Goal: Task Accomplishment & Management: Manage account settings

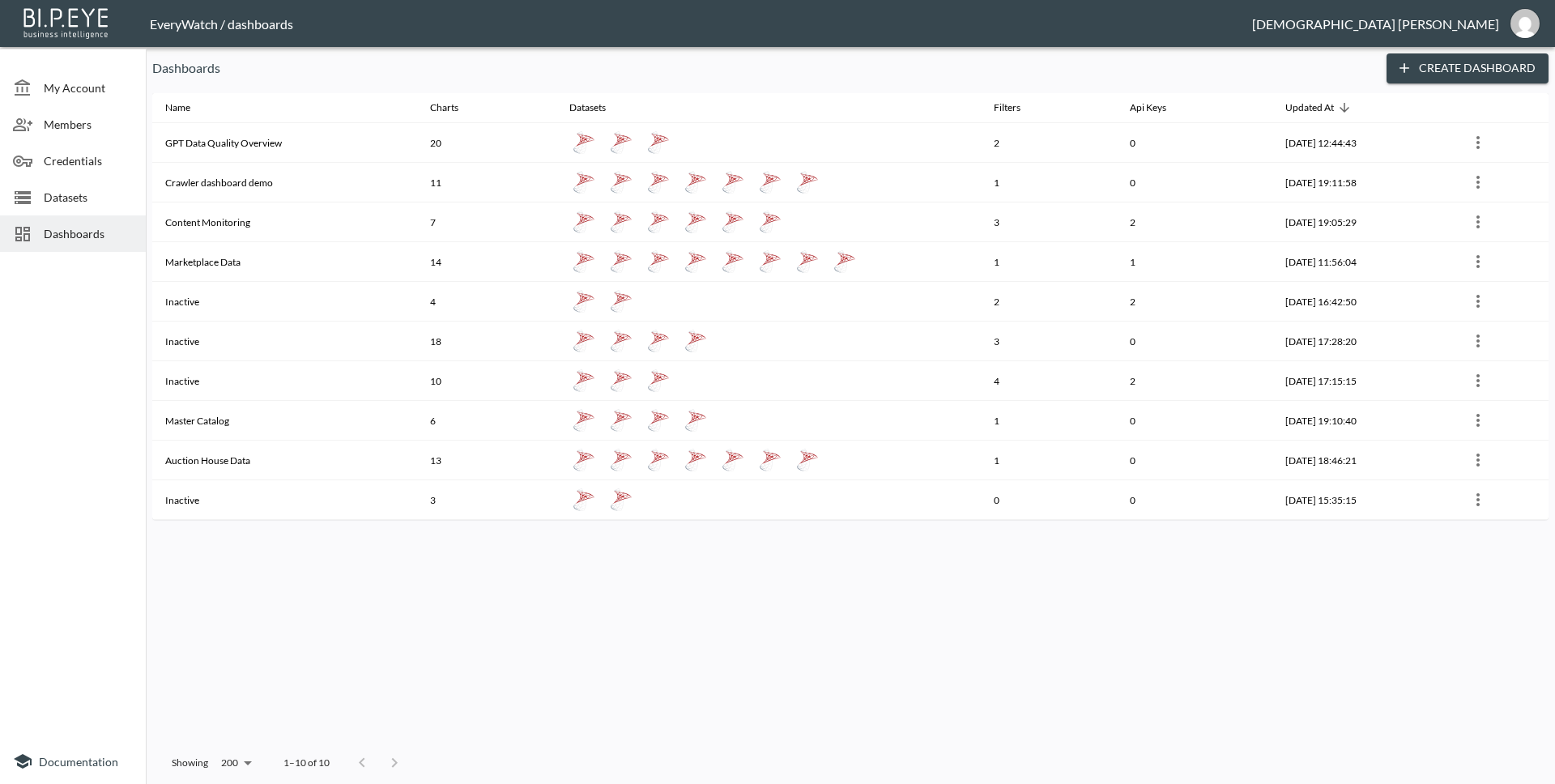
click at [911, 65] on p "Dashboards" at bounding box center [762, 68] width 1222 height 19
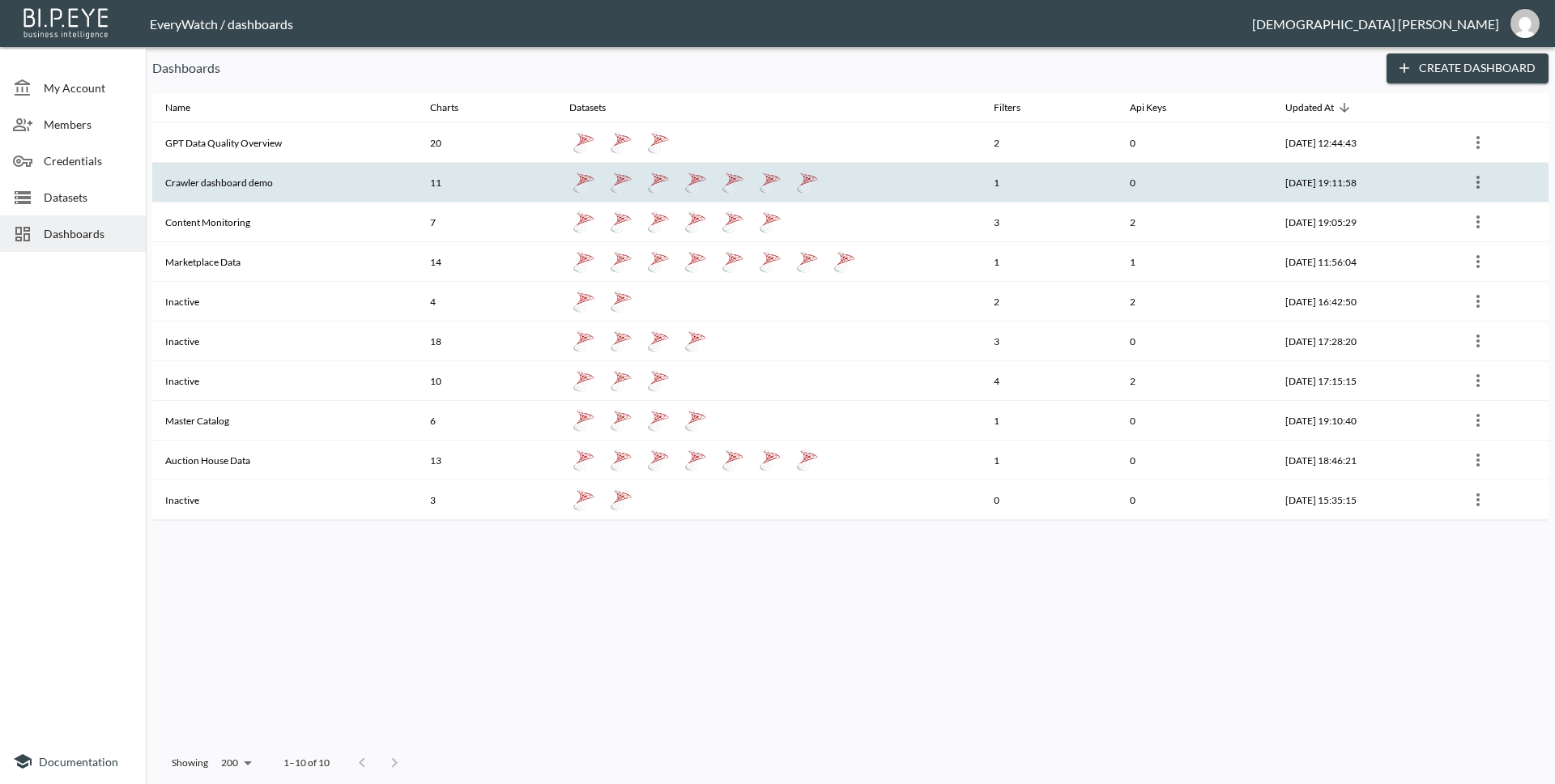
click at [197, 190] on th "Crawler dashboard demo" at bounding box center [284, 182] width 265 height 39
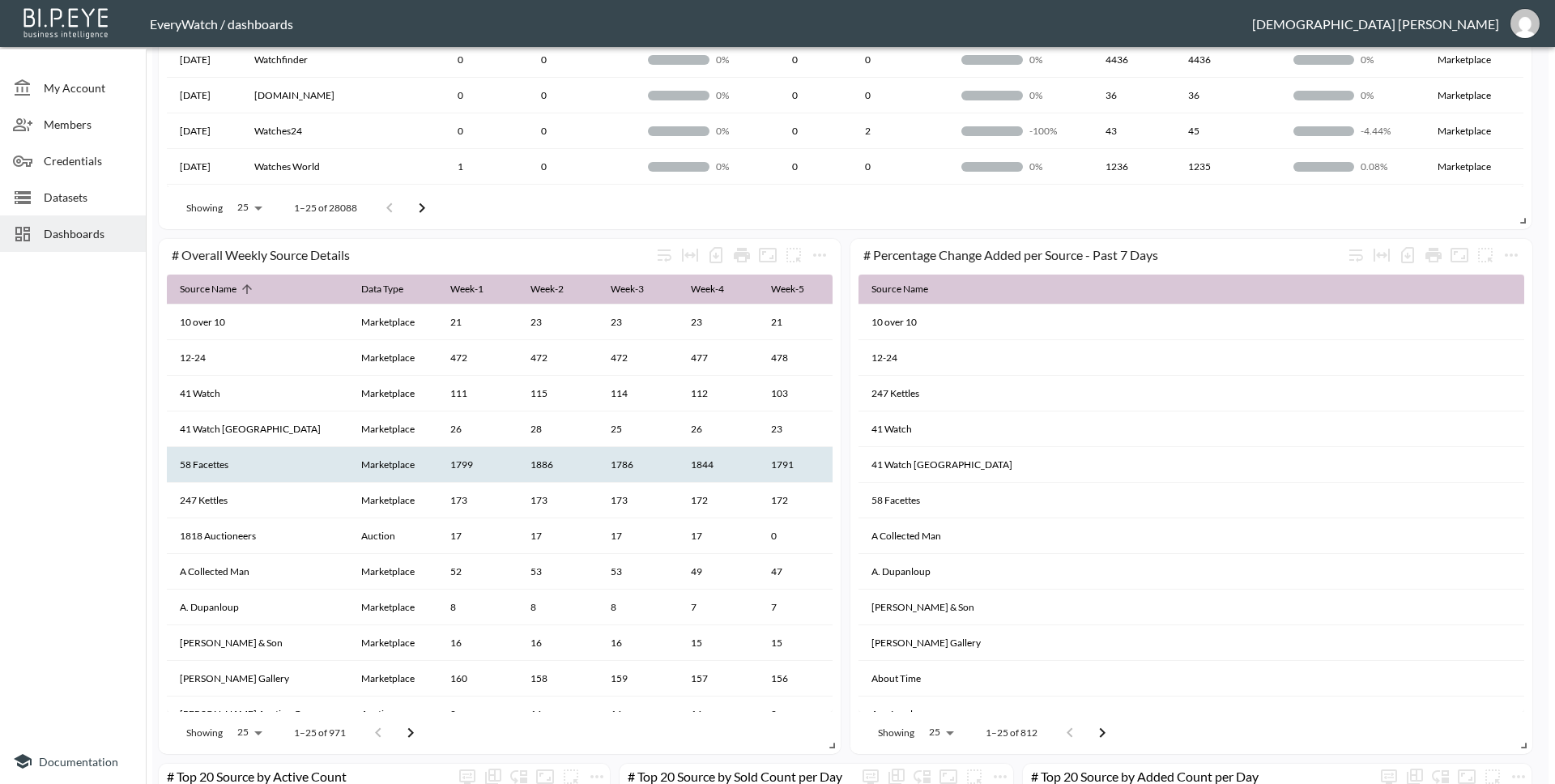
scroll to position [788, 0]
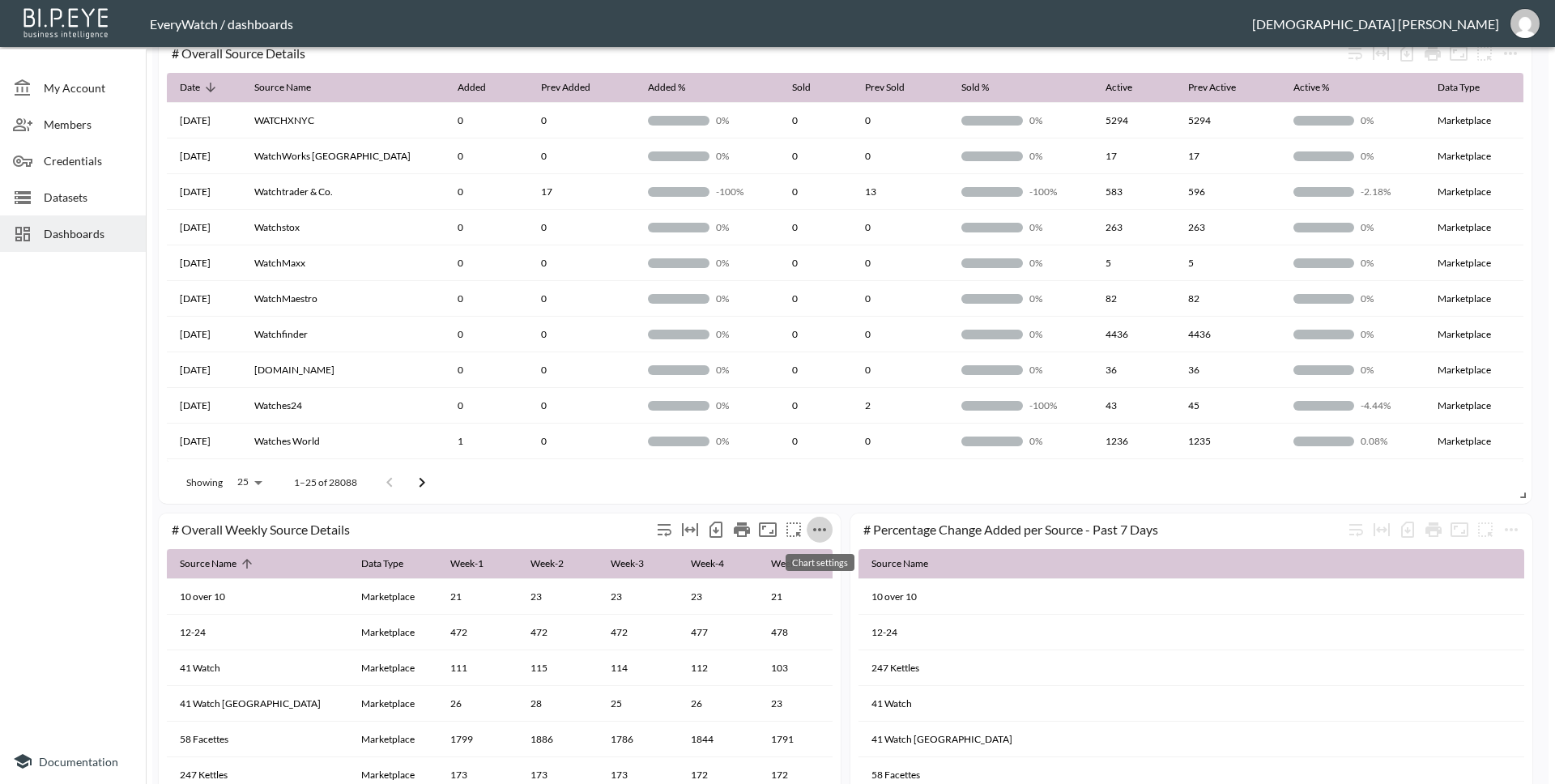
click at [821, 529] on icon "more" at bounding box center [820, 529] width 19 height 19
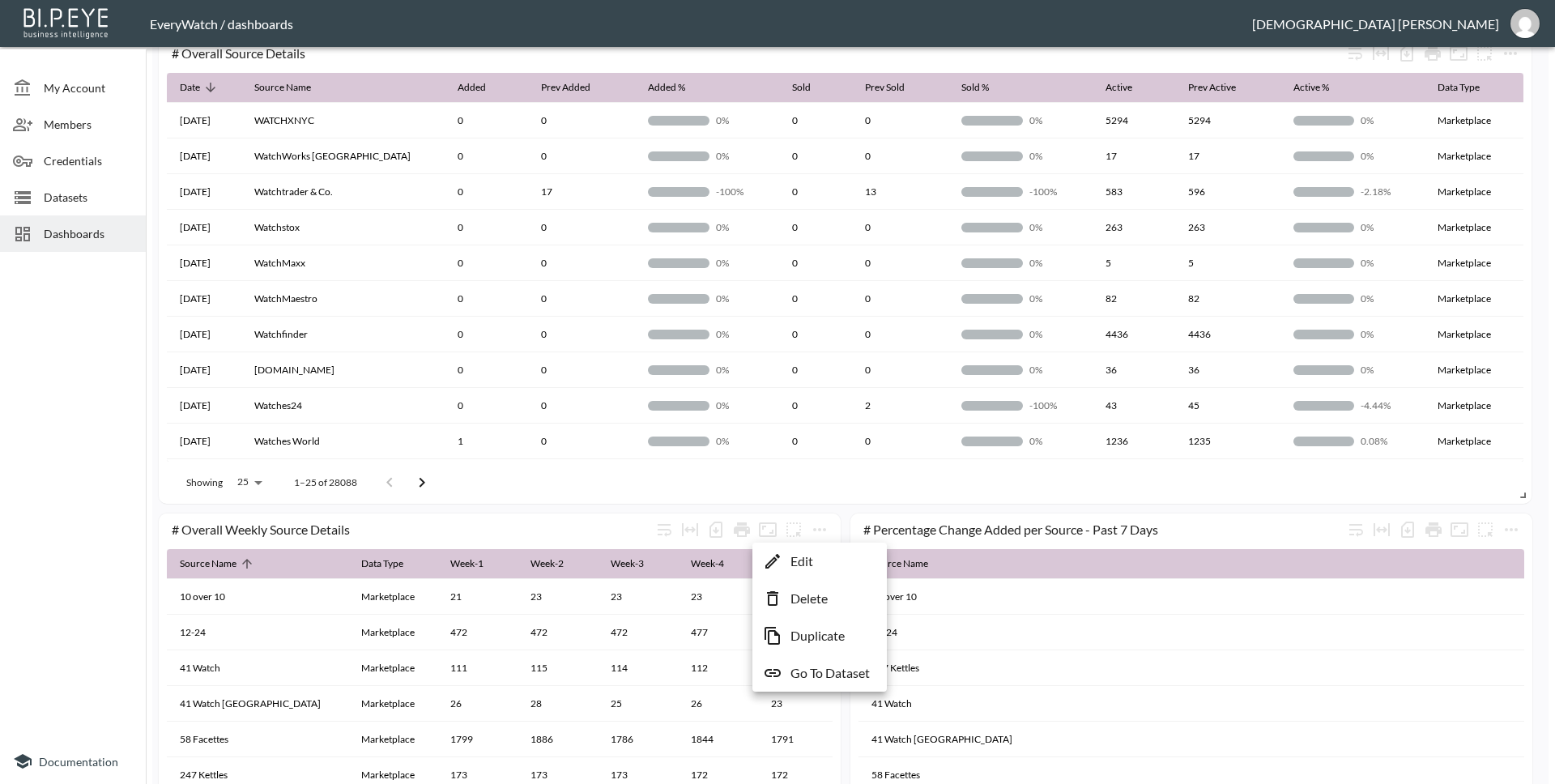
click at [414, 252] on div at bounding box center [778, 392] width 1555 height 784
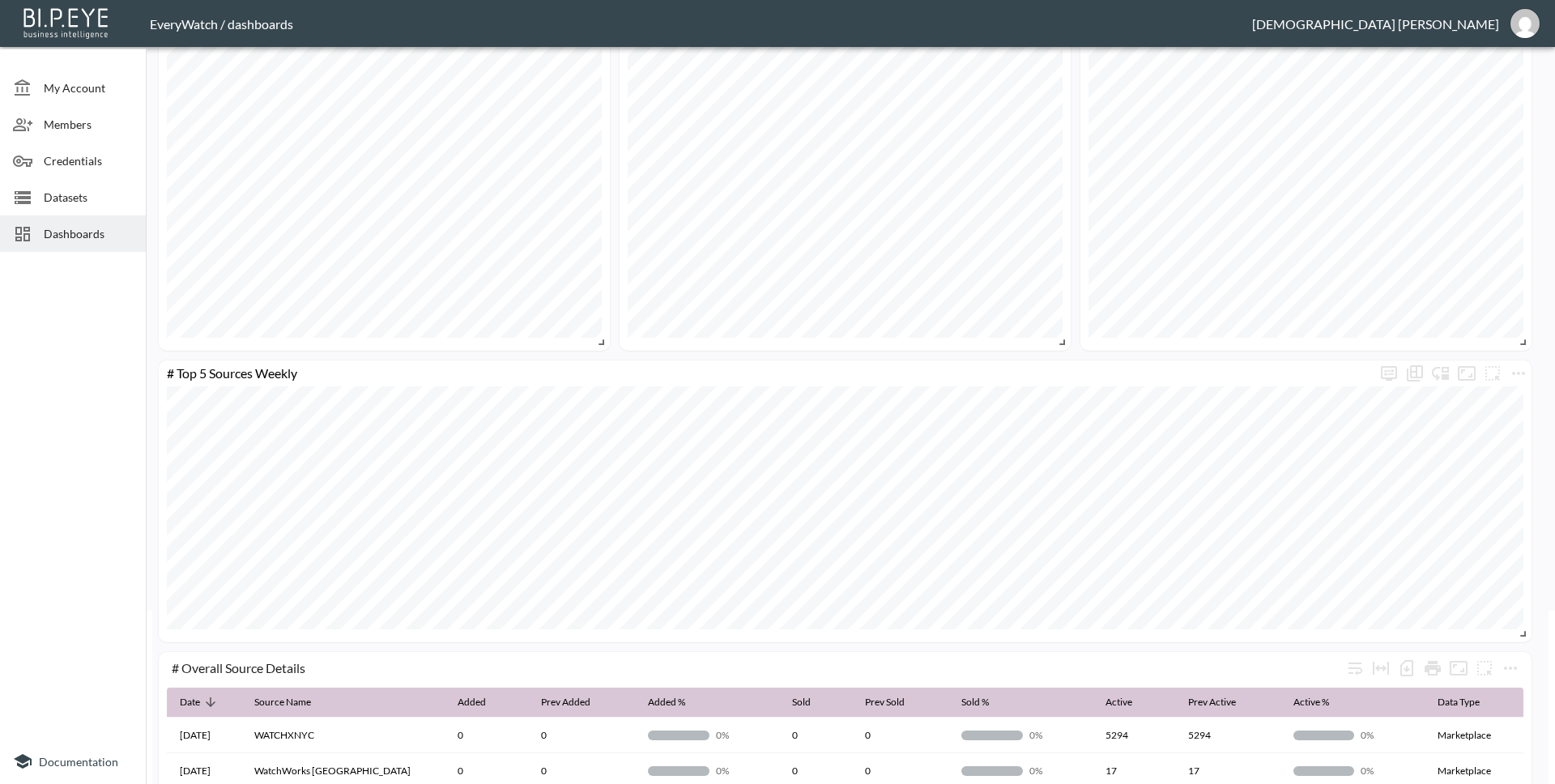
scroll to position [0, 0]
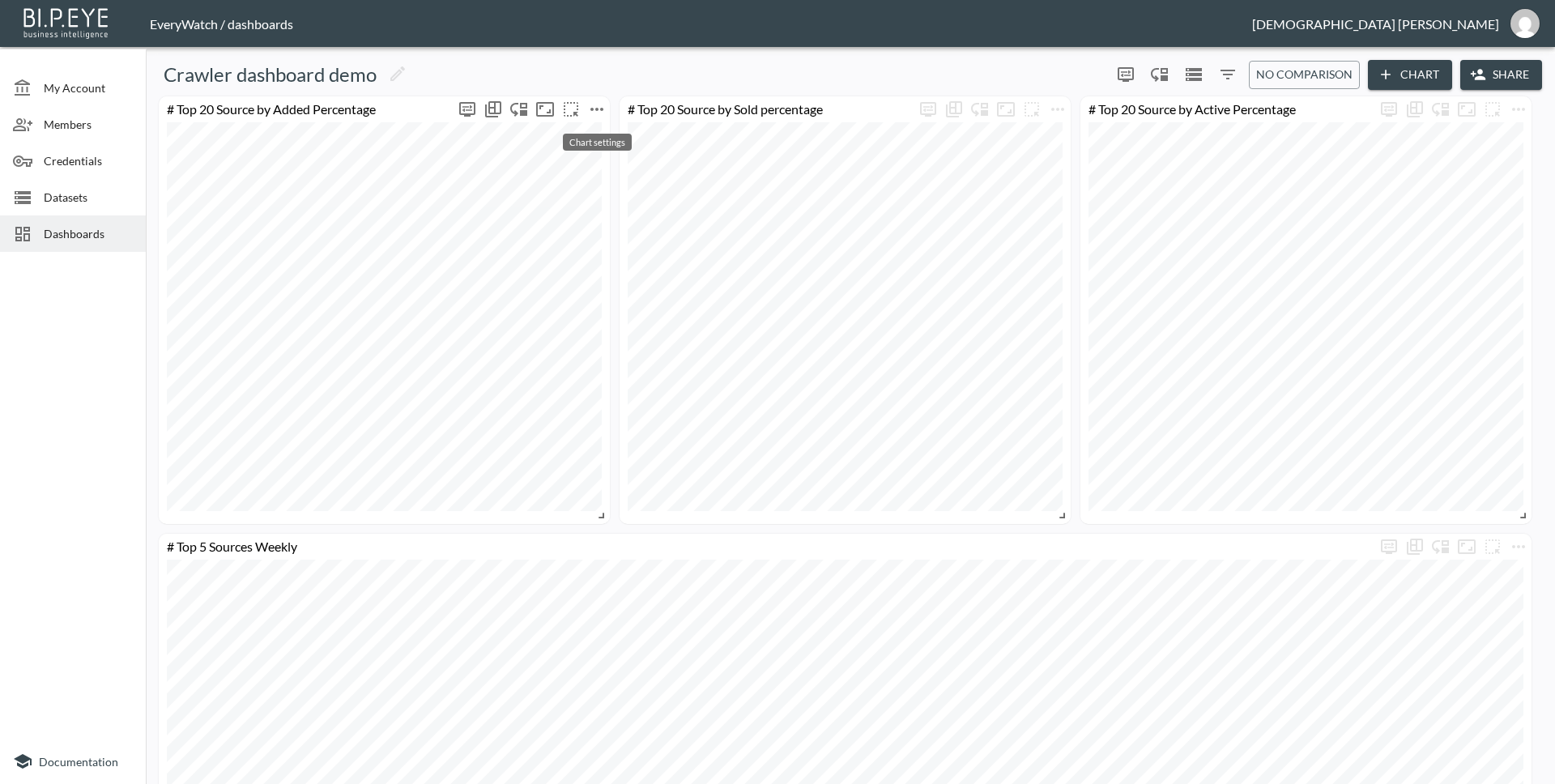
click at [608, 109] on button "more" at bounding box center [596, 109] width 26 height 26
click at [597, 135] on li "Edit" at bounding box center [596, 140] width 126 height 29
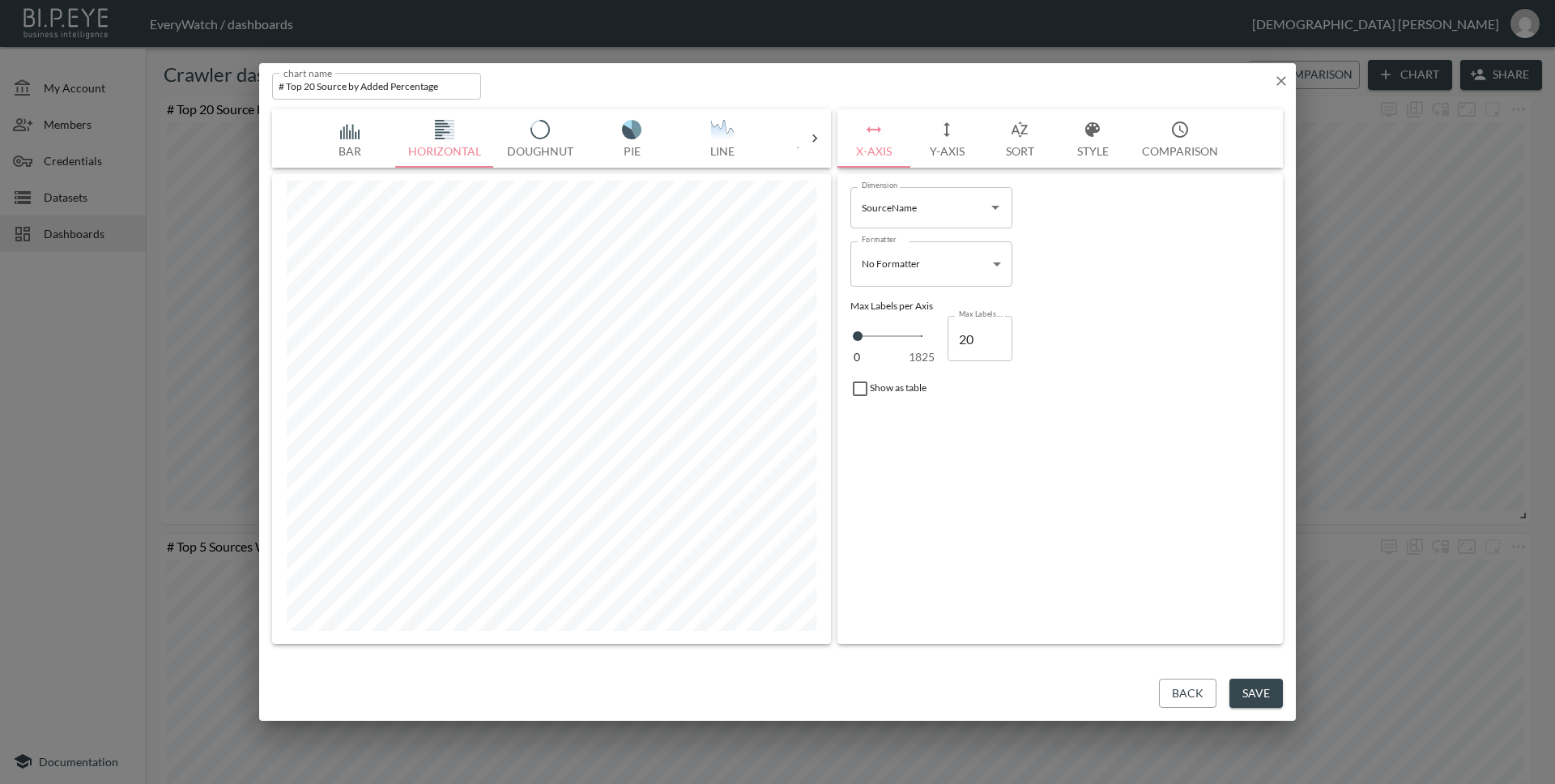
click at [646, 145] on button "Pie" at bounding box center [631, 138] width 90 height 59
click at [343, 139] on button "Bar" at bounding box center [350, 138] width 90 height 59
click at [454, 142] on button "Horizontal" at bounding box center [444, 138] width 99 height 59
click at [361, 144] on button "Bar" at bounding box center [350, 138] width 90 height 59
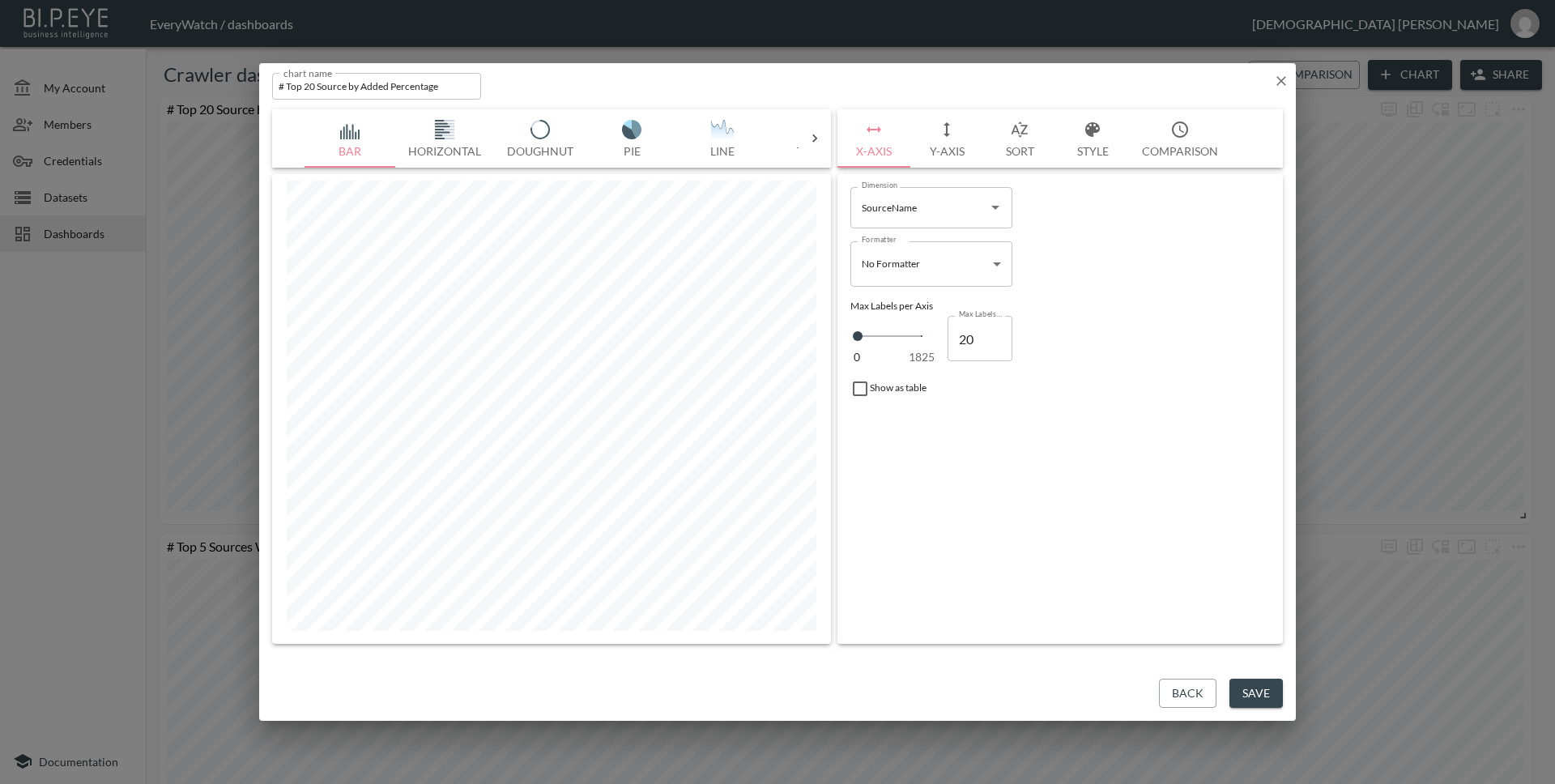
drag, startPoint x: 666, startPoint y: 82, endPoint x: 662, endPoint y: 34, distance: 48.2
click at [666, 80] on div "chart name # Top 20 Source by Added Percentage chart name" at bounding box center [778, 83] width 1037 height 39
click at [963, 80] on div "chart name # Top 20 Source by Added Percentage chart name" at bounding box center [778, 83] width 1037 height 39
click at [1000, 79] on div "chart name # Top 20 Source by Added Percentage chart name" at bounding box center [778, 83] width 1037 height 39
click at [918, 82] on div "chart name # Top 20 Source by Added Percentage chart name" at bounding box center [778, 83] width 1037 height 39
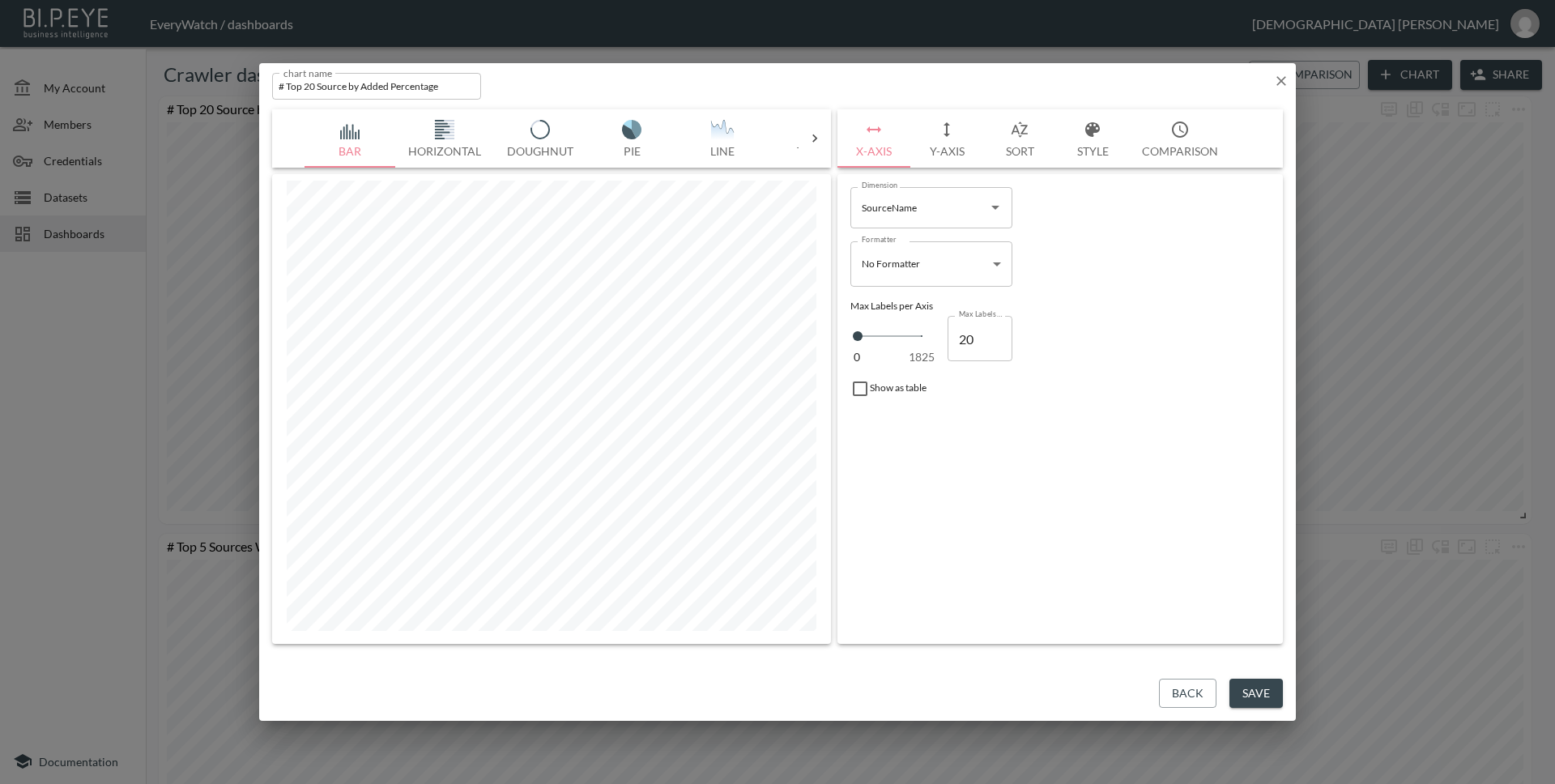
click at [933, 86] on div "chart name # Top 20 Source by Added Percentage chart name" at bounding box center [778, 83] width 1037 height 39
click at [938, 69] on div "chart name # Top 20 Source by Added Percentage chart name" at bounding box center [778, 83] width 1037 height 39
click at [1287, 81] on icon "button" at bounding box center [1281, 81] width 16 height 16
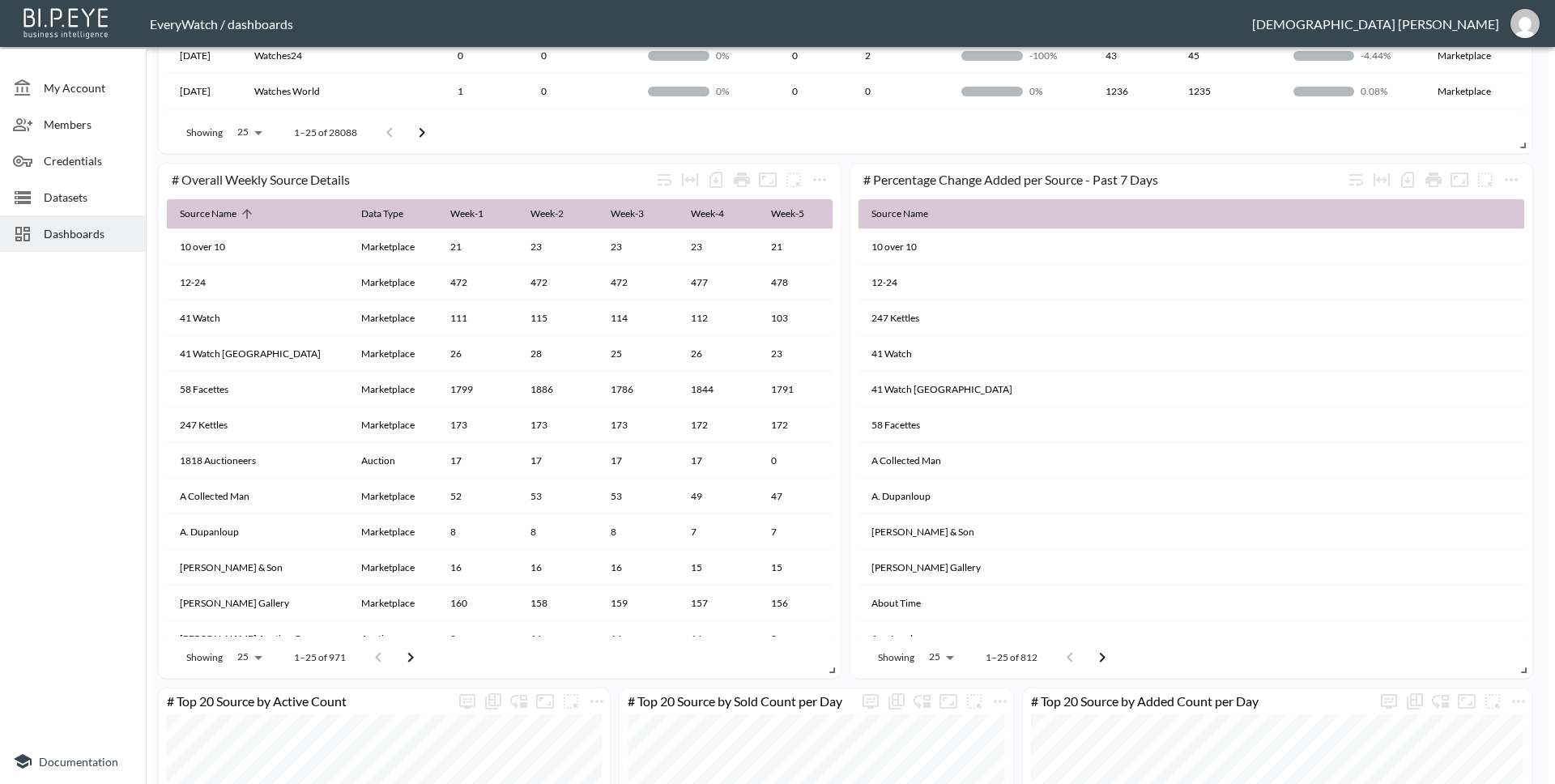
scroll to position [1648, 0]
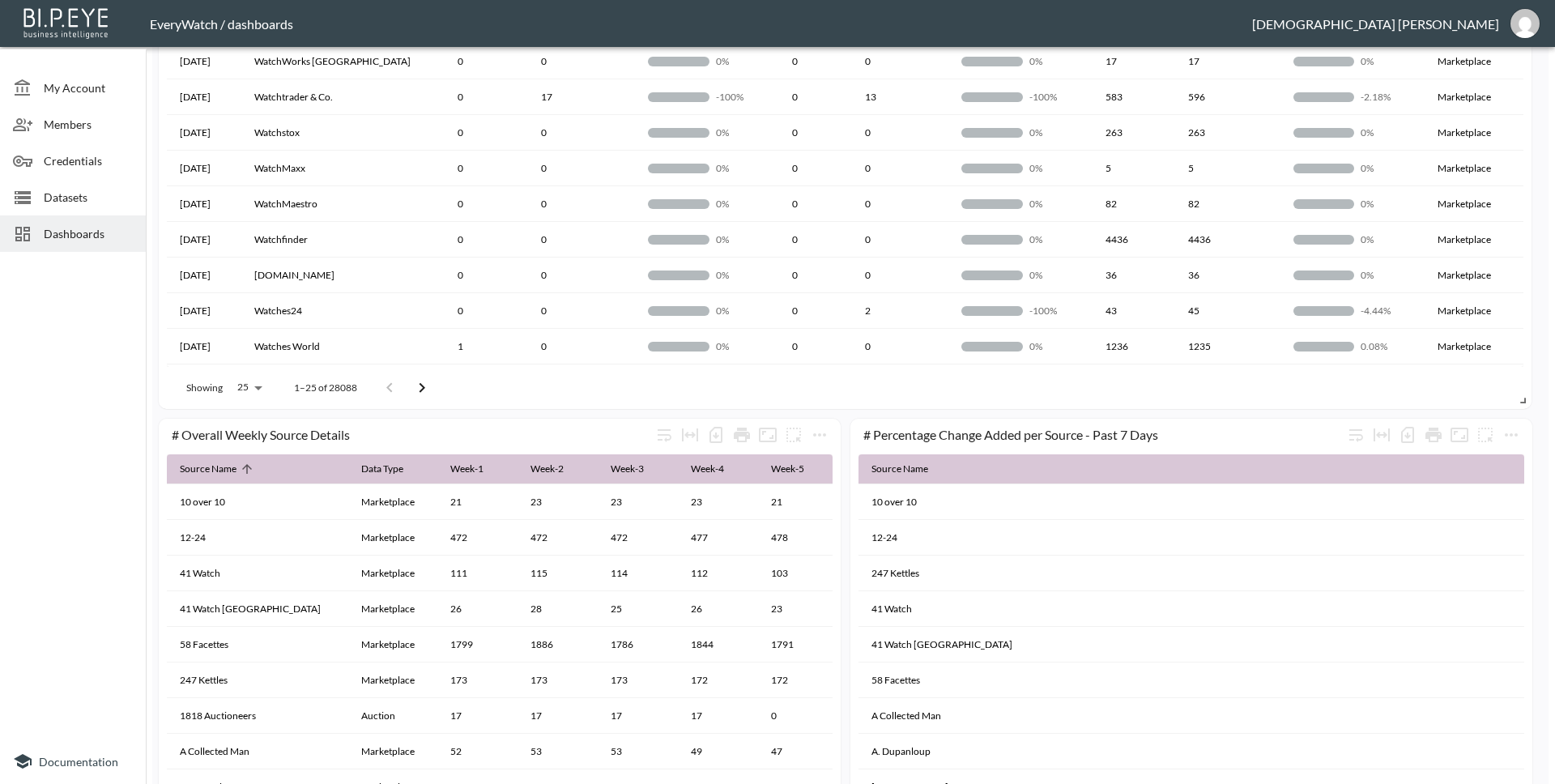
click at [852, 425] on div "# Percentage Change Added per Source - Past 7 Days Source Name 10 over [PHONE_N…" at bounding box center [1191, 676] width 681 height 515
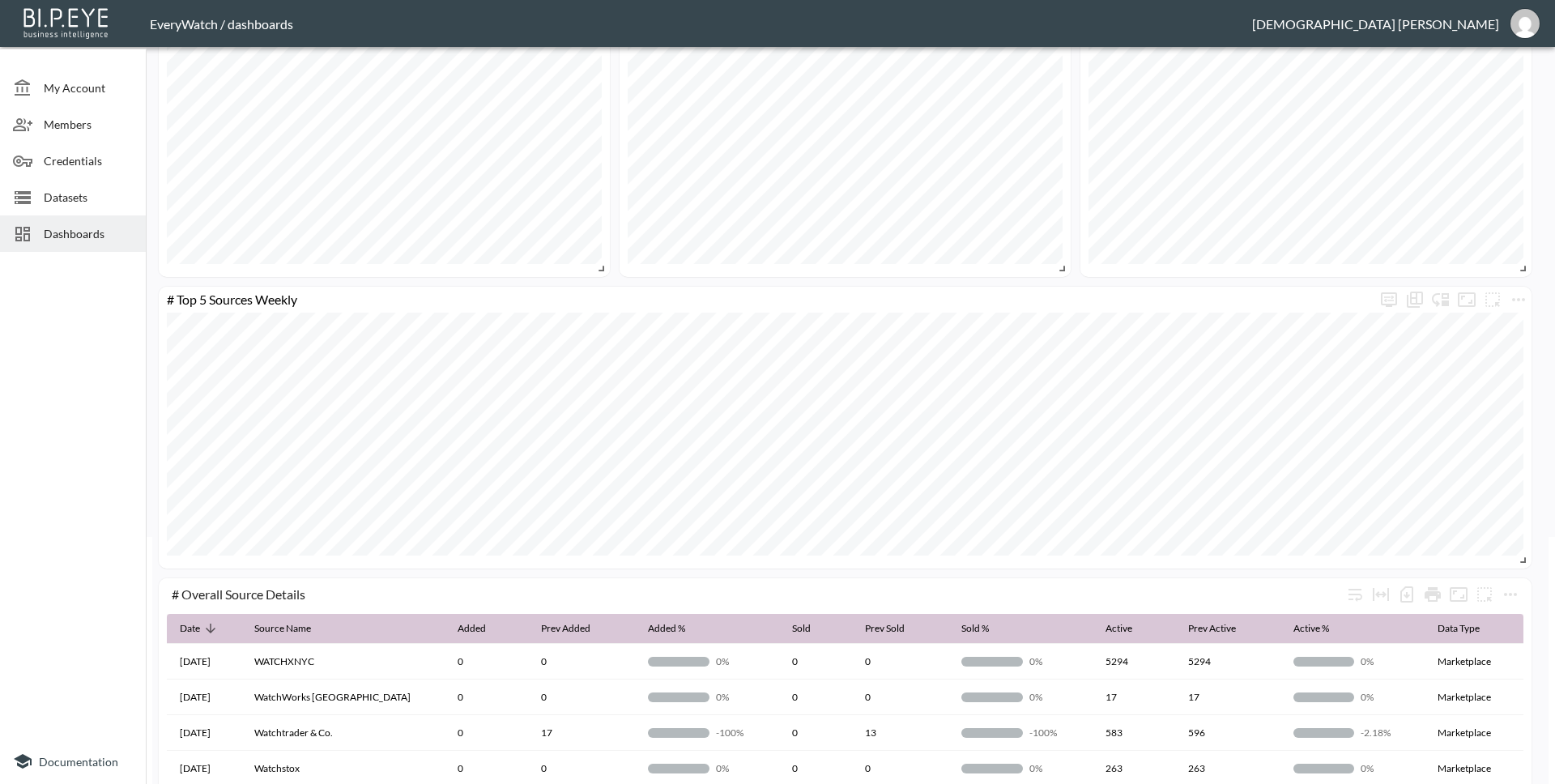
scroll to position [0, 0]
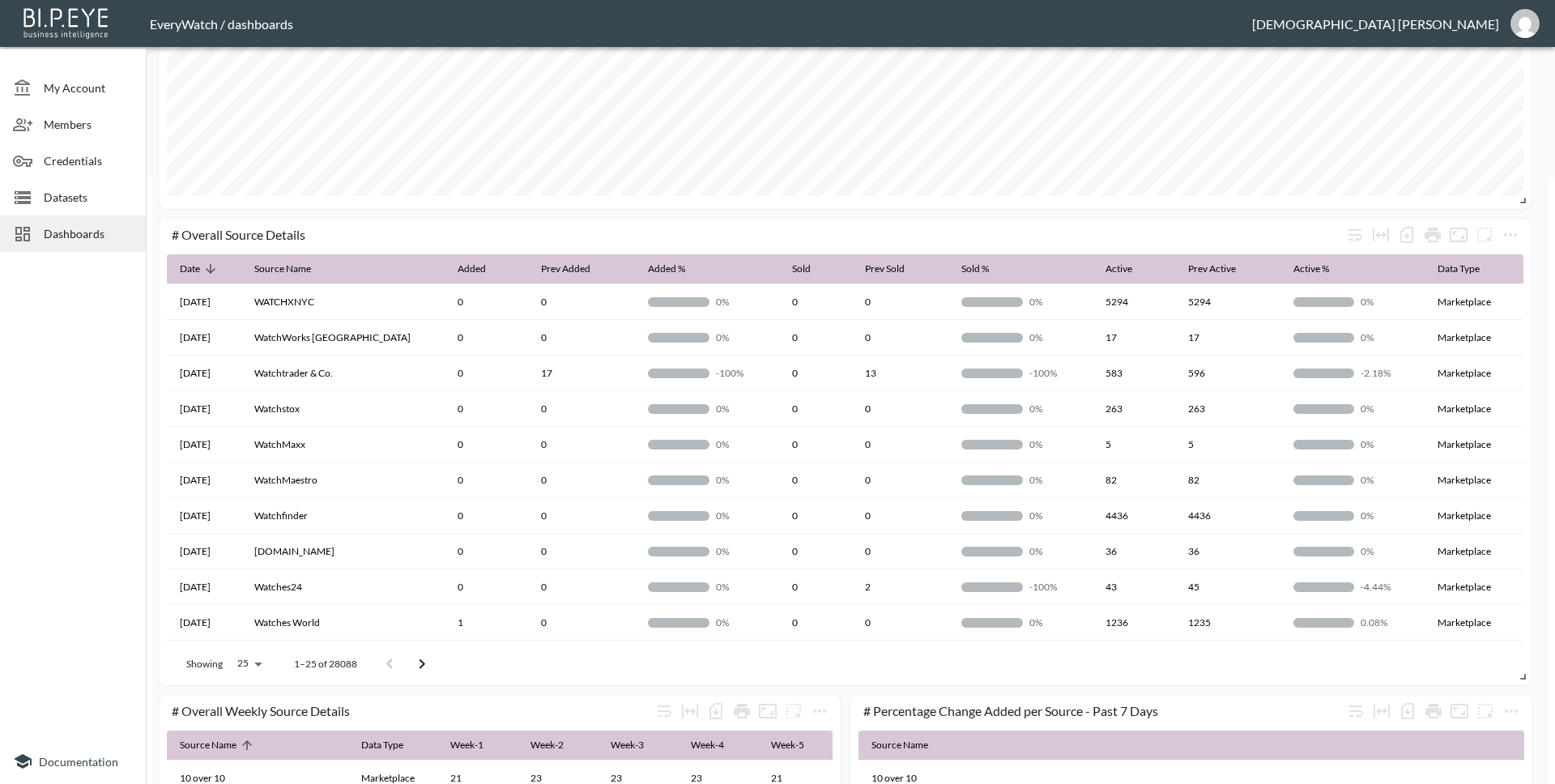
scroll to position [1648, 0]
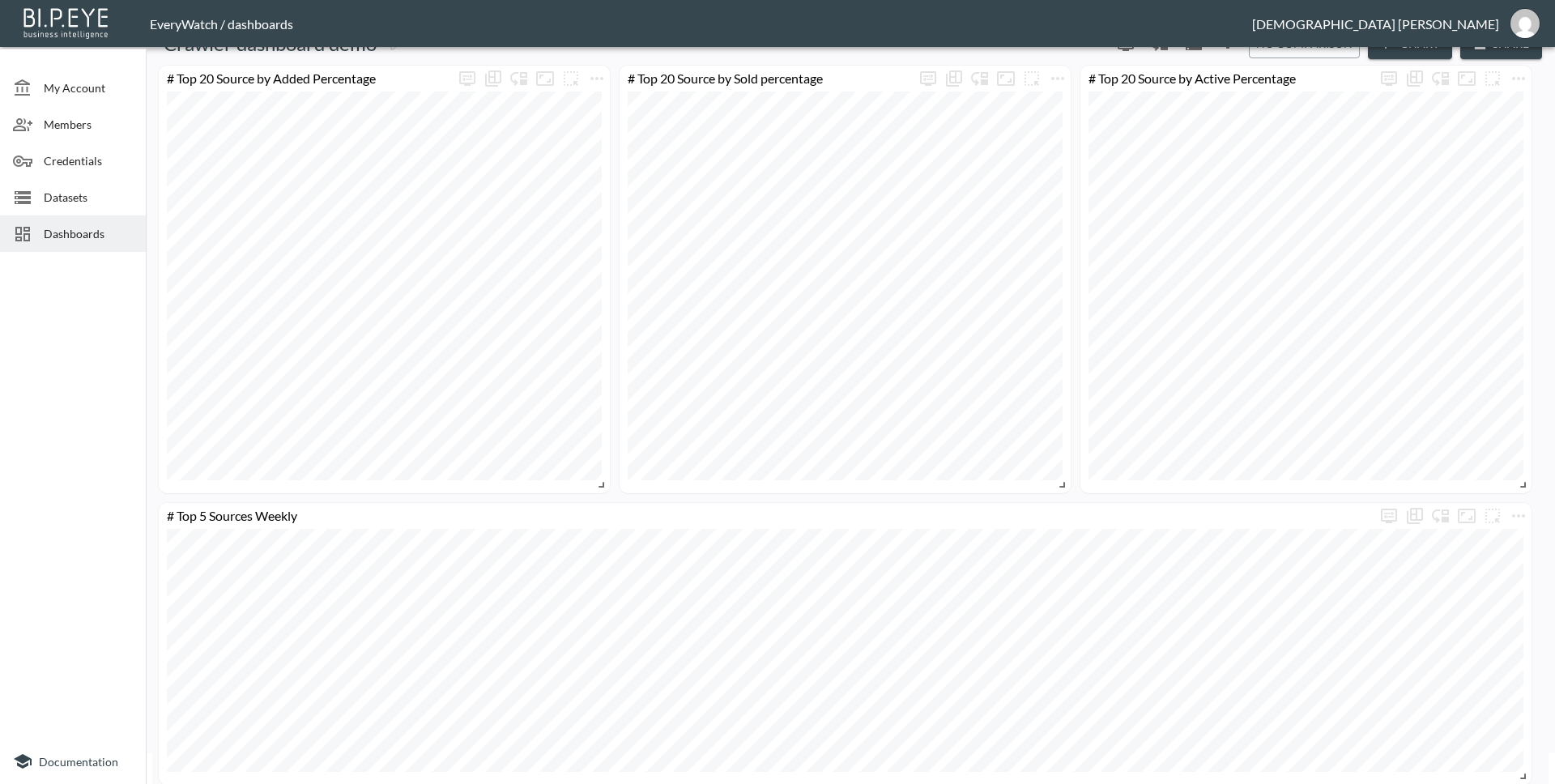
scroll to position [19, 0]
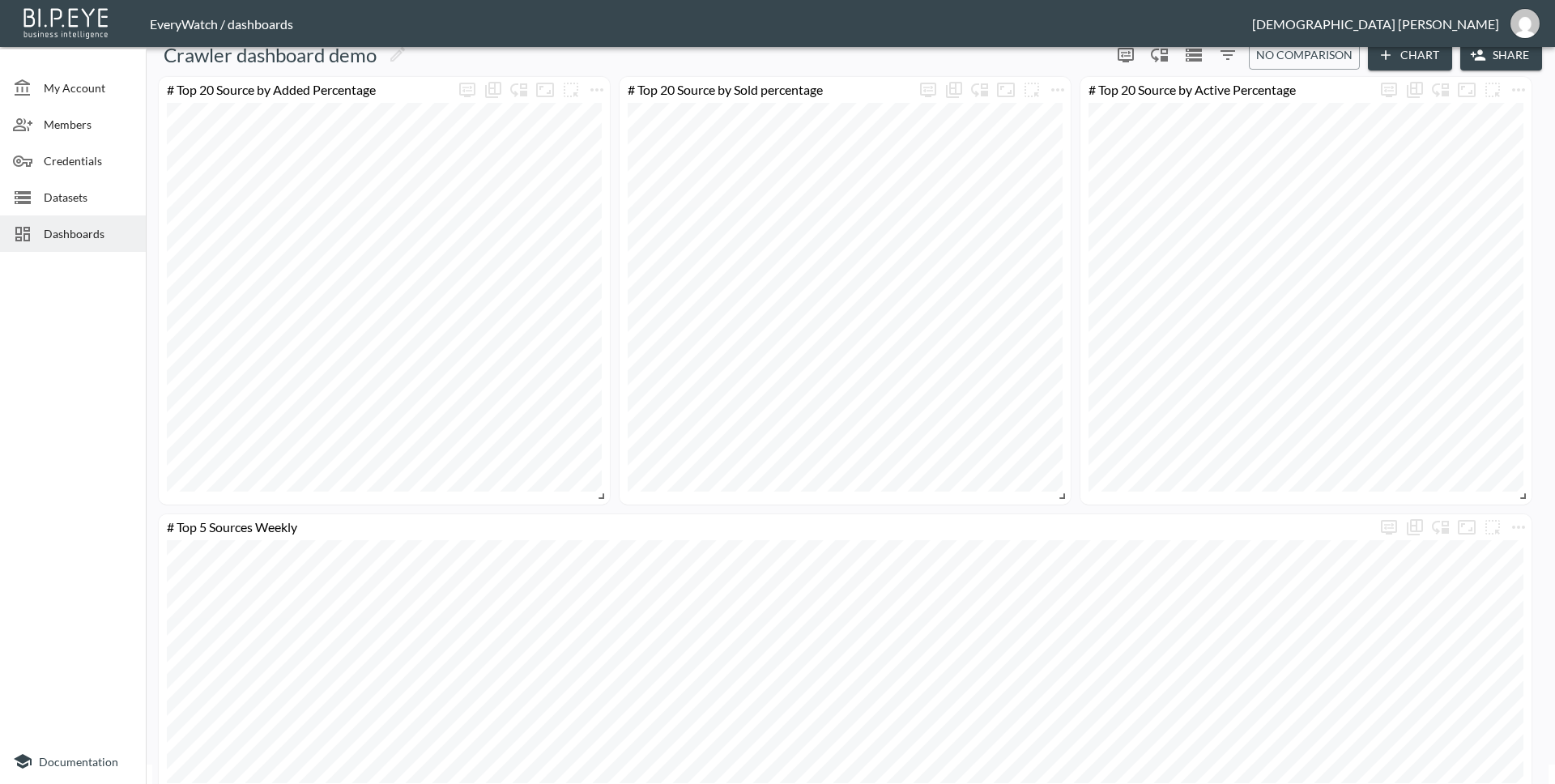
click at [91, 241] on span "Dashboards" at bounding box center [87, 233] width 89 height 17
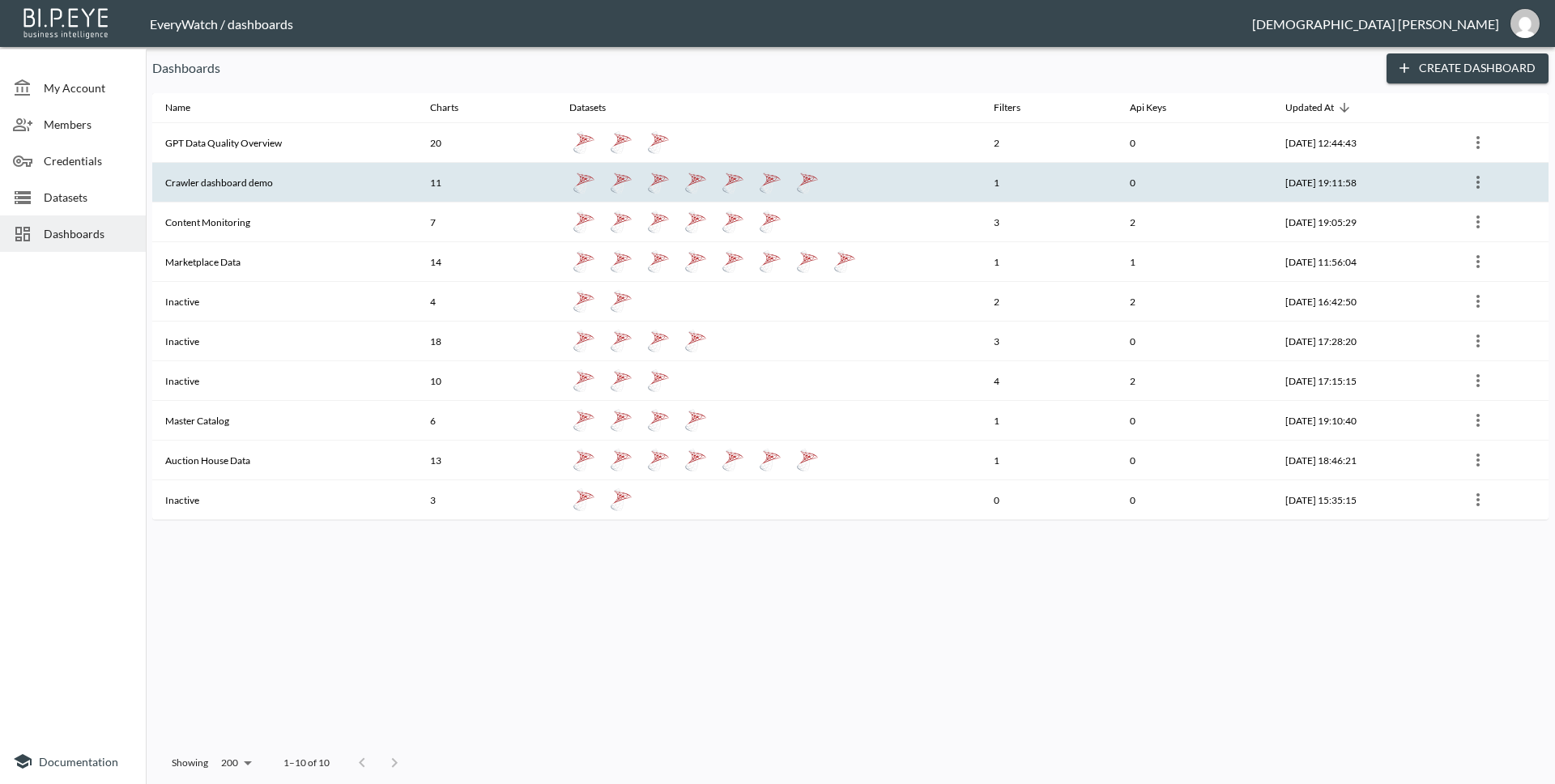
click at [225, 192] on th "Crawler dashboard demo" at bounding box center [284, 182] width 265 height 39
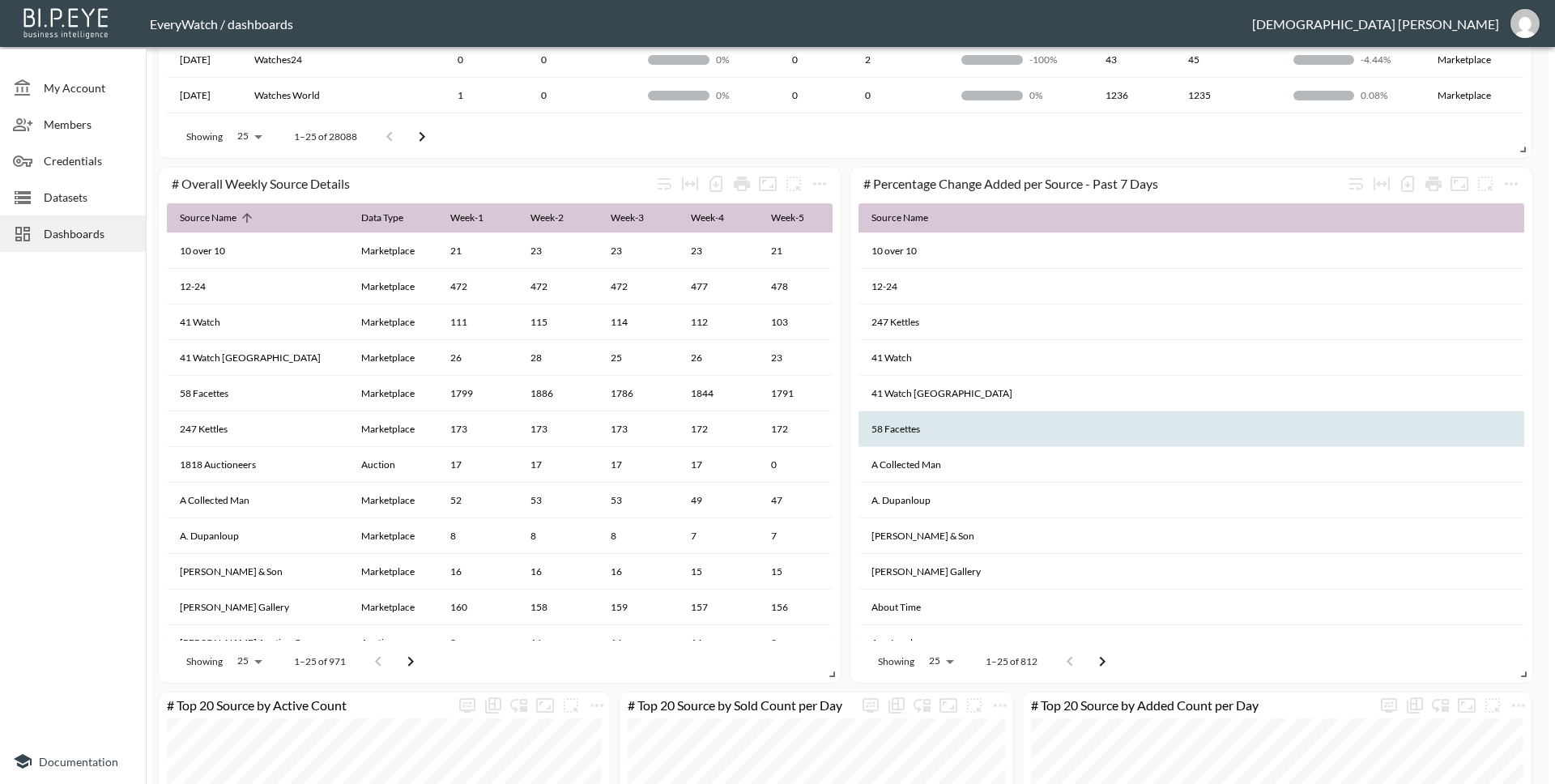
scroll to position [1133, 0]
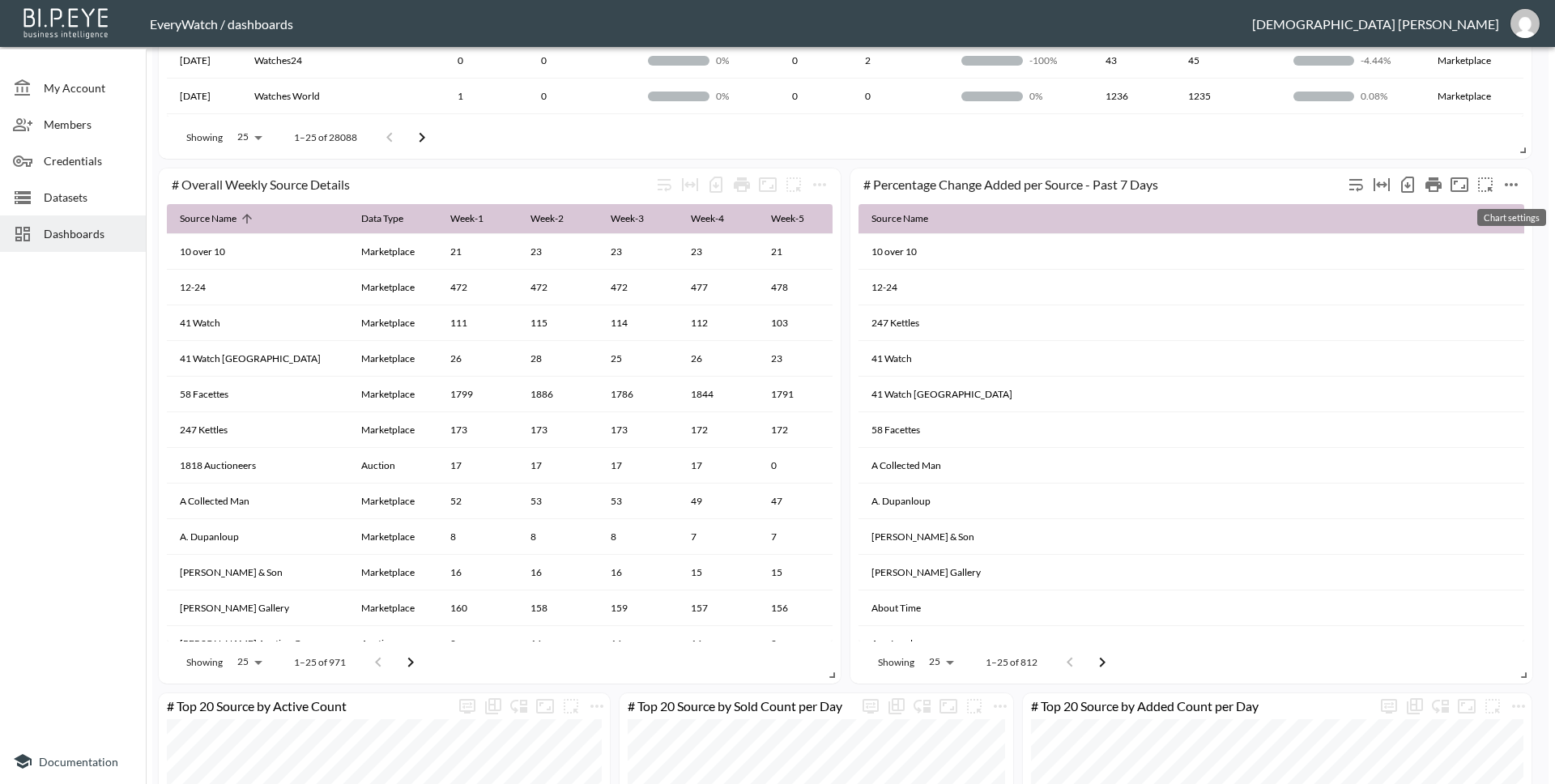
click at [1514, 186] on icon "more" at bounding box center [1511, 184] width 19 height 19
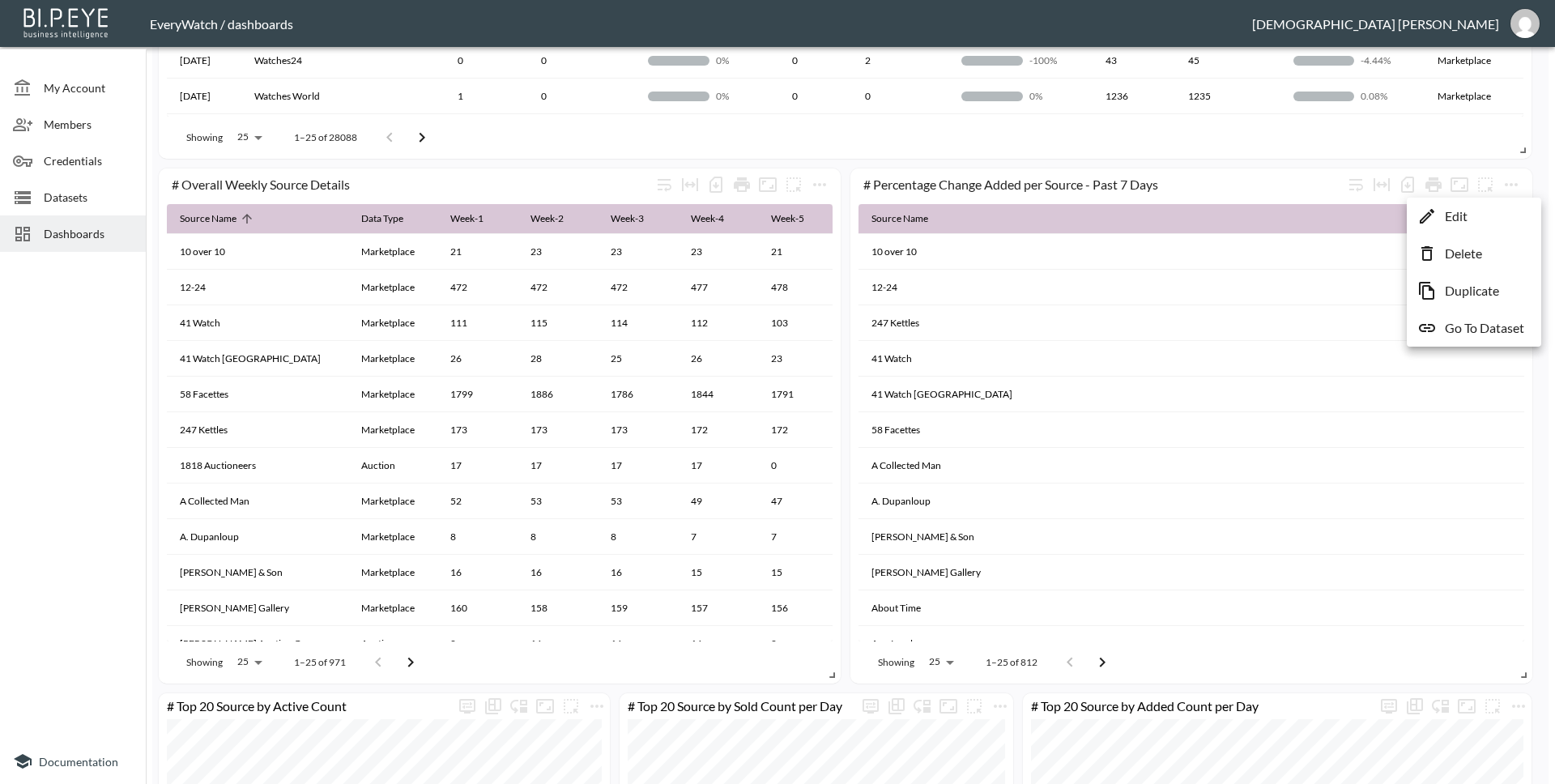
click at [1489, 209] on li "Edit" at bounding box center [1473, 216] width 126 height 29
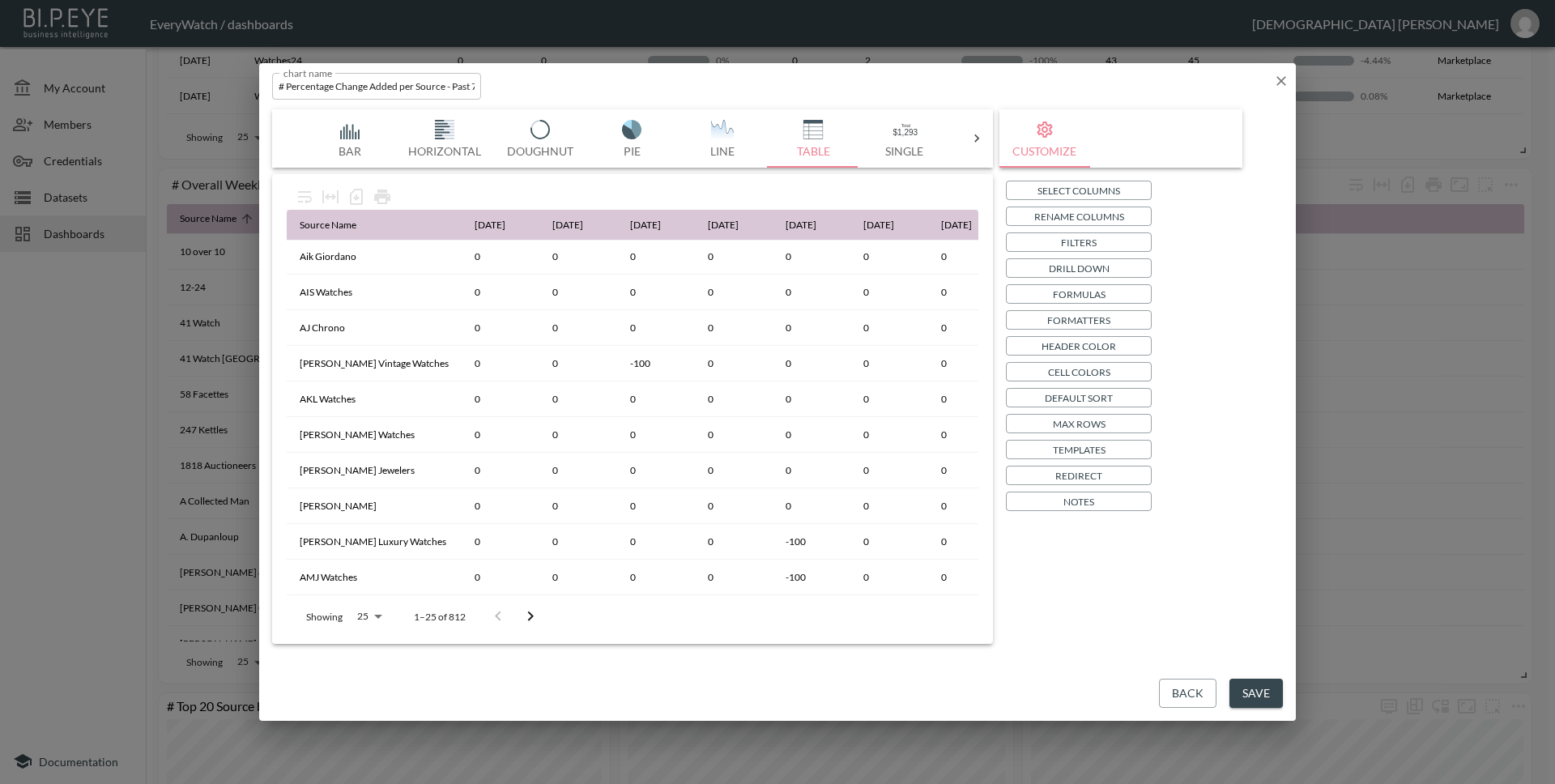
scroll to position [0, 0]
click at [1093, 318] on p "Formatters" at bounding box center [1078, 320] width 63 height 17
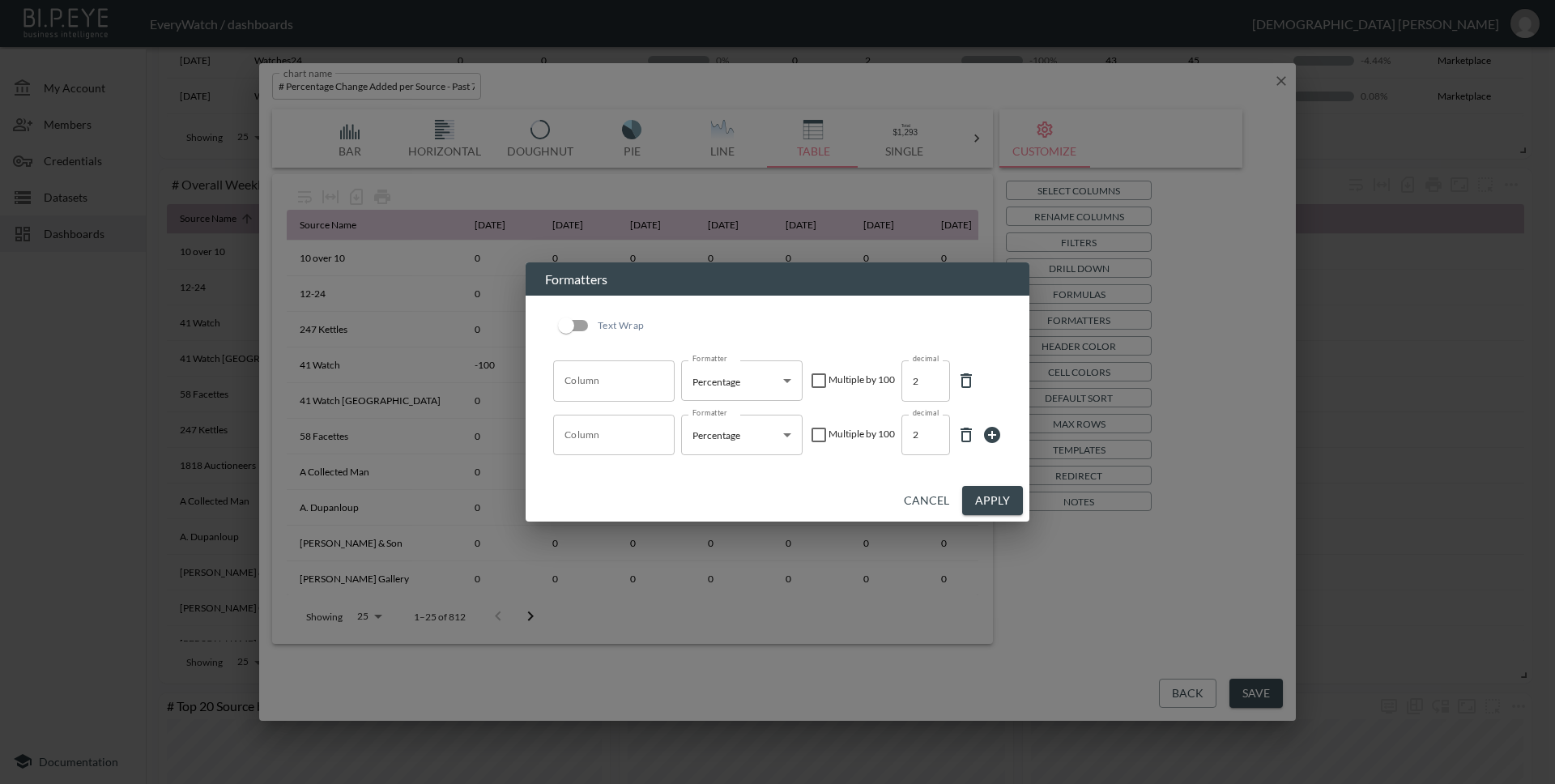
click at [920, 499] on button "Cancel" at bounding box center [926, 501] width 59 height 30
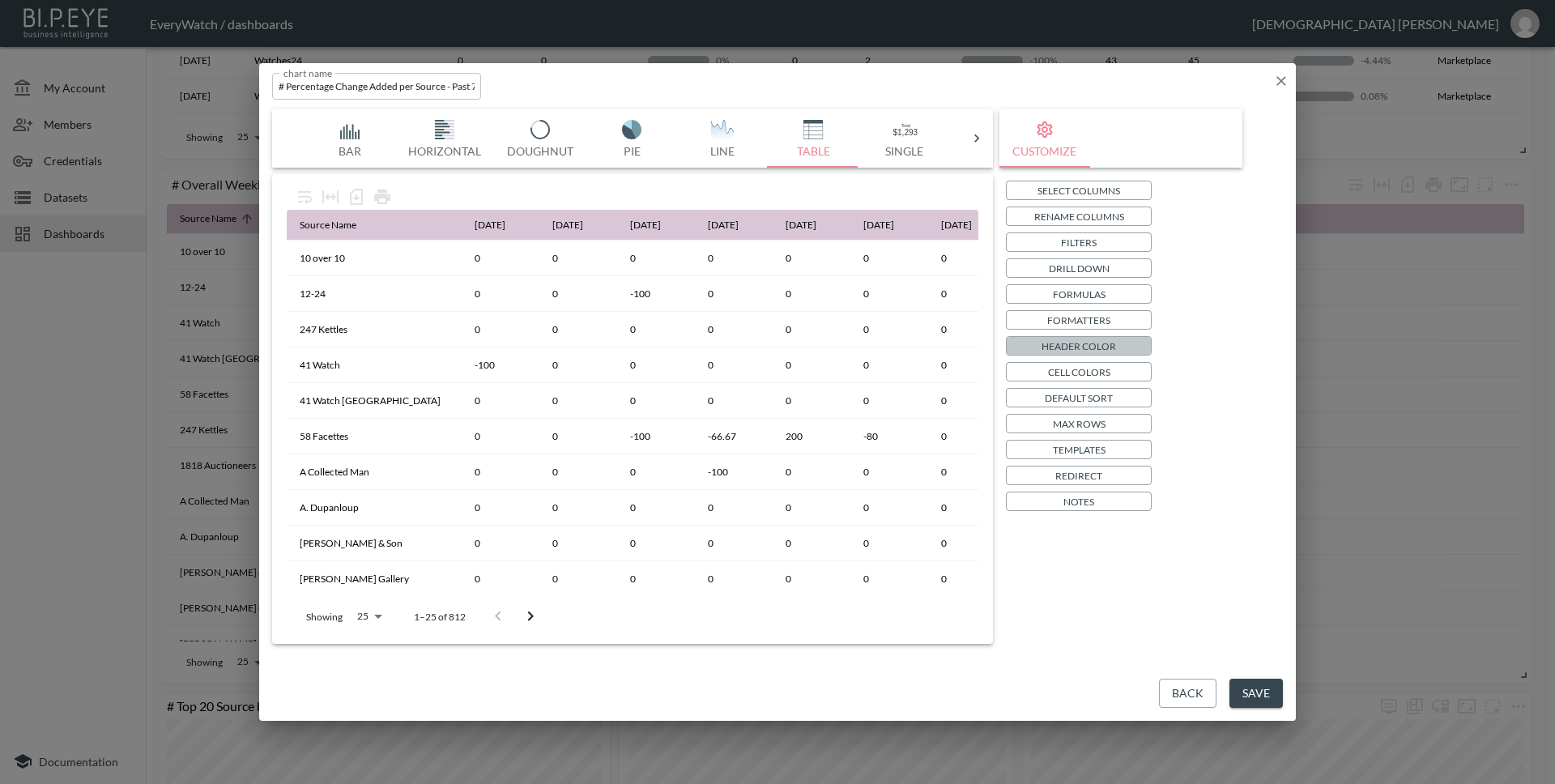
click at [1092, 344] on p "Header Color" at bounding box center [1079, 346] width 75 height 17
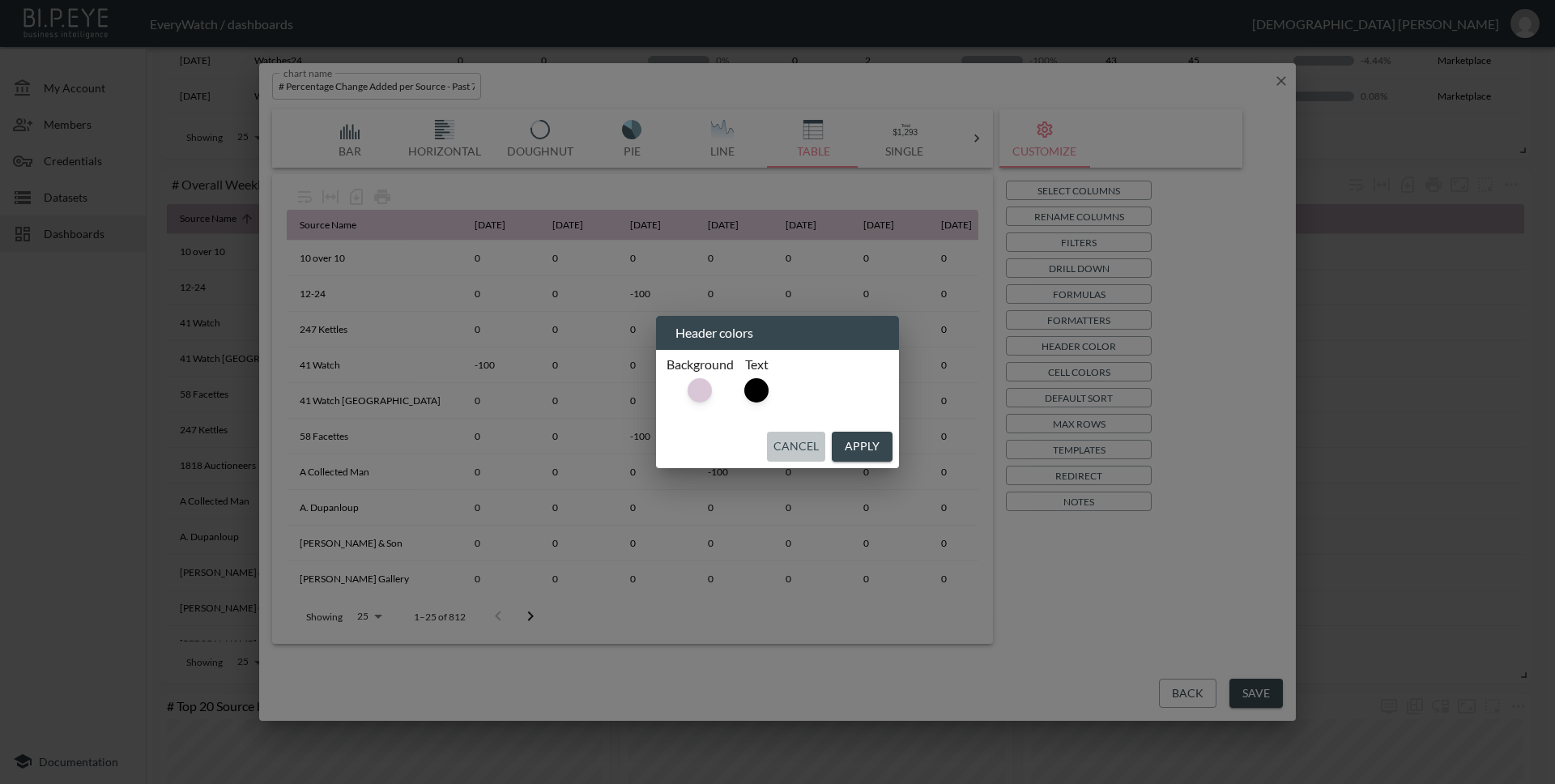
click at [805, 446] on button "Cancel" at bounding box center [796, 446] width 59 height 30
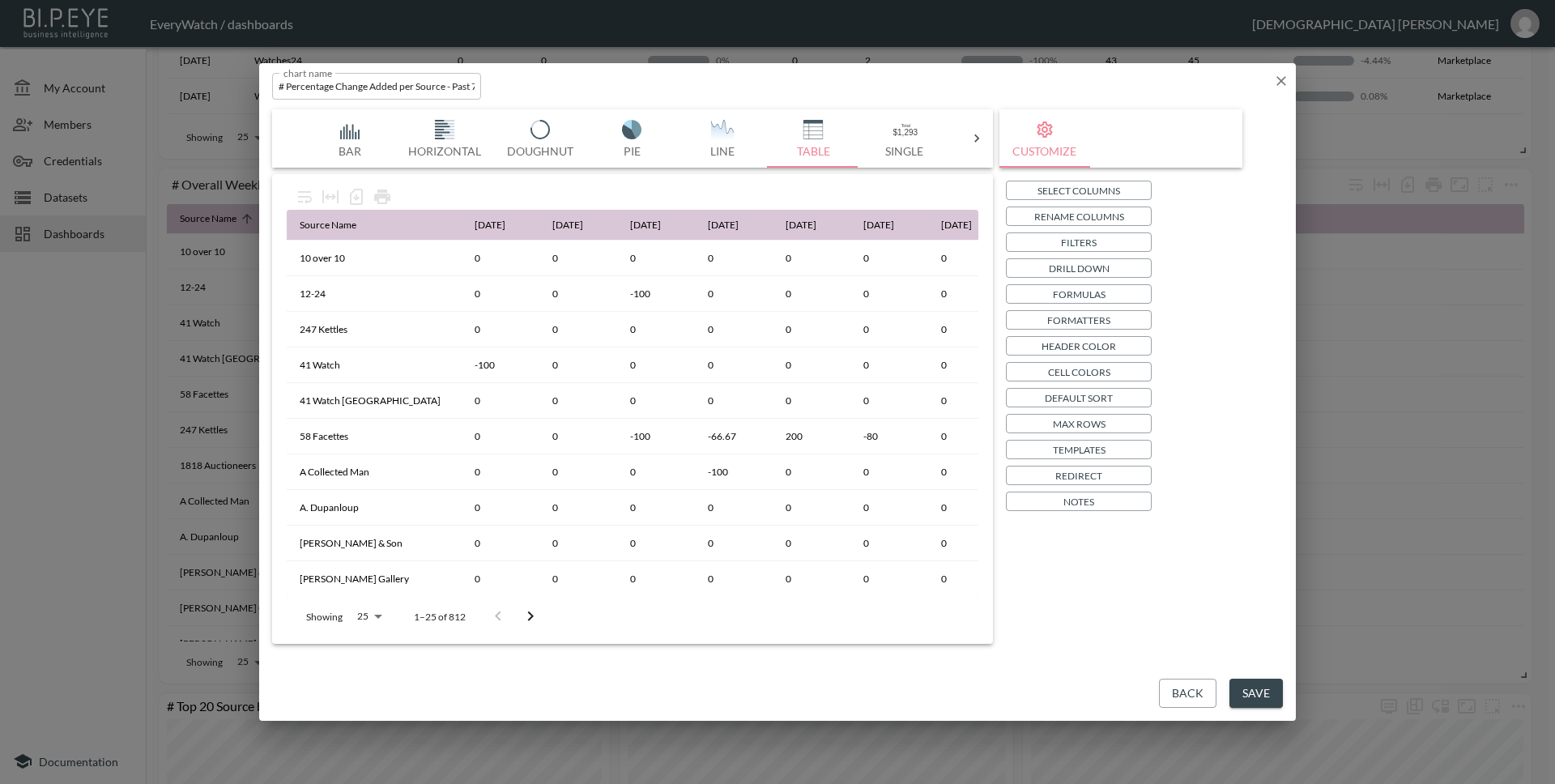
click at [1077, 378] on p "Cell Colors" at bounding box center [1078, 372] width 62 height 17
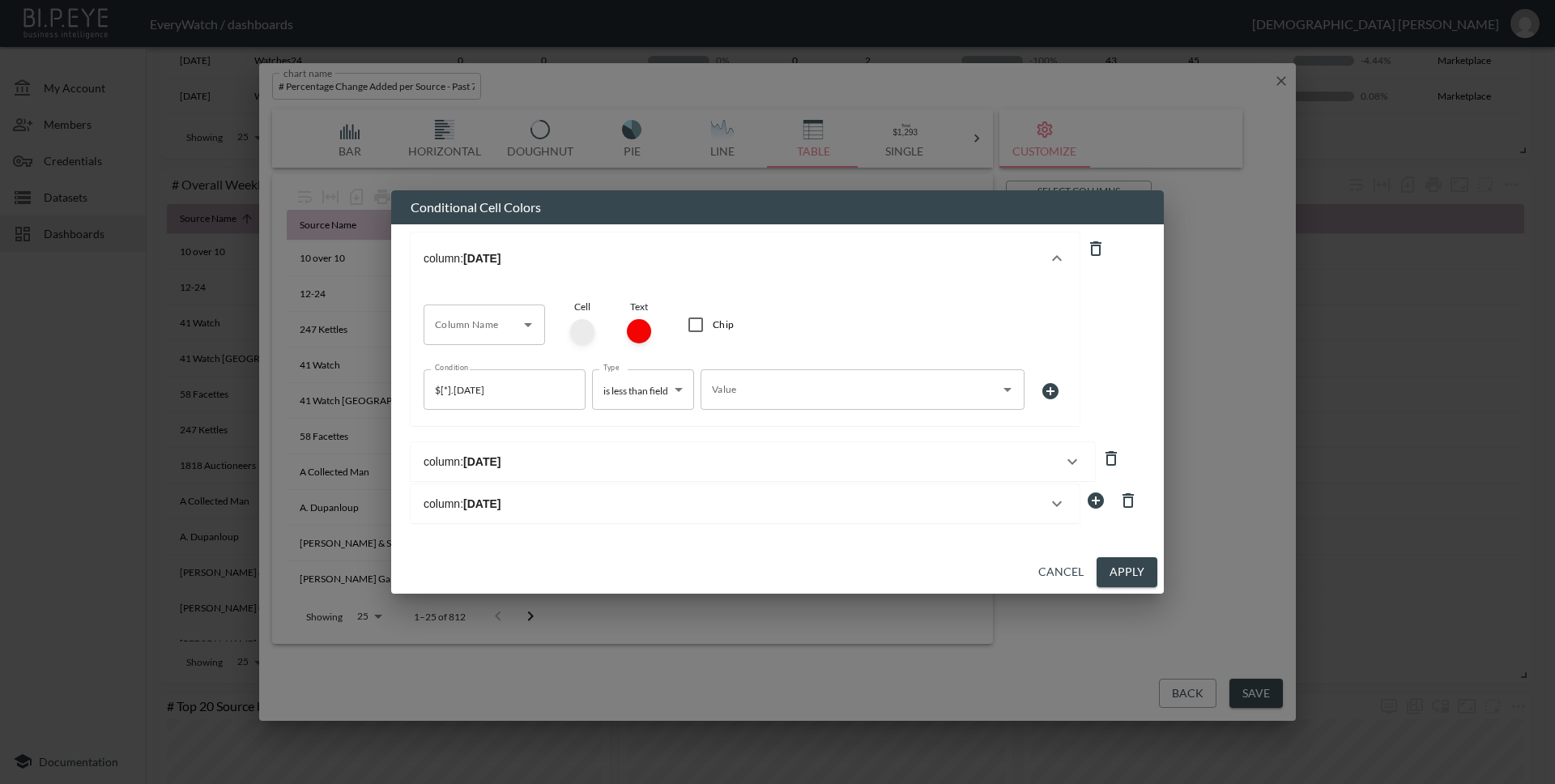
click at [844, 451] on button "column: [DATE]" at bounding box center [753, 461] width 684 height 38
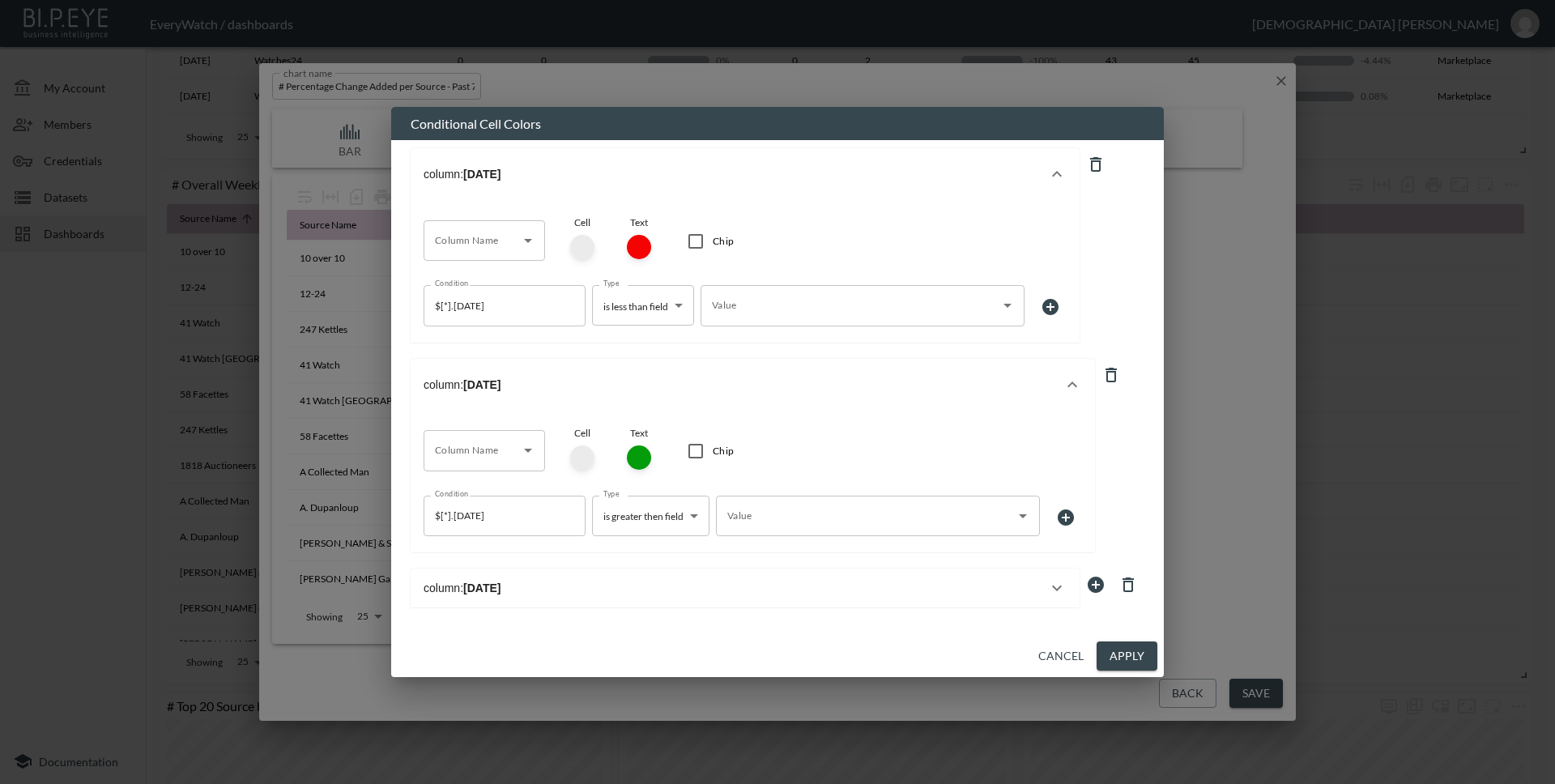
click at [1107, 378] on icon at bounding box center [1111, 375] width 19 height 19
type input "is less than field"
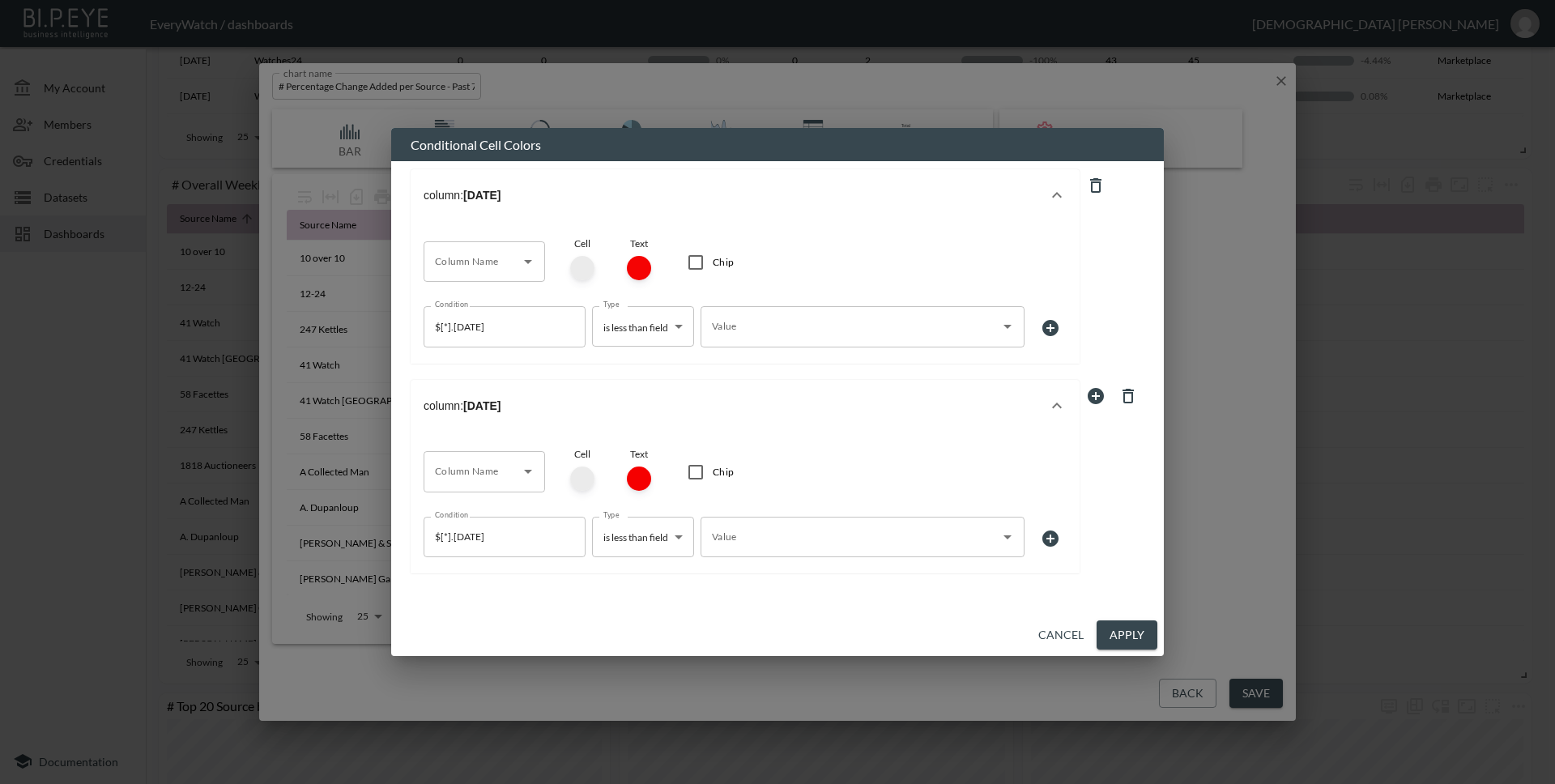
click at [1123, 401] on icon at bounding box center [1128, 396] width 19 height 19
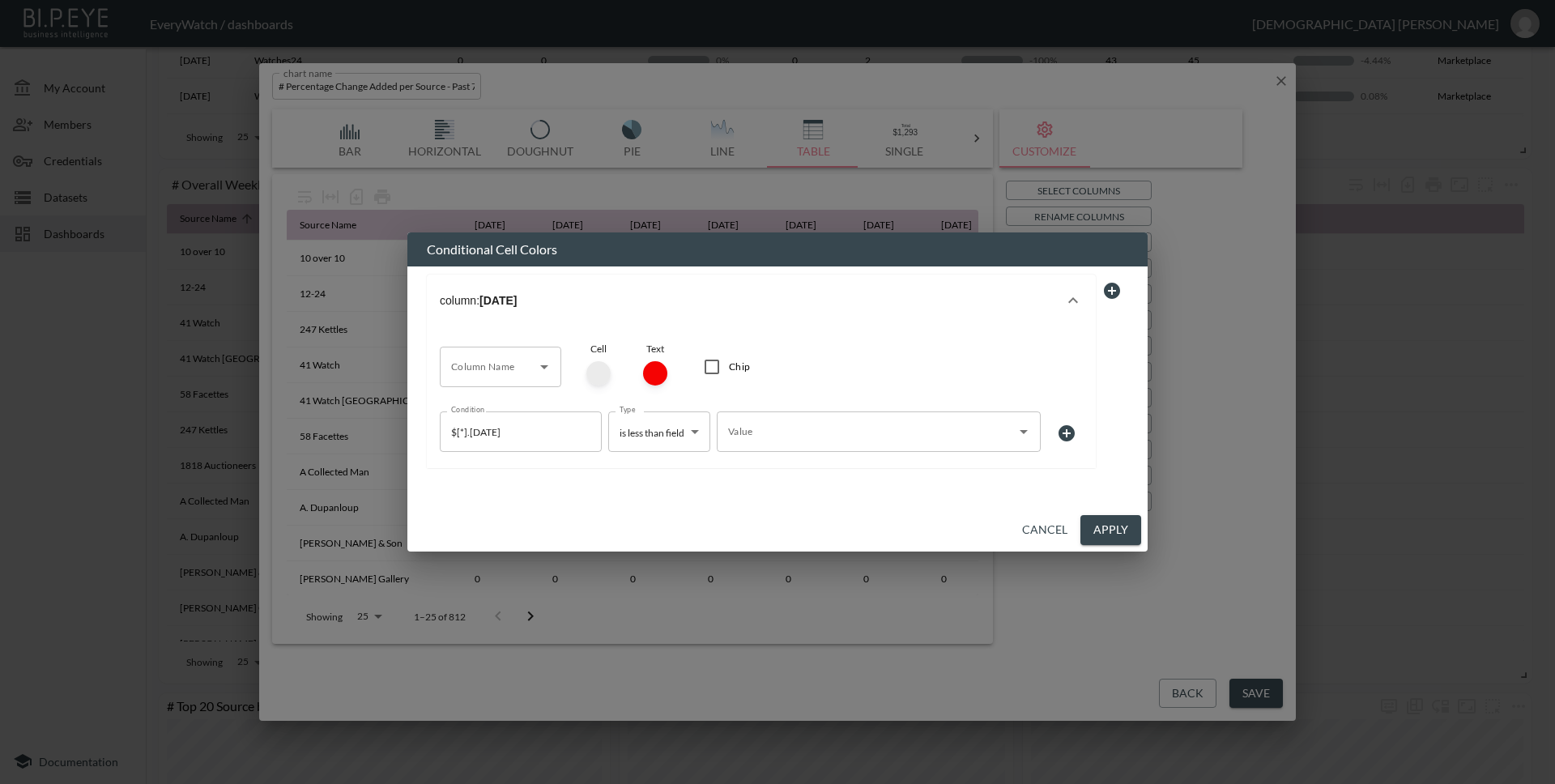
click at [1081, 294] on icon "button" at bounding box center [1073, 300] width 19 height 19
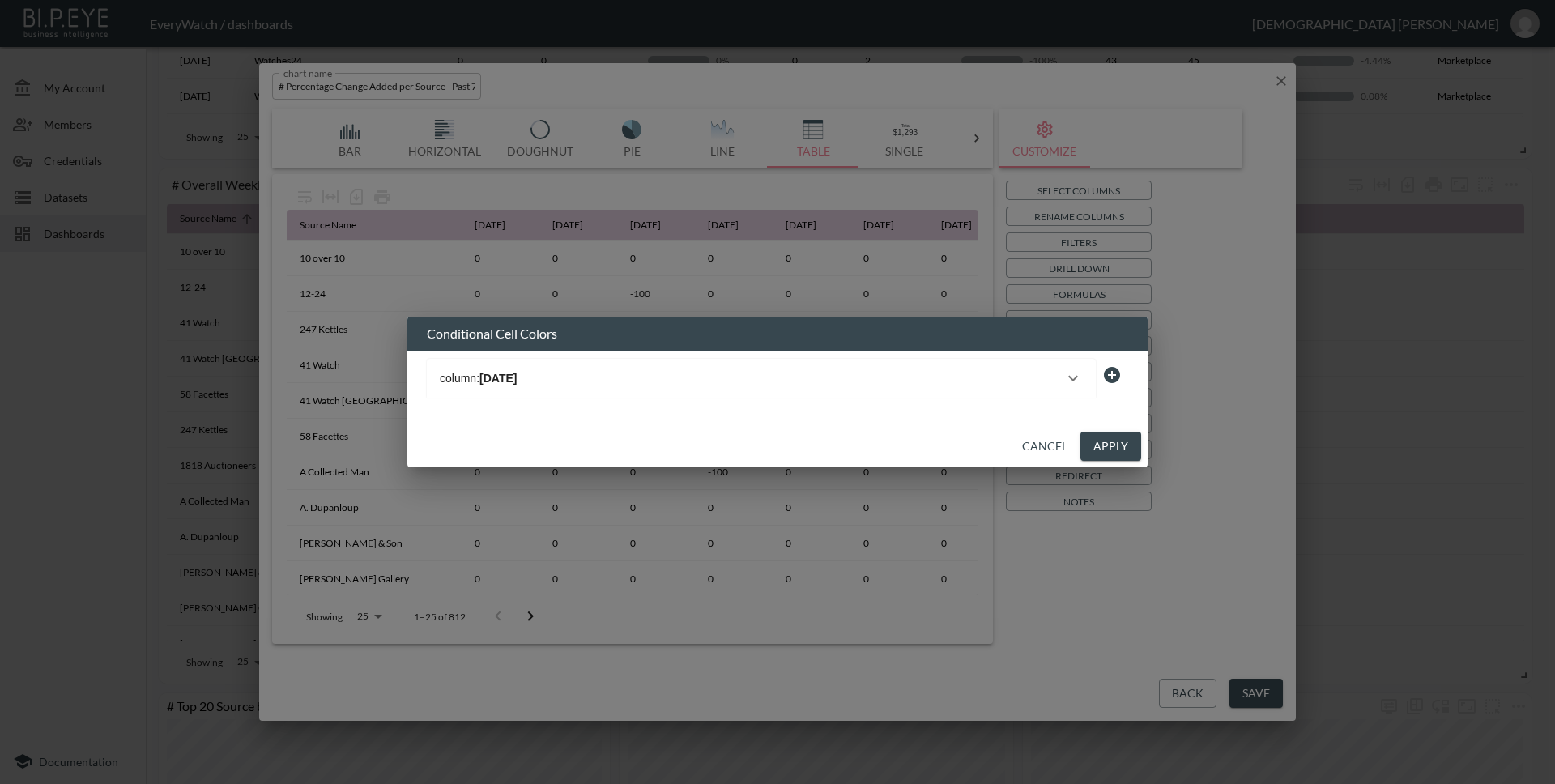
click at [1069, 383] on icon "button" at bounding box center [1073, 378] width 19 height 19
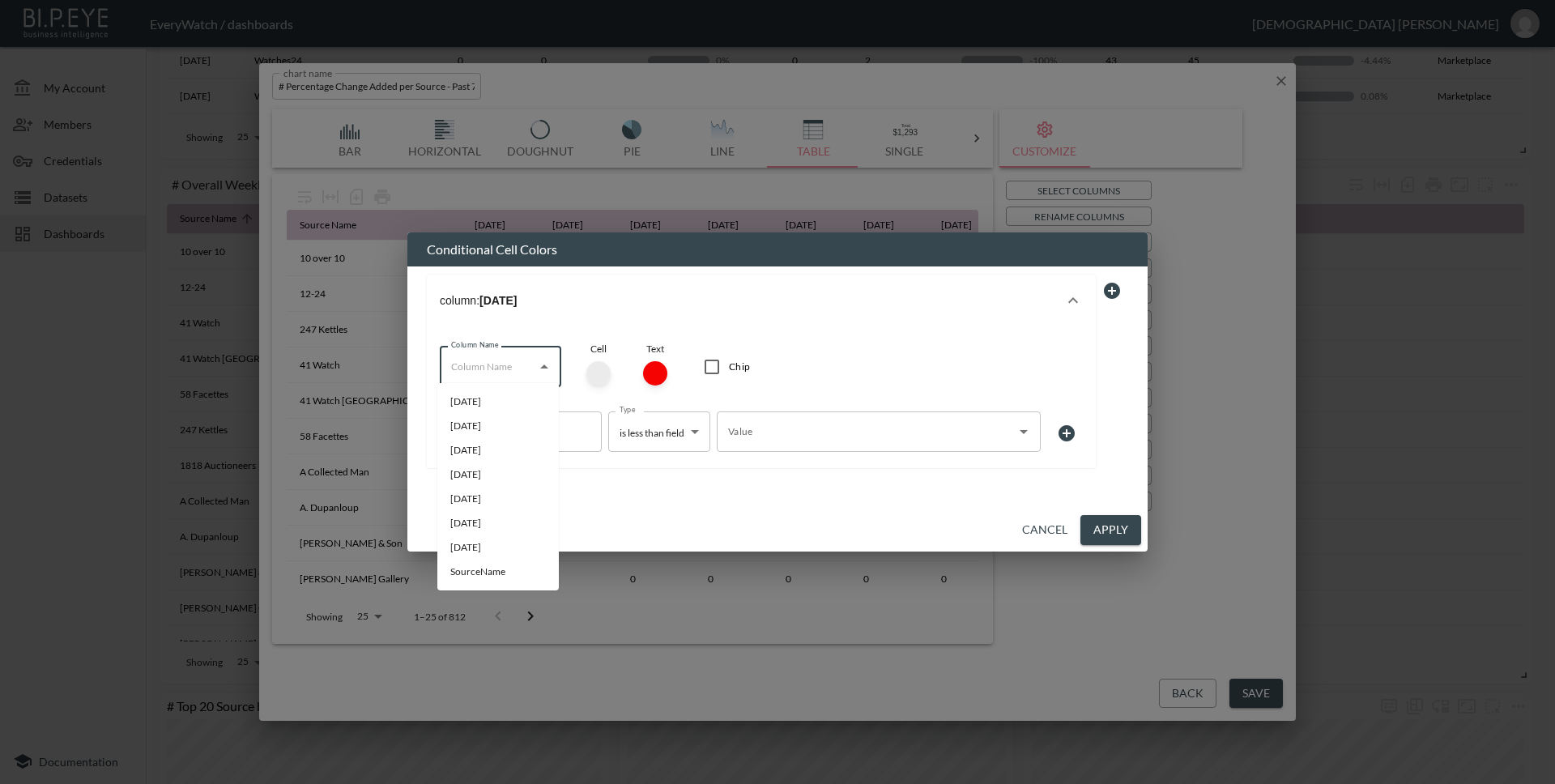
click at [514, 361] on input "Column Name" at bounding box center [488, 366] width 83 height 26
click at [505, 570] on li "SourceName" at bounding box center [498, 571] width 121 height 24
type input "SourceName"
click at [580, 430] on icon "Clear" at bounding box center [584, 431] width 10 height 10
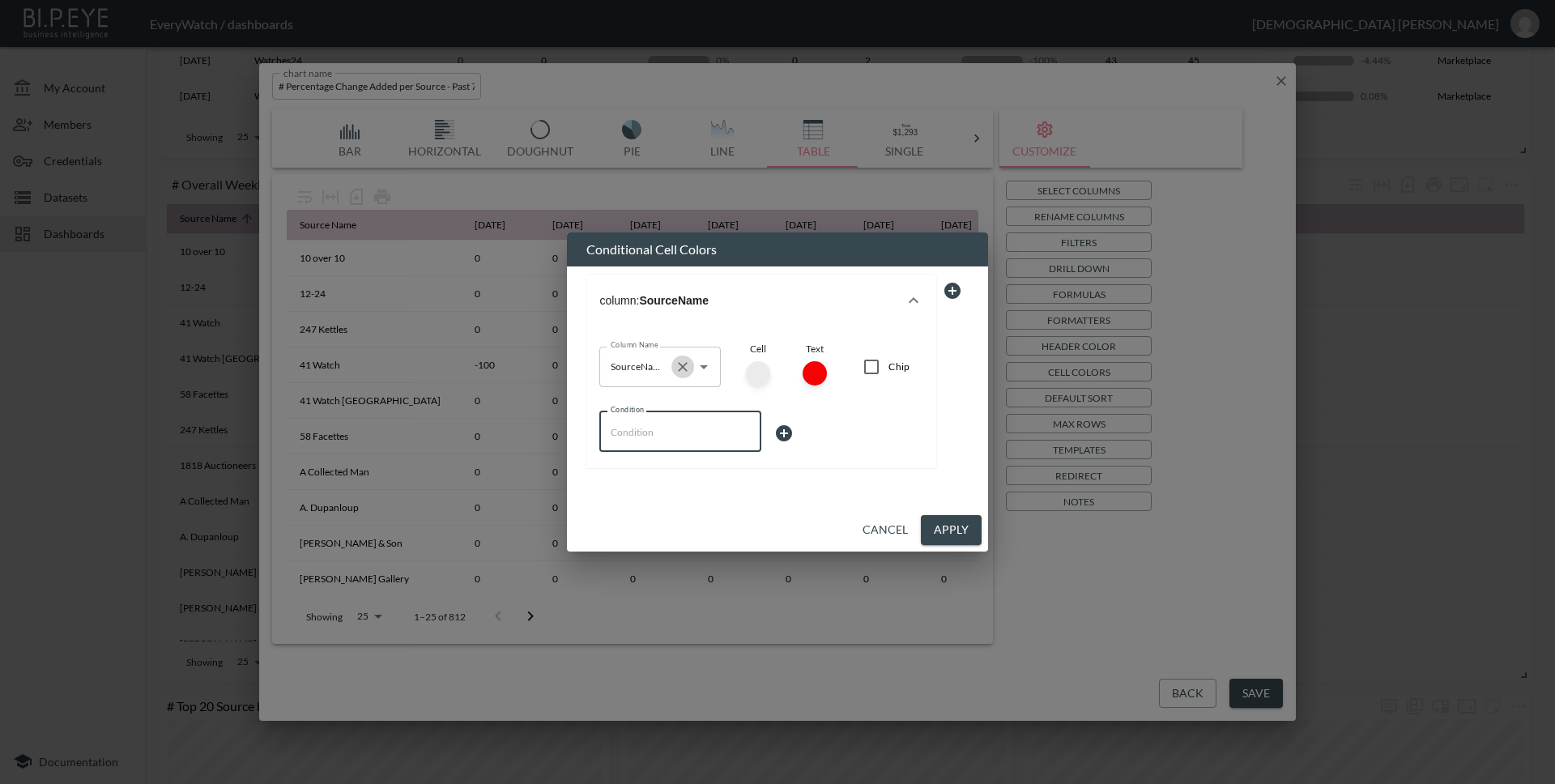
click at [682, 365] on icon "Clear" at bounding box center [682, 366] width 16 height 16
click at [958, 290] on icon at bounding box center [951, 290] width 16 height 16
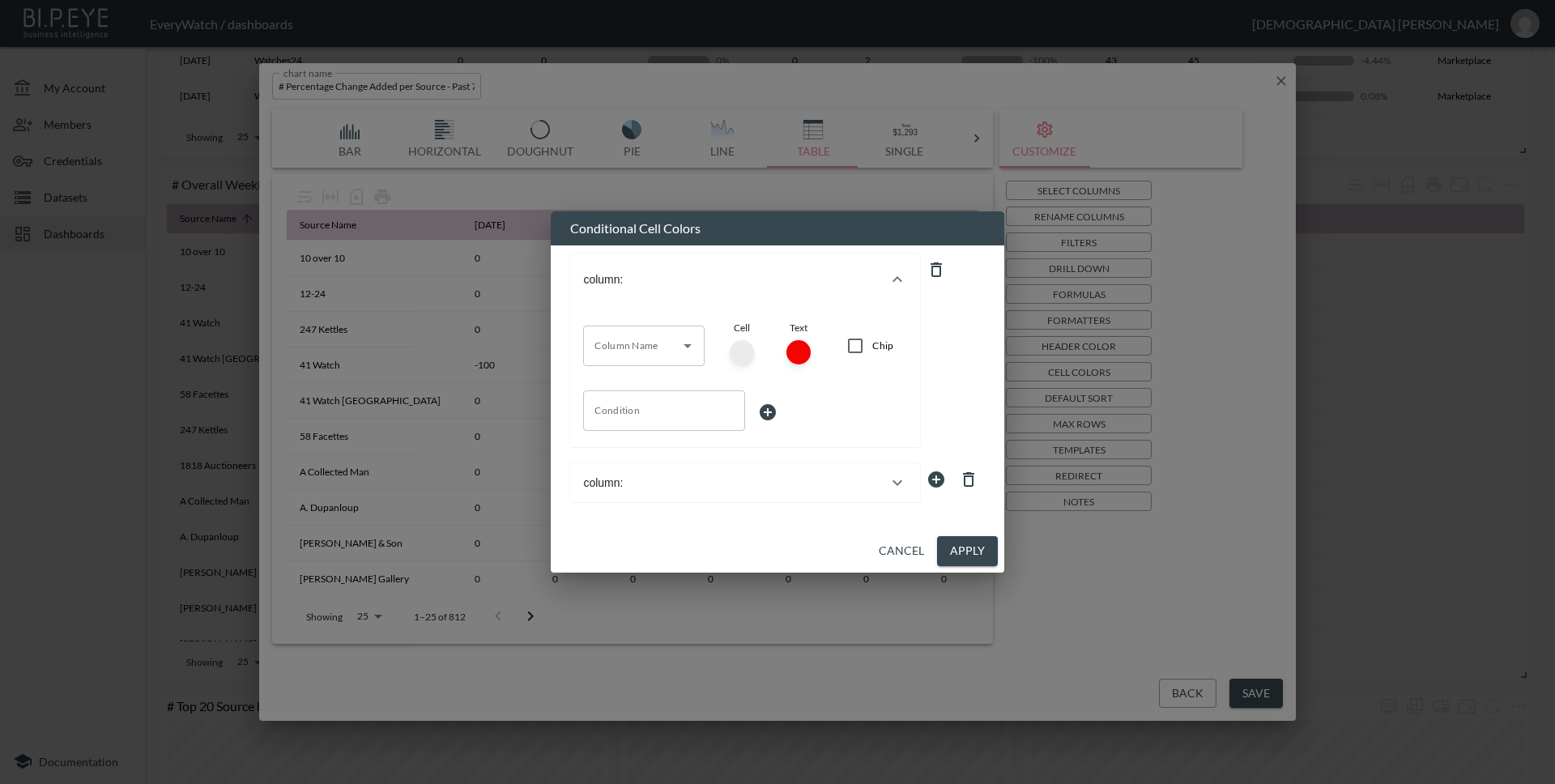
click at [928, 322] on div at bounding box center [936, 356] width 33 height 207
click at [939, 269] on icon at bounding box center [936, 269] width 19 height 19
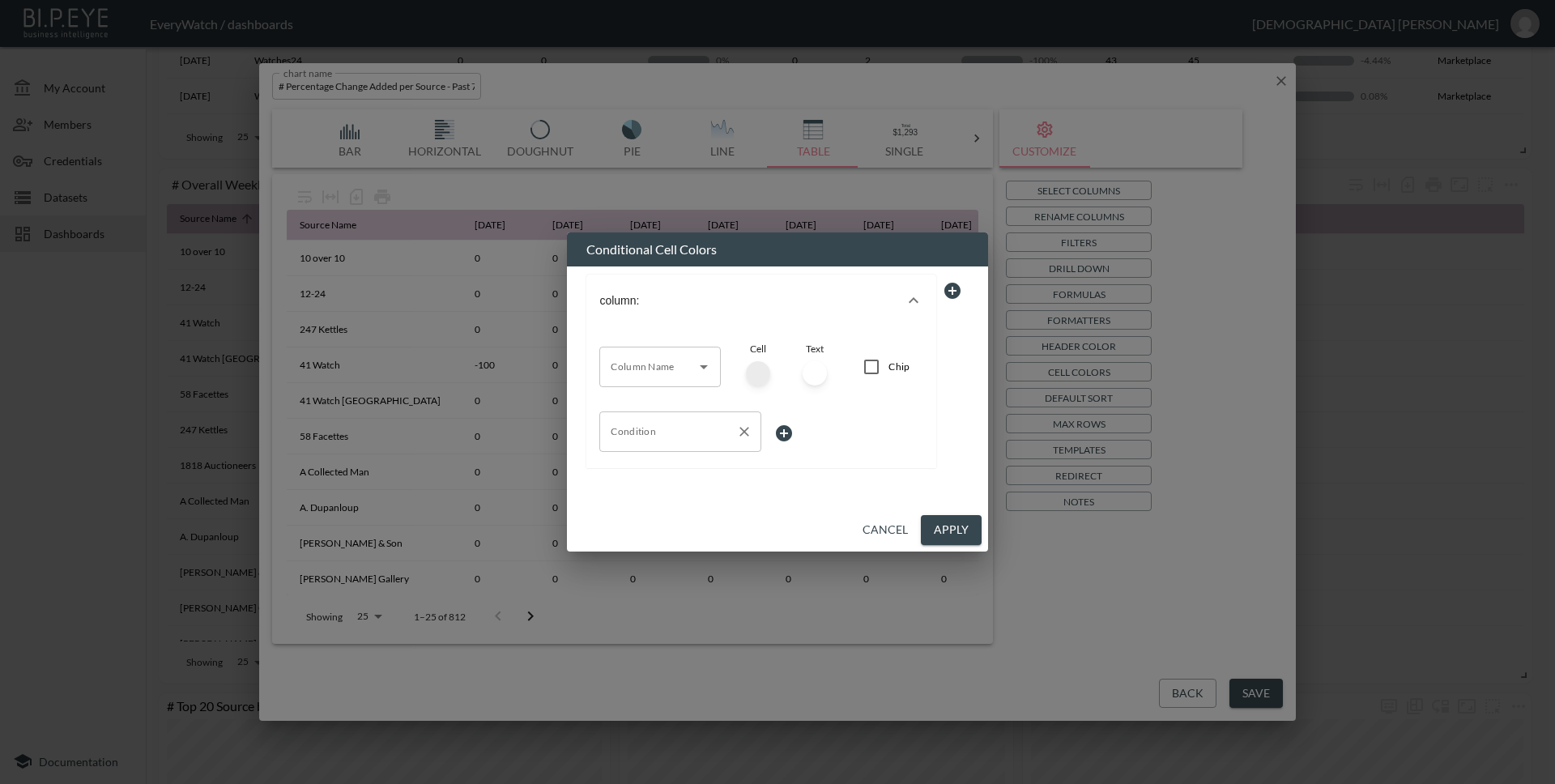
click at [961, 540] on button "Apply" at bounding box center [950, 529] width 61 height 30
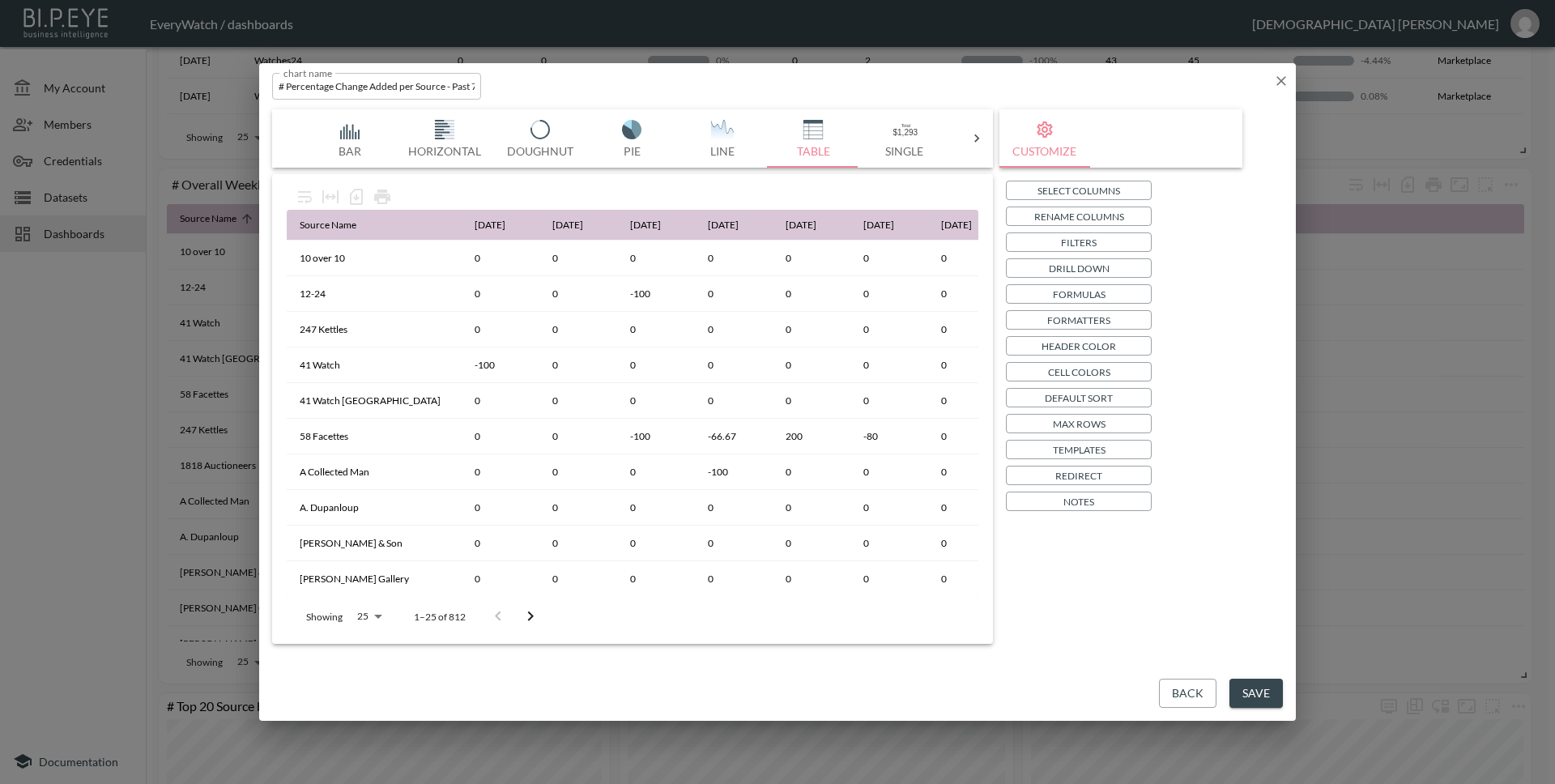
click at [1235, 686] on button "Save" at bounding box center [1256, 693] width 54 height 30
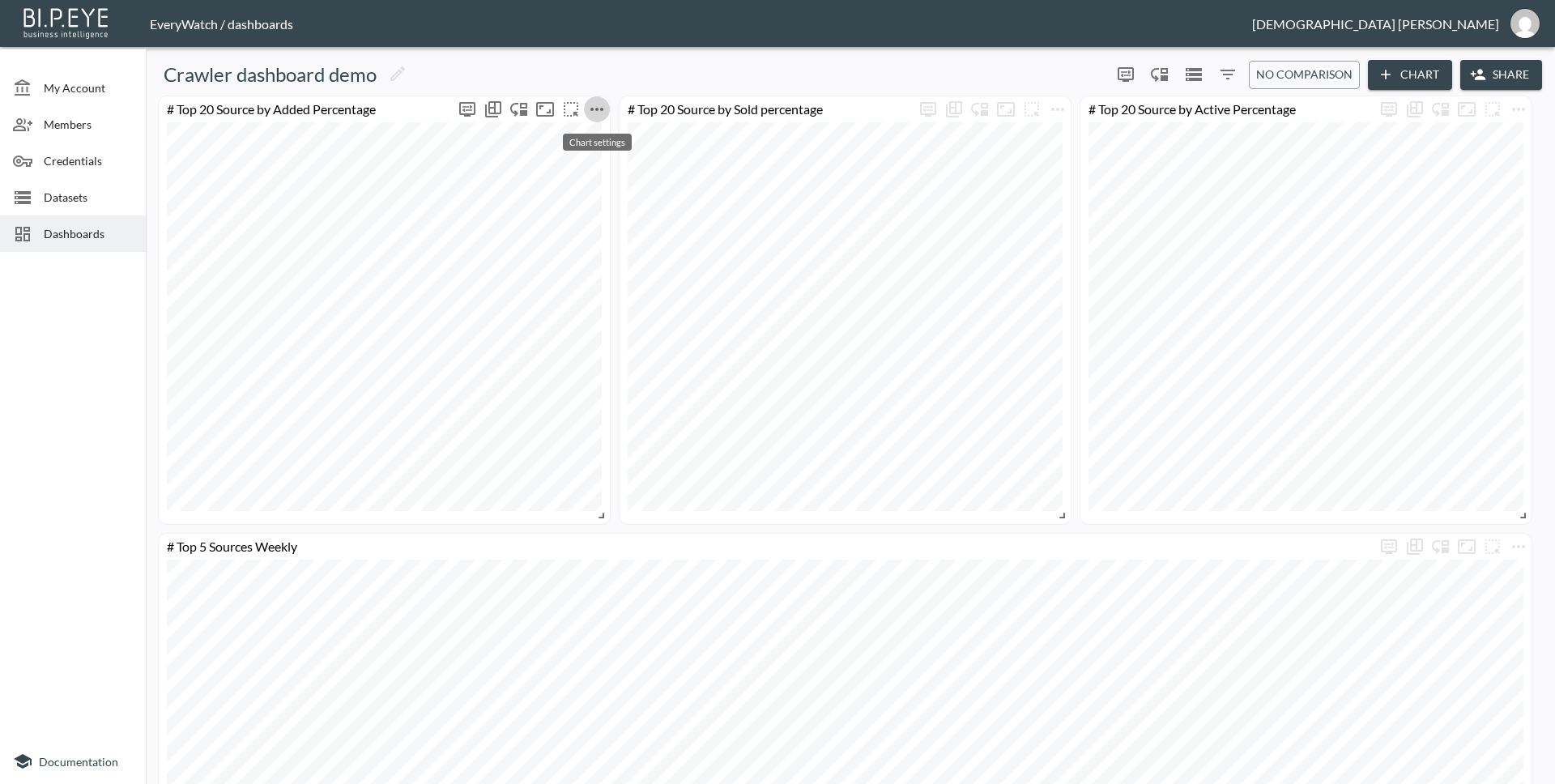
click at [608, 110] on button "more" at bounding box center [596, 109] width 26 height 26
click at [592, 132] on li "Edit" at bounding box center [596, 140] width 126 height 29
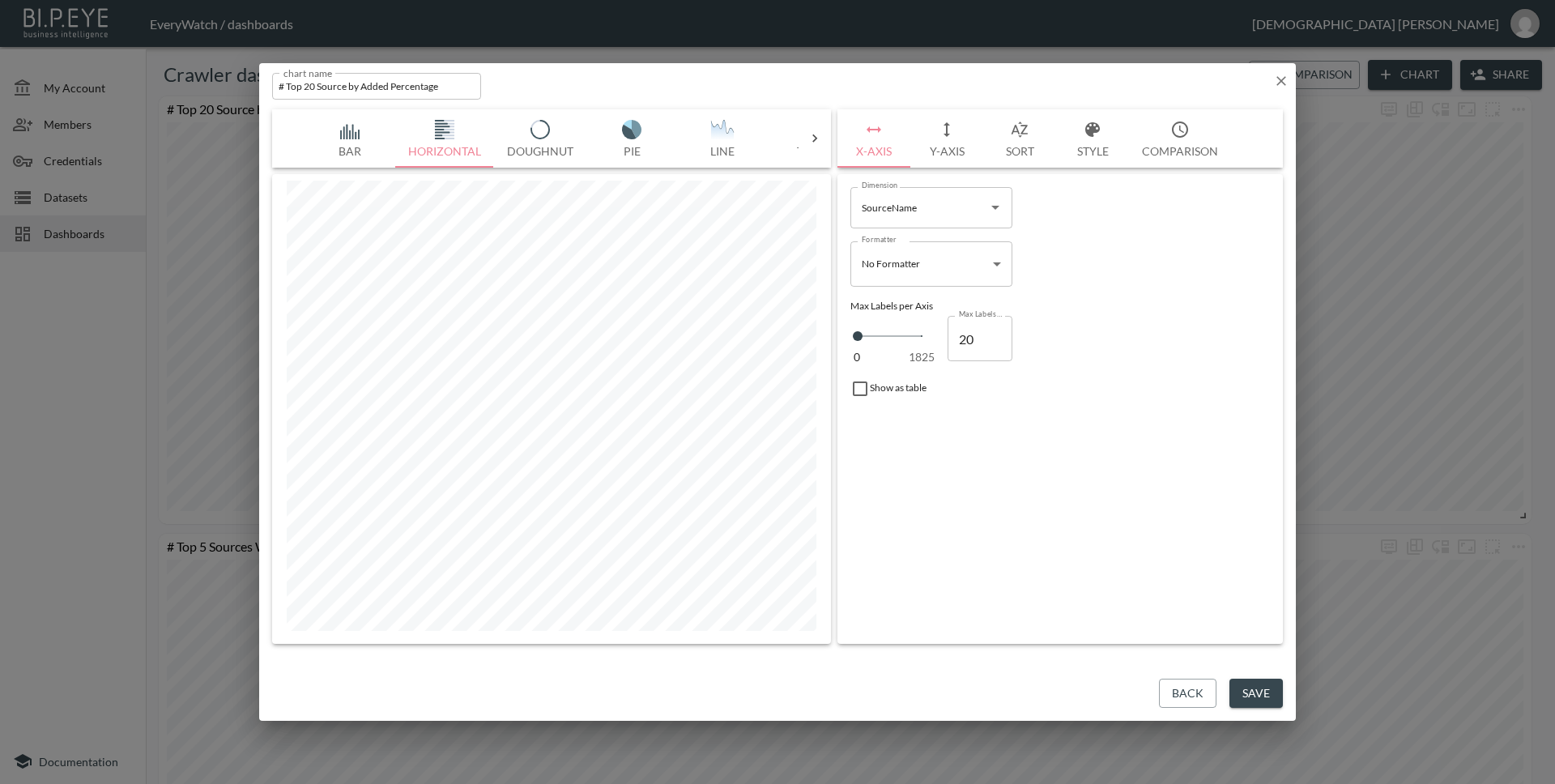
click at [350, 144] on button "Bar" at bounding box center [350, 138] width 90 height 59
click at [435, 136] on img "button" at bounding box center [444, 130] width 64 height 19
click at [1167, 145] on button "Comparison" at bounding box center [1180, 138] width 102 height 59
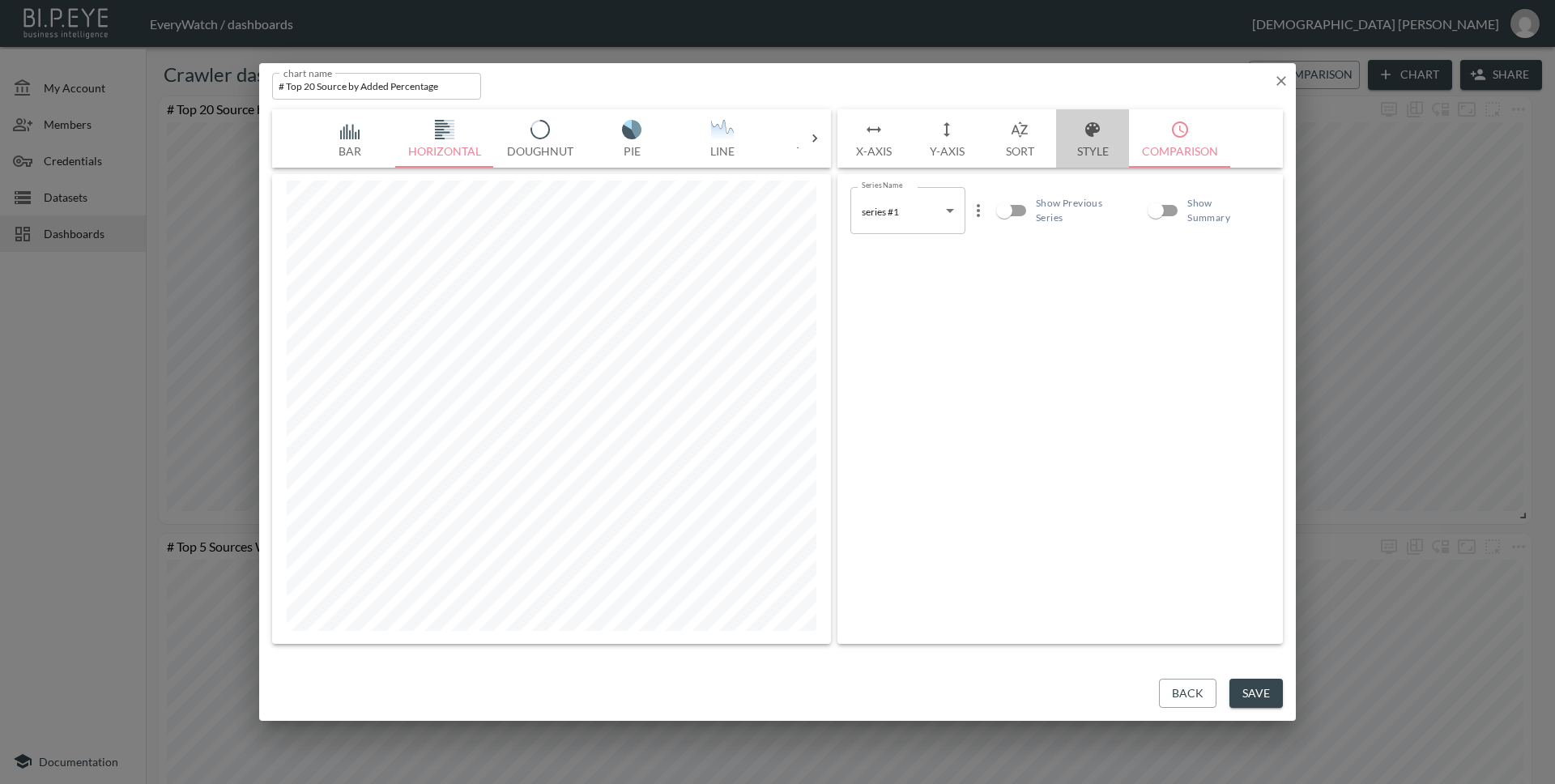
click at [1095, 145] on button "Style" at bounding box center [1093, 138] width 73 height 59
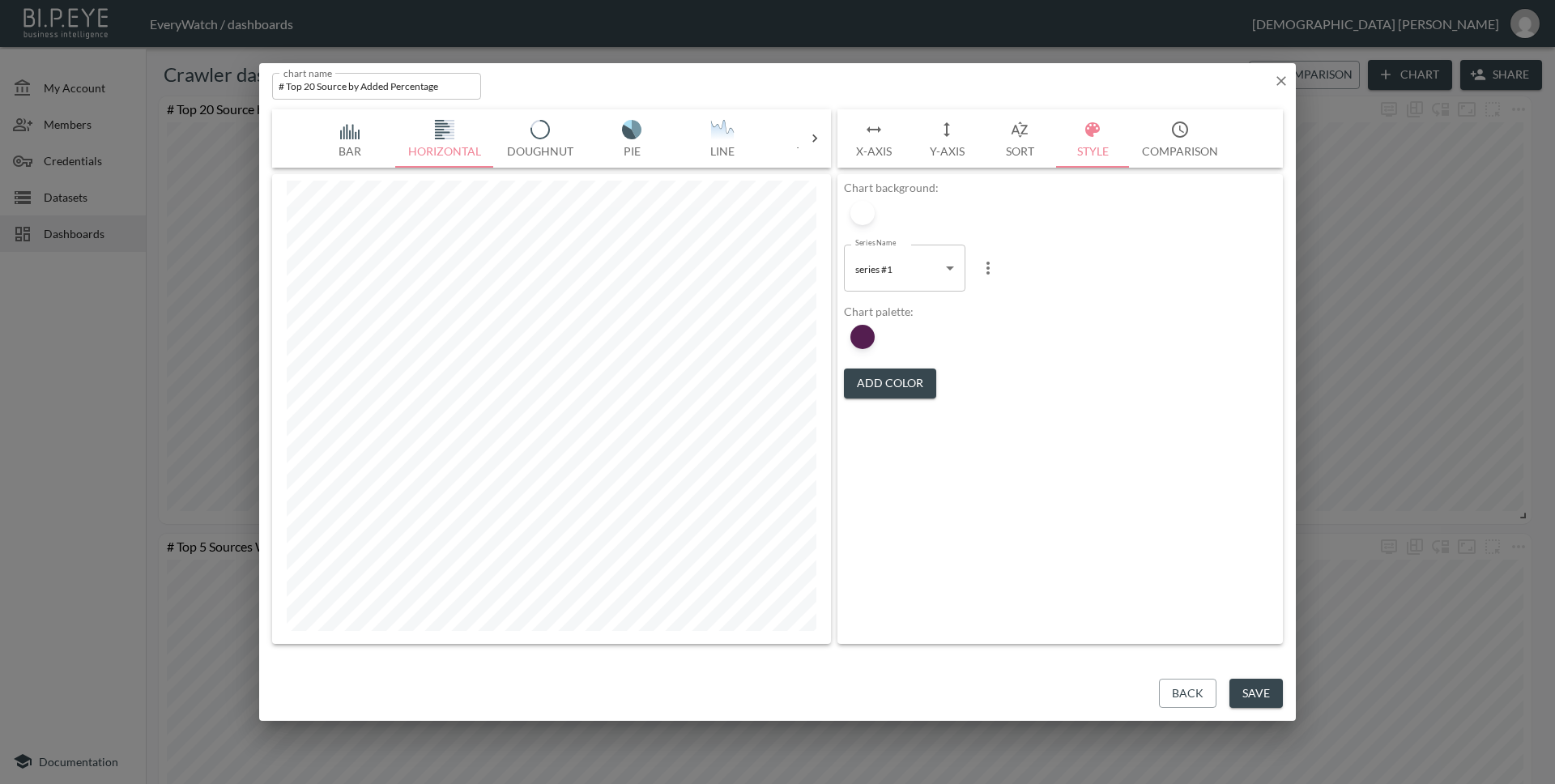
click at [1004, 149] on button "Sort" at bounding box center [1020, 138] width 73 height 59
click at [1273, 85] on icon "button" at bounding box center [1281, 81] width 16 height 16
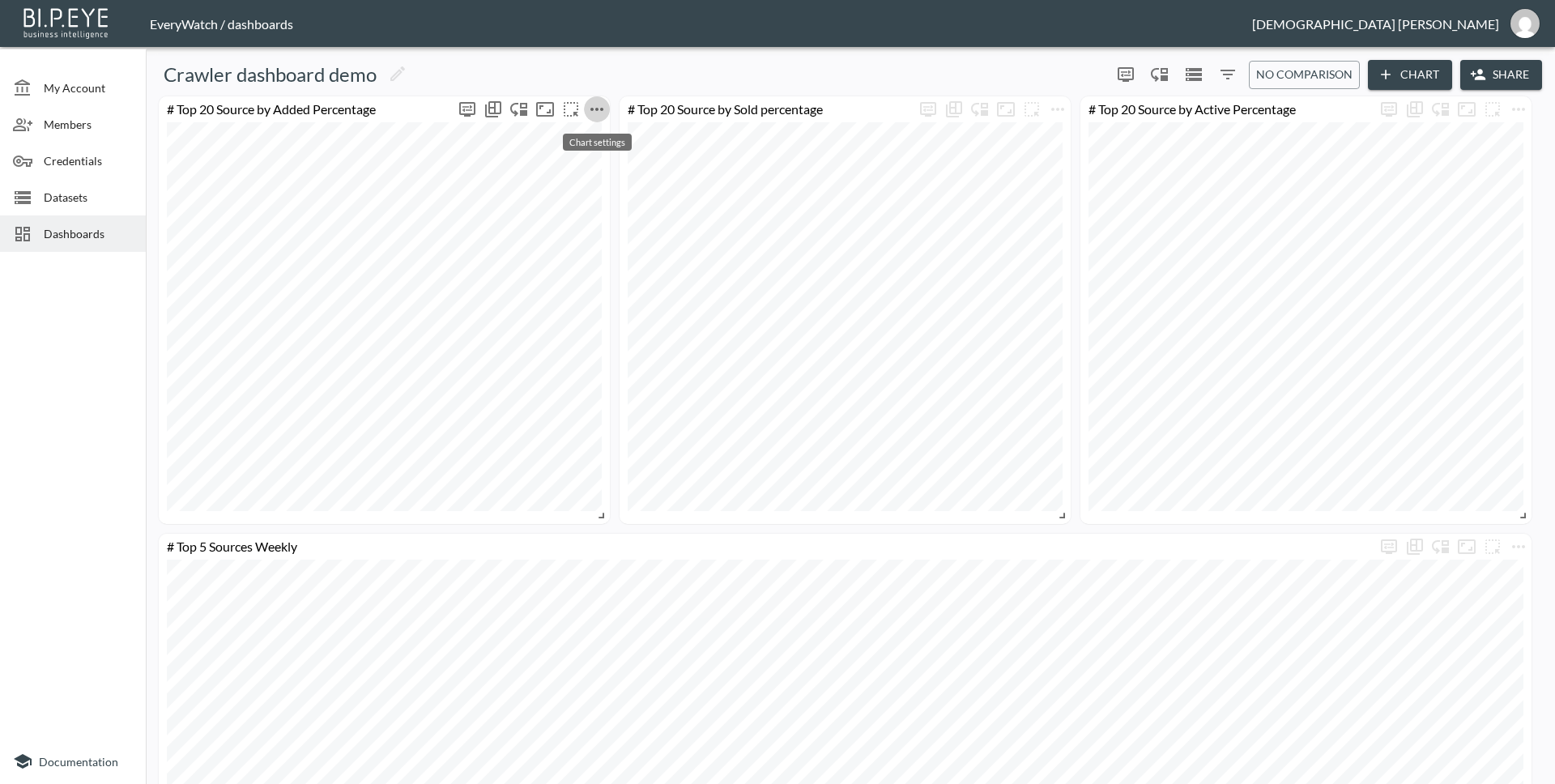
click at [595, 114] on icon "more" at bounding box center [597, 110] width 19 height 19
click at [1304, 115] on div at bounding box center [778, 392] width 1555 height 784
click at [1086, 78] on div "Crawler dashboard demo" at bounding box center [628, 74] width 952 height 26
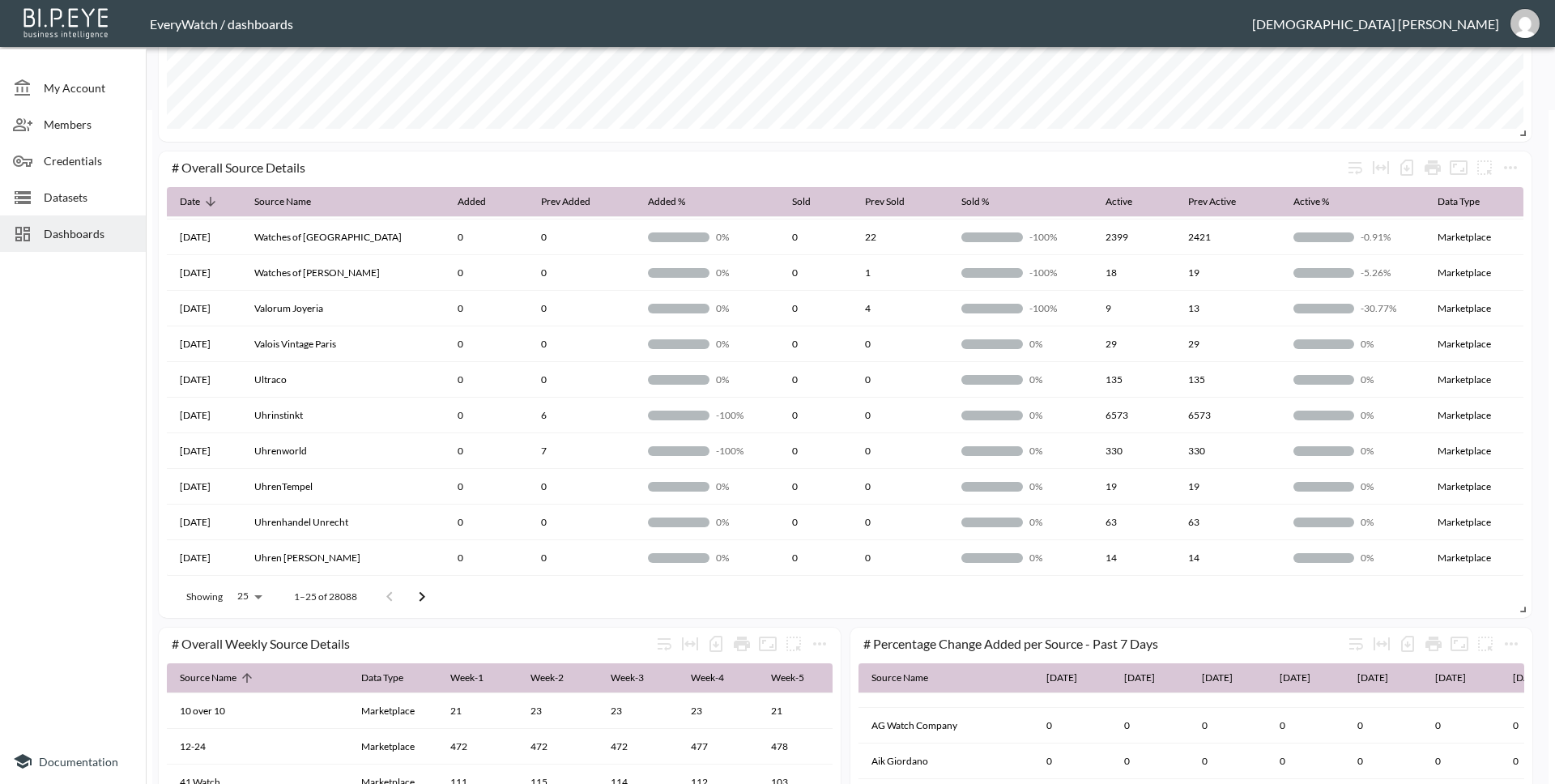
scroll to position [672, 0]
click at [1505, 167] on icon "more" at bounding box center [1510, 168] width 12 height 3
click at [1474, 193] on li "Edit" at bounding box center [1473, 201] width 126 height 29
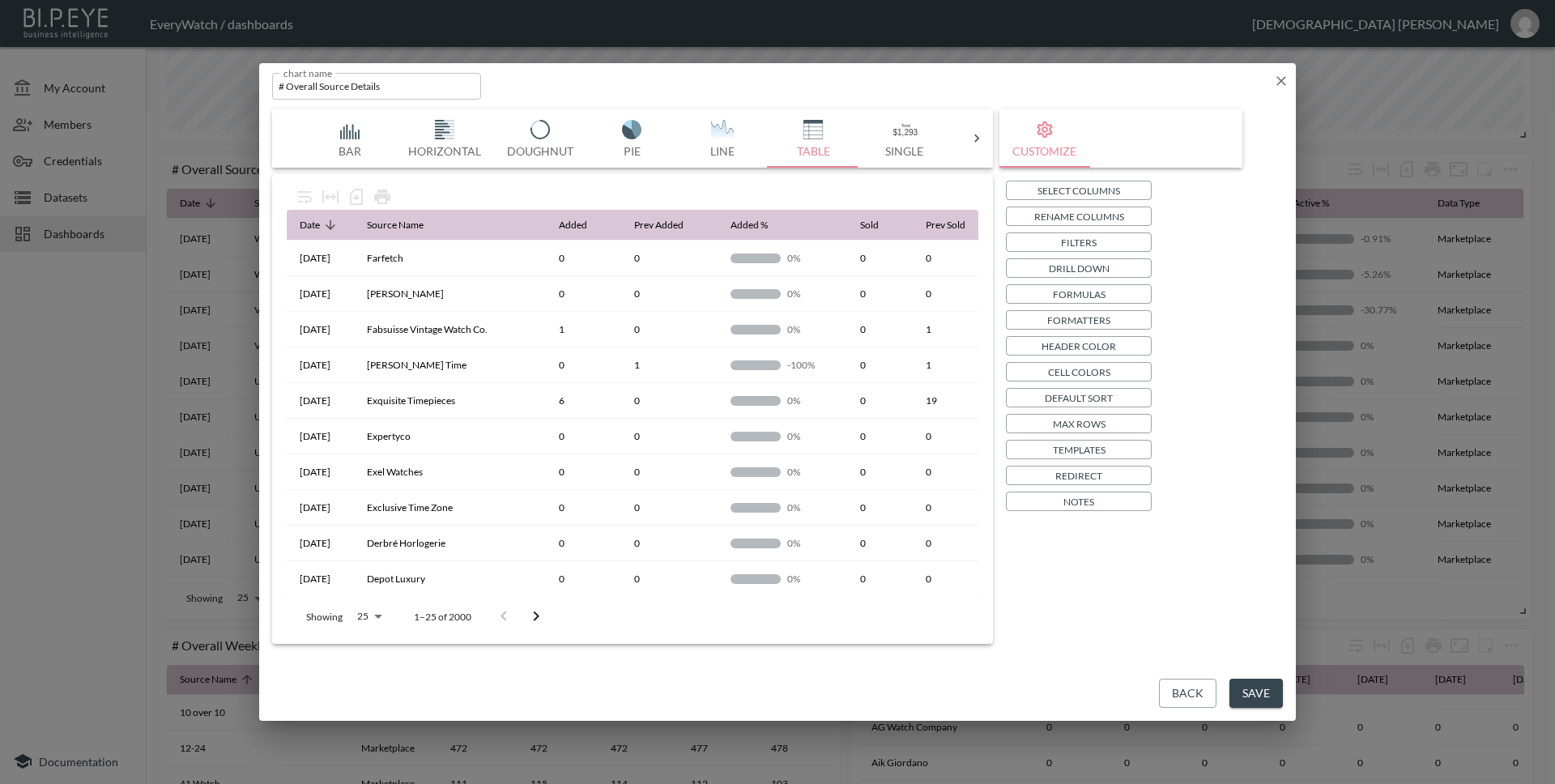
click at [1061, 197] on p "Select Columns" at bounding box center [1078, 191] width 83 height 17
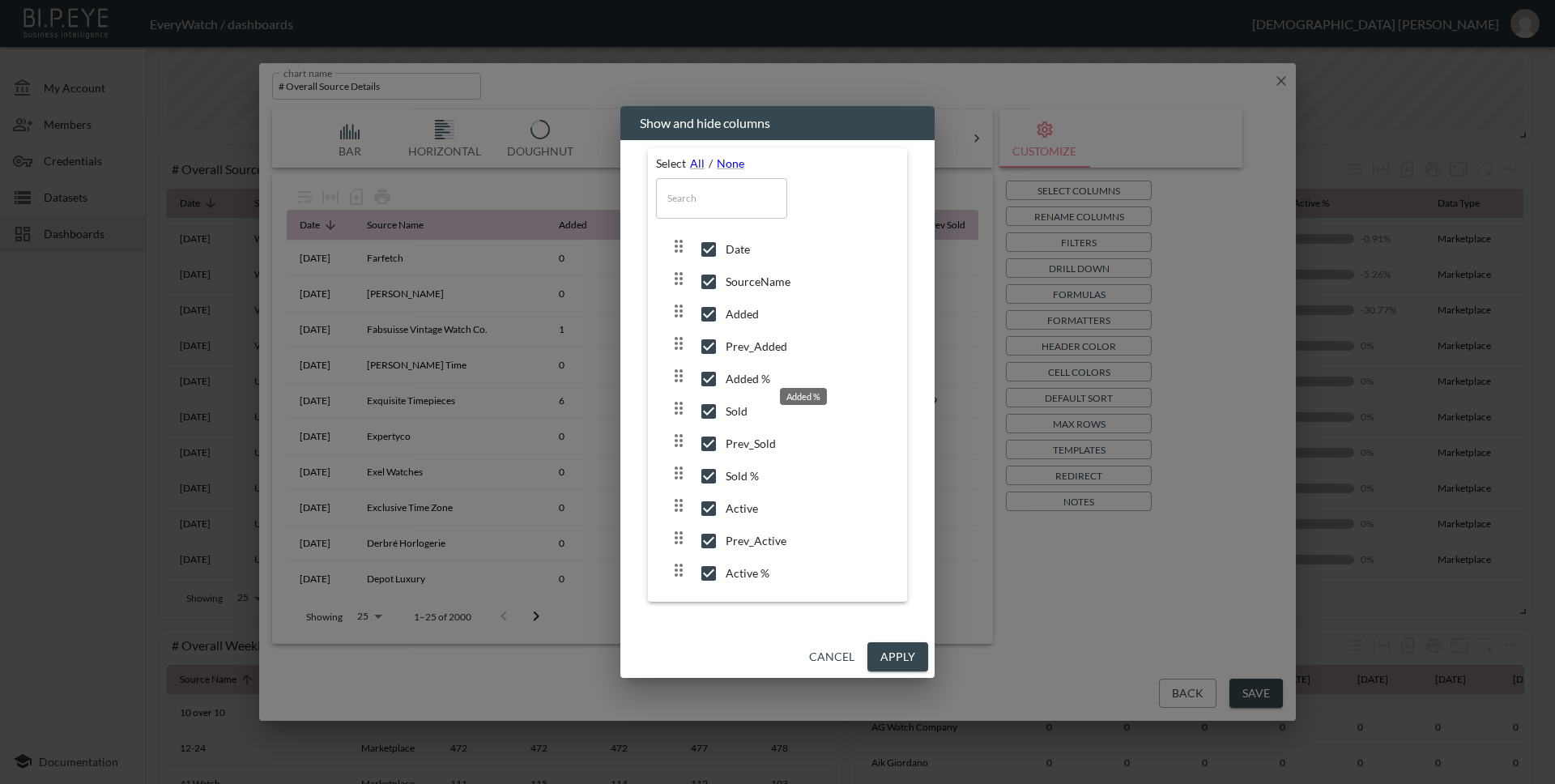
scroll to position [35, 0]
click at [825, 658] on button "Cancel" at bounding box center [831, 656] width 59 height 30
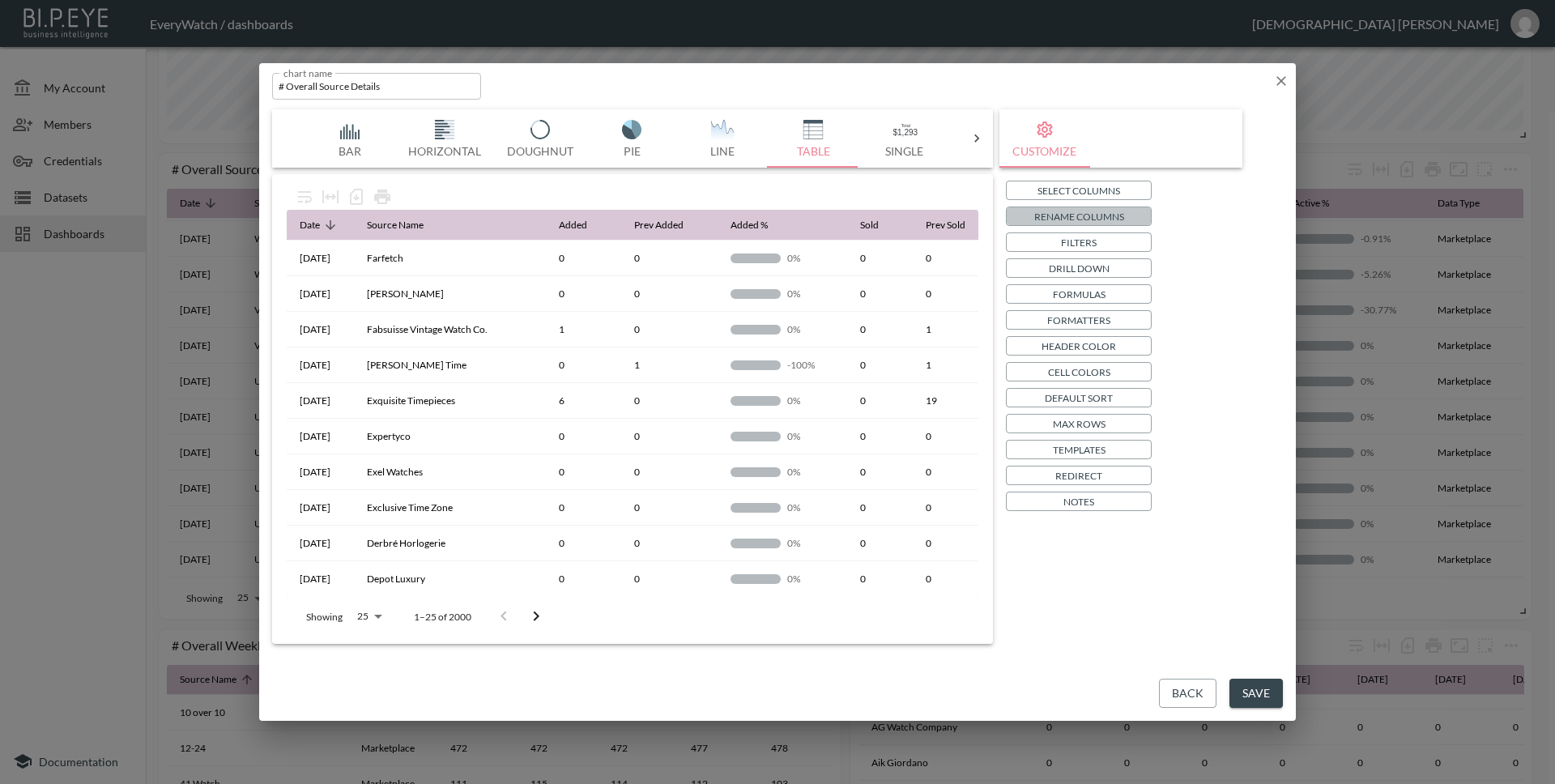
click at [1066, 216] on p "Rename Columns" at bounding box center [1079, 217] width 90 height 17
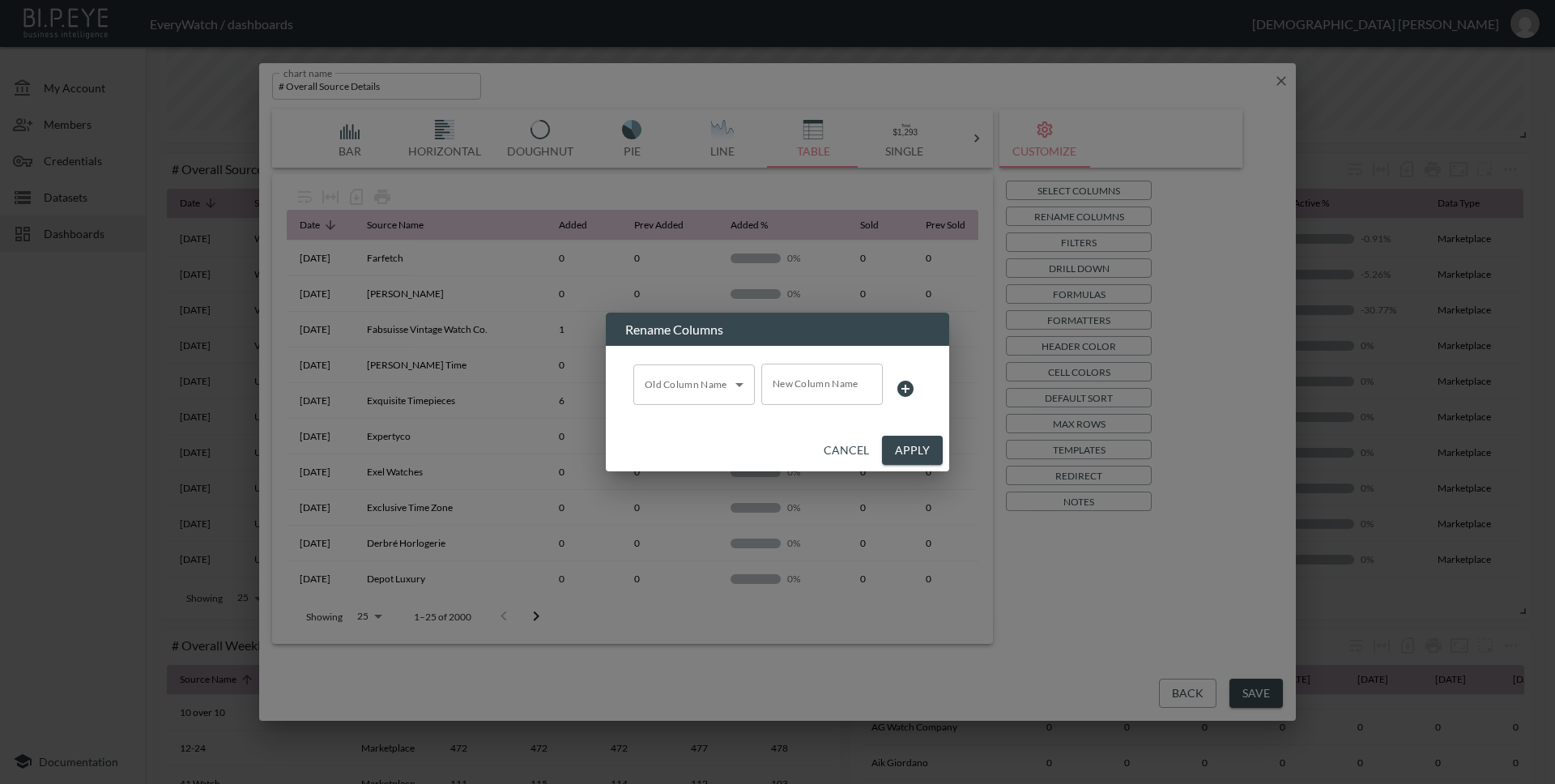
click at [852, 459] on button "Cancel" at bounding box center [846, 450] width 59 height 30
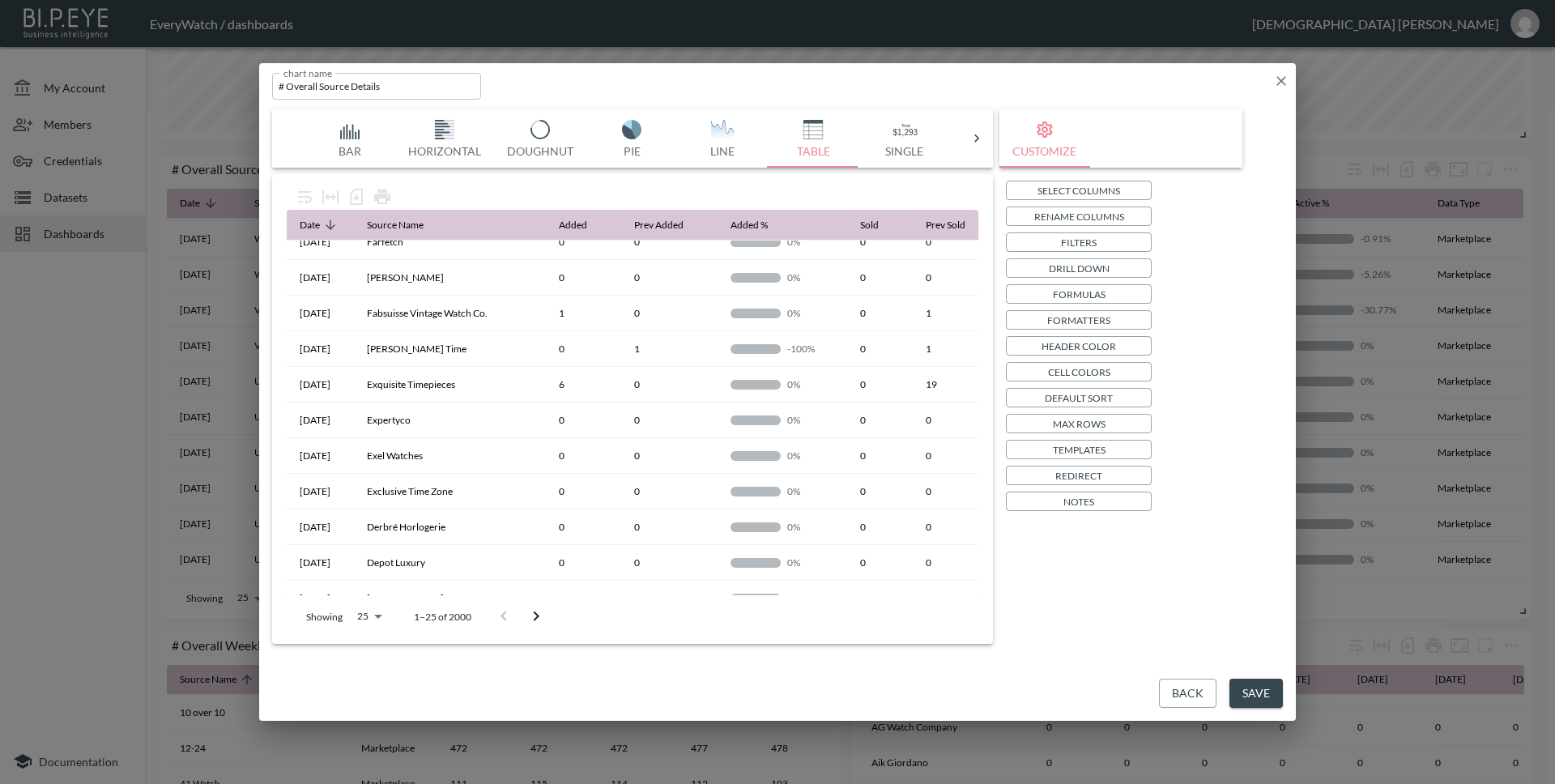
scroll to position [0, 0]
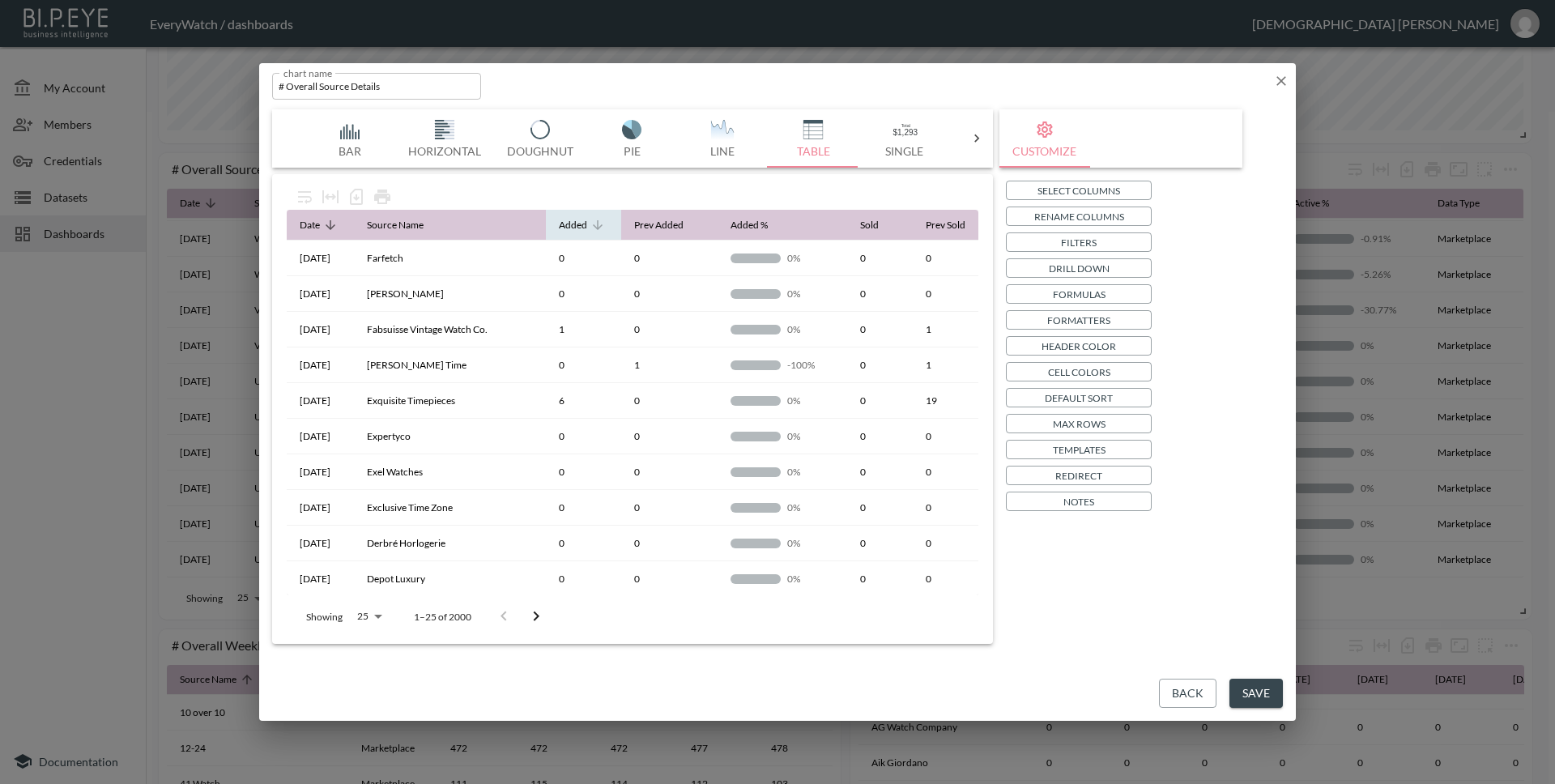
click at [590, 224] on icon at bounding box center [597, 225] width 14 height 14
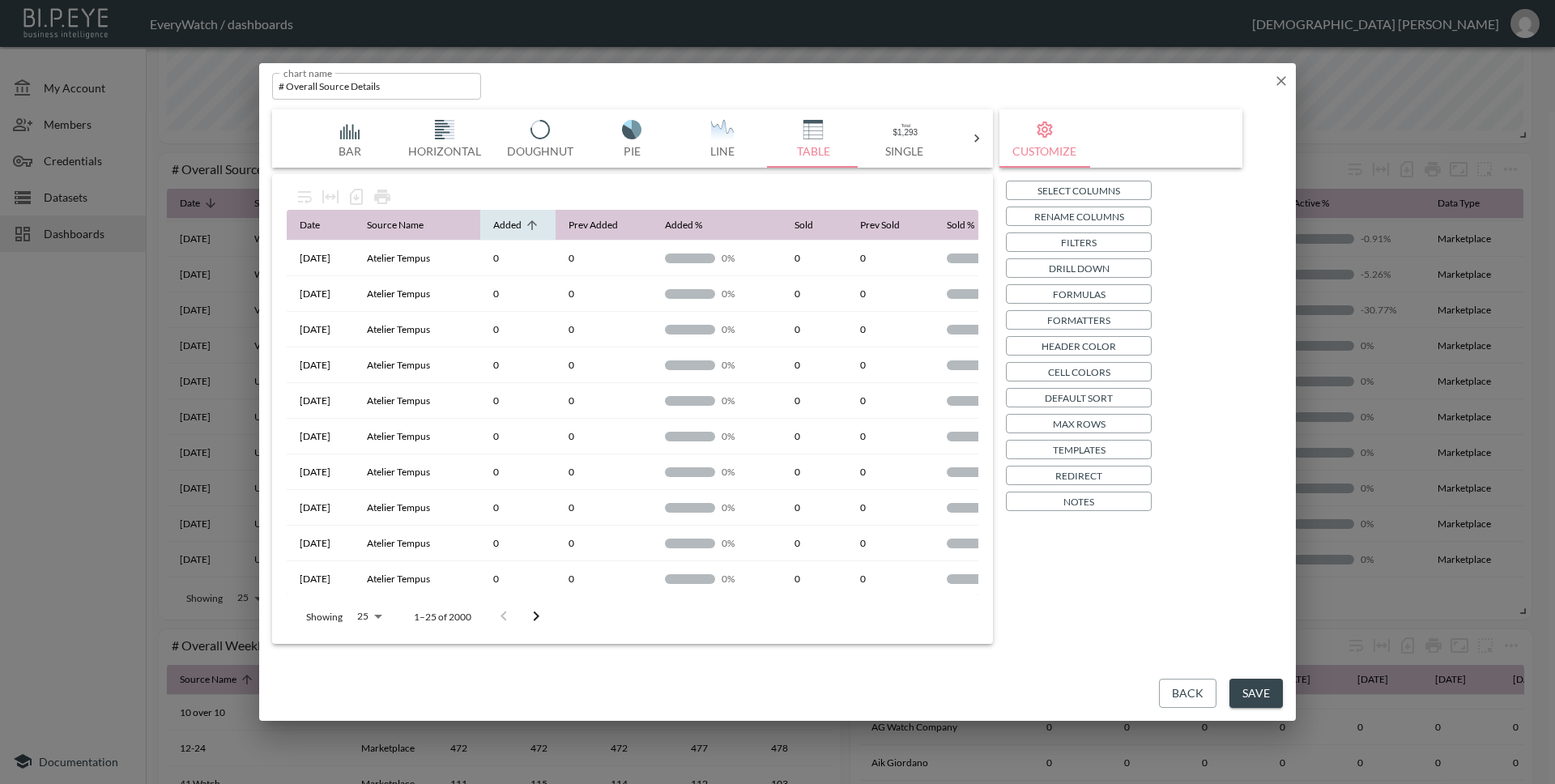
click at [543, 233] on span "Added" at bounding box center [517, 225] width 49 height 19
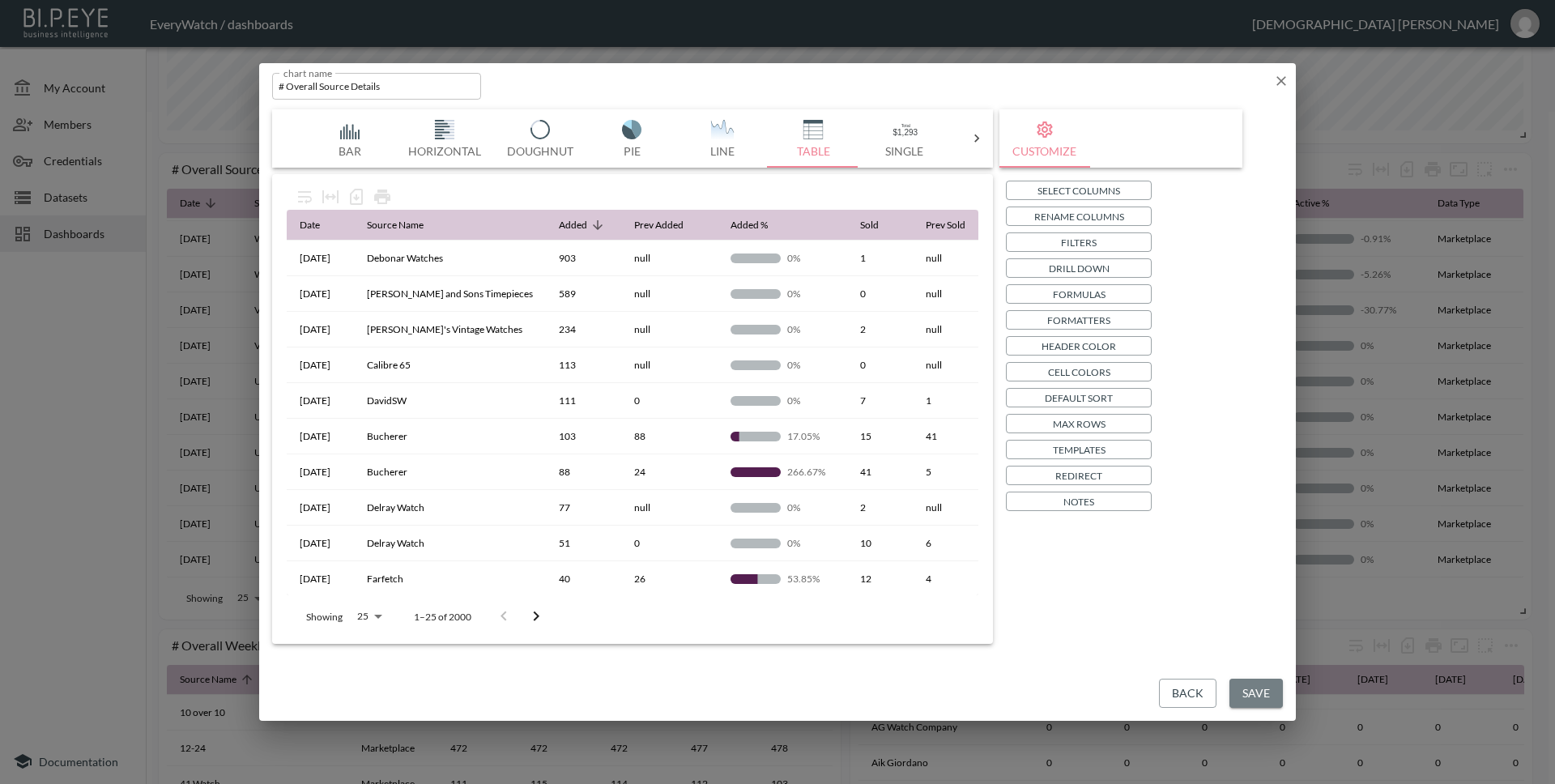
click at [1278, 681] on button "Save" at bounding box center [1256, 693] width 54 height 30
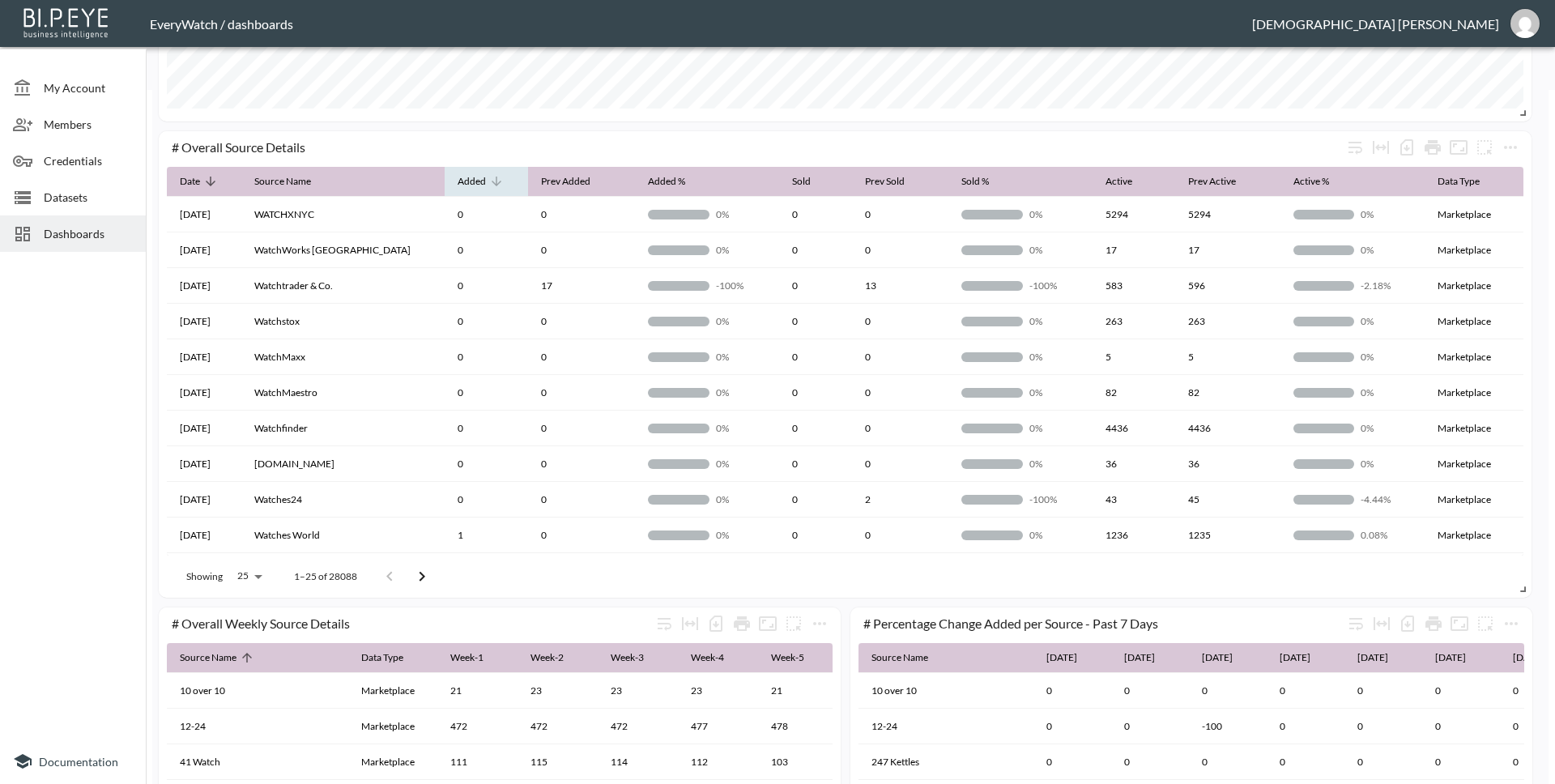
click at [489, 187] on icon at bounding box center [496, 181] width 14 height 14
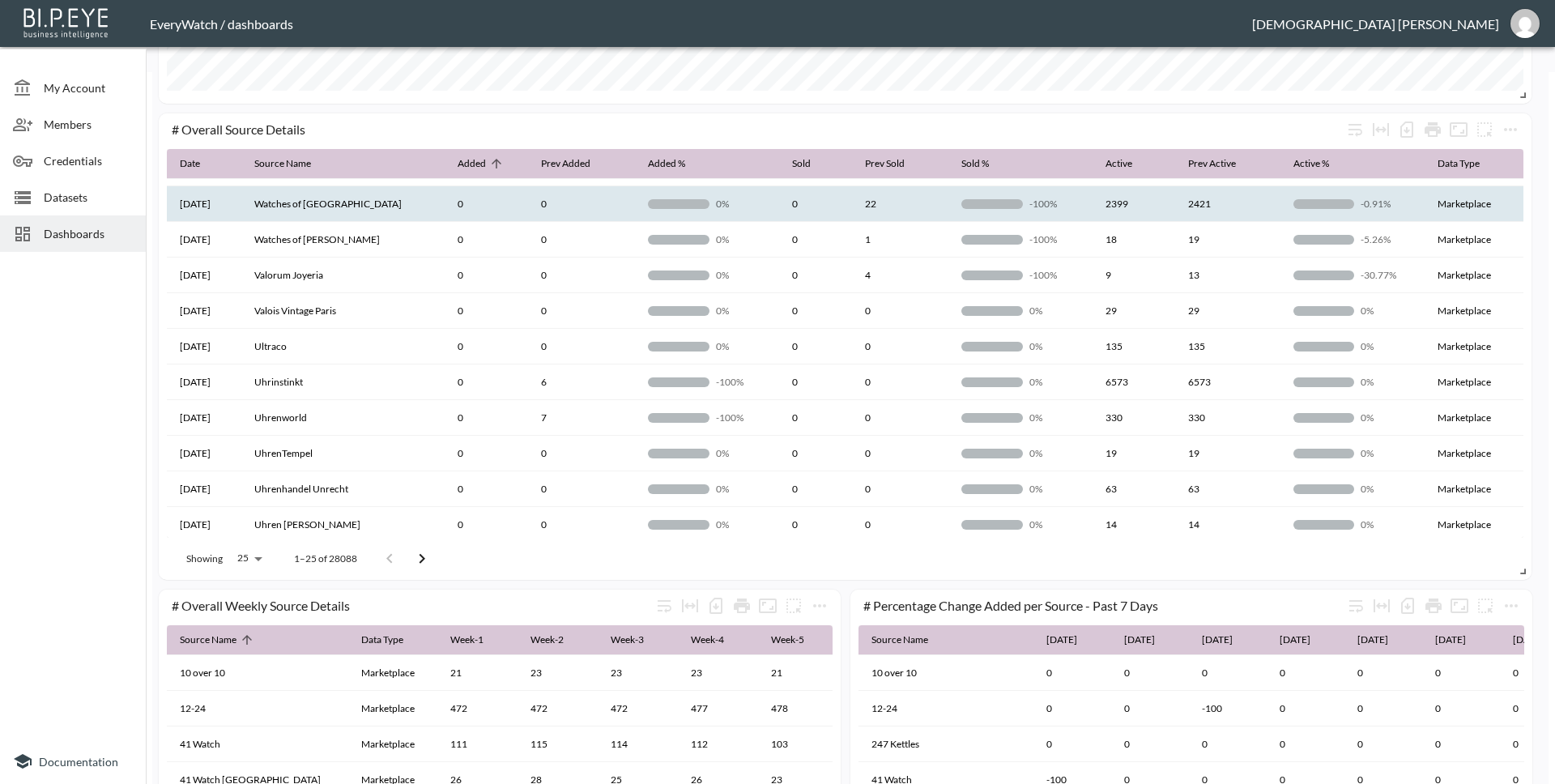
scroll to position [489, 0]
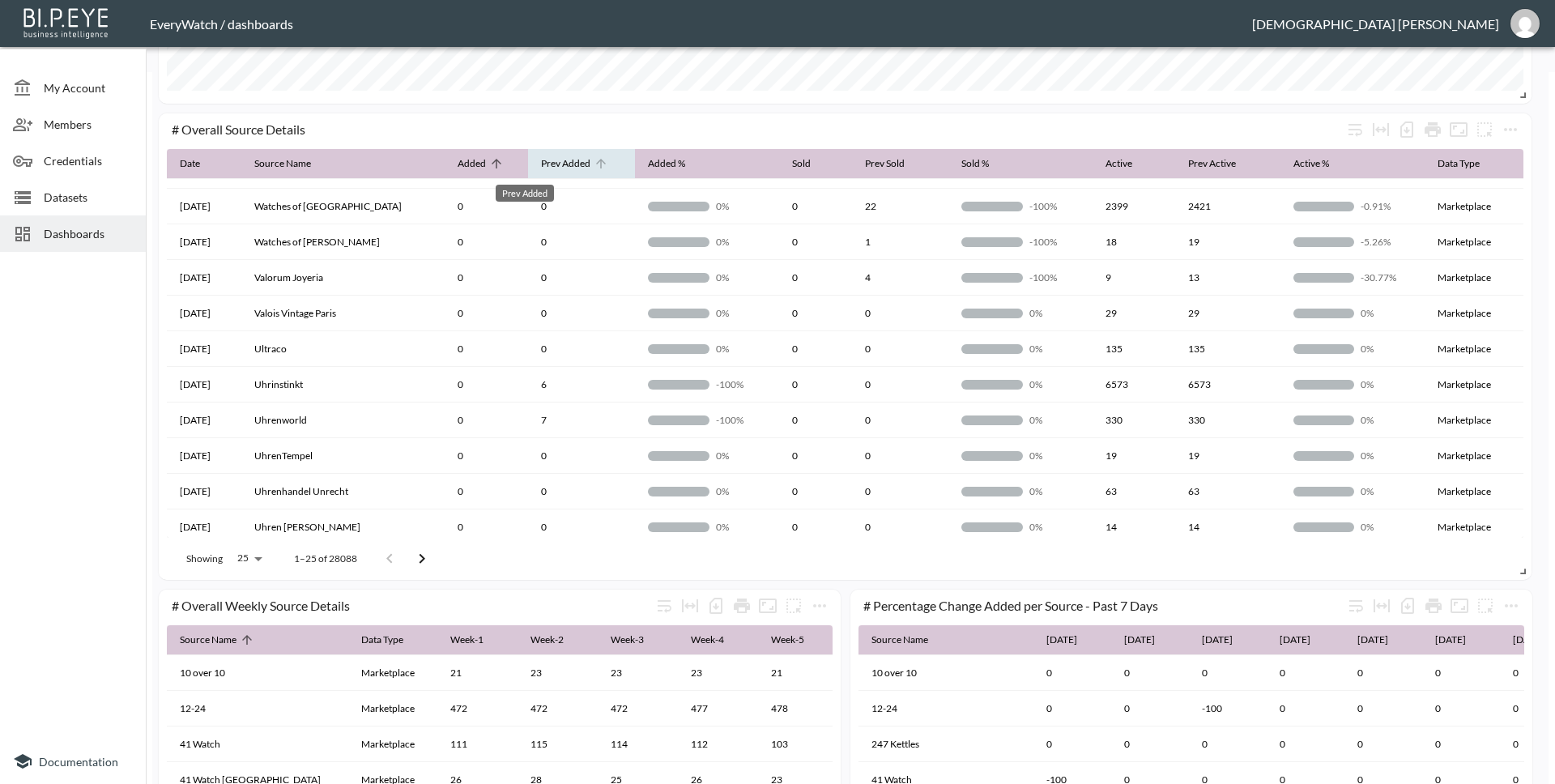
click at [542, 169] on div "Prev Added" at bounding box center [565, 163] width 49 height 19
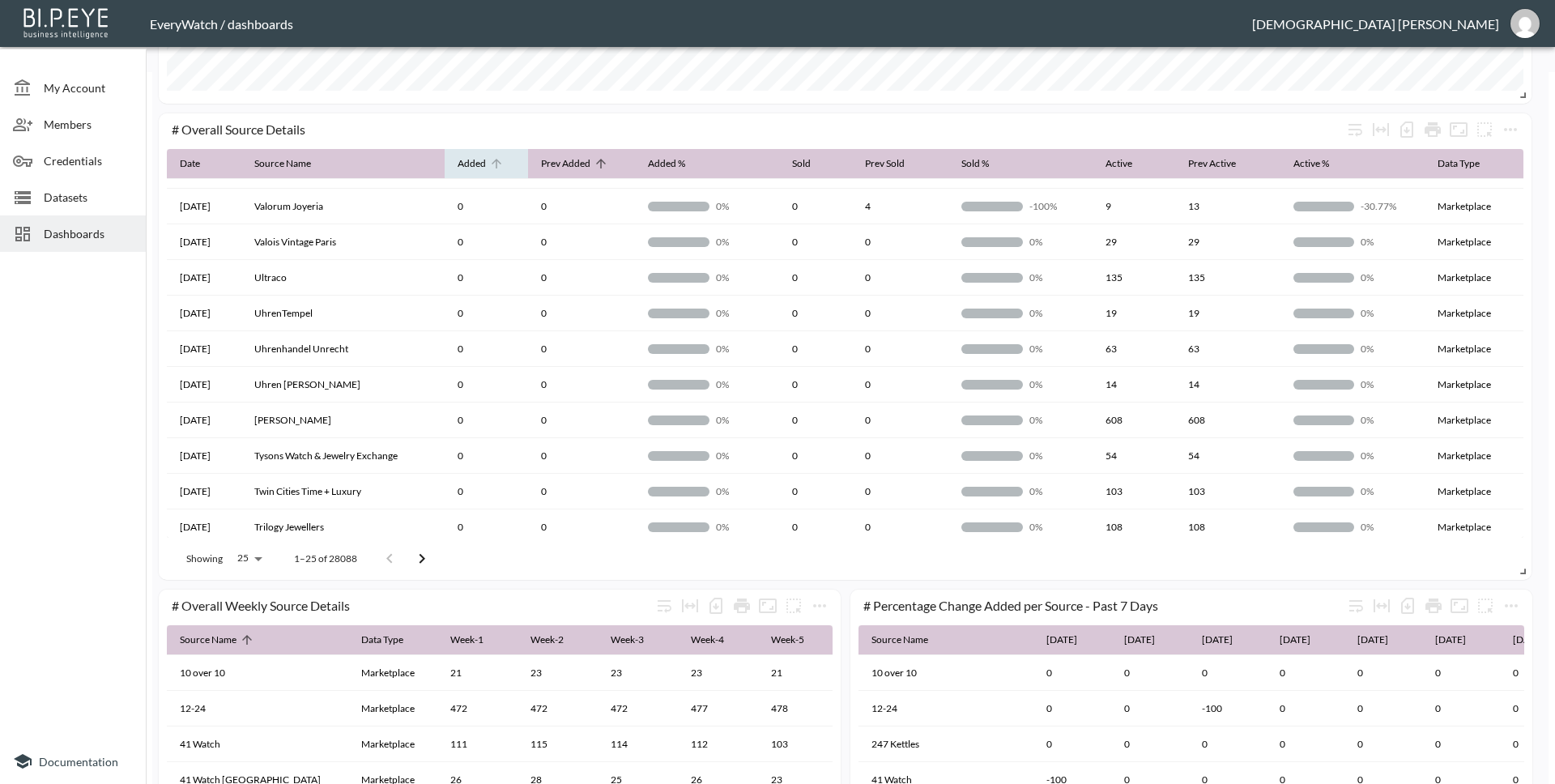
click at [504, 172] on span "Added" at bounding box center [481, 163] width 49 height 19
click at [697, 170] on icon at bounding box center [695, 163] width 14 height 14
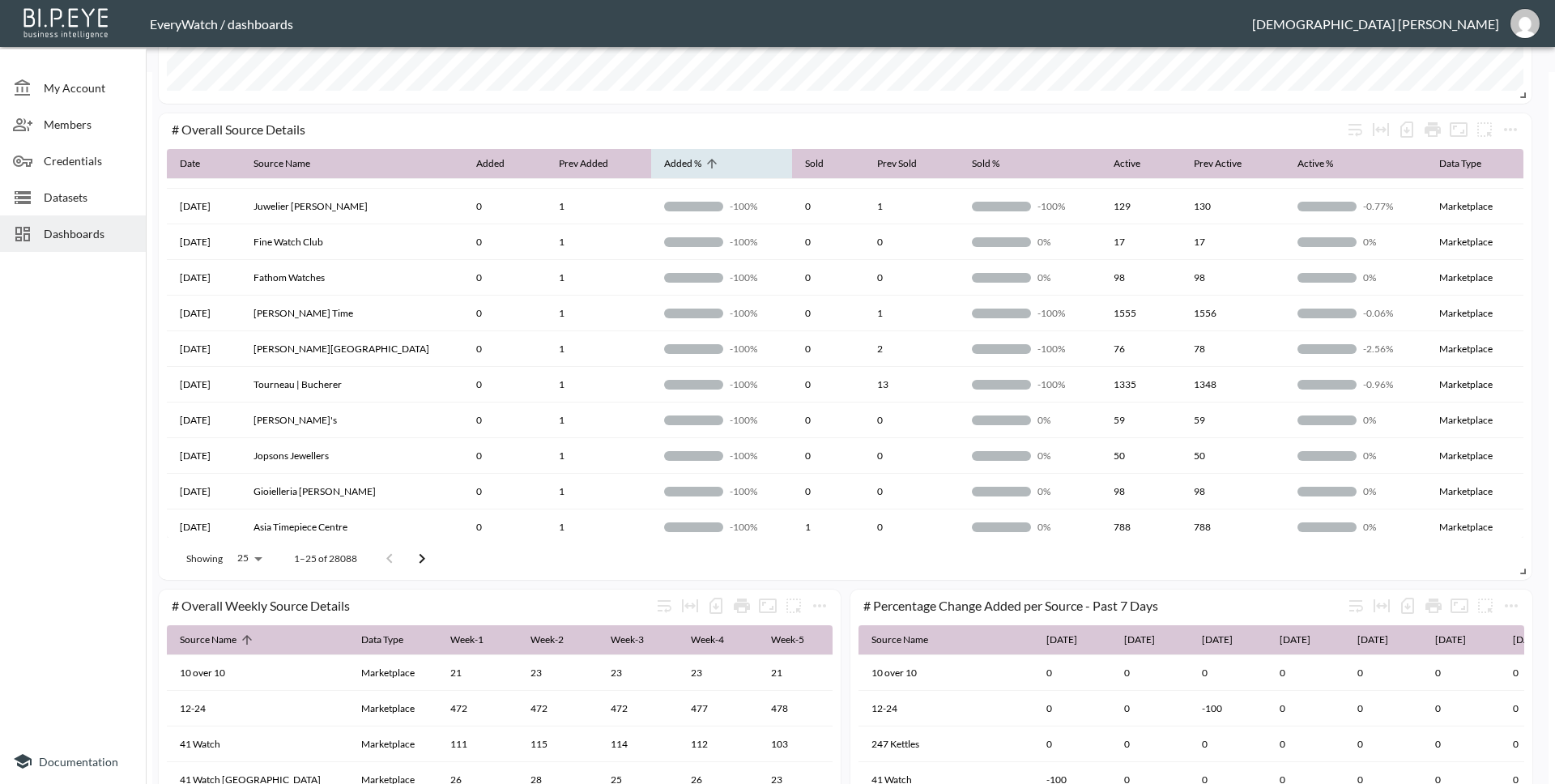
click at [704, 168] on icon at bounding box center [711, 163] width 14 height 14
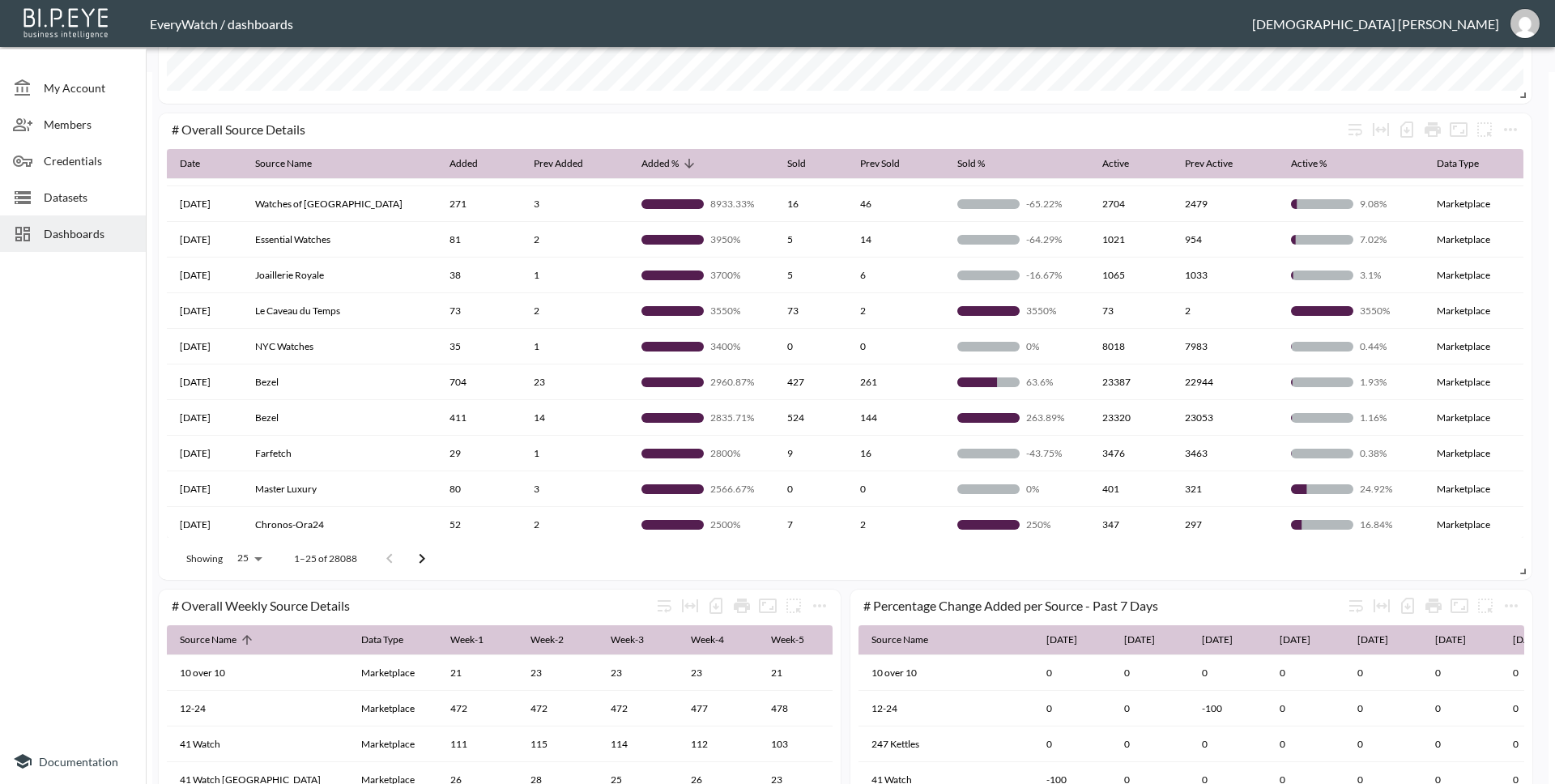
scroll to position [0, 0]
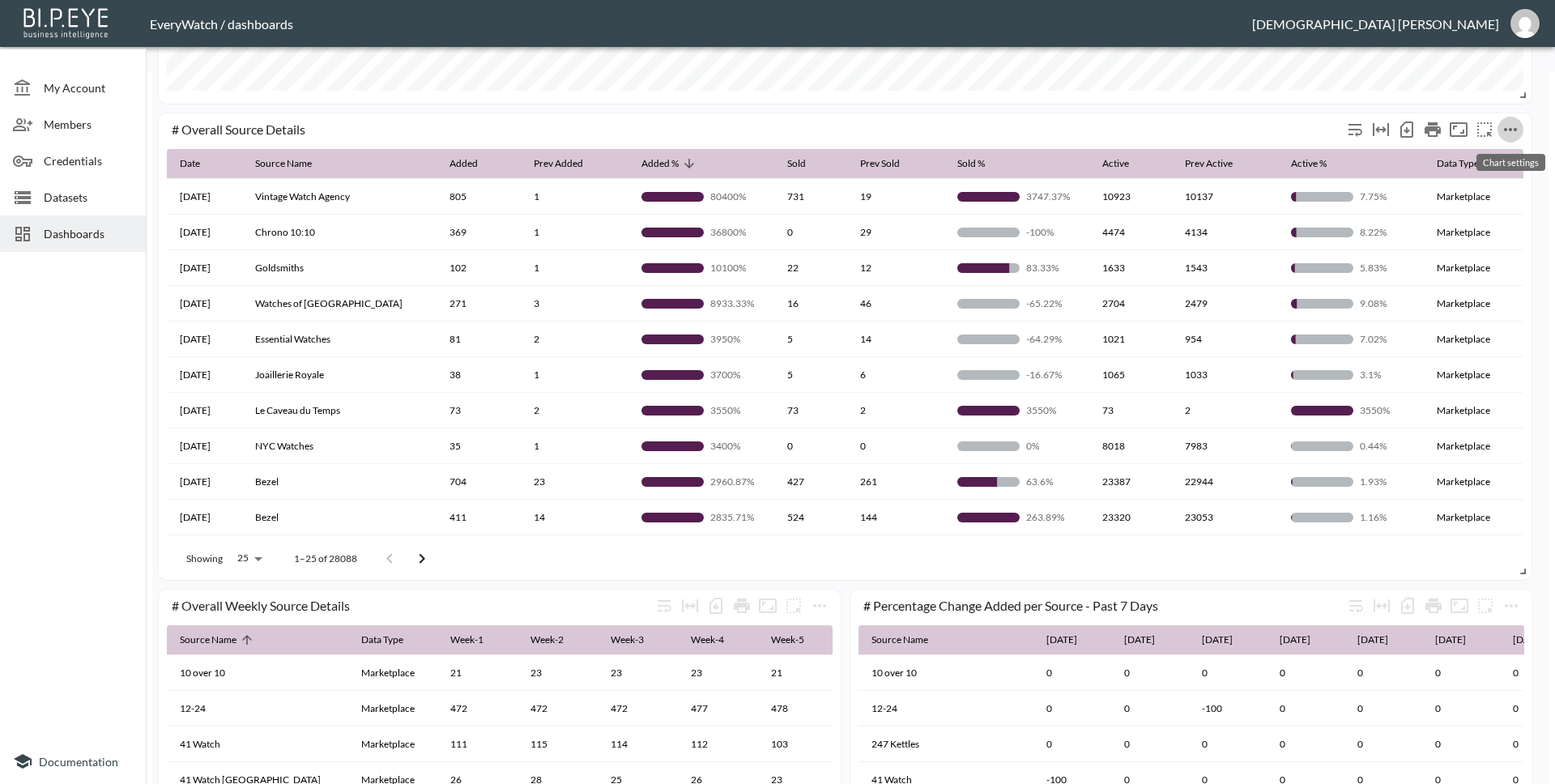
click at [1518, 130] on icon "more" at bounding box center [1510, 130] width 19 height 19
click at [1472, 164] on li "Edit" at bounding box center [1473, 161] width 126 height 29
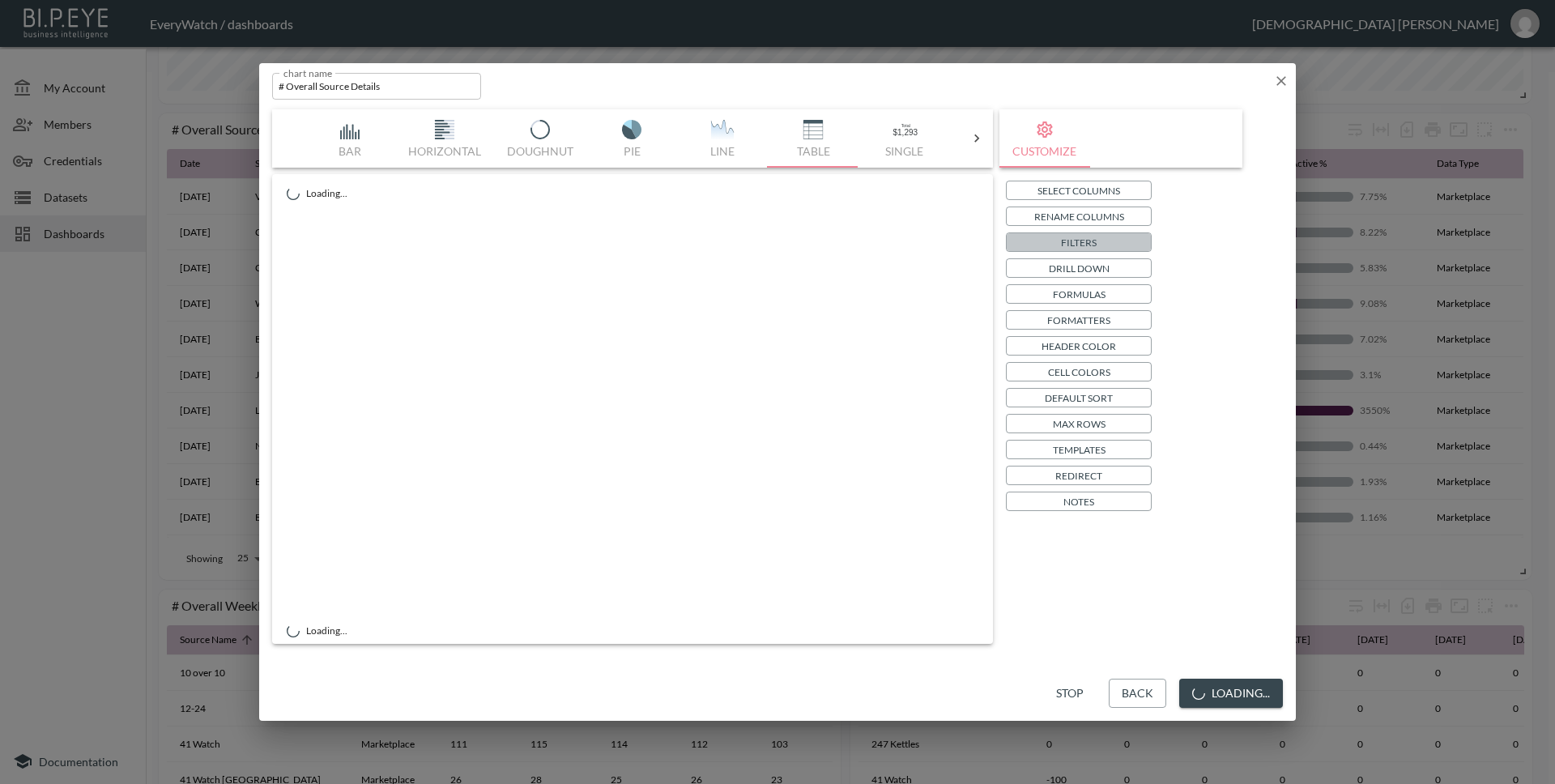
click at [1075, 239] on p "Filters" at bounding box center [1078, 243] width 36 height 17
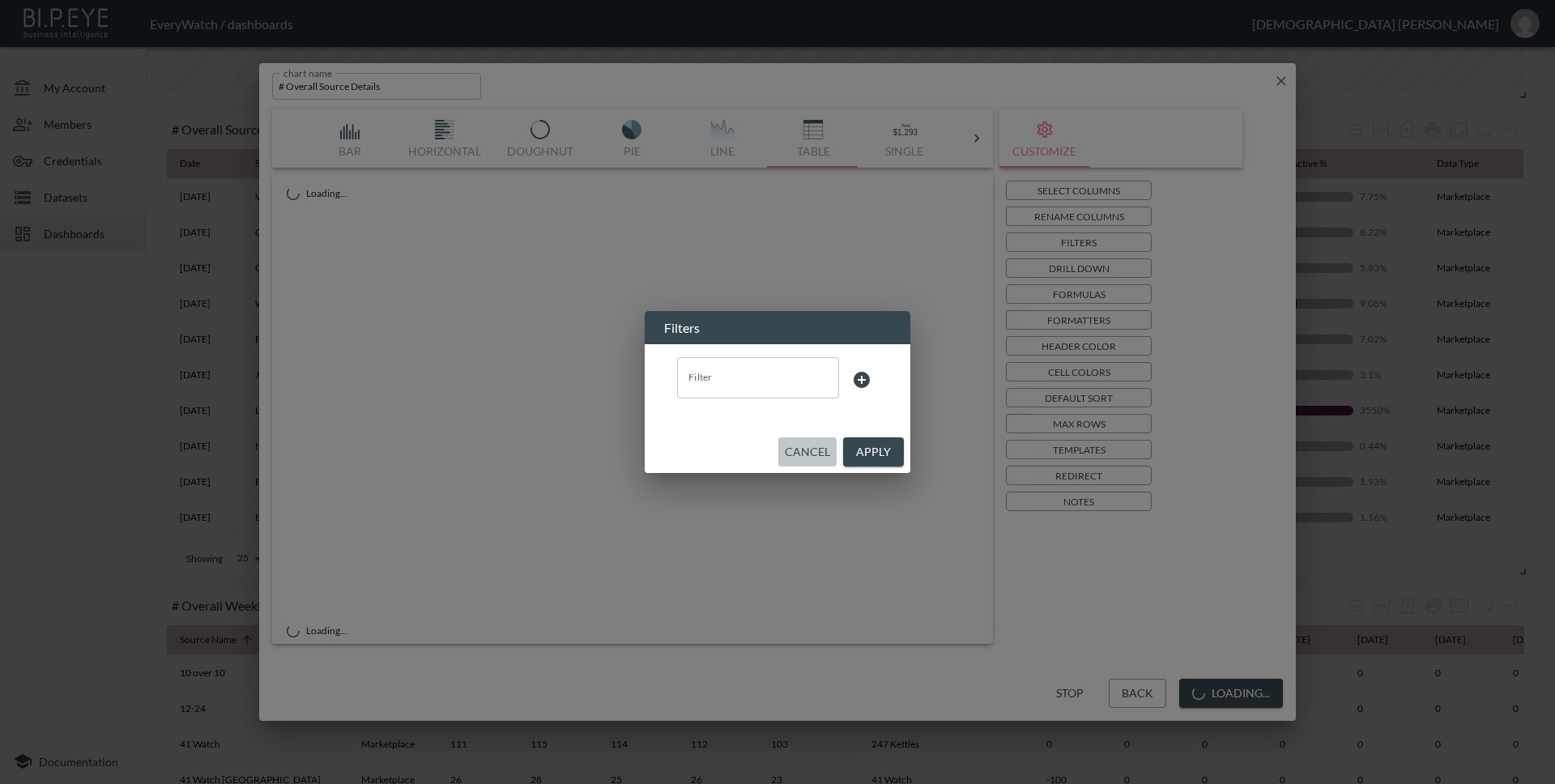
click at [800, 445] on button "Cancel" at bounding box center [807, 452] width 59 height 30
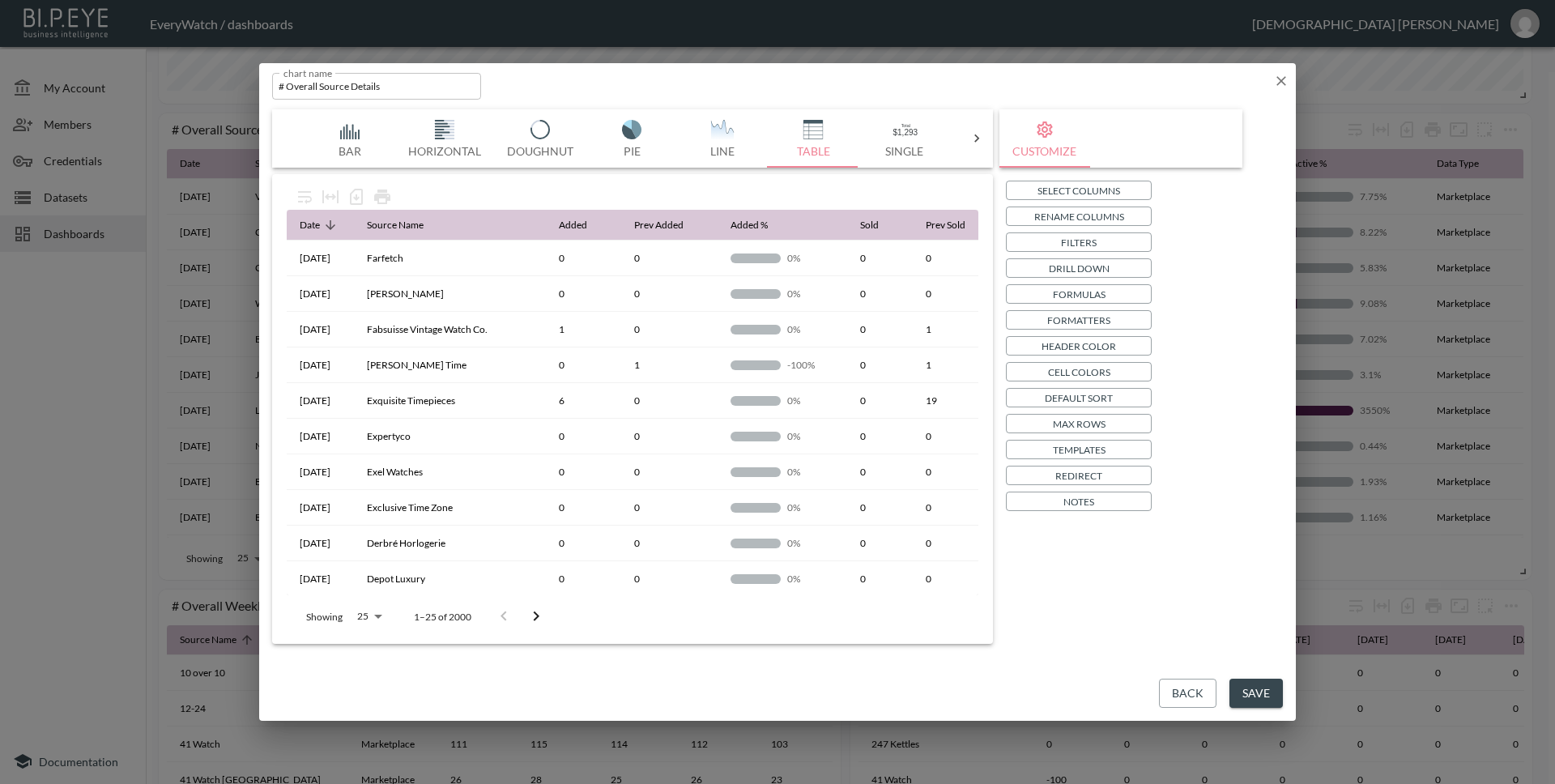
click at [1054, 315] on p "Formatters" at bounding box center [1078, 320] width 63 height 17
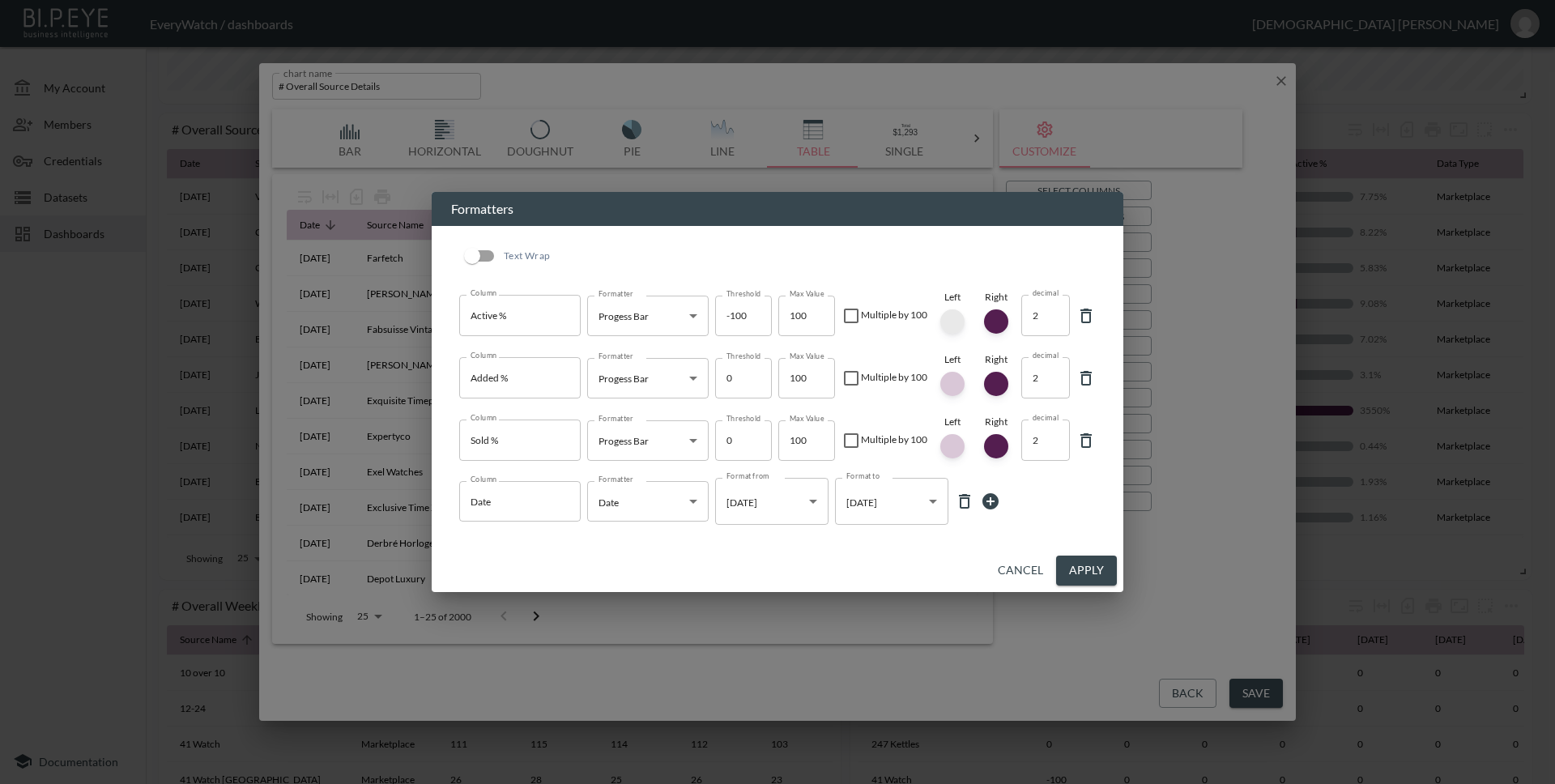
click at [950, 323] on div at bounding box center [951, 321] width 24 height 24
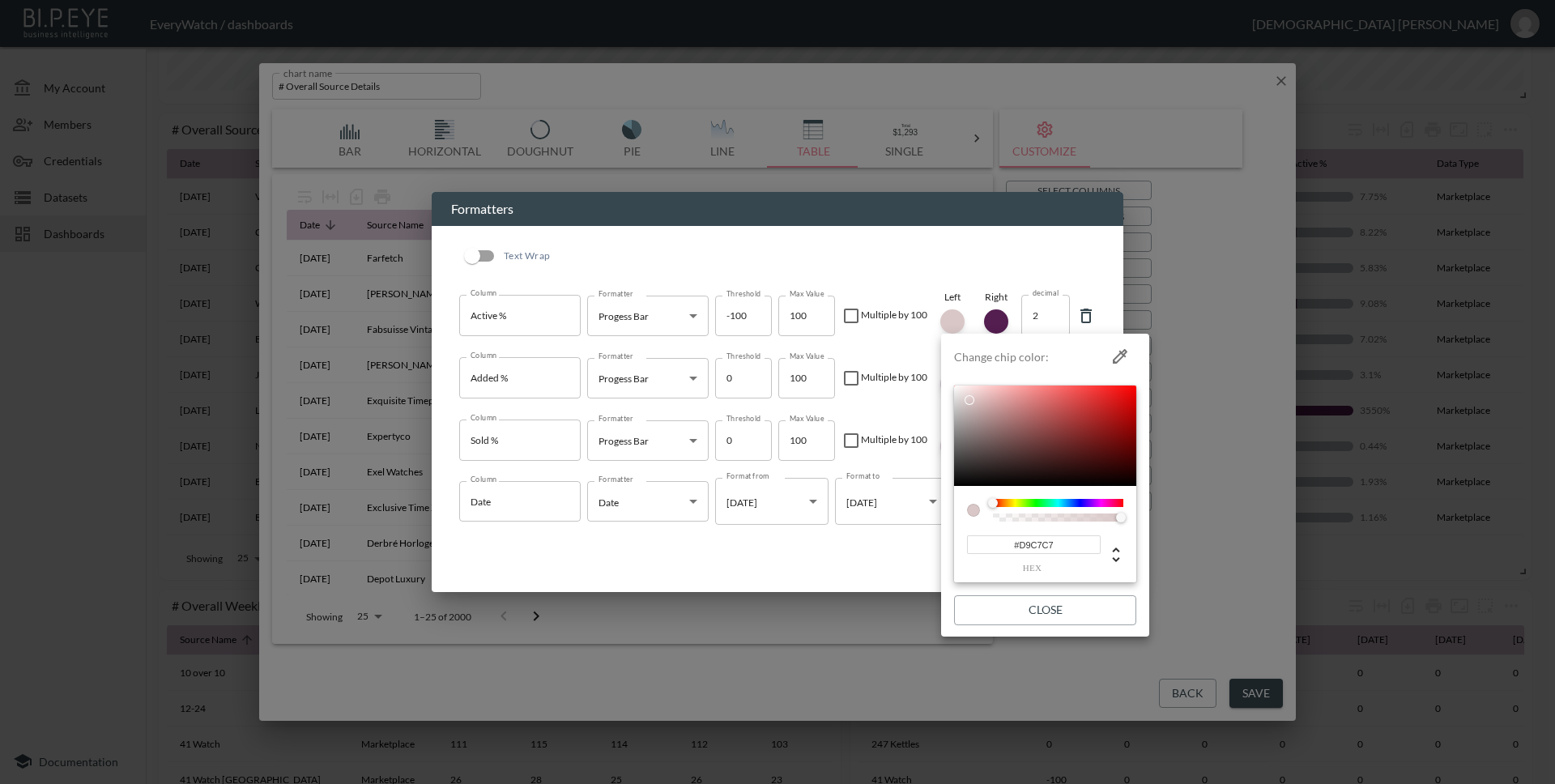
drag, startPoint x: 1106, startPoint y: 501, endPoint x: 1125, endPoint y: 501, distance: 19.0
click at [1125, 501] on div "#D9C7C7 hex" at bounding box center [1046, 534] width 183 height 97
type input "#FD0000"
drag, startPoint x: 974, startPoint y: 397, endPoint x: 1140, endPoint y: 386, distance: 166.4
click at [1140, 386] on li "Change chip color: #FD0000 hex Close" at bounding box center [1045, 485] width 209 height 290
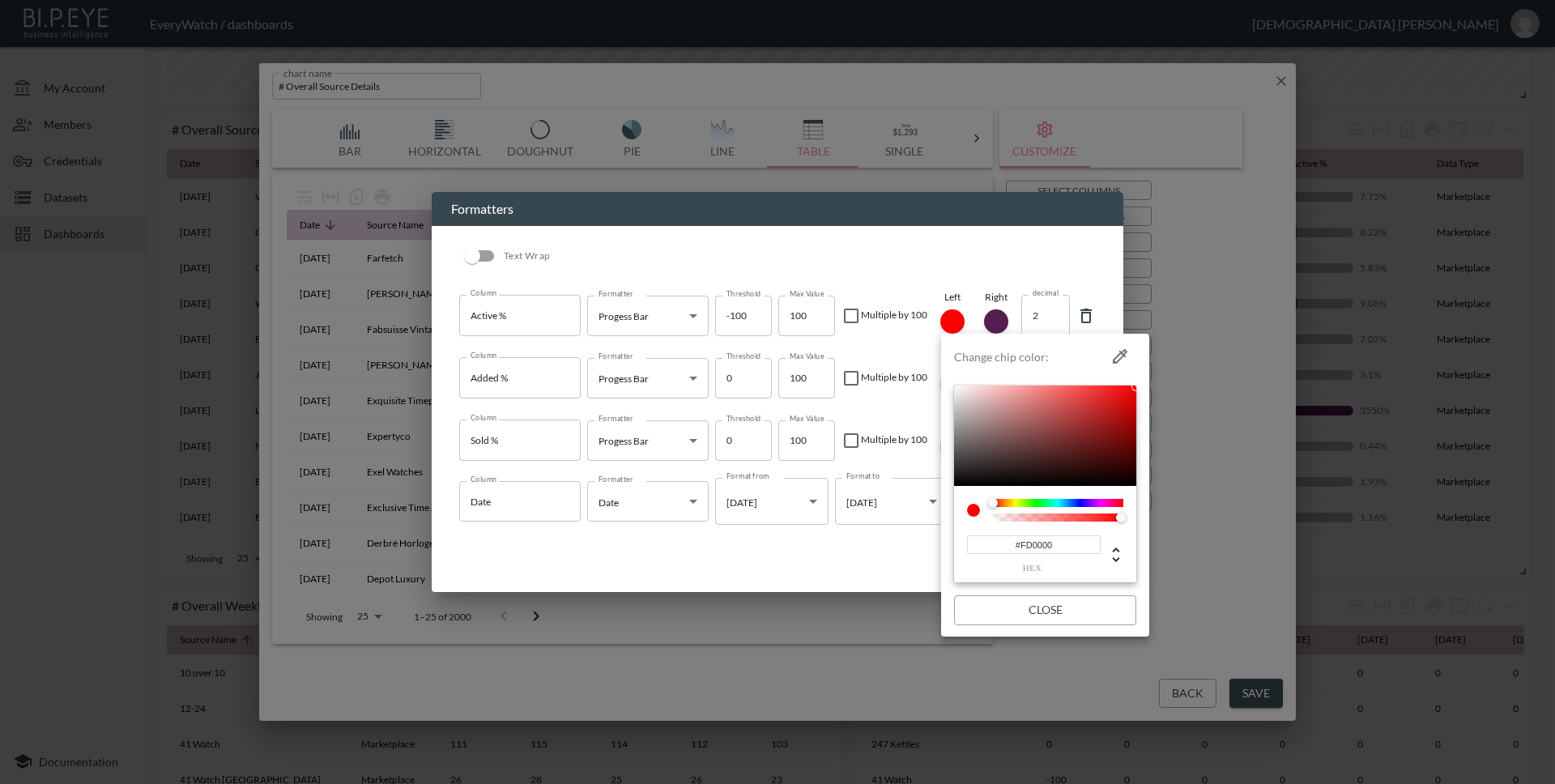
click at [1002, 319] on div at bounding box center [778, 392] width 1555 height 784
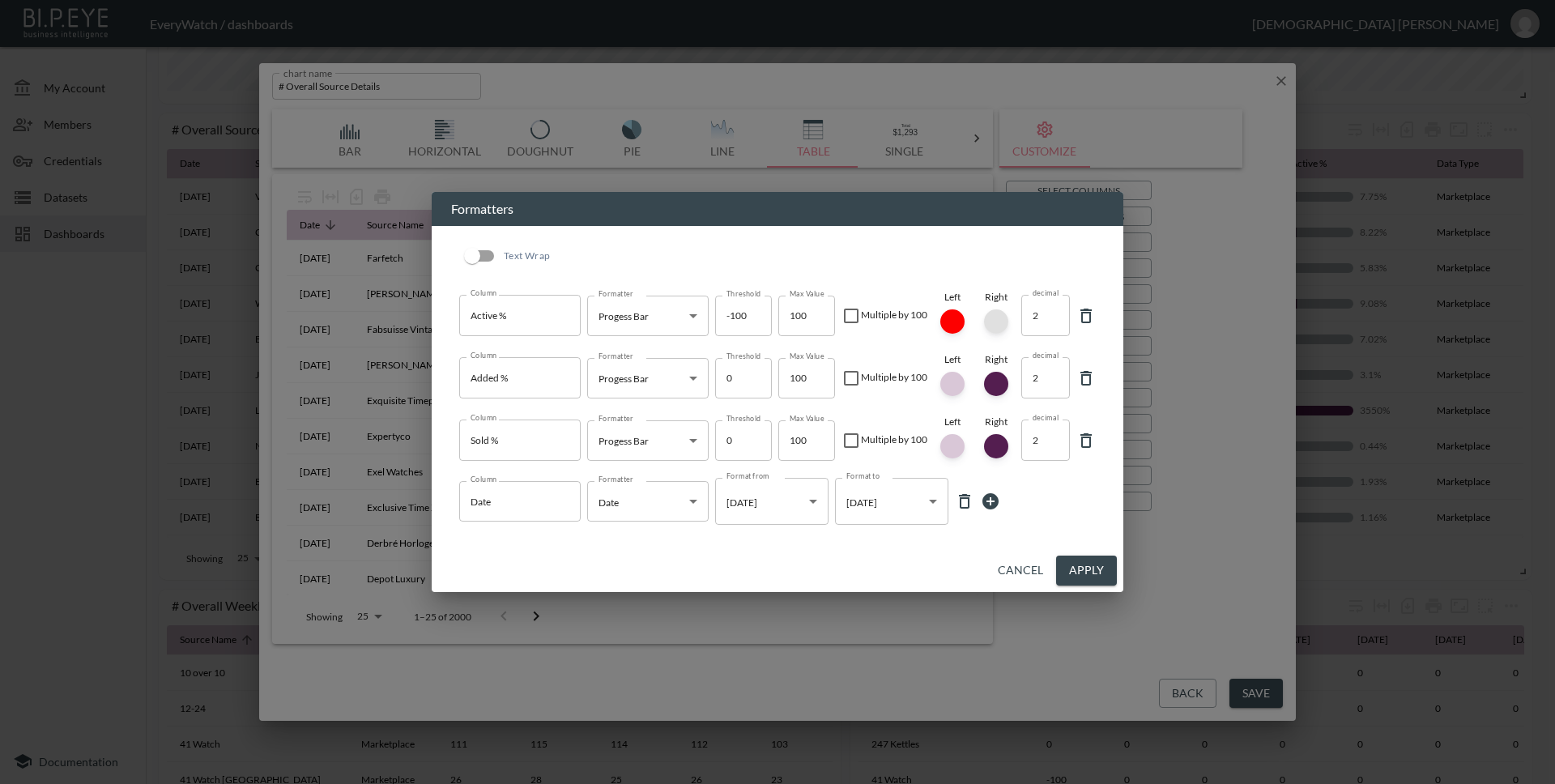
click at [1001, 319] on div at bounding box center [996, 321] width 24 height 24
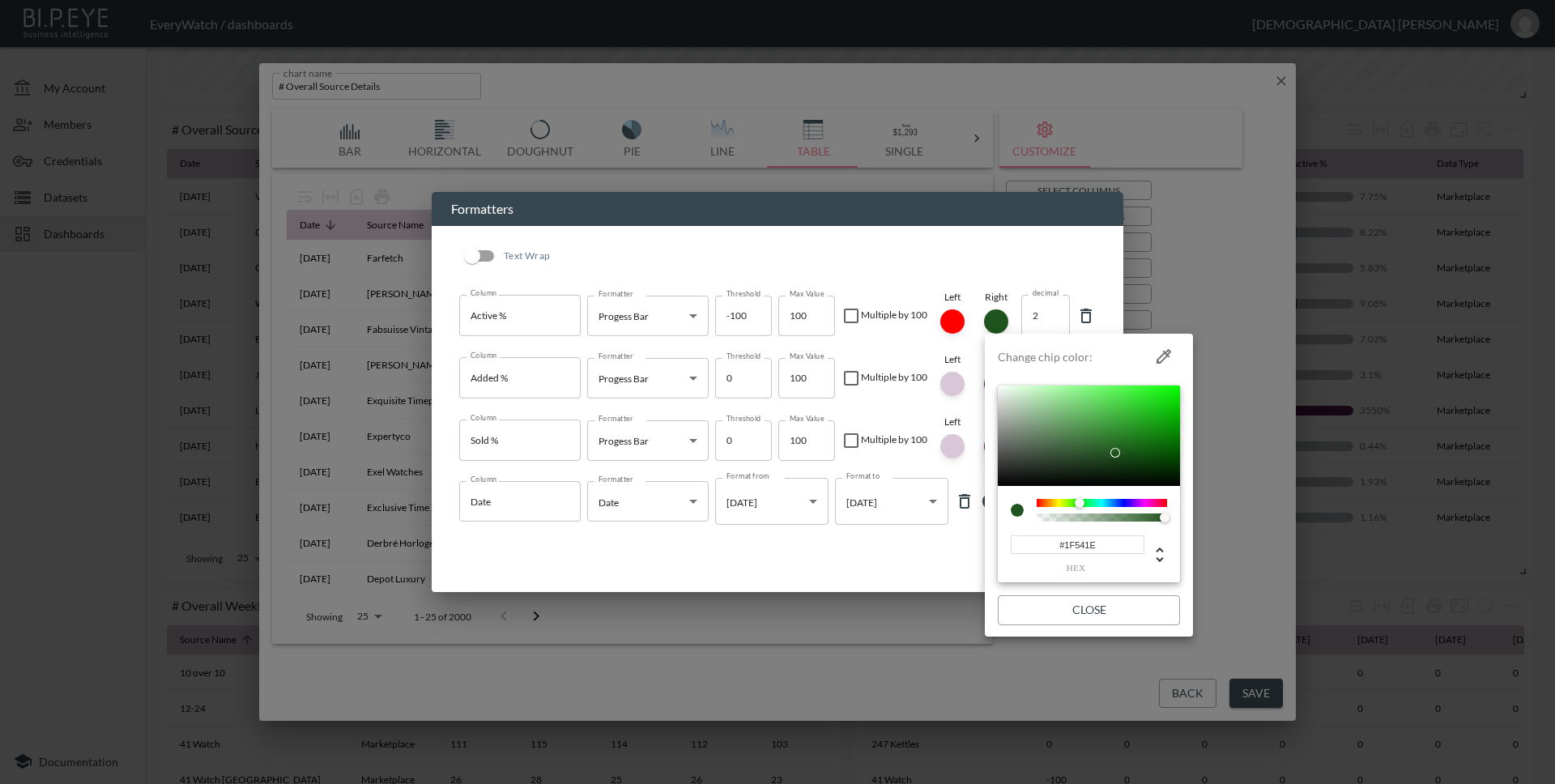
click at [1079, 502] on div at bounding box center [1102, 502] width 131 height 8
drag, startPoint x: 1116, startPoint y: 450, endPoint x: 1191, endPoint y: 369, distance: 110.4
click at [1191, 369] on li "Change chip color: #06FF00 hex Close" at bounding box center [1089, 485] width 209 height 290
click at [1083, 500] on div at bounding box center [1082, 502] width 10 height 10
drag, startPoint x: 1180, startPoint y: 386, endPoint x: 1172, endPoint y: 389, distance: 8.5
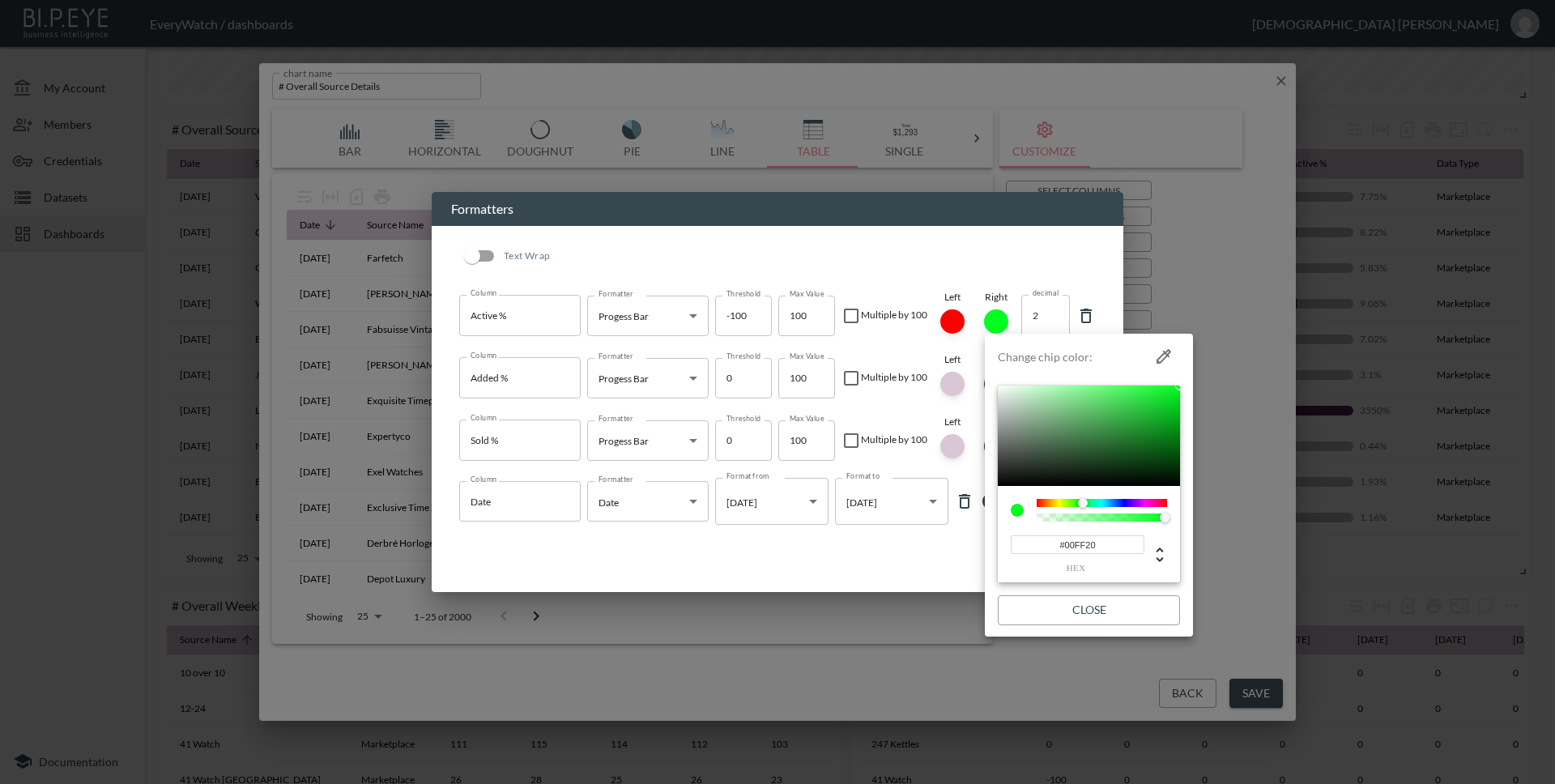
click at [1176, 411] on li "Change chip color: #00FF20 hex Close" at bounding box center [1089, 485] width 209 height 290
click at [1172, 389] on div at bounding box center [1089, 435] width 183 height 100
type input "#007B10"
drag, startPoint x: 1173, startPoint y: 396, endPoint x: 1183, endPoint y: 437, distance: 42.2
click at [1183, 437] on li "Change chip color: #007B10 hex Close" at bounding box center [1089, 485] width 209 height 290
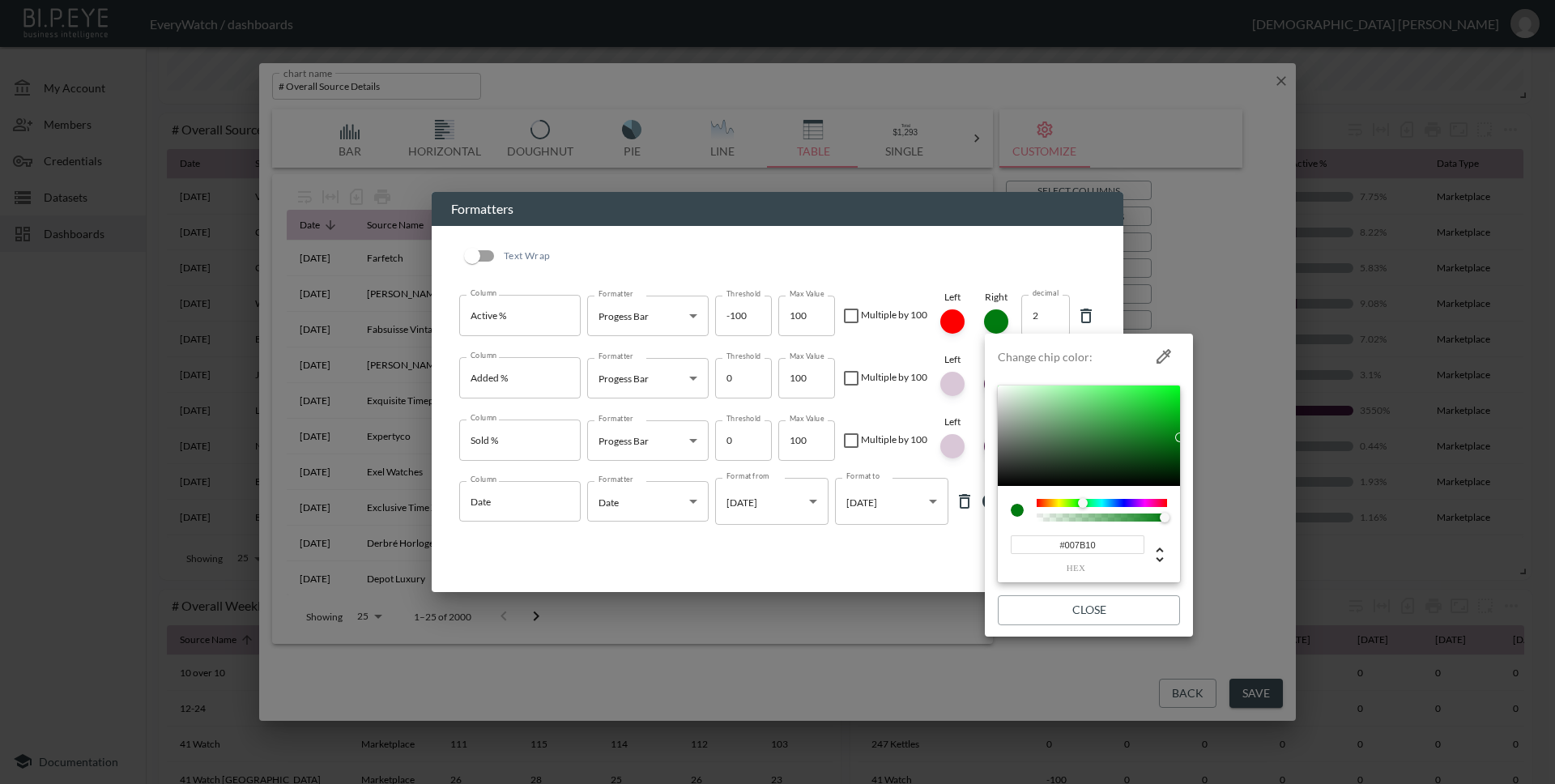
click at [1098, 546] on input "#007B10" at bounding box center [1077, 544] width 134 height 18
click at [1045, 615] on button "Close" at bounding box center [1089, 609] width 183 height 30
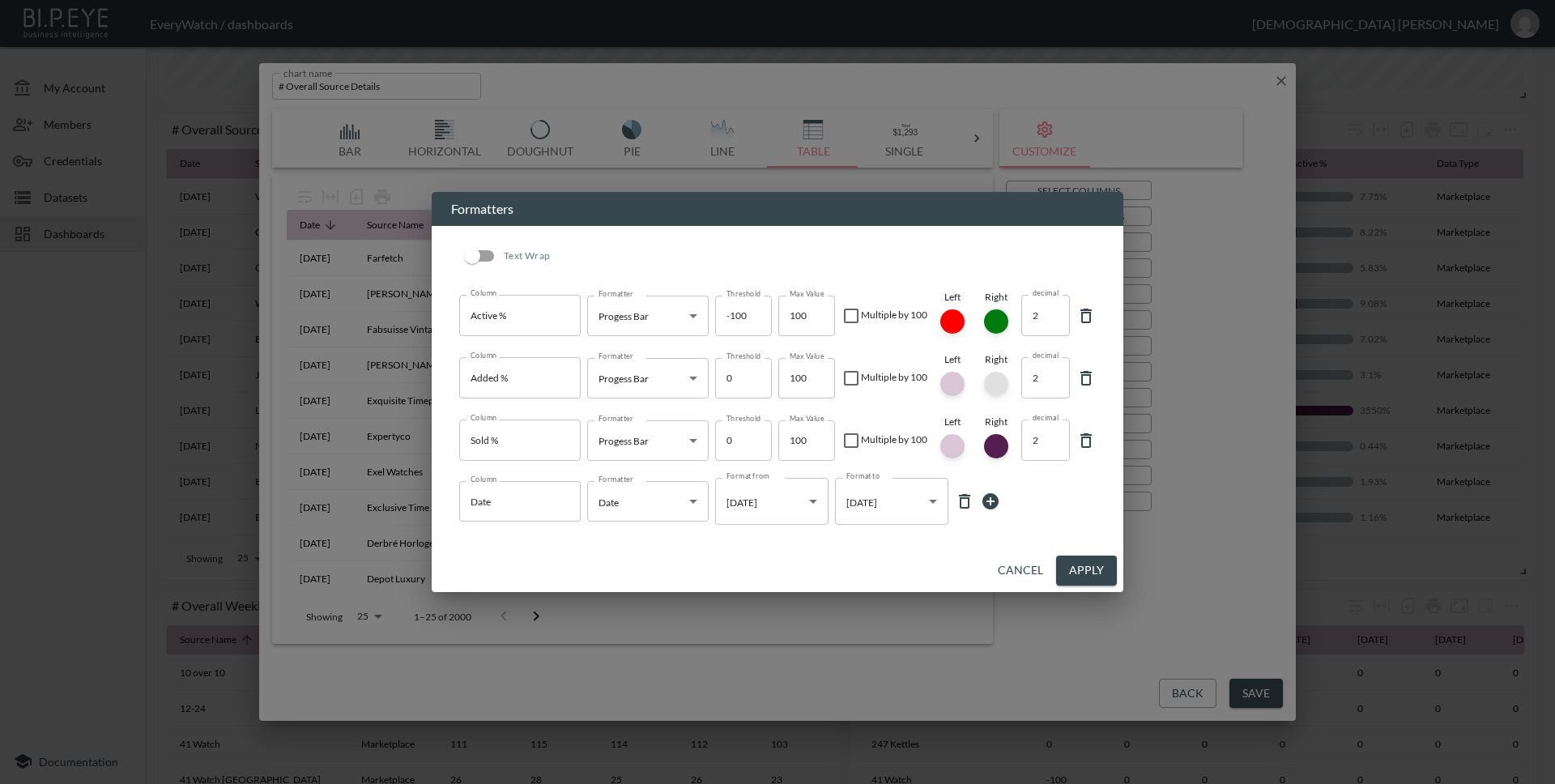
click at [996, 388] on div at bounding box center [996, 383] width 24 height 24
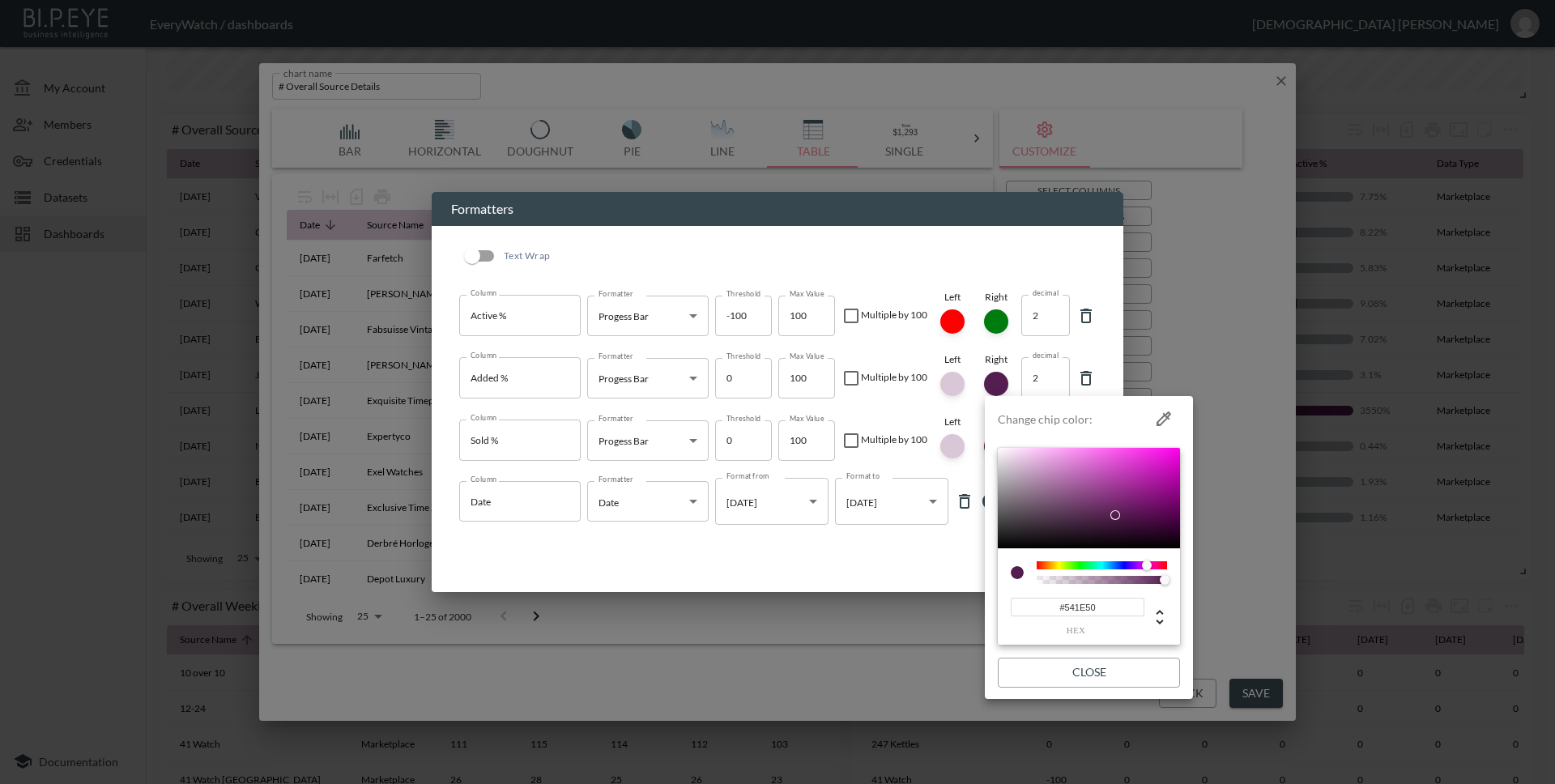
click at [1108, 607] on input "#541E50" at bounding box center [1077, 606] width 134 height 18
paste input "007B1"
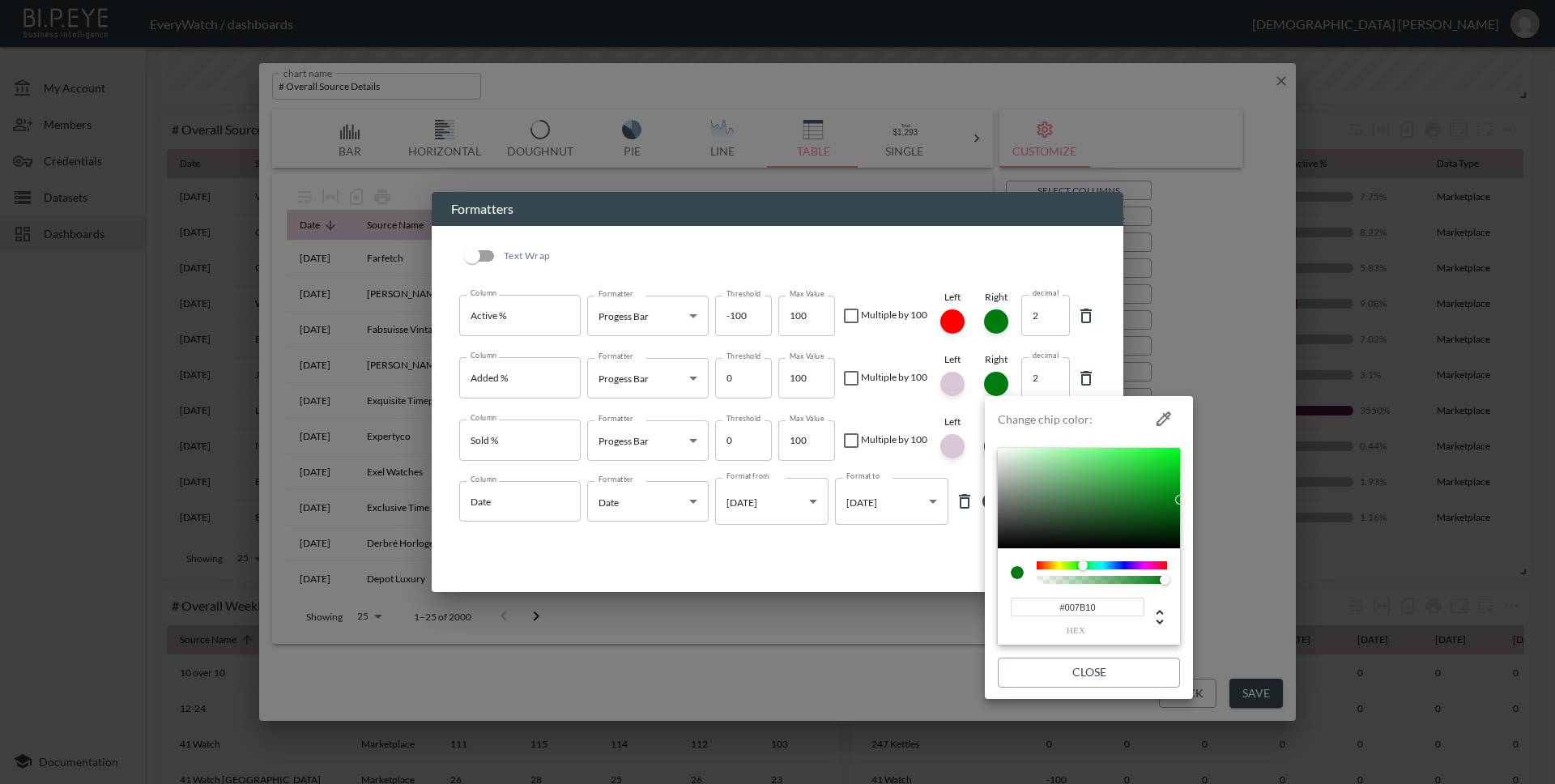
type input "#007B10"
click at [1089, 677] on button "Close" at bounding box center [1089, 672] width 183 height 30
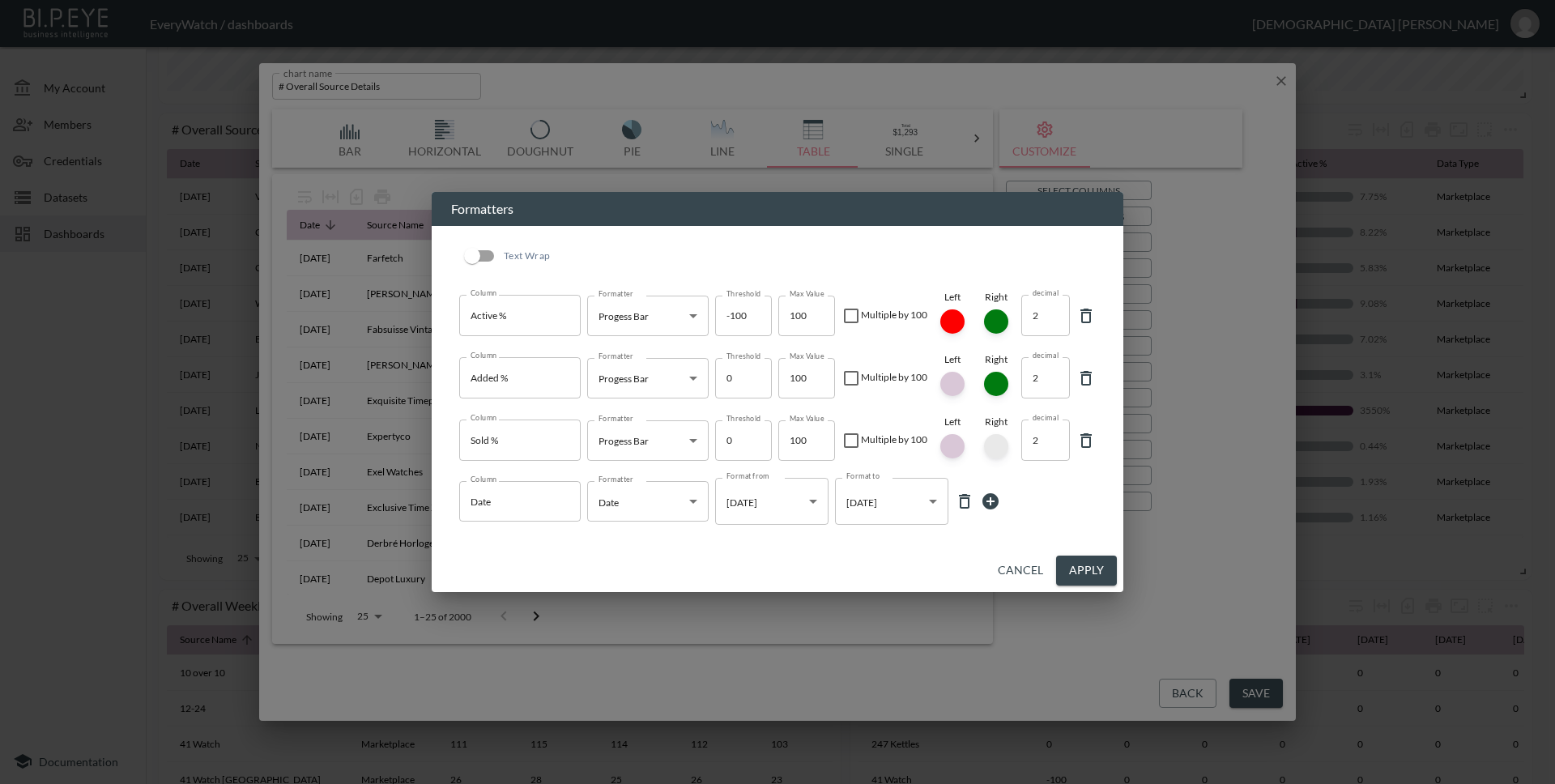
click at [1003, 450] on div at bounding box center [996, 446] width 24 height 24
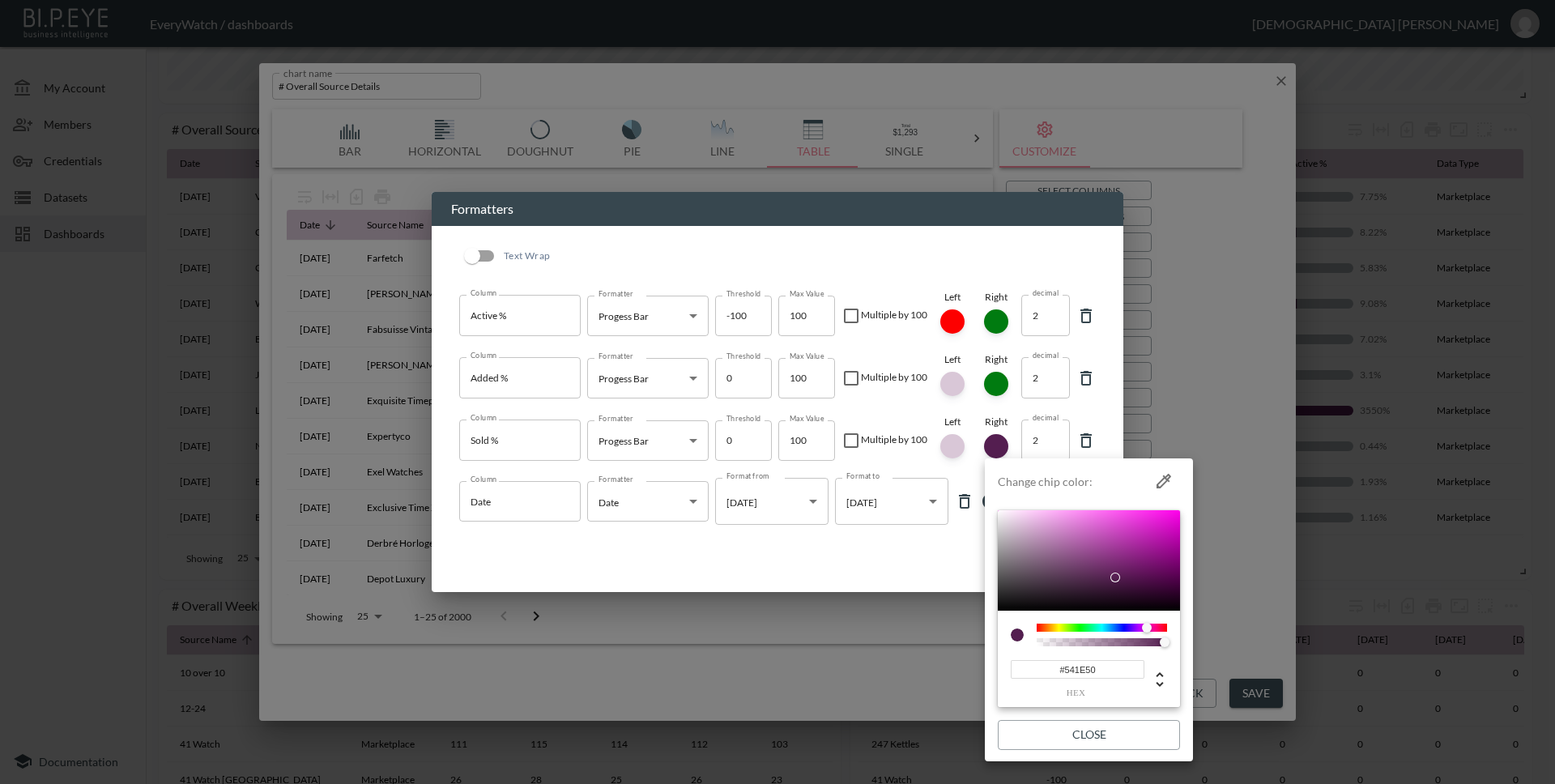
click at [1102, 673] on input "#541E50" at bounding box center [1077, 669] width 134 height 18
paste input "007B1"
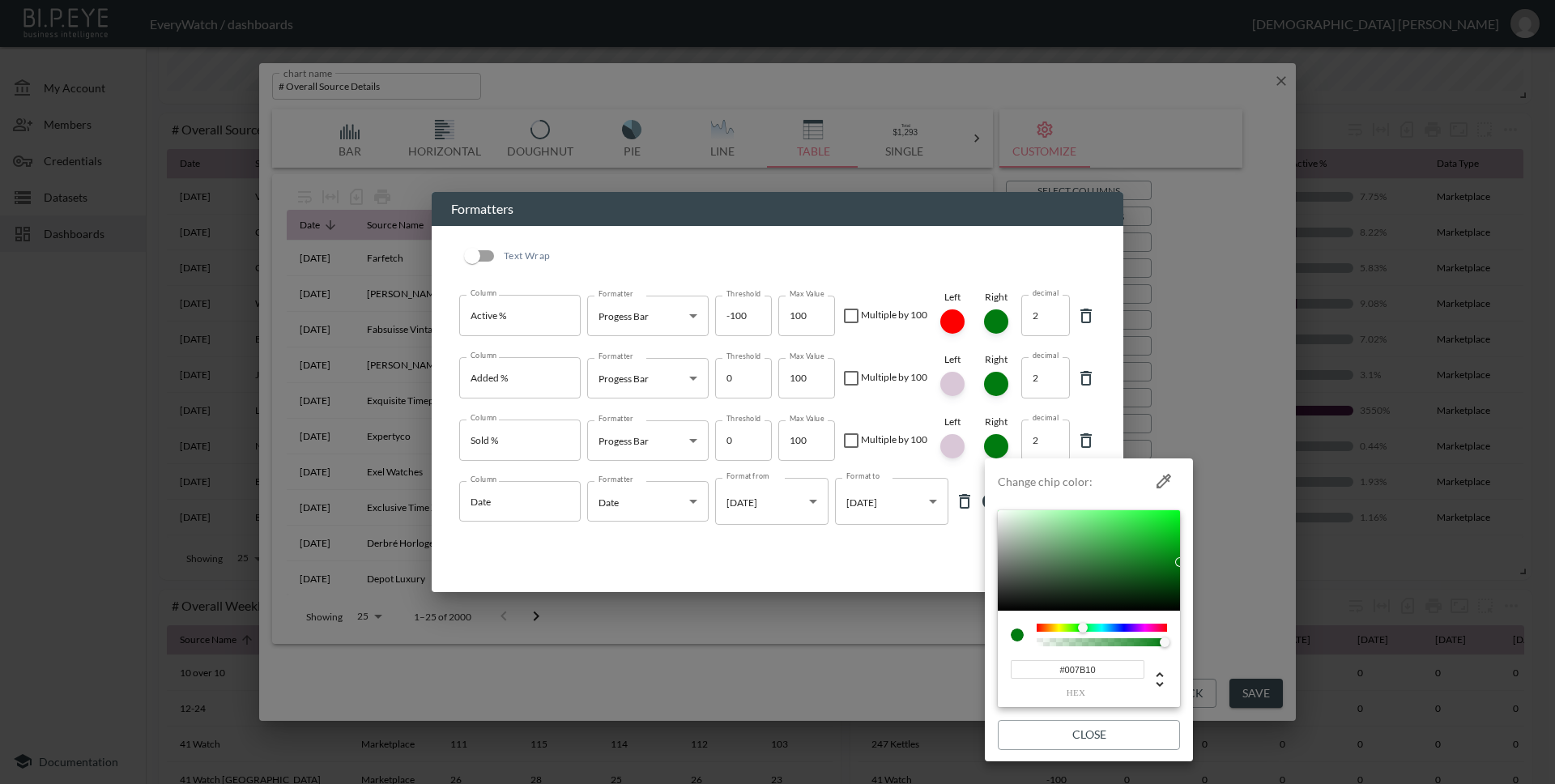
type input "#007B10"
click at [1106, 730] on button "Close" at bounding box center [1089, 734] width 183 height 30
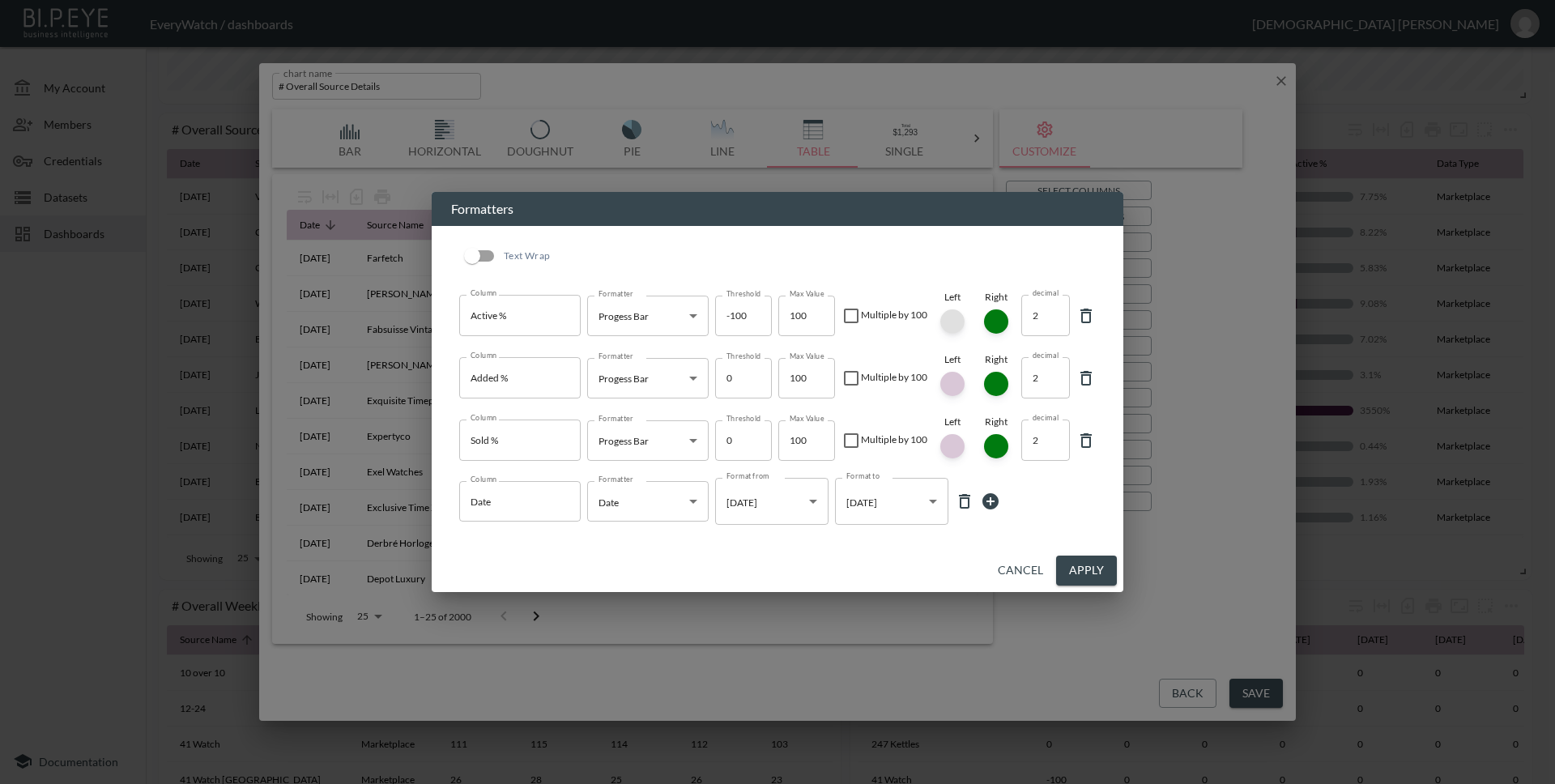
click at [953, 316] on div at bounding box center [951, 321] width 24 height 24
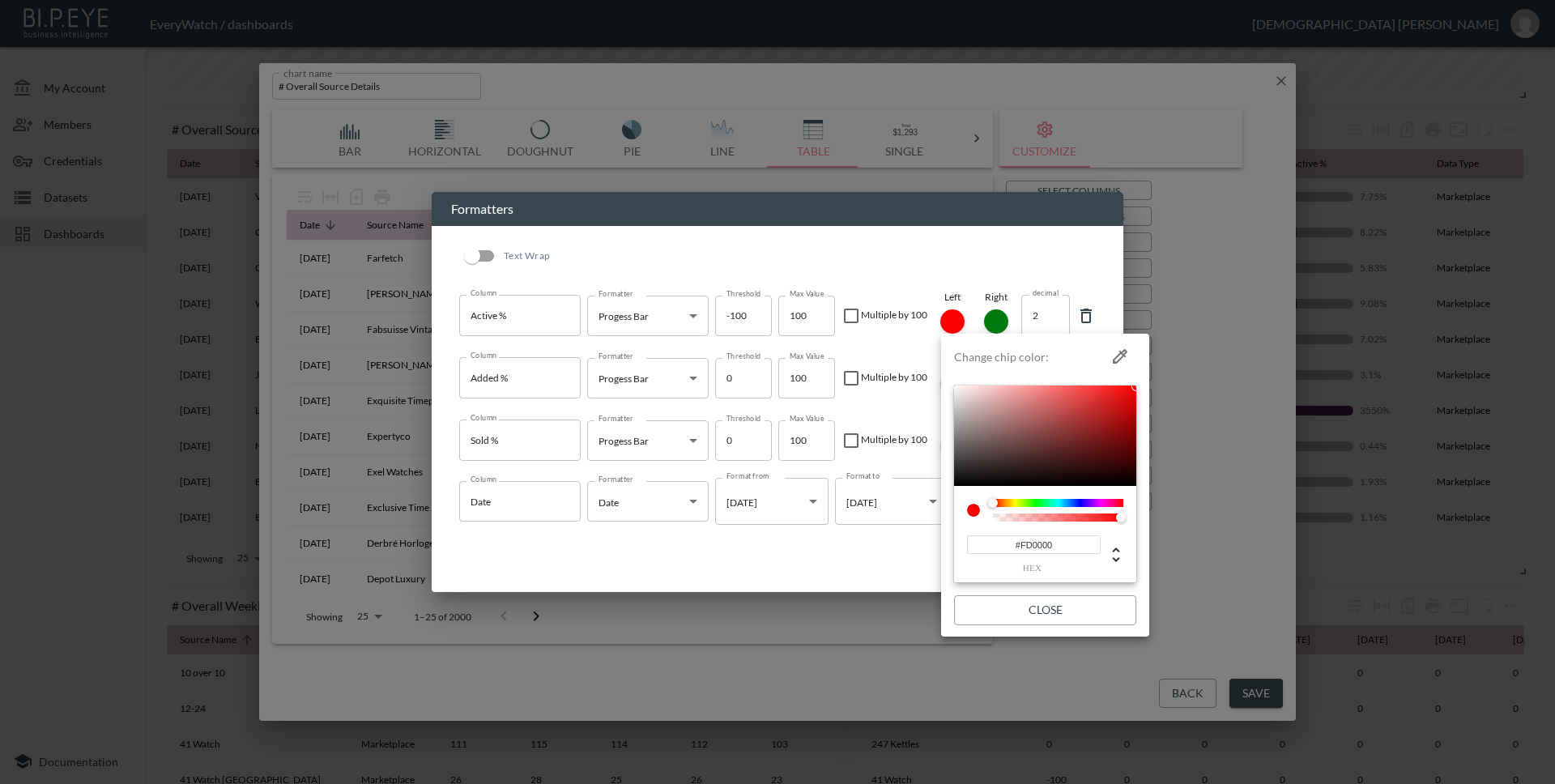
click at [1066, 552] on input "#FD0000" at bounding box center [1033, 544] width 134 height 18
click at [922, 382] on div at bounding box center [778, 392] width 1555 height 784
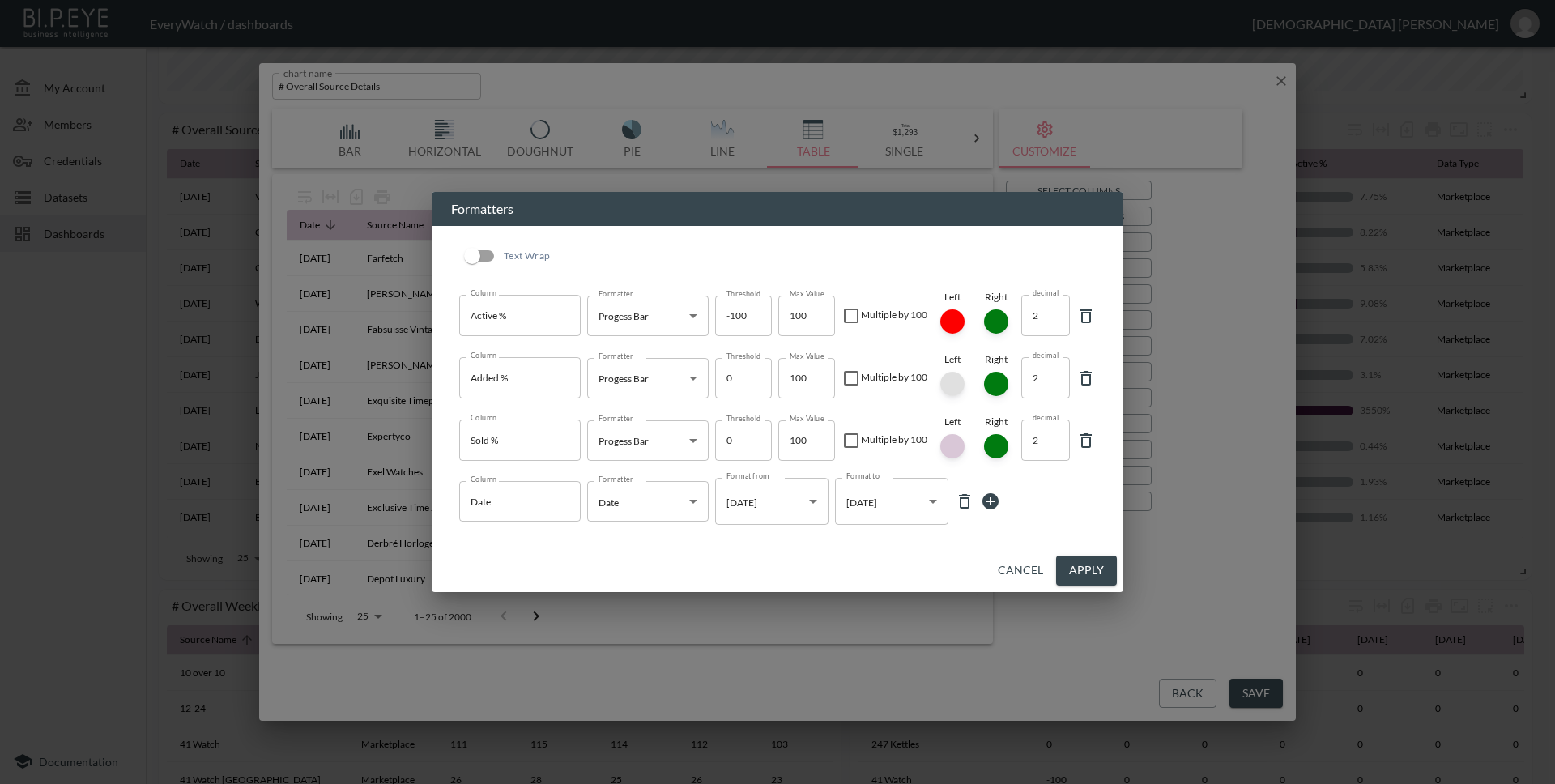
click at [951, 373] on div at bounding box center [951, 383] width 24 height 24
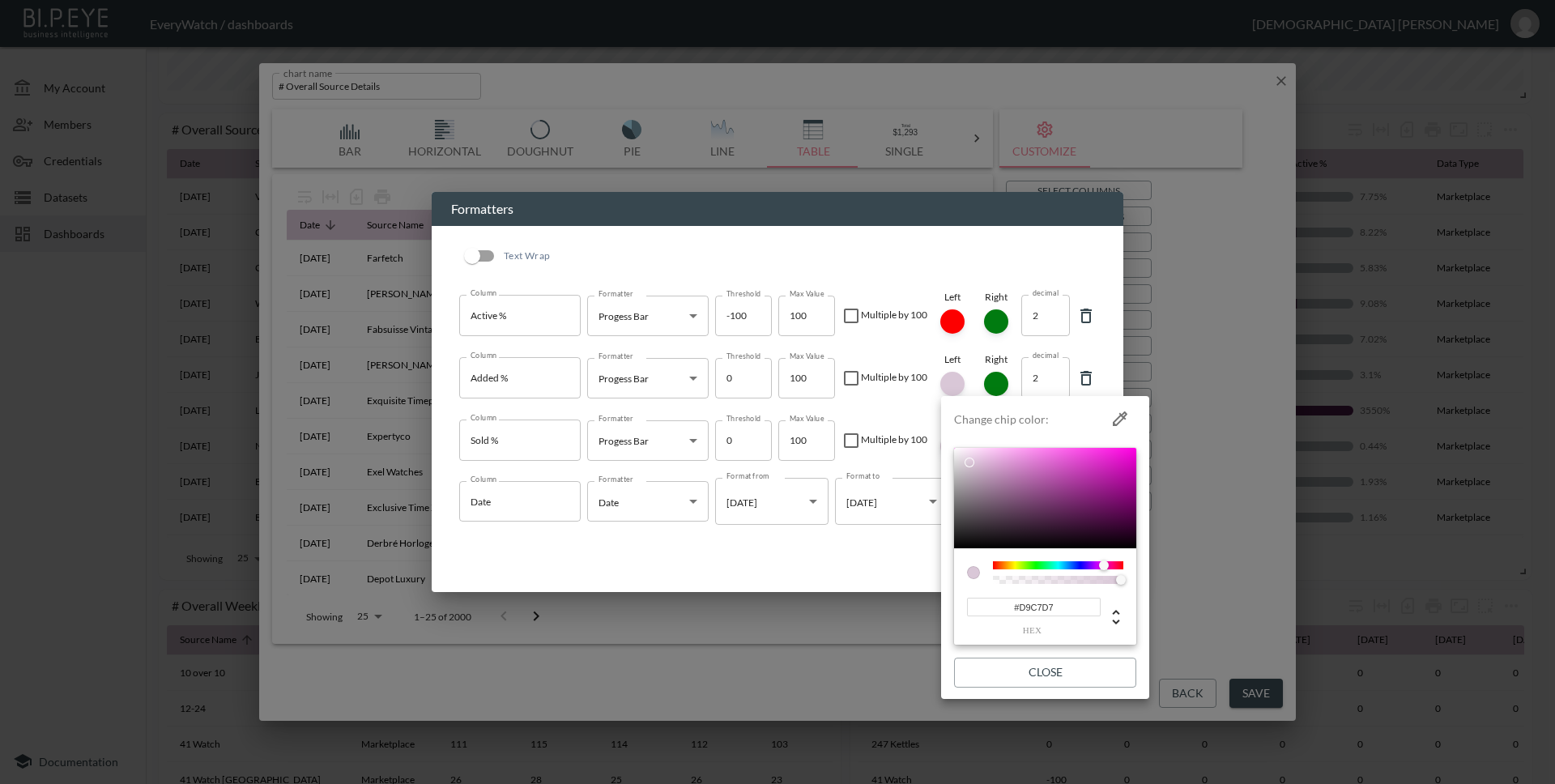
click at [1068, 609] on input "#D9C7D7" at bounding box center [1033, 606] width 134 height 18
paste input "FD0000"
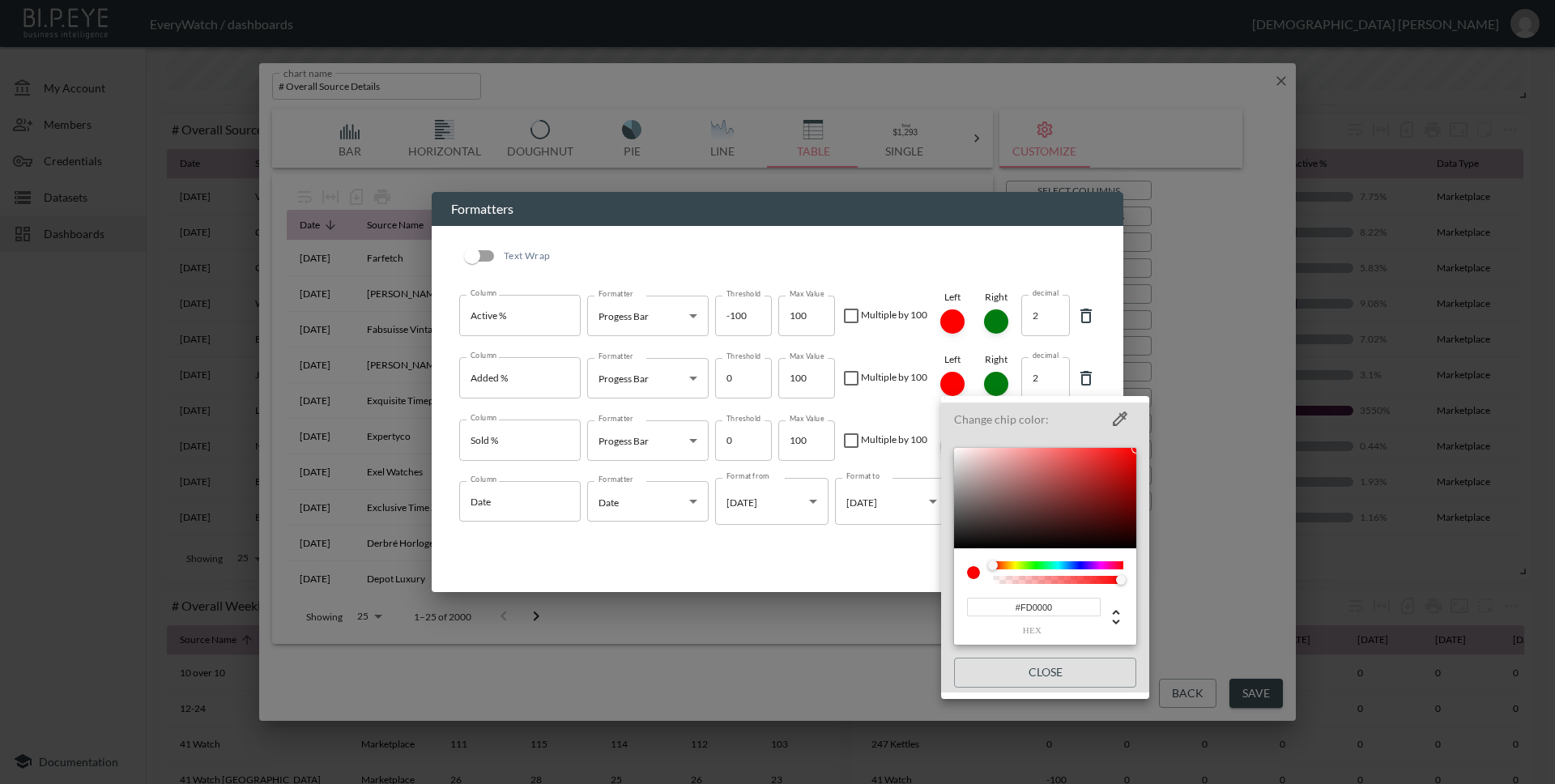
type input "#FD0000"
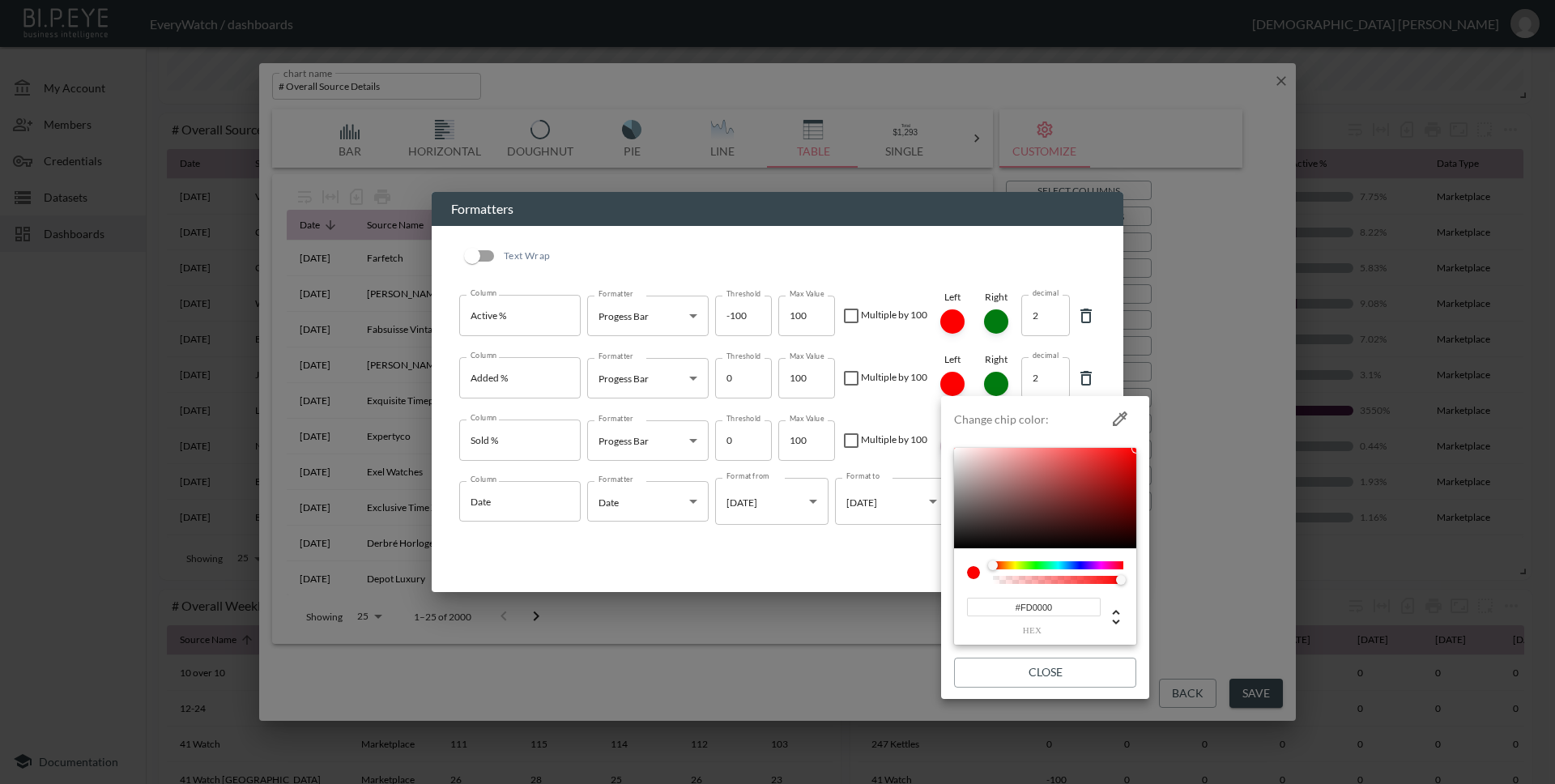
click at [911, 416] on div at bounding box center [778, 392] width 1555 height 784
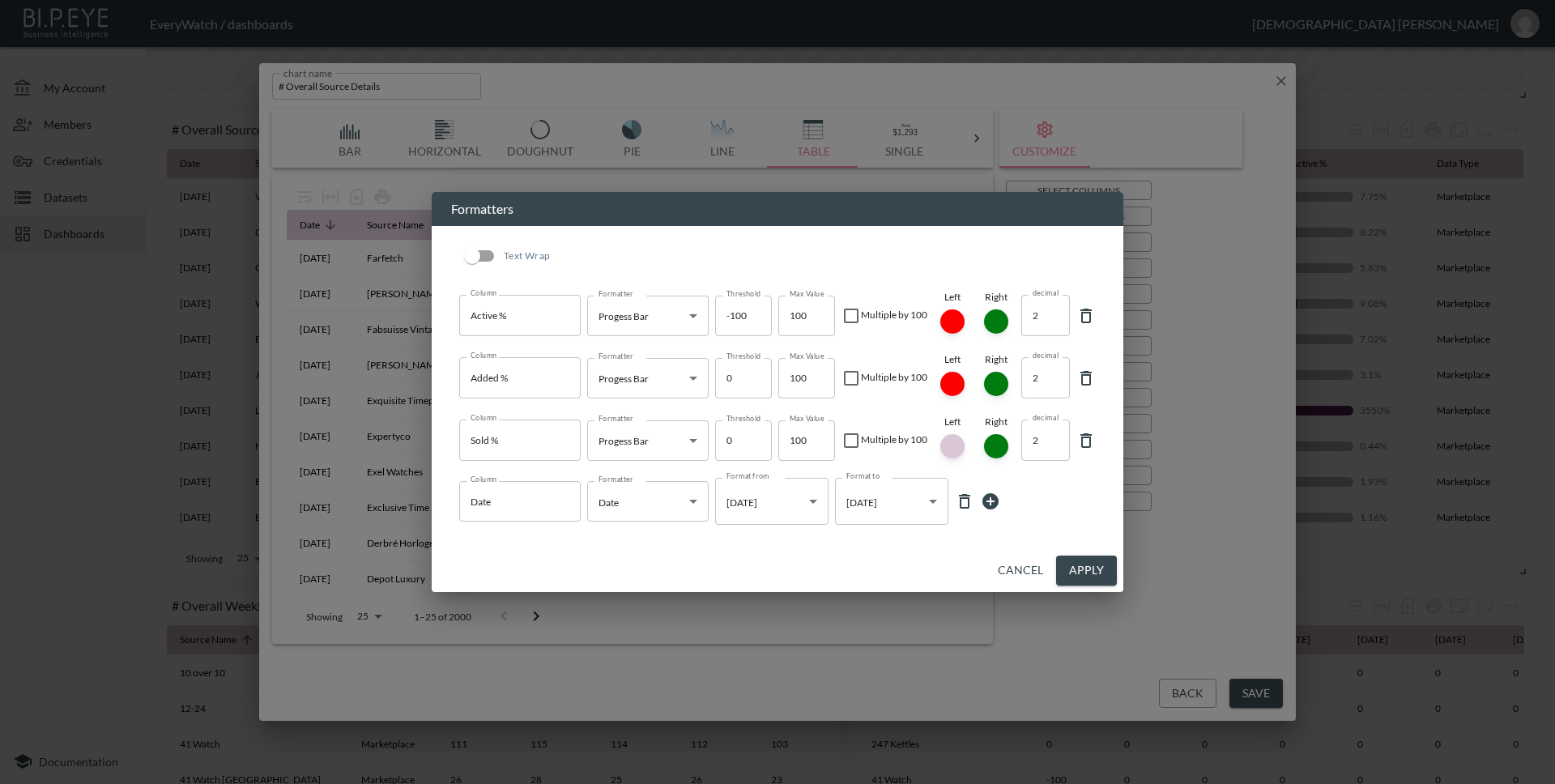
click at [945, 445] on div at bounding box center [951, 446] width 24 height 24
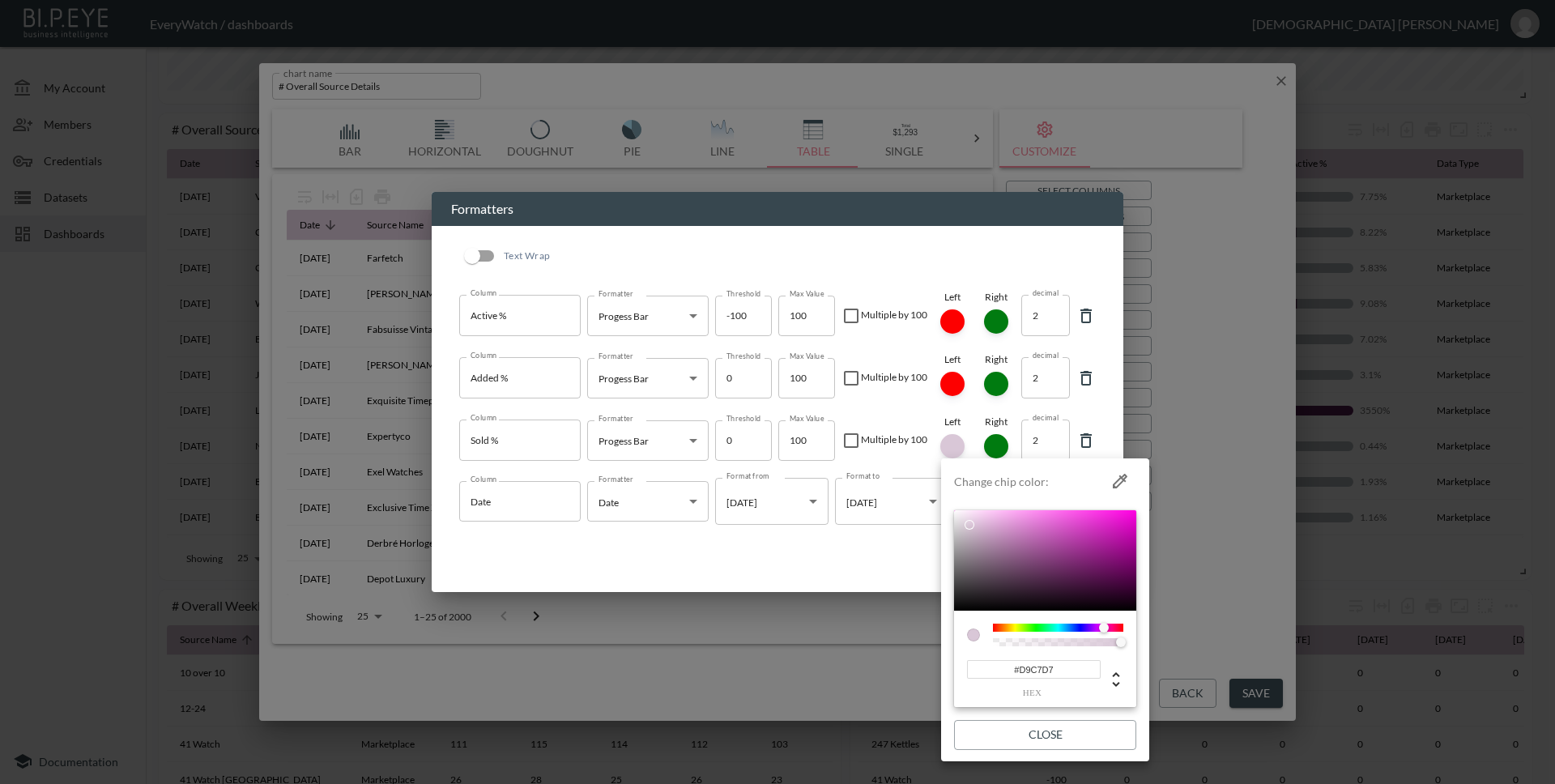
click at [1057, 671] on input "#D9C7D7" at bounding box center [1033, 669] width 134 height 18
paste input "FD0000"
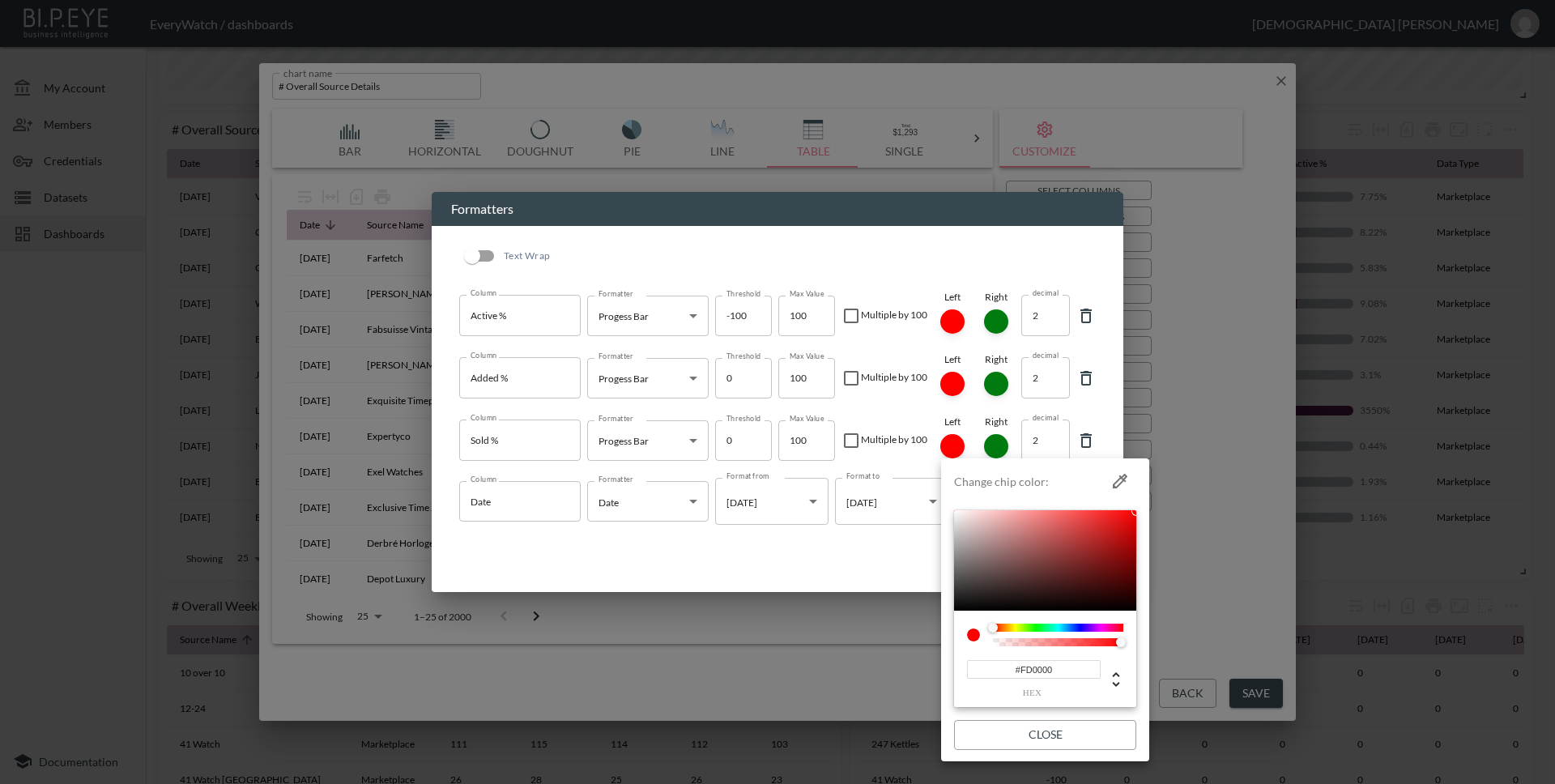
type input "#FD0000"
click at [1058, 739] on button "Close" at bounding box center [1046, 734] width 183 height 30
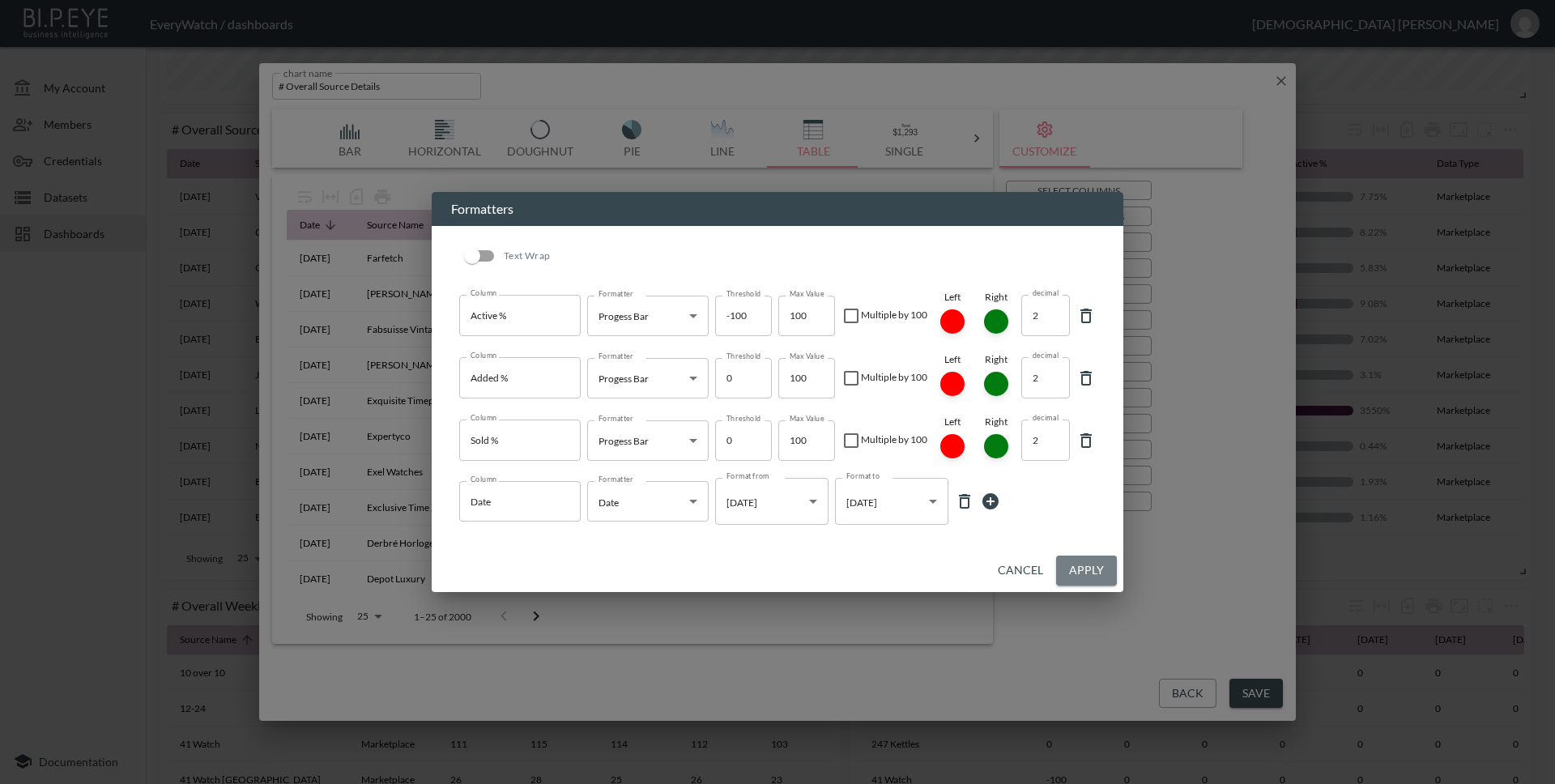
click at [1094, 571] on button "Apply" at bounding box center [1086, 570] width 61 height 30
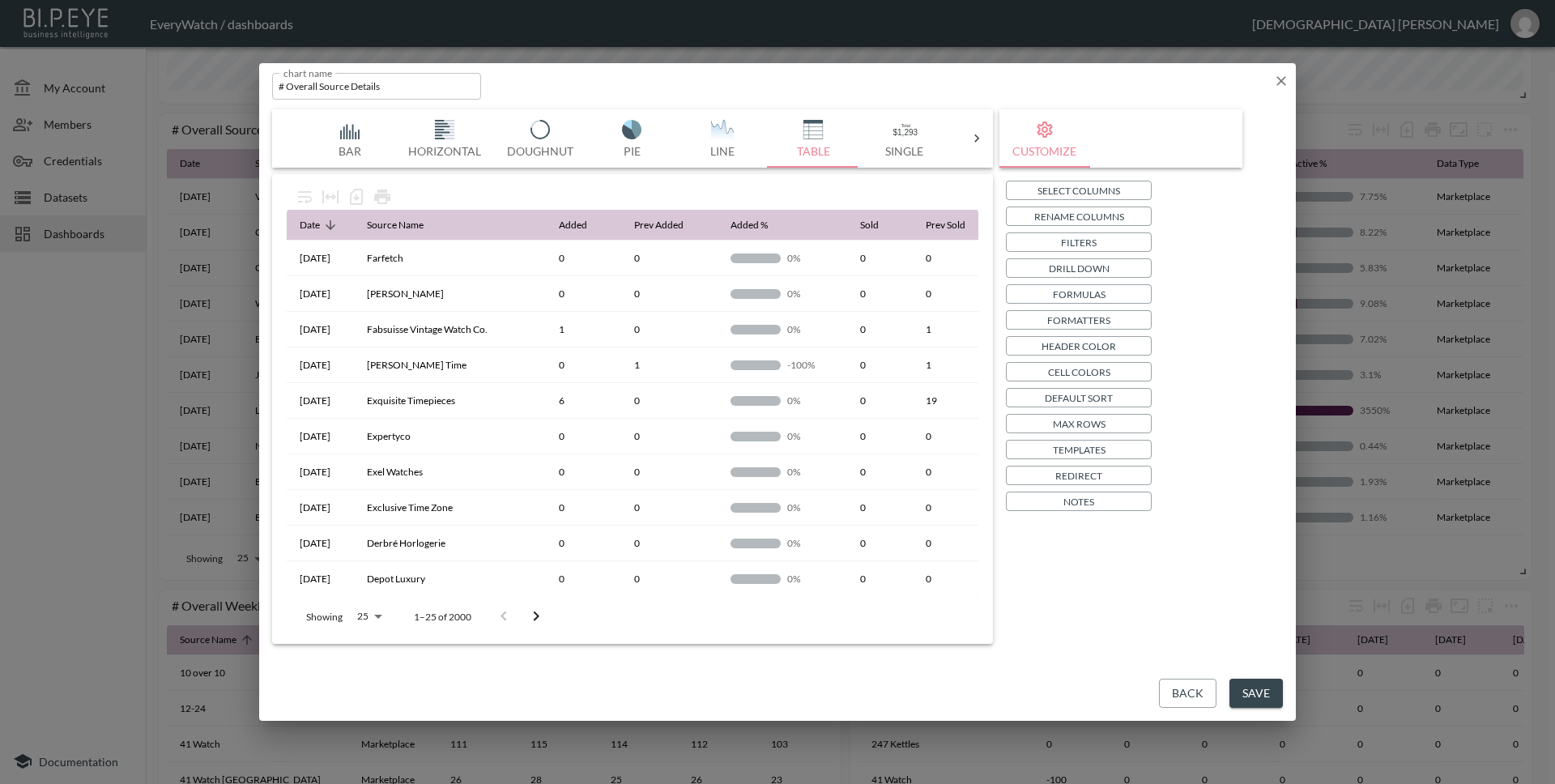
click at [1075, 314] on p "Formatters" at bounding box center [1078, 320] width 63 height 17
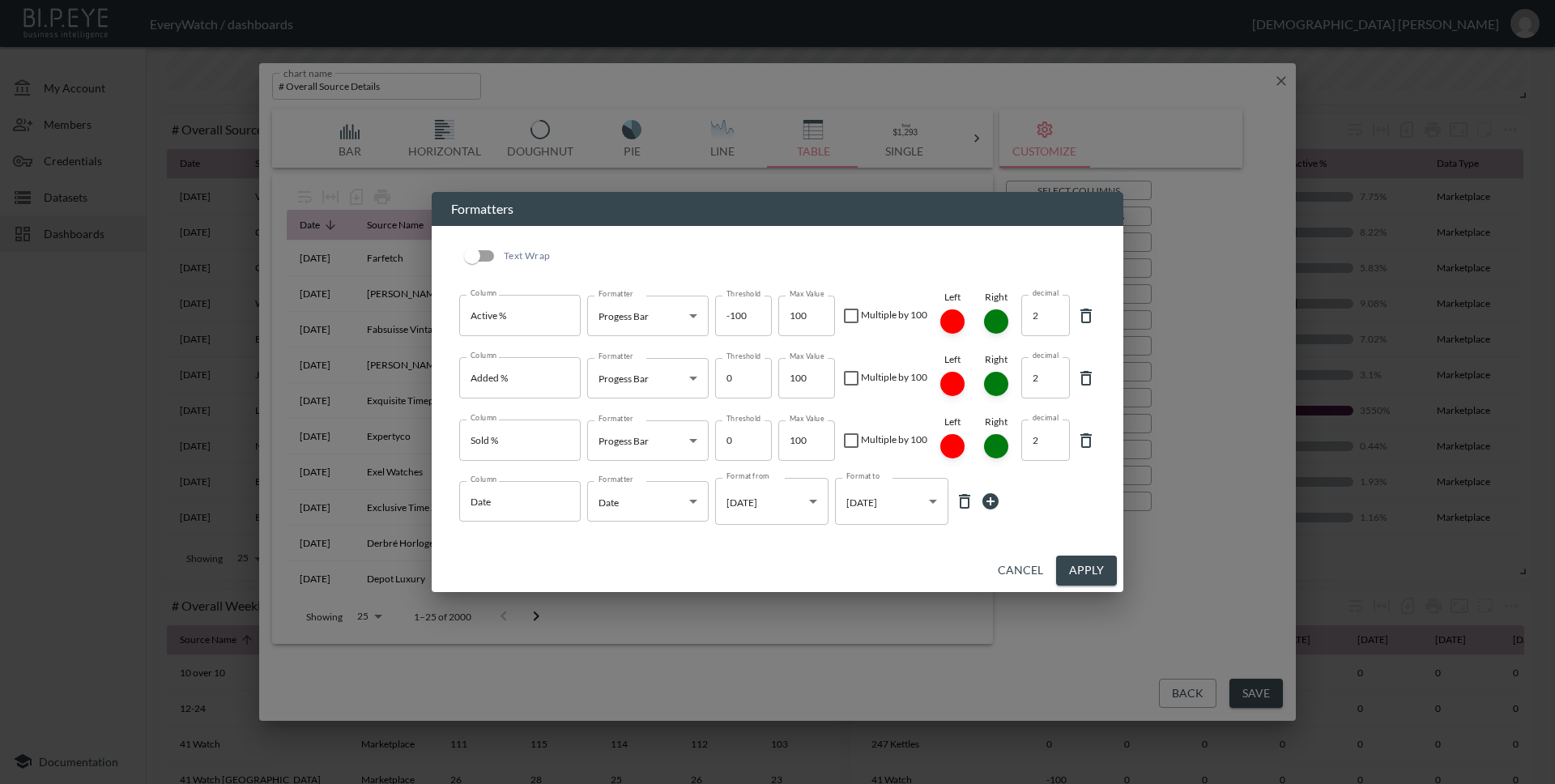
click at [1006, 568] on button "Cancel" at bounding box center [1020, 570] width 59 height 30
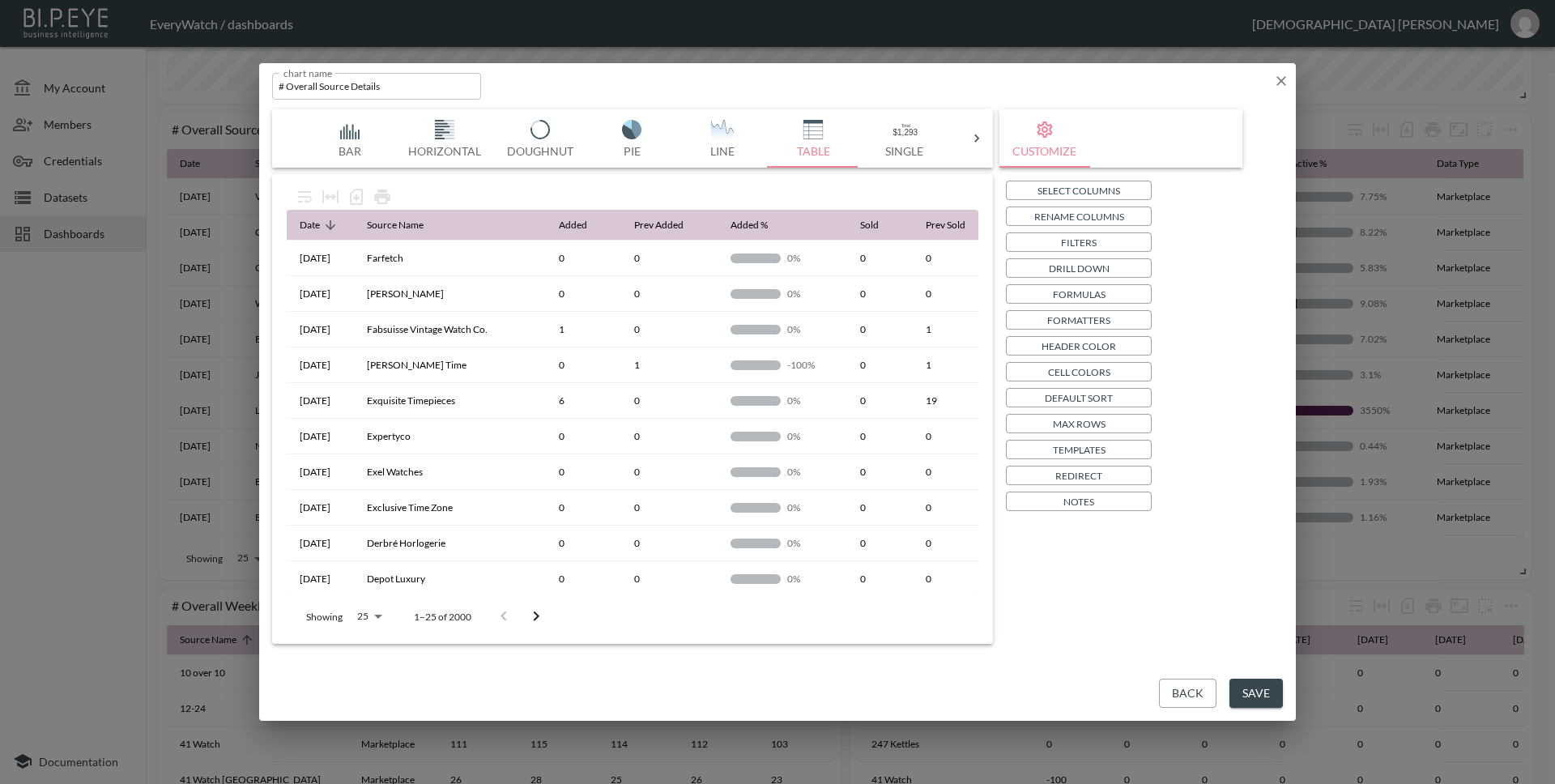
click at [1036, 319] on button "Formatters" at bounding box center [1078, 320] width 146 height 19
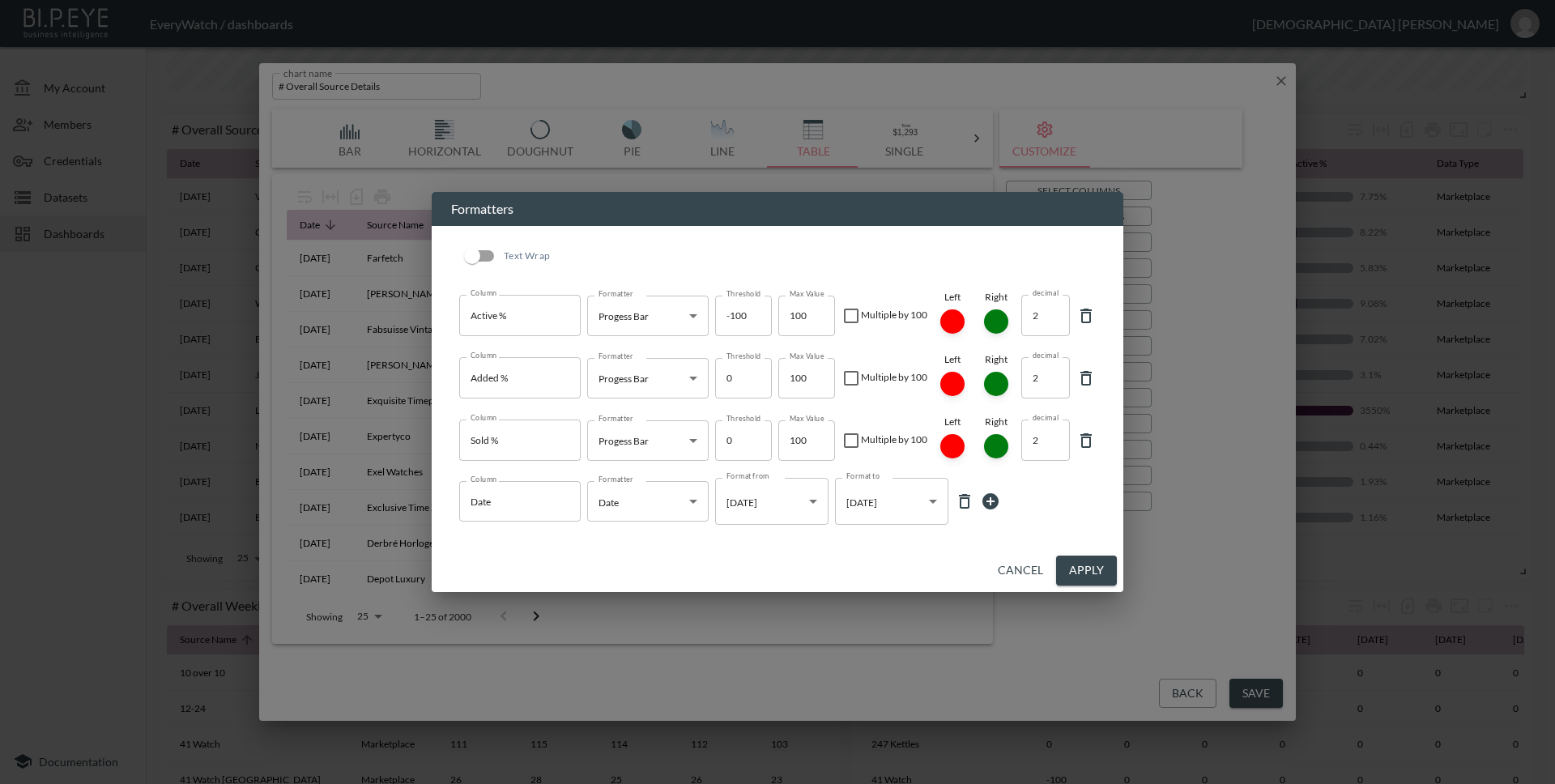
click at [1026, 569] on button "Cancel" at bounding box center [1020, 570] width 59 height 30
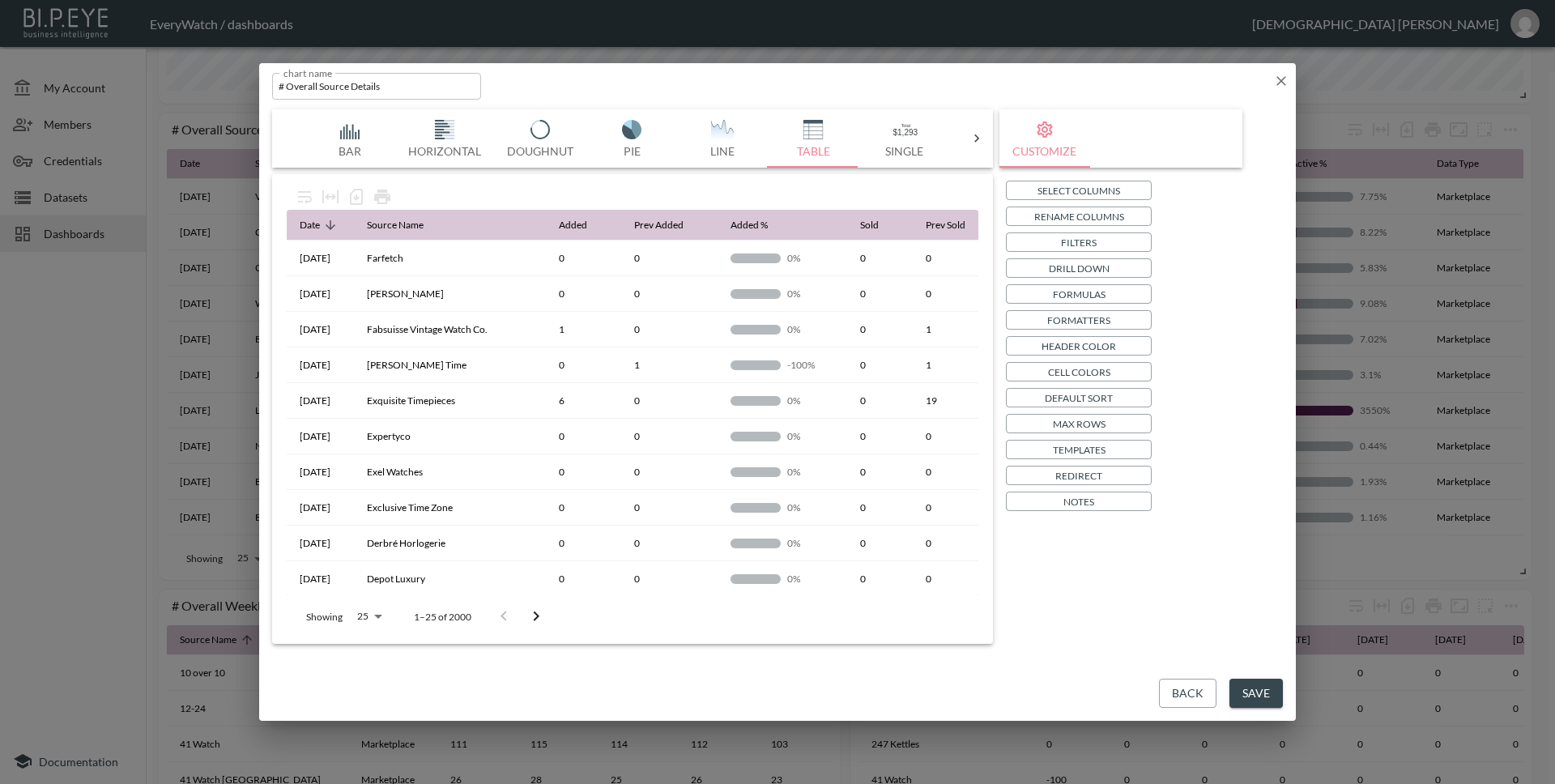
click at [1273, 694] on button "Save" at bounding box center [1256, 693] width 54 height 30
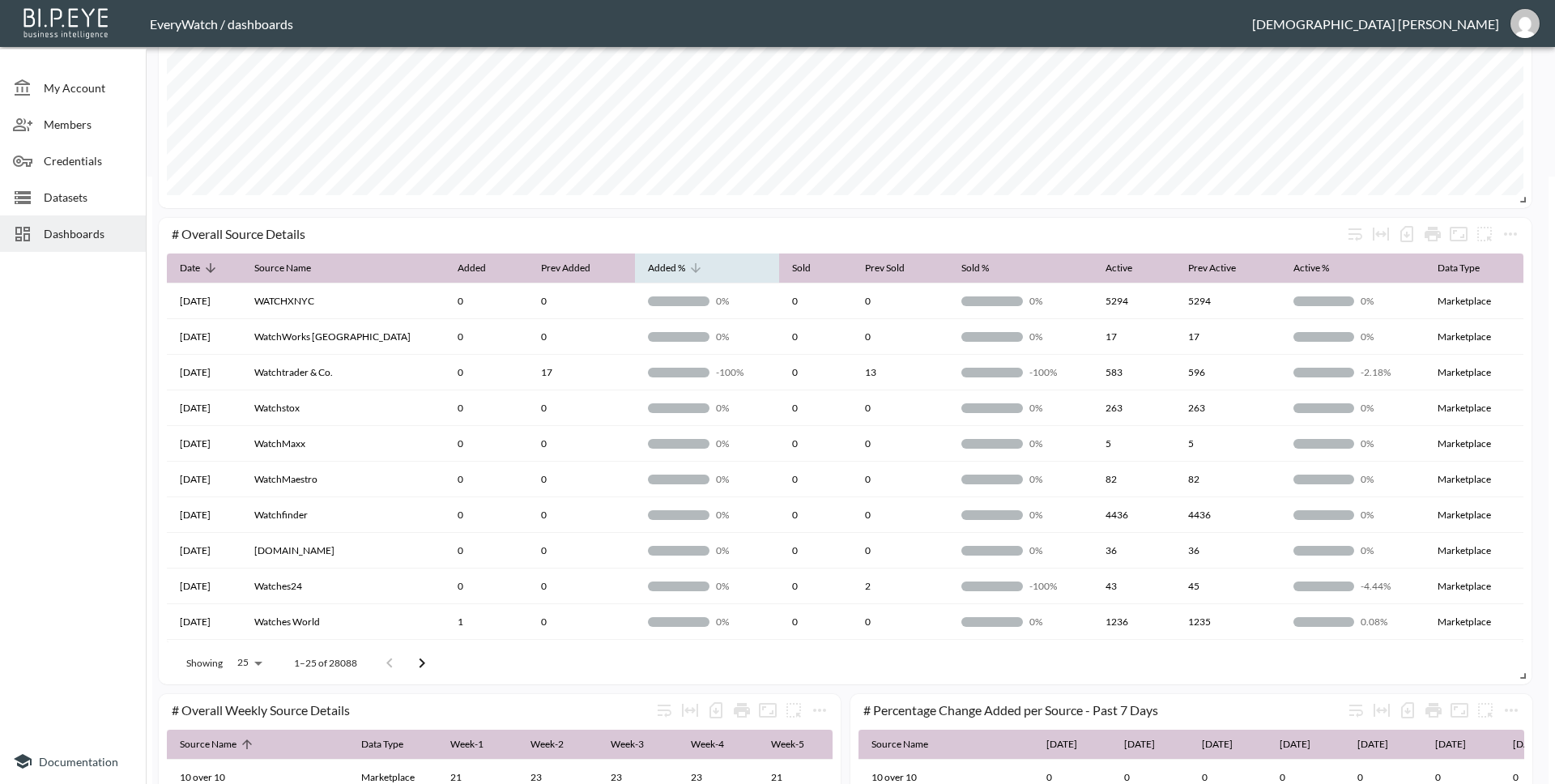
click at [688, 268] on icon at bounding box center [695, 267] width 14 height 14
click at [657, 268] on div "Added %" at bounding box center [657, 268] width 37 height 19
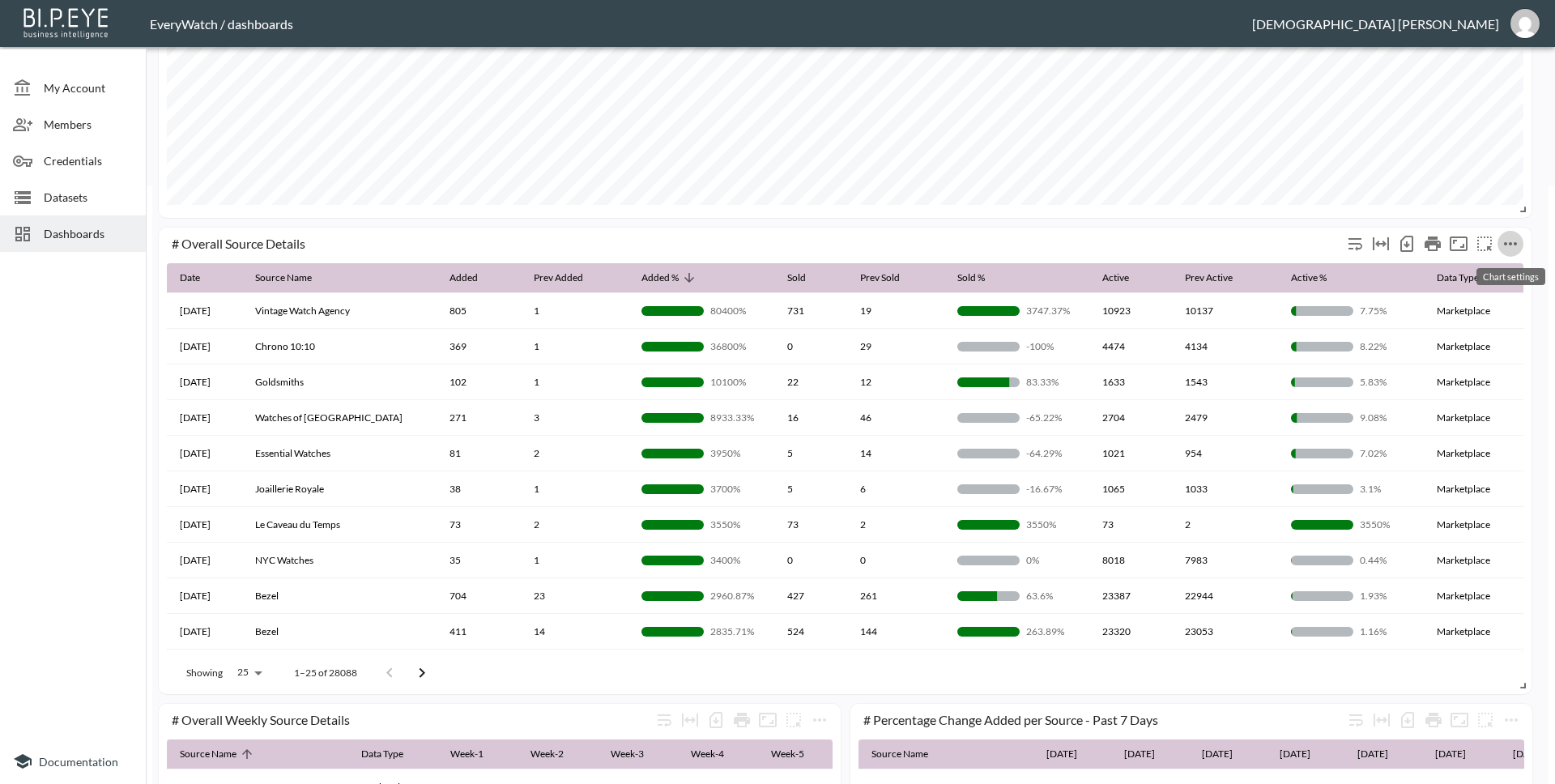
click at [1512, 245] on icon "more" at bounding box center [1510, 244] width 19 height 19
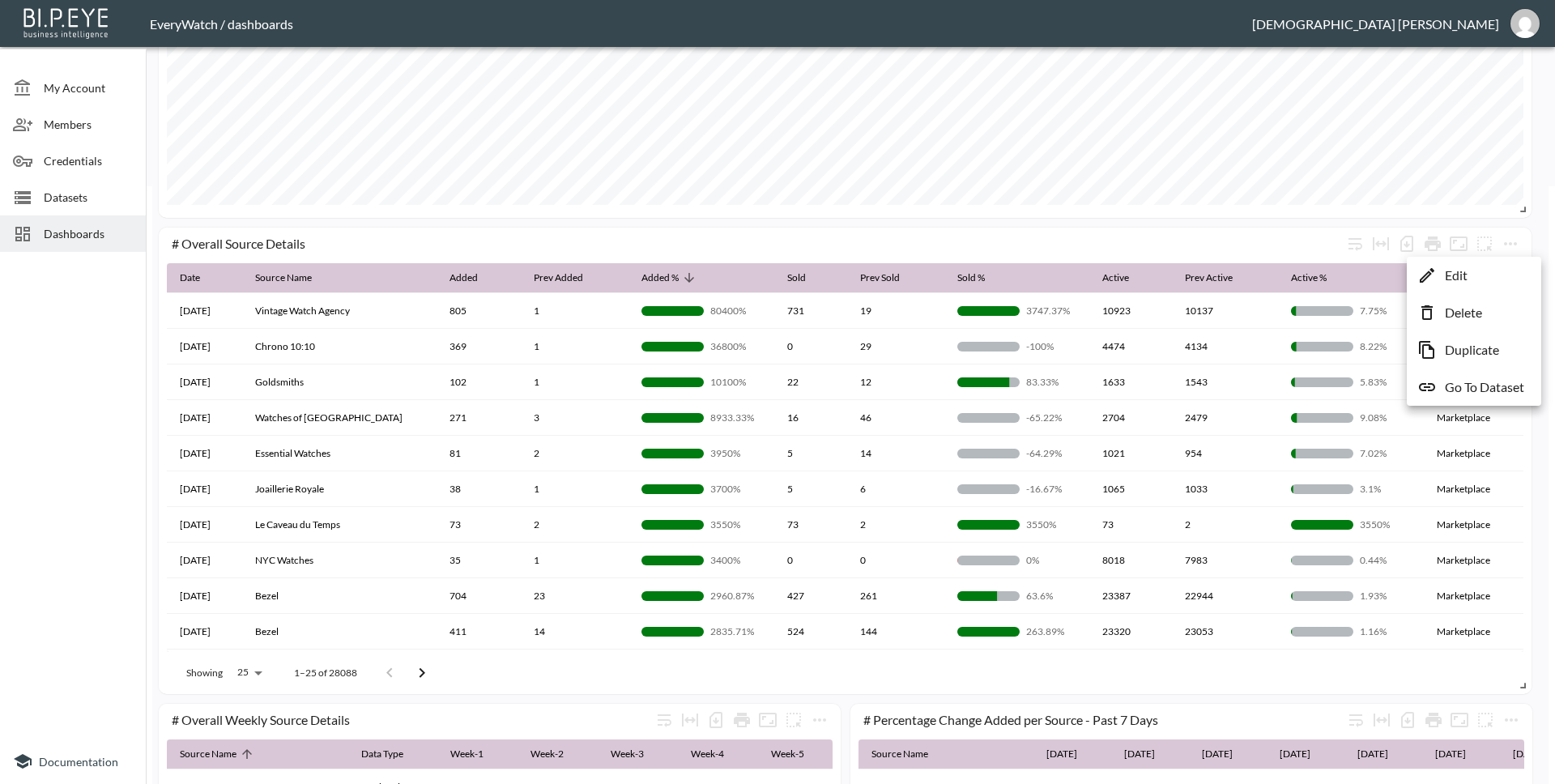
click at [1502, 266] on li "Edit" at bounding box center [1473, 275] width 126 height 29
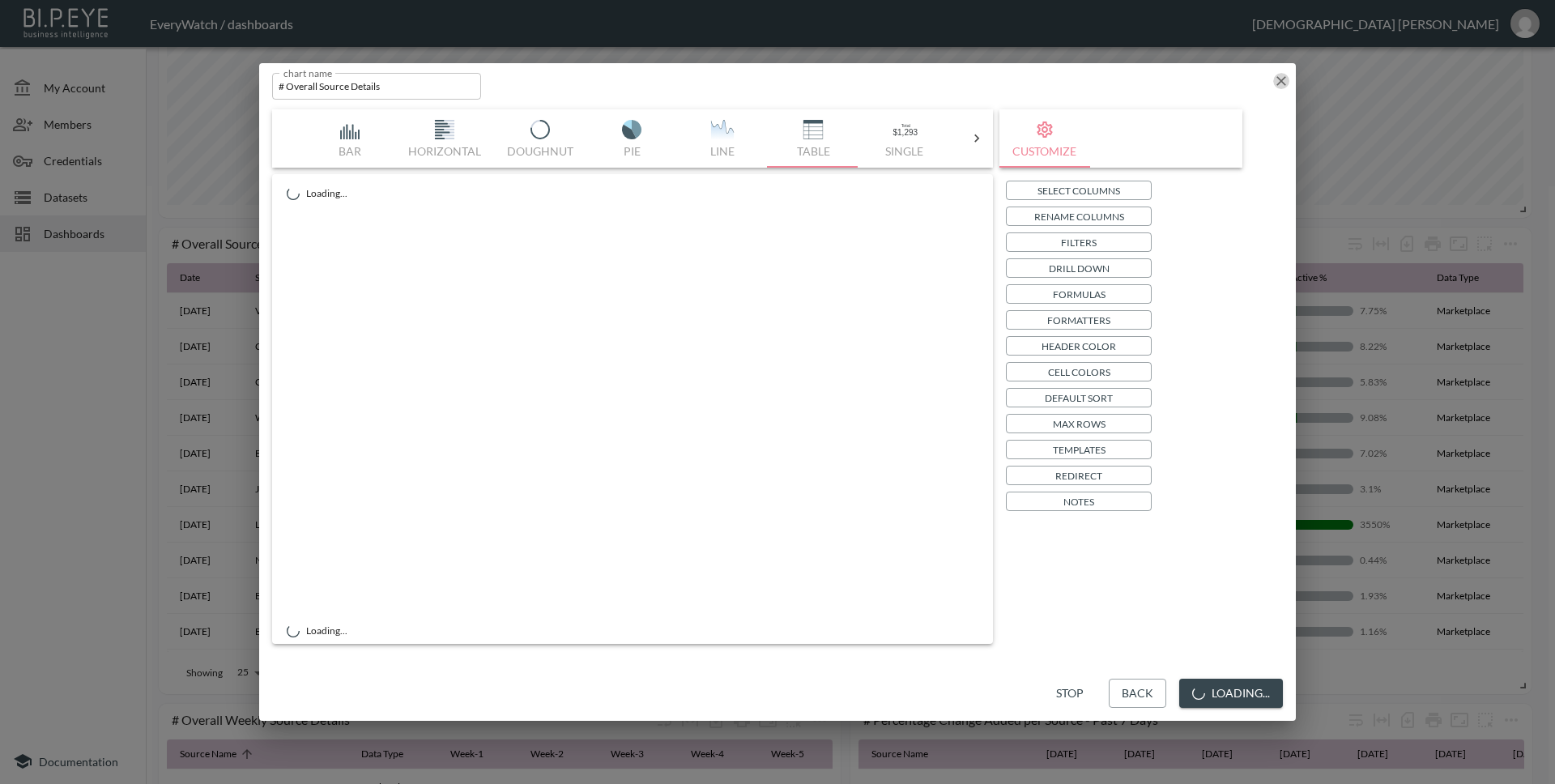
click at [1283, 78] on icon "button" at bounding box center [1281, 81] width 10 height 10
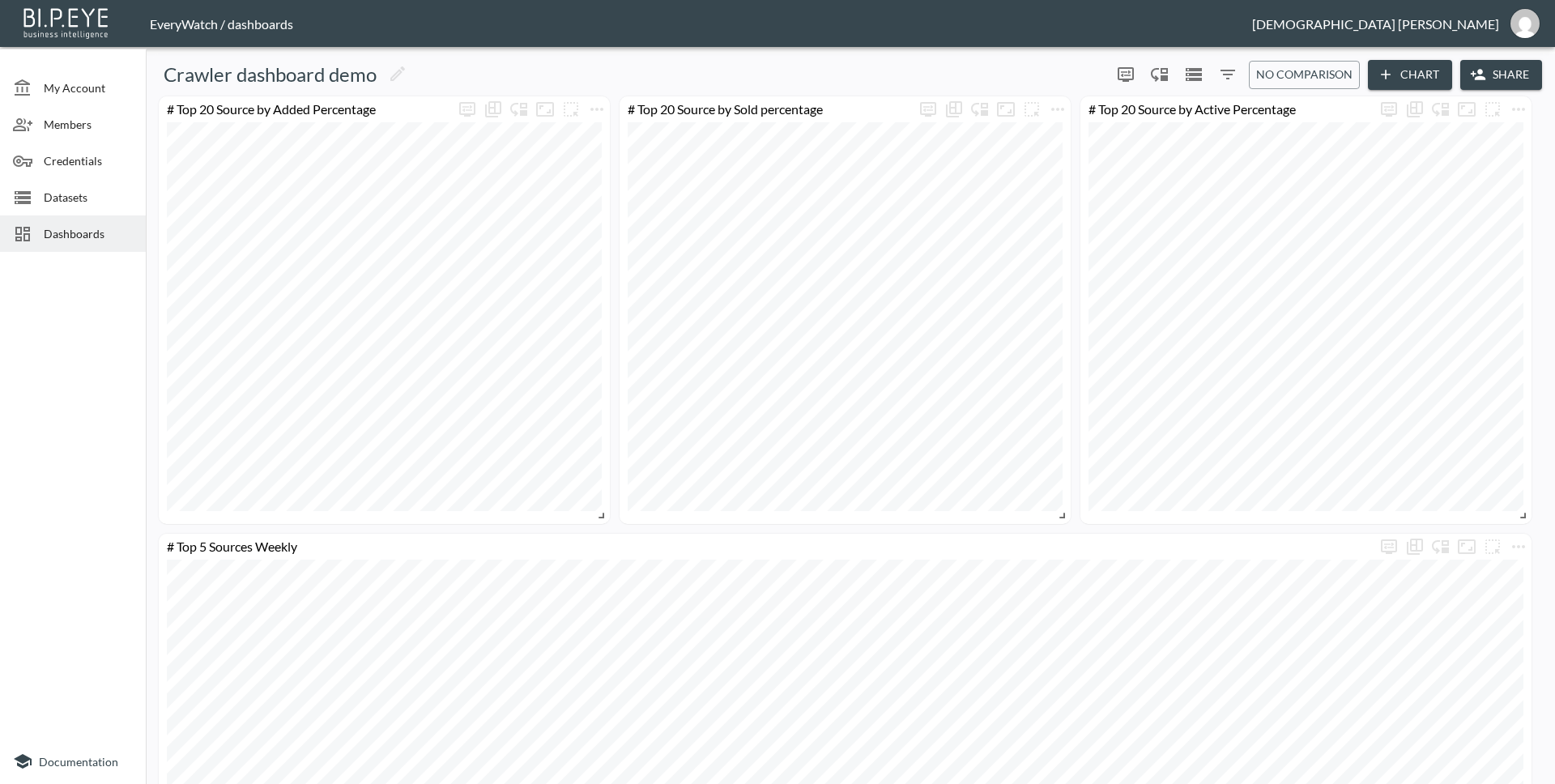
click at [1300, 85] on button "No comparison" at bounding box center [1303, 74] width 111 height 28
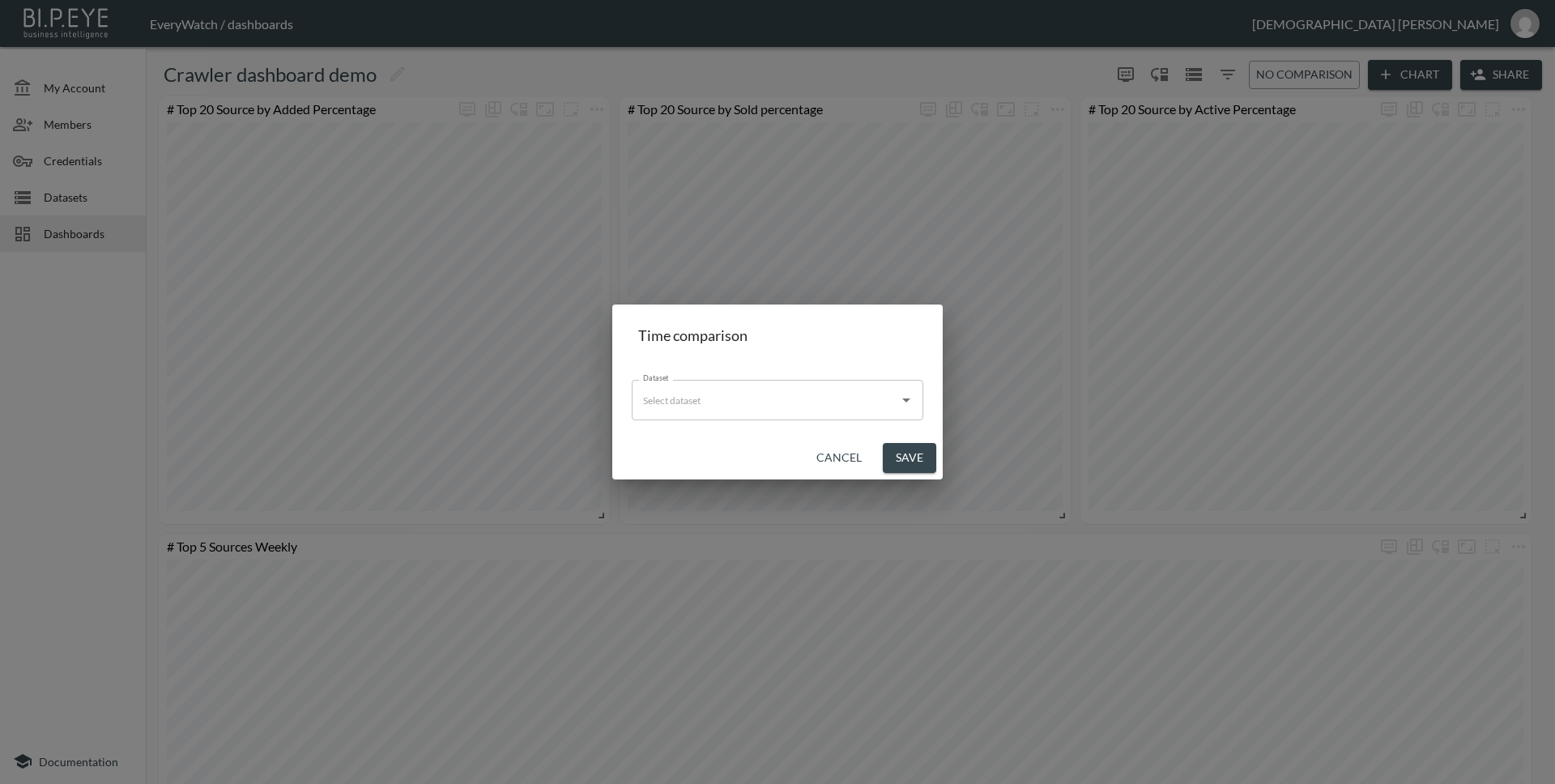
click at [839, 462] on button "Cancel" at bounding box center [839, 457] width 59 height 30
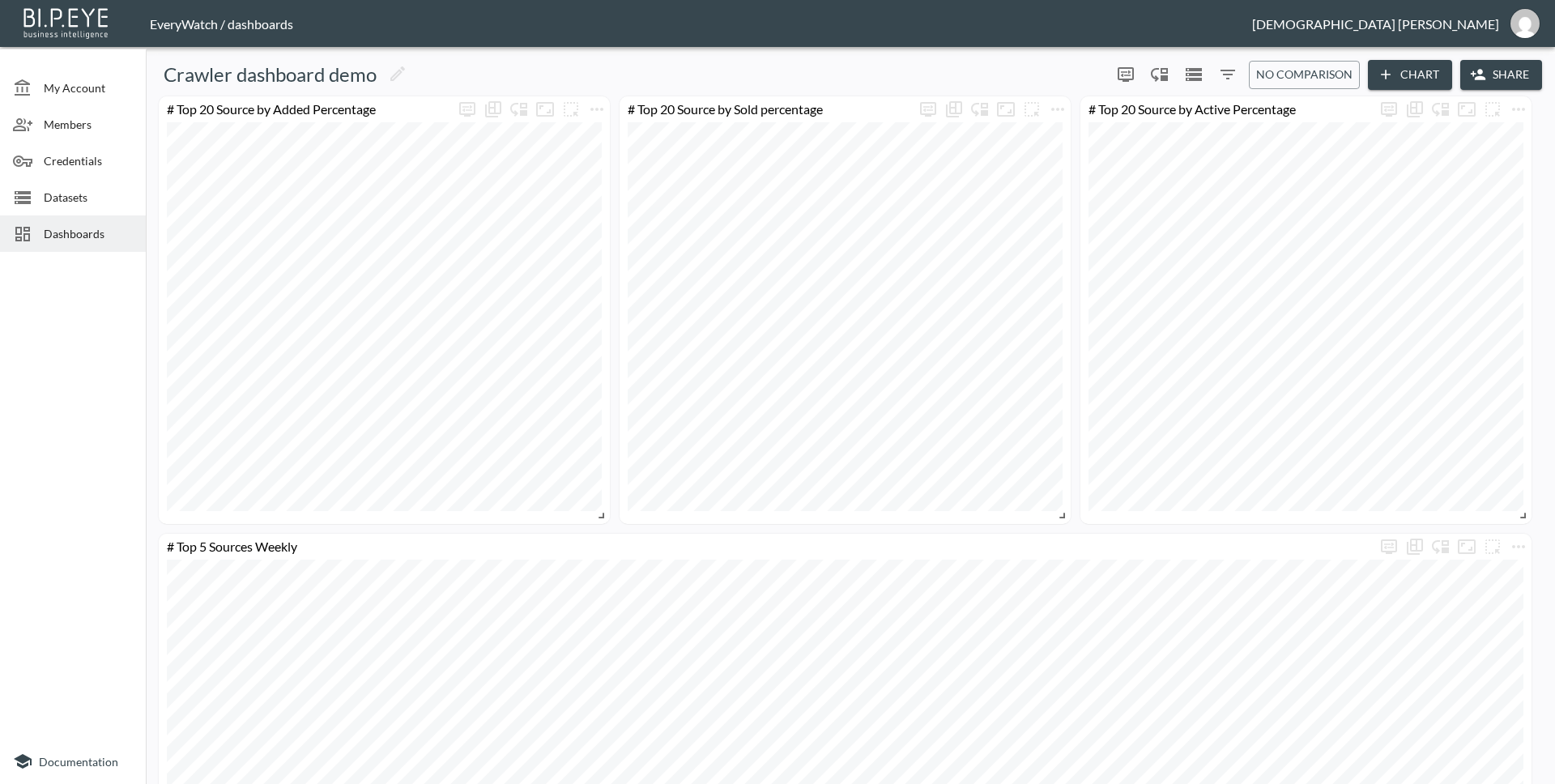
click at [1218, 71] on icon "Filters" at bounding box center [1227, 74] width 19 height 19
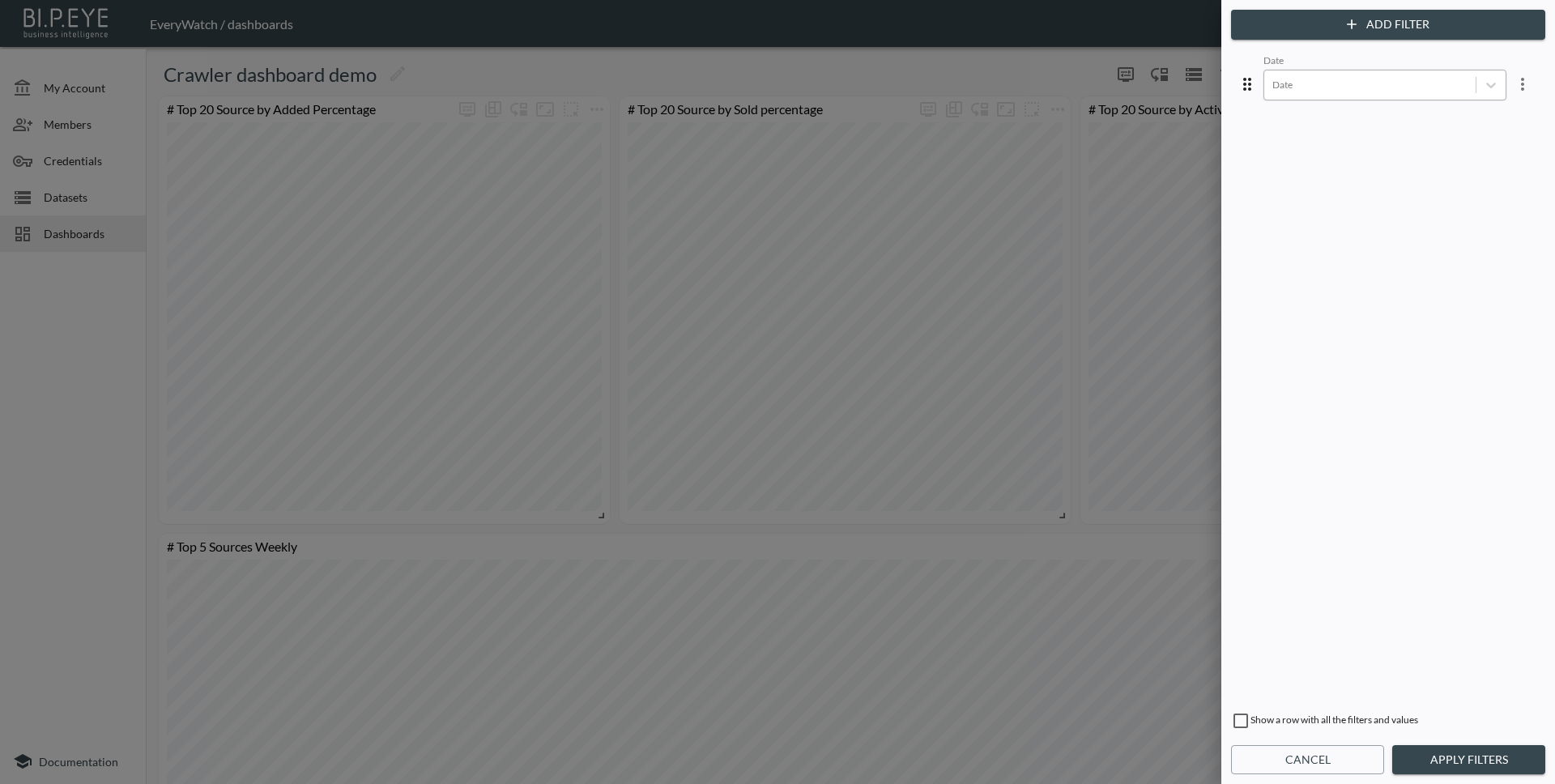
click at [1283, 91] on div at bounding box center [1370, 85] width 195 height 15
click at [1396, 461] on div "Date option [DATE]T00:00:00.000Z focused, 9 of 35. 35 results available. Use Up…" at bounding box center [1388, 375] width 308 height 649
click at [1155, 25] on div at bounding box center [778, 392] width 1555 height 784
click at [1279, 761] on button "Cancel" at bounding box center [1307, 759] width 153 height 30
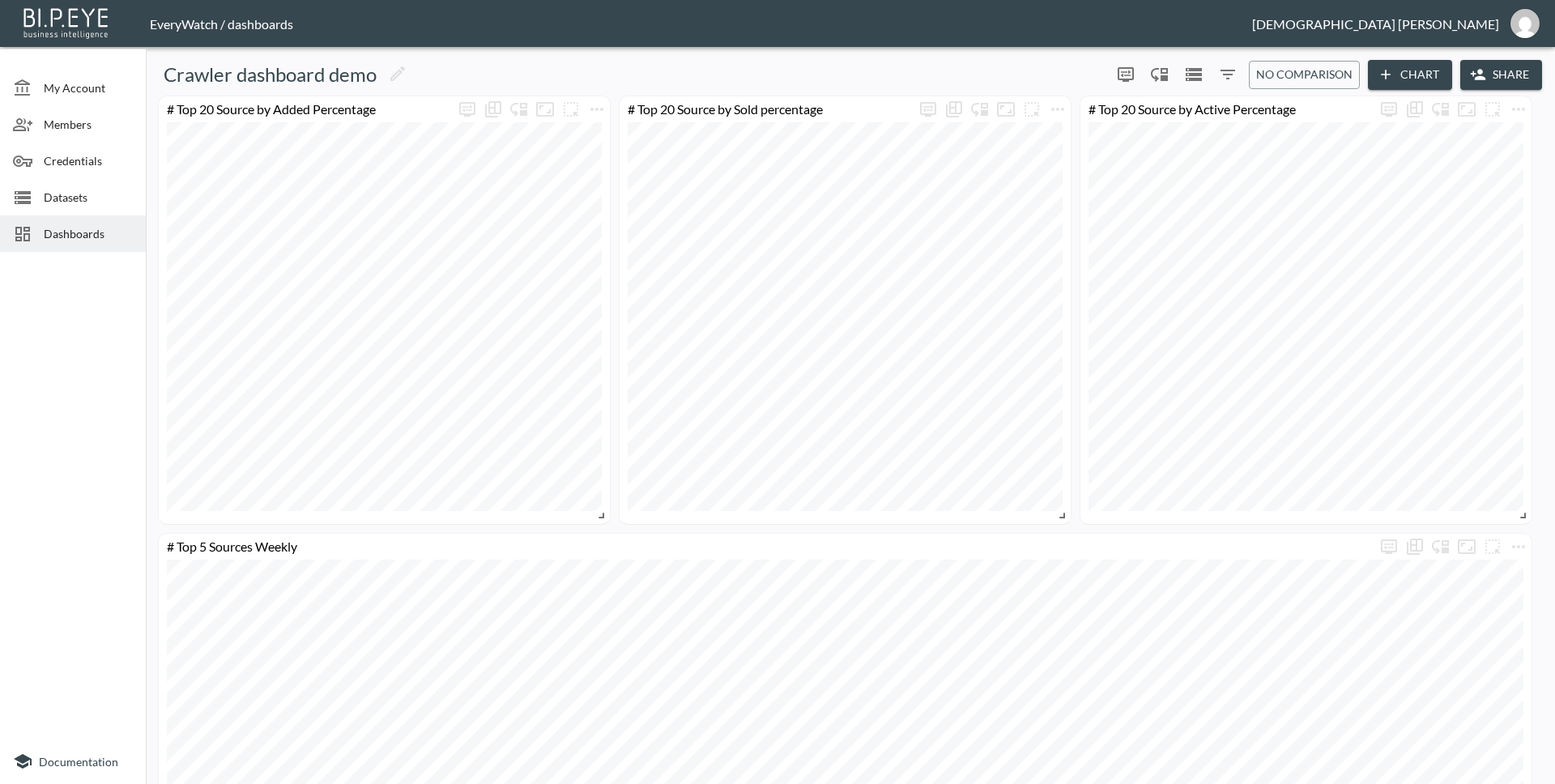
click at [54, 229] on span "Dashboards" at bounding box center [87, 233] width 89 height 17
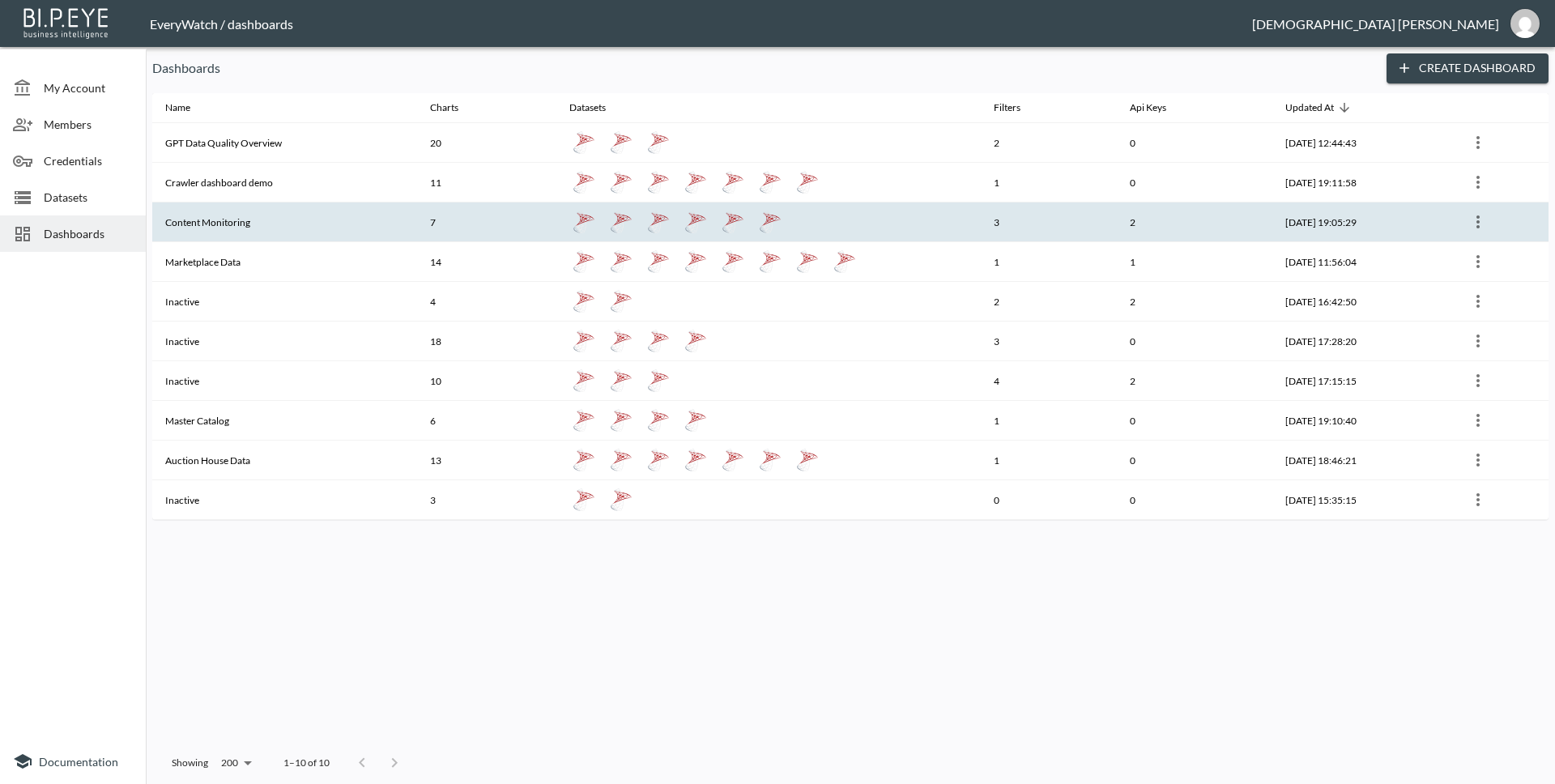
click at [288, 234] on th "Content Monitoring" at bounding box center [284, 222] width 265 height 39
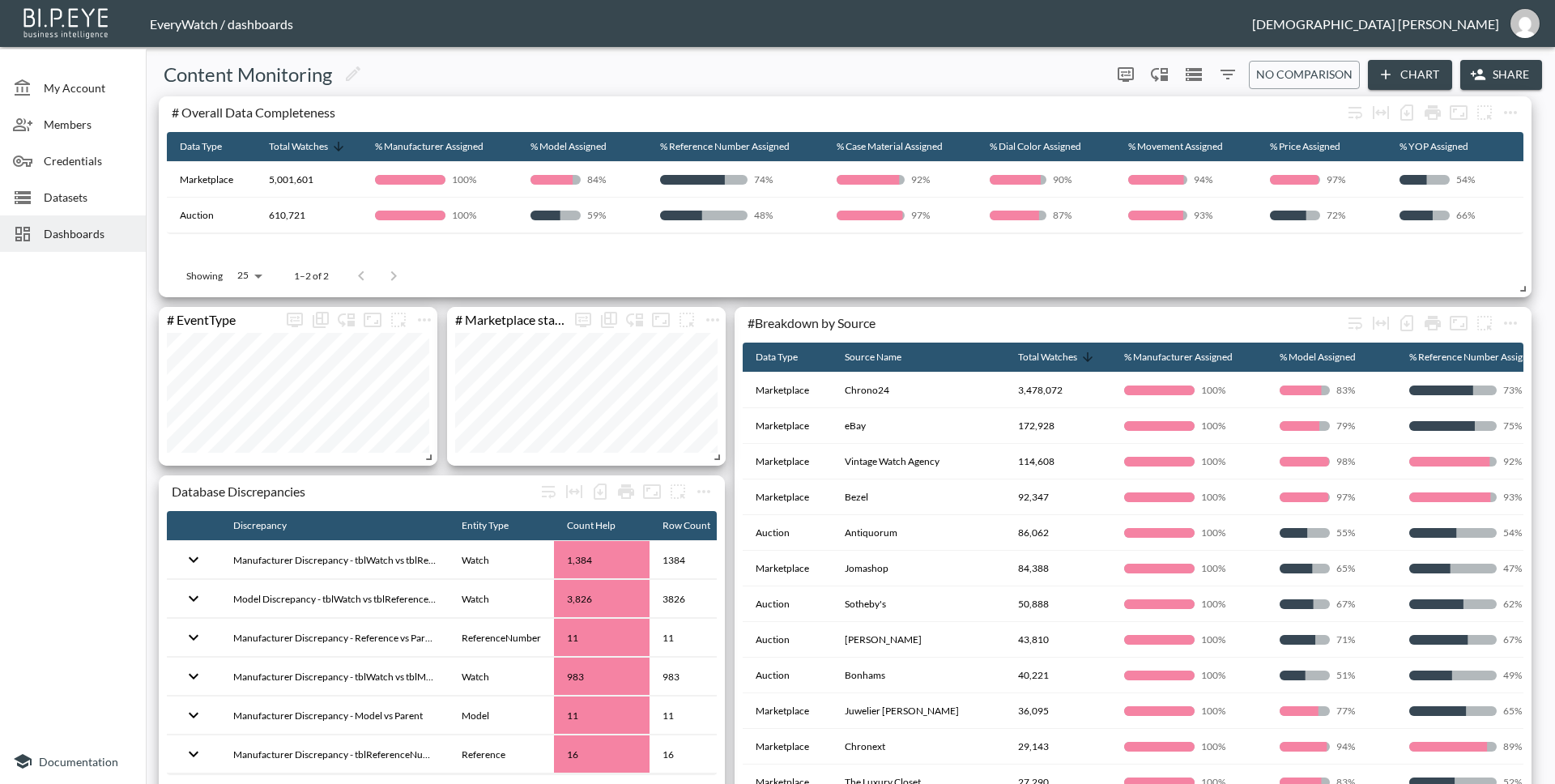
click at [62, 246] on div "Dashboards" at bounding box center [73, 233] width 146 height 37
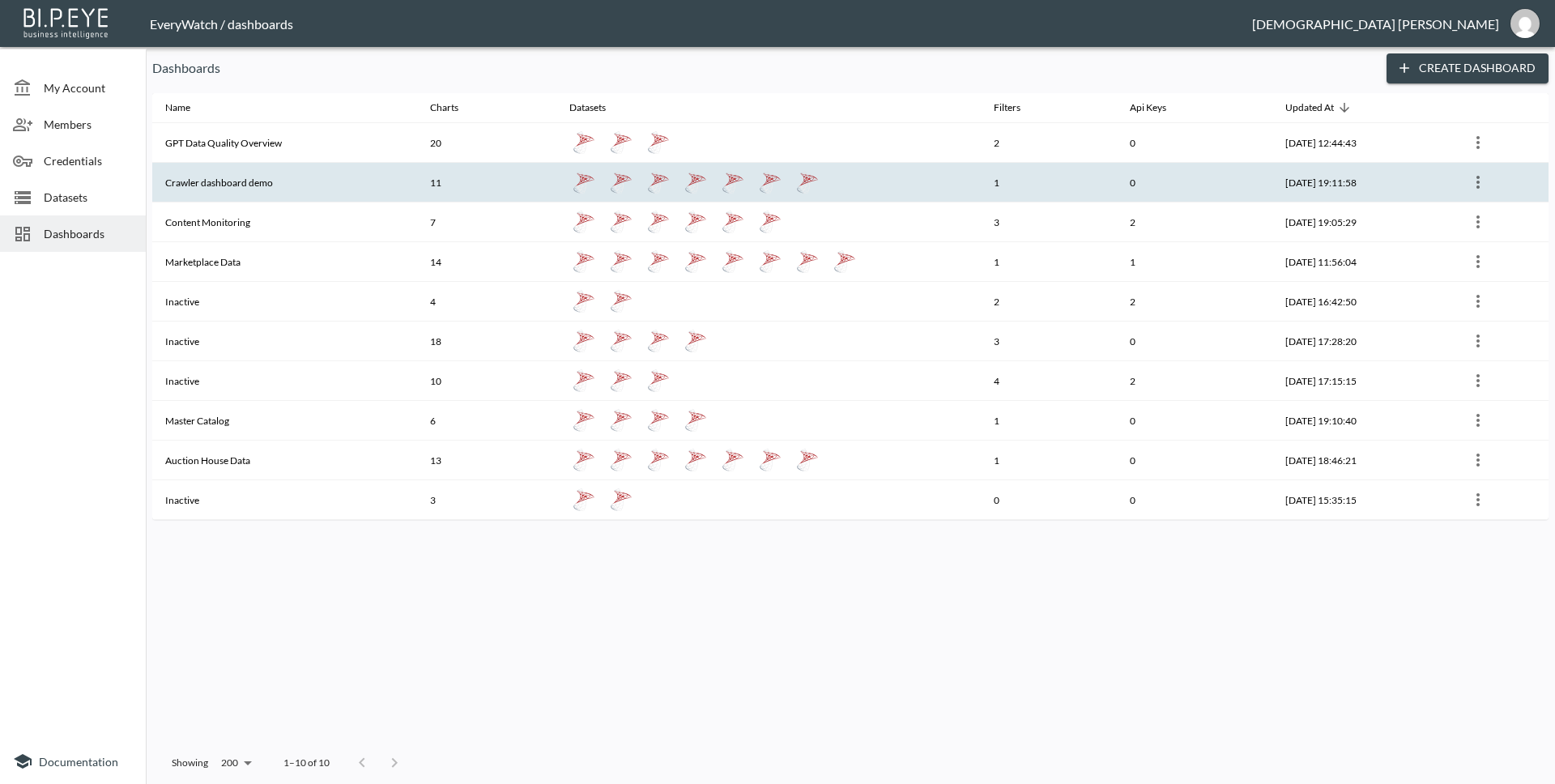
click at [286, 186] on th "Crawler dashboard demo" at bounding box center [284, 182] width 265 height 39
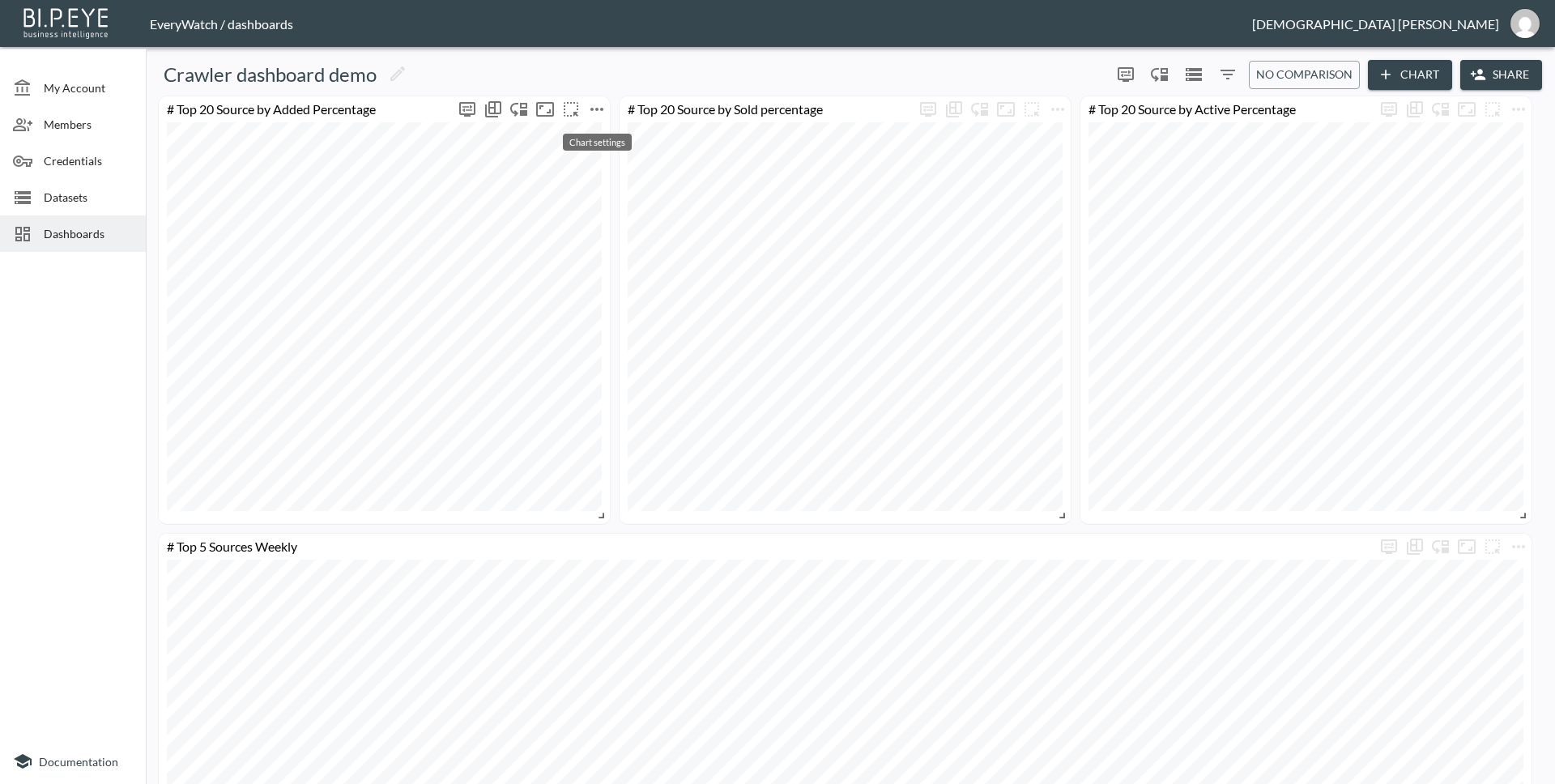
click at [600, 110] on icon "more" at bounding box center [596, 109] width 12 height 3
click at [616, 131] on li "Edit" at bounding box center [596, 140] width 126 height 29
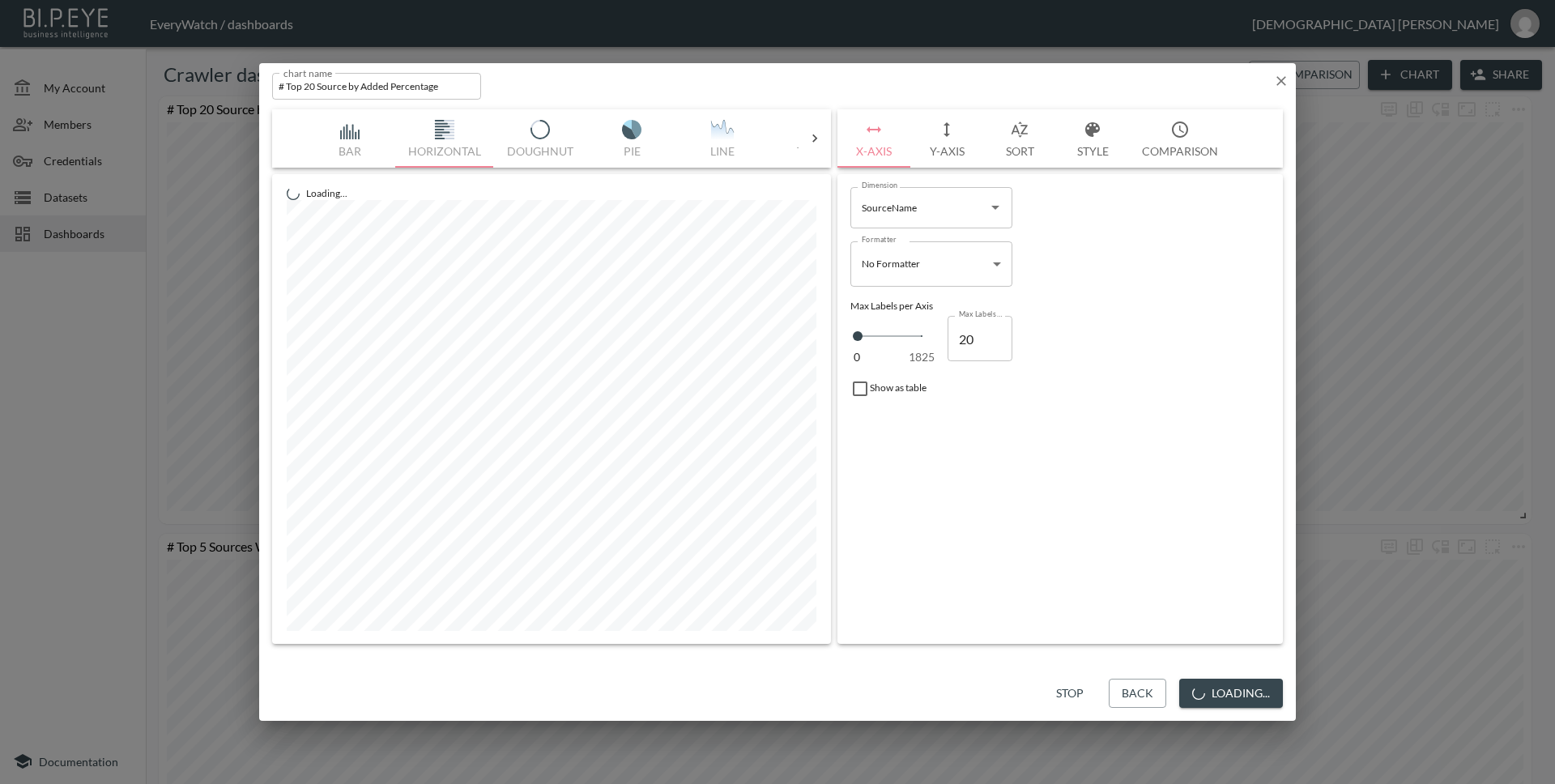
click at [1097, 136] on icon "button" at bounding box center [1093, 130] width 19 height 19
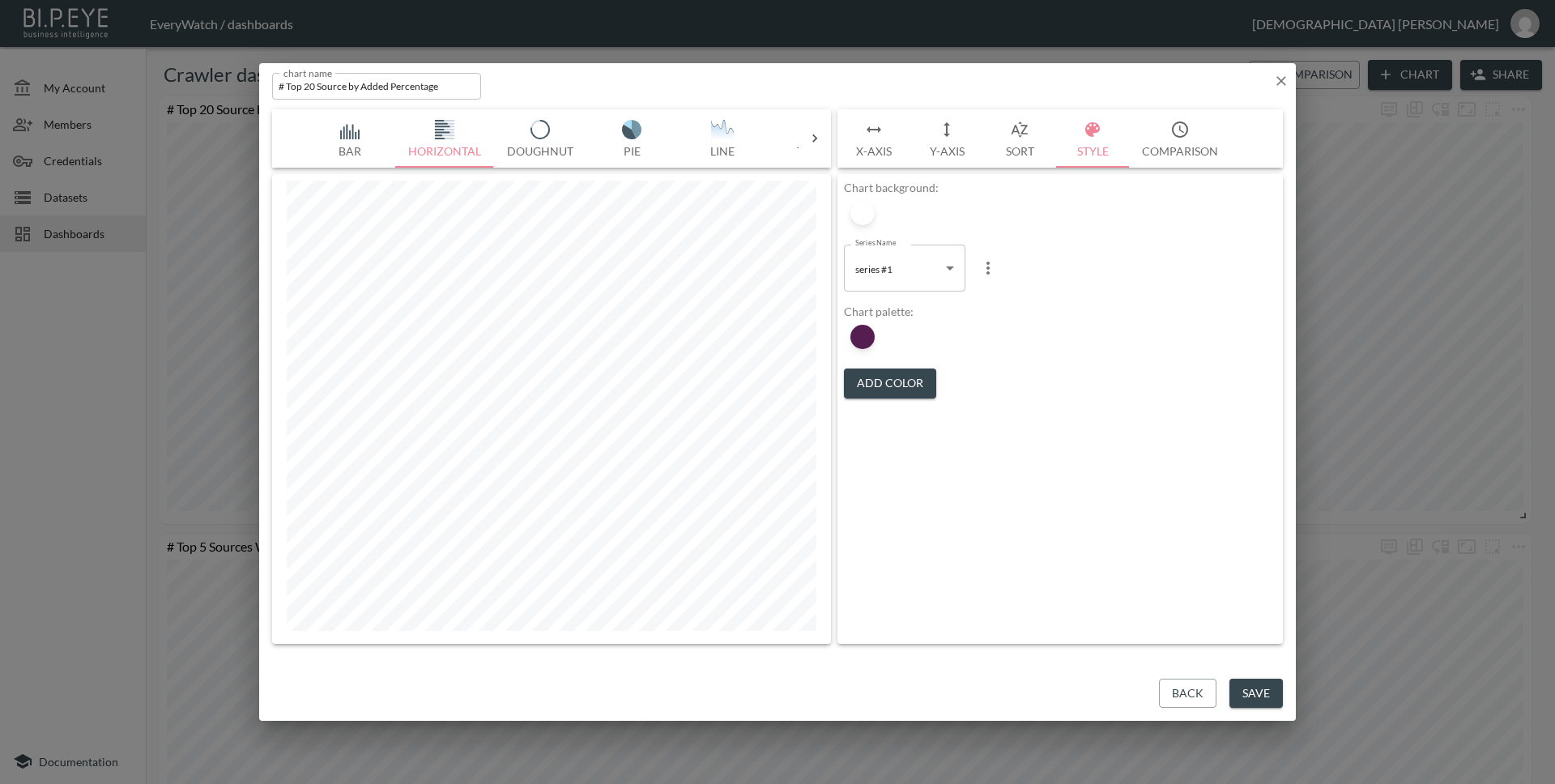
click at [1032, 136] on button "Sort" at bounding box center [1020, 138] width 73 height 59
click at [963, 140] on button "Y-Axis" at bounding box center [947, 138] width 73 height 59
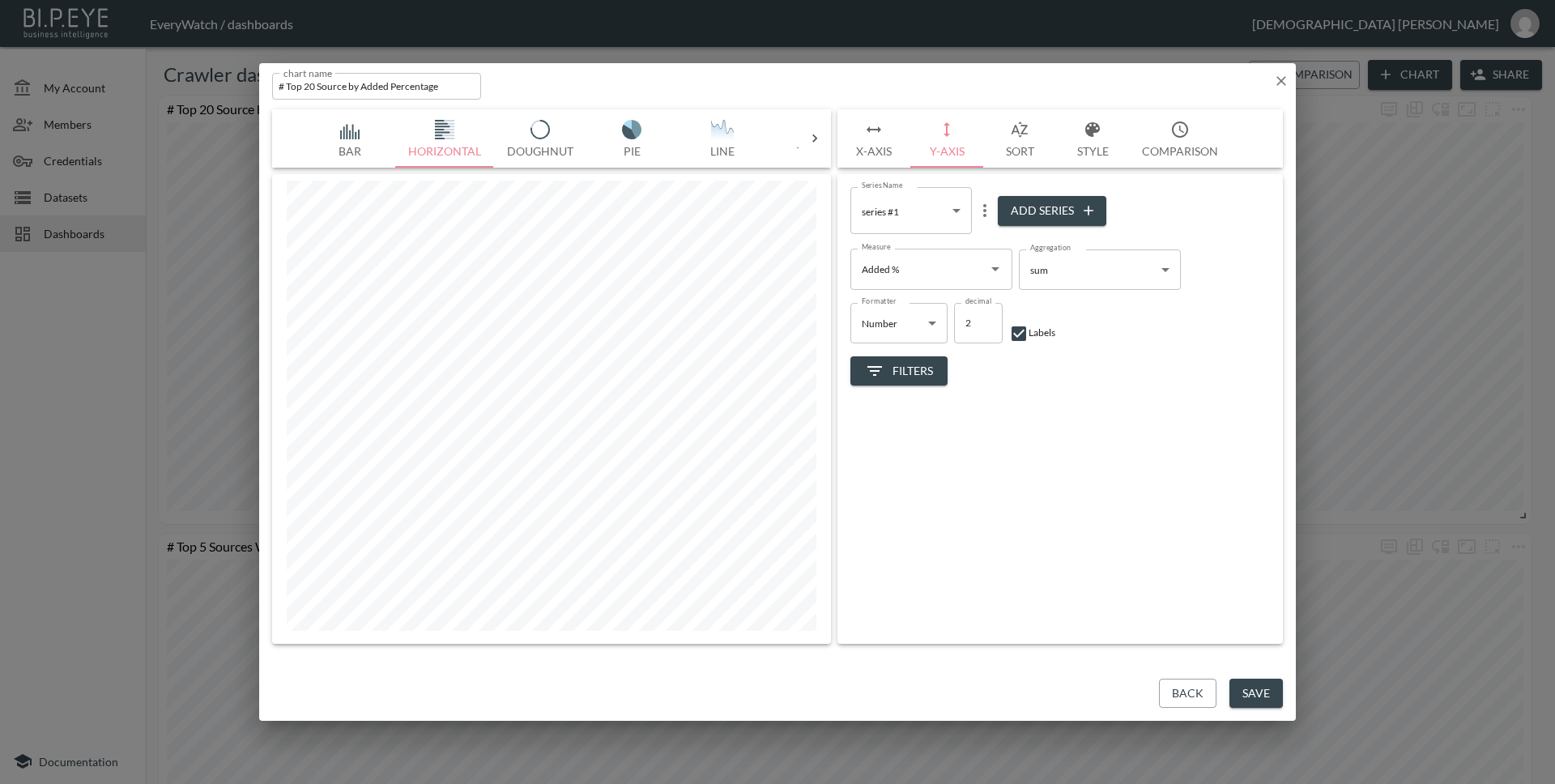
click at [878, 140] on button "X-Axis" at bounding box center [874, 138] width 73 height 59
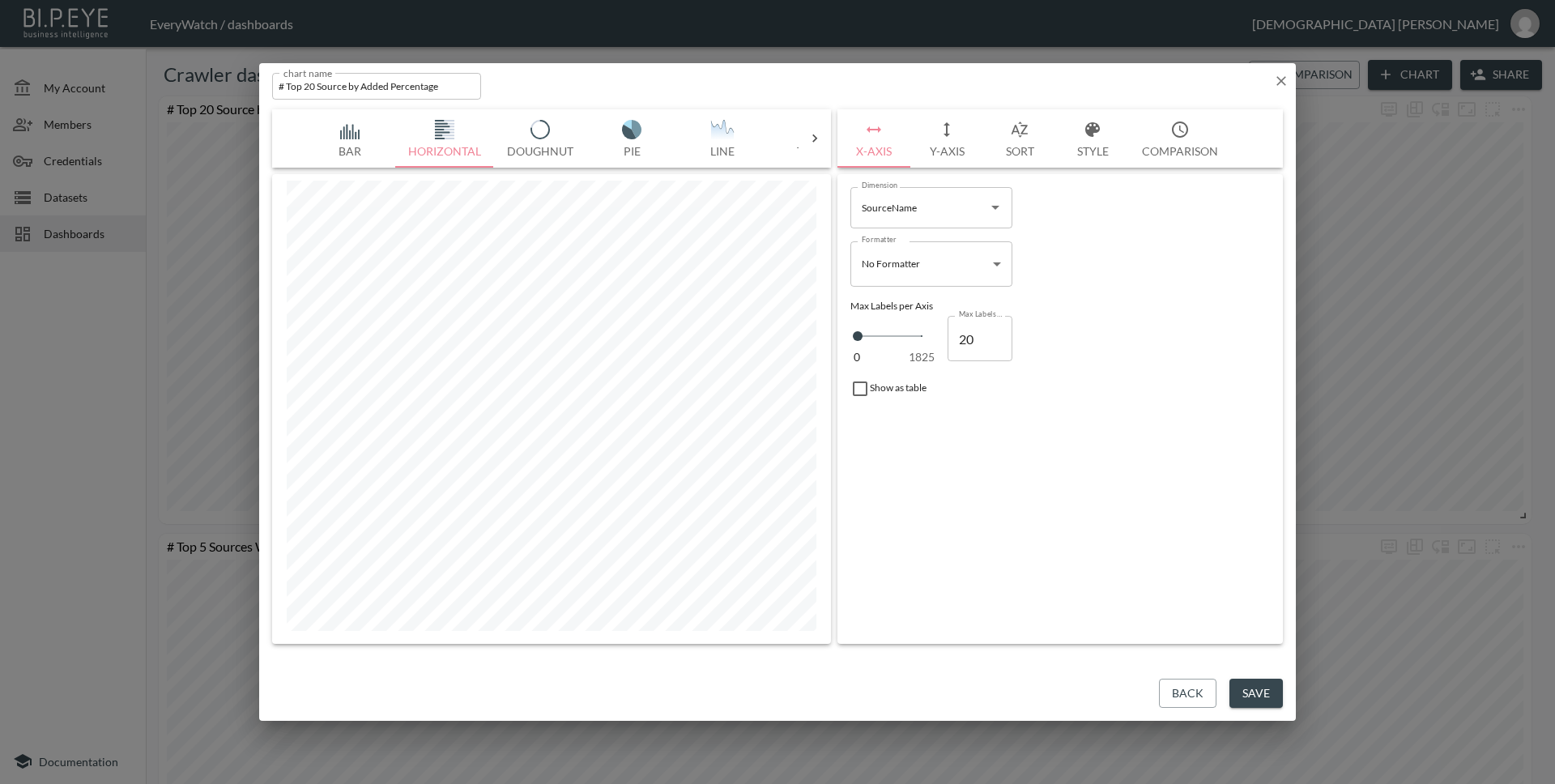
click at [1186, 143] on button "Comparison" at bounding box center [1180, 138] width 102 height 59
click at [1109, 148] on button "Style" at bounding box center [1093, 138] width 73 height 59
click at [862, 333] on div at bounding box center [862, 336] width 24 height 24
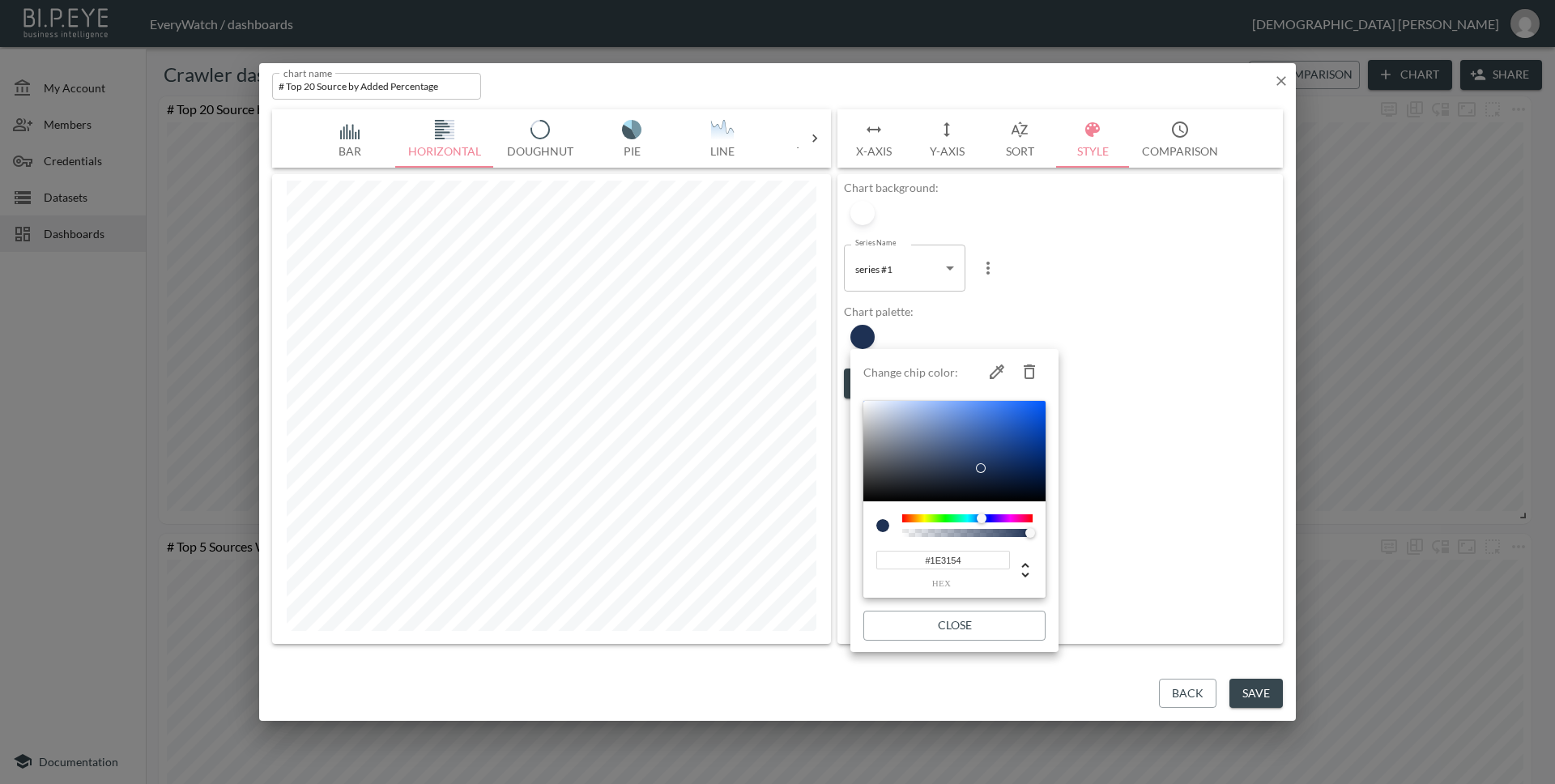
drag, startPoint x: 1012, startPoint y: 518, endPoint x: 981, endPoint y: 521, distance: 31.1
click at [981, 521] on div at bounding box center [981, 518] width 10 height 10
drag, startPoint x: 980, startPoint y: 465, endPoint x: 931, endPoint y: 401, distance: 80.6
click at [931, 401] on div at bounding box center [931, 401] width 10 height 10
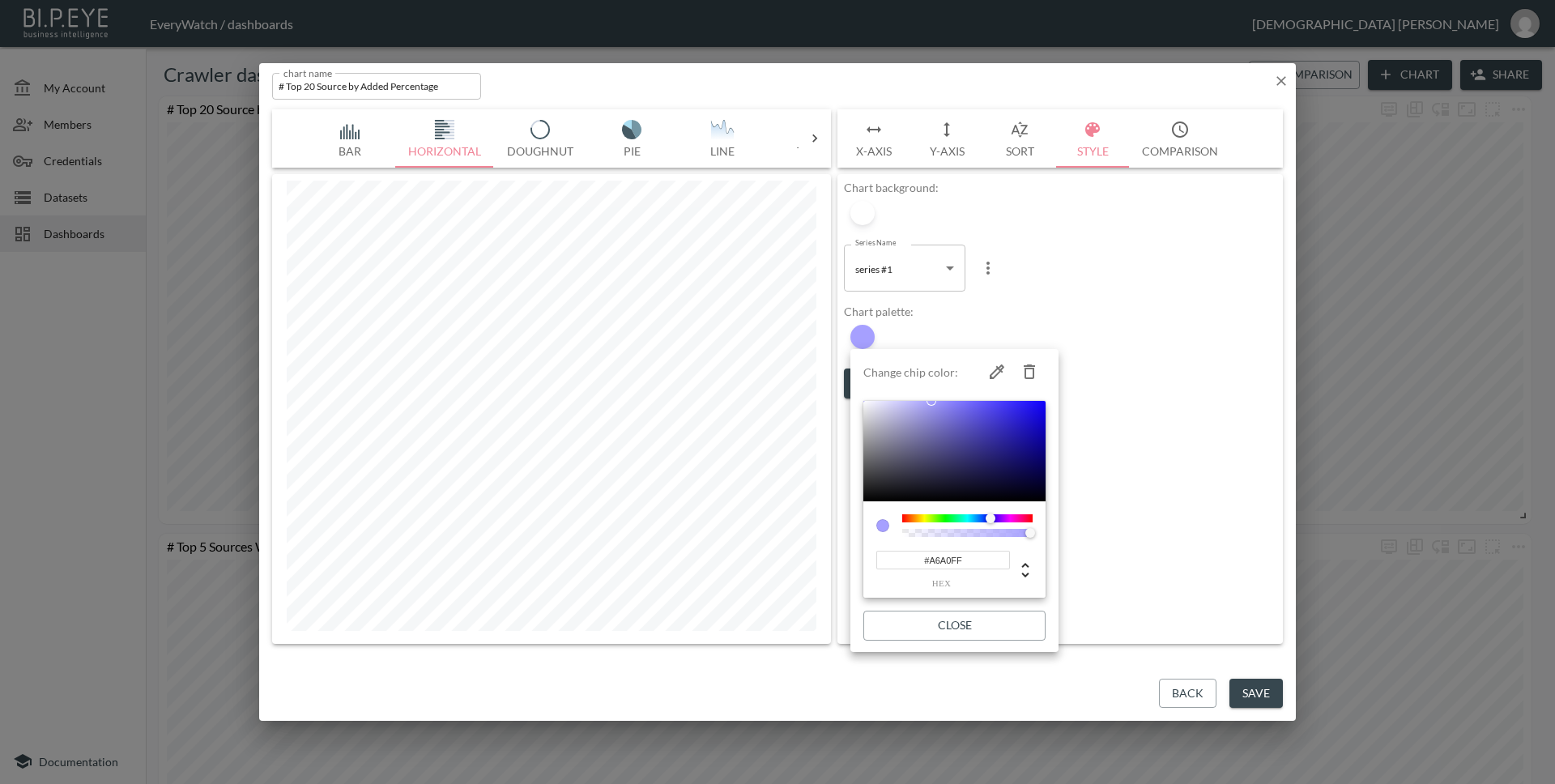
drag, startPoint x: 975, startPoint y: 519, endPoint x: 990, endPoint y: 517, distance: 15.1
click at [990, 517] on div at bounding box center [990, 518] width 10 height 10
drag, startPoint x: 929, startPoint y: 402, endPoint x: 944, endPoint y: 428, distance: 30.0
click at [944, 428] on div at bounding box center [944, 428] width 10 height 10
drag, startPoint x: 944, startPoint y: 428, endPoint x: 901, endPoint y: 435, distance: 43.6
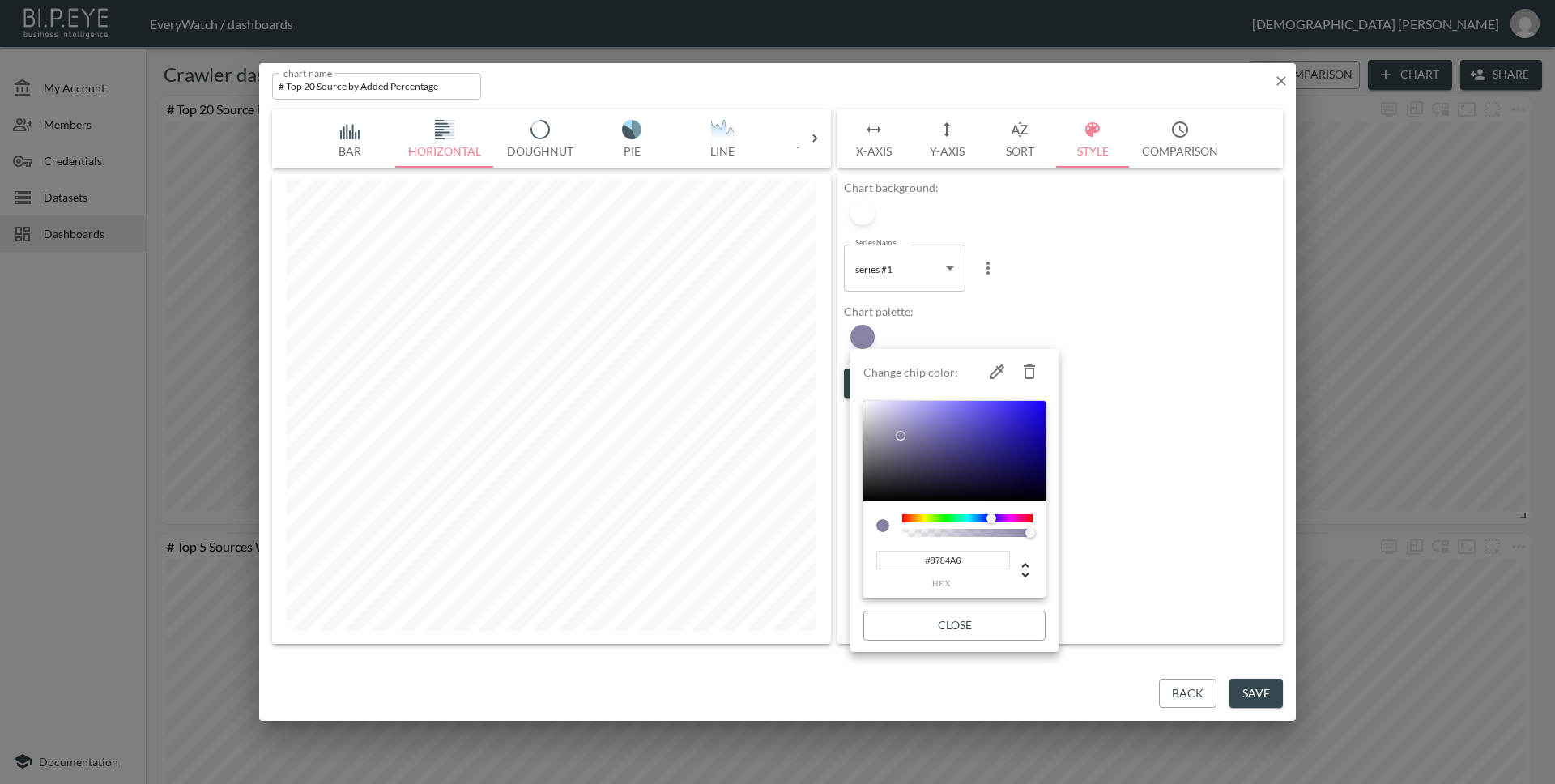
click at [901, 435] on div at bounding box center [901, 435] width 10 height 10
drag, startPoint x: 989, startPoint y: 515, endPoint x: 979, endPoint y: 517, distance: 10.2
click at [979, 517] on div at bounding box center [979, 518] width 10 height 10
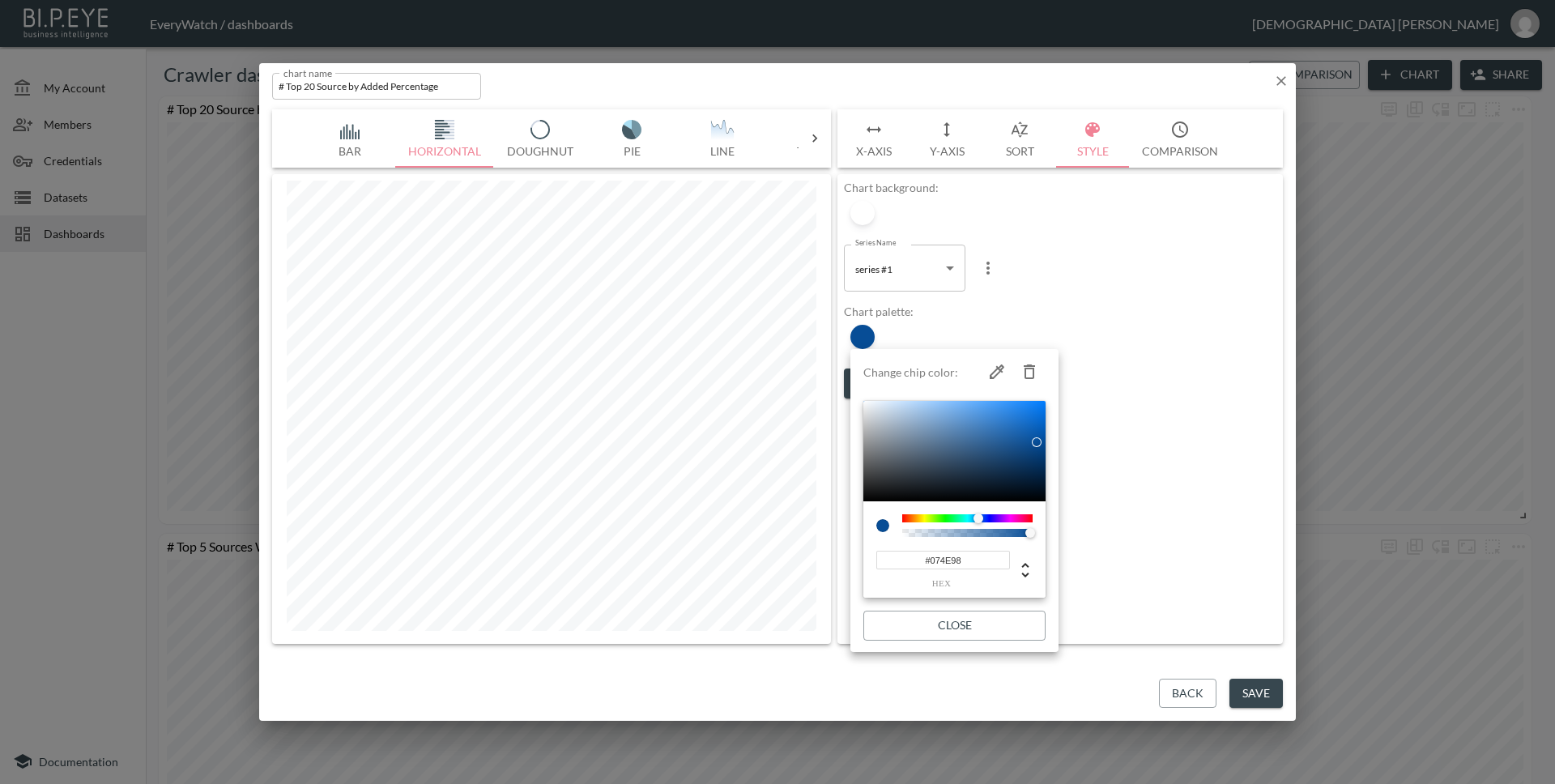
type input "#07509C"
drag, startPoint x: 901, startPoint y: 434, endPoint x: 1037, endPoint y: 440, distance: 136.1
click at [1037, 440] on div at bounding box center [1037, 439] width 10 height 10
click at [976, 556] on input "#07509C" at bounding box center [943, 559] width 134 height 18
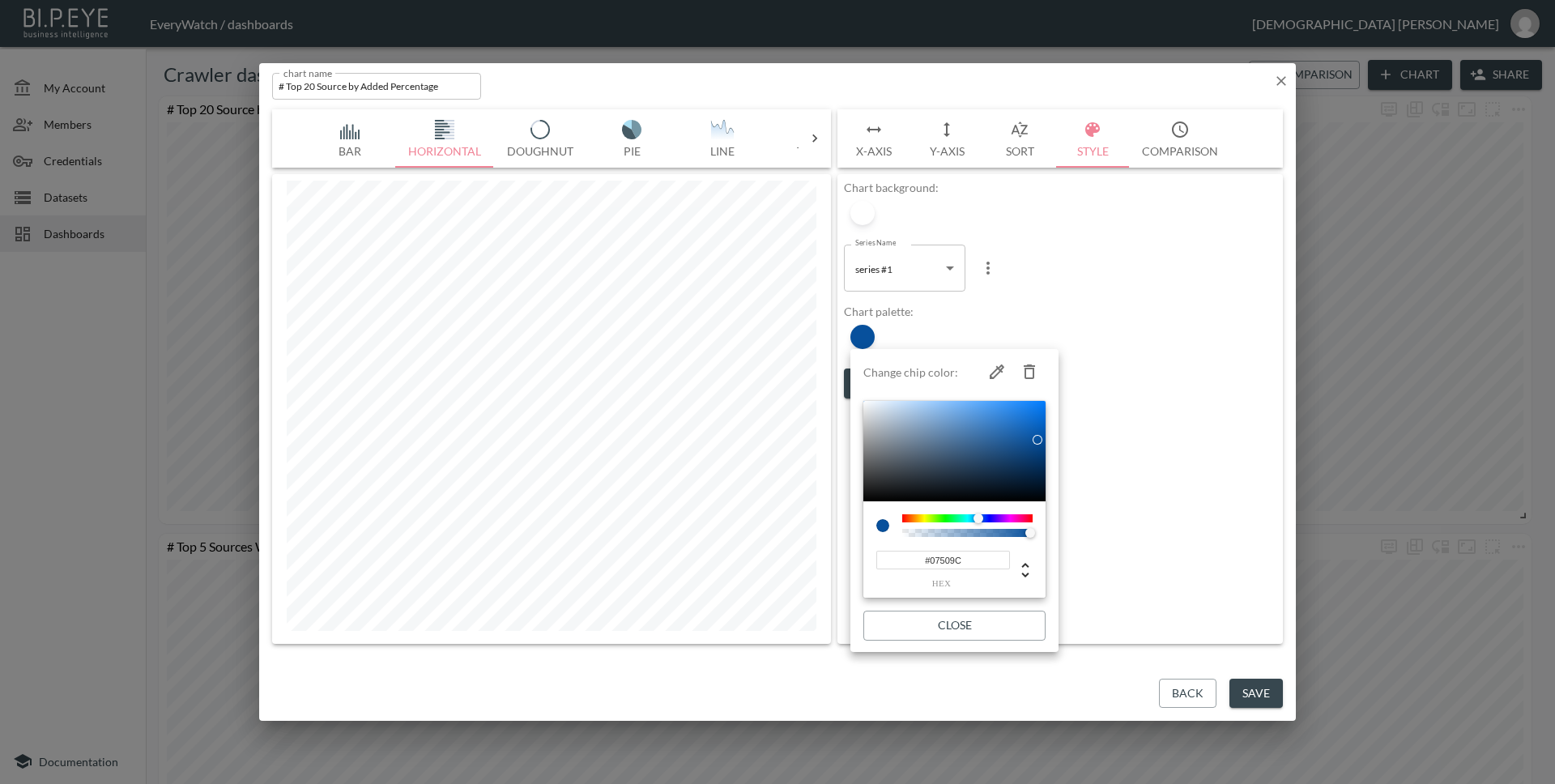
click at [976, 556] on input "#07509C" at bounding box center [943, 559] width 134 height 18
click at [985, 638] on button "Close" at bounding box center [954, 625] width 183 height 30
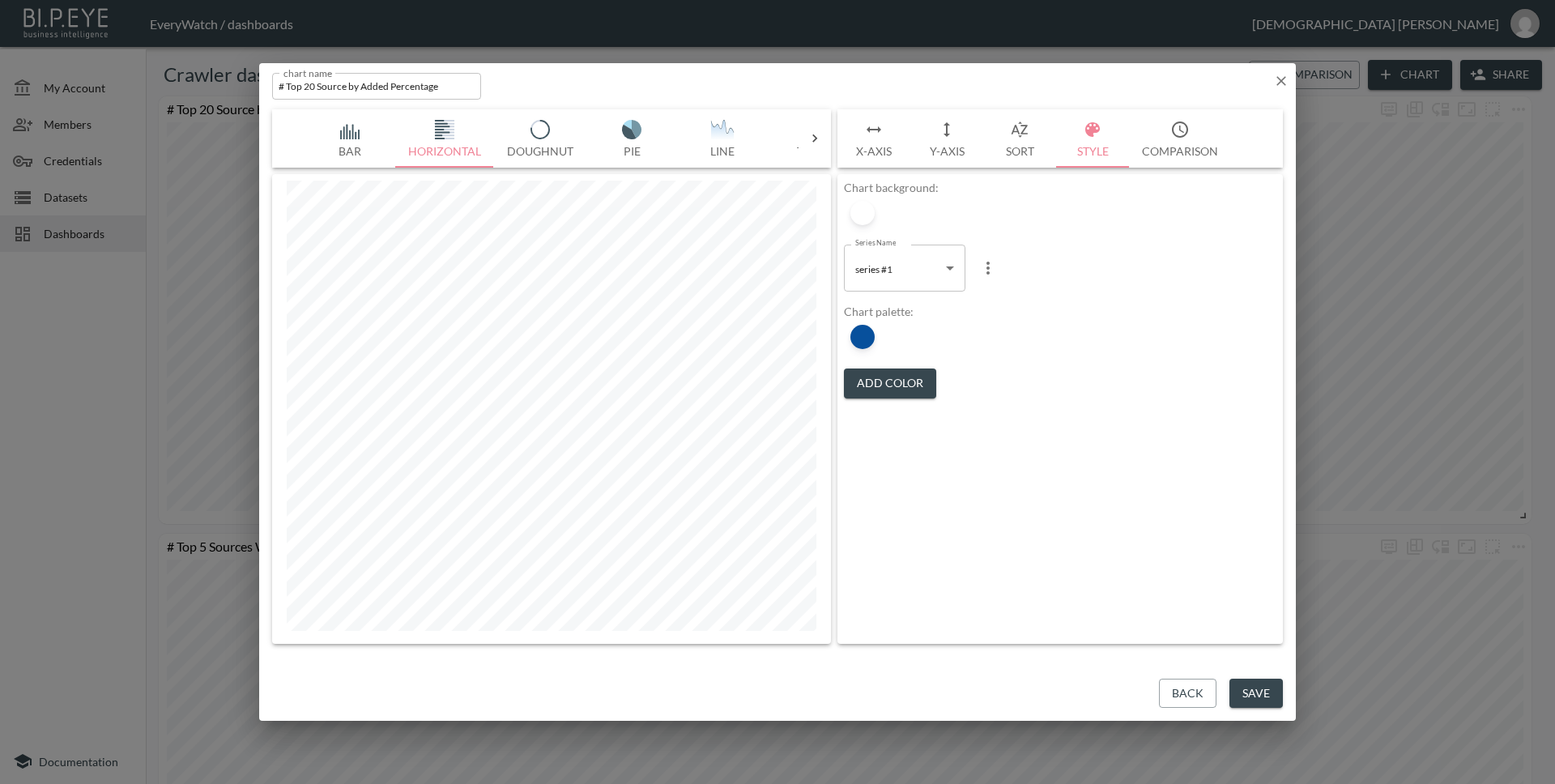
click at [1264, 702] on button "Save" at bounding box center [1256, 693] width 54 height 30
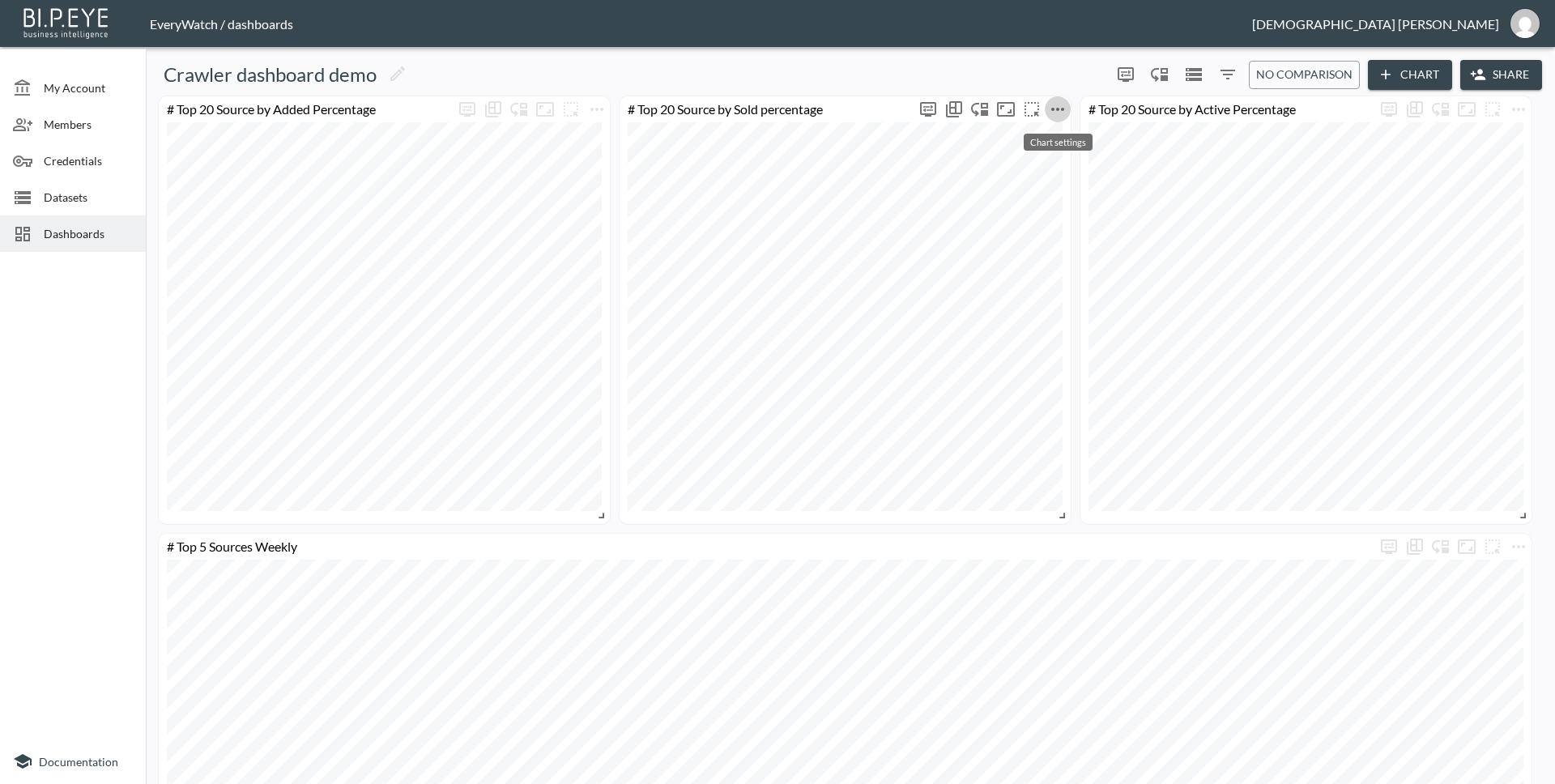
click at [1057, 112] on icon "more" at bounding box center [1057, 110] width 19 height 19
click at [1052, 147] on li "Edit" at bounding box center [1057, 140] width 126 height 29
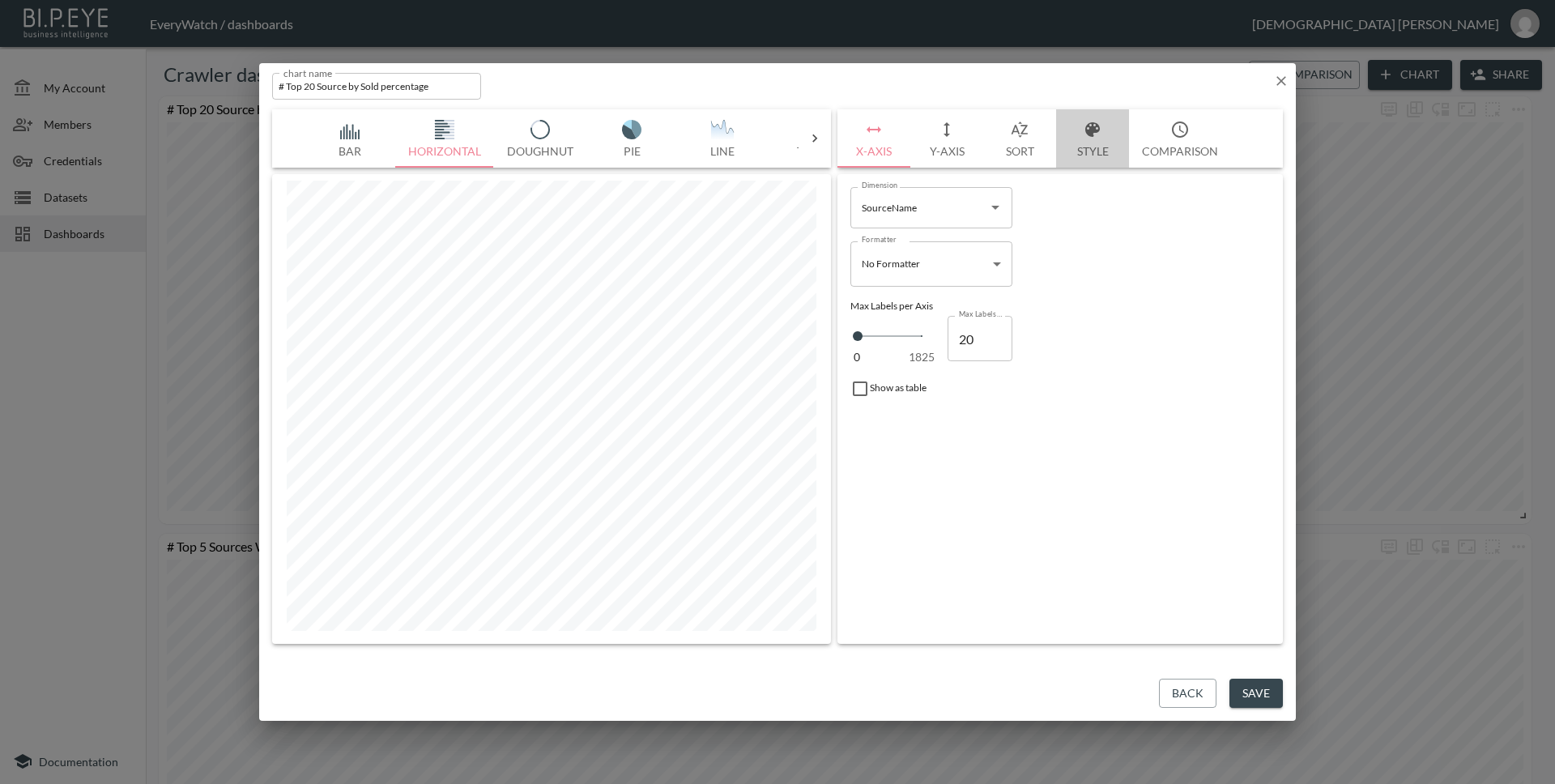
click at [1087, 137] on icon "button" at bounding box center [1093, 130] width 19 height 19
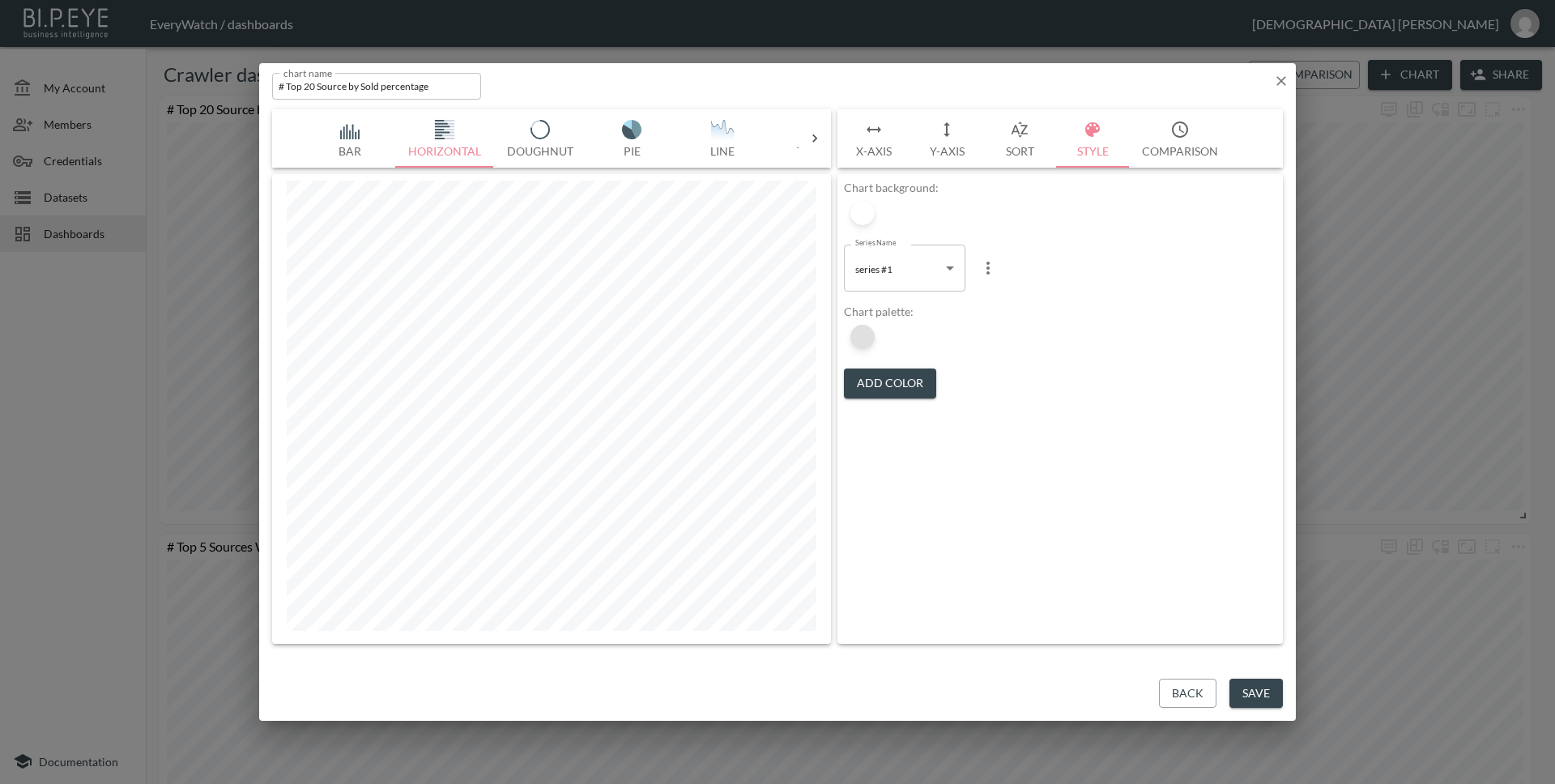
click at [863, 332] on div at bounding box center [862, 336] width 24 height 24
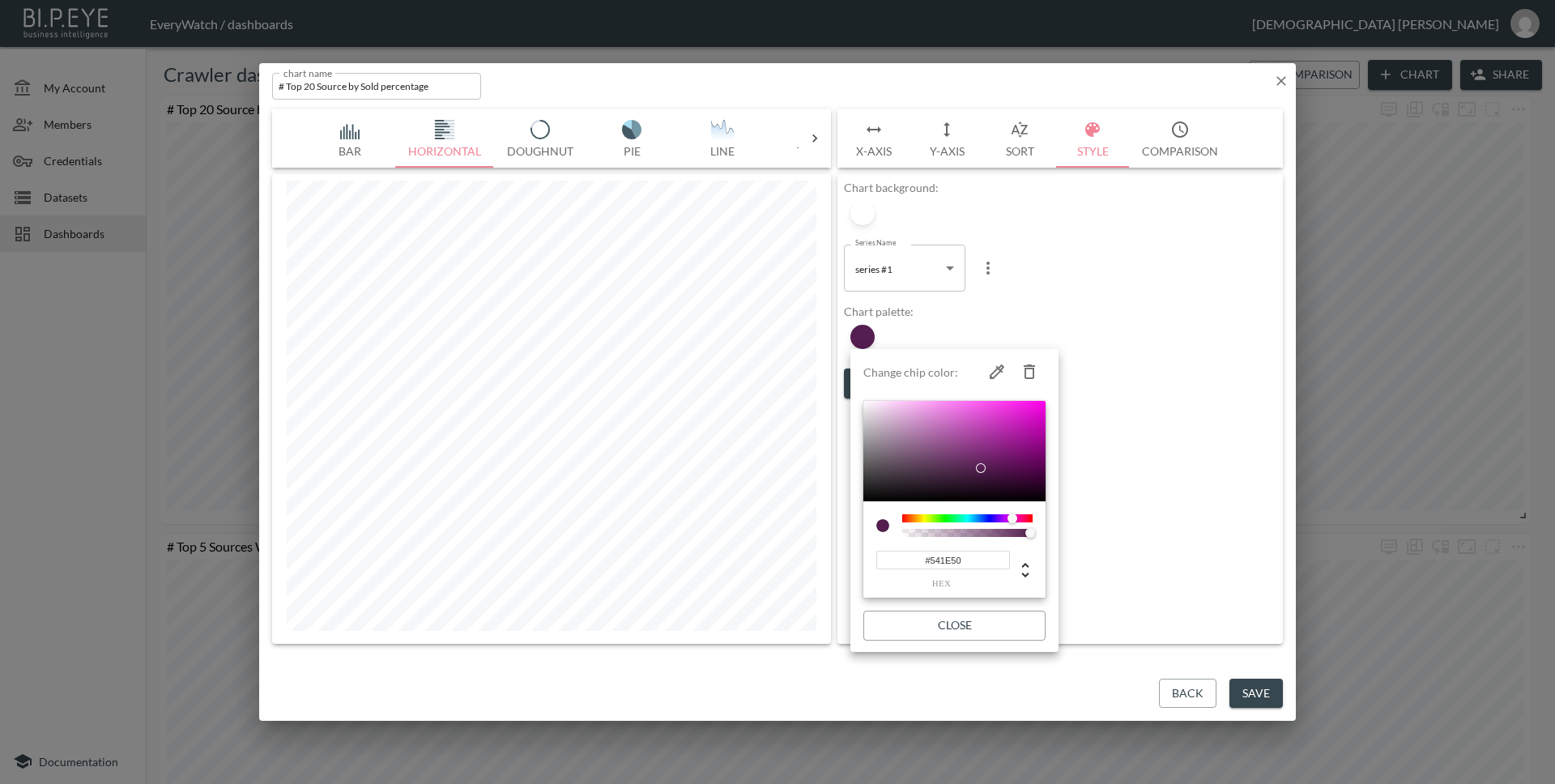
click at [981, 557] on input "#541E50" at bounding box center [943, 559] width 134 height 18
paste input "FD000"
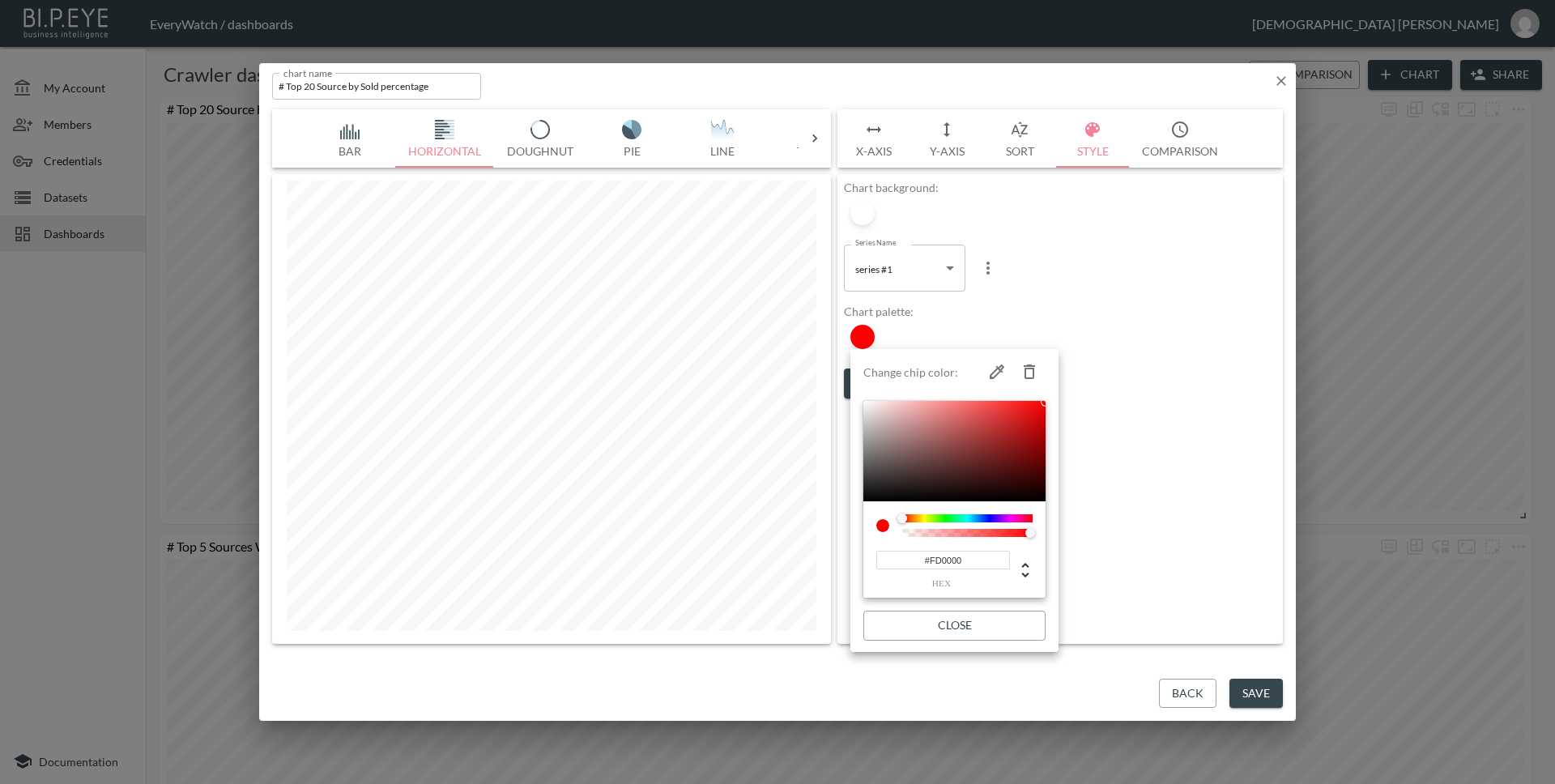
type input "#FD0000"
click at [997, 633] on button "Close" at bounding box center [954, 625] width 183 height 30
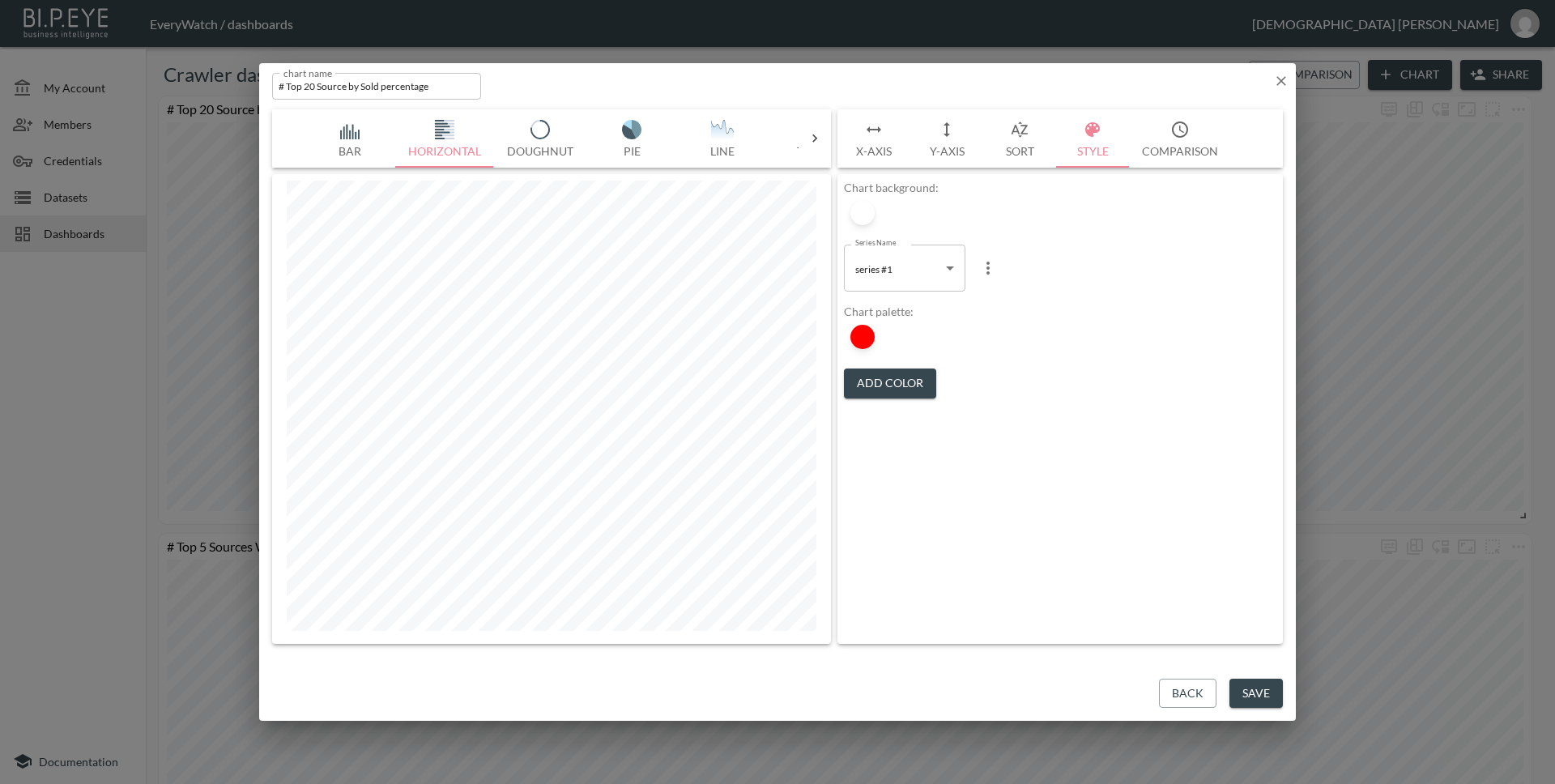
click at [1275, 84] on icon "button" at bounding box center [1281, 81] width 16 height 16
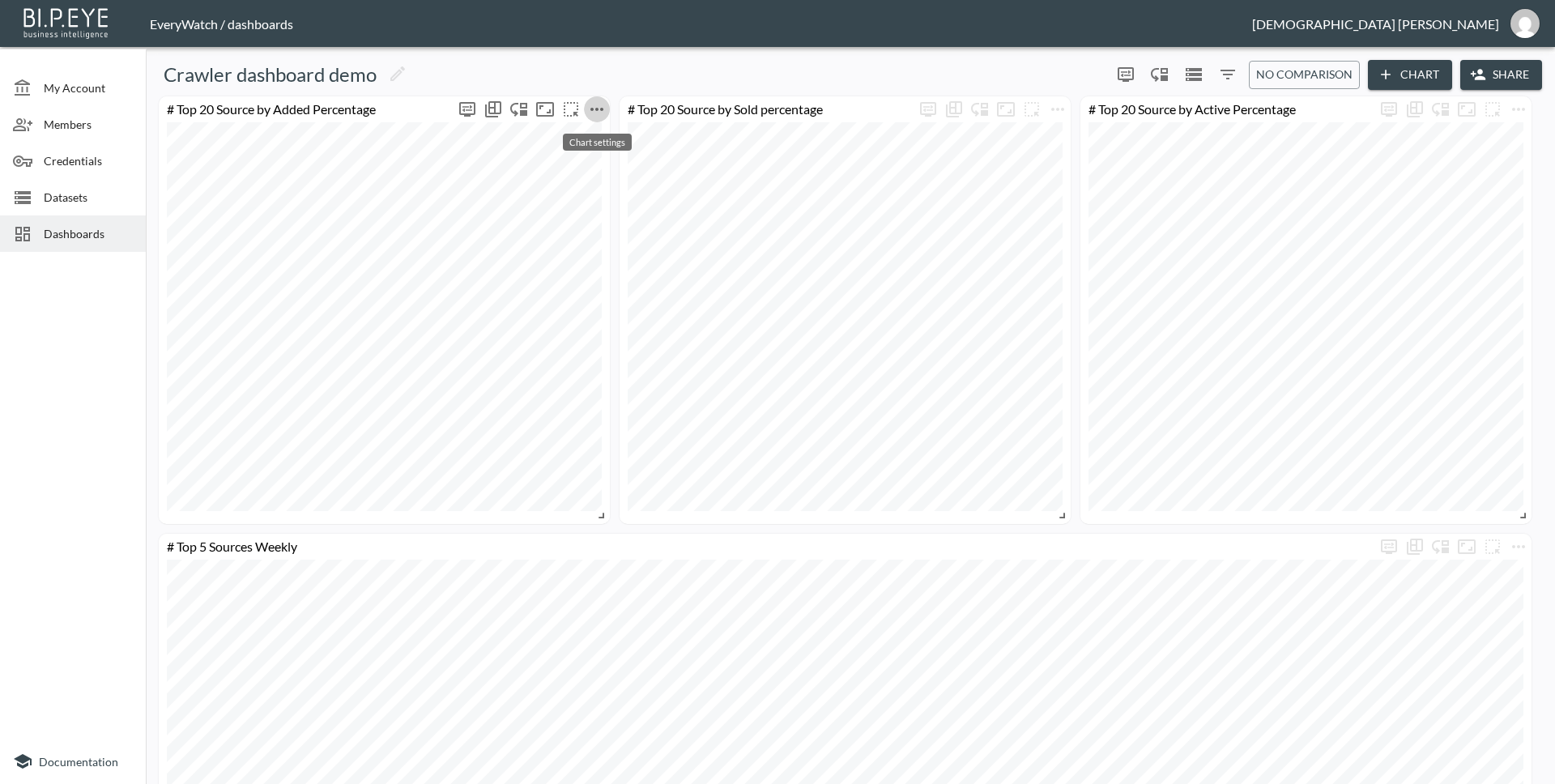
click at [595, 105] on icon "more" at bounding box center [597, 110] width 19 height 19
click at [605, 133] on li "Edit" at bounding box center [596, 140] width 126 height 29
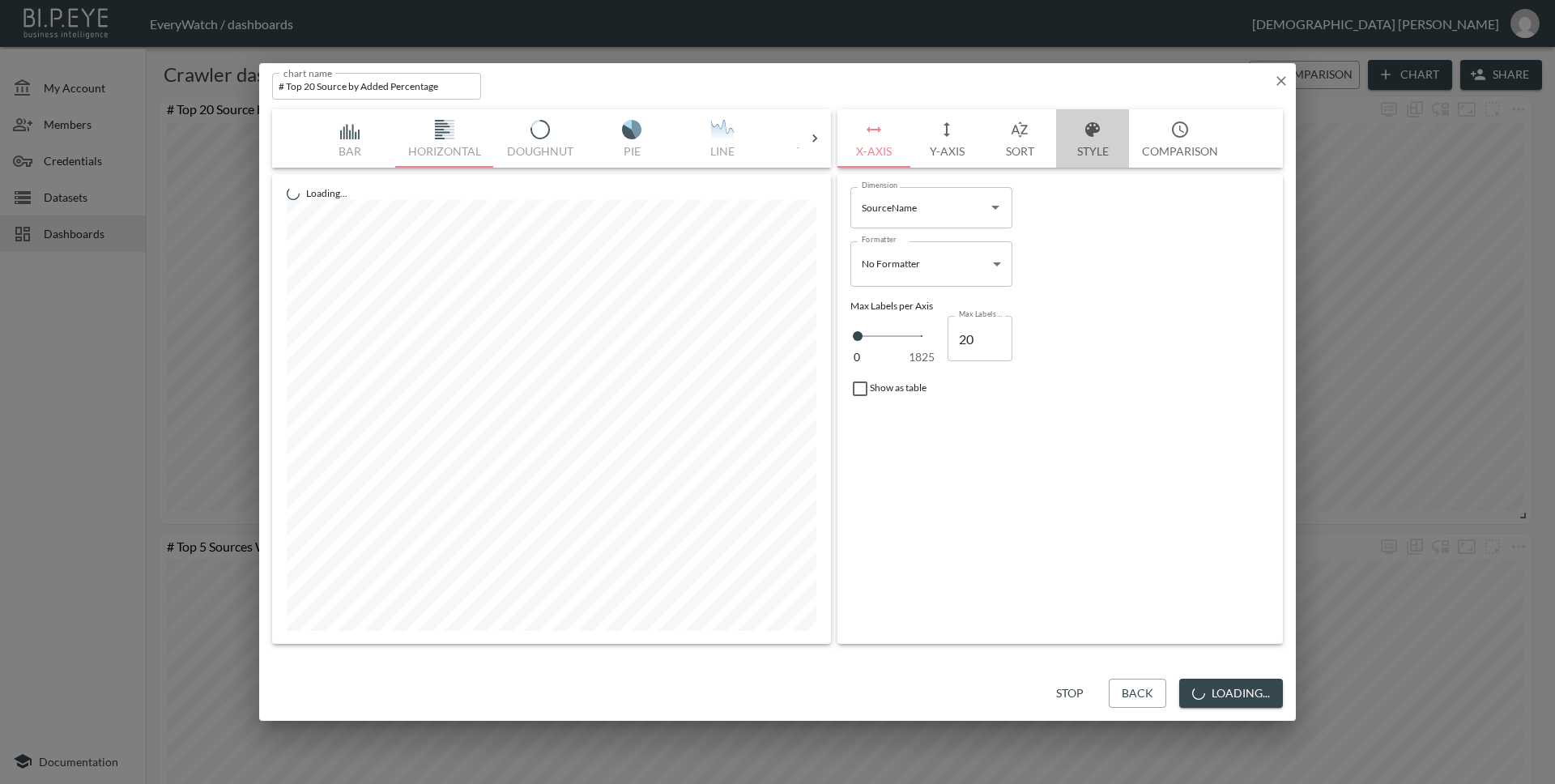
click at [1098, 136] on icon "button" at bounding box center [1093, 130] width 19 height 19
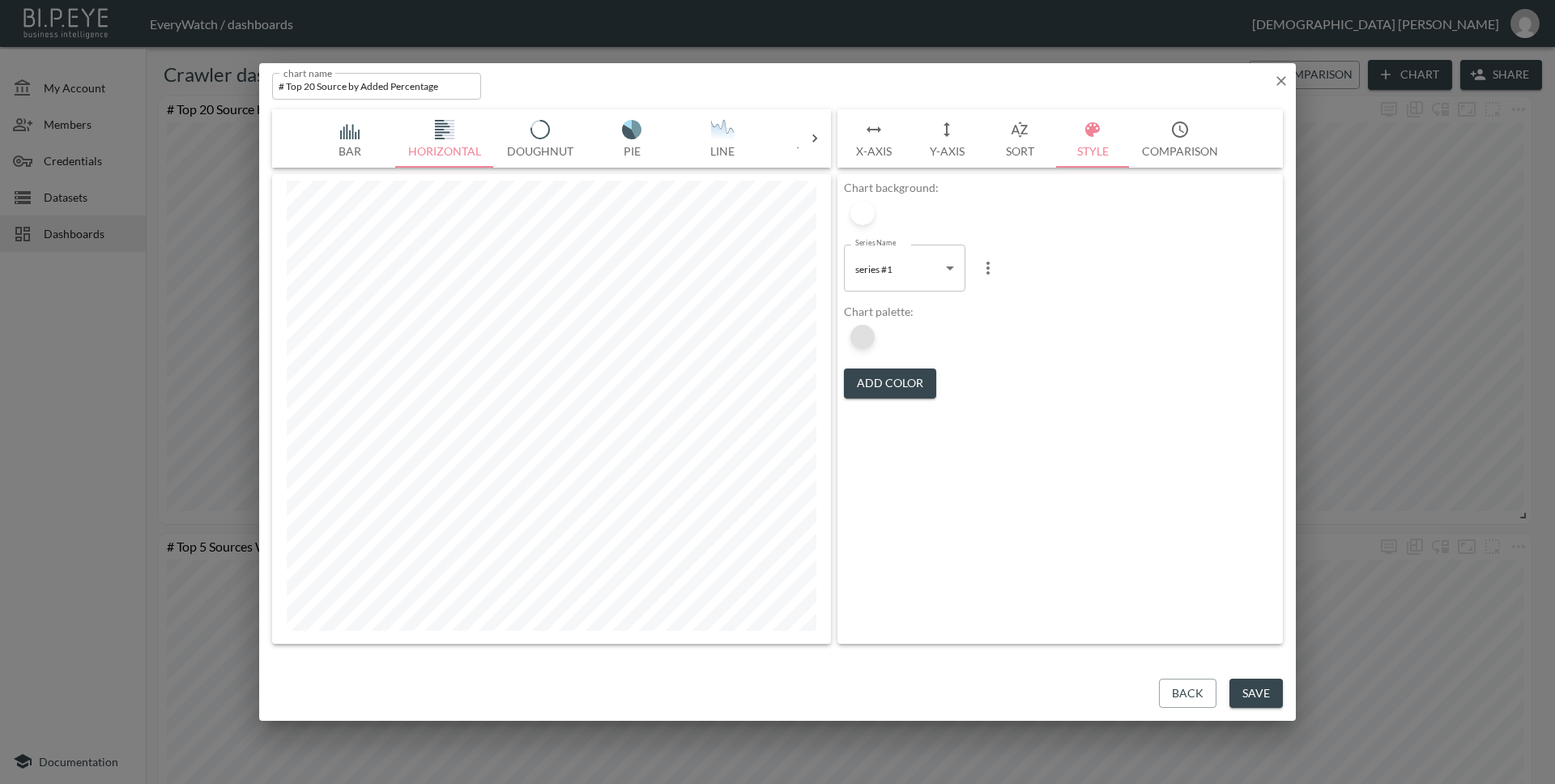
click at [864, 337] on div at bounding box center [862, 336] width 24 height 24
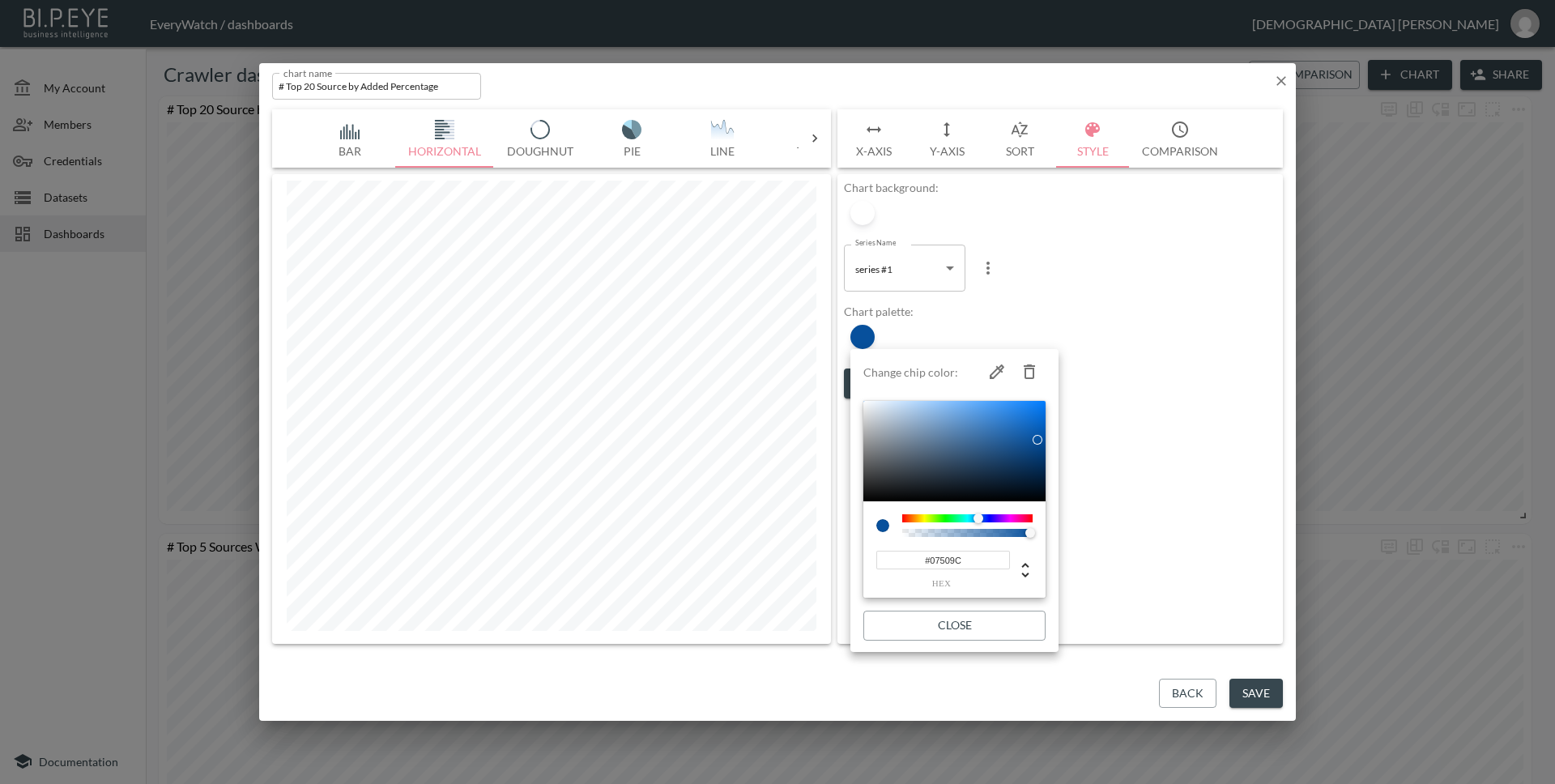
click at [980, 557] on input "#07509C" at bounding box center [943, 559] width 134 height 18
click at [977, 628] on button "Close" at bounding box center [954, 625] width 183 height 30
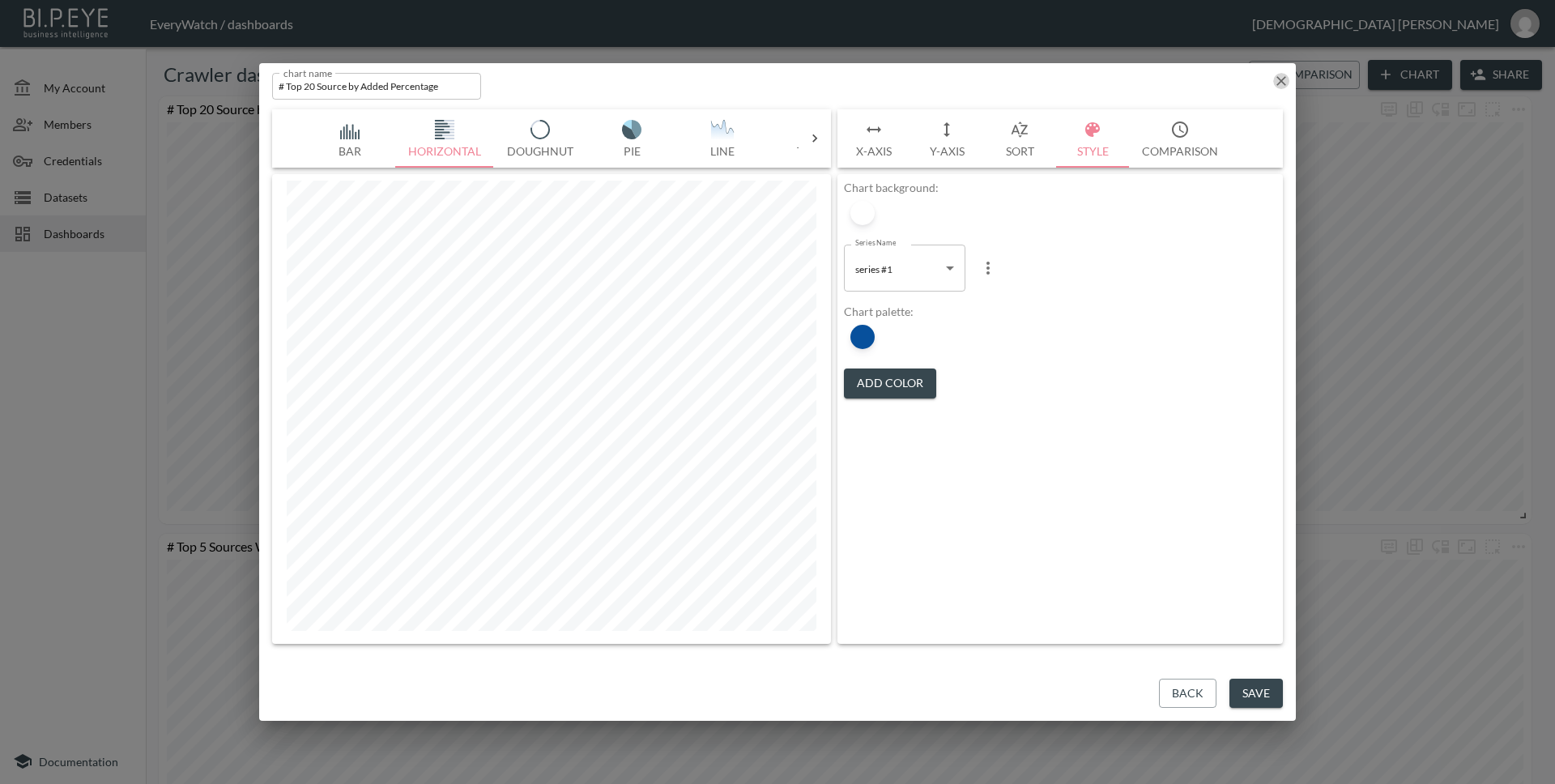
click at [1278, 73] on icon "button" at bounding box center [1281, 81] width 16 height 16
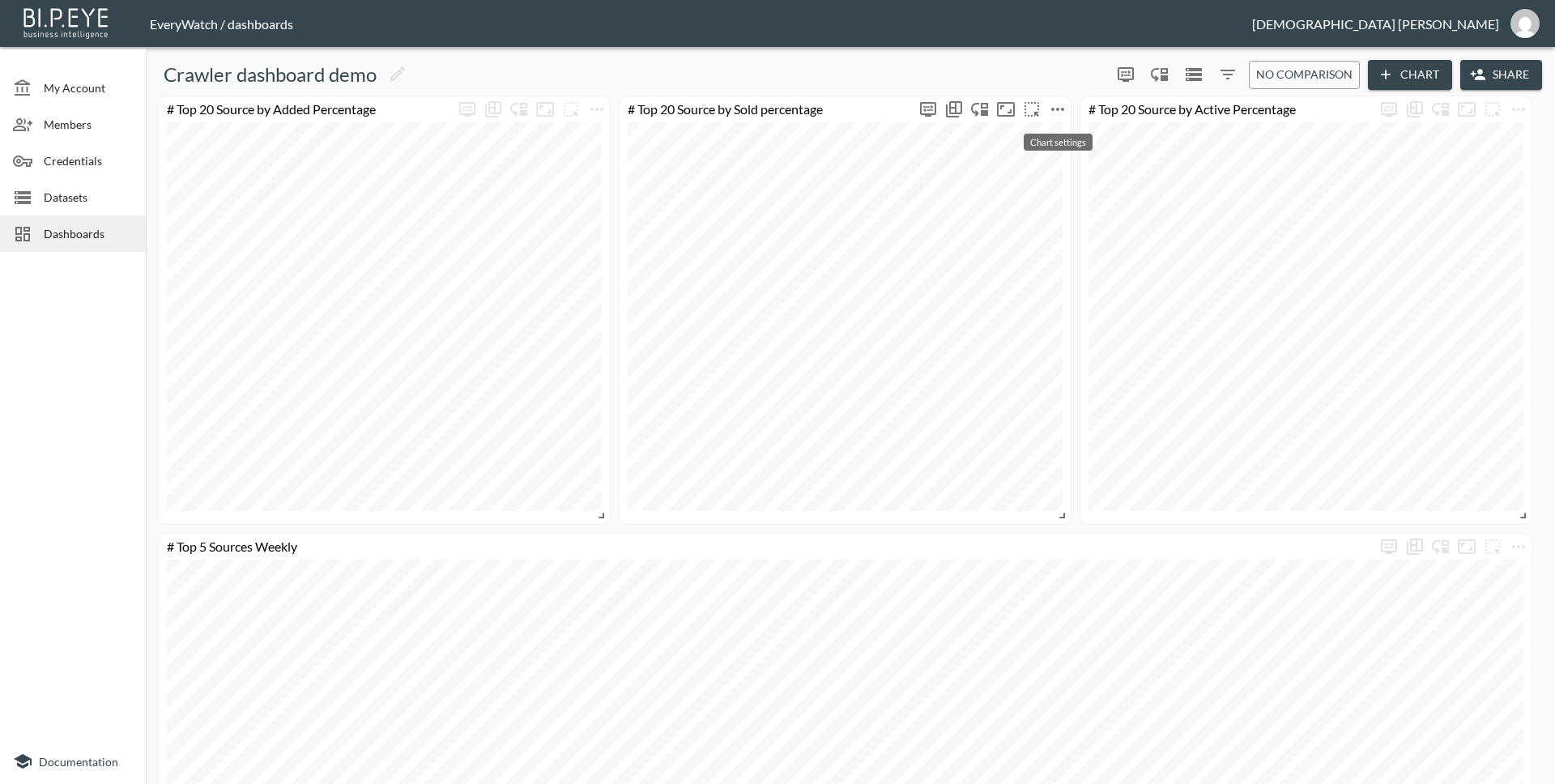
click at [1052, 106] on icon "more" at bounding box center [1057, 110] width 19 height 19
click at [1051, 132] on p "Edit" at bounding box center [1040, 140] width 23 height 19
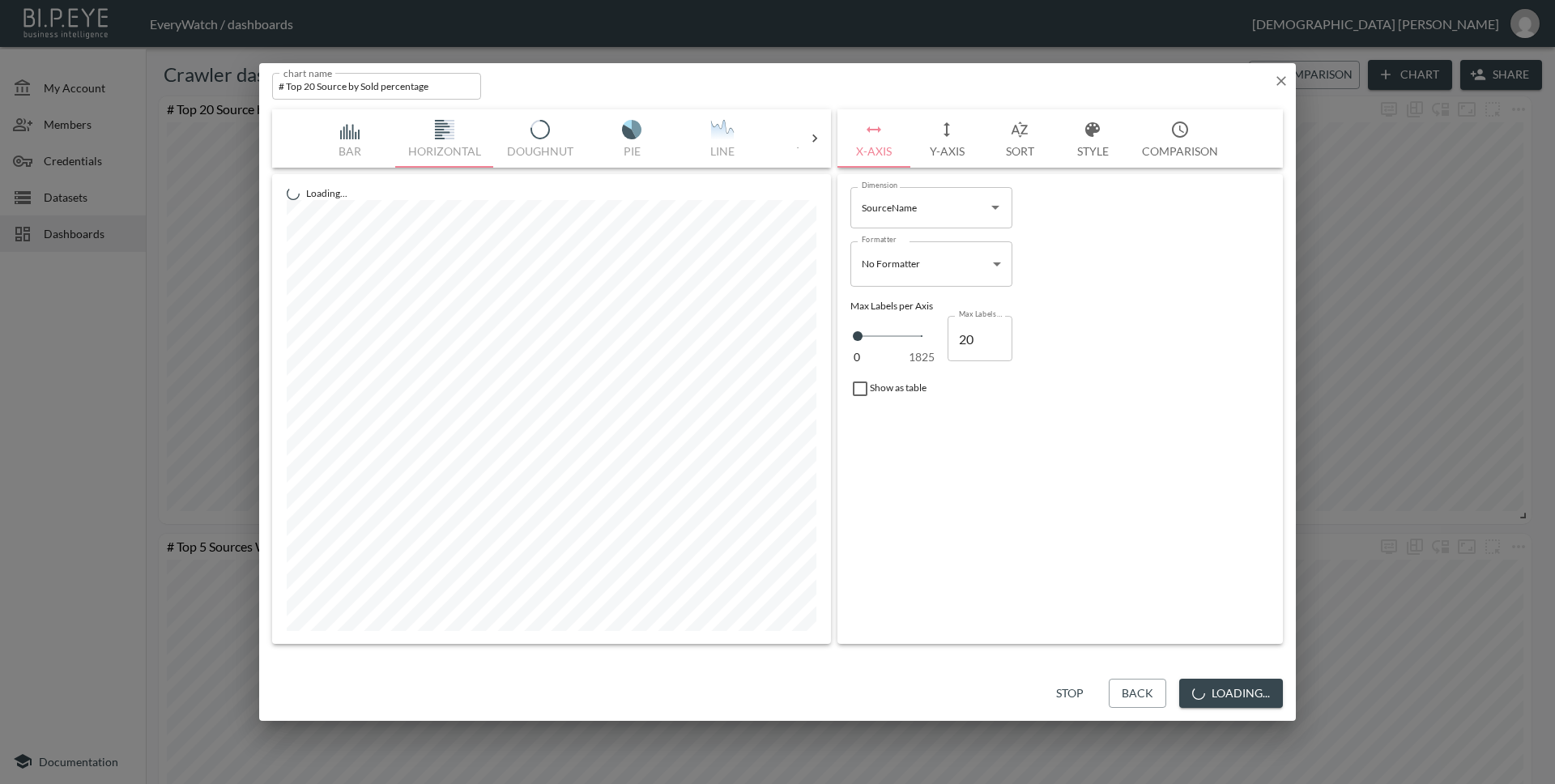
click at [1108, 128] on button "Style" at bounding box center [1093, 138] width 73 height 59
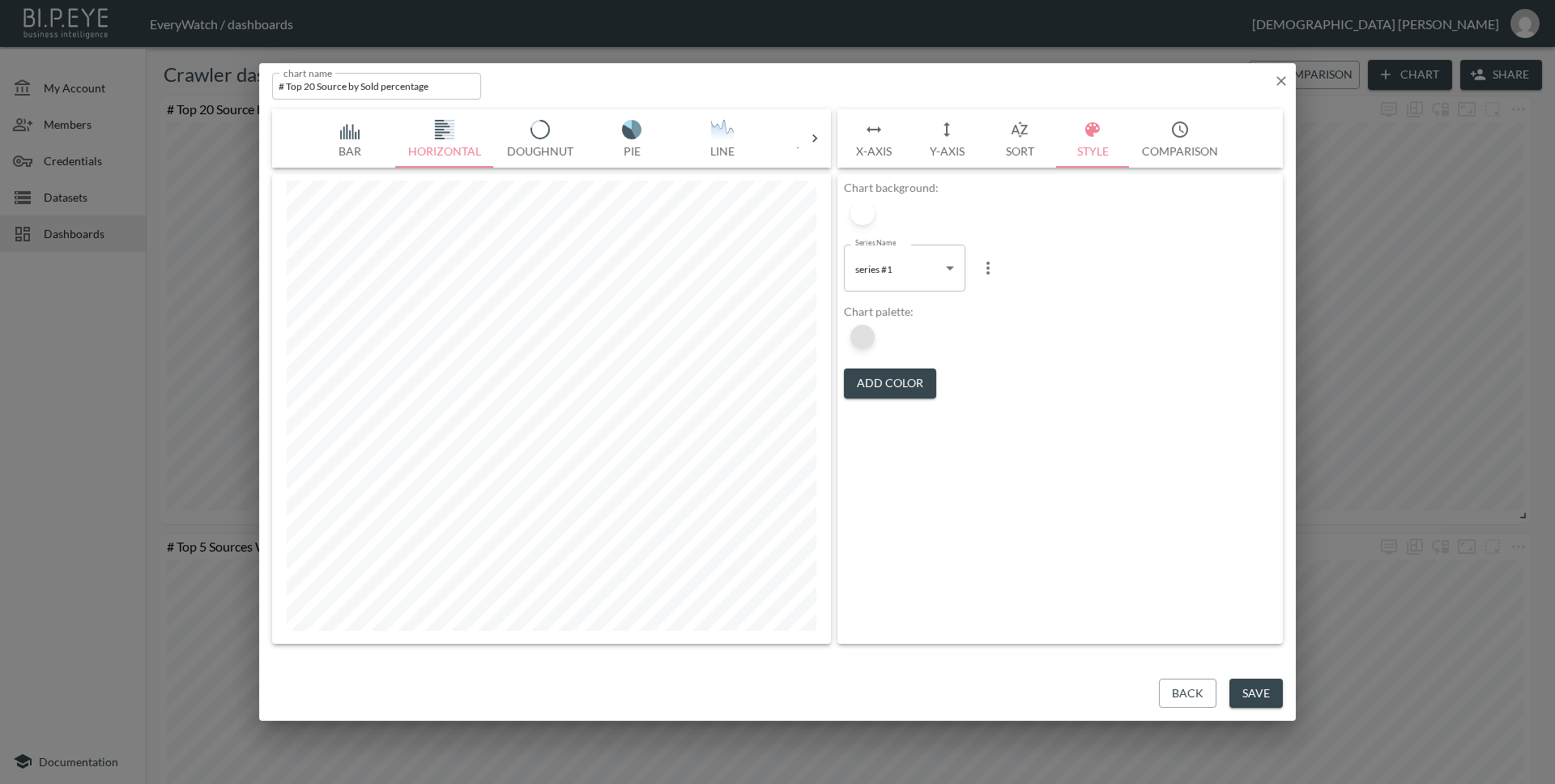
click at [874, 335] on div at bounding box center [862, 336] width 24 height 24
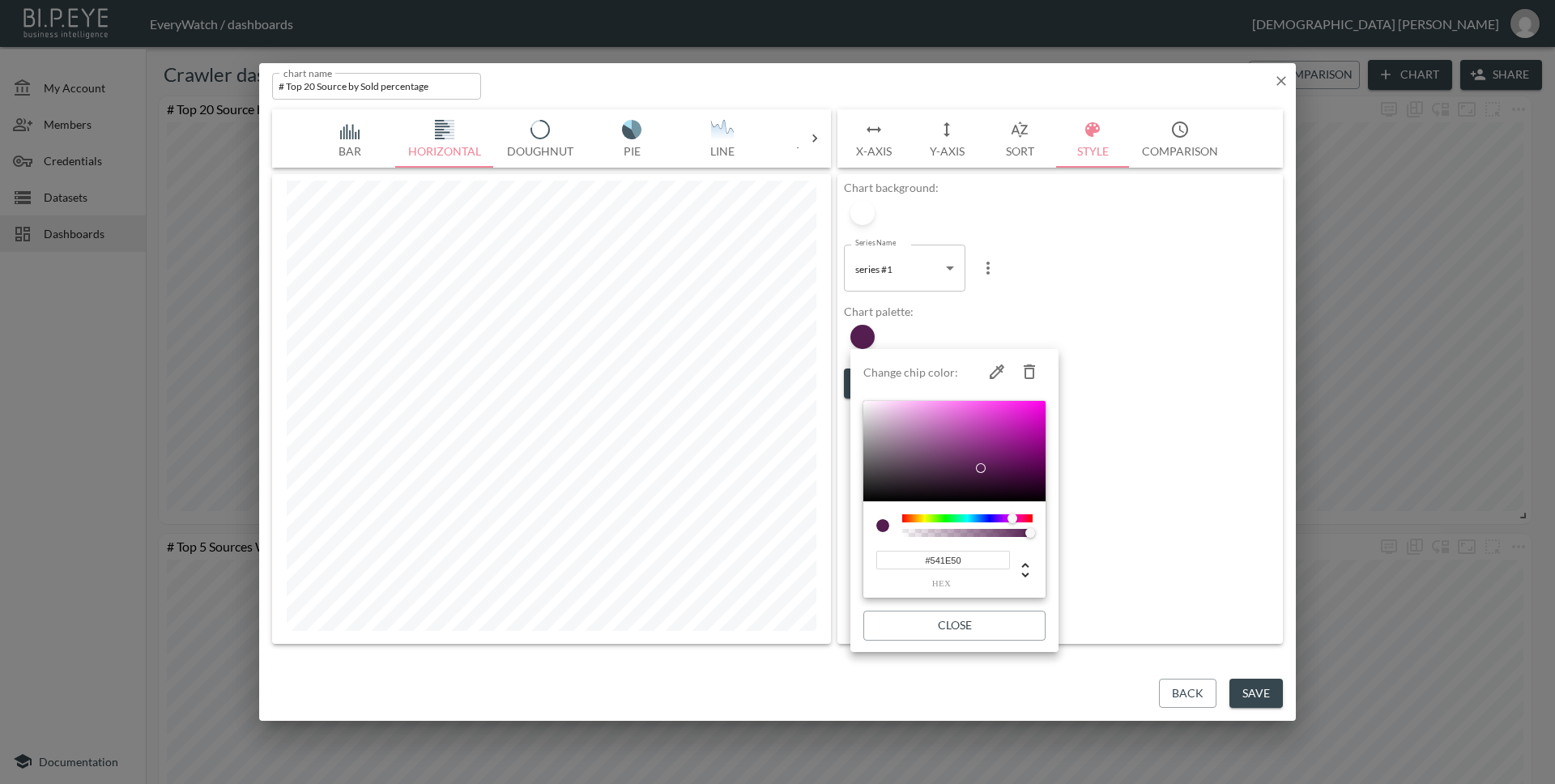
click at [971, 564] on input "#541E50" at bounding box center [943, 559] width 134 height 18
paste input "07509C"
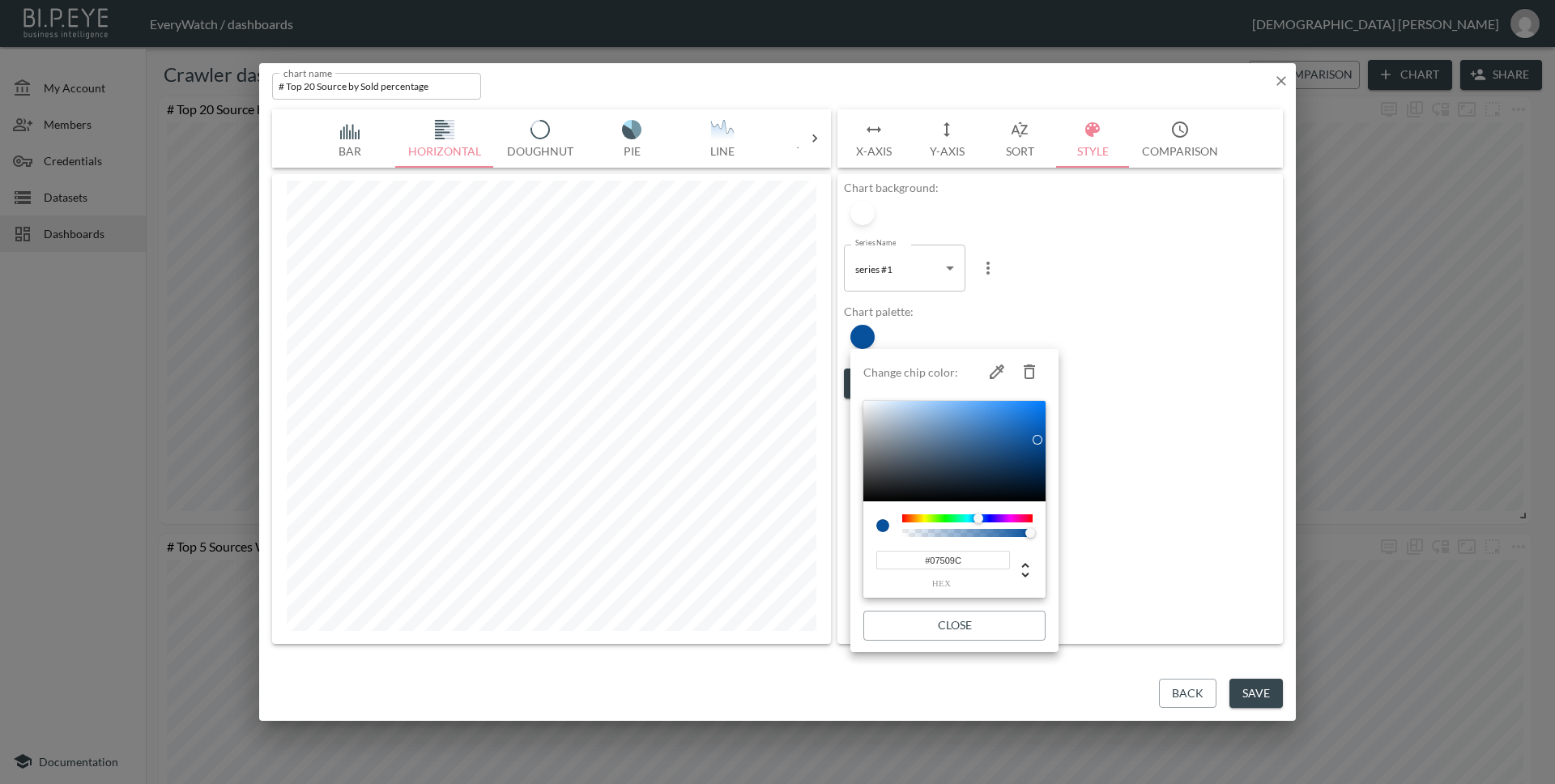
type input "#07509C"
click at [976, 620] on button "Close" at bounding box center [954, 625] width 183 height 30
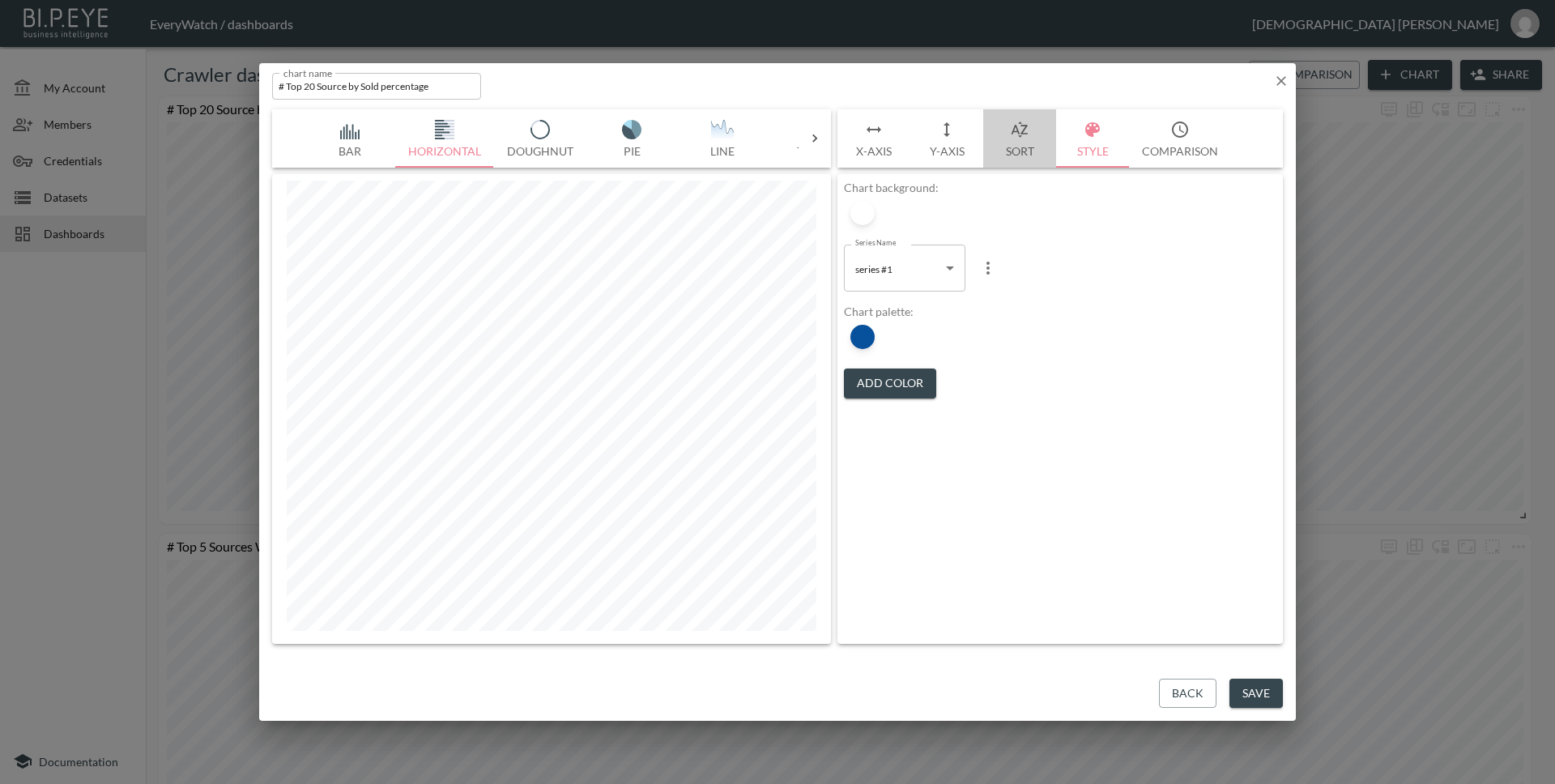
click at [1032, 132] on button "Sort" at bounding box center [1020, 138] width 73 height 59
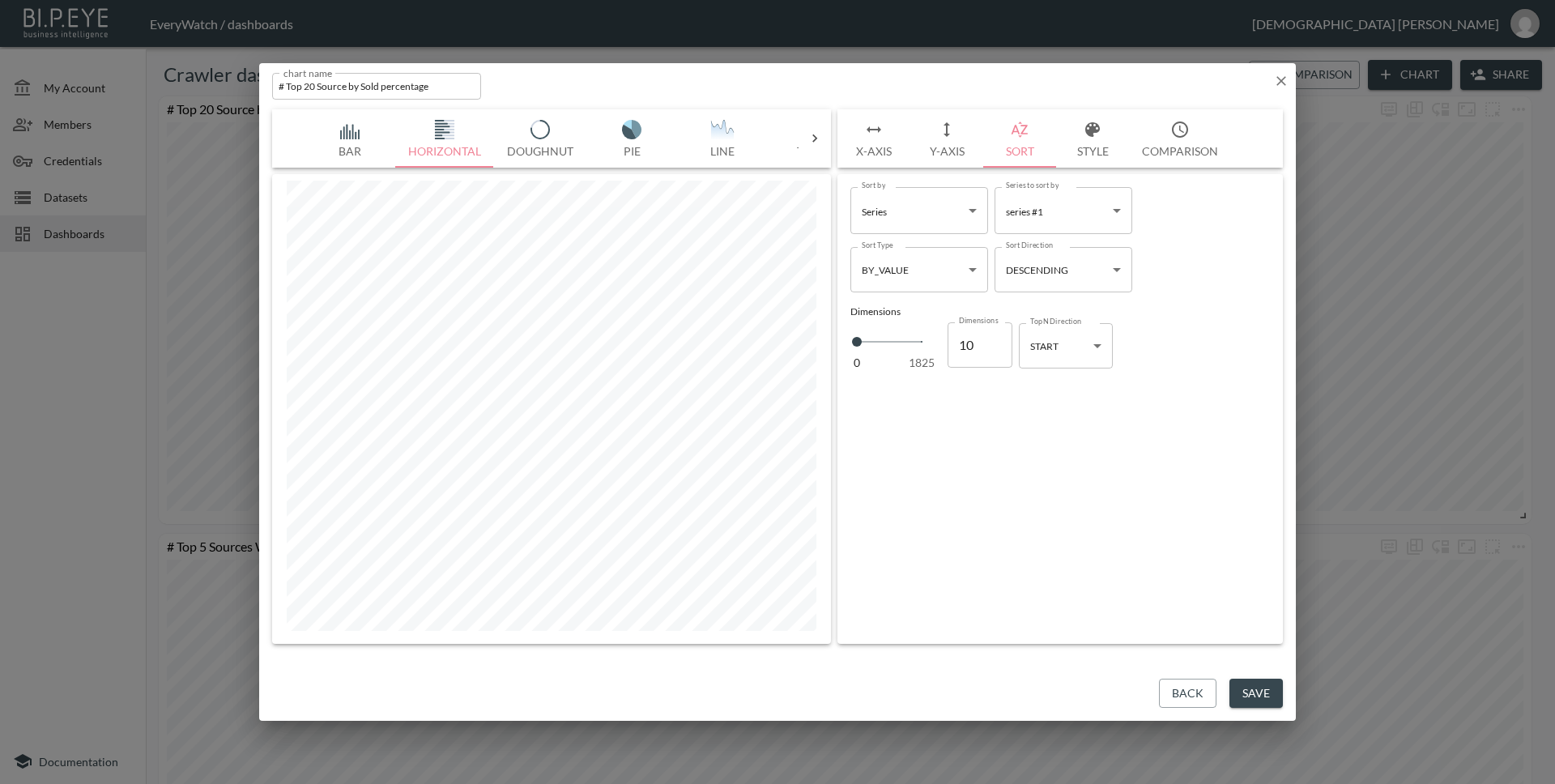
click at [975, 136] on button "Y-Axis" at bounding box center [947, 138] width 73 height 59
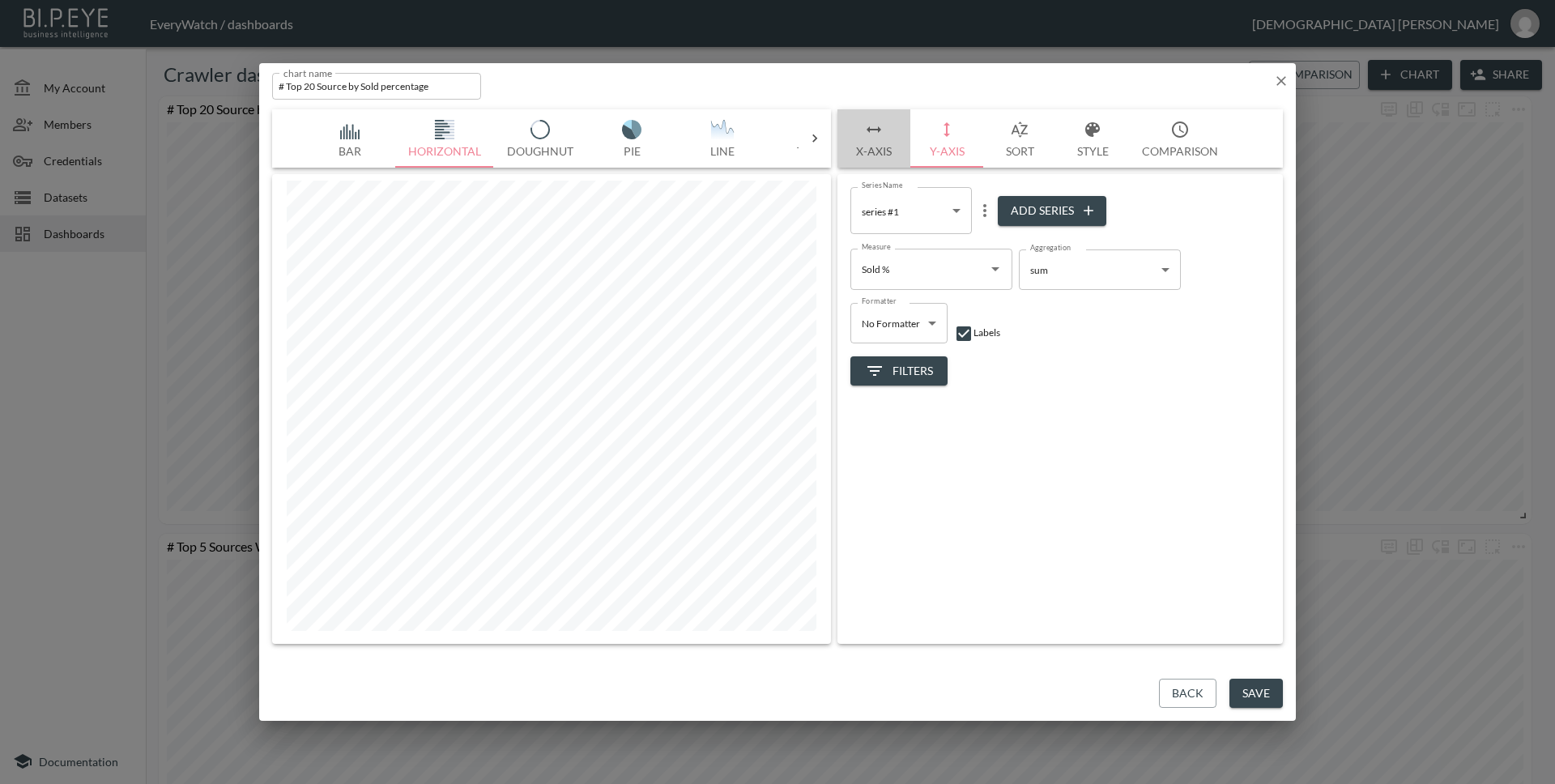
click at [890, 138] on button "X-Axis" at bounding box center [874, 138] width 73 height 59
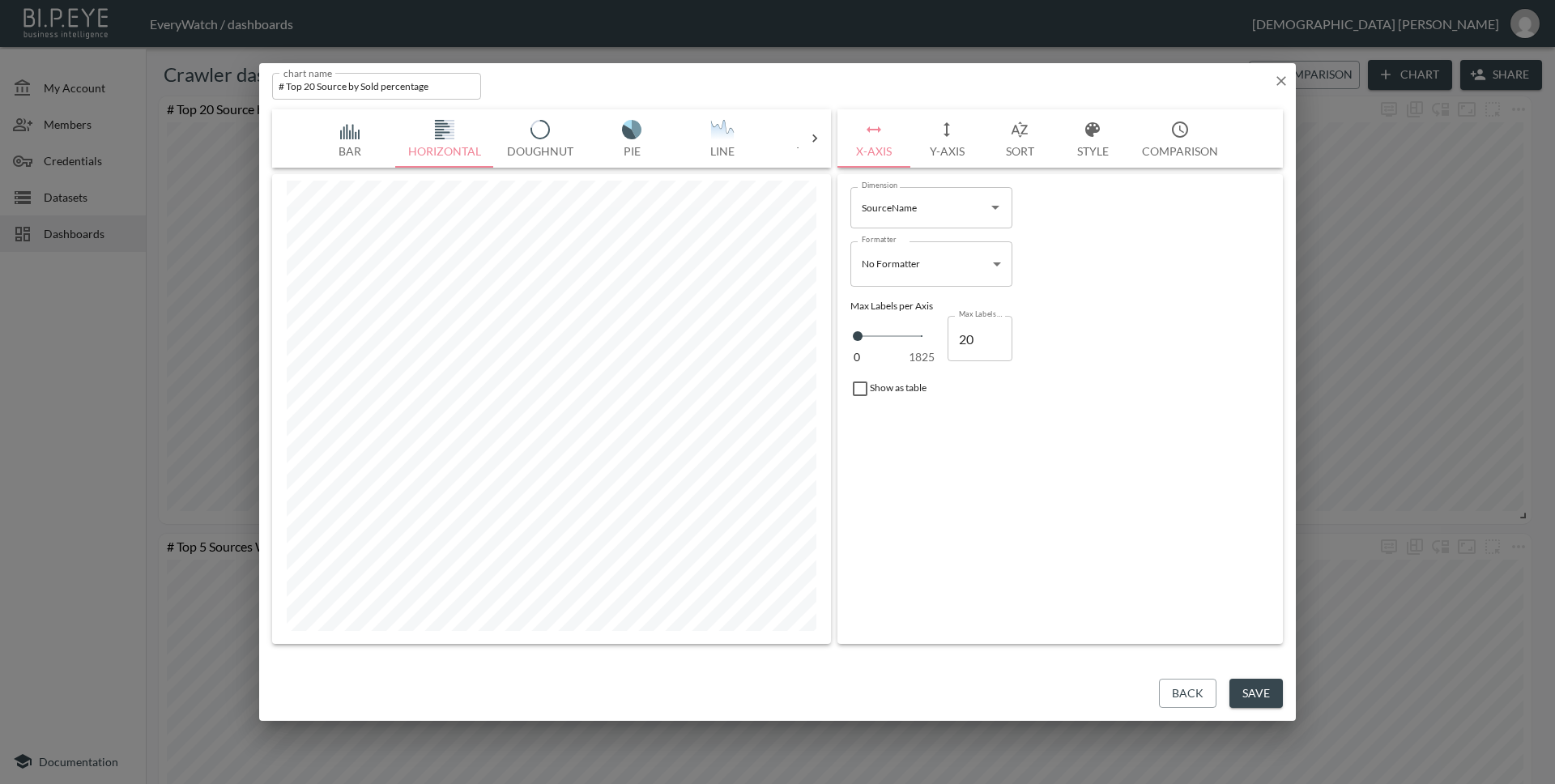
click at [1078, 141] on button "Style" at bounding box center [1093, 138] width 73 height 59
click at [990, 268] on icon "more" at bounding box center [988, 268] width 19 height 19
click at [1129, 191] on div at bounding box center [778, 392] width 1555 height 784
click at [1267, 698] on button "Save" at bounding box center [1256, 693] width 54 height 30
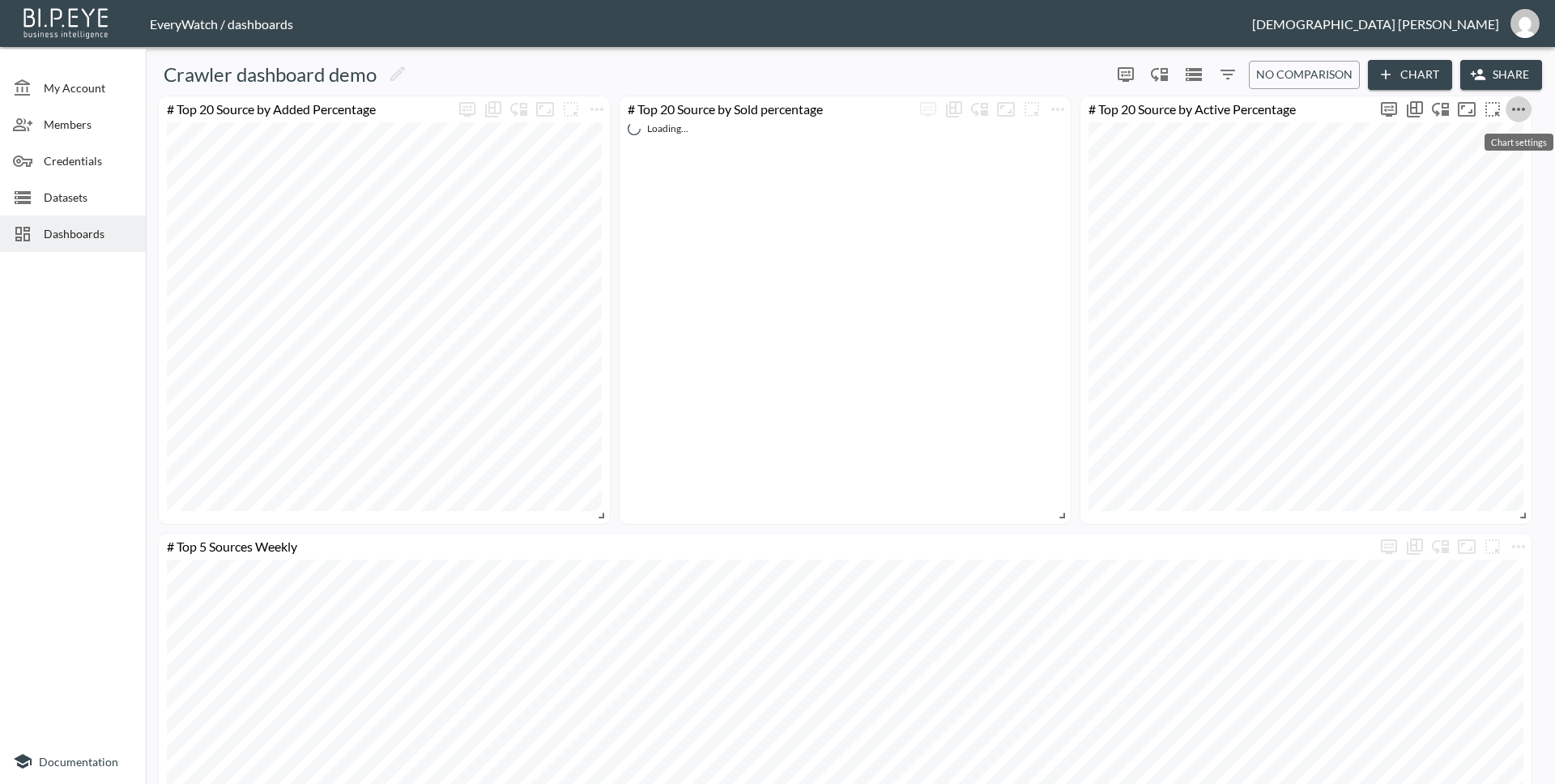
click at [1513, 113] on icon "more" at bounding box center [1518, 110] width 19 height 19
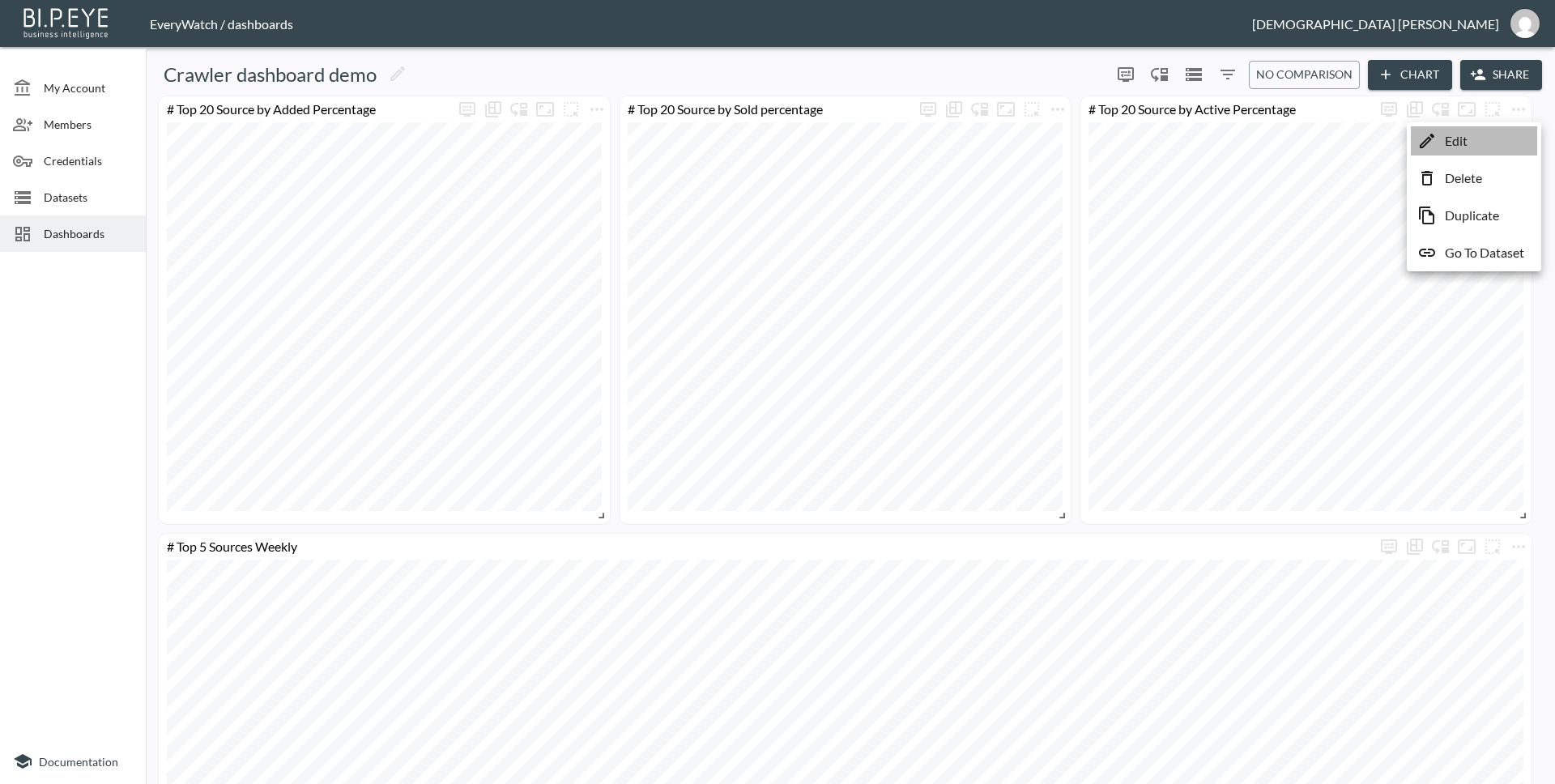
click at [1498, 136] on li "Edit" at bounding box center [1473, 140] width 126 height 29
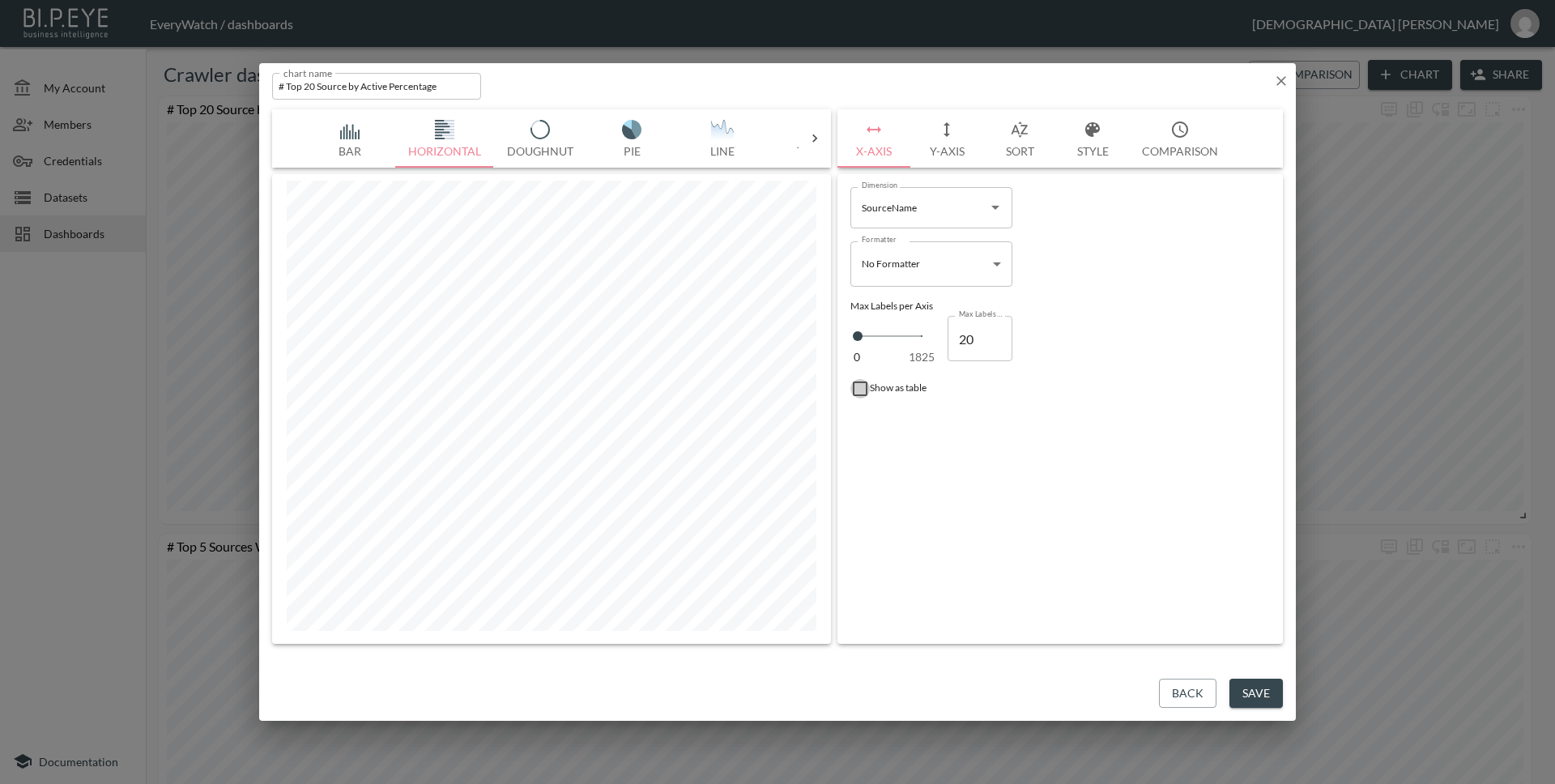
click at [860, 392] on input "checkbox" at bounding box center [860, 388] width 19 height 19
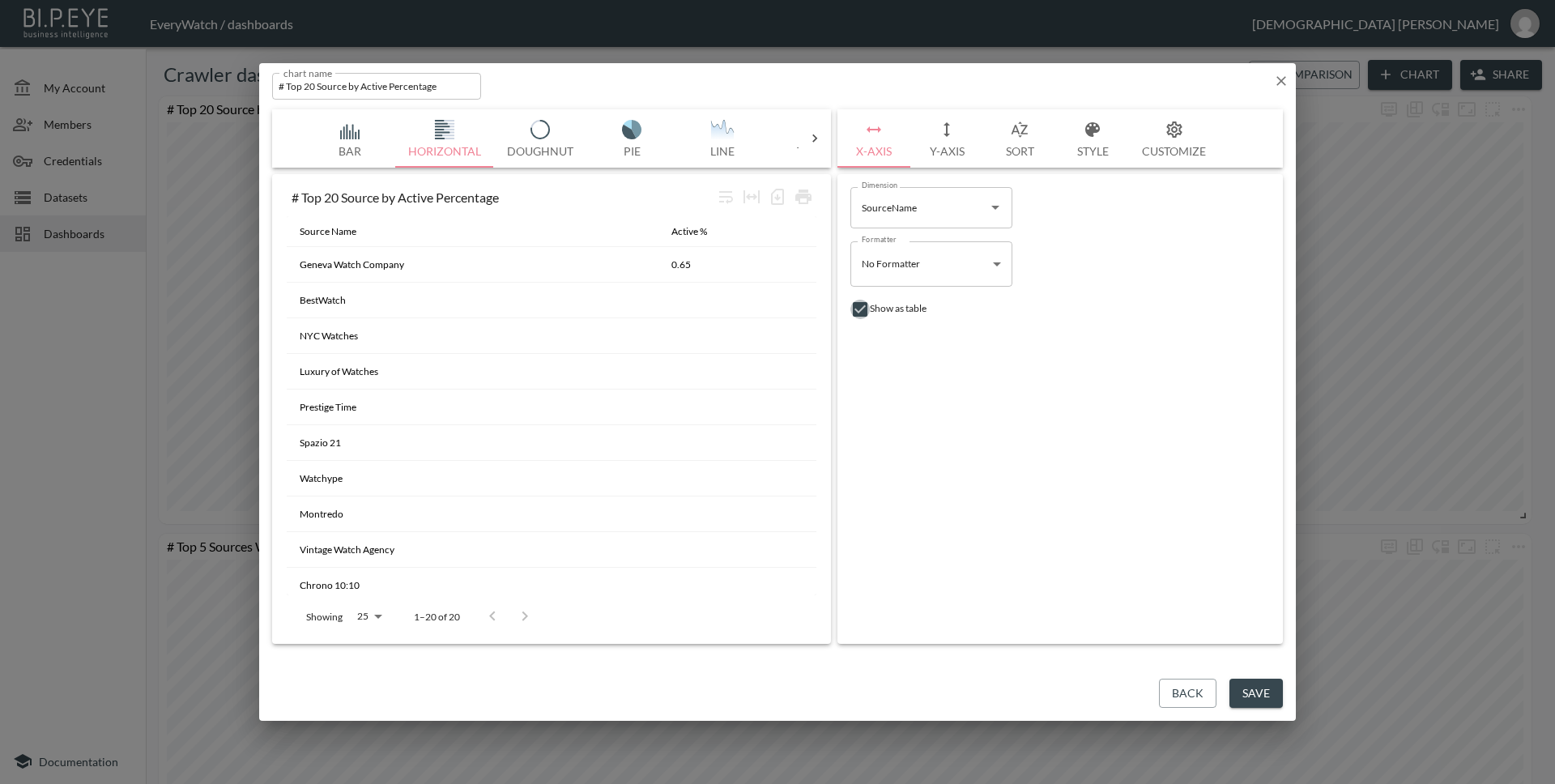
click at [866, 312] on input "checkbox" at bounding box center [860, 309] width 19 height 19
checkbox input "false"
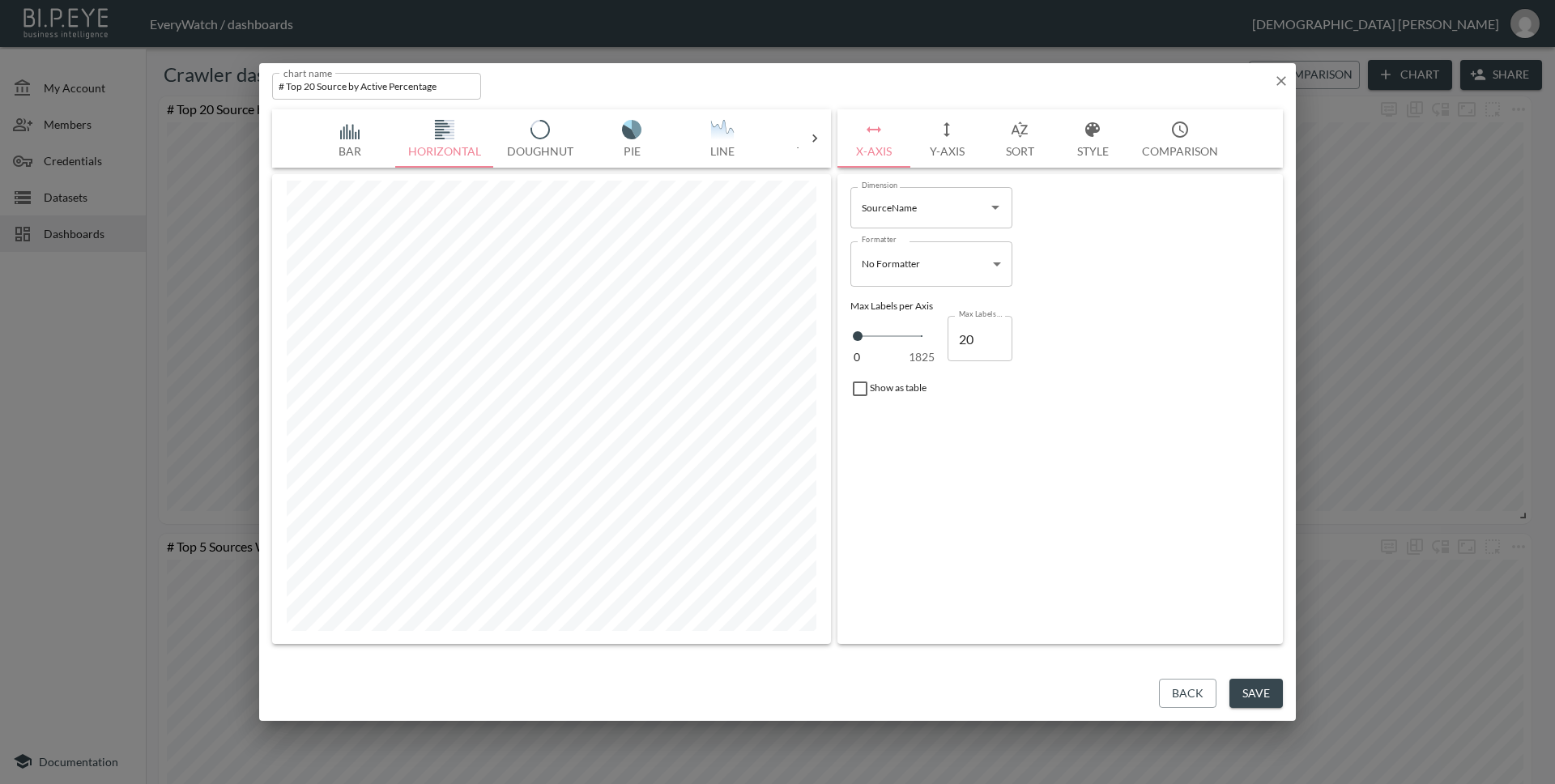
click at [360, 143] on button "Bar" at bounding box center [350, 138] width 90 height 59
click at [710, 136] on img "button" at bounding box center [722, 130] width 64 height 19
click at [457, 144] on button "Horizontal" at bounding box center [444, 138] width 99 height 59
type input "160"
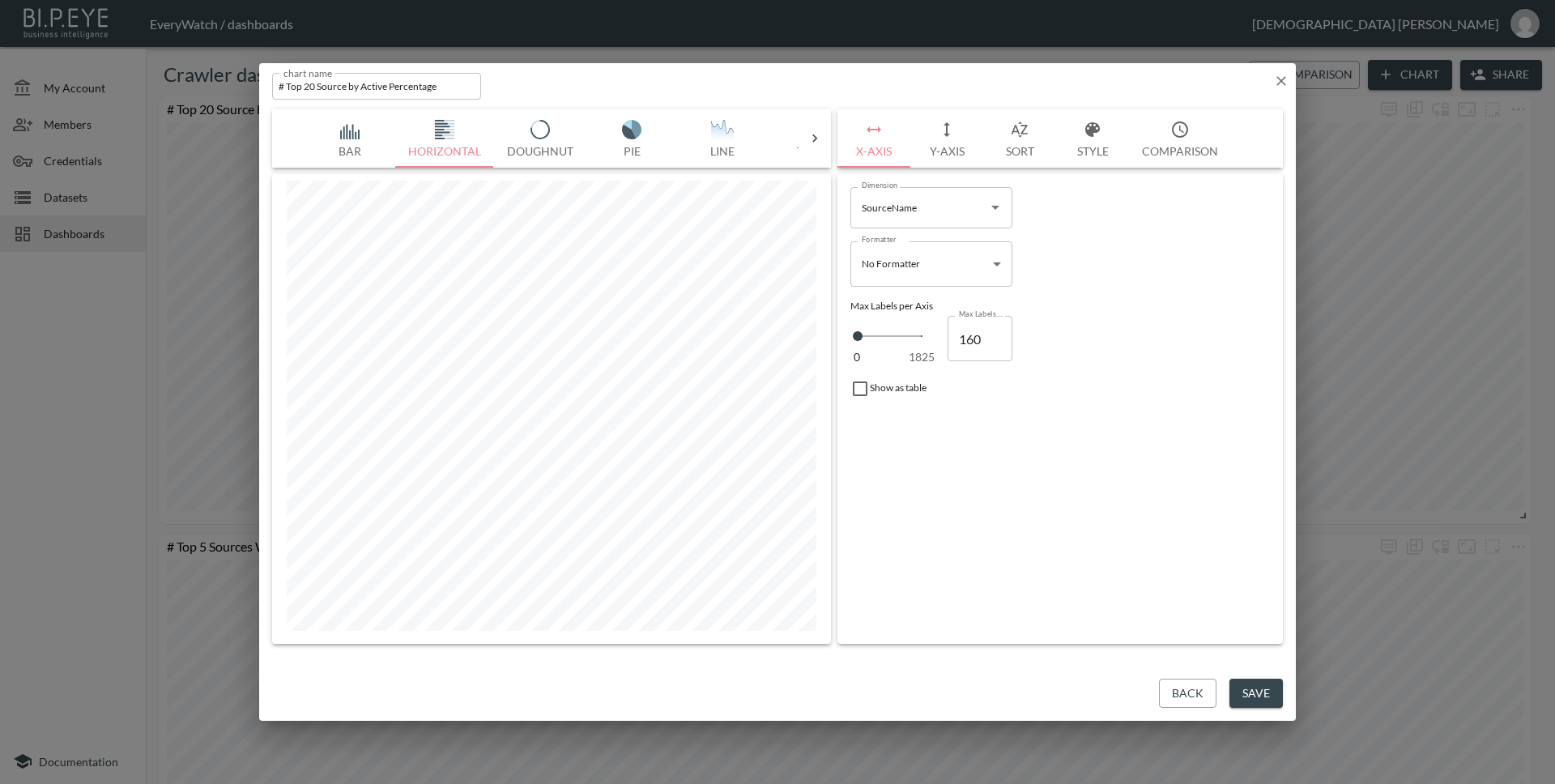
type input "365"
type input "411"
type input "433"
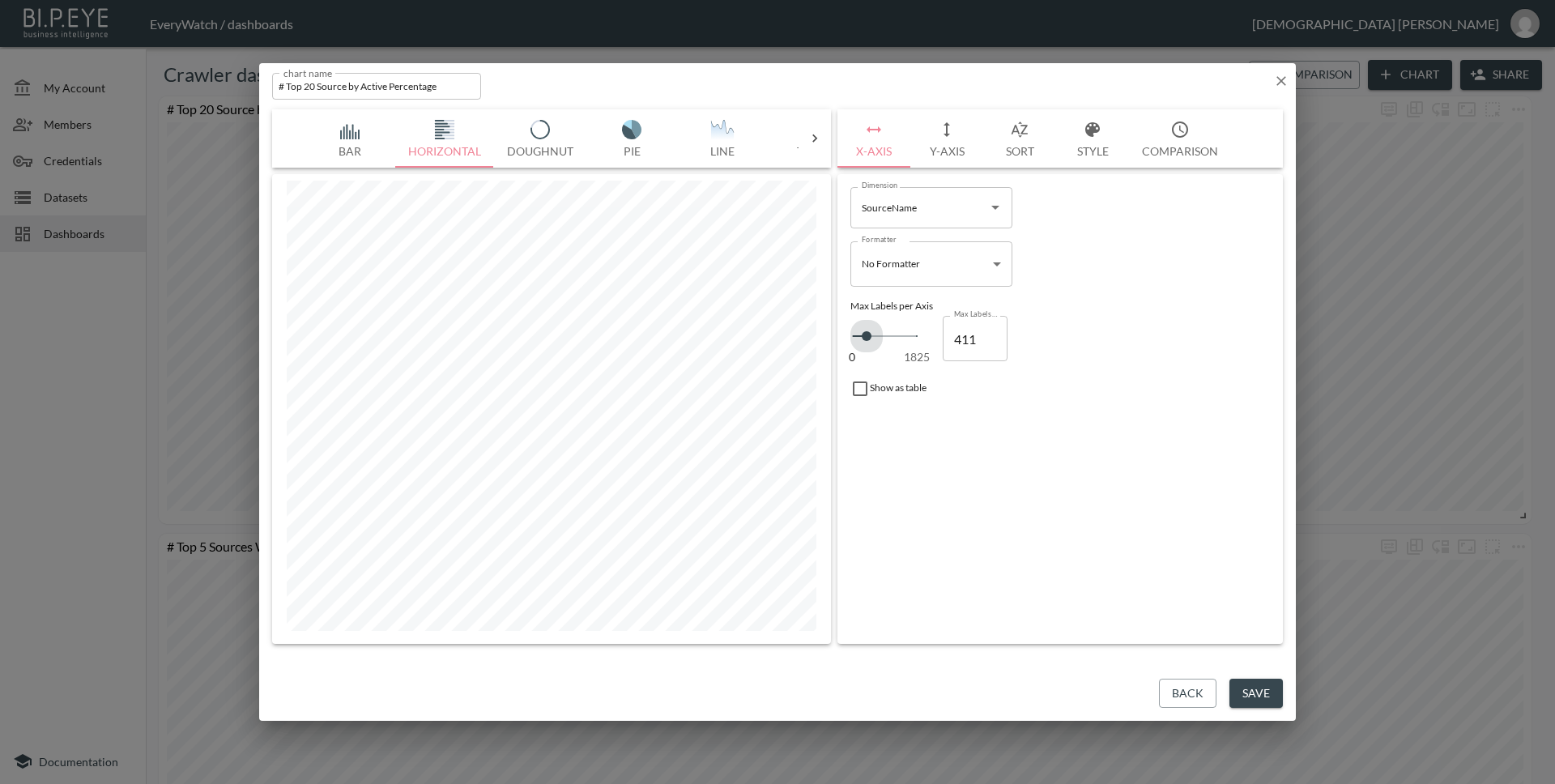
type input "433"
type input "456"
type input "479"
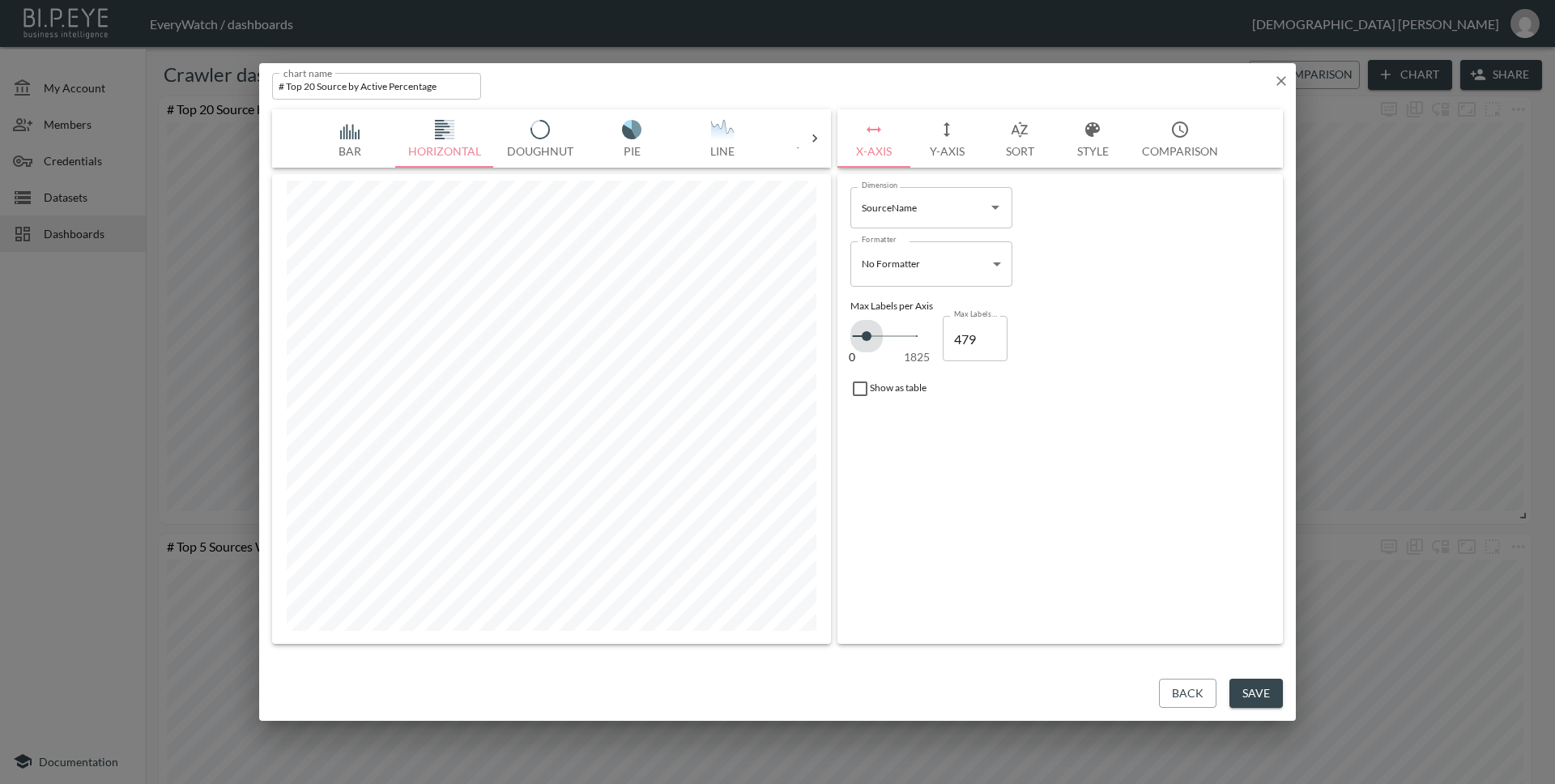
type input "502"
type input "525"
type input "548"
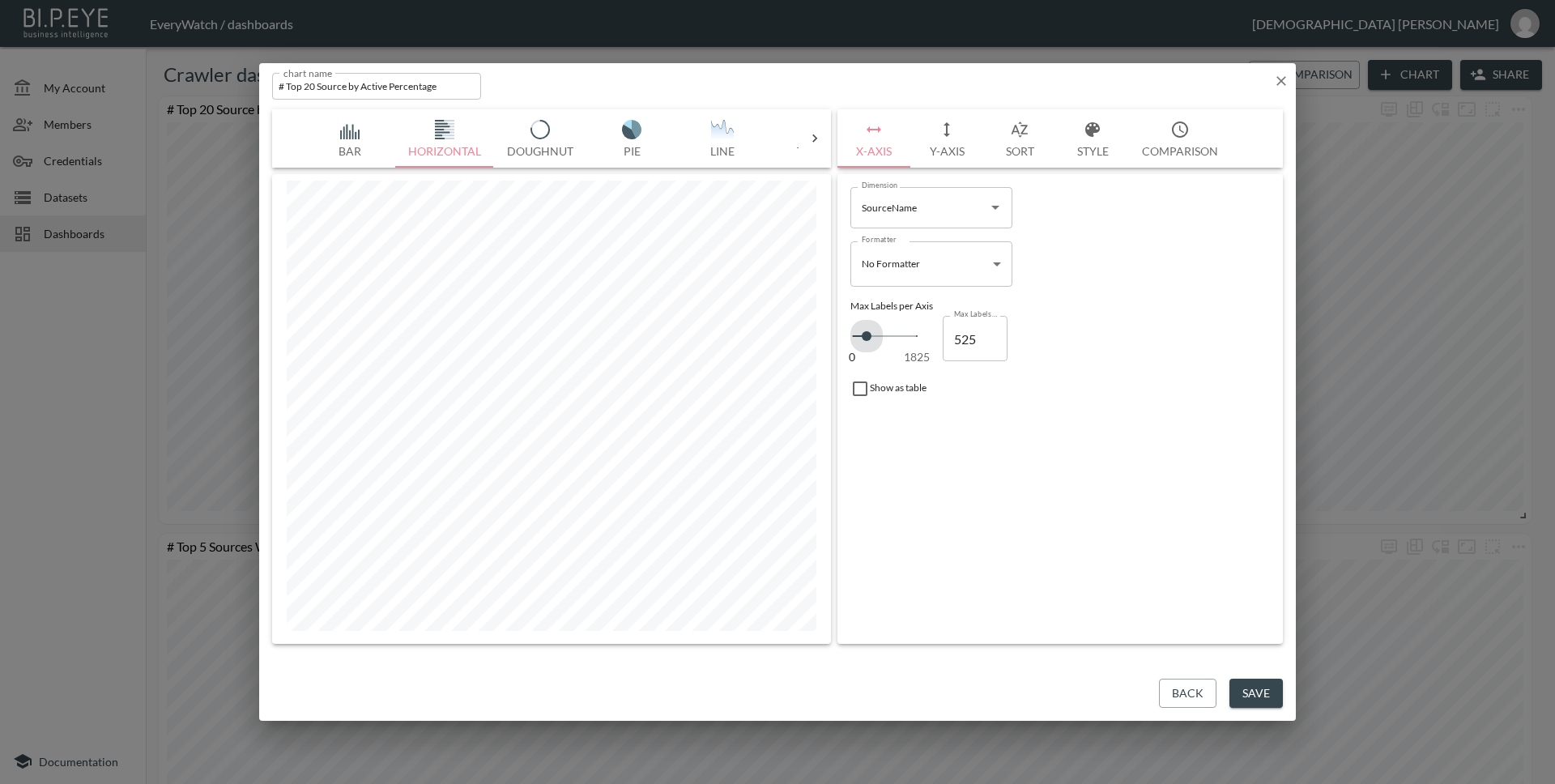
type input "548"
type input "570"
type input "616"
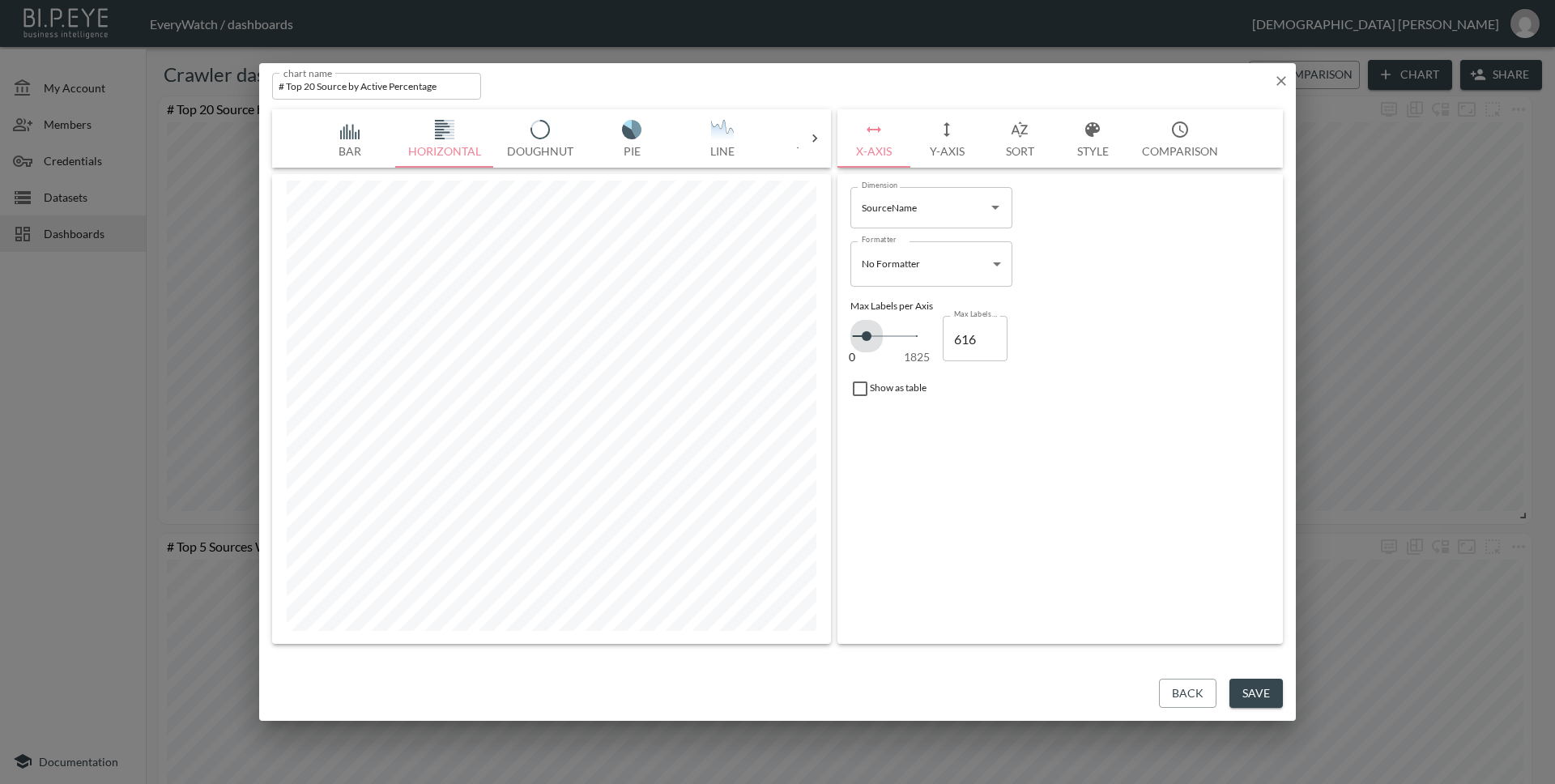
type input "639"
type input "662"
type input "684"
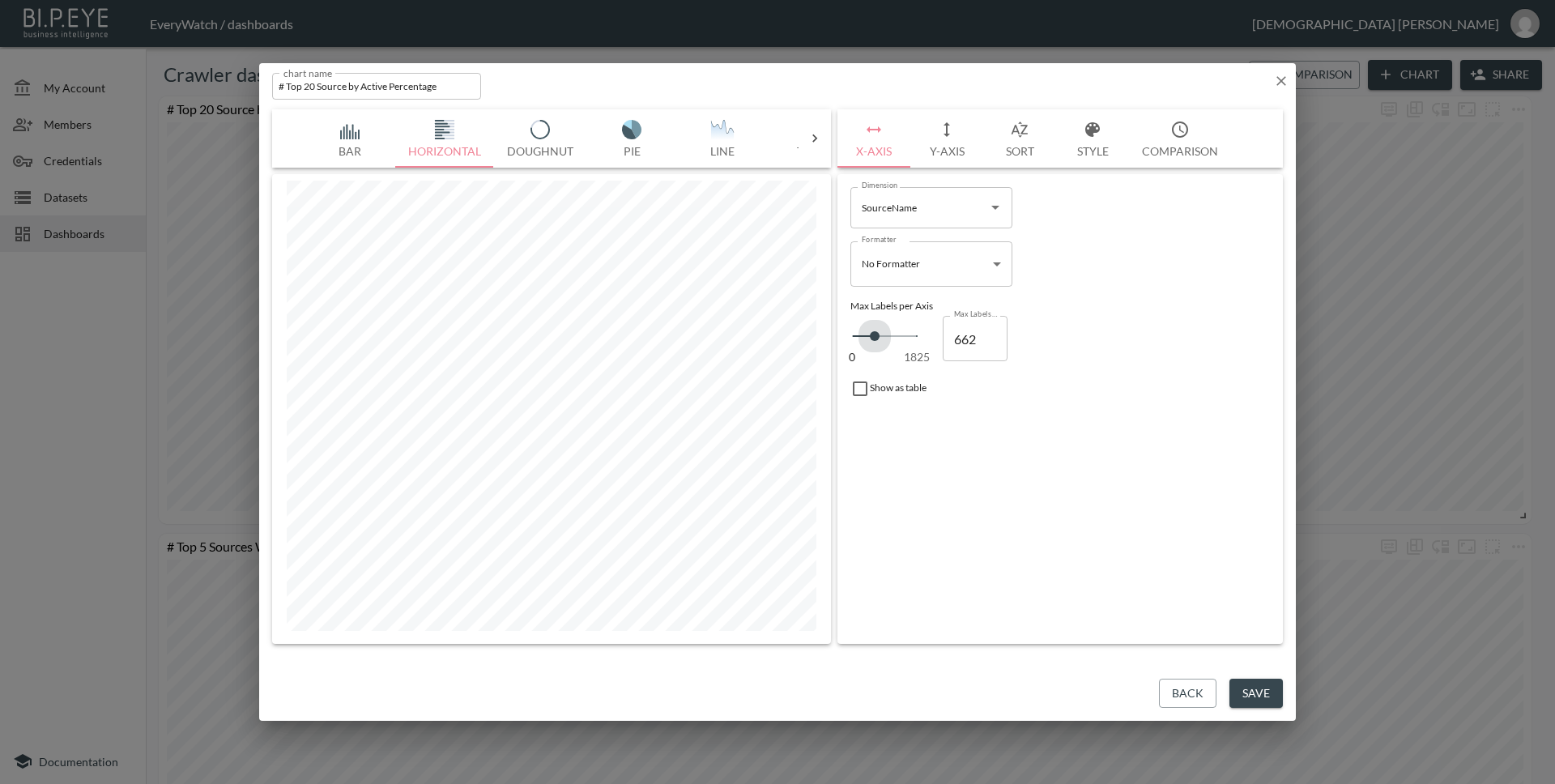
type input "684"
type input "730"
type input "753"
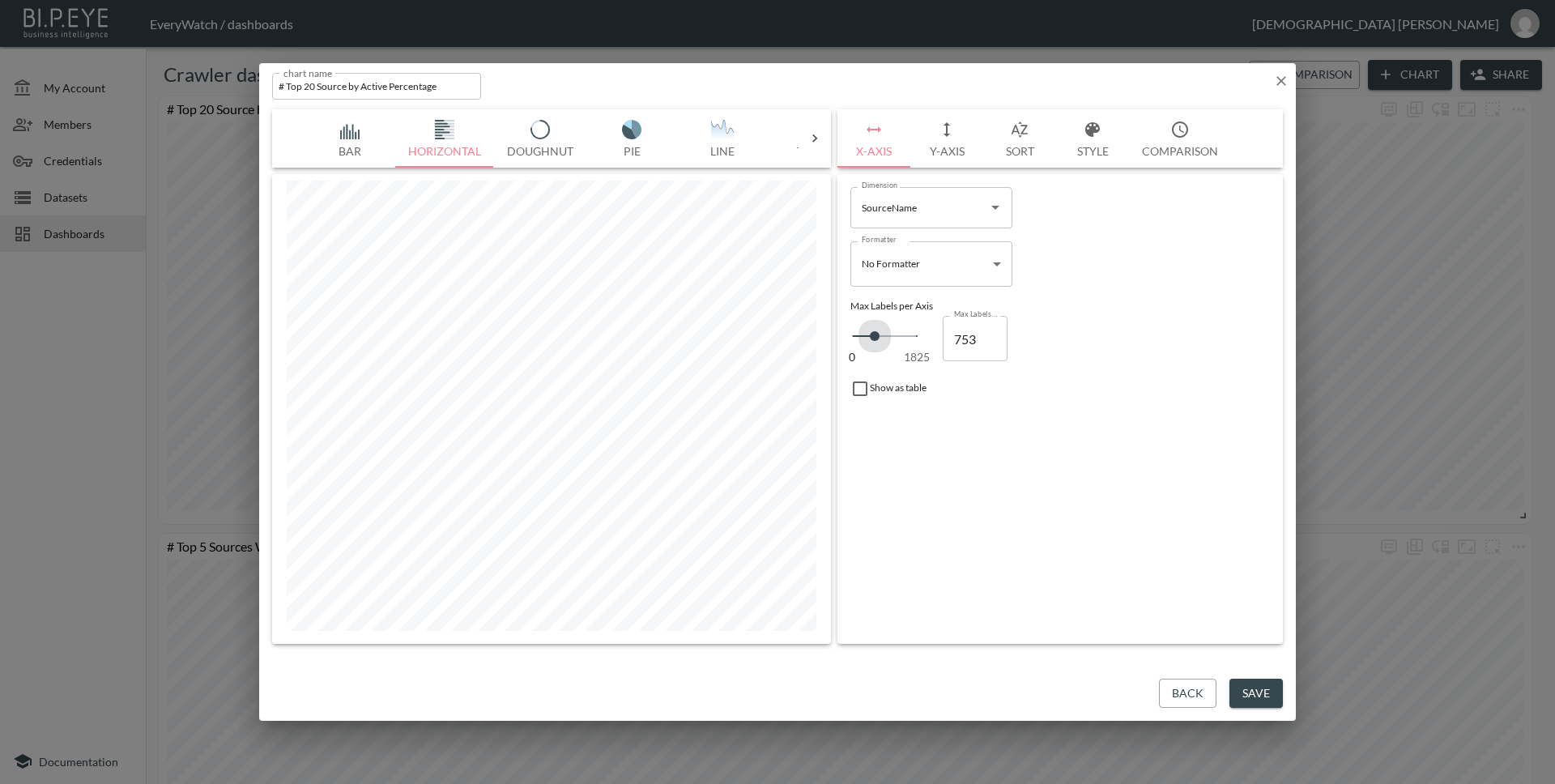
type input "776"
type input "798"
type input "821"
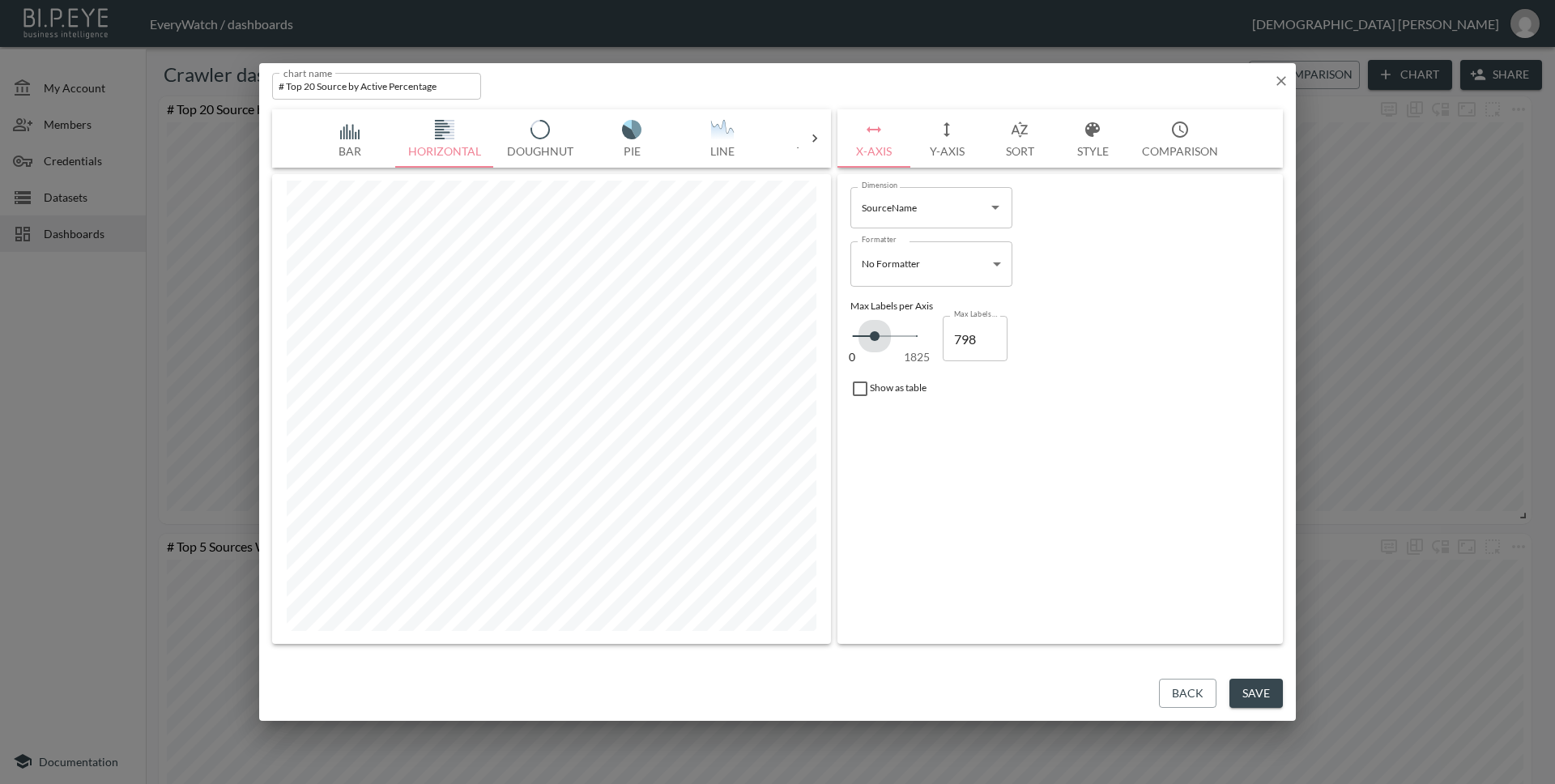
type input "821"
type input "844"
type input "867"
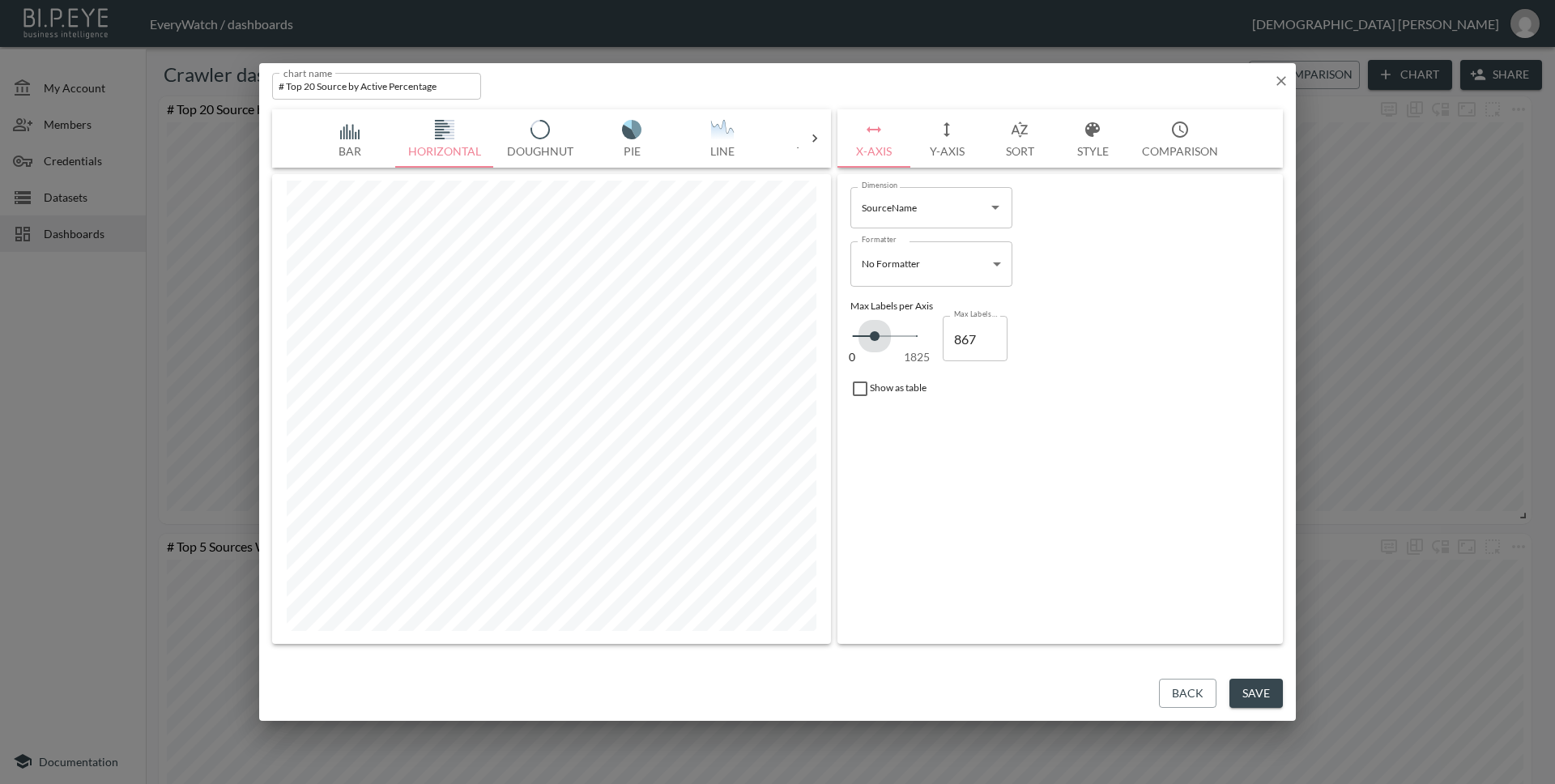
type input "890"
type input "913"
type input "935"
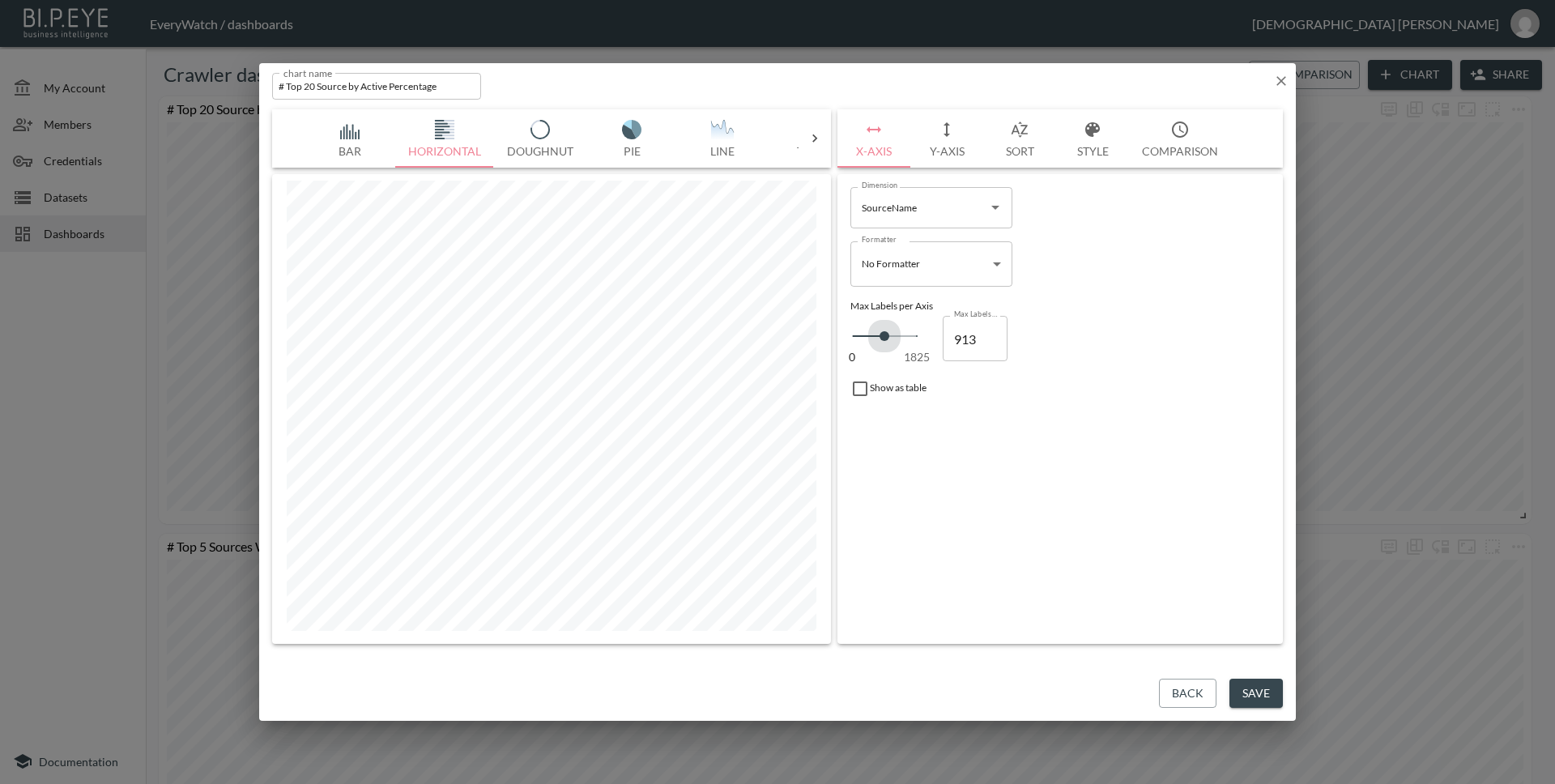
type input "935"
type input "958"
type input "1004"
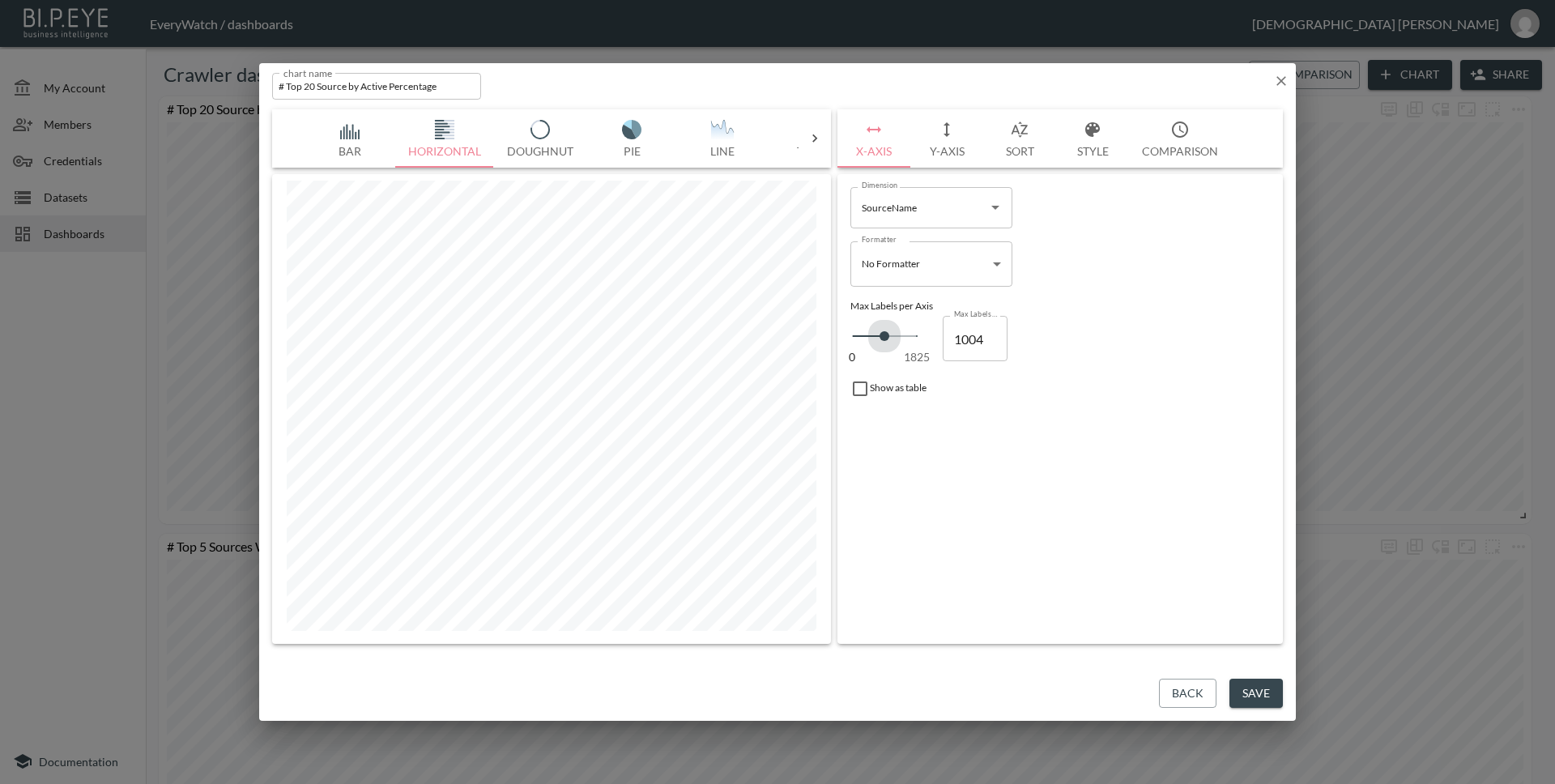
type input "1049"
type input "1072"
type input "1095"
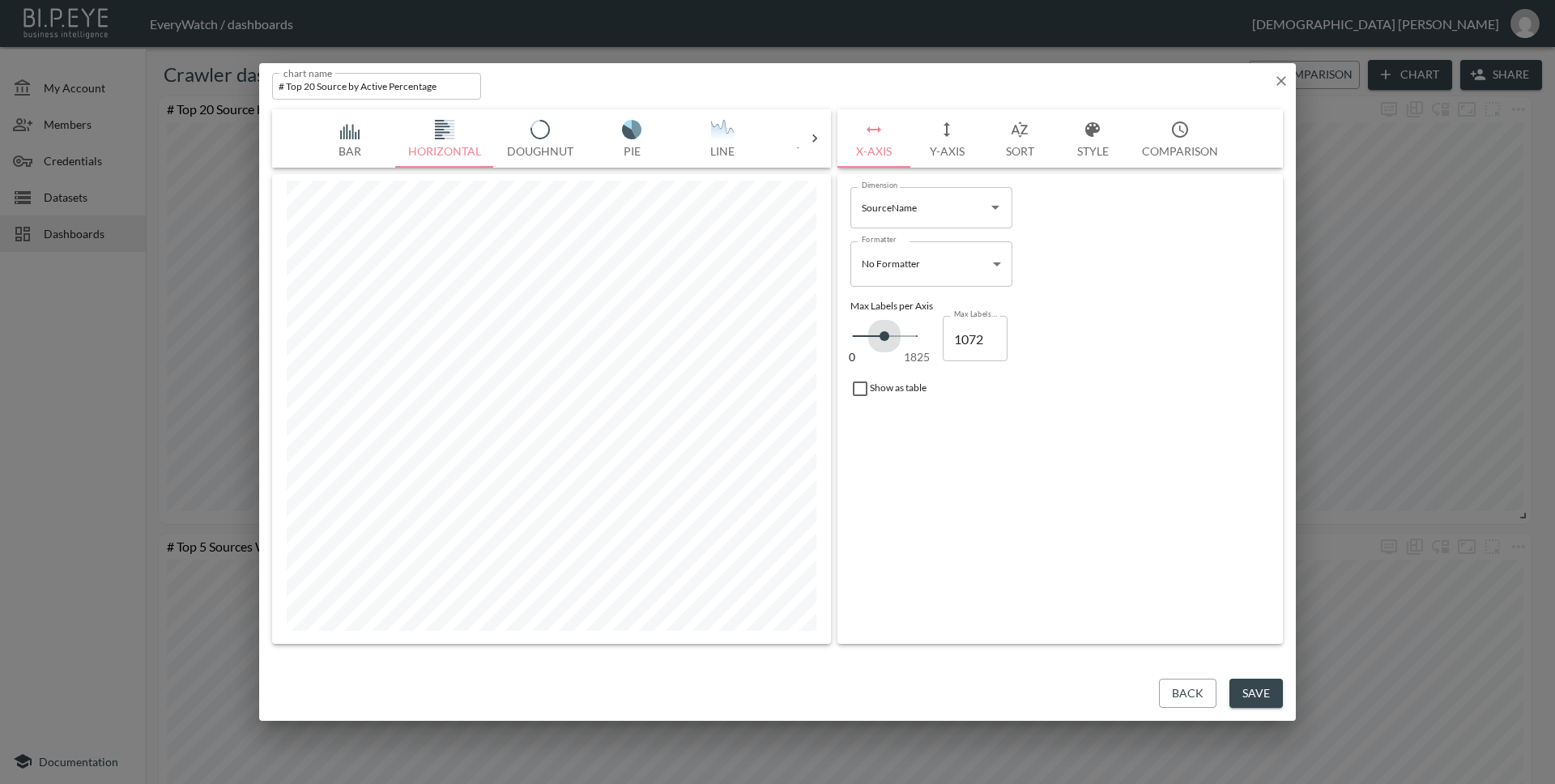
type input "1095"
type input "1118"
type input "1163"
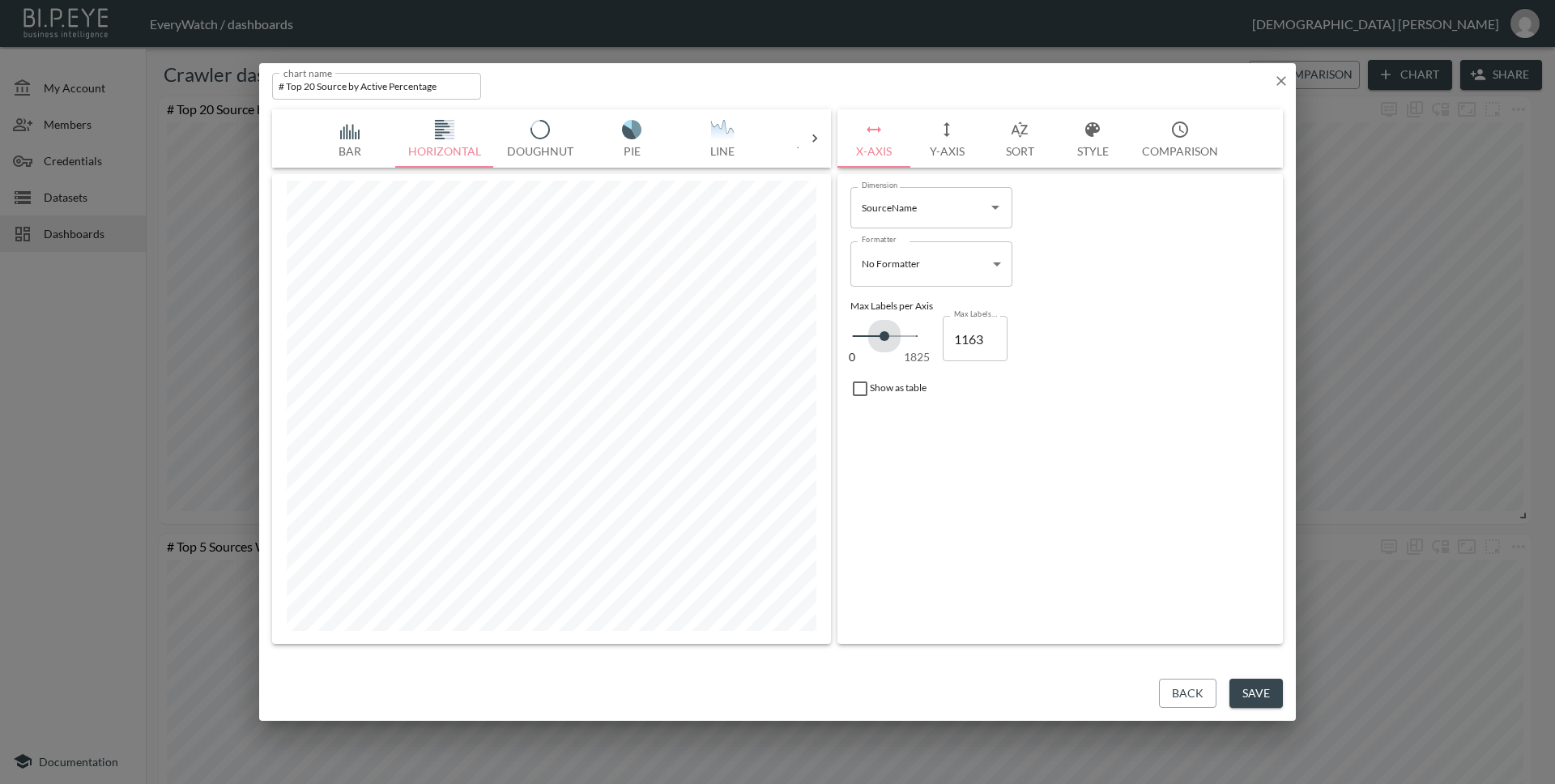
type input "1209"
type input "1232"
type input "1255"
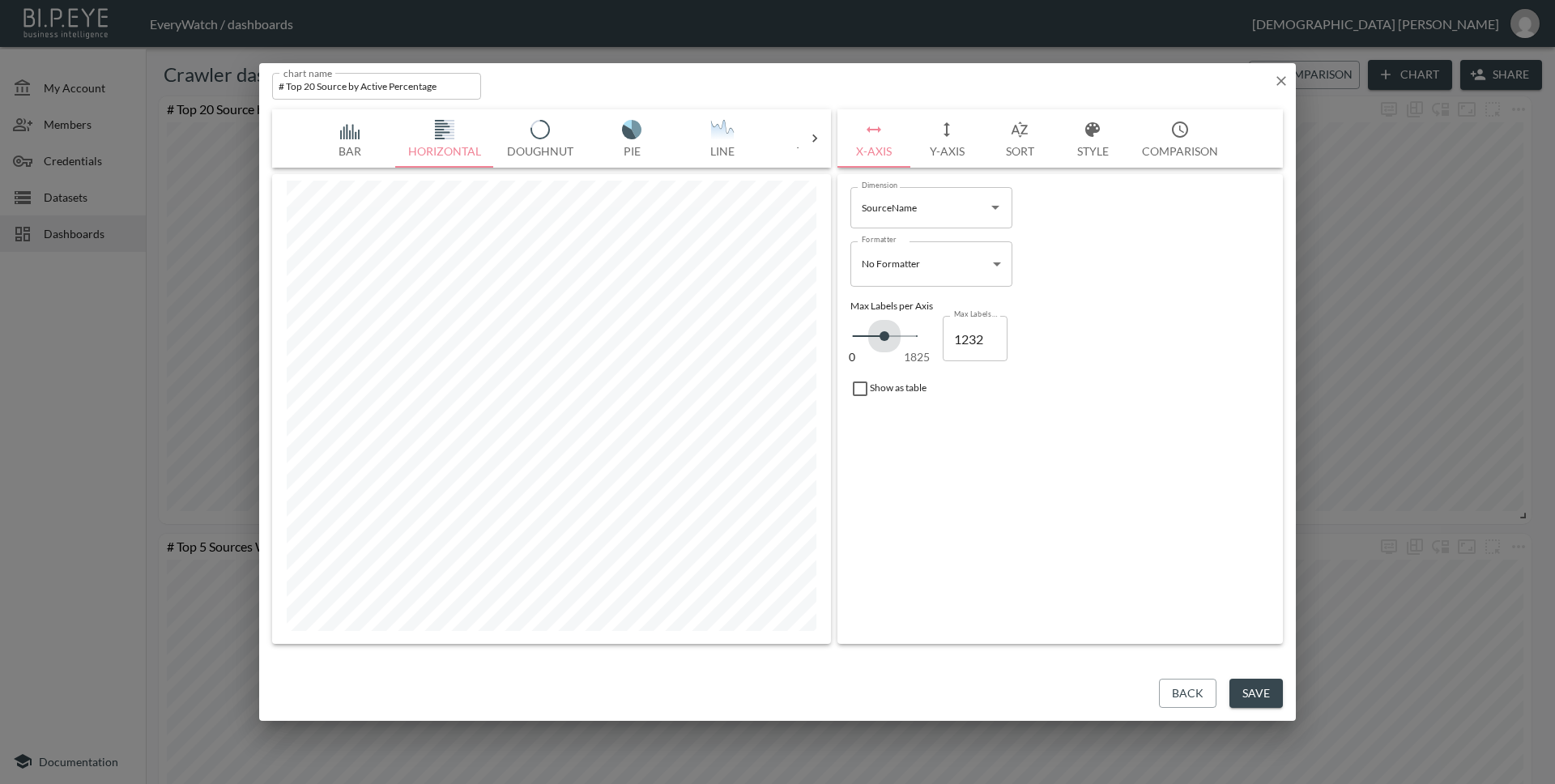
type input "1255"
type input "1278"
type input "1300"
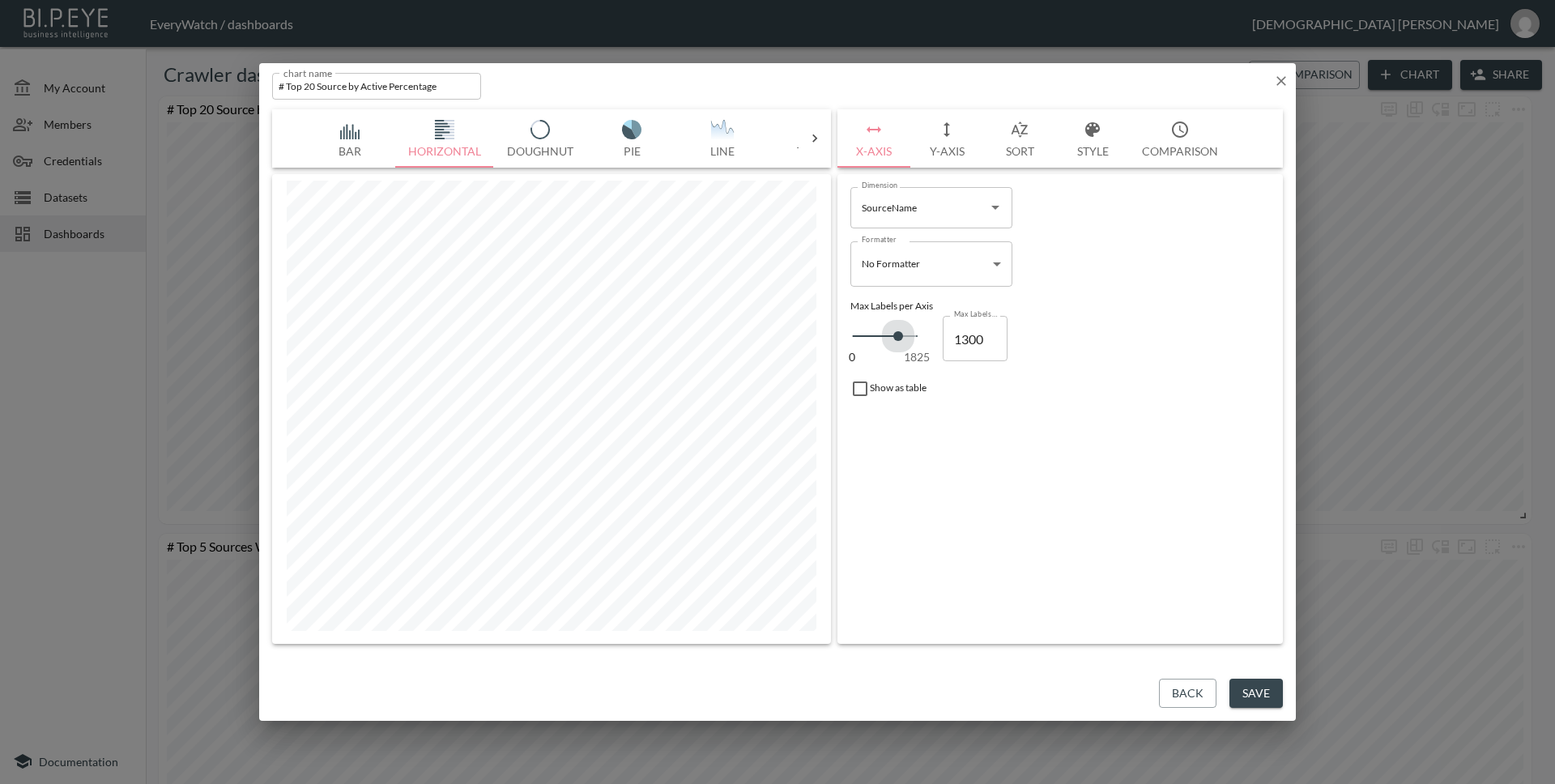
drag, startPoint x: 862, startPoint y: 337, endPoint x: 898, endPoint y: 337, distance: 36.0
click at [898, 337] on span at bounding box center [898, 336] width 10 height 10
type input "1232"
type input "1209"
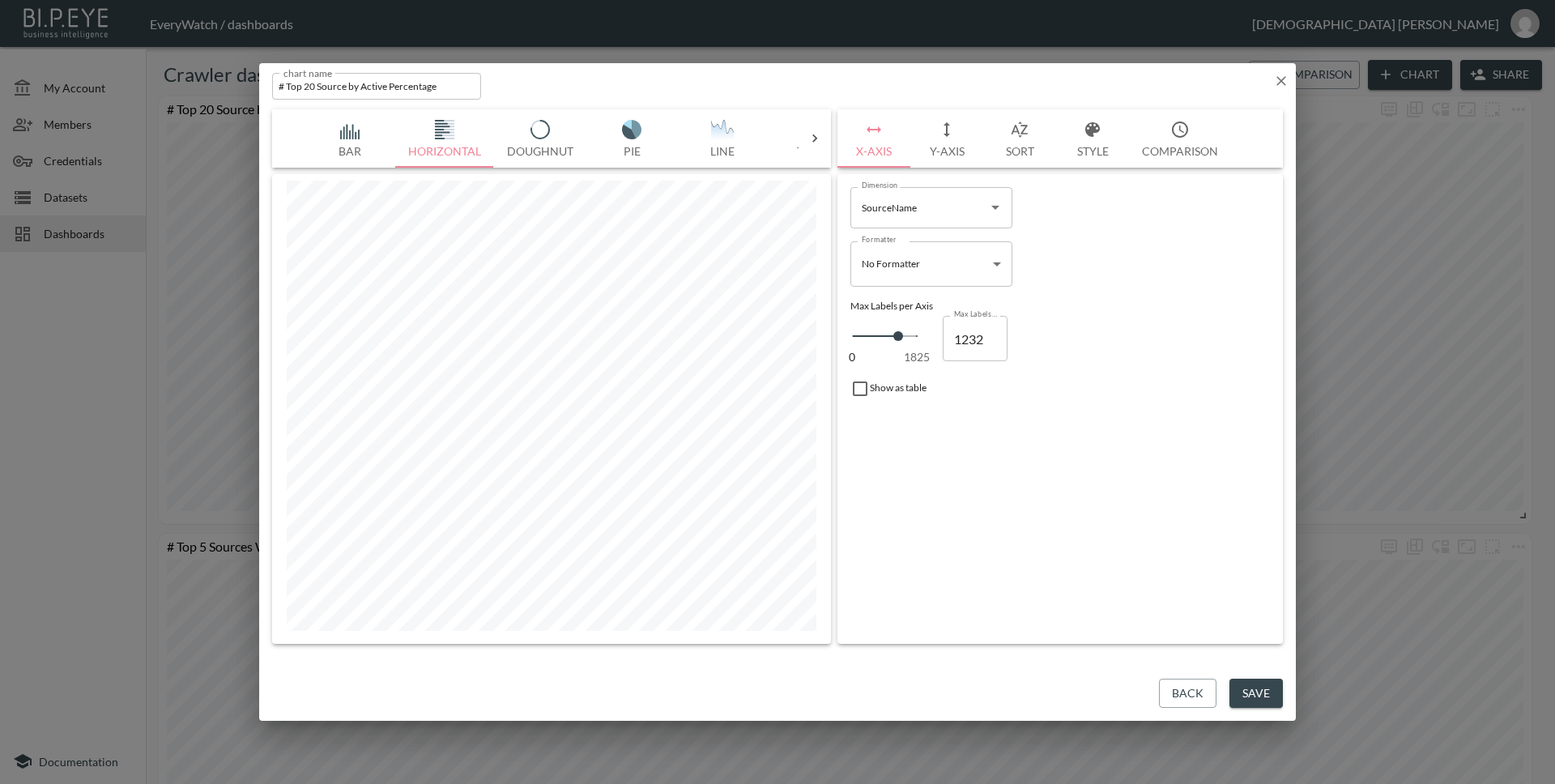
type input "1209"
type input "1163"
type input "1118"
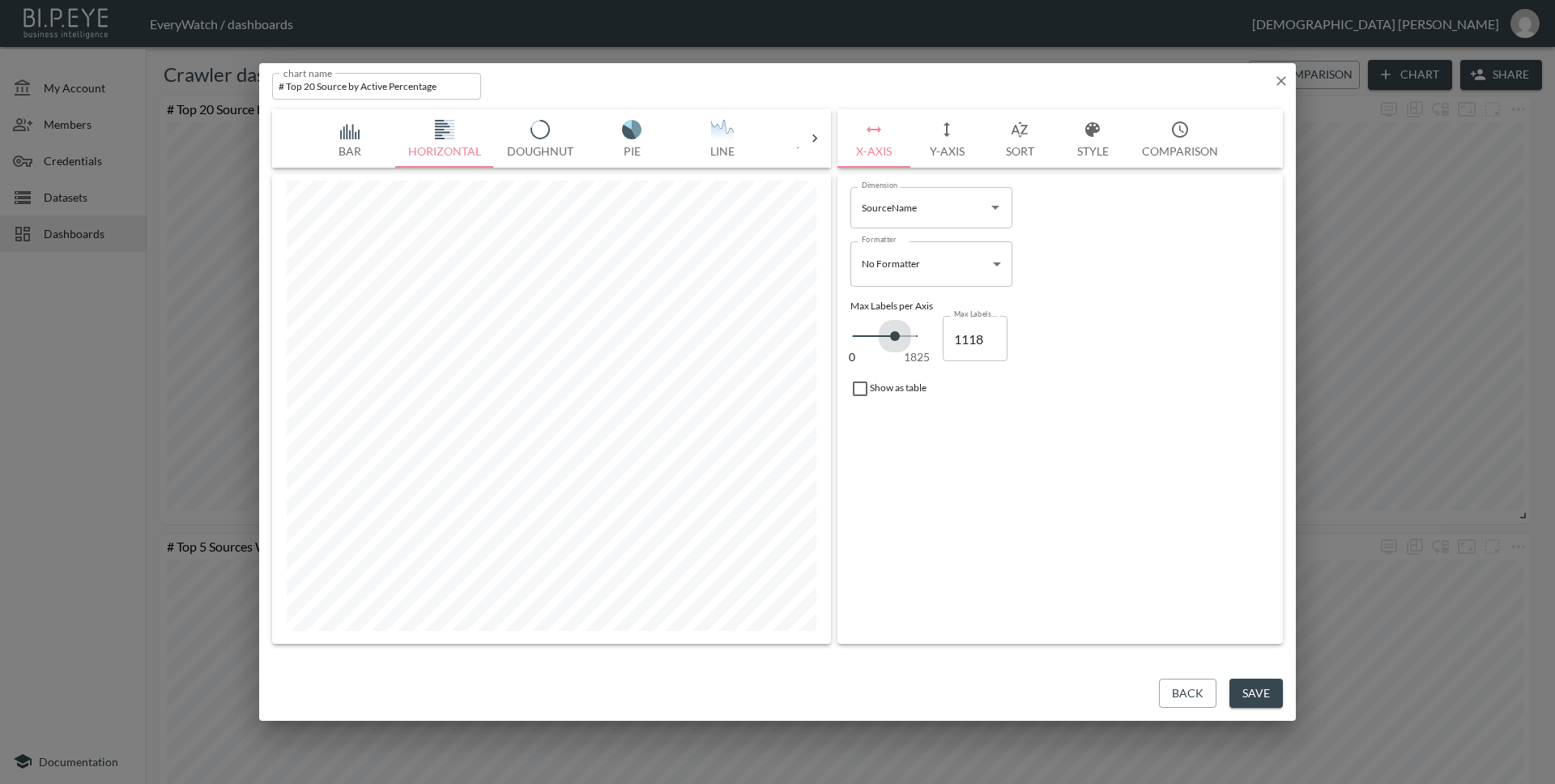
type input "1095"
type input "1027"
type input "1004"
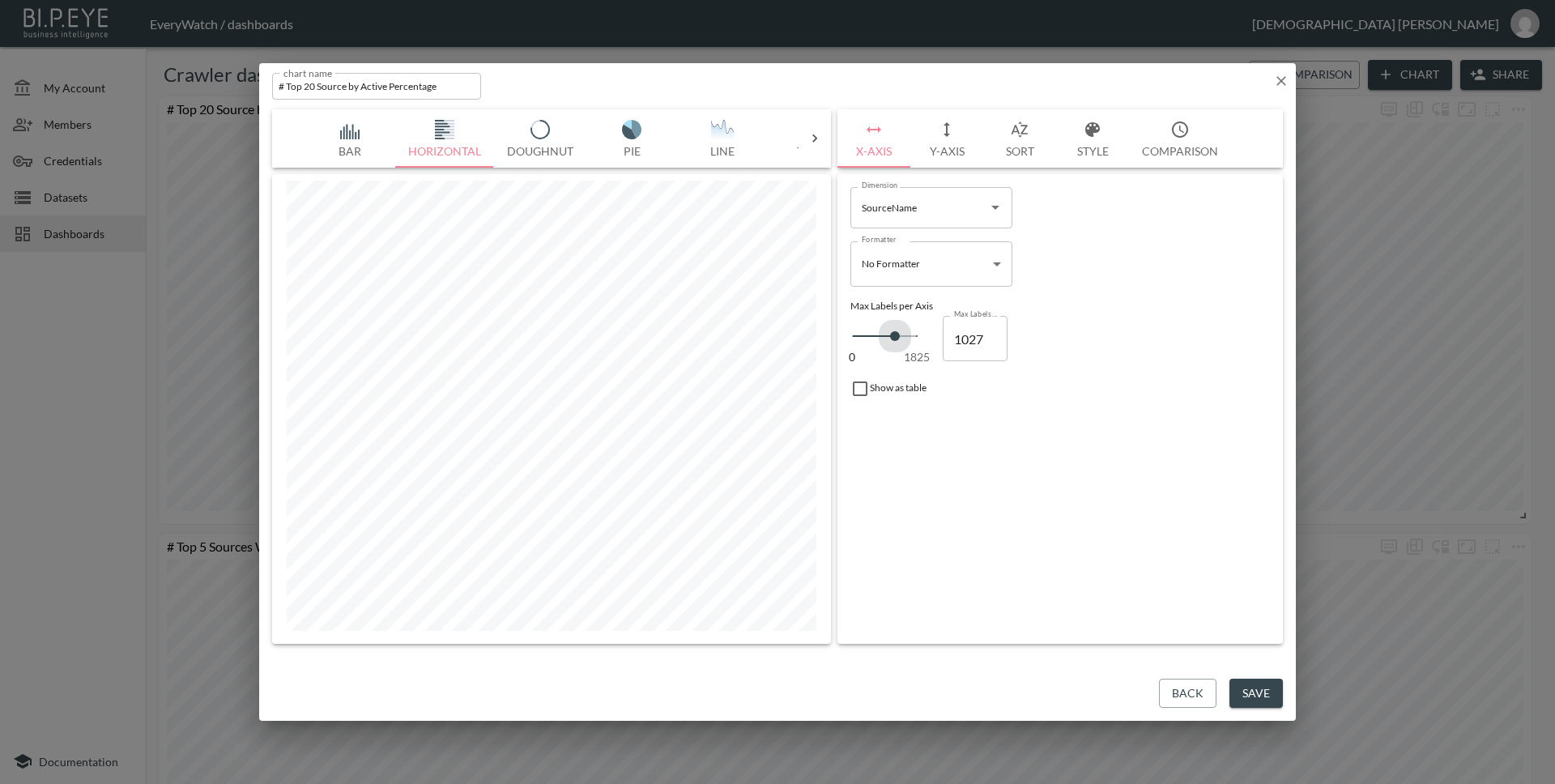
type input "1004"
type input "958"
type input "935"
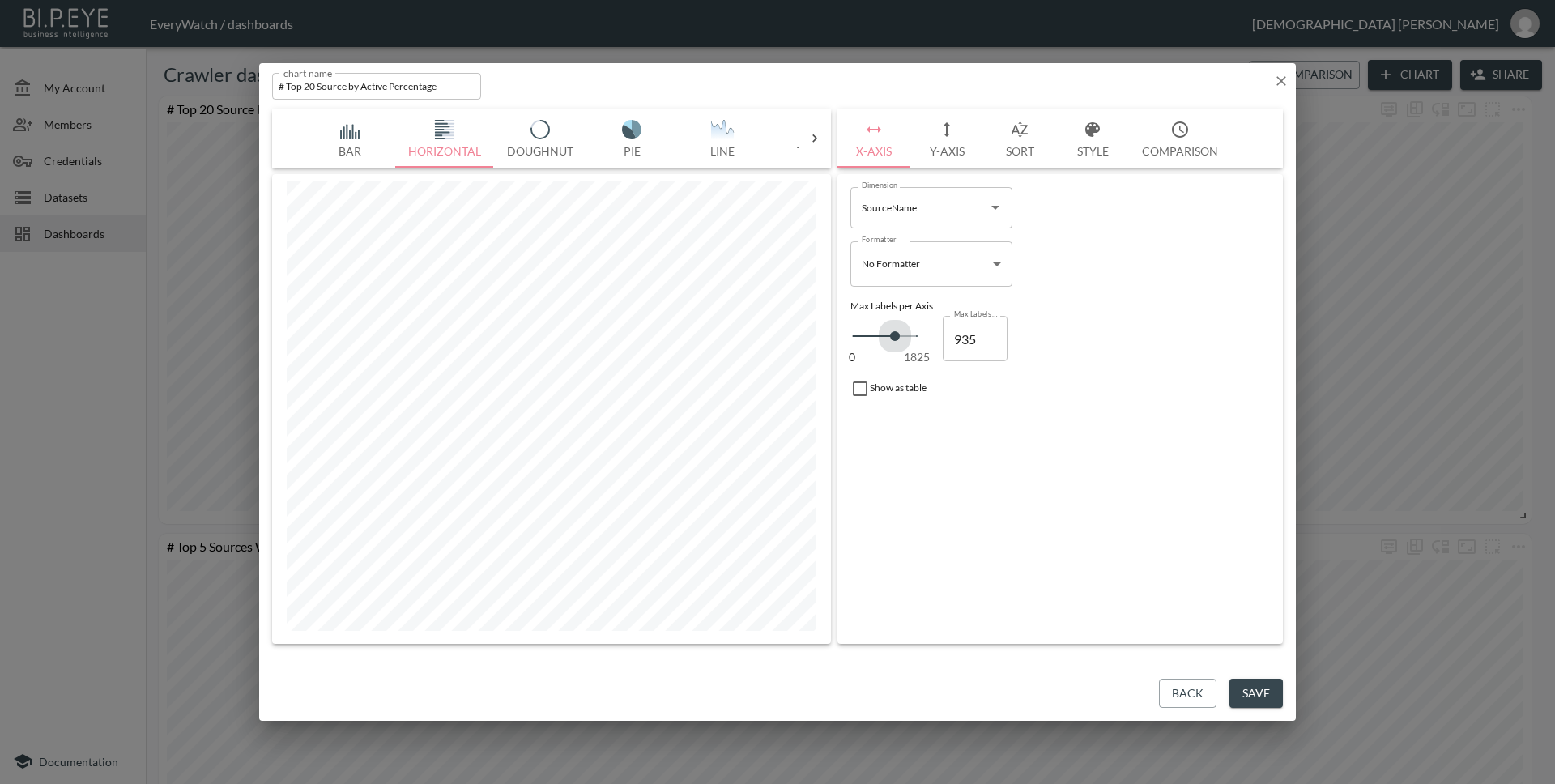
type input "913"
type input "890"
type input "867"
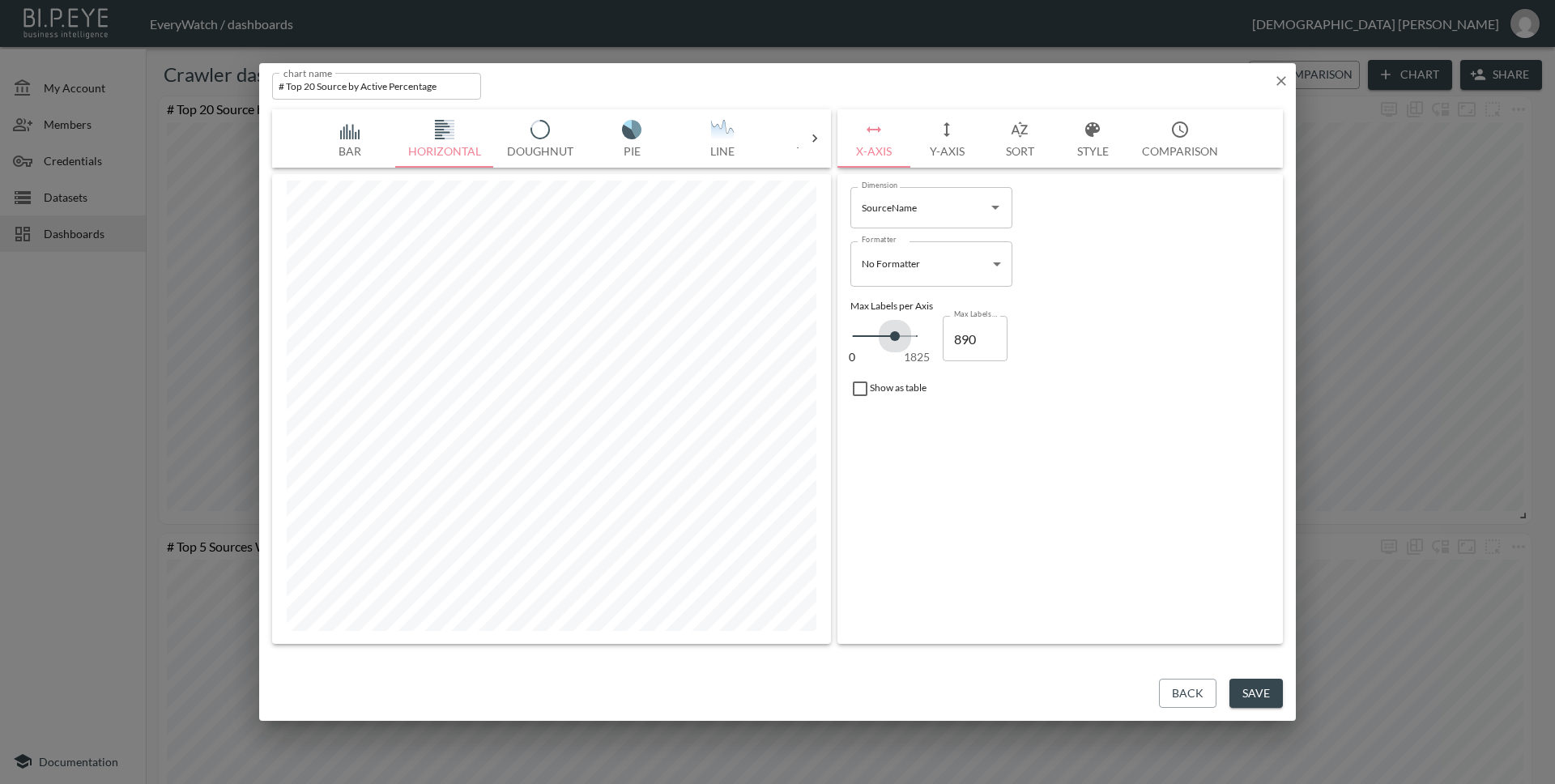
type input "867"
type input "844"
type input "798"
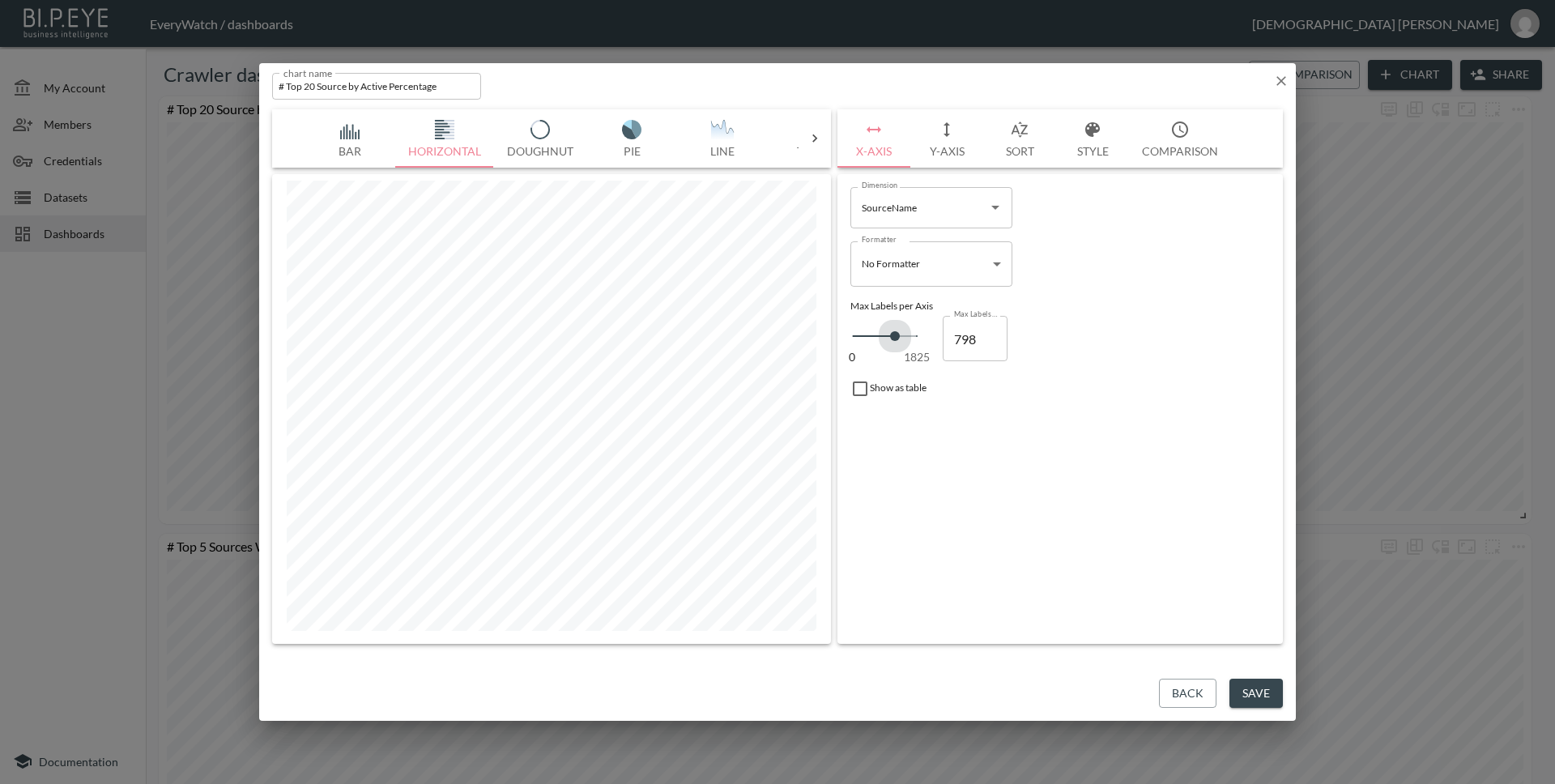
type input "776"
type input "753"
type input "730"
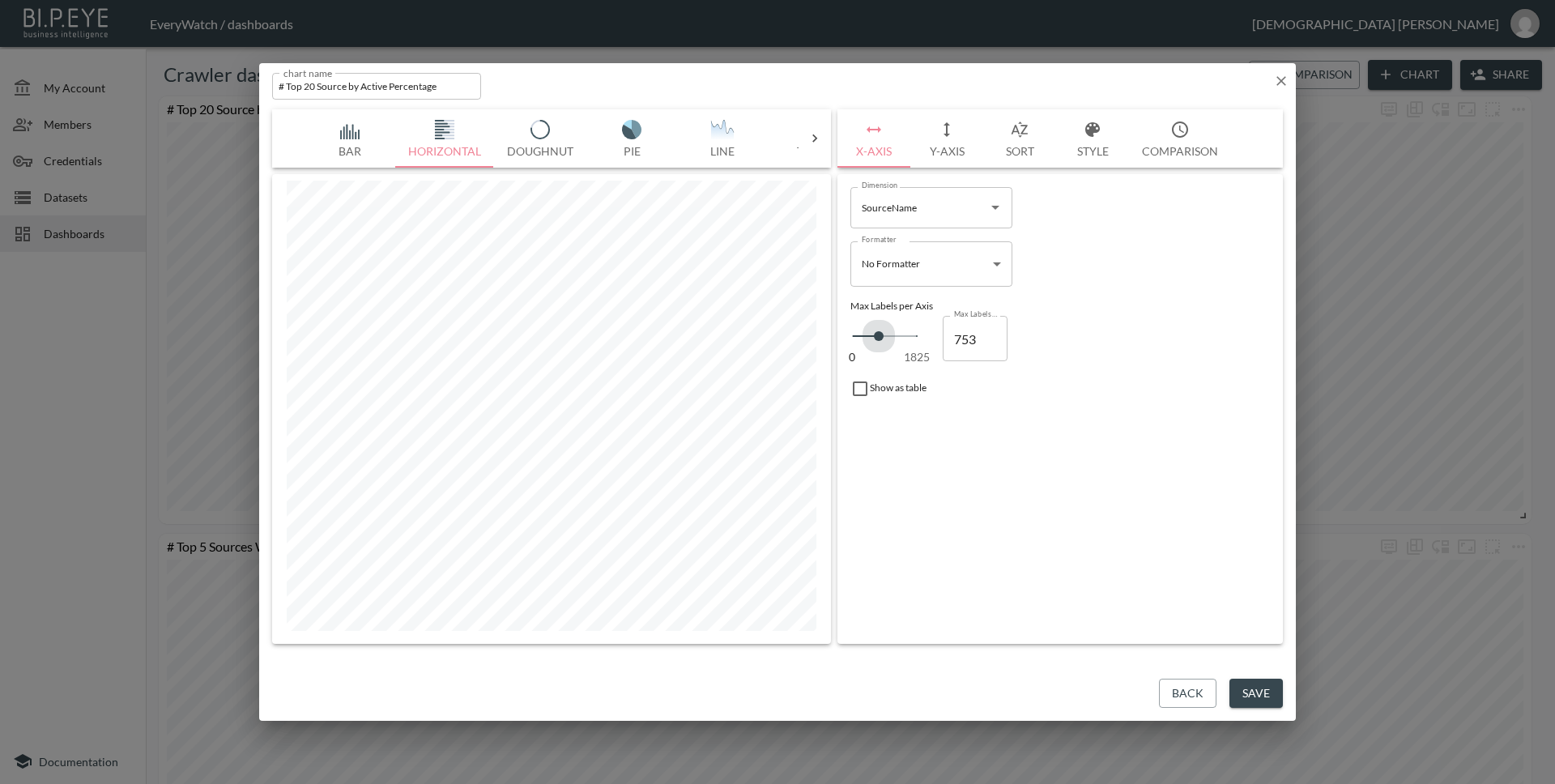
type input "730"
type input "707"
drag, startPoint x: 895, startPoint y: 337, endPoint x: 877, endPoint y: 340, distance: 18.2
click at [877, 340] on span at bounding box center [878, 336] width 10 height 10
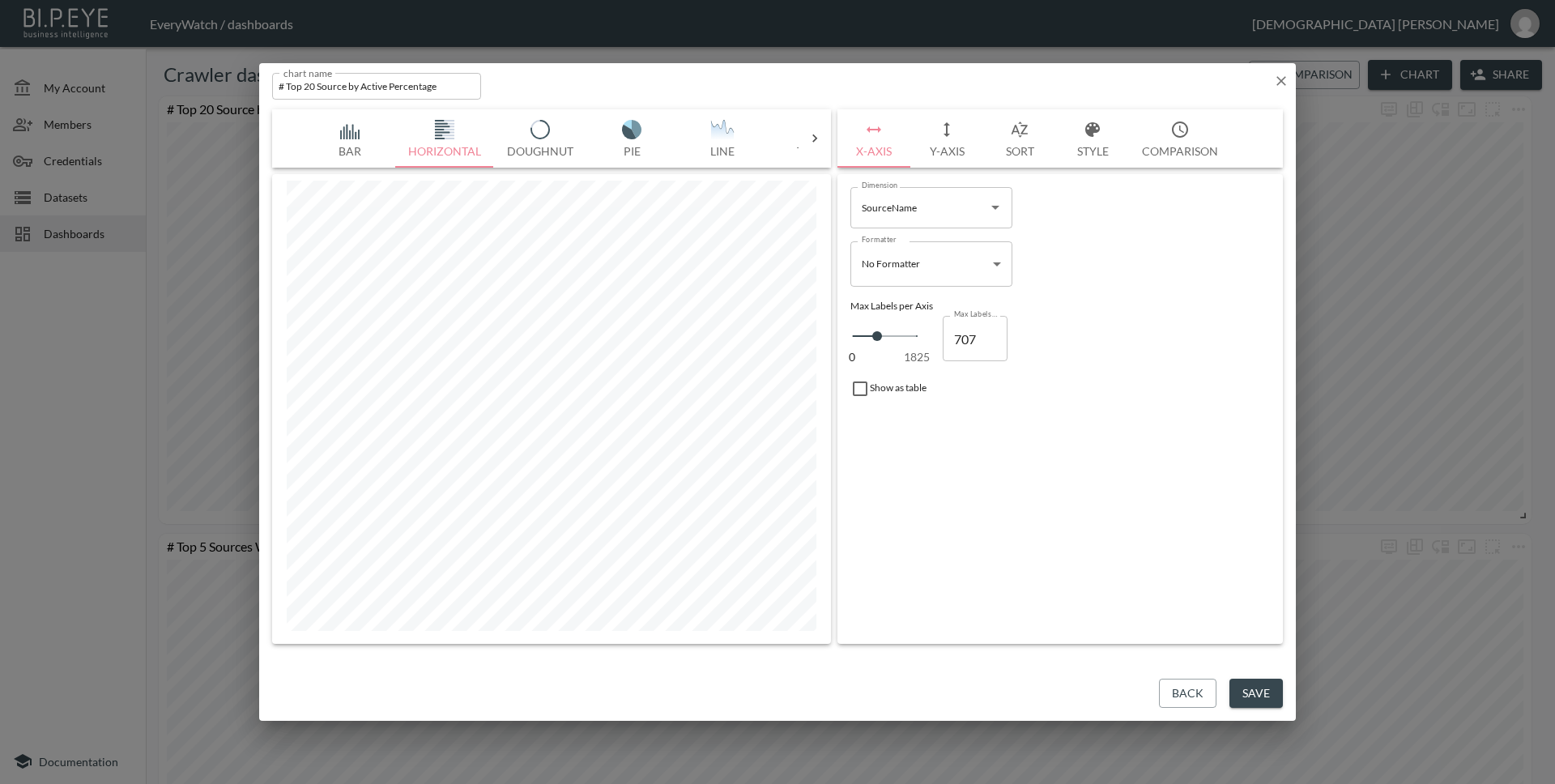
type input "639"
type input "616"
type input "593"
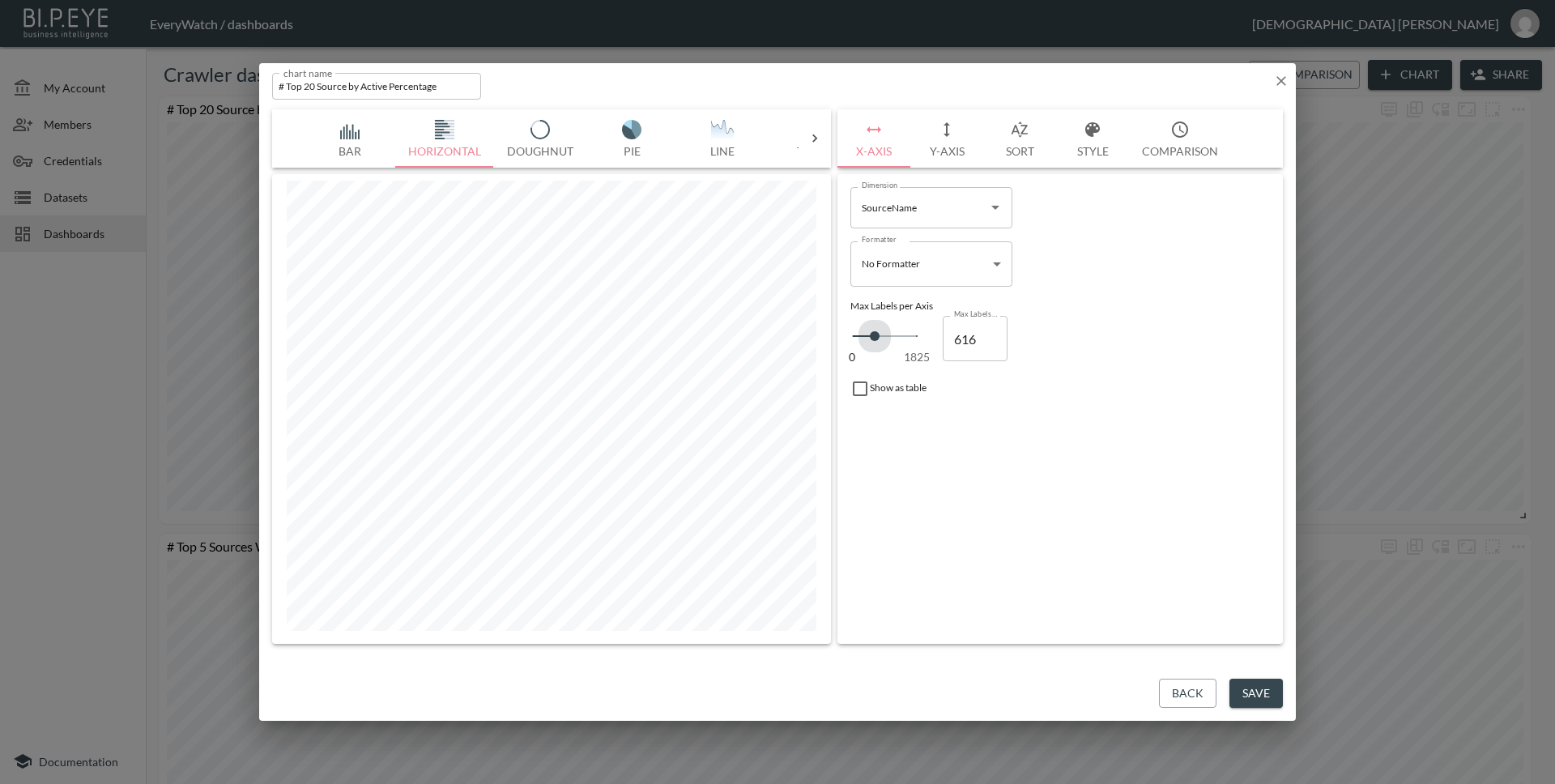
type input "593"
type input "525"
type input "456"
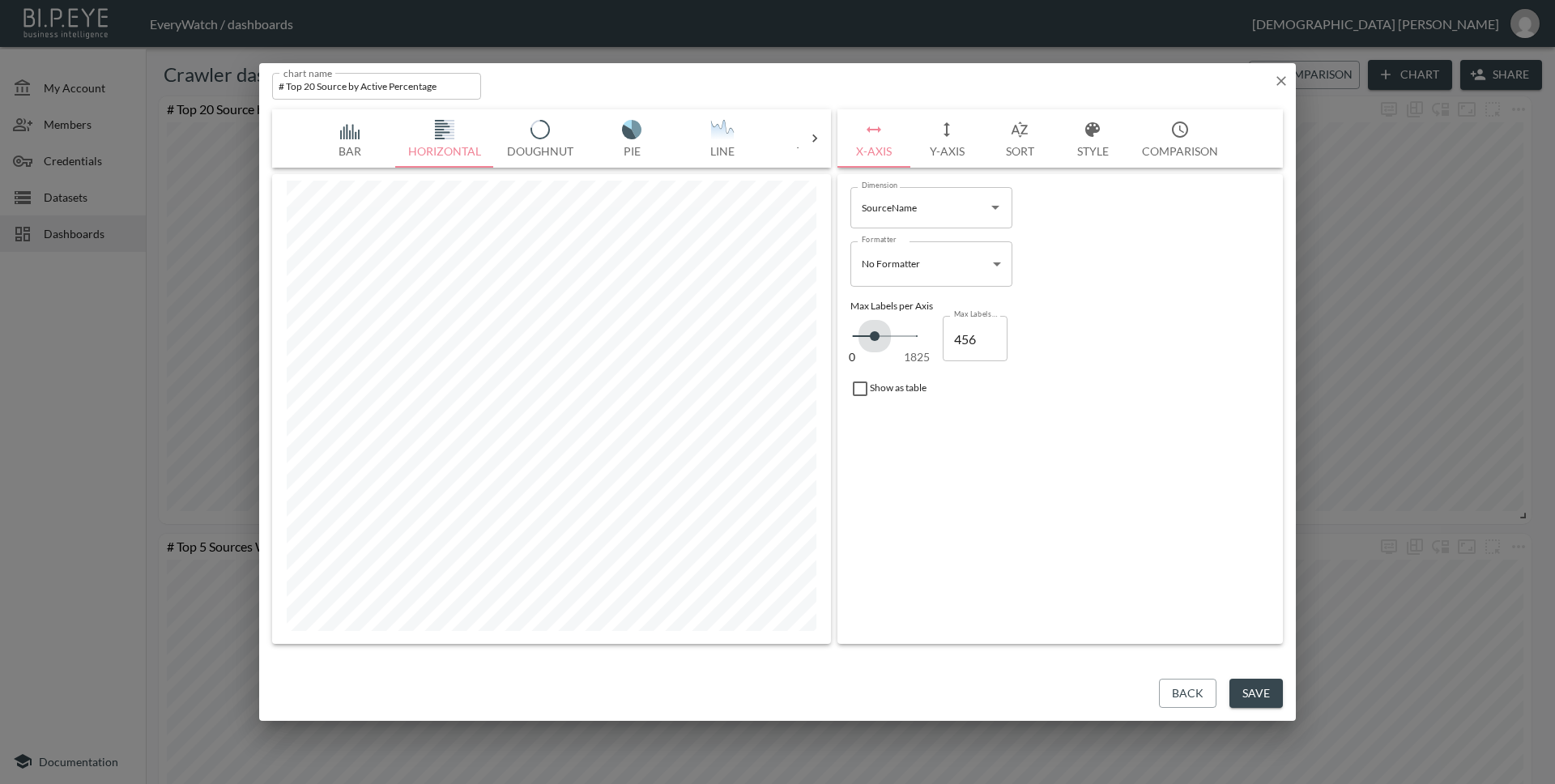
type input "411"
type input "342"
type input "274"
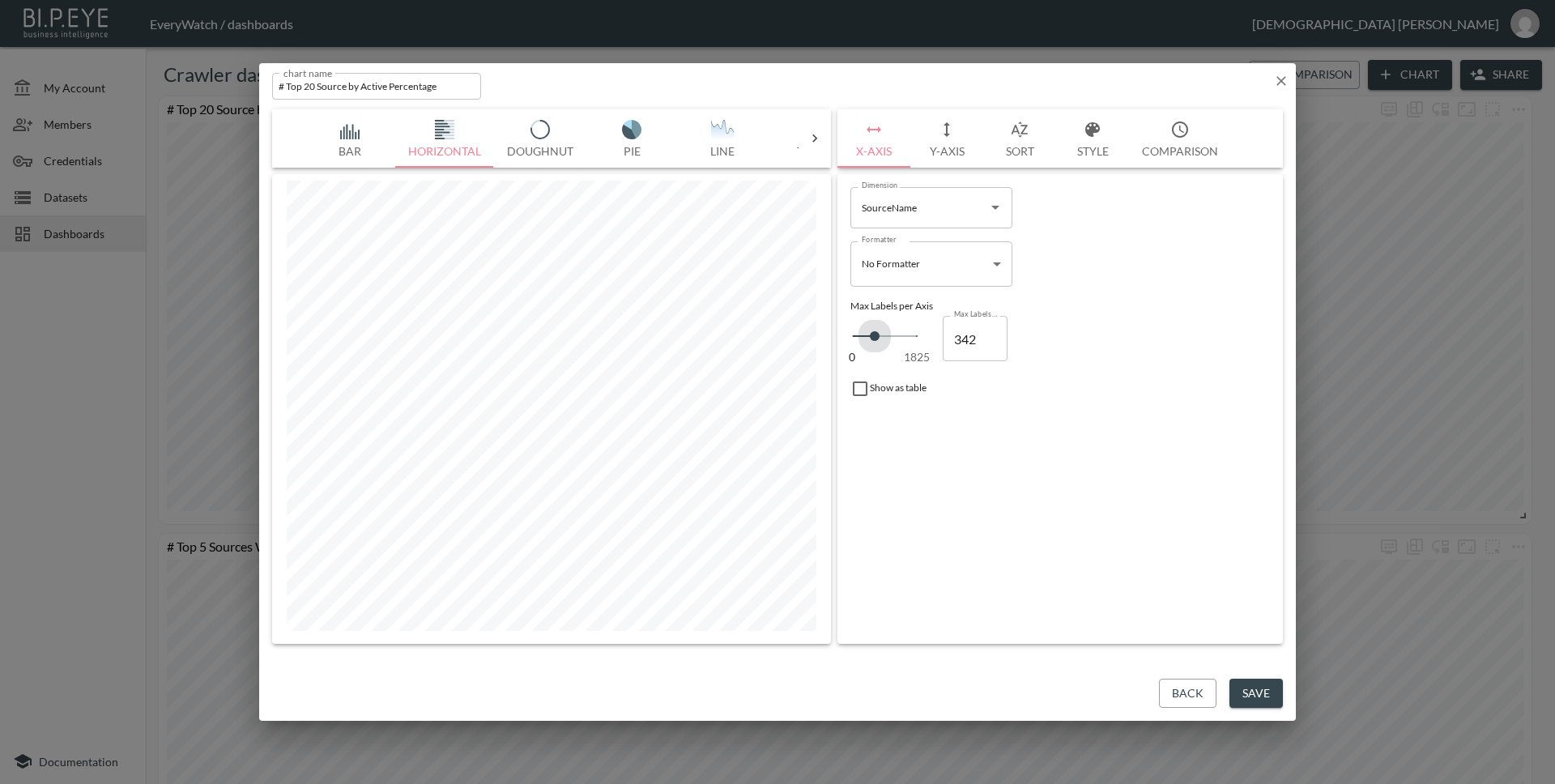
type input "274"
type input "228"
type input "205"
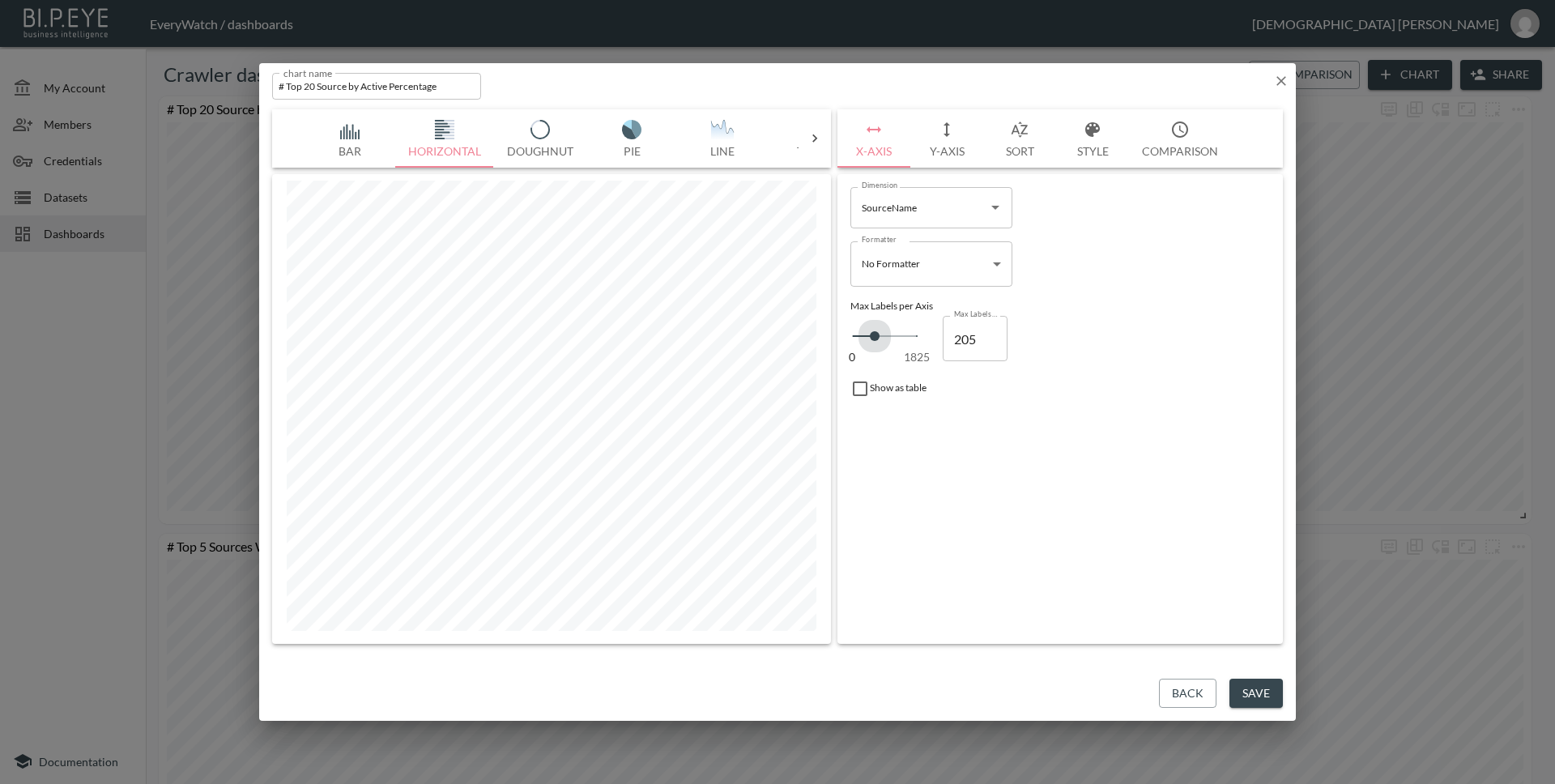
type input "160"
type input "0"
drag, startPoint x: 875, startPoint y: 340, endPoint x: 855, endPoint y: 342, distance: 20.1
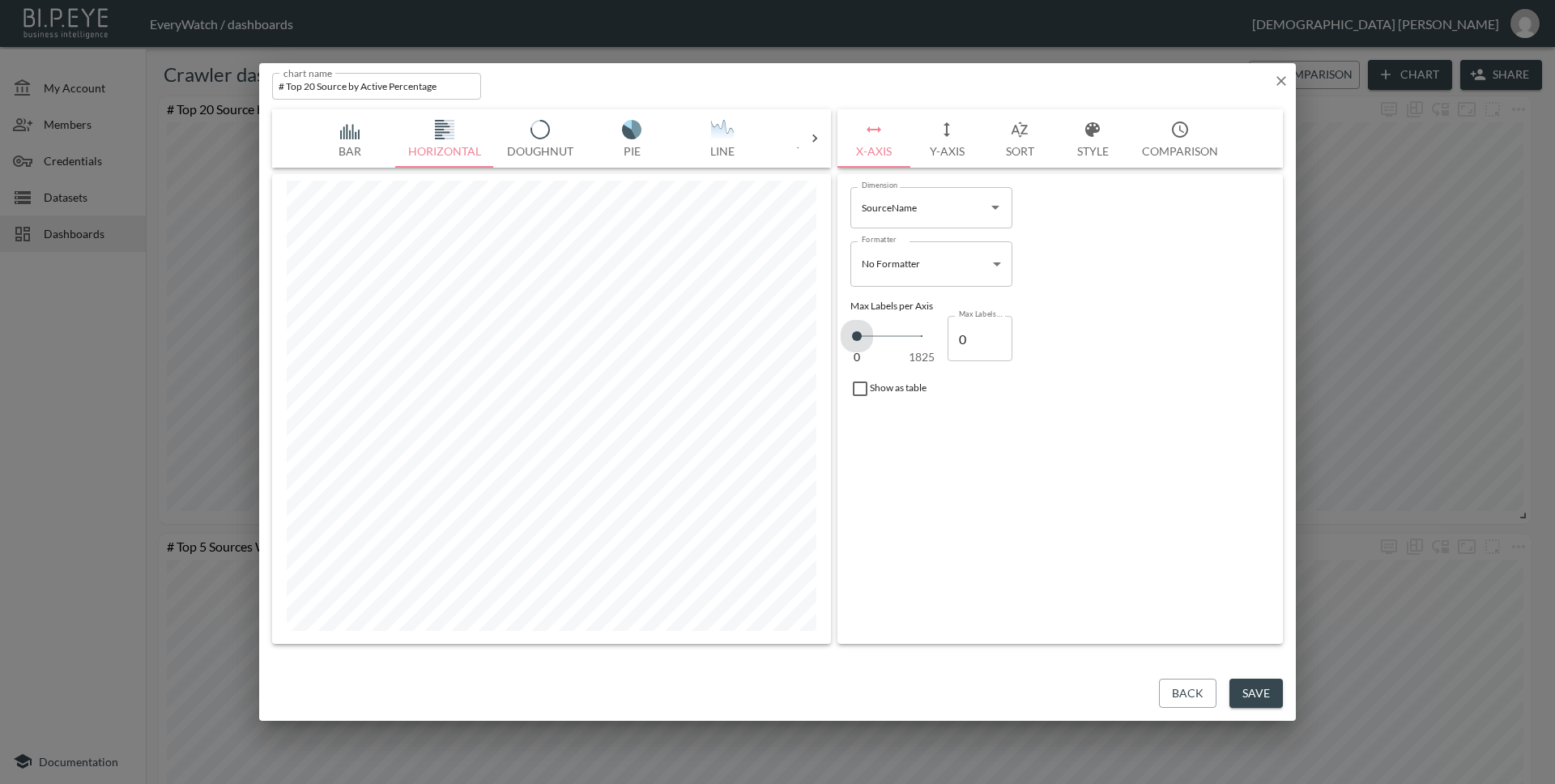
click at [855, 341] on span at bounding box center [856, 336] width 10 height 10
type input "46"
type input "91"
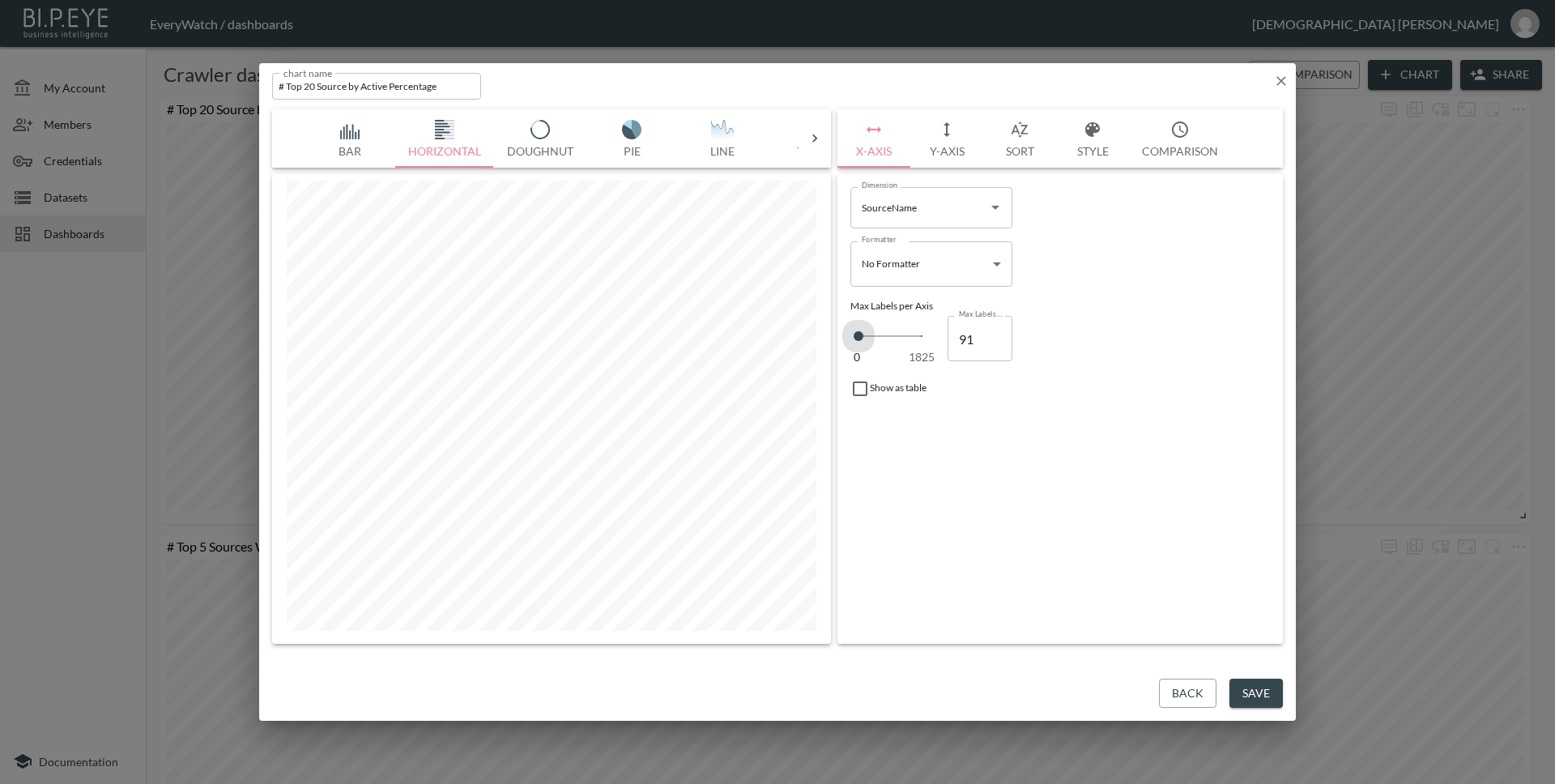
type input "114"
type input "137"
click at [862, 338] on span at bounding box center [861, 336] width 10 height 10
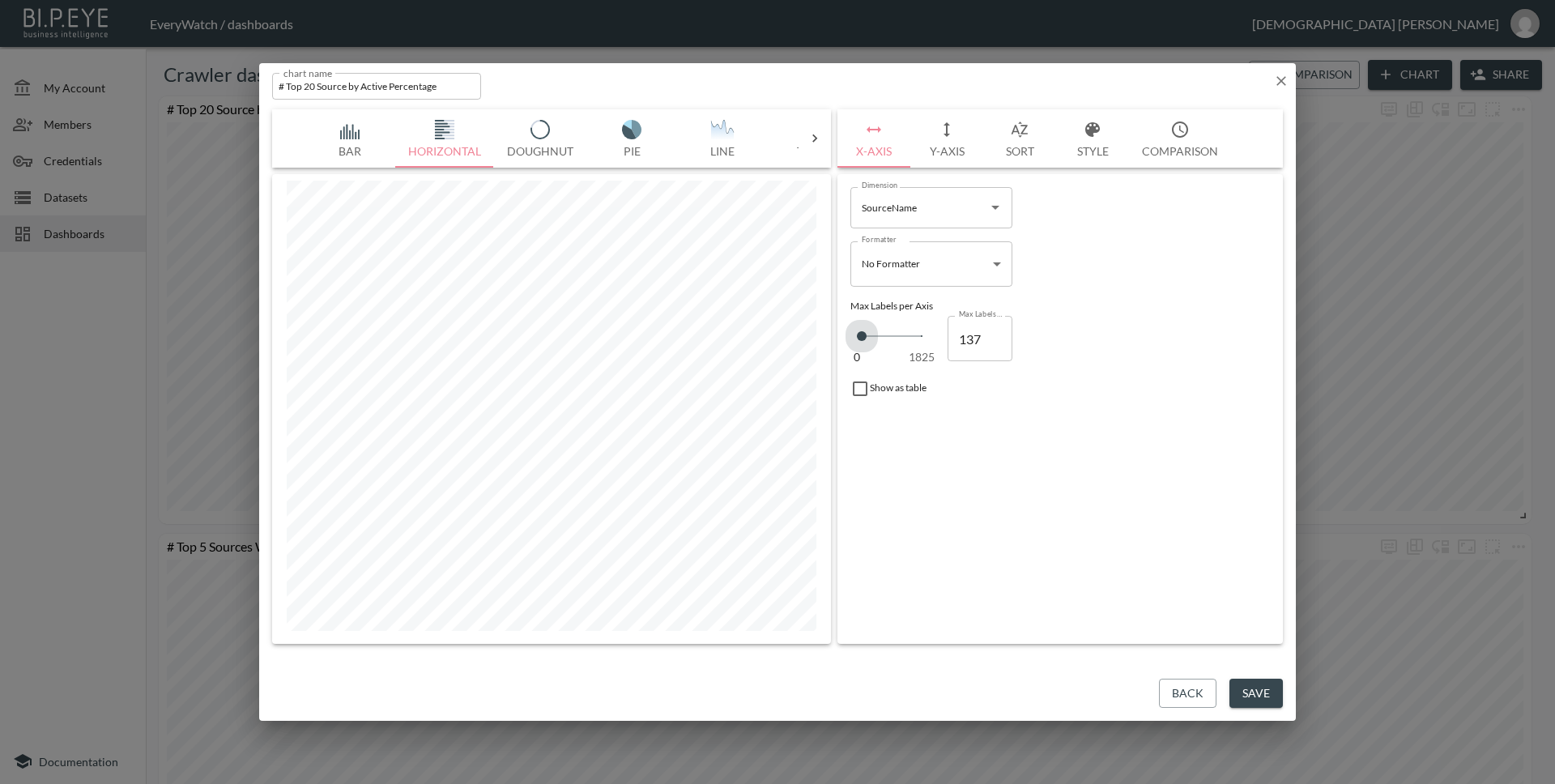
type input "91"
type input "46"
click at [858, 338] on span at bounding box center [858, 336] width 10 height 10
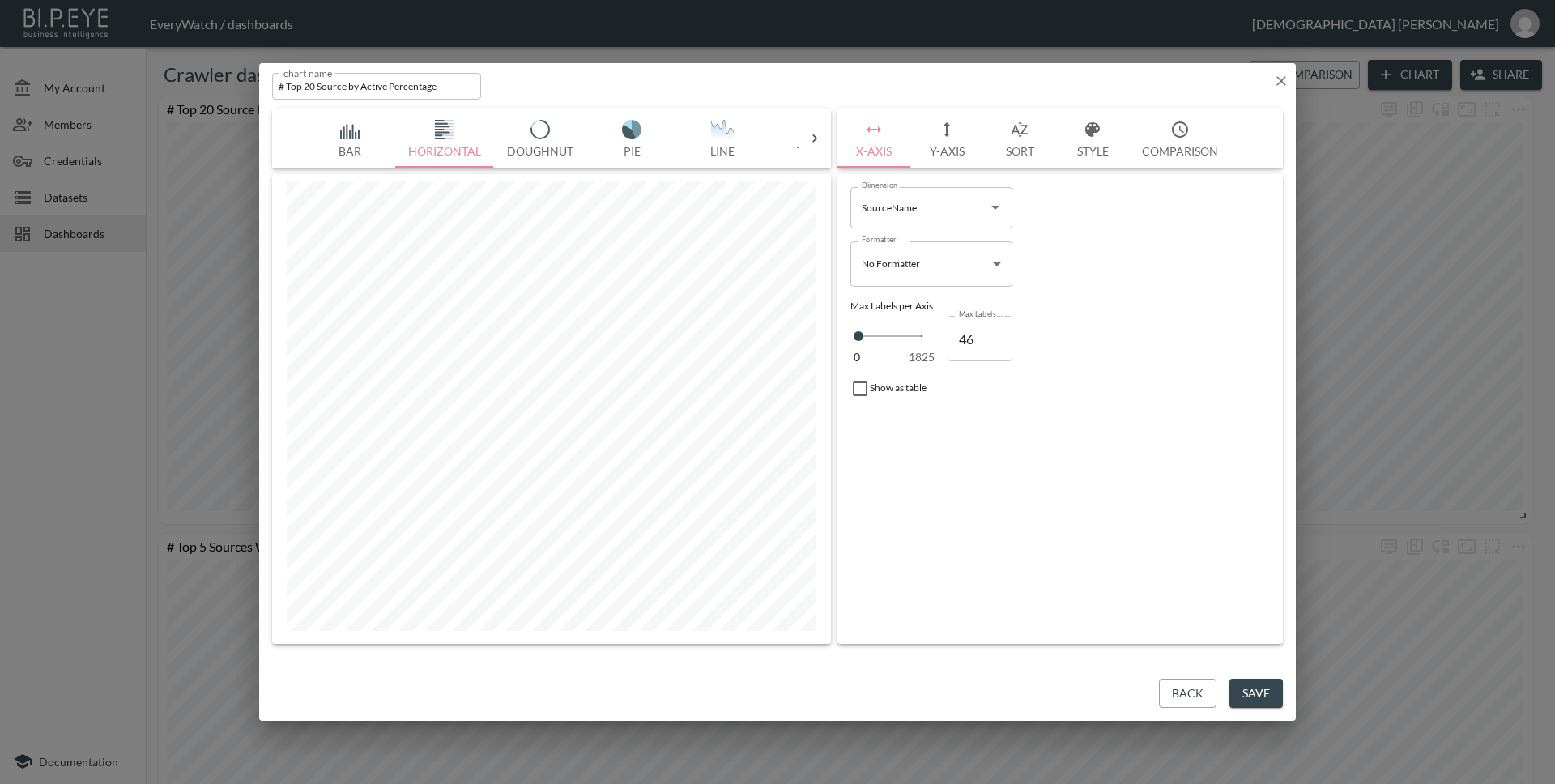
type input "0"
type input "411"
type input "456"
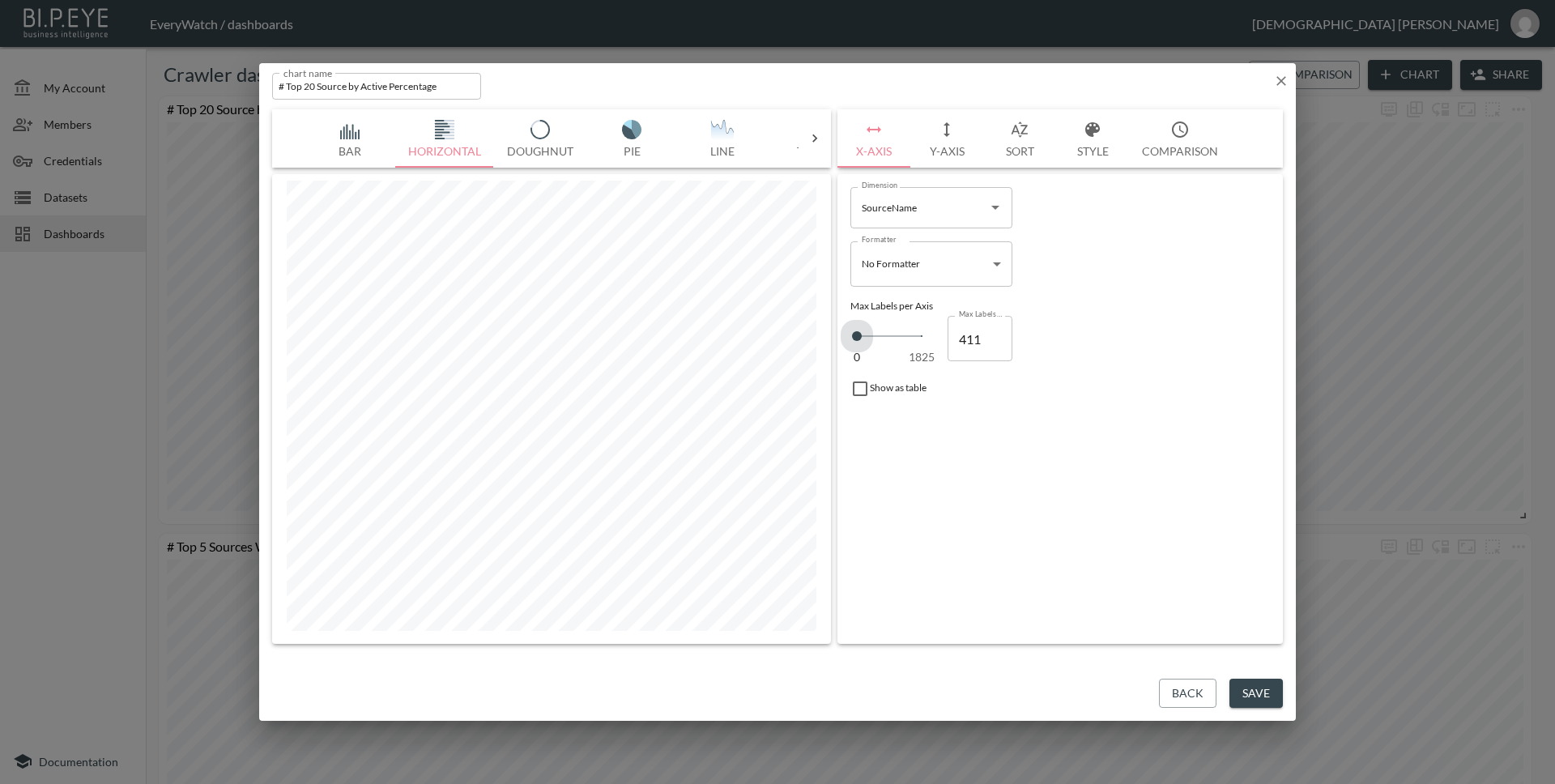
type input "456"
type input "525"
type input "593"
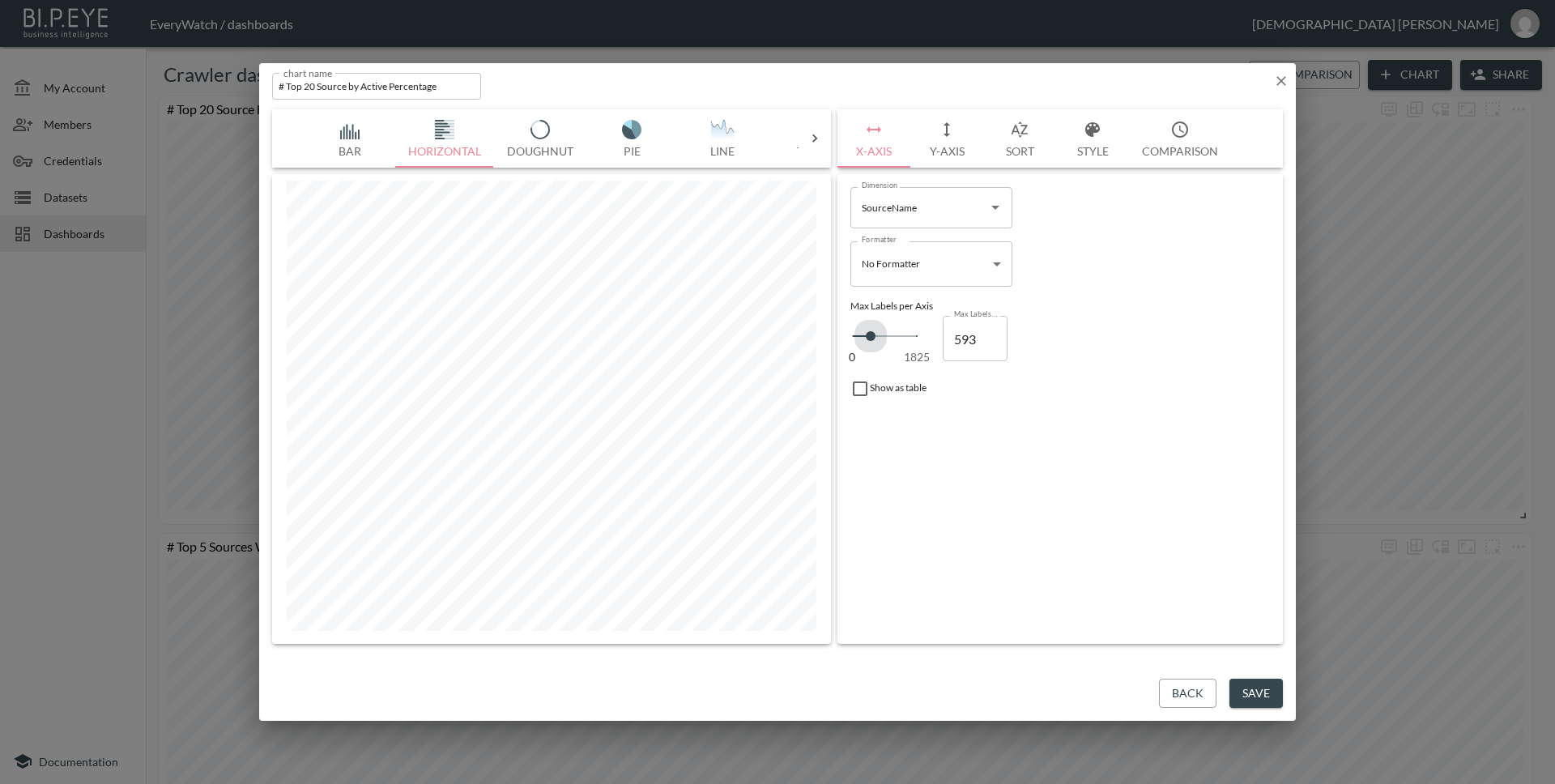
type input "684"
type input "821"
type input "867"
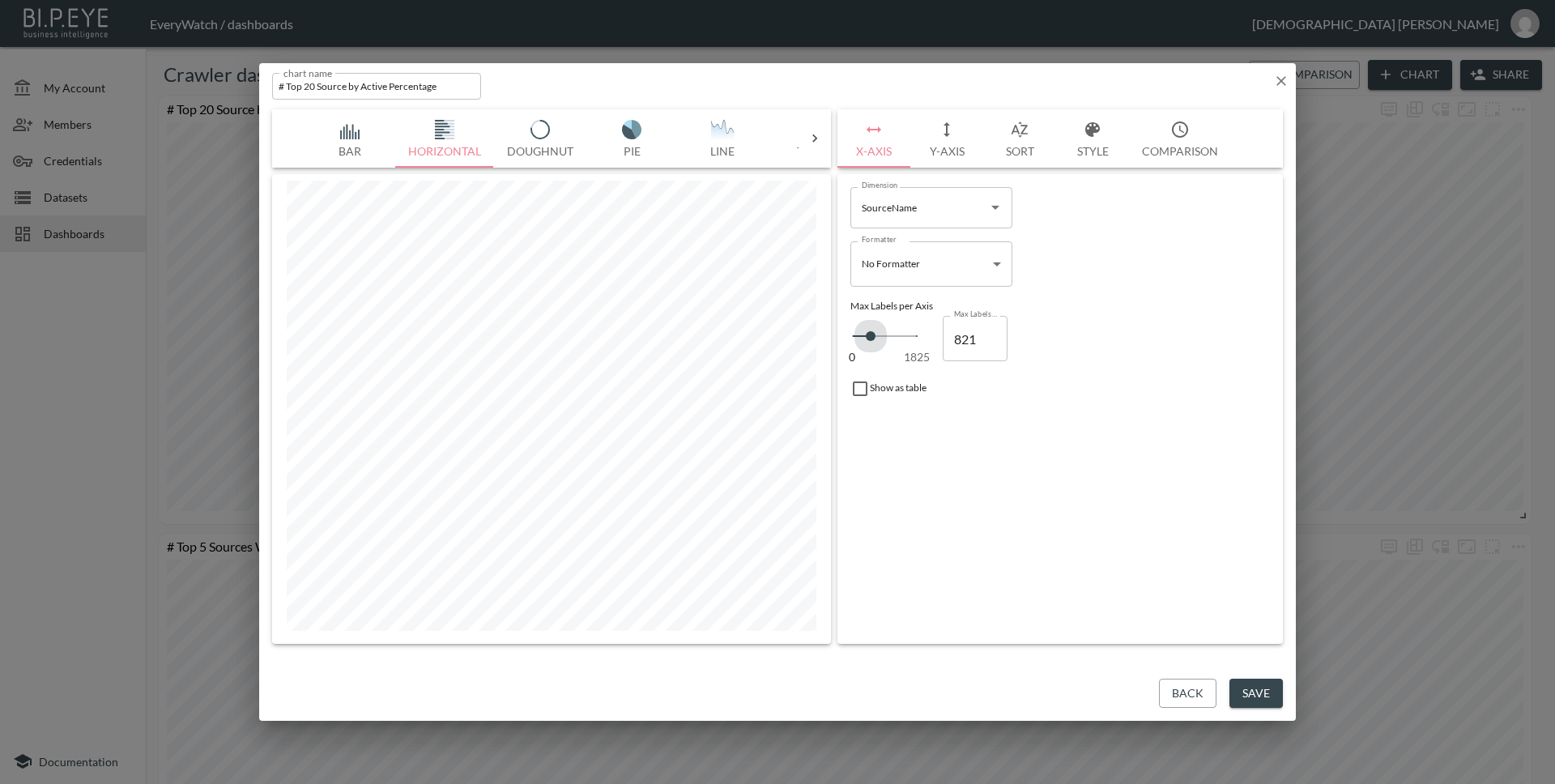
type input "867"
type input "958"
type input "1004"
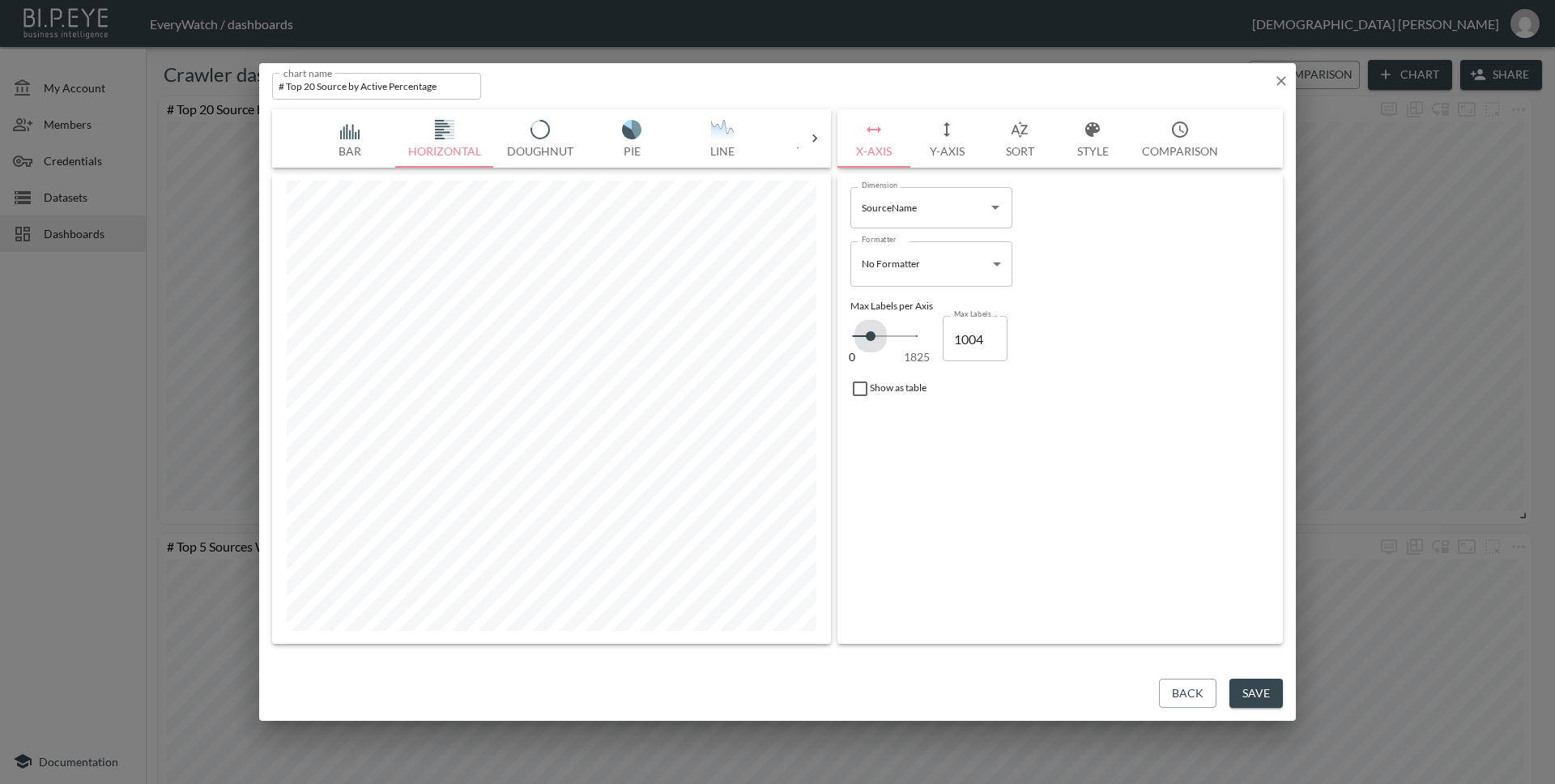
type input "1027"
type input "1072"
drag, startPoint x: 858, startPoint y: 338, endPoint x: 891, endPoint y: 337, distance: 33.0
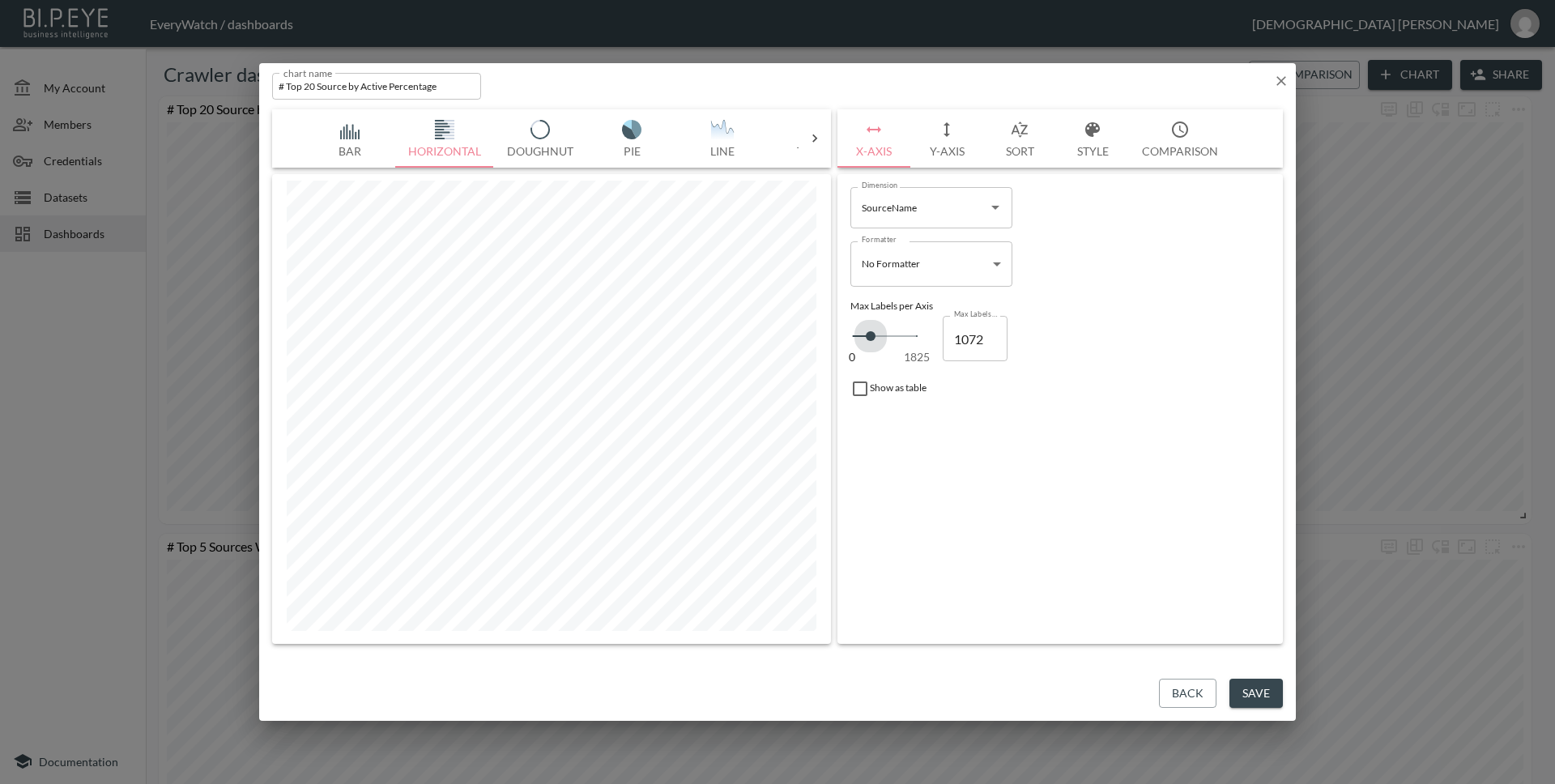
click at [876, 337] on span at bounding box center [871, 336] width 10 height 10
type input "1095"
type input "730"
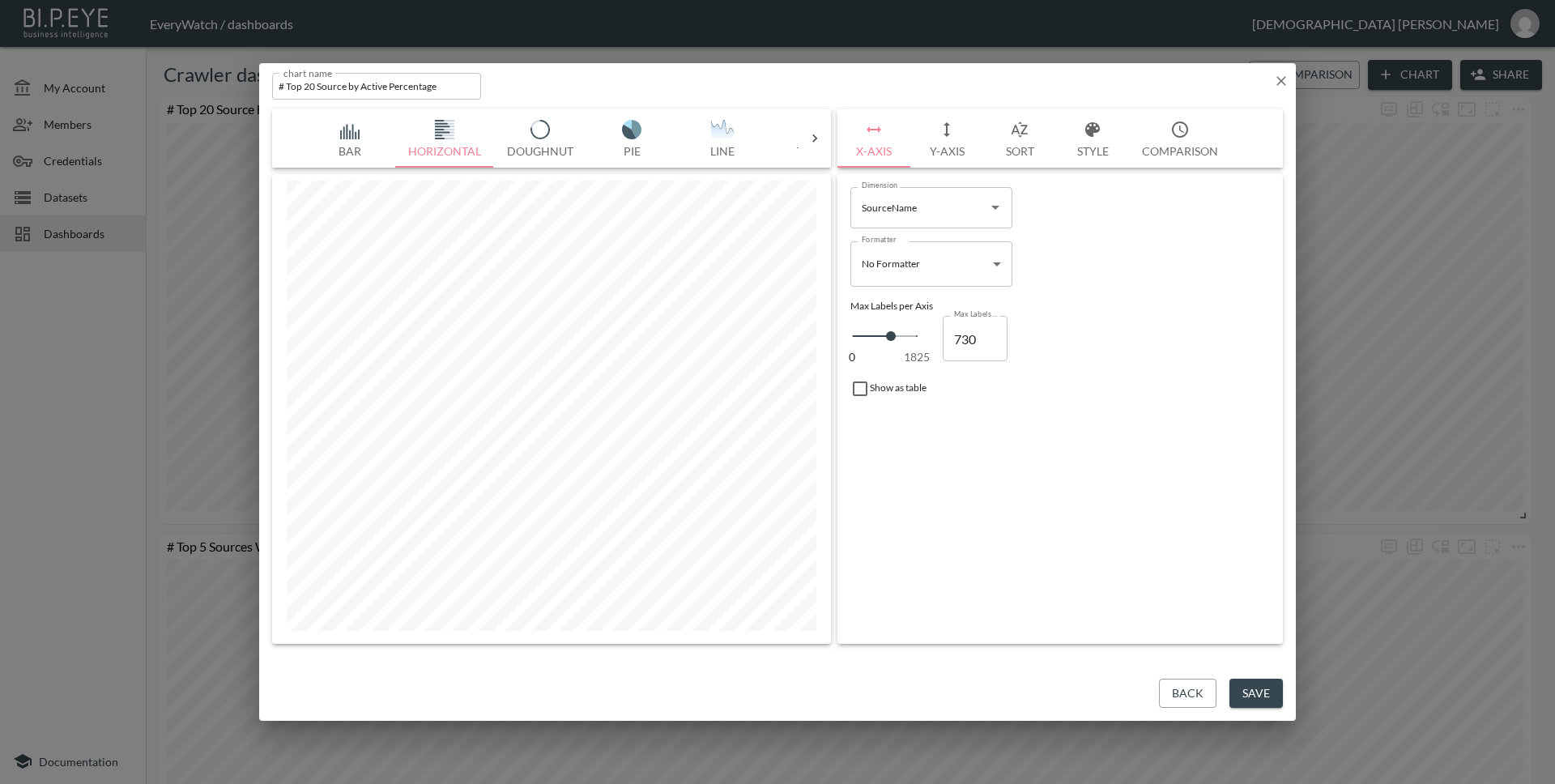
type input "707"
type input "684"
type input "662"
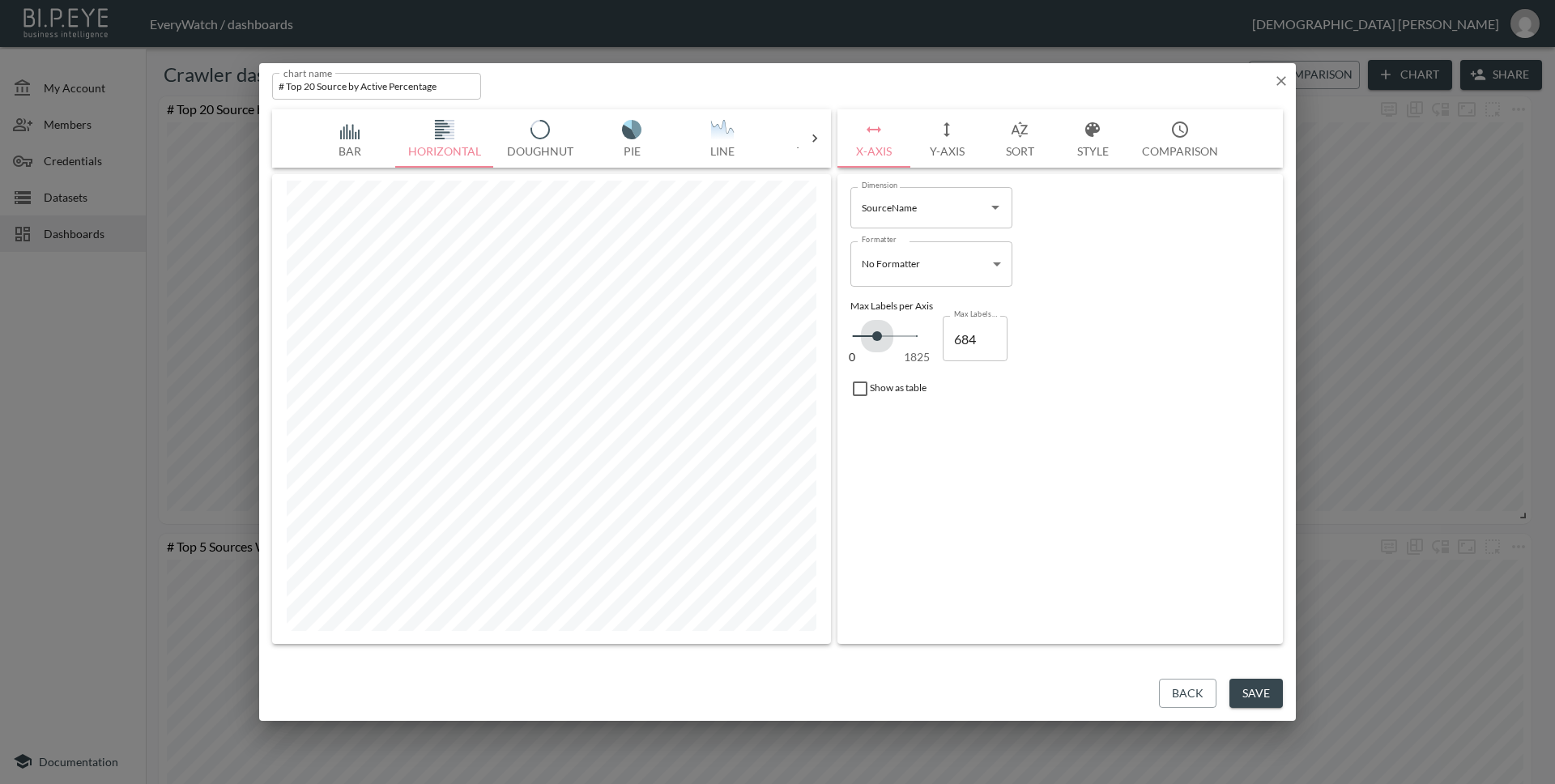
type input "662"
type input "639"
type input "616"
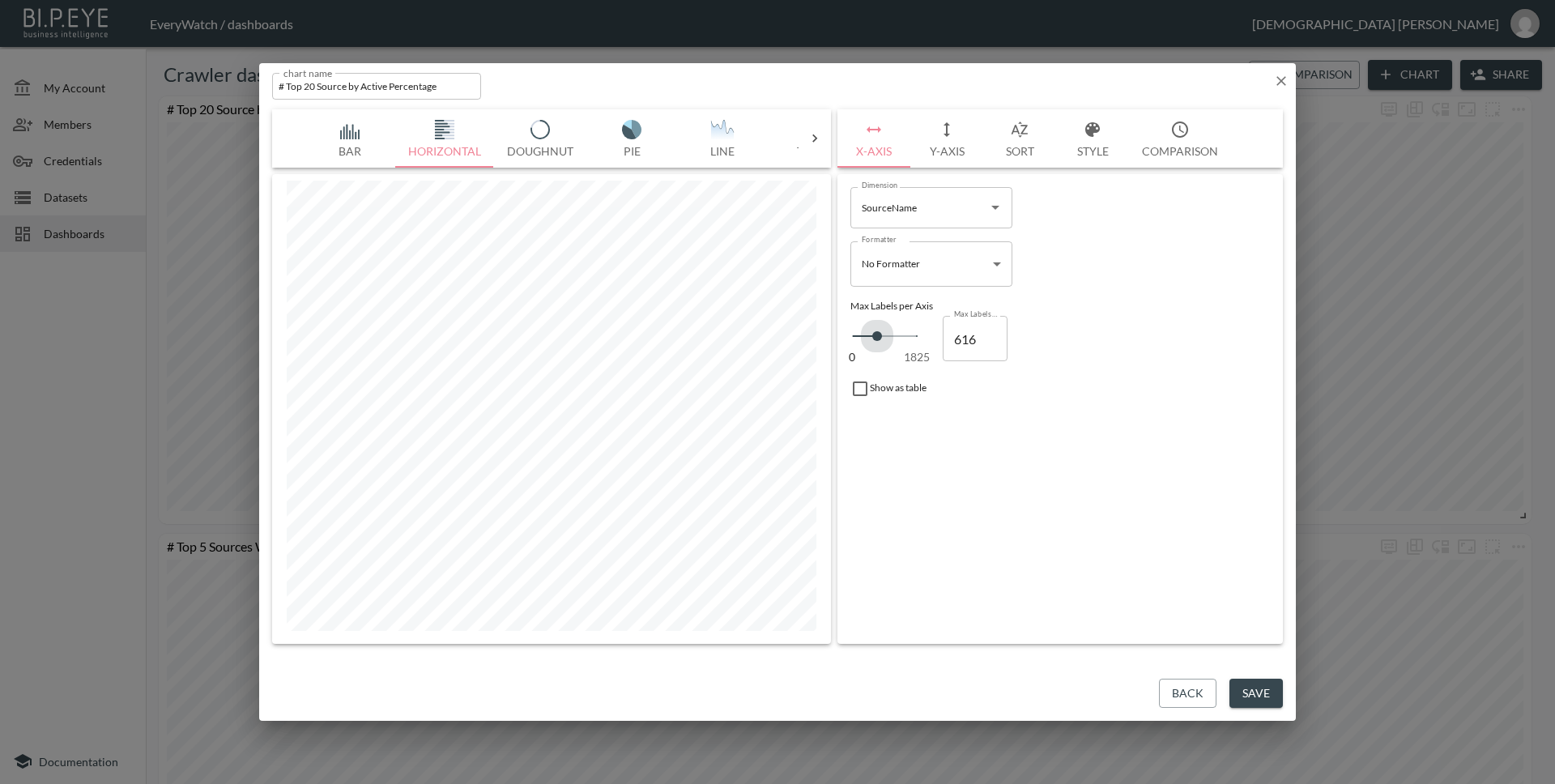
type input "570"
type input "525"
drag, startPoint x: 877, startPoint y: 337, endPoint x: 852, endPoint y: 343, distance: 25.7
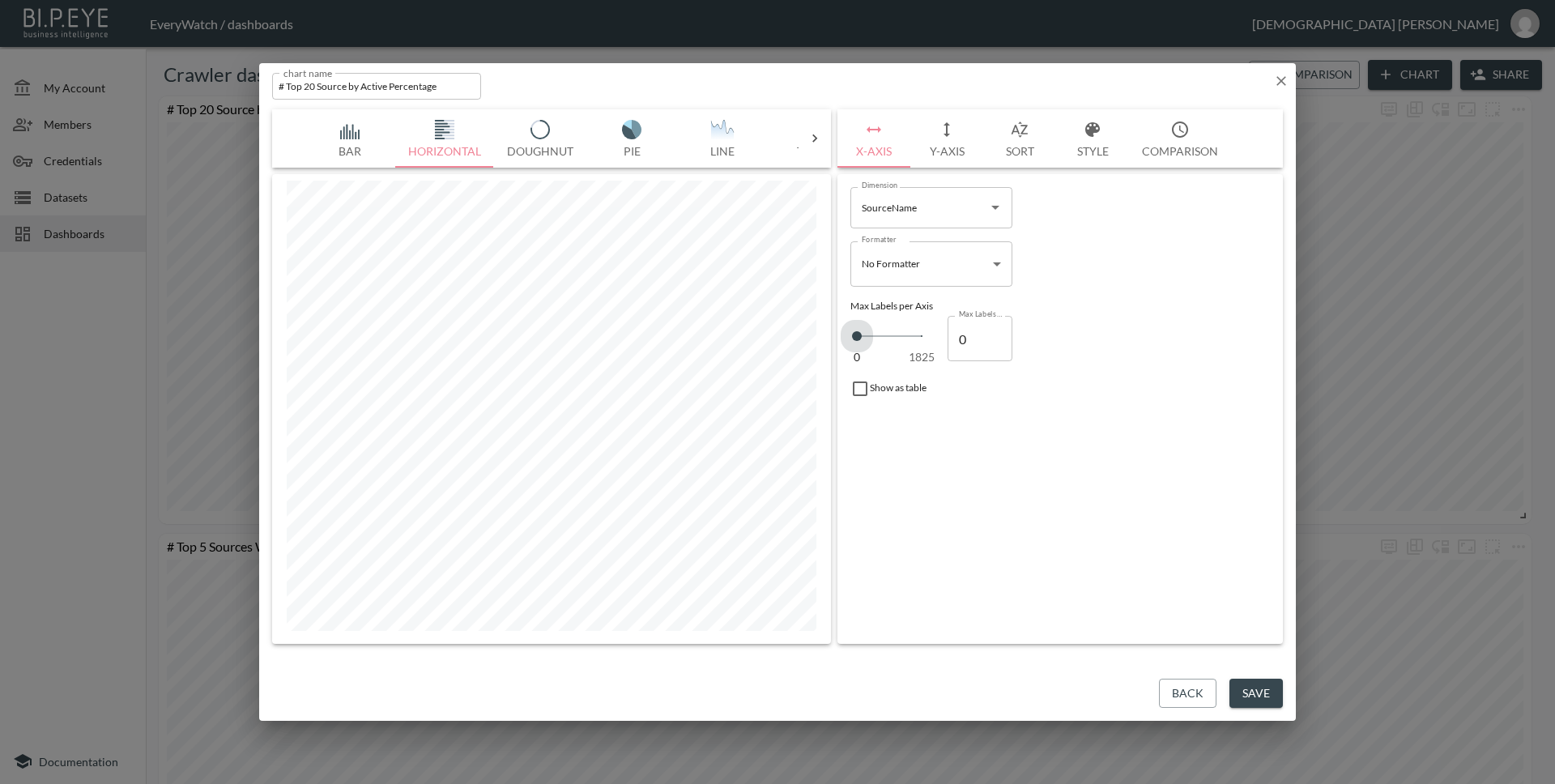
click at [852, 341] on span at bounding box center [856, 336] width 10 height 10
click at [939, 261] on body "BI.P.EYE, Interactive Analytics Dashboards - app EveryWatch / dashboards [PERSO…" at bounding box center [778, 392] width 1555 height 784
click at [1079, 266] on div at bounding box center [778, 392] width 1555 height 784
click at [954, 213] on input "SourceName" at bounding box center [919, 207] width 123 height 26
click at [1074, 237] on div "Formatter No Formatter No Formatter Formatter" at bounding box center [1060, 263] width 432 height 59
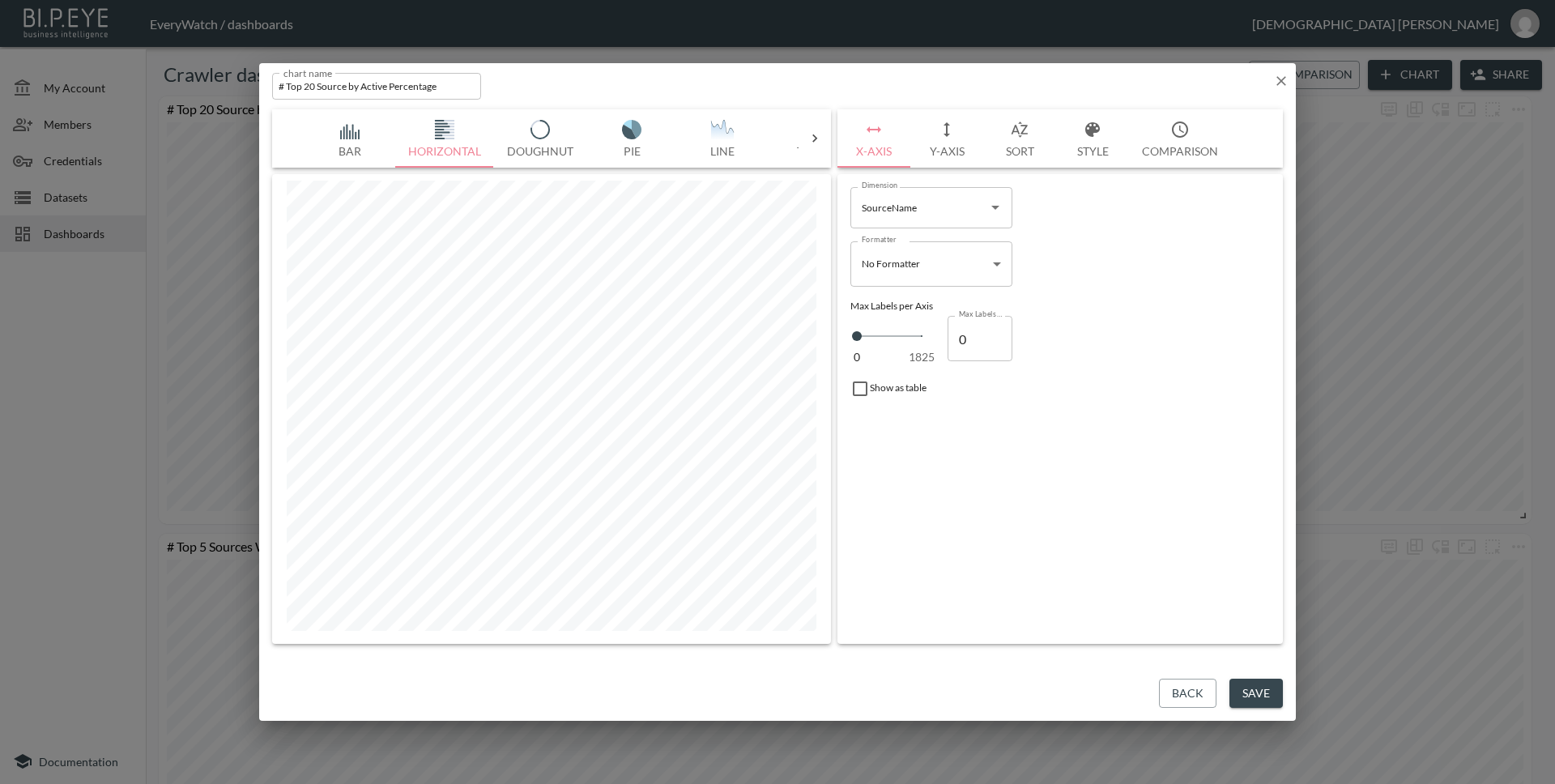
click at [537, 147] on button "Doughnut" at bounding box center [540, 138] width 92 height 59
click at [362, 137] on img "button" at bounding box center [349, 130] width 64 height 19
click at [457, 138] on button "Horizontal" at bounding box center [444, 138] width 99 height 59
click at [531, 136] on img "button" at bounding box center [539, 130] width 64 height 19
click at [639, 116] on button "Pie" at bounding box center [631, 138] width 90 height 59
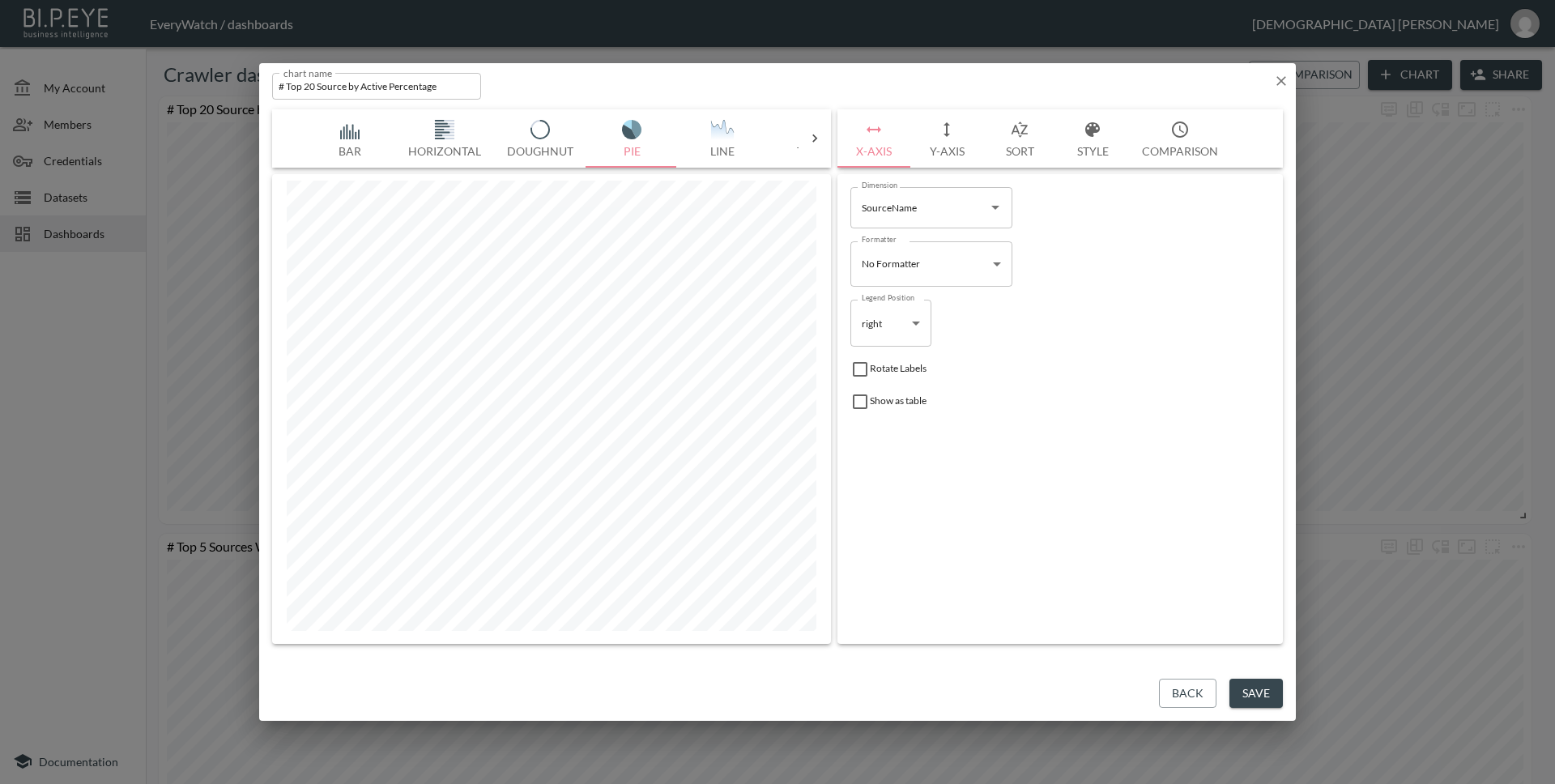
click at [521, 146] on button "Doughnut" at bounding box center [540, 138] width 92 height 59
click at [609, 155] on button "Pie" at bounding box center [631, 138] width 90 height 59
click at [820, 143] on icon at bounding box center [814, 138] width 16 height 16
click at [726, 141] on button "Stacked" at bounding box center [713, 138] width 90 height 59
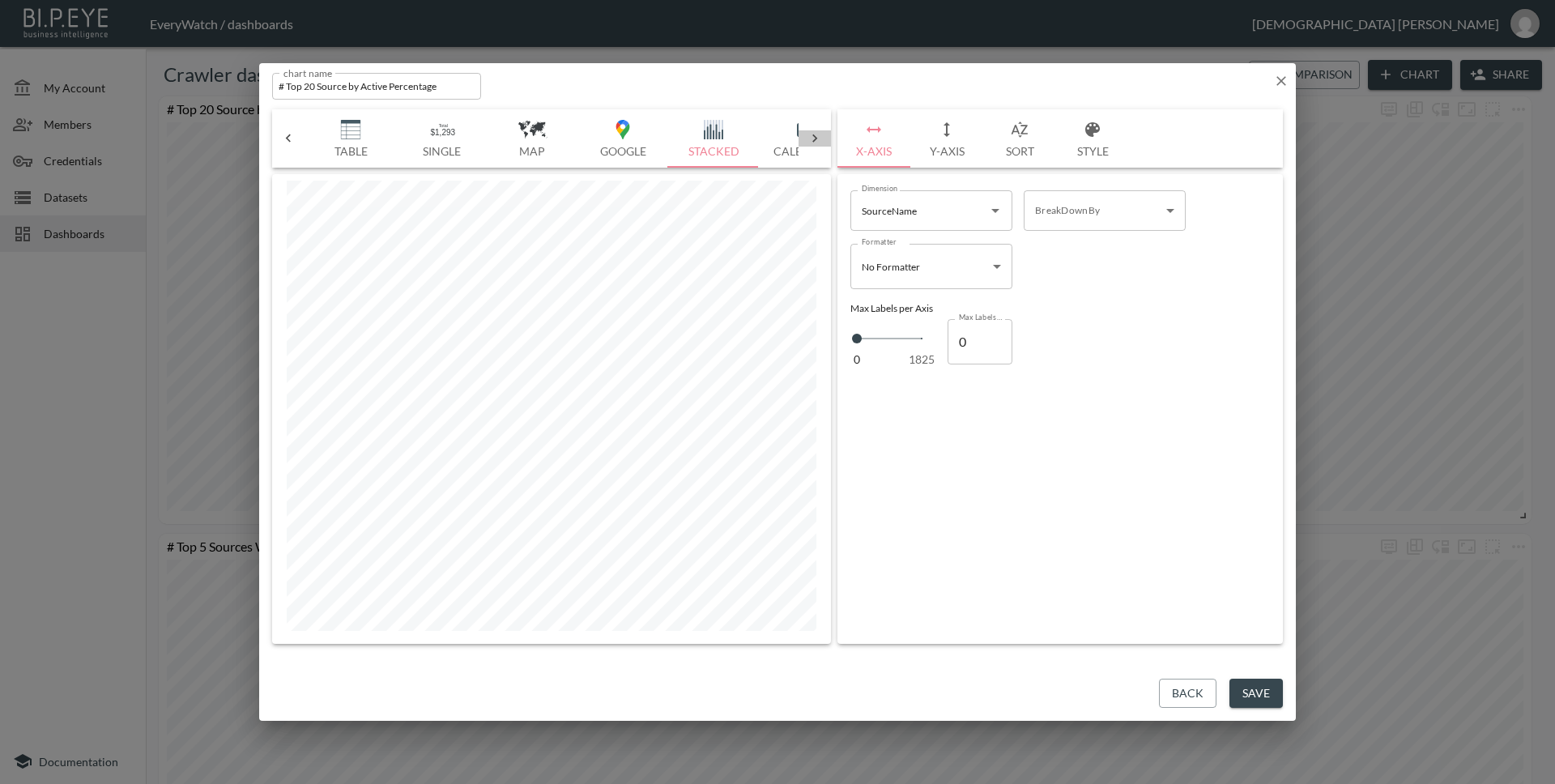
click at [822, 142] on icon at bounding box center [814, 138] width 16 height 16
click at [292, 144] on icon at bounding box center [288, 138] width 16 height 16
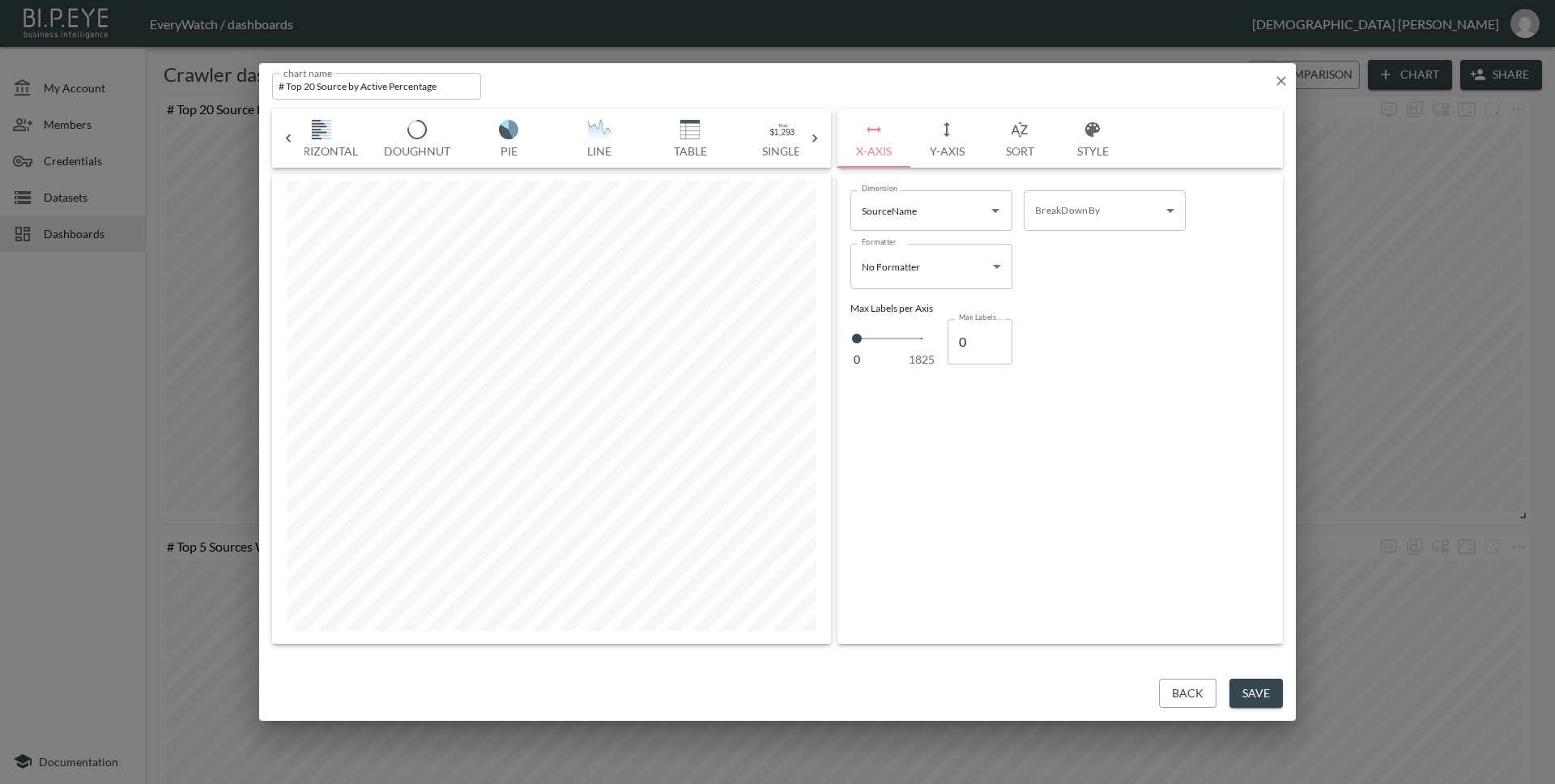
scroll to position [0, 0]
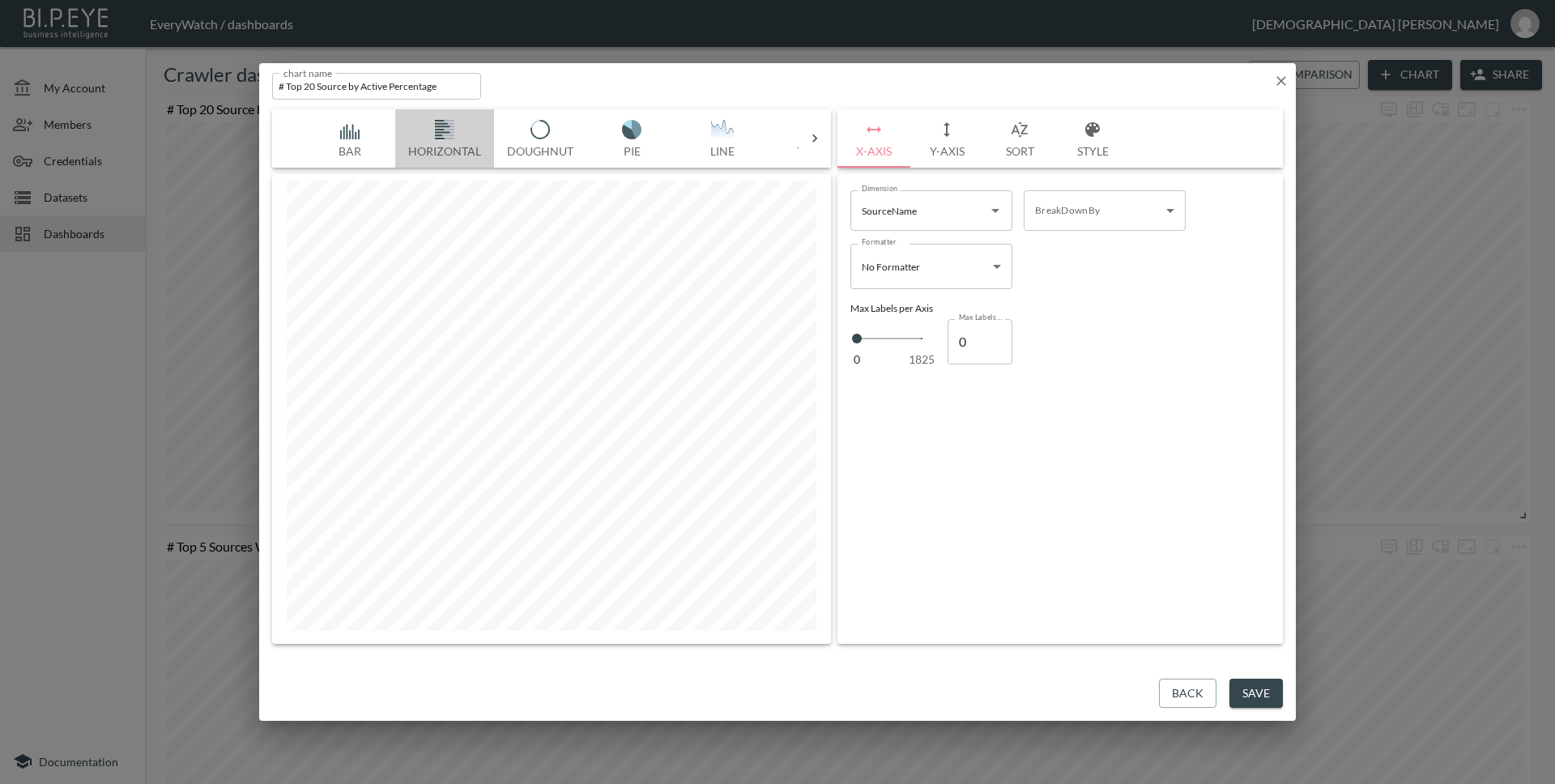
click at [447, 146] on button "Horizontal" at bounding box center [444, 138] width 99 height 59
click at [810, 137] on icon at bounding box center [814, 138] width 16 height 16
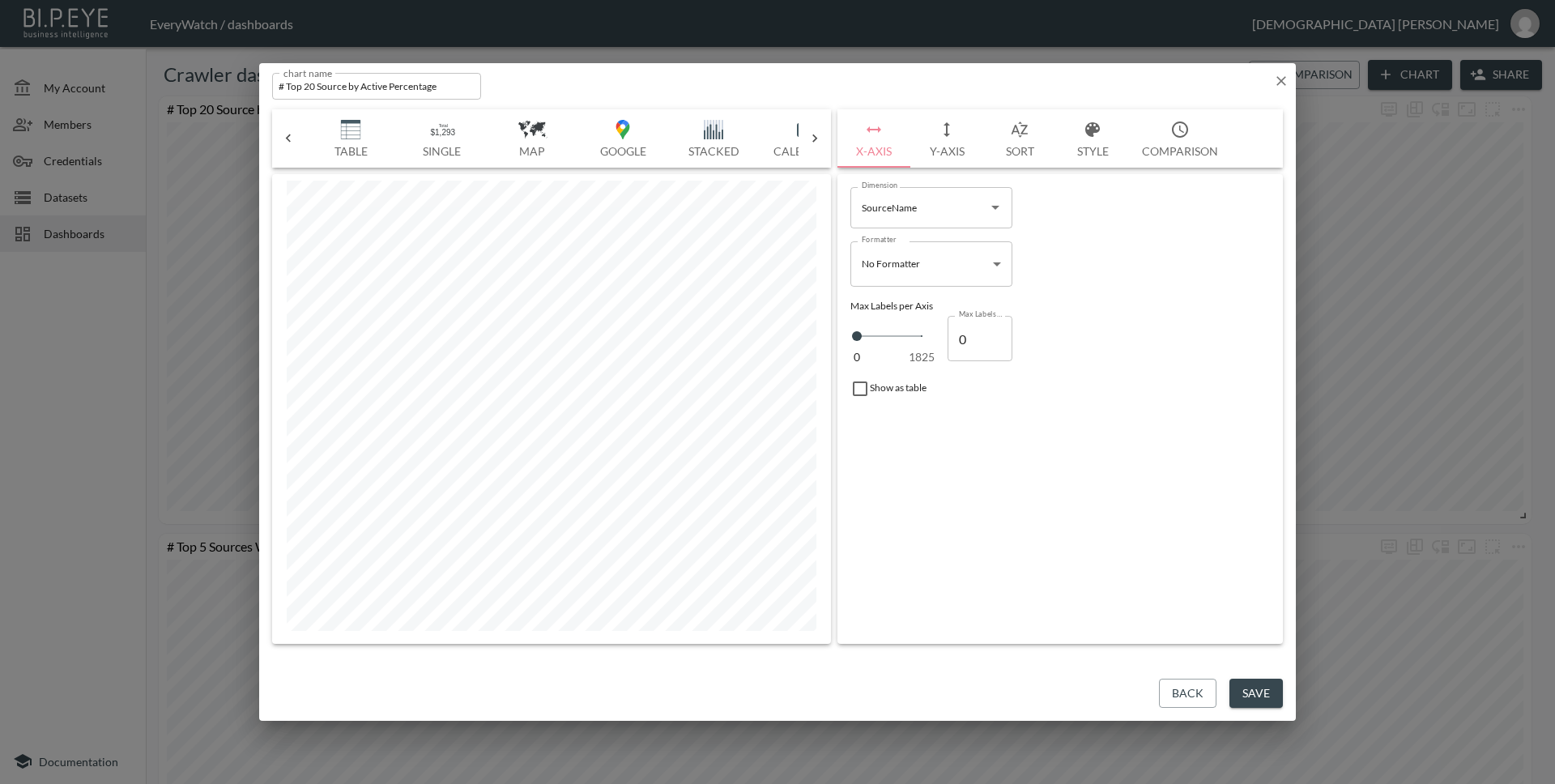
click at [810, 137] on icon at bounding box center [814, 138] width 16 height 16
click at [603, 142] on button "Stacked" at bounding box center [590, 138] width 90 height 59
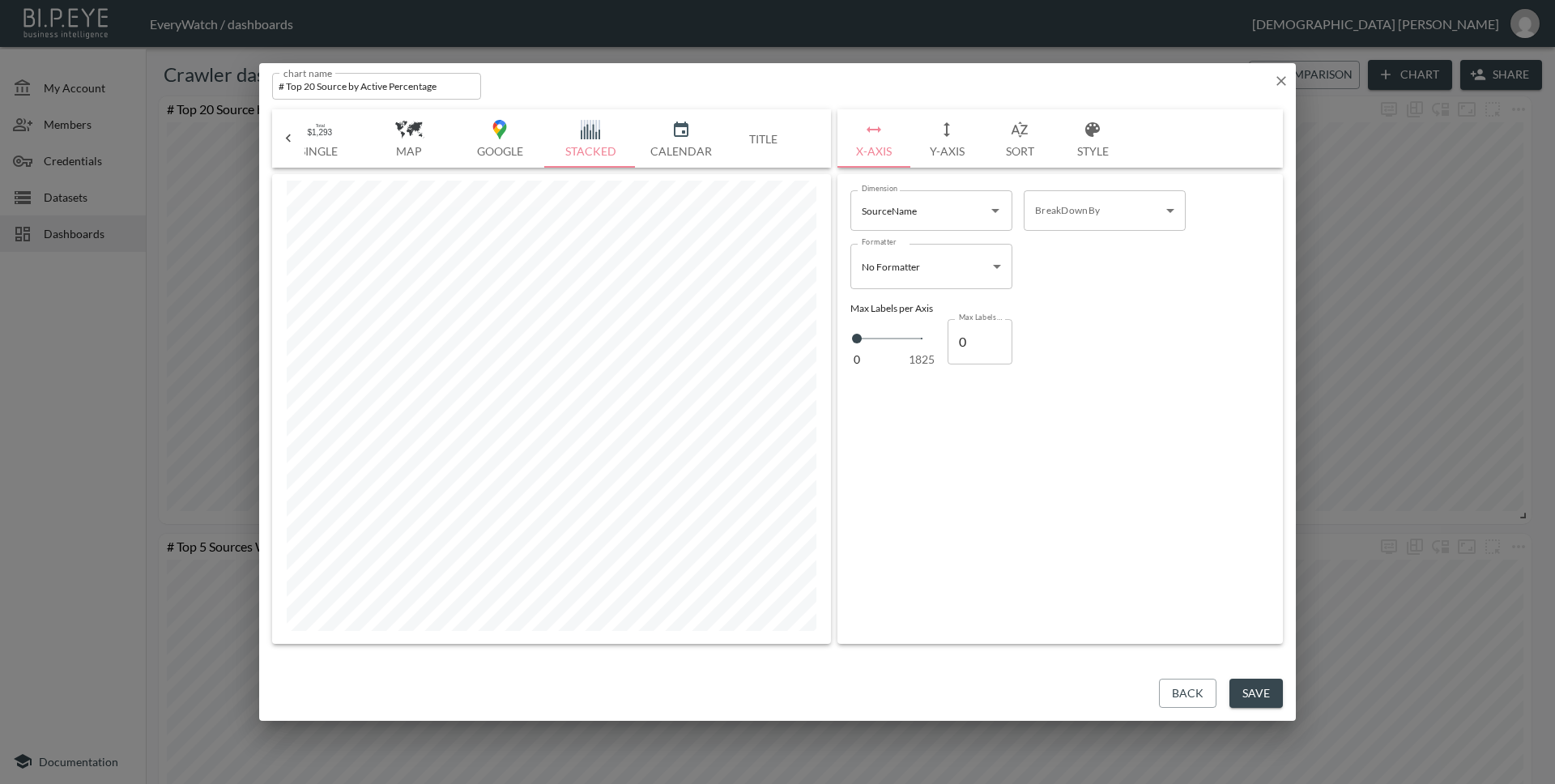
click at [1088, 145] on button "Style" at bounding box center [1093, 138] width 73 height 59
click at [870, 336] on div at bounding box center [862, 336] width 24 height 24
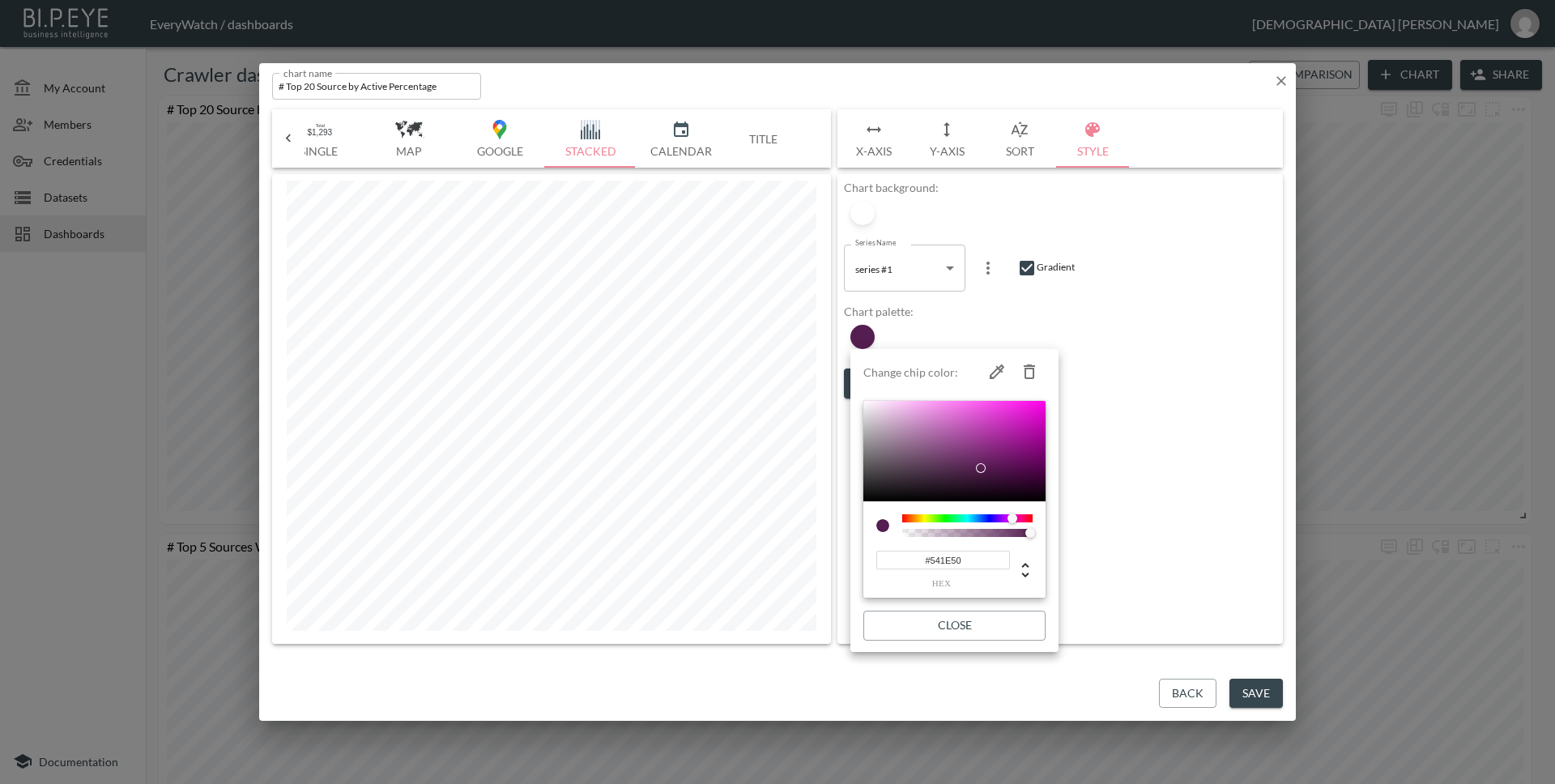
click at [978, 554] on input "#541E50" at bounding box center [943, 559] width 134 height 18
paste input "07509C"
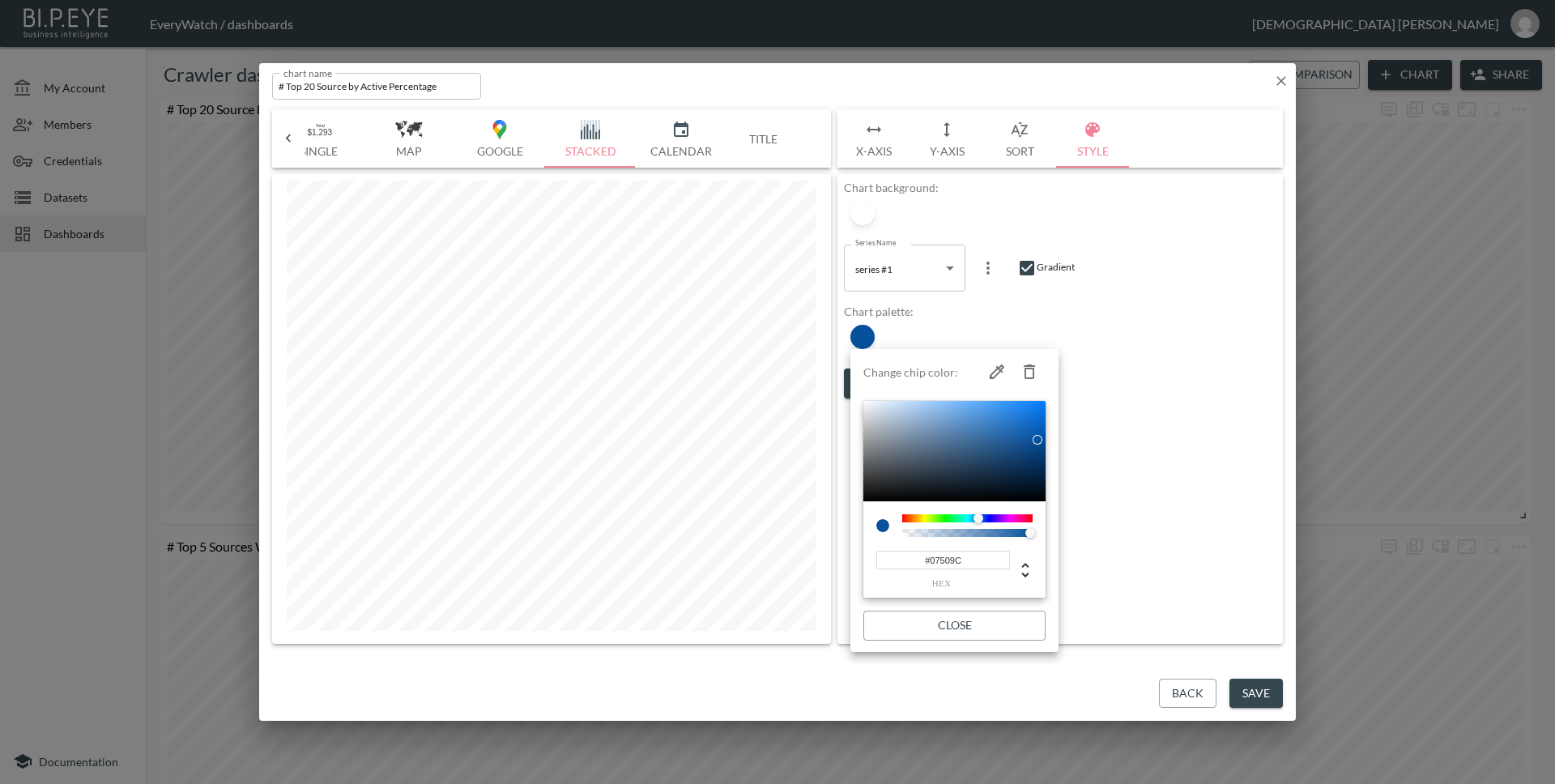
click at [976, 622] on button "Close" at bounding box center [954, 625] width 183 height 30
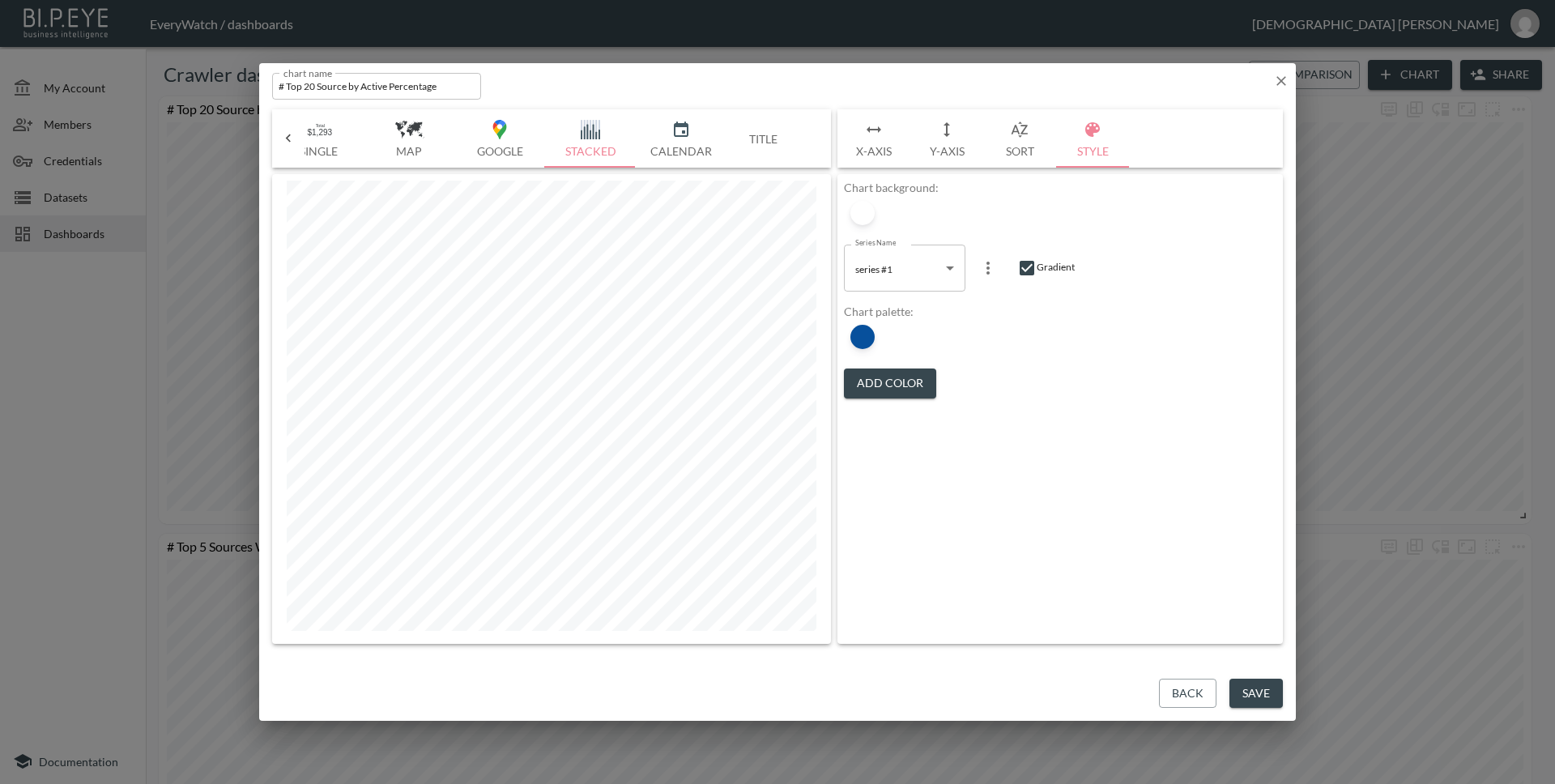
click at [1234, 685] on button "Save" at bounding box center [1256, 693] width 54 height 30
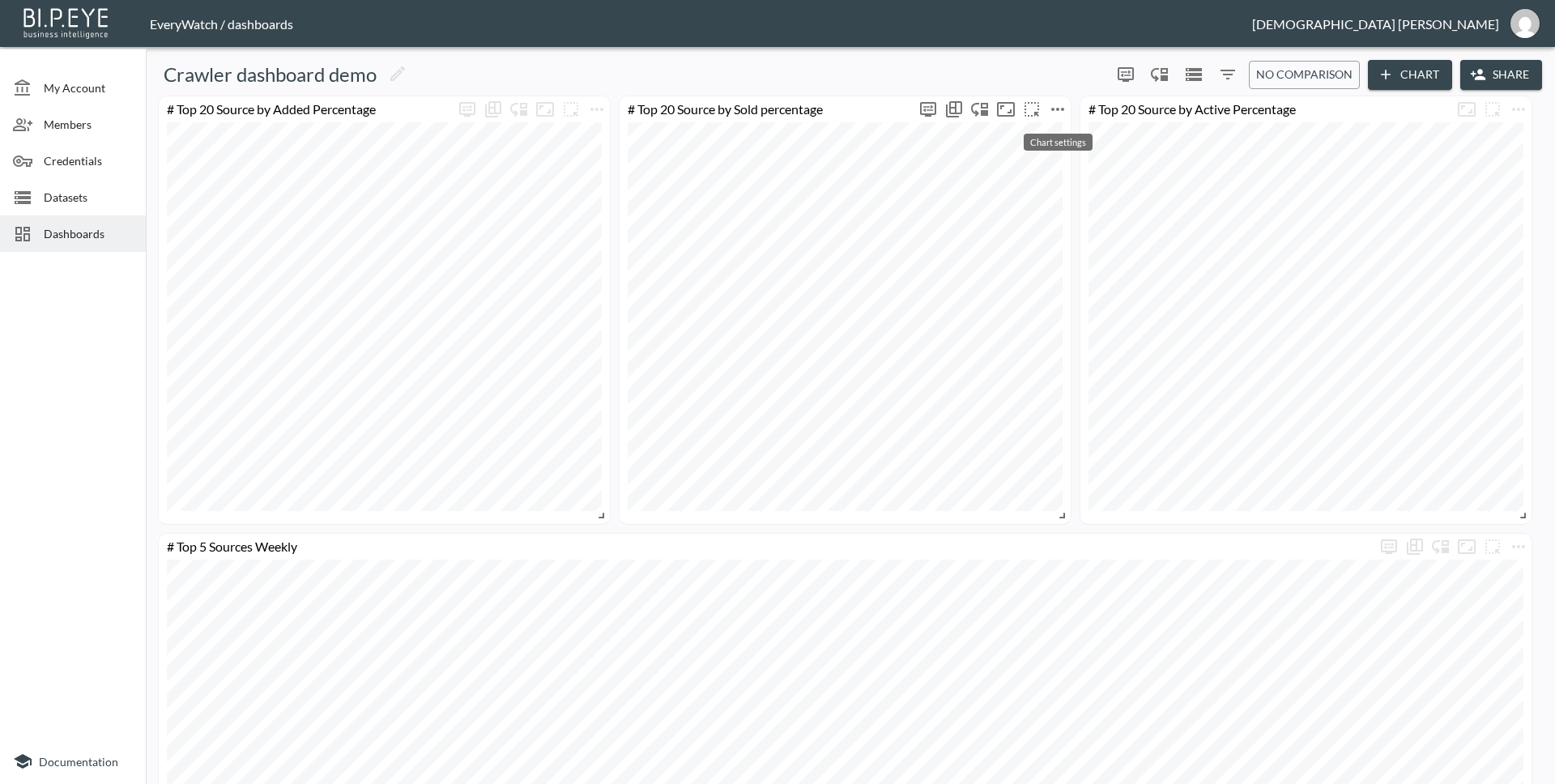
click at [1062, 110] on icon "more" at bounding box center [1057, 110] width 19 height 19
click at [1049, 140] on p "Edit" at bounding box center [1040, 140] width 23 height 19
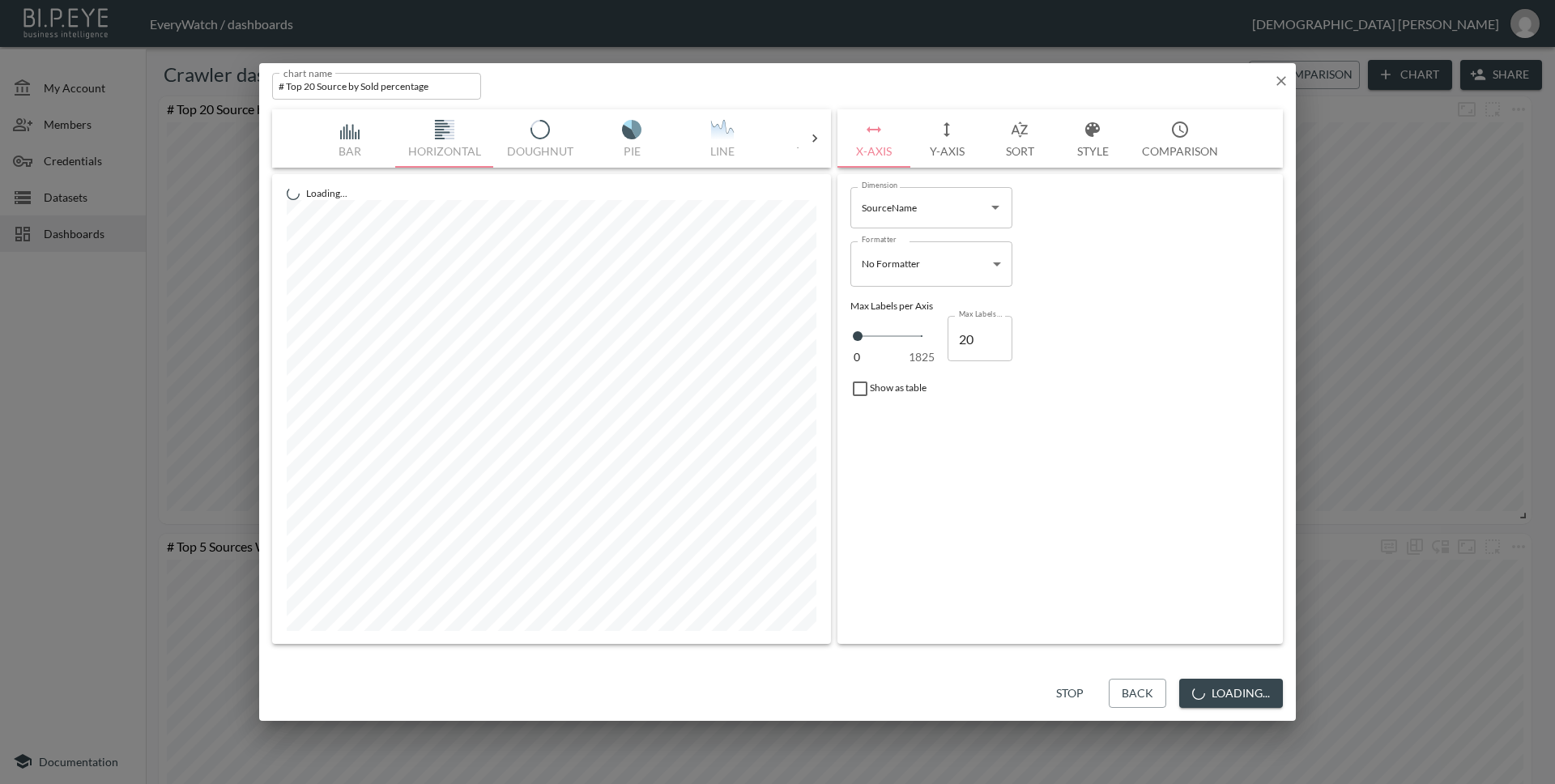
click at [1100, 144] on button "Style" at bounding box center [1093, 138] width 73 height 59
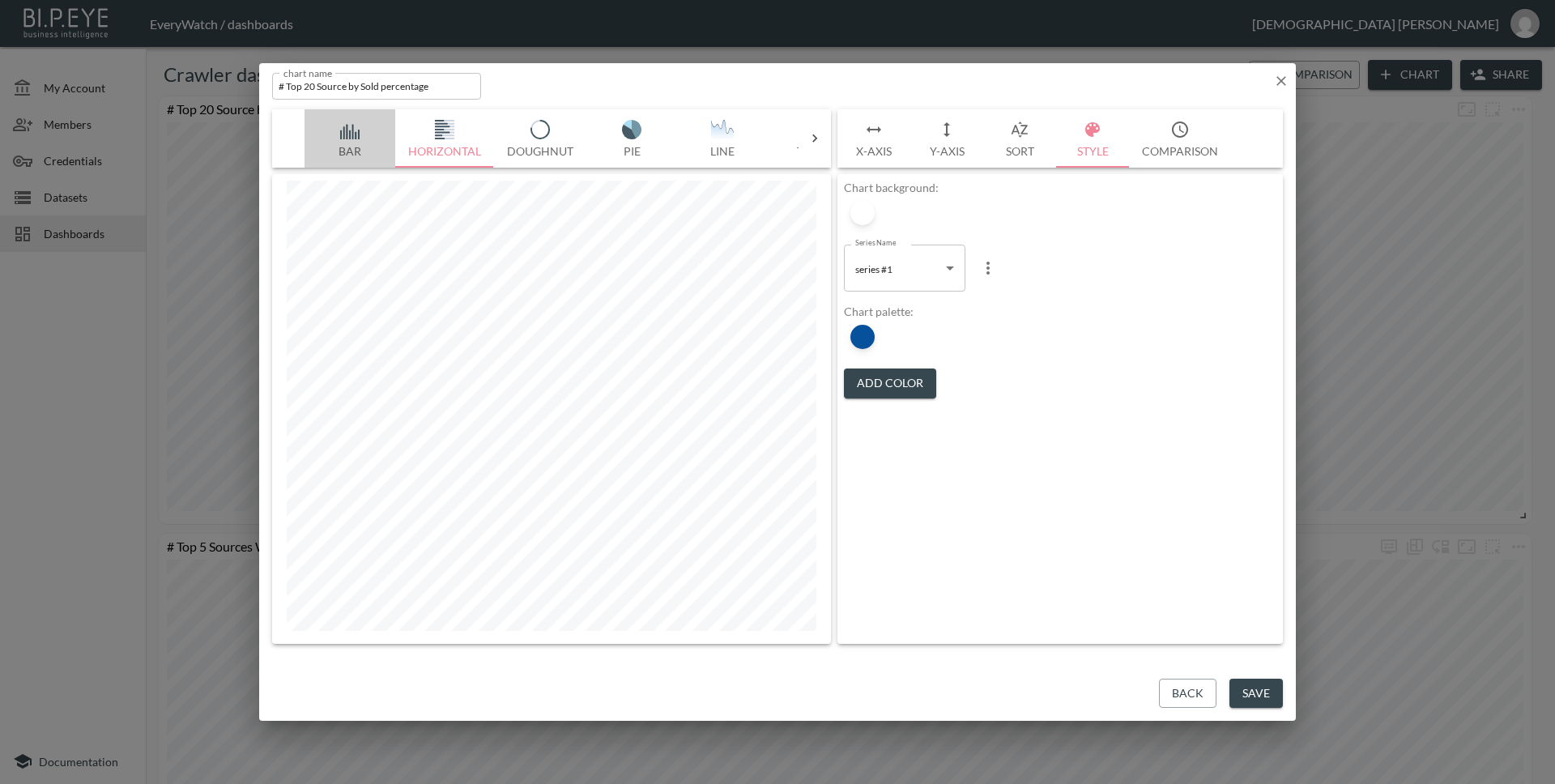
click at [346, 148] on button "Bar" at bounding box center [350, 138] width 90 height 59
click at [816, 139] on icon at bounding box center [814, 138] width 16 height 16
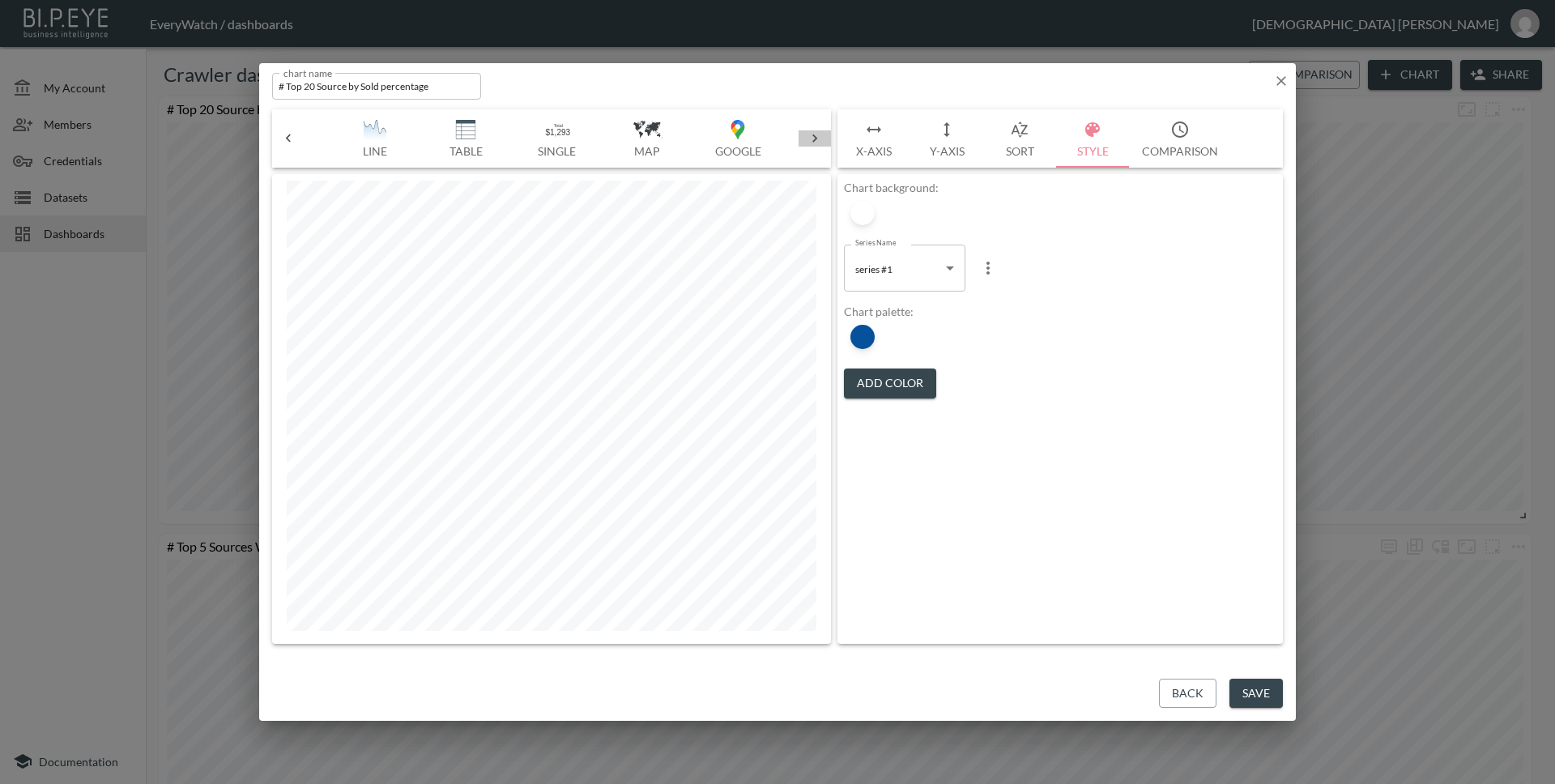
click at [816, 139] on icon at bounding box center [814, 138] width 16 height 16
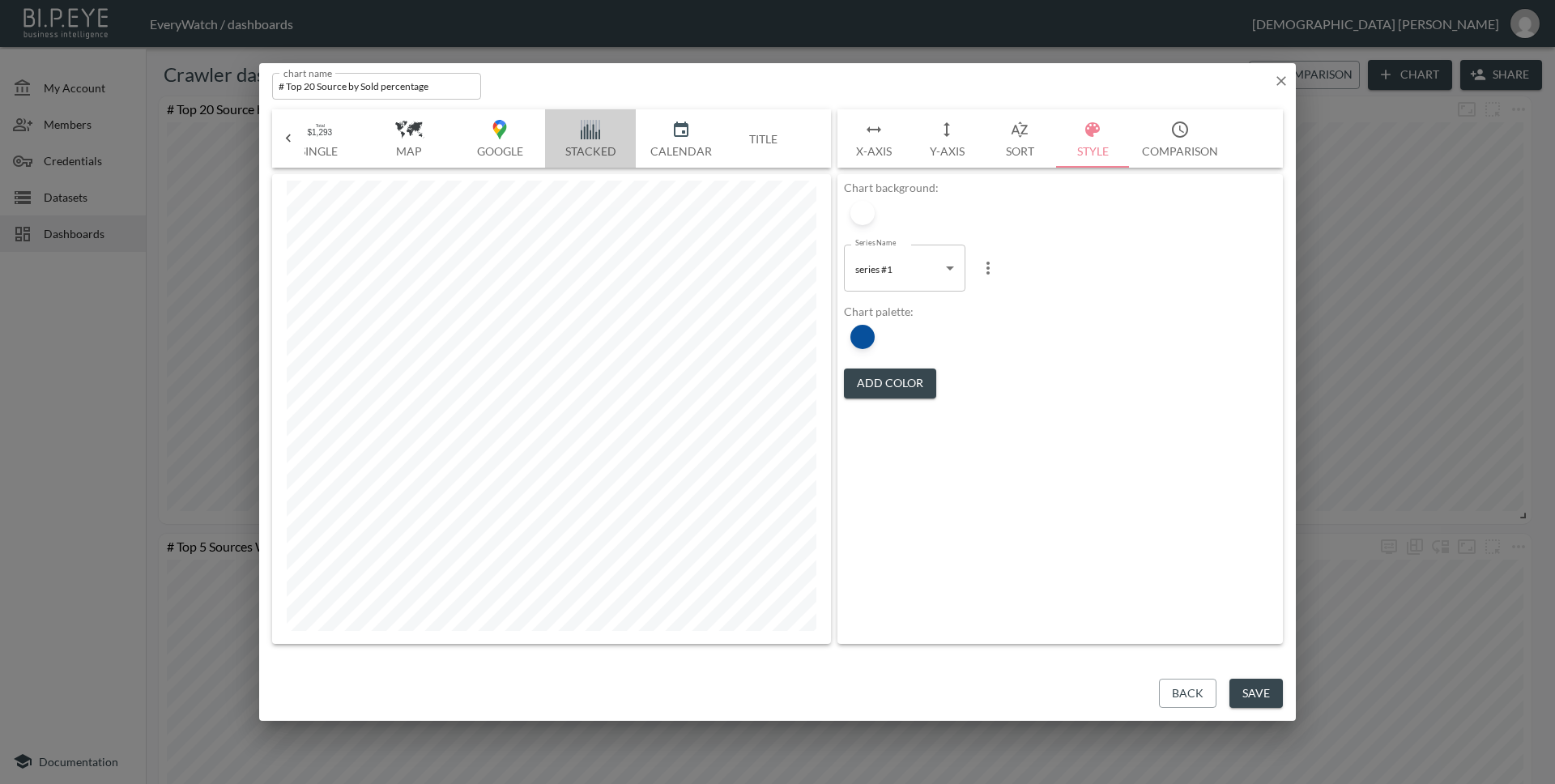
click at [577, 137] on img "button" at bounding box center [590, 130] width 64 height 19
click at [286, 141] on icon at bounding box center [288, 138] width 16 height 16
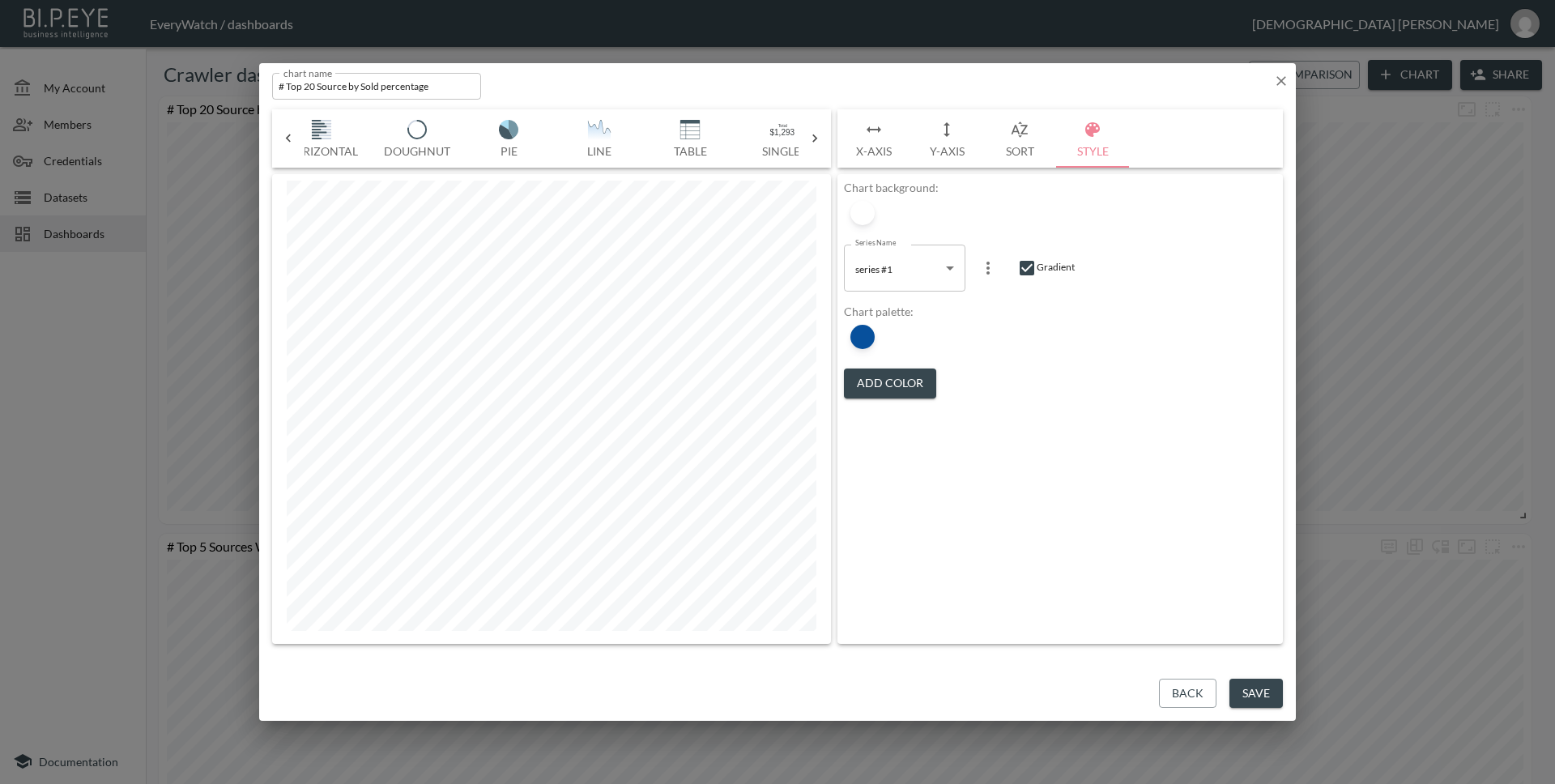
click at [286, 141] on icon at bounding box center [288, 138] width 16 height 16
click at [337, 137] on img "button" at bounding box center [349, 130] width 64 height 19
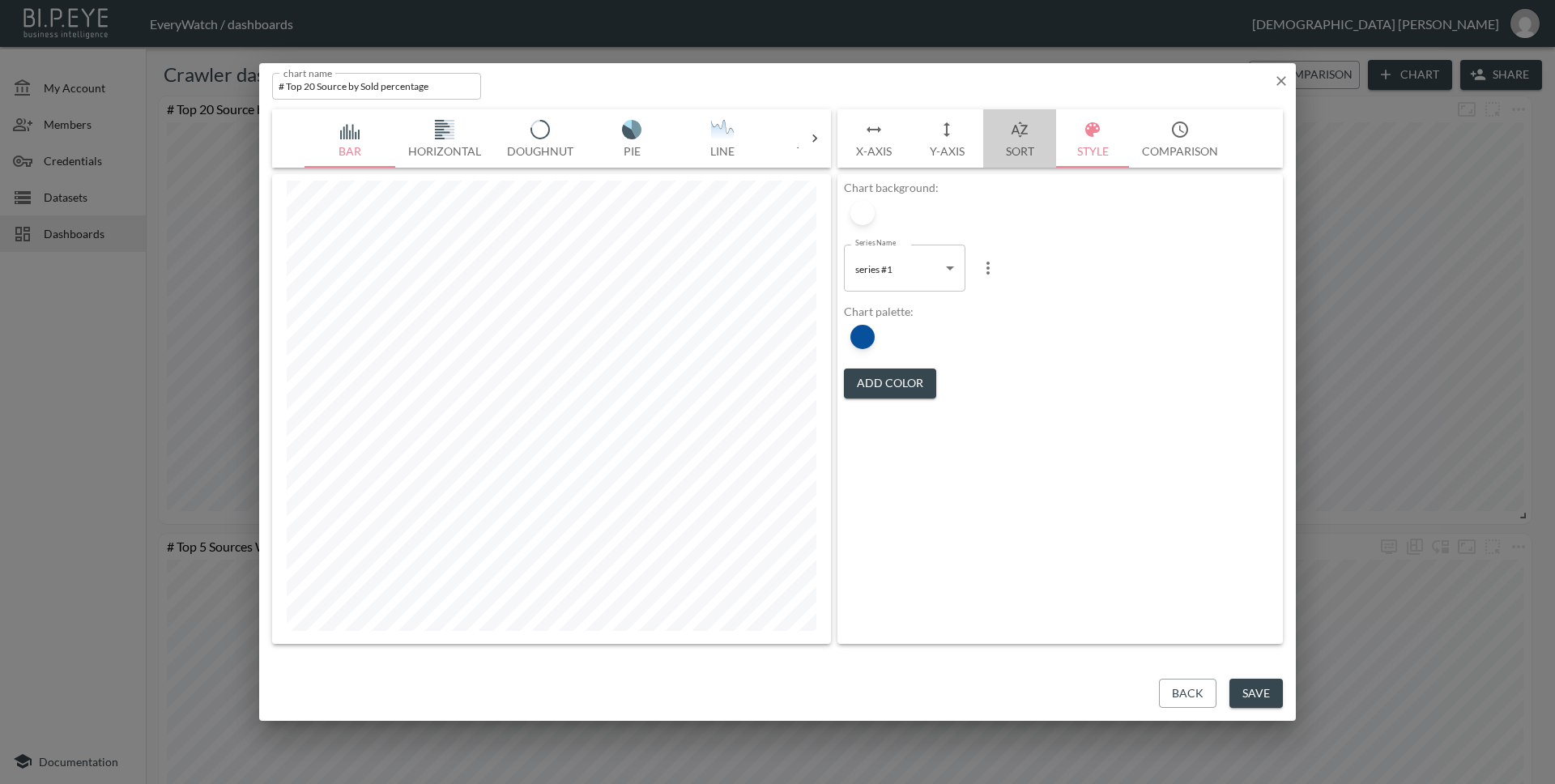
click at [1013, 140] on button "Sort" at bounding box center [1020, 138] width 73 height 59
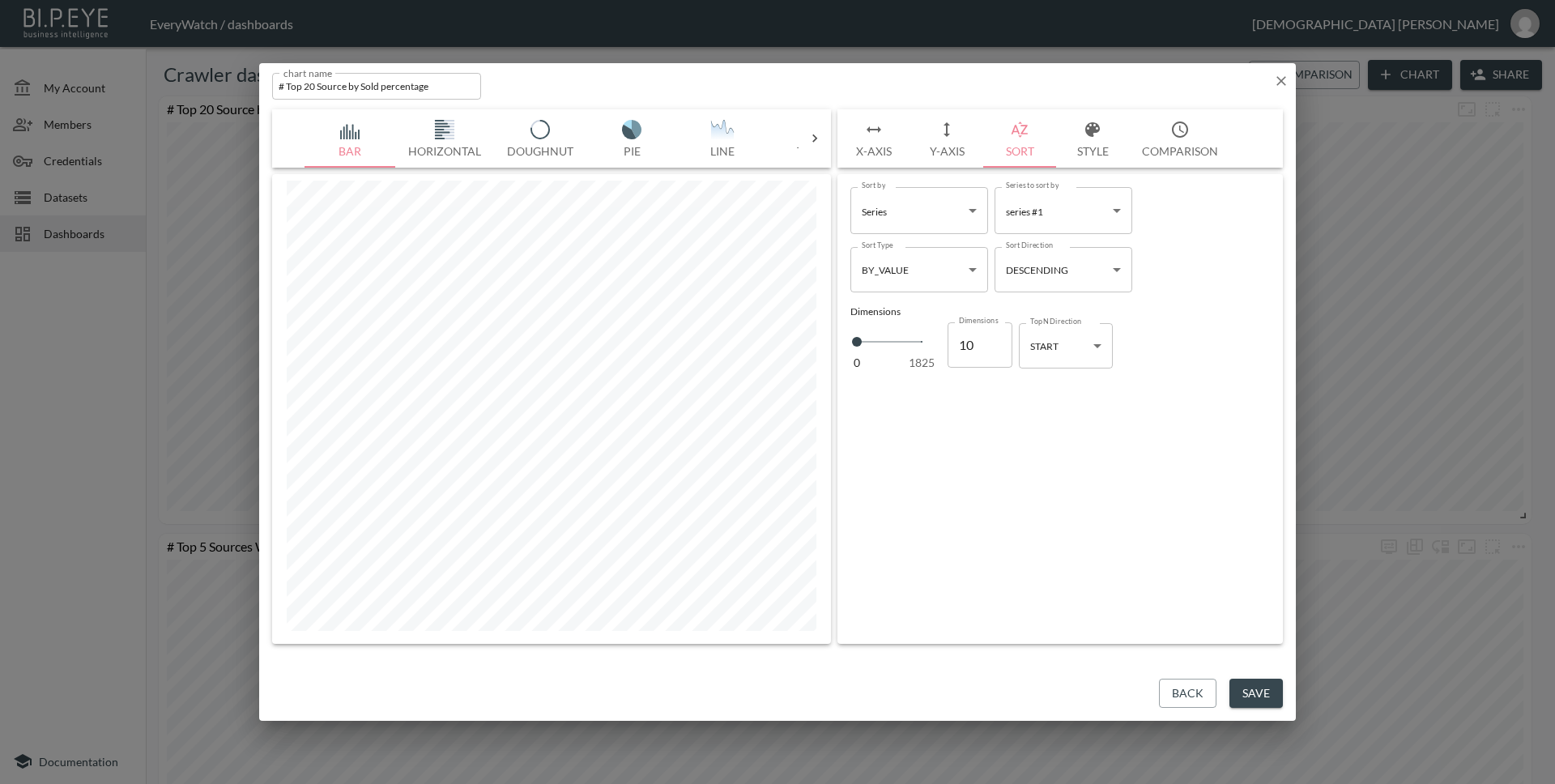
click at [937, 145] on button "Y-Axis" at bounding box center [947, 138] width 73 height 59
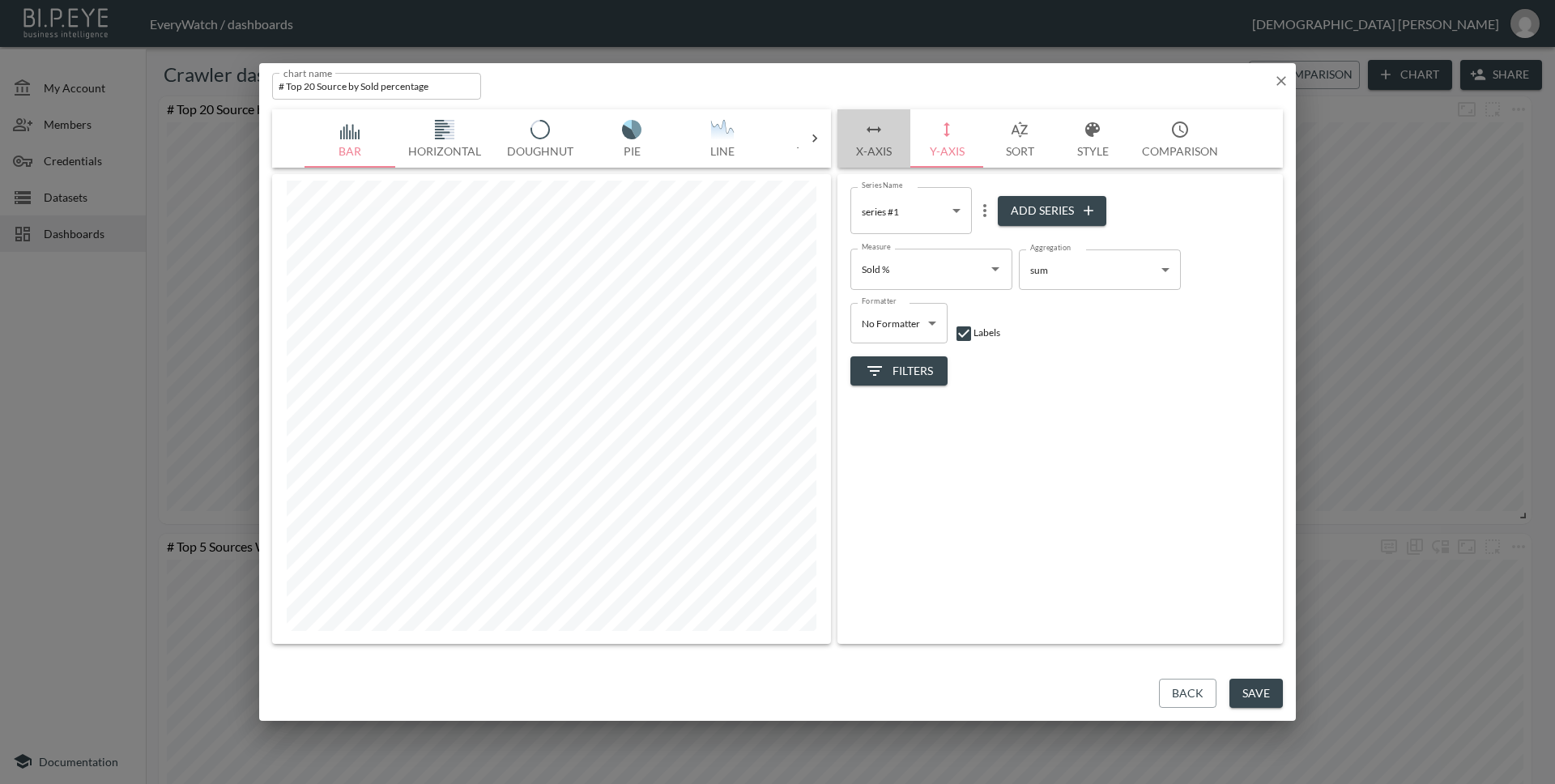
click at [859, 139] on button "X-Axis" at bounding box center [874, 138] width 73 height 59
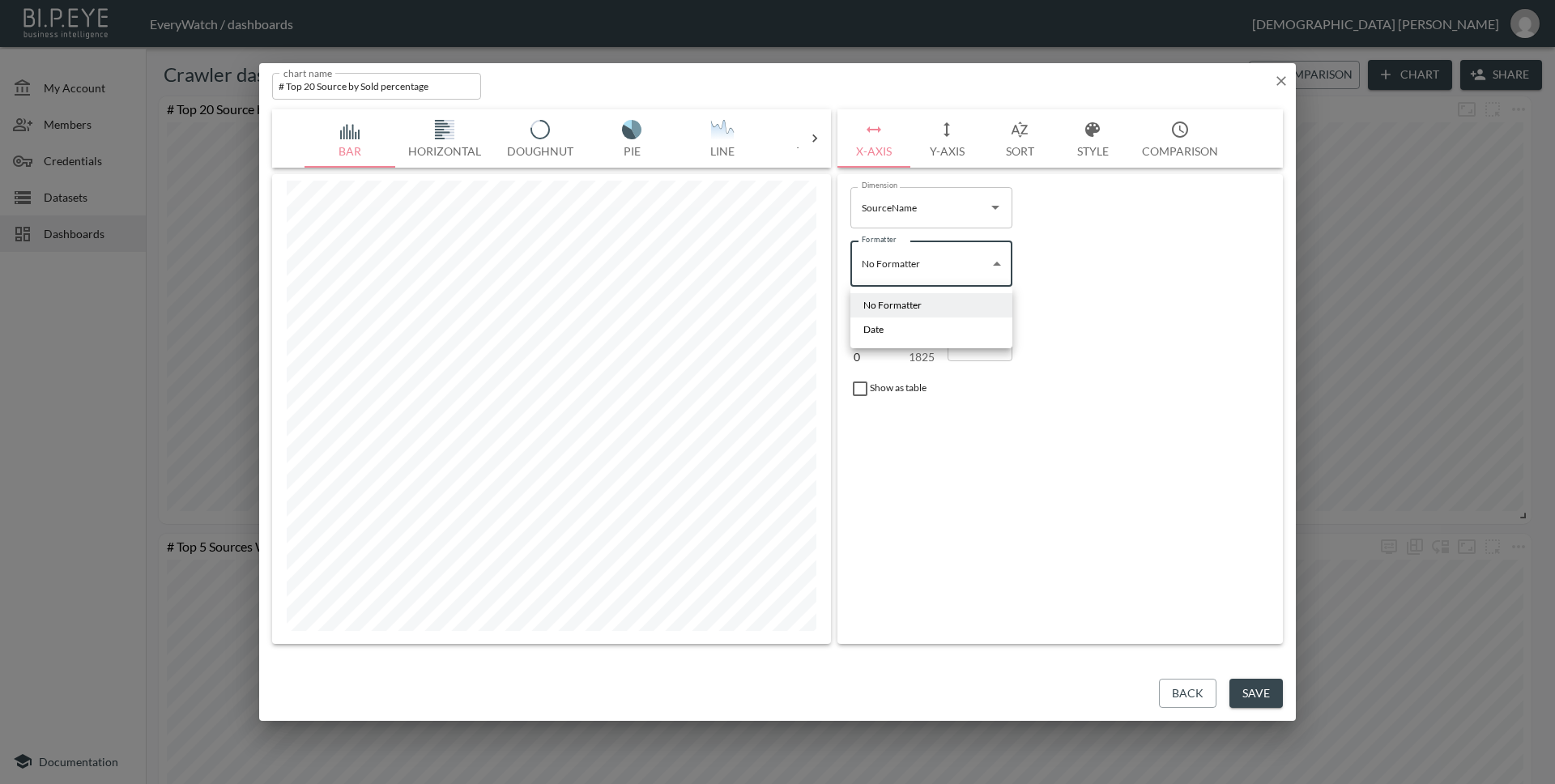
click at [968, 259] on body "BI.P.EYE, Interactive Analytics Dashboards - app EveryWatch / dashboards [PERSO…" at bounding box center [778, 392] width 1555 height 784
click at [950, 325] on li "Date" at bounding box center [931, 329] width 162 height 24
click at [963, 271] on body "BI.P.EYE, Interactive Analytics Dashboards - app EveryWatch / dashboards [PERSO…" at bounding box center [778, 392] width 1555 height 784
click at [951, 301] on li "No Formatter" at bounding box center [931, 306] width 162 height 24
click at [1086, 156] on button "Style" at bounding box center [1093, 138] width 73 height 59
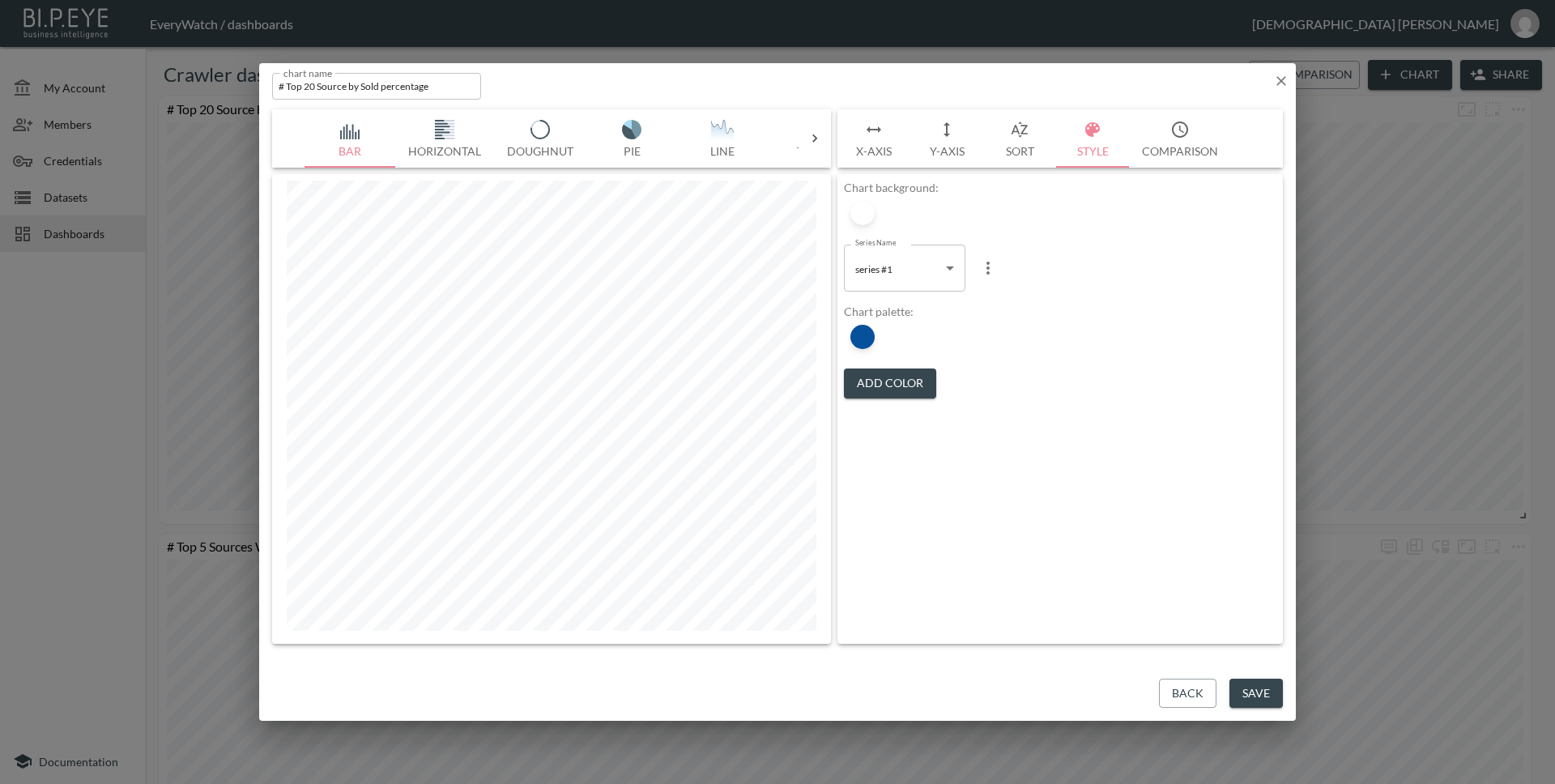
click at [1179, 144] on button "Comparison" at bounding box center [1180, 138] width 102 height 59
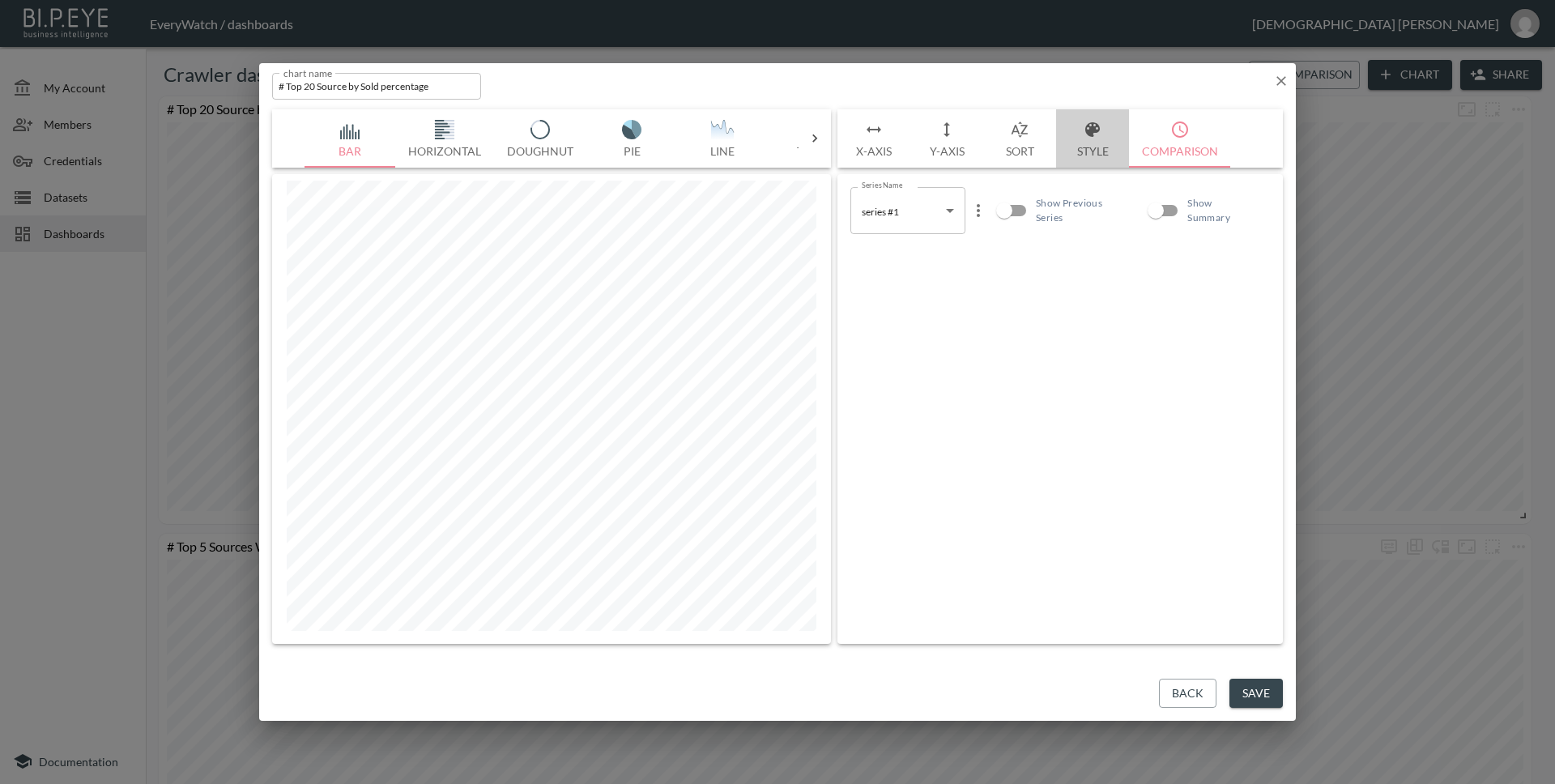
click at [1093, 148] on button "Style" at bounding box center [1093, 138] width 73 height 59
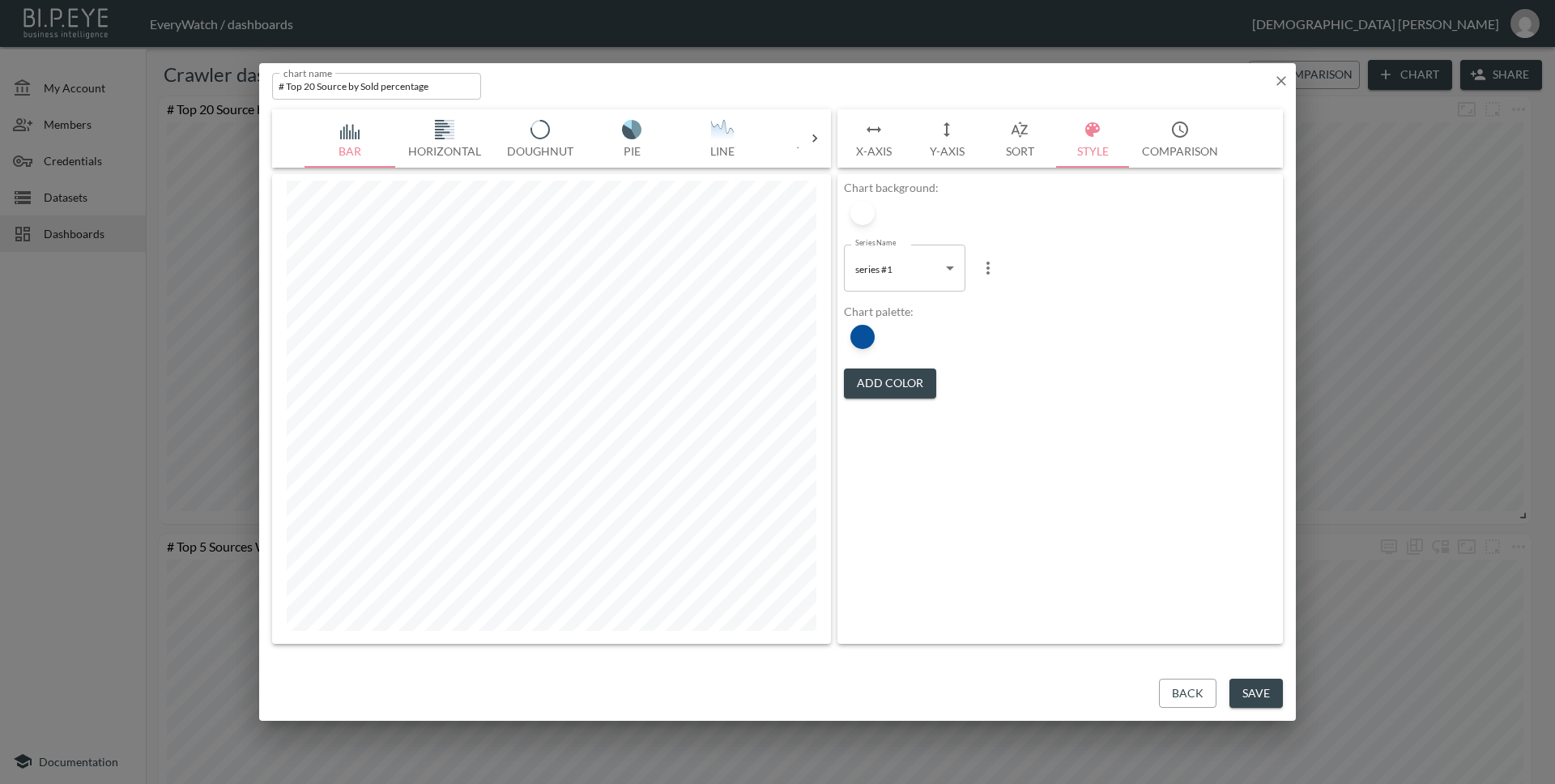
click at [1241, 703] on button "Save" at bounding box center [1256, 693] width 54 height 30
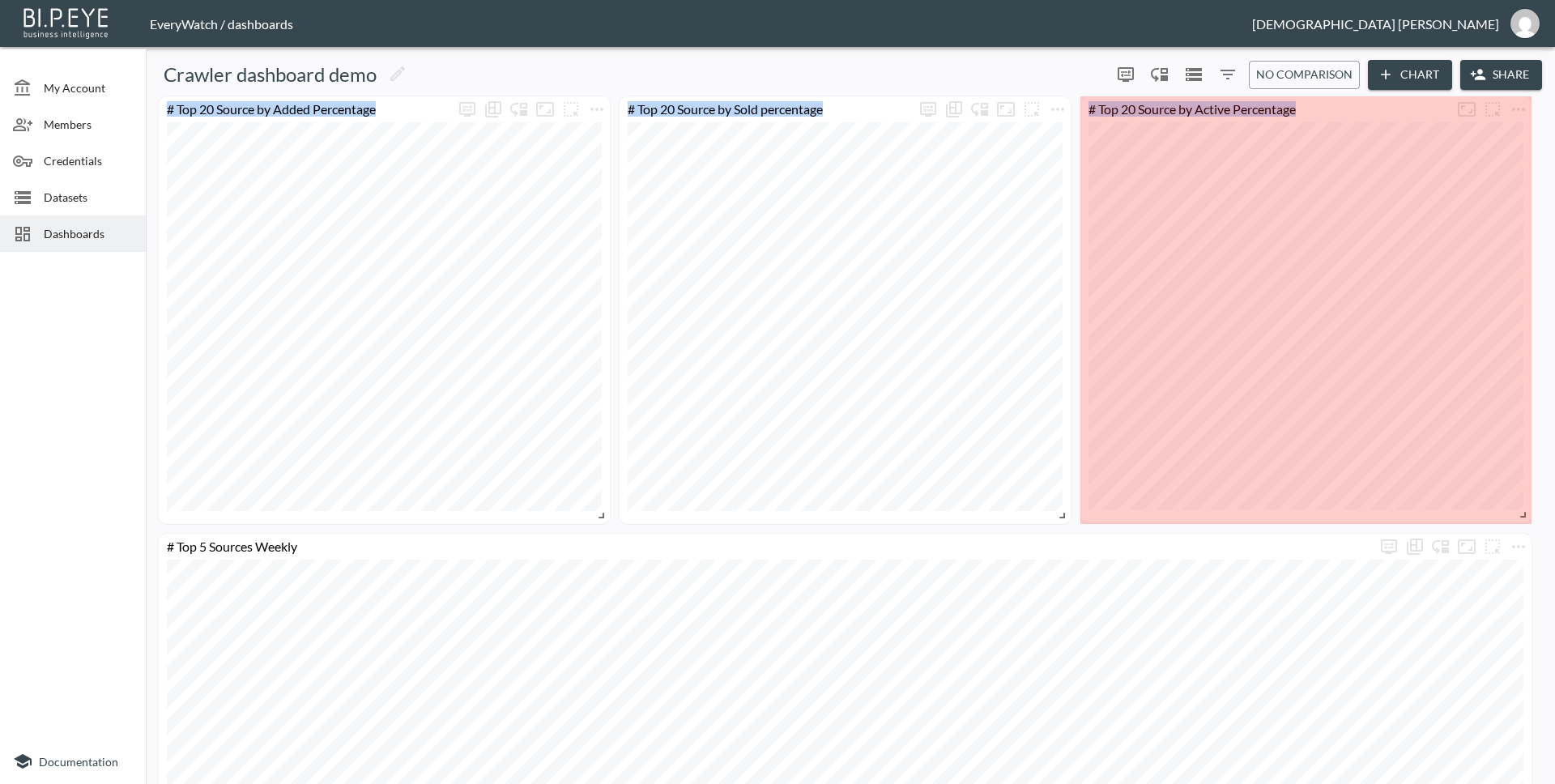
drag, startPoint x: 1524, startPoint y: 517, endPoint x: 1641, endPoint y: 516, distance: 117.0
click at [1554, 516] on html "BI.P.EYE, Interactive Analytics Dashboards - app EveryWatch / dashboards [PERSO…" at bounding box center [778, 392] width 1555 height 784
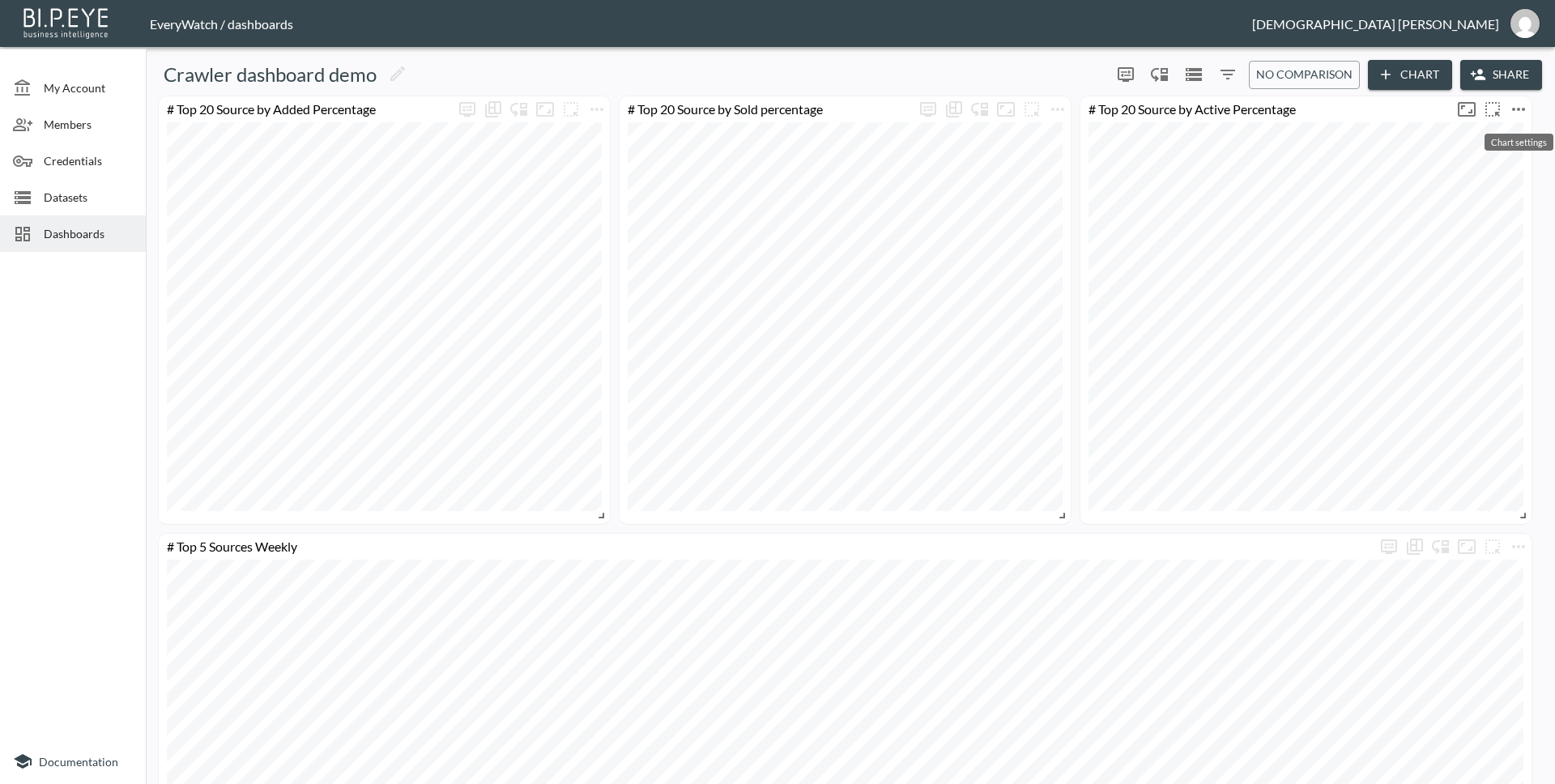
click at [1515, 107] on icon "more" at bounding box center [1518, 110] width 19 height 19
click at [1442, 147] on li "Edit" at bounding box center [1473, 140] width 126 height 29
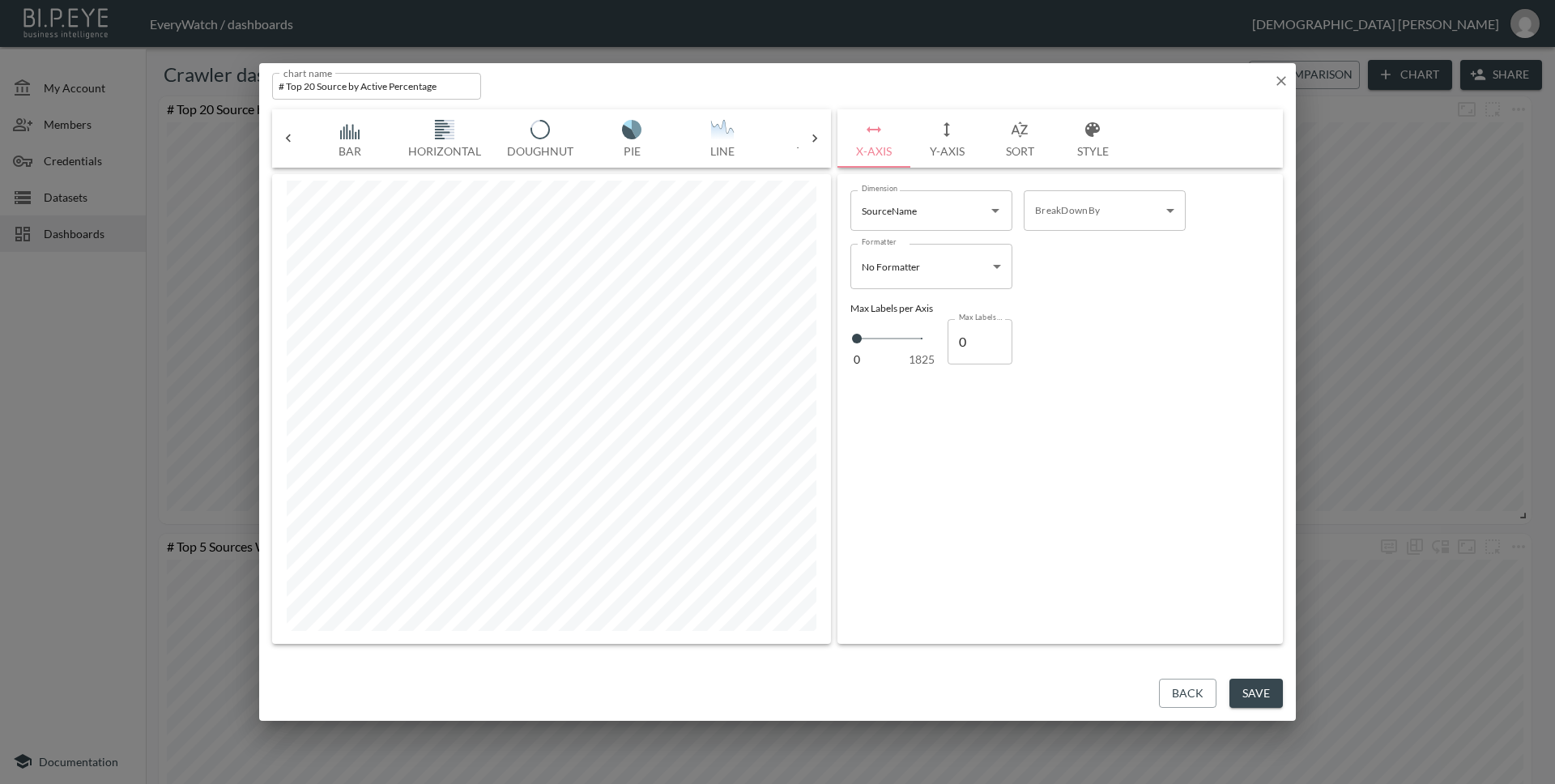
scroll to position [0, 358]
click at [291, 139] on icon at bounding box center [288, 138] width 16 height 16
click at [1081, 208] on body "BI.P.EYE, Interactive Analytics Dashboards - app EveryWatch / dashboards [PERSO…" at bounding box center [778, 392] width 1555 height 784
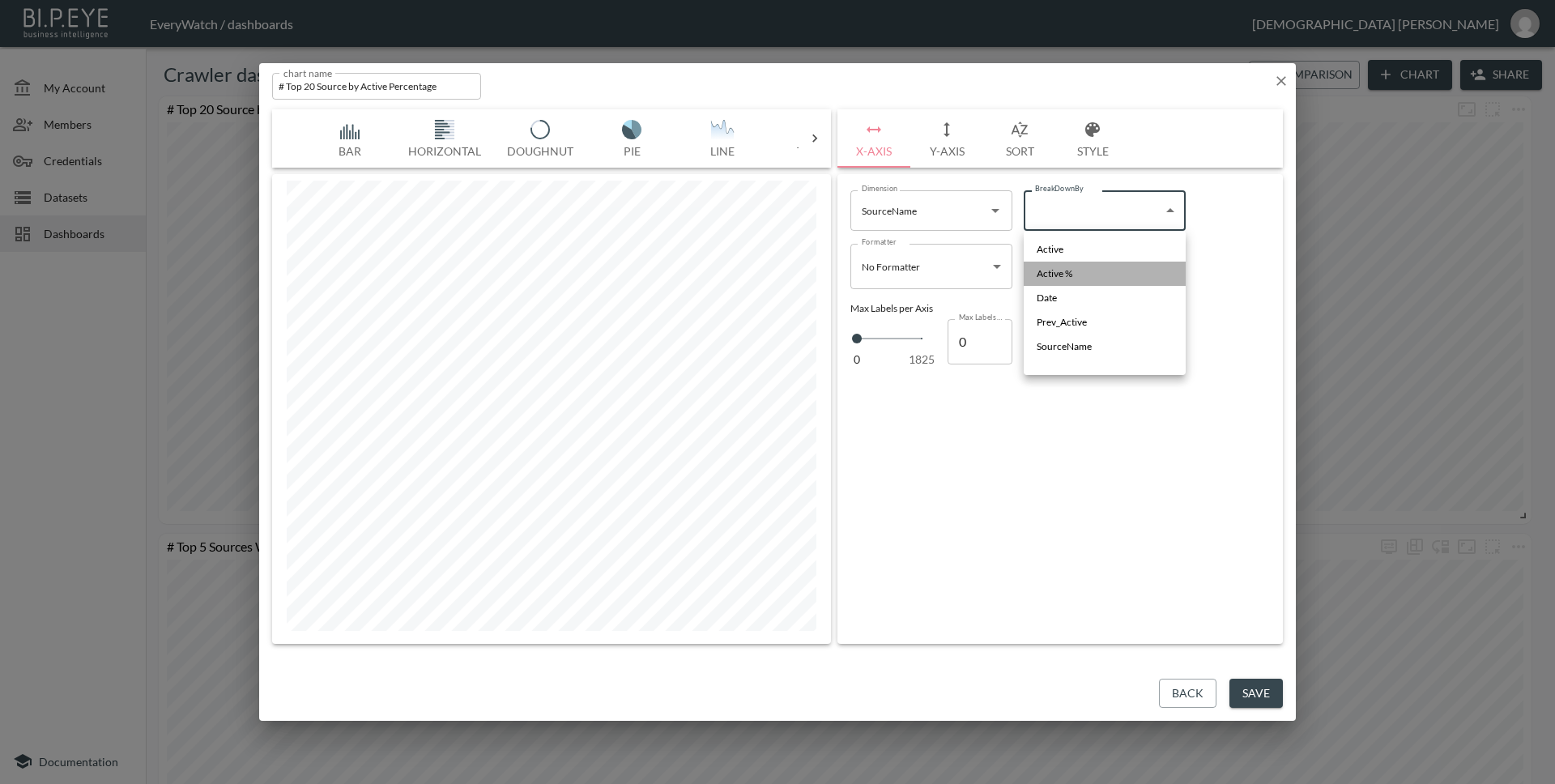
click at [1096, 268] on li "Active %" at bounding box center [1104, 273] width 162 height 24
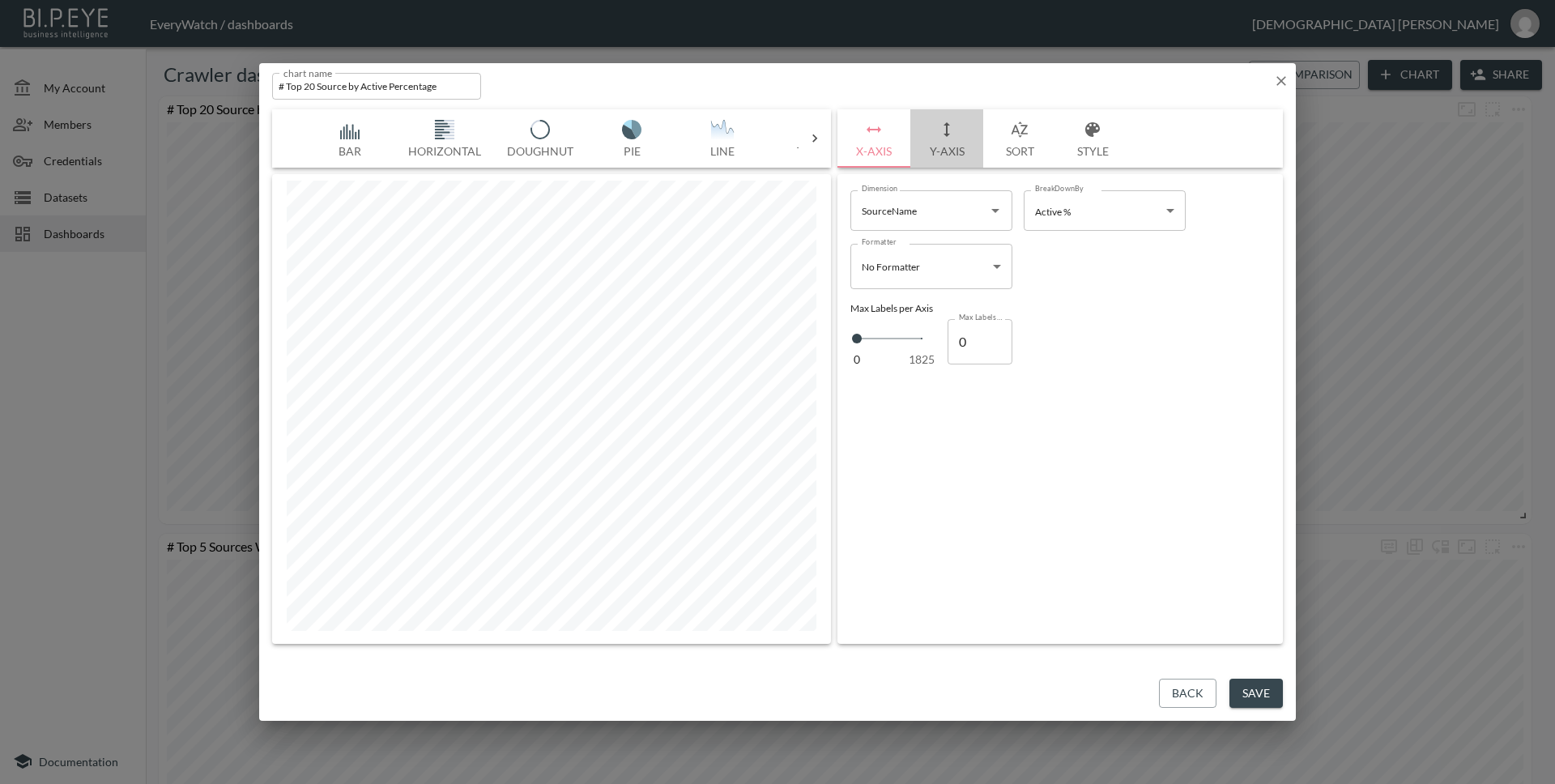
click at [967, 151] on button "Y-Axis" at bounding box center [947, 138] width 73 height 59
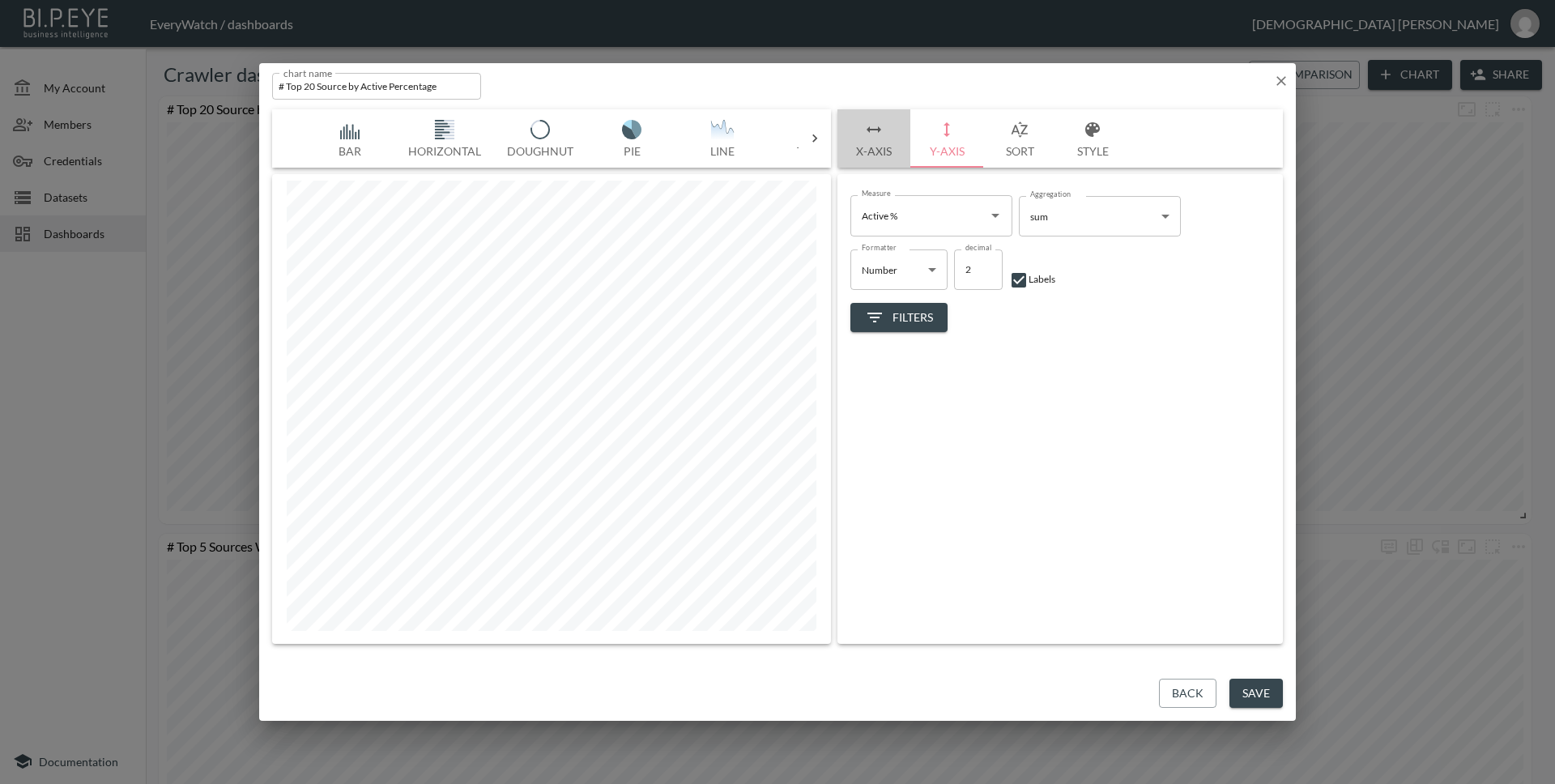
click at [885, 149] on button "X-Axis" at bounding box center [874, 138] width 73 height 59
click at [1181, 697] on button "Back" at bounding box center [1188, 693] width 58 height 30
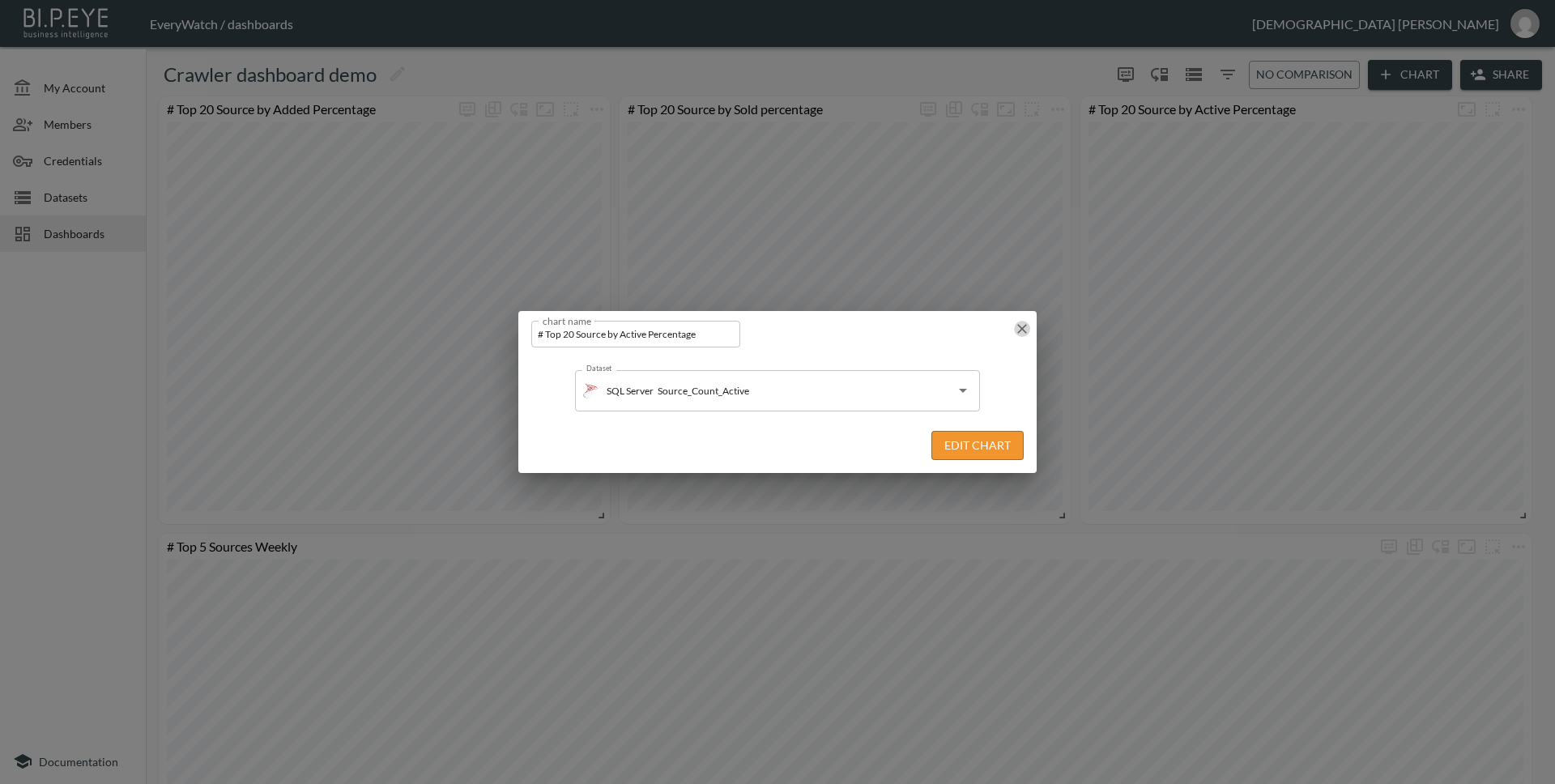
click at [1026, 331] on icon "button" at bounding box center [1022, 329] width 16 height 16
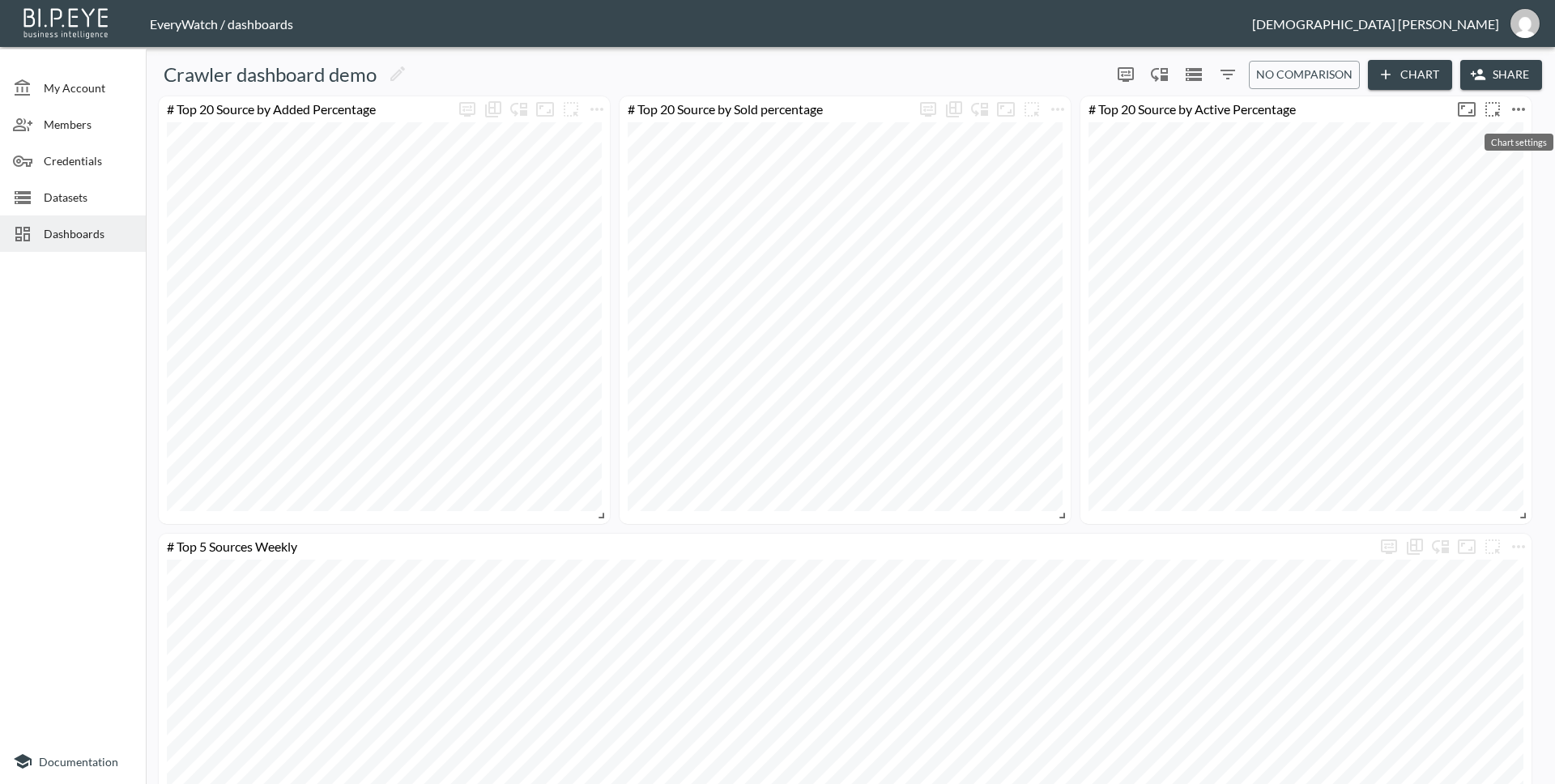
click at [1507, 112] on button "more" at bounding box center [1518, 109] width 26 height 26
click at [1412, 144] on li "Edit" at bounding box center [1473, 140] width 126 height 29
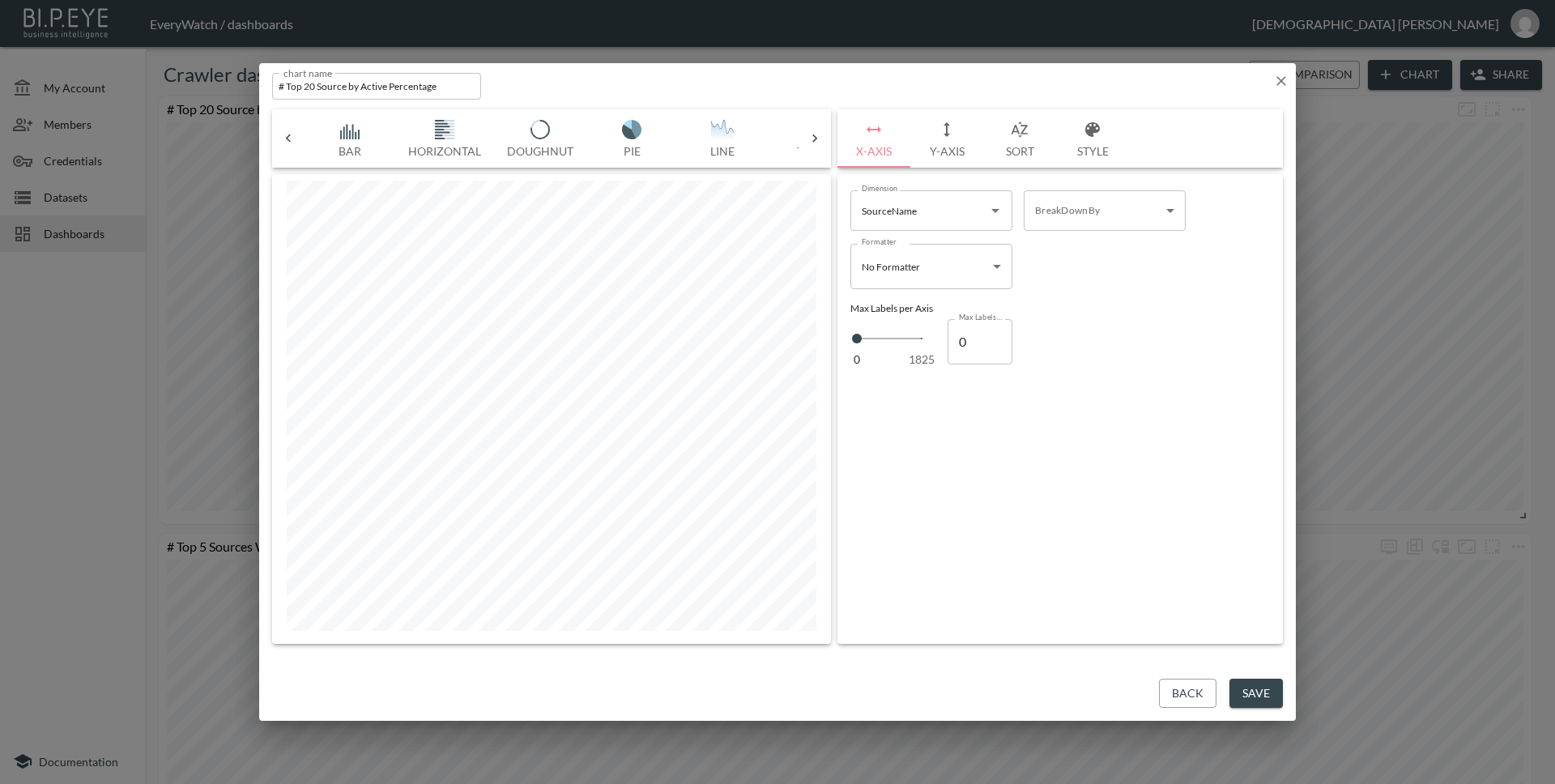
scroll to position [0, 358]
click at [295, 150] on div "Bar Horizontal Doughnut Pie Line Table Single Map Google Stacked Calendar Title" at bounding box center [551, 138] width 558 height 59
click at [290, 142] on icon at bounding box center [288, 138] width 16 height 16
click at [290, 142] on div "Bar Horizontal Doughnut Pie Line Table Single Map Google Stacked Calendar Title" at bounding box center [551, 138] width 558 height 59
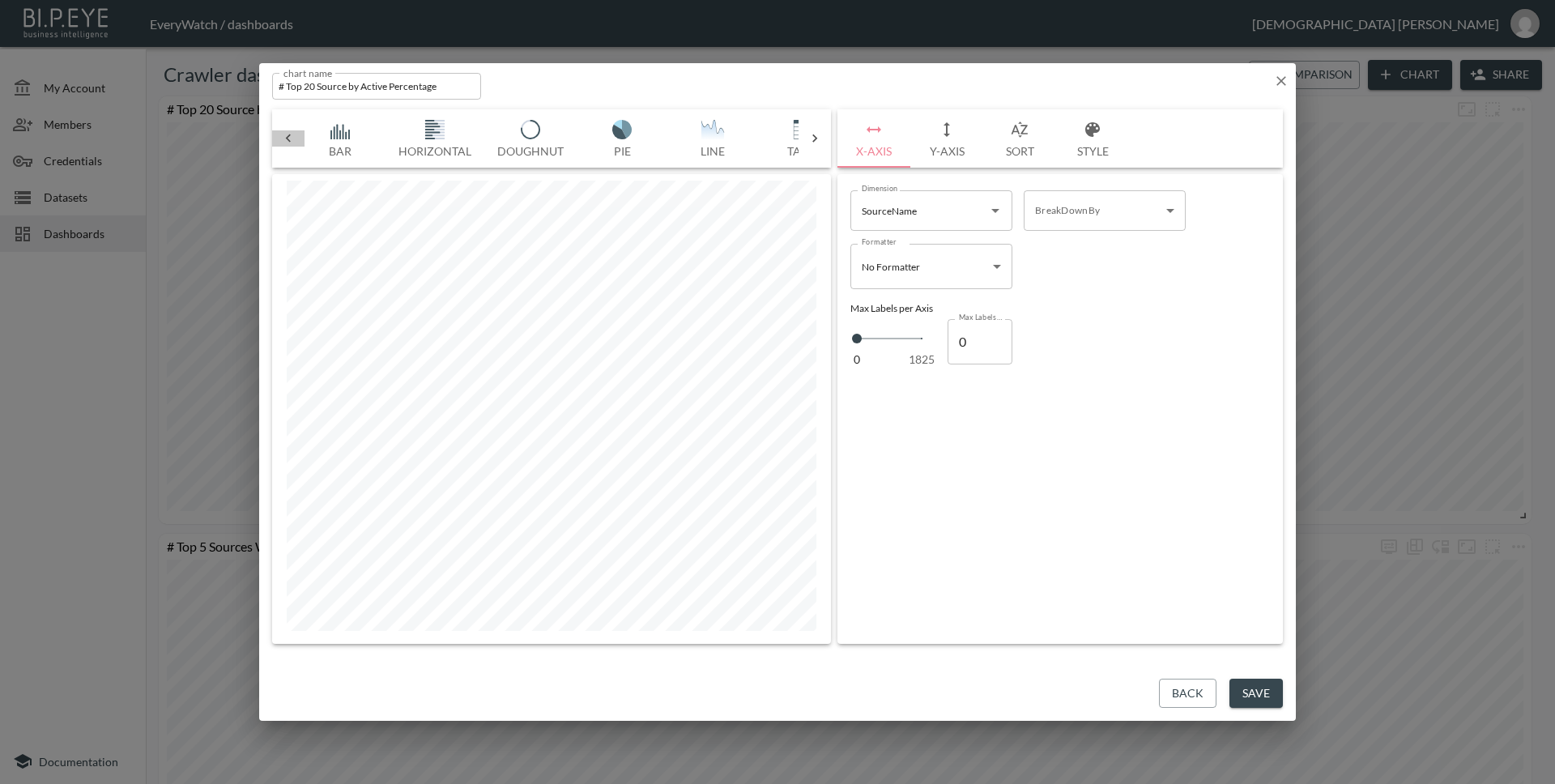
scroll to position [0, 0]
click at [290, 142] on div "Bar Horizontal Doughnut Pie Line Table Single Map Google Stacked Calendar Title" at bounding box center [551, 138] width 558 height 59
click at [409, 133] on button "Horizontal" at bounding box center [444, 138] width 99 height 59
click at [962, 224] on div "SourceName Dimension" at bounding box center [931, 208] width 162 height 40
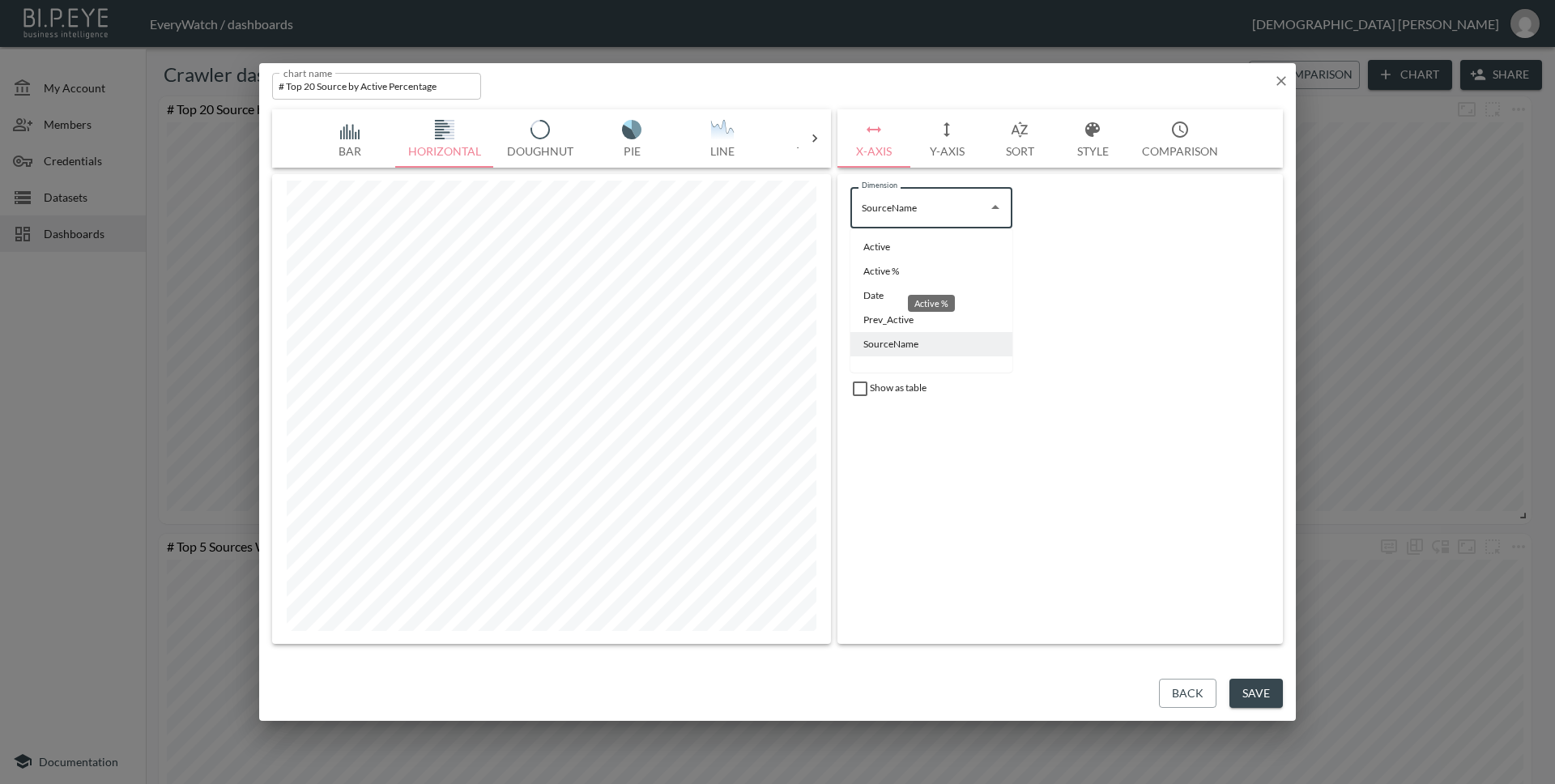
click at [954, 265] on li "Active %" at bounding box center [931, 271] width 162 height 24
click at [973, 208] on input "Active %" at bounding box center [919, 207] width 123 height 26
click at [870, 346] on li "SourceName" at bounding box center [931, 343] width 162 height 24
click at [990, 259] on body "BI.P.EYE, Interactive Analytics Dashboards - app EveryWatch / dashboards [PERSO…" at bounding box center [778, 392] width 1555 height 784
click at [1051, 209] on div at bounding box center [778, 392] width 1555 height 784
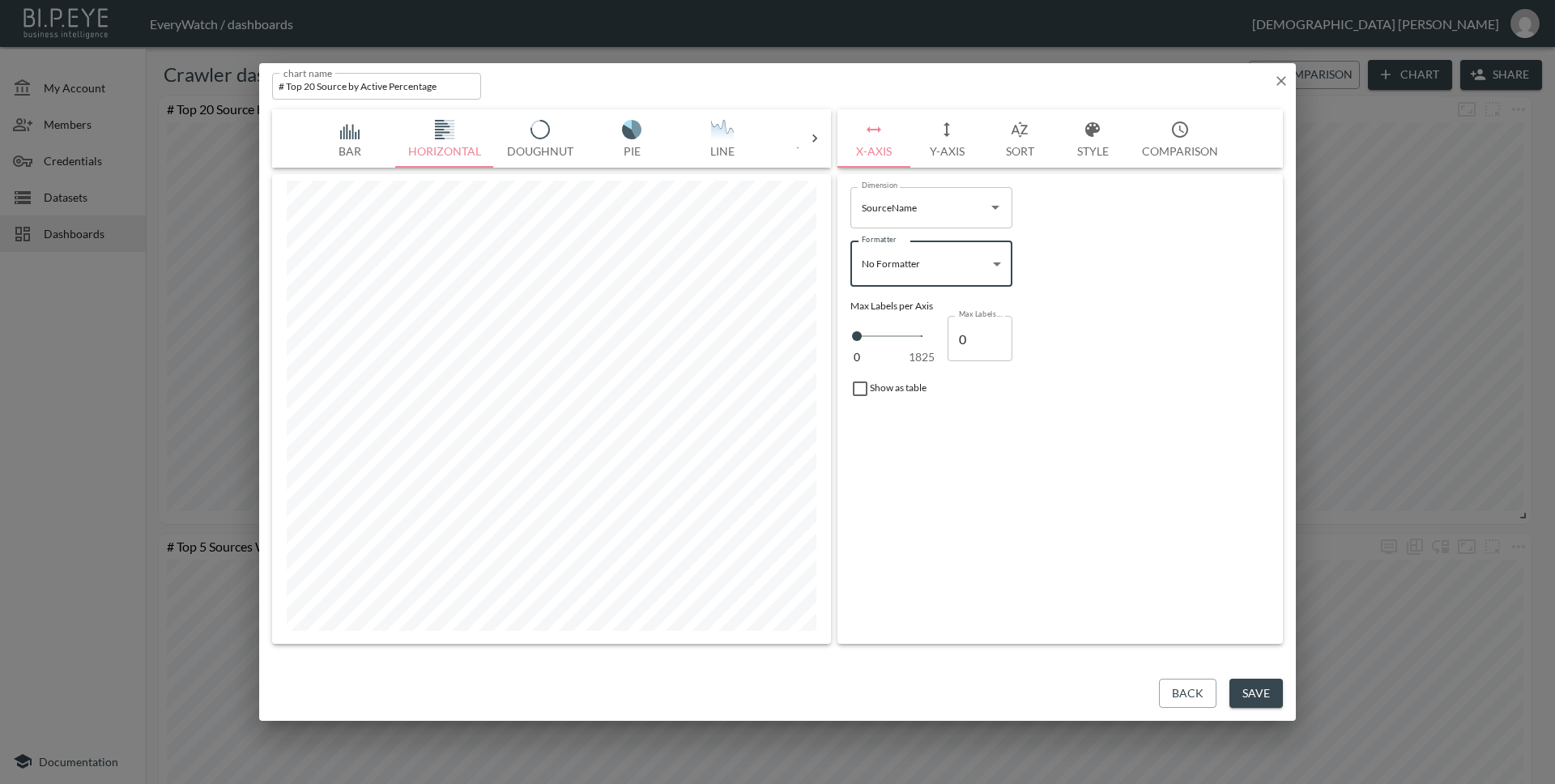
click at [988, 209] on icon "Open" at bounding box center [995, 208] width 19 height 19
click at [967, 260] on li "Active %" at bounding box center [931, 271] width 162 height 24
click at [950, 154] on button "Y-Axis" at bounding box center [947, 138] width 73 height 59
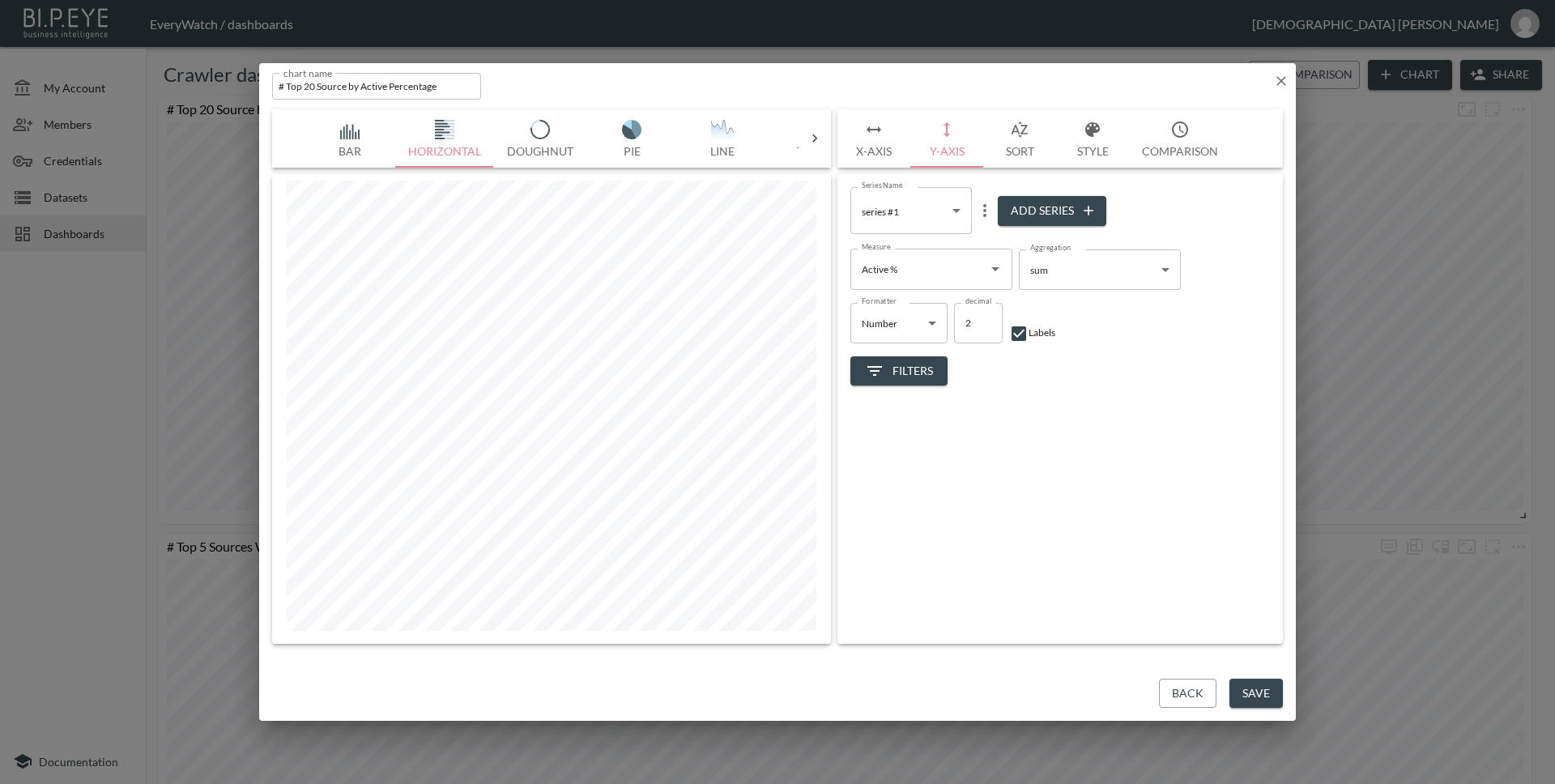
click at [994, 270] on icon "Open" at bounding box center [995, 269] width 19 height 19
click at [1119, 283] on body "BI.P.EYE, Interactive Analytics Dashboards - app EveryWatch / dashboards [PERSO…" at bounding box center [778, 392] width 1555 height 784
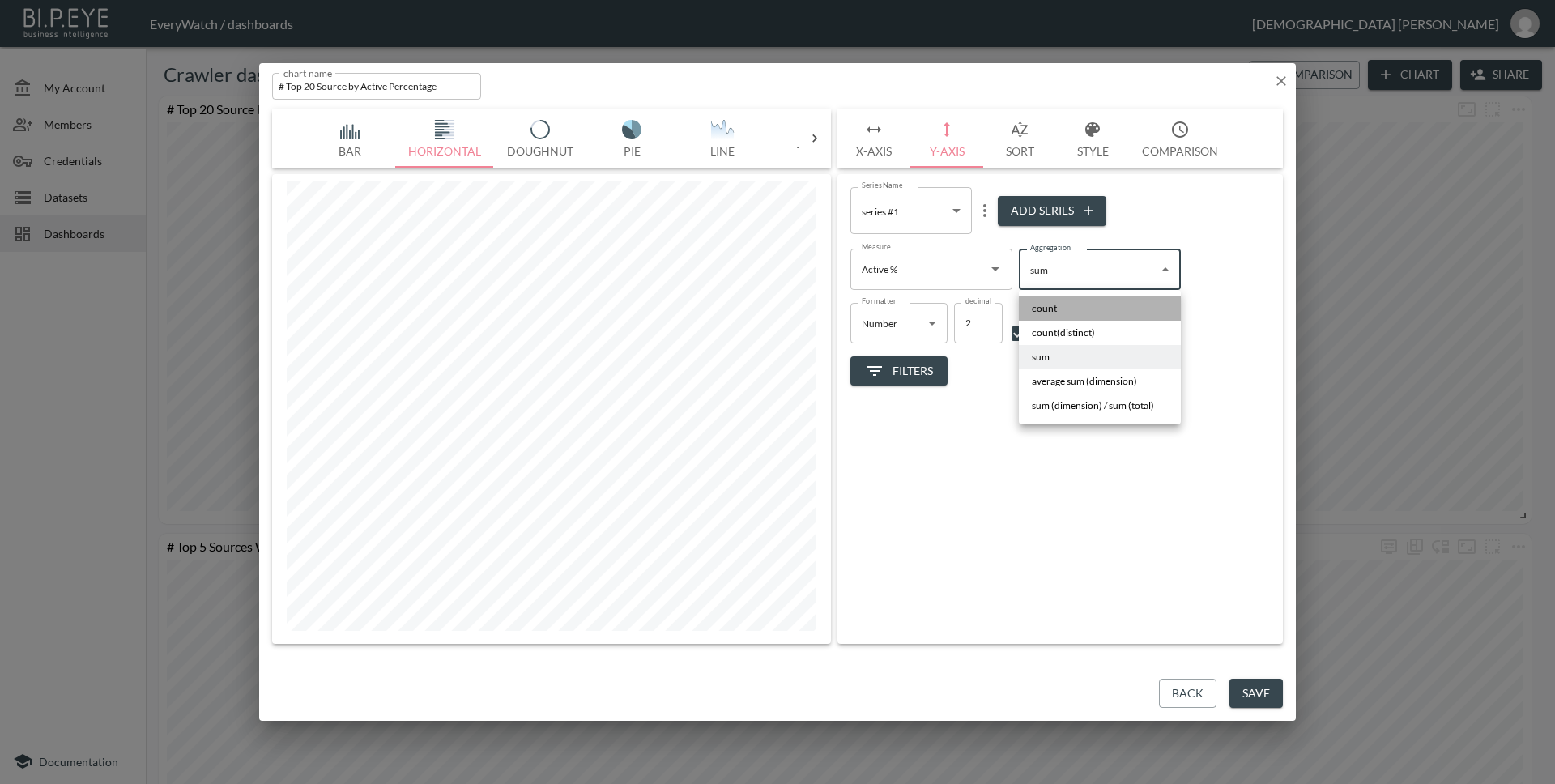
click at [1112, 307] on li "count" at bounding box center [1099, 307] width 162 height 24
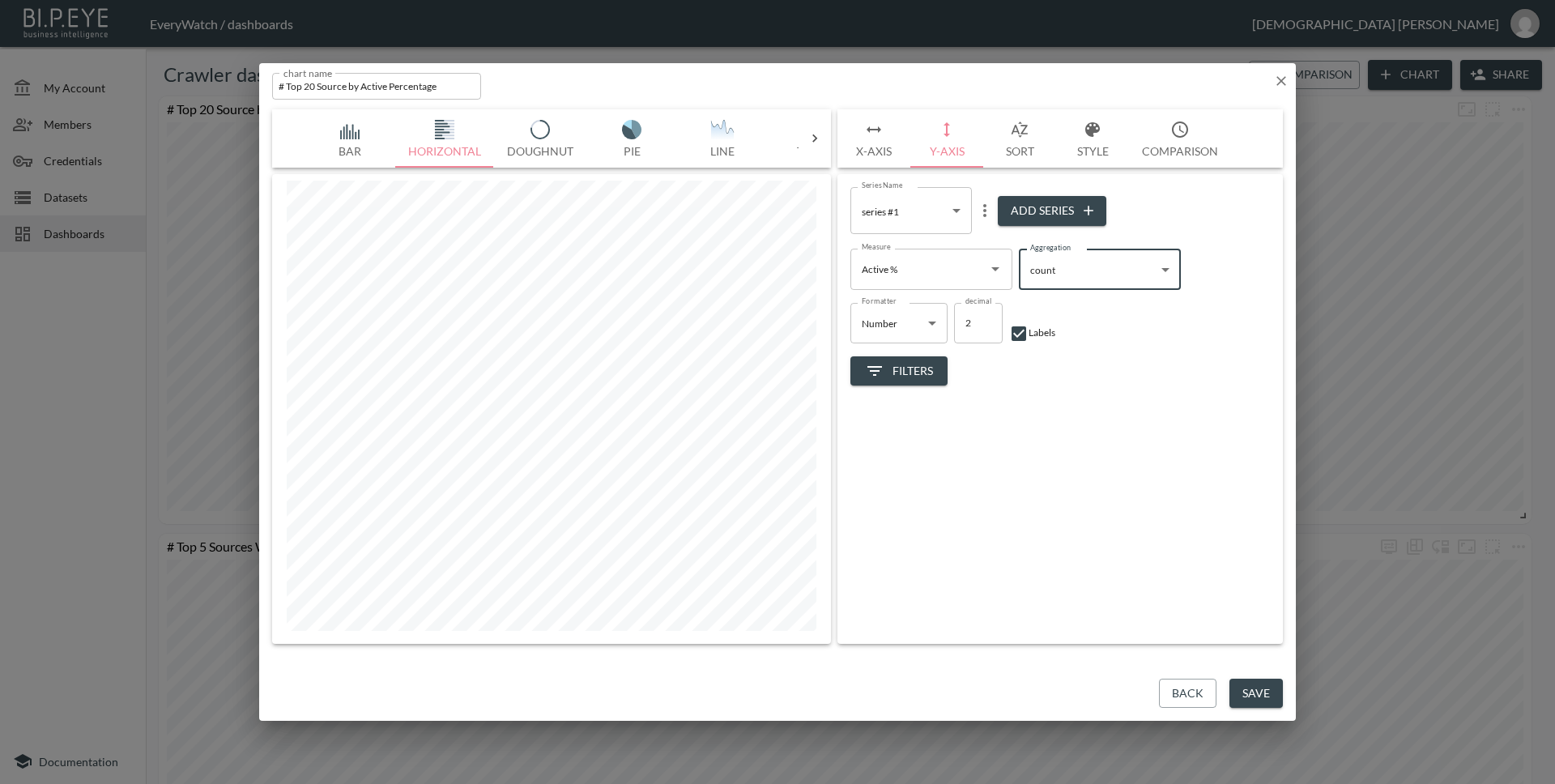
click at [877, 138] on icon "button" at bounding box center [874, 130] width 19 height 19
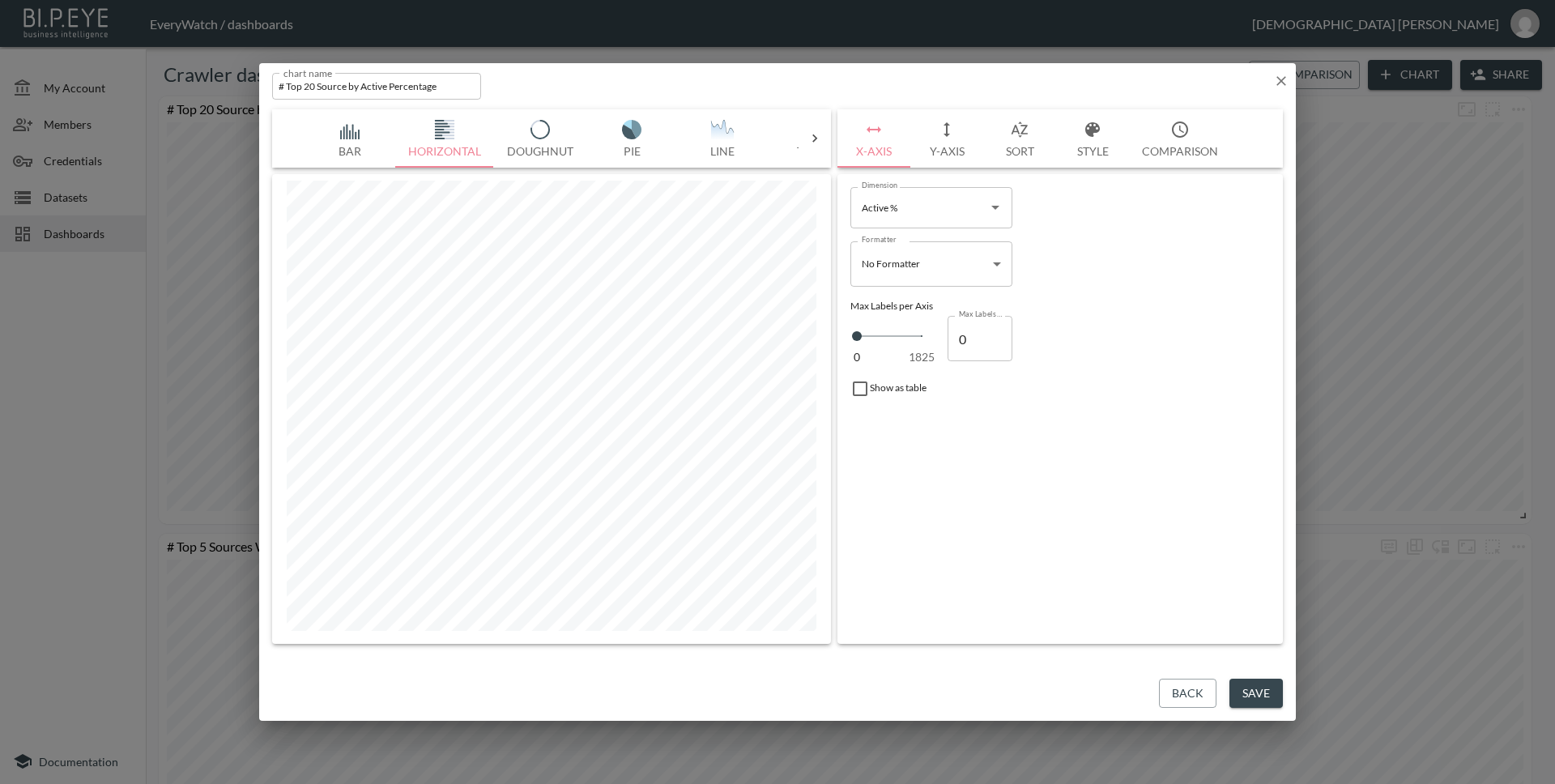
click at [932, 211] on input "Active %" at bounding box center [919, 207] width 123 height 26
click at [954, 336] on div "Prev_Active" at bounding box center [931, 346] width 63 height 30
click at [877, 350] on li "SourceName" at bounding box center [931, 343] width 162 height 24
click at [935, 147] on button "Y-Axis" at bounding box center [947, 138] width 73 height 59
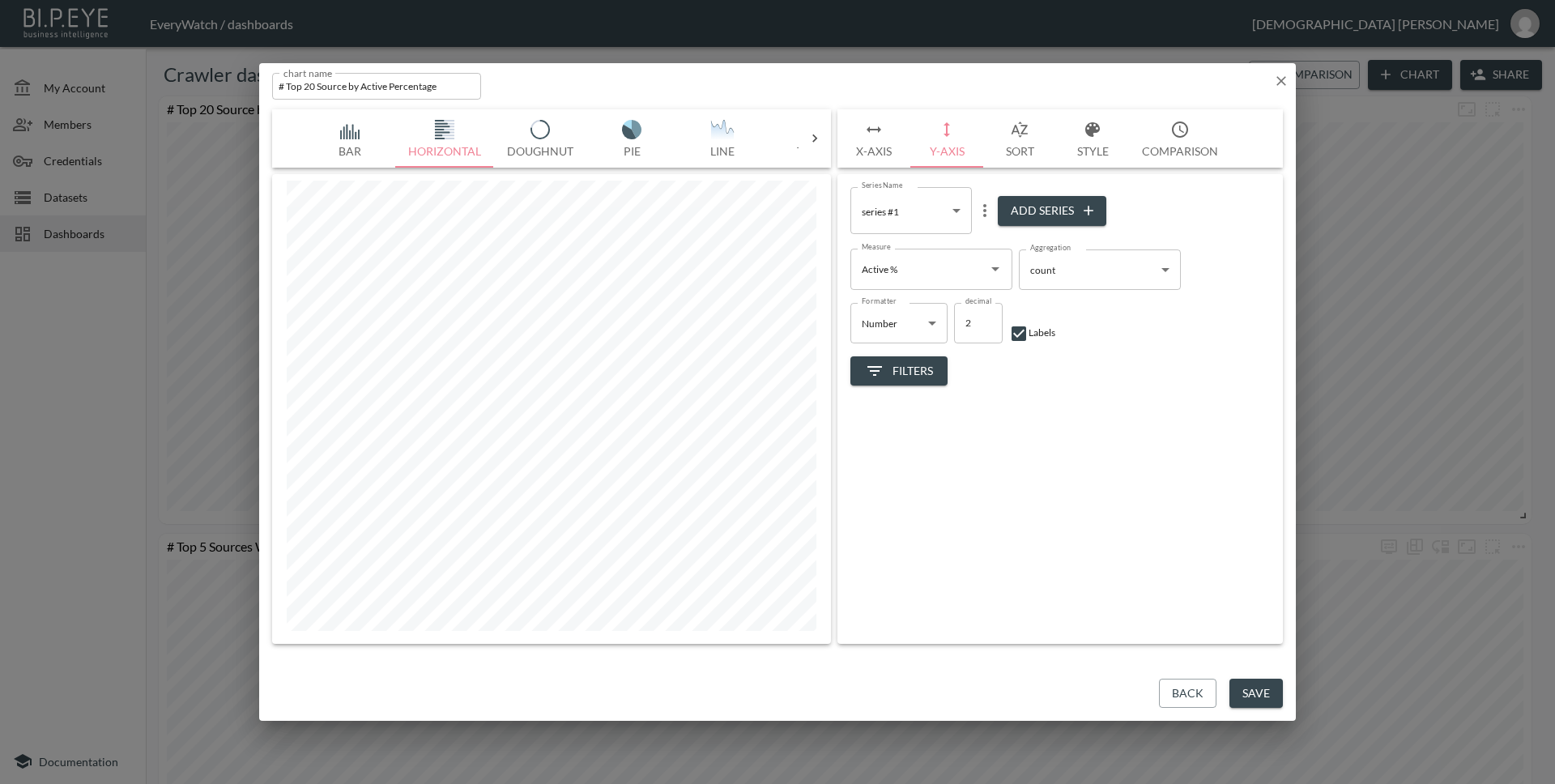
click at [1099, 280] on body "BI.P.EYE, Interactive Analytics Dashboards - app EveryWatch / dashboards [PERSO…" at bounding box center [778, 392] width 1555 height 784
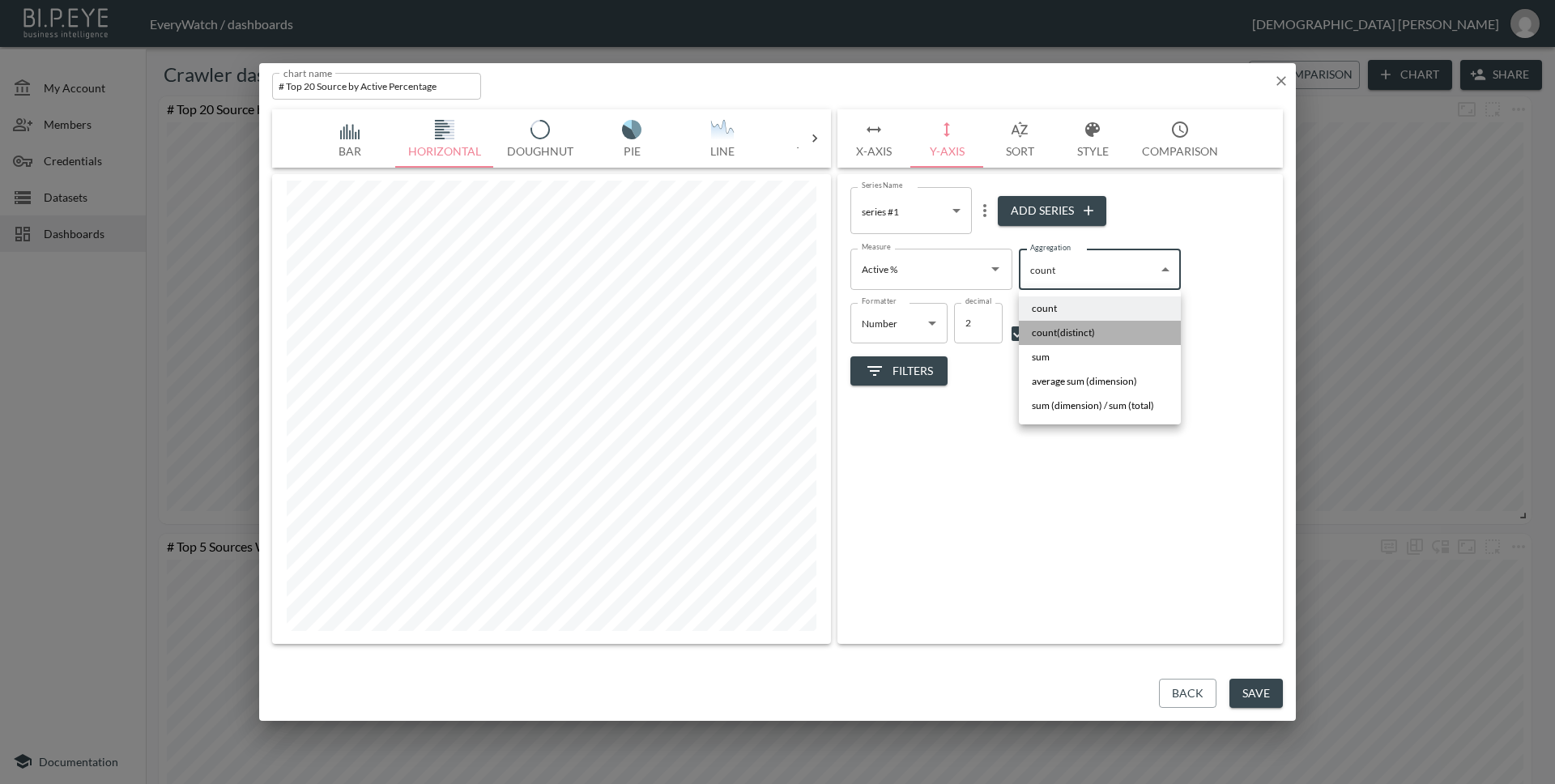
click at [1119, 337] on li "count(distinct)" at bounding box center [1099, 332] width 162 height 24
click at [1130, 270] on body "BI.P.EYE, Interactive Analytics Dashboards - app EveryWatch / dashboards [PERSO…" at bounding box center [778, 392] width 1555 height 784
click at [1121, 380] on span "average sum (dimension)" at bounding box center [1084, 380] width 106 height 14
click at [1131, 275] on body "BI.P.EYE, Interactive Analytics Dashboards - app EveryWatch / dashboards [PERSO…" at bounding box center [778, 392] width 1555 height 784
click at [1107, 352] on li "sum" at bounding box center [1099, 356] width 162 height 24
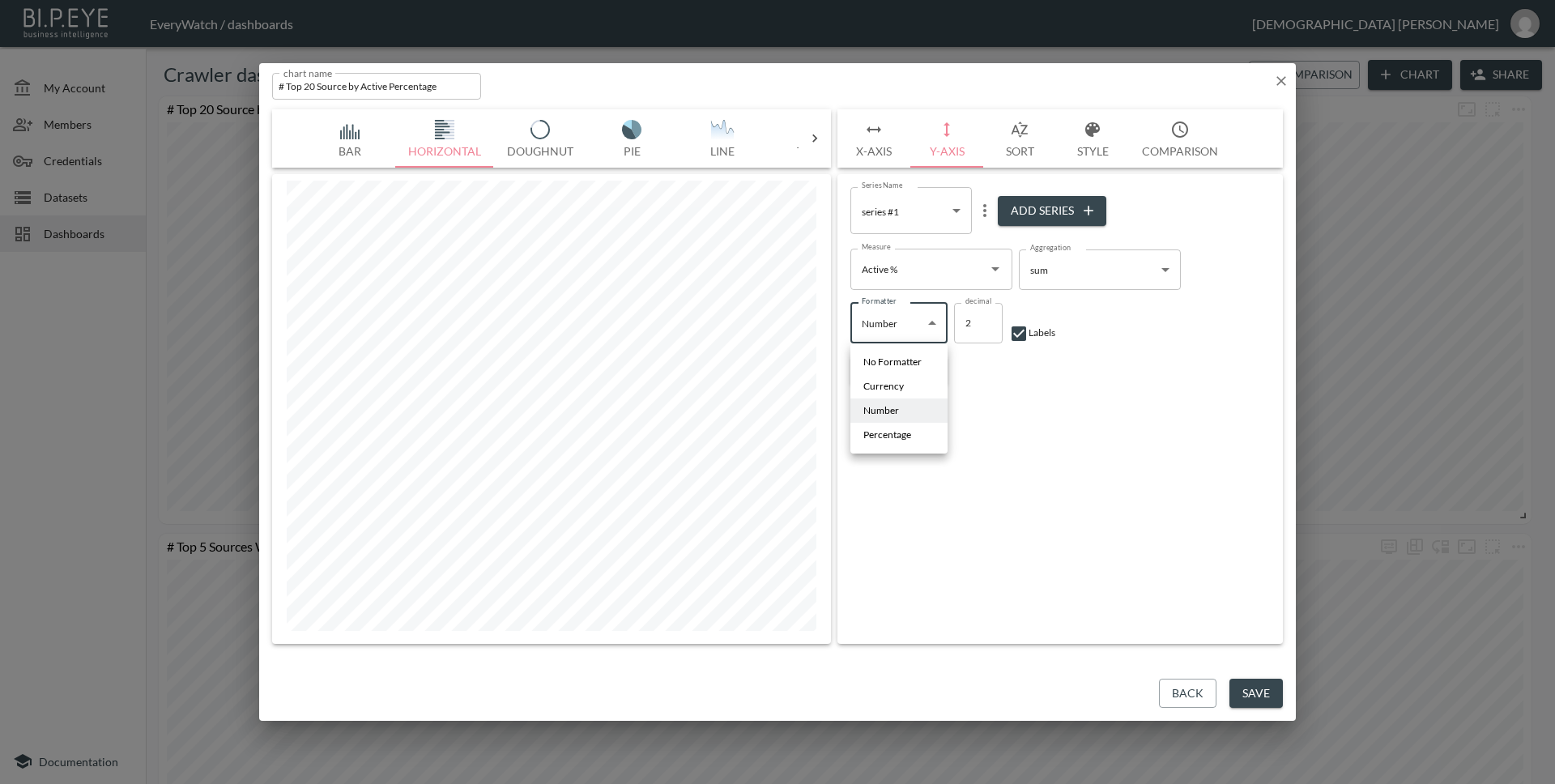
click at [926, 322] on body "BI.P.EYE, Interactive Analytics Dashboards - app EveryWatch / dashboards [PERSO…" at bounding box center [778, 392] width 1555 height 784
click at [924, 431] on li "Percentage" at bounding box center [899, 434] width 97 height 24
click at [914, 322] on body "BI.P.EYE, Interactive Analytics Dashboards - app EveryWatch / dashboards [PERSO…" at bounding box center [778, 392] width 1555 height 784
click at [893, 411] on span "Number" at bounding box center [880, 410] width 36 height 14
click at [985, 320] on input "3" at bounding box center [978, 323] width 49 height 40
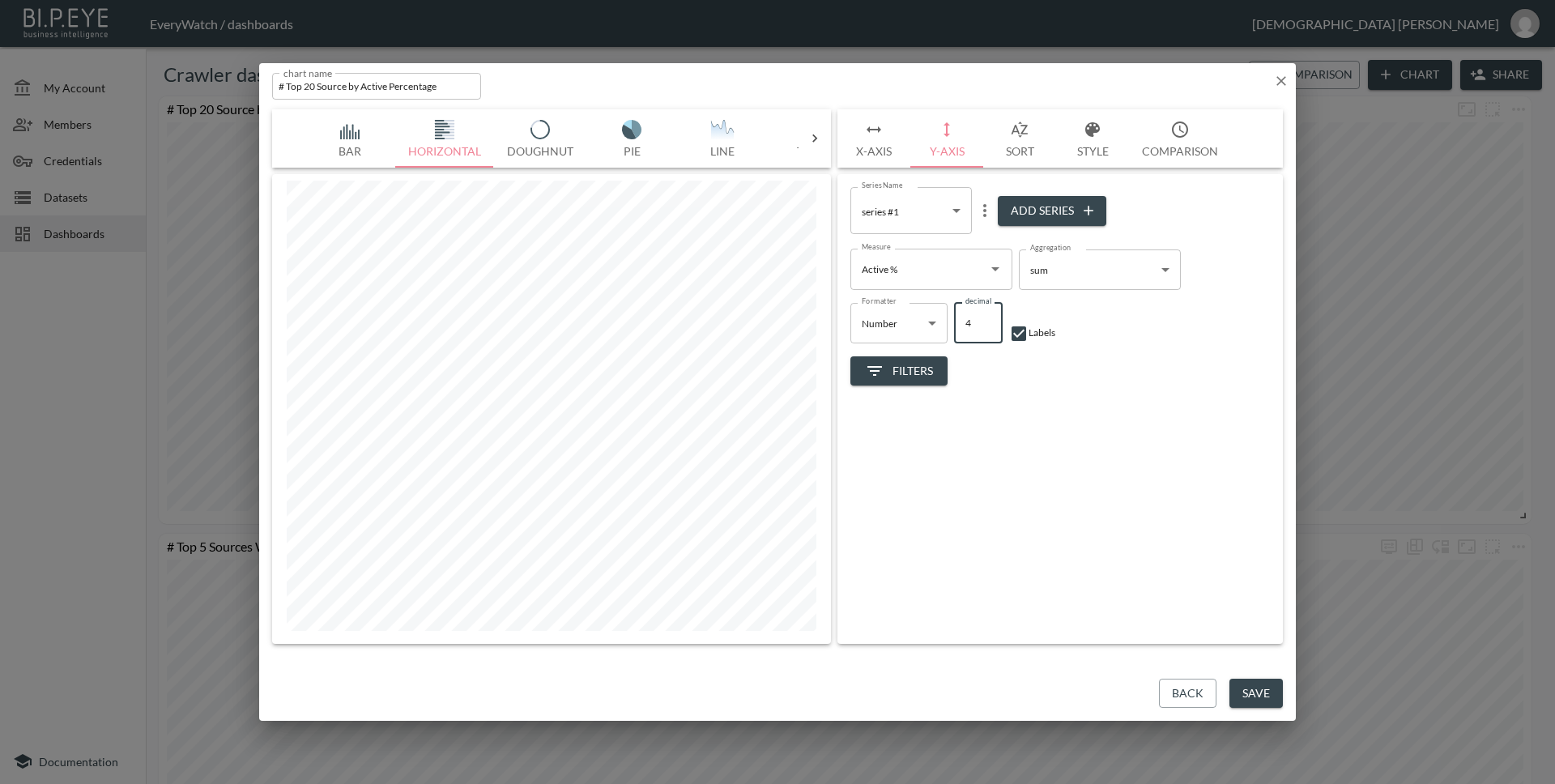
click at [985, 320] on input "4" at bounding box center [978, 323] width 49 height 40
click at [985, 320] on input "5" at bounding box center [978, 323] width 49 height 40
click at [984, 328] on input "4" at bounding box center [978, 323] width 49 height 40
click at [984, 328] on input "3" at bounding box center [978, 323] width 49 height 40
click at [984, 328] on input "2" at bounding box center [978, 323] width 49 height 40
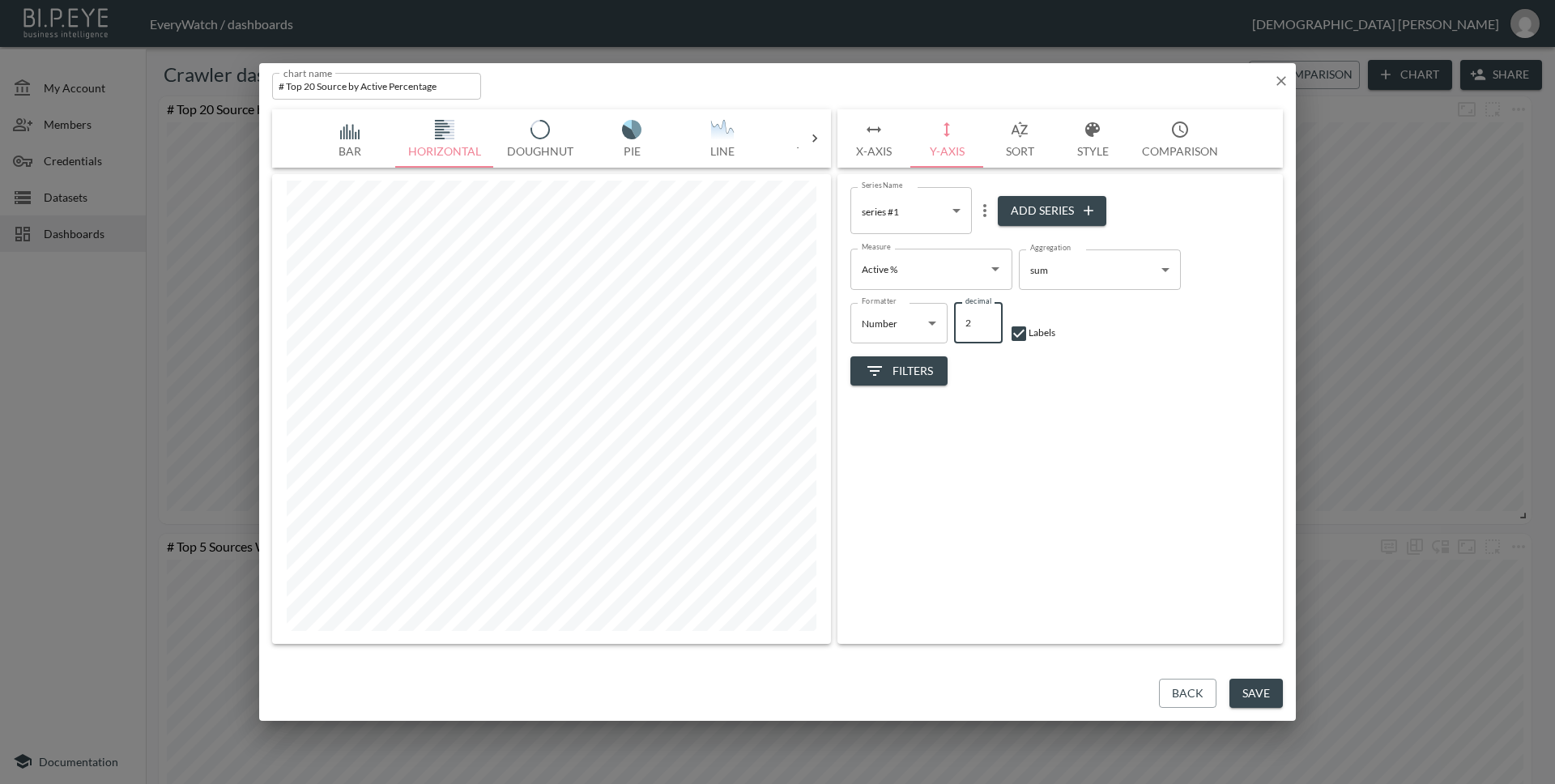
click at [928, 361] on span "Filters" at bounding box center [899, 371] width 68 height 20
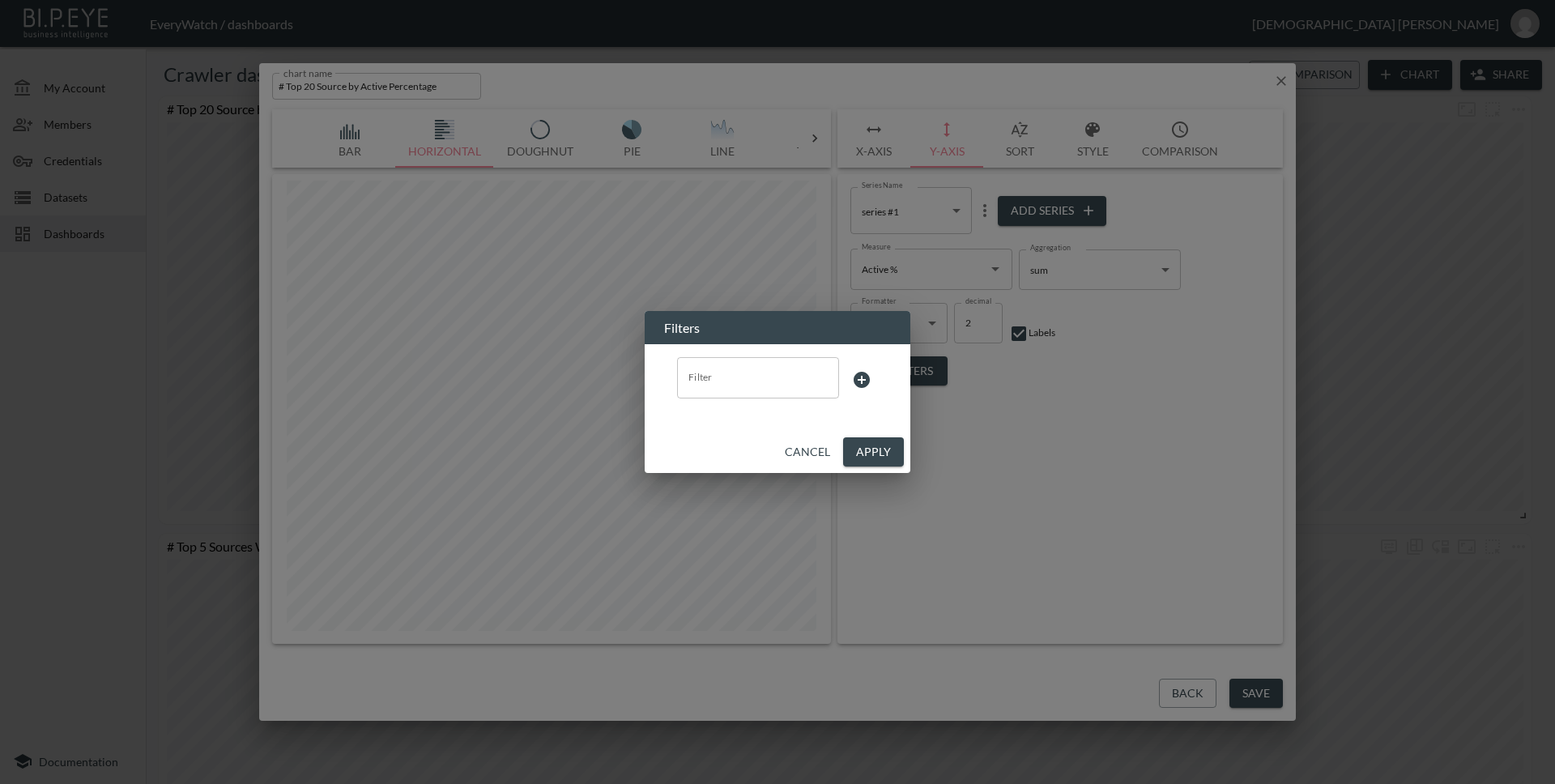
click at [819, 449] on button "Cancel" at bounding box center [807, 452] width 59 height 30
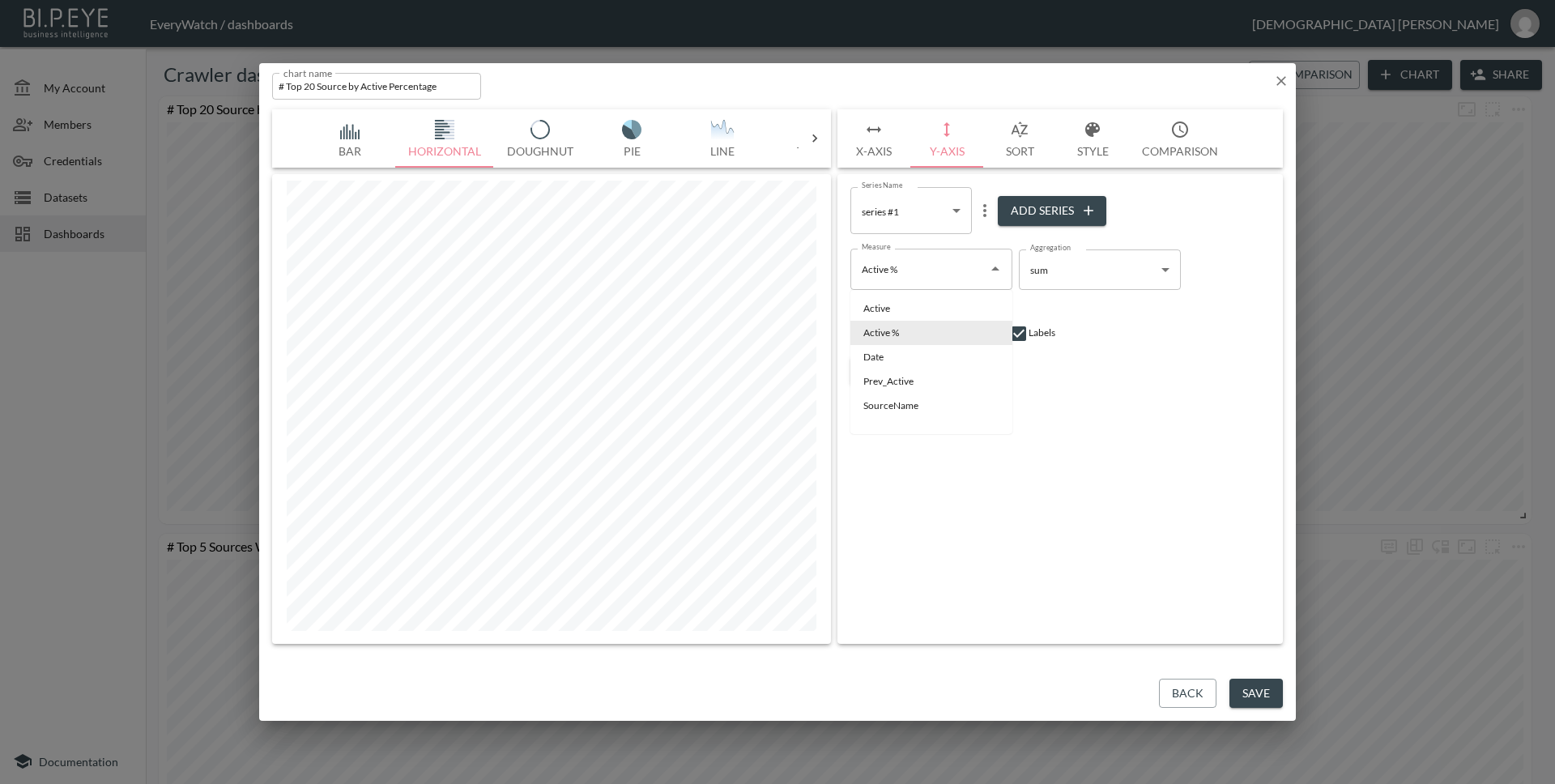
click at [1007, 275] on div "Active % Measure" at bounding box center [931, 269] width 162 height 40
click at [1136, 393] on div "Series Name series #1 b31ff901-62c7-4e43-aaee-23d8aab297e8 Series Name Add Seri…" at bounding box center [1059, 408] width 445 height 470
click at [1028, 127] on icon "button" at bounding box center [1020, 130] width 19 height 19
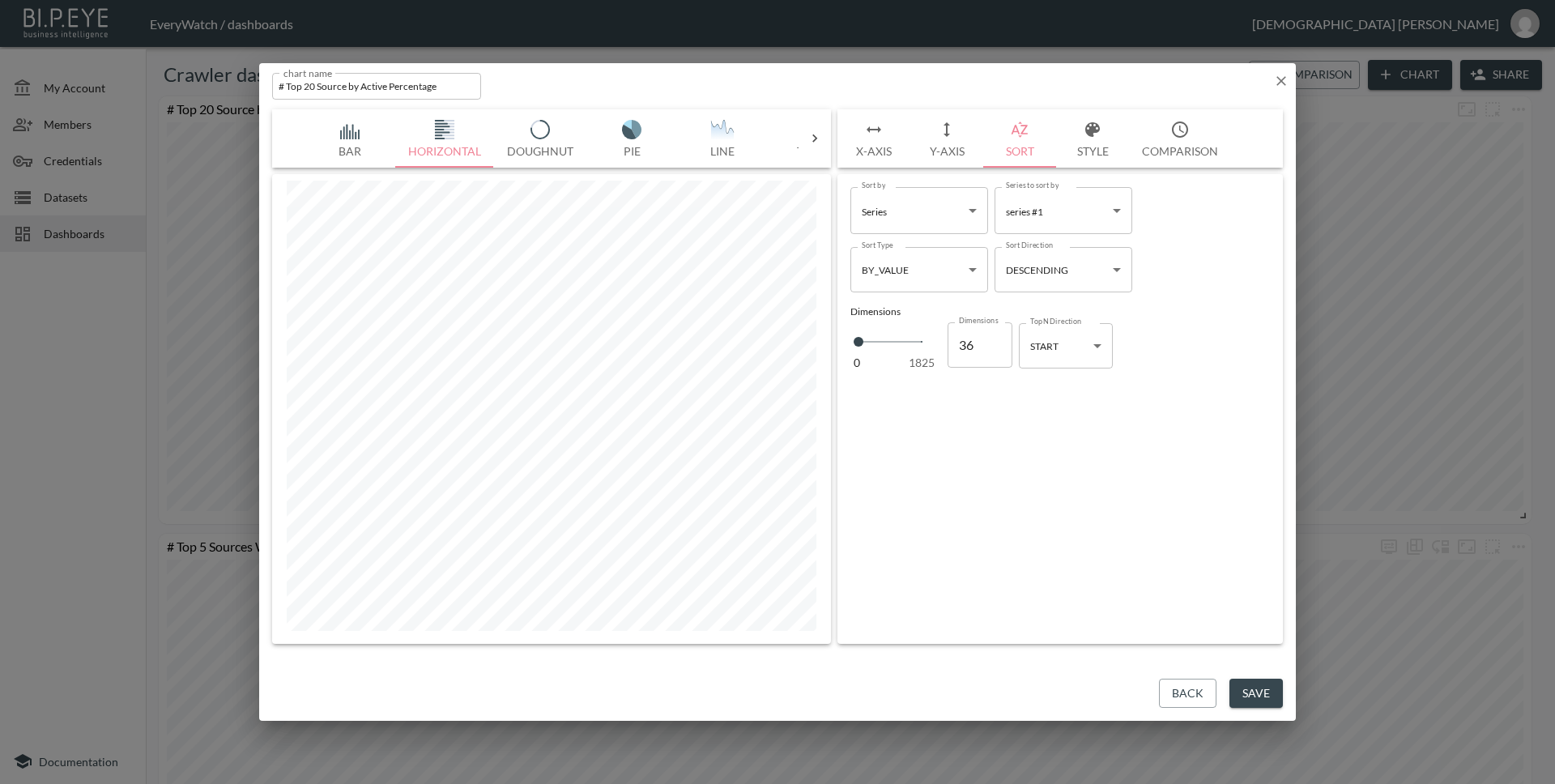
click at [962, 135] on button "Y-Axis" at bounding box center [947, 138] width 73 height 59
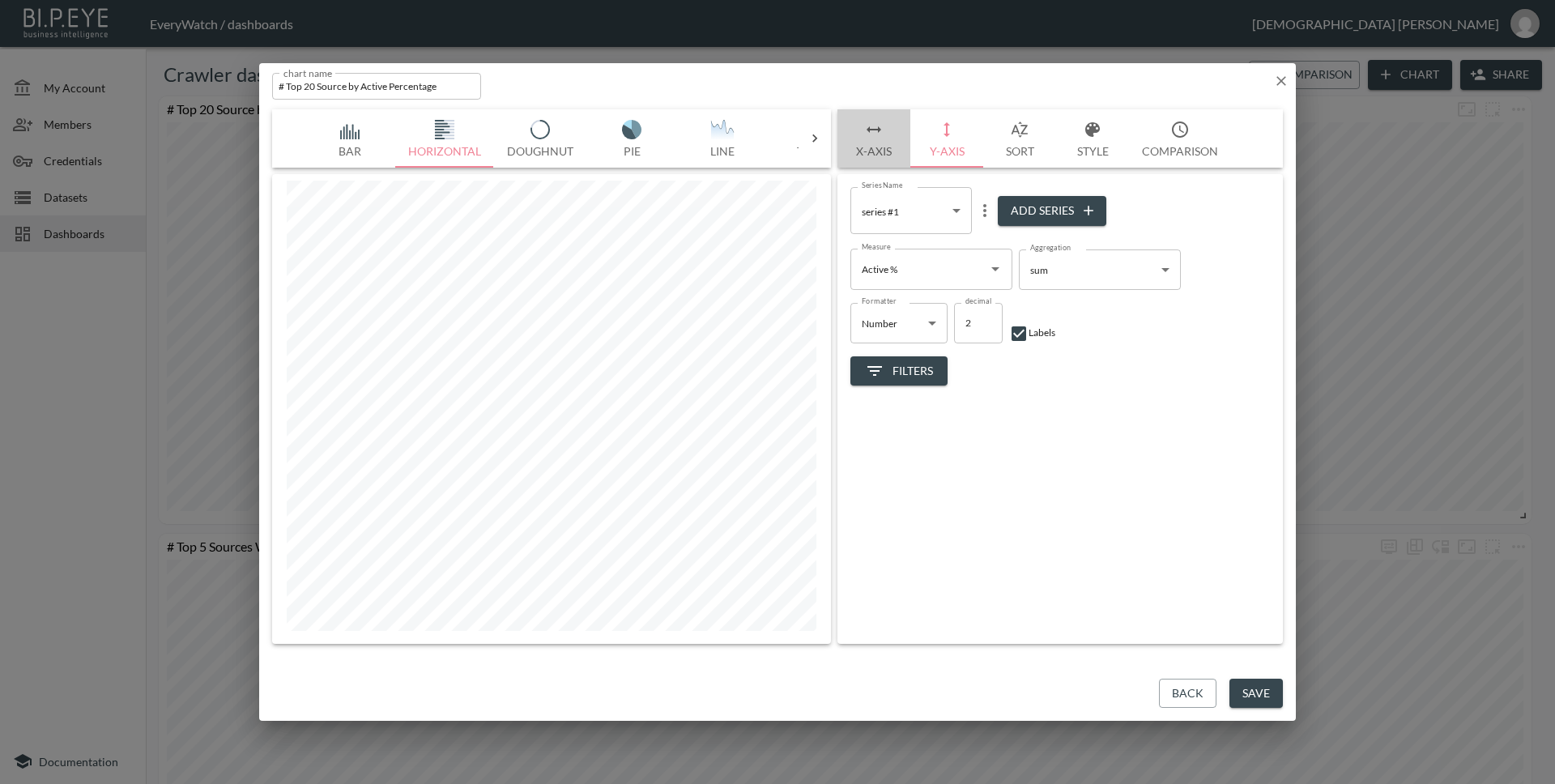
click at [872, 142] on button "X-Axis" at bounding box center [874, 138] width 73 height 59
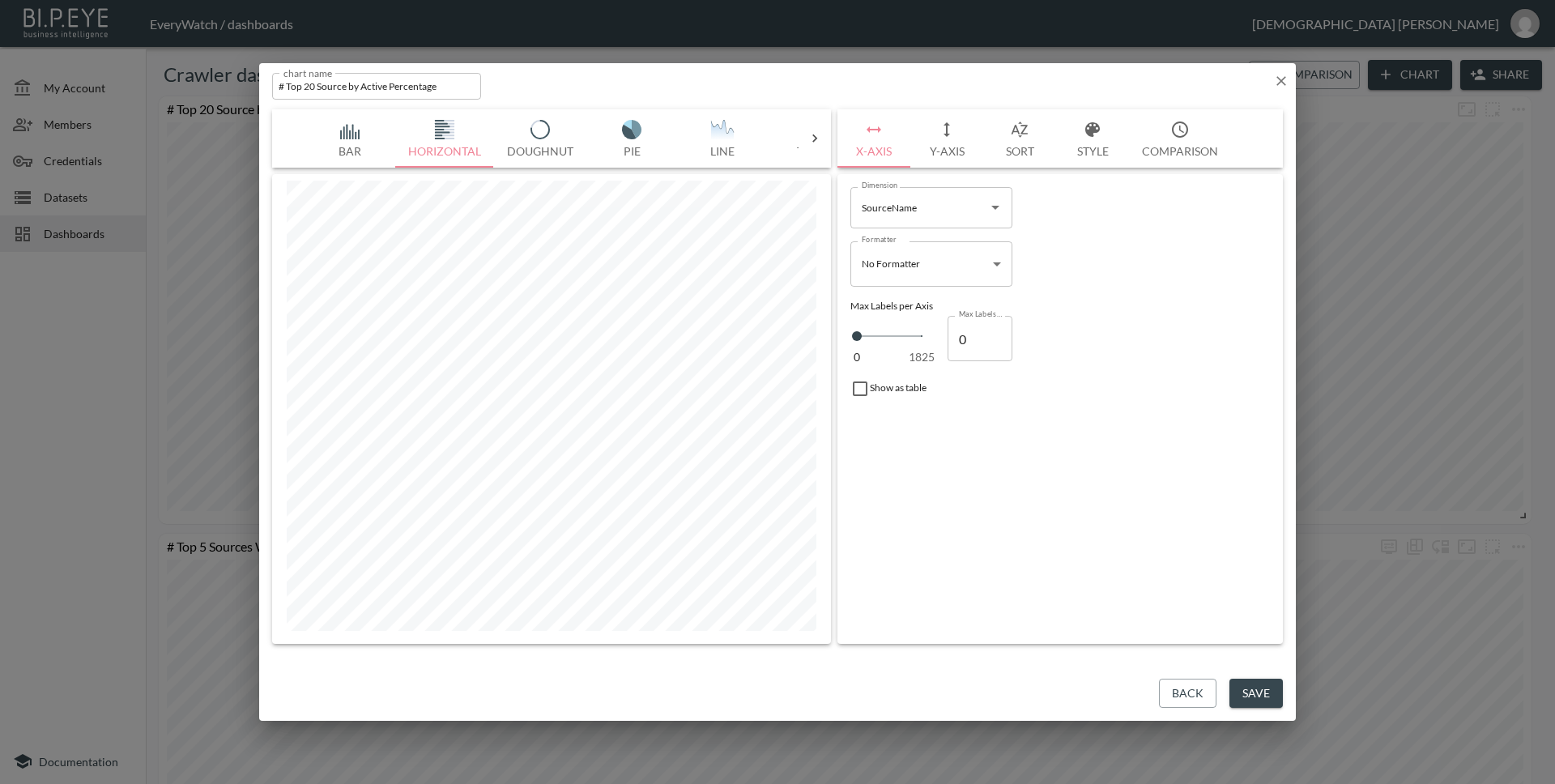
click at [1279, 84] on icon "button" at bounding box center [1281, 81] width 16 height 16
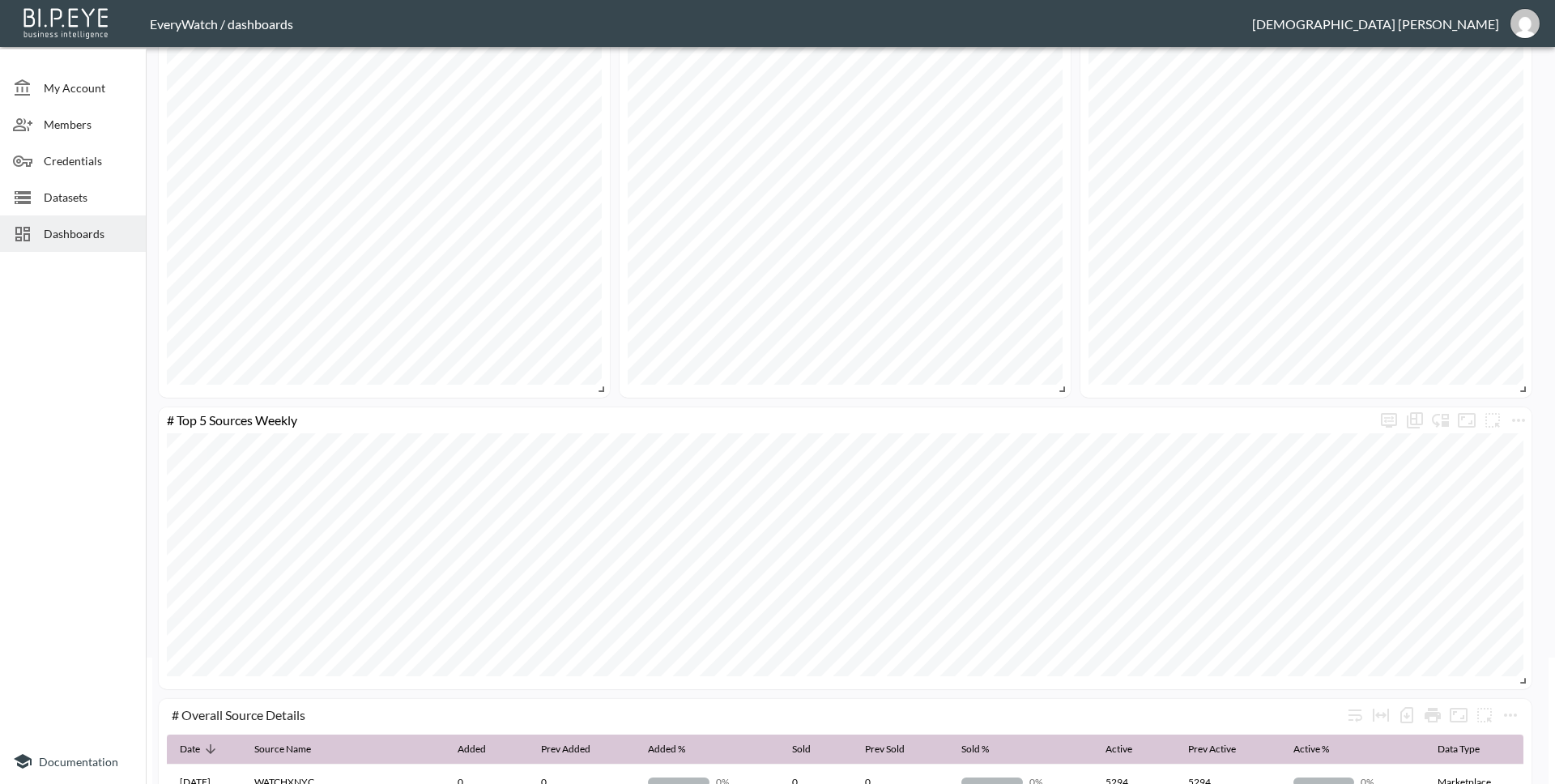
scroll to position [23, 0]
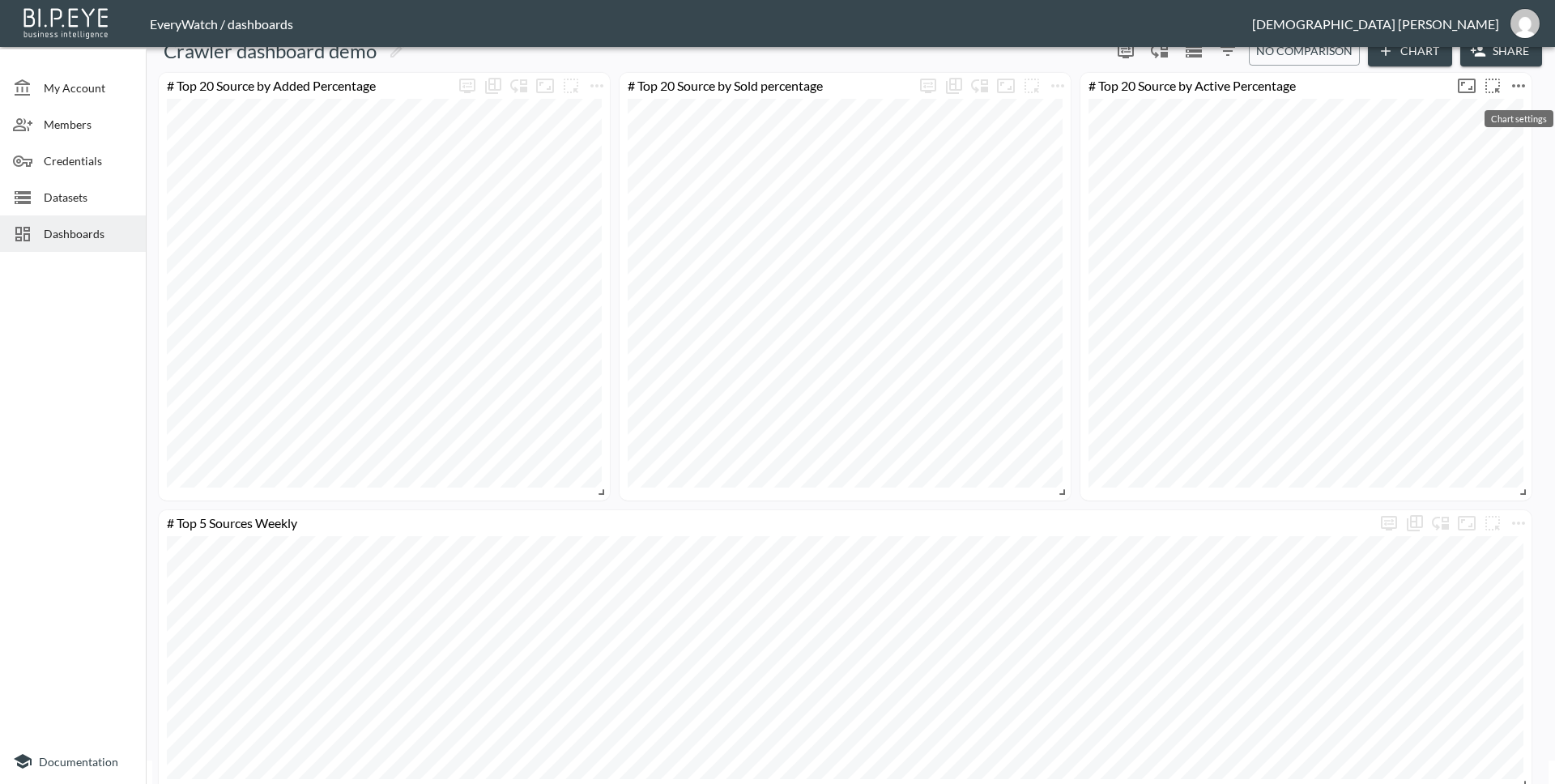
click at [1516, 89] on icon "more" at bounding box center [1518, 86] width 19 height 19
click at [1491, 120] on li "Edit" at bounding box center [1473, 117] width 126 height 29
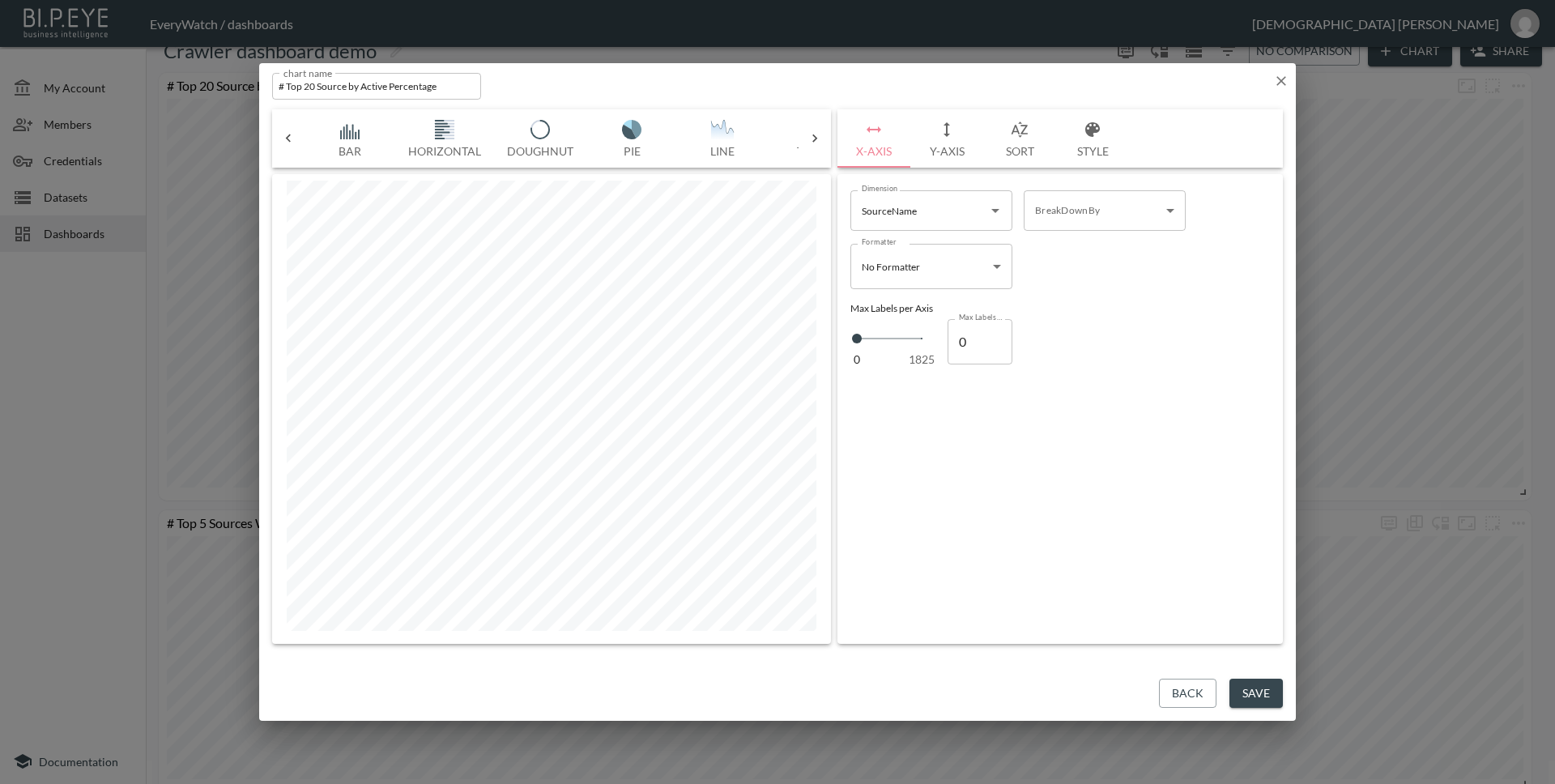
scroll to position [0, 358]
click at [286, 138] on icon at bounding box center [287, 138] width 5 height 8
click at [334, 136] on img "button" at bounding box center [349, 130] width 64 height 19
click at [462, 129] on img "button" at bounding box center [444, 130] width 64 height 19
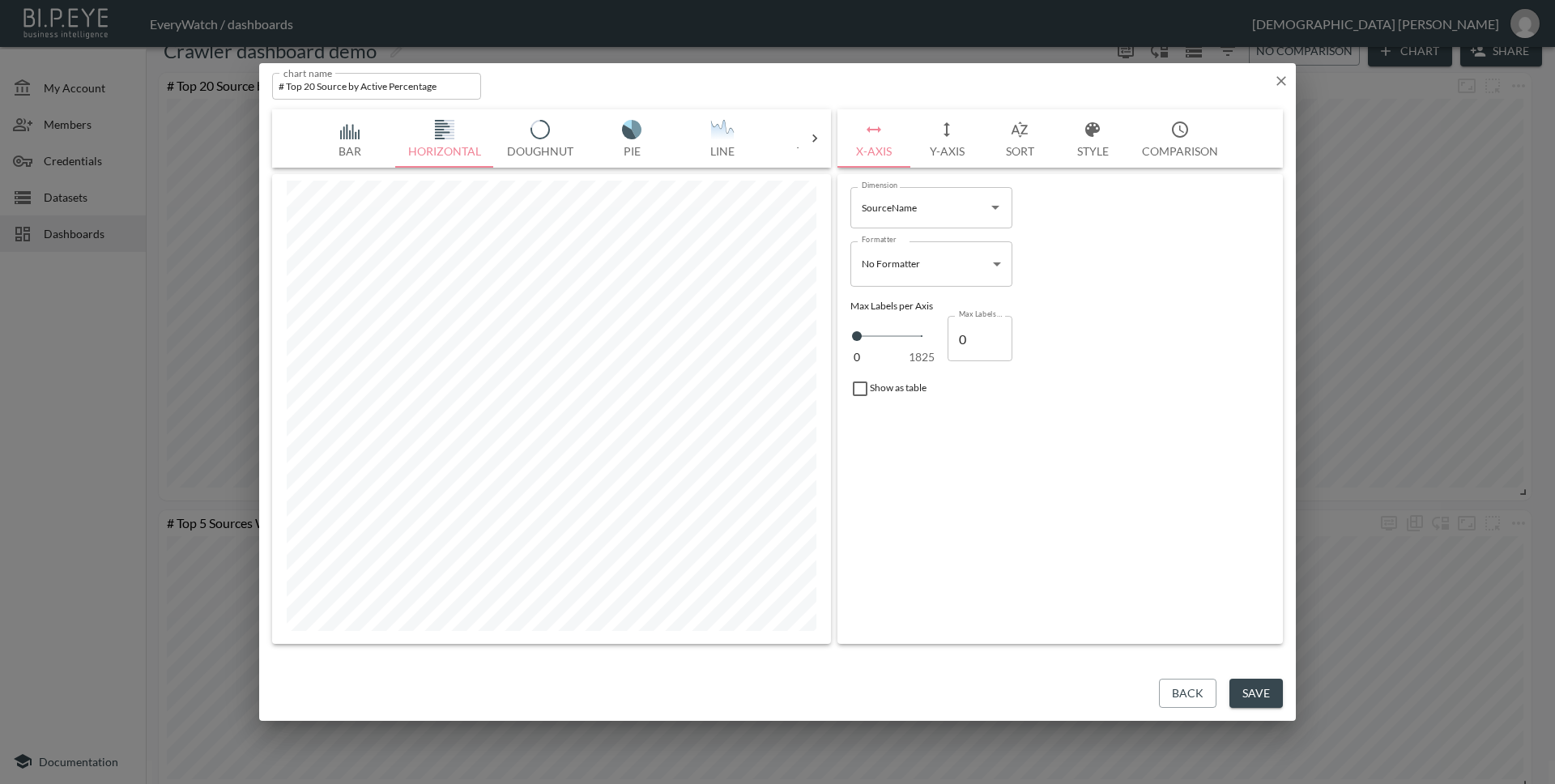
click at [512, 131] on img "button" at bounding box center [539, 130] width 64 height 19
click at [1273, 85] on icon "button" at bounding box center [1281, 81] width 16 height 16
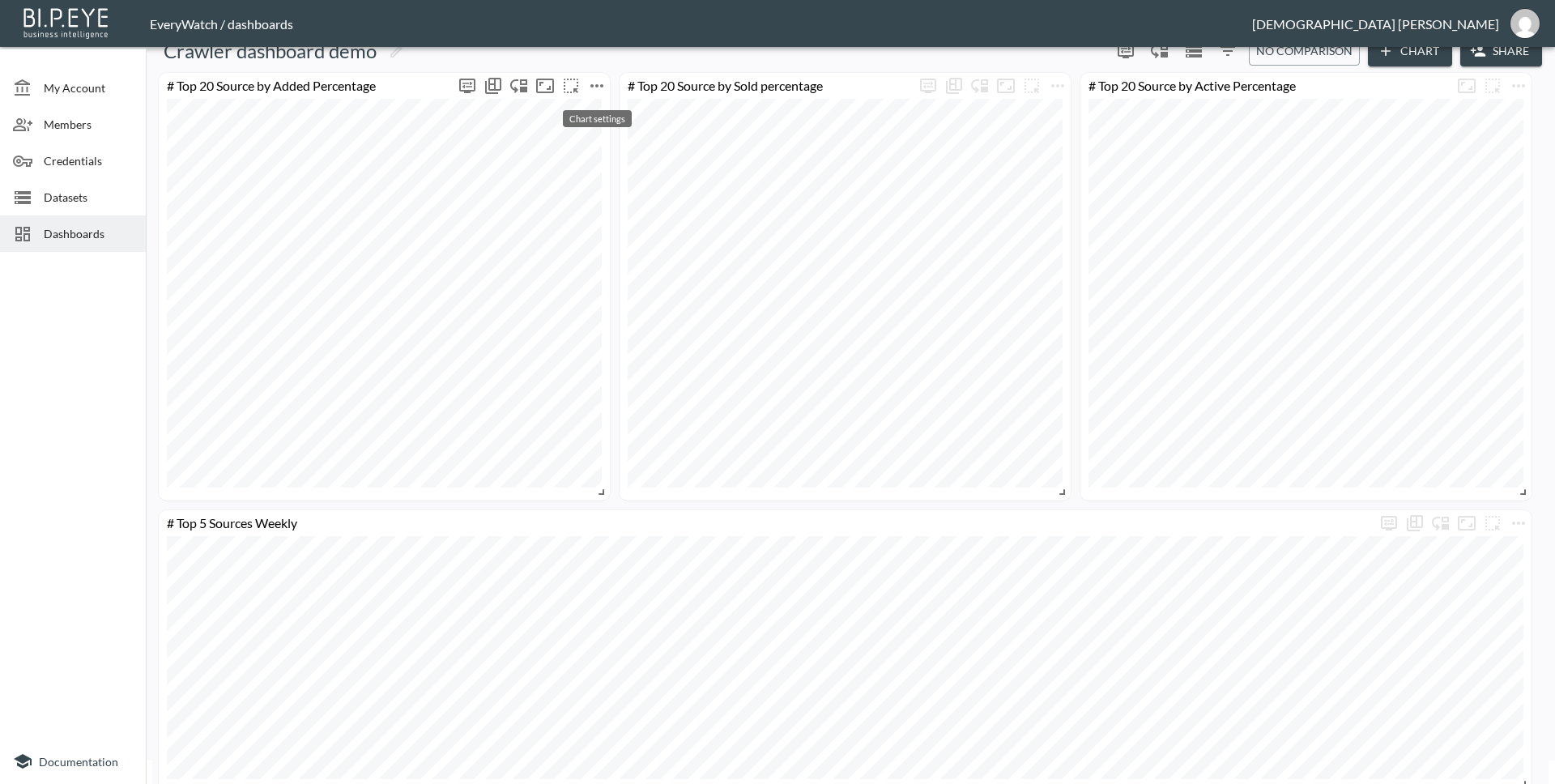
click at [590, 83] on icon "more" at bounding box center [597, 86] width 19 height 19
click at [597, 110] on li "Edit" at bounding box center [596, 117] width 126 height 29
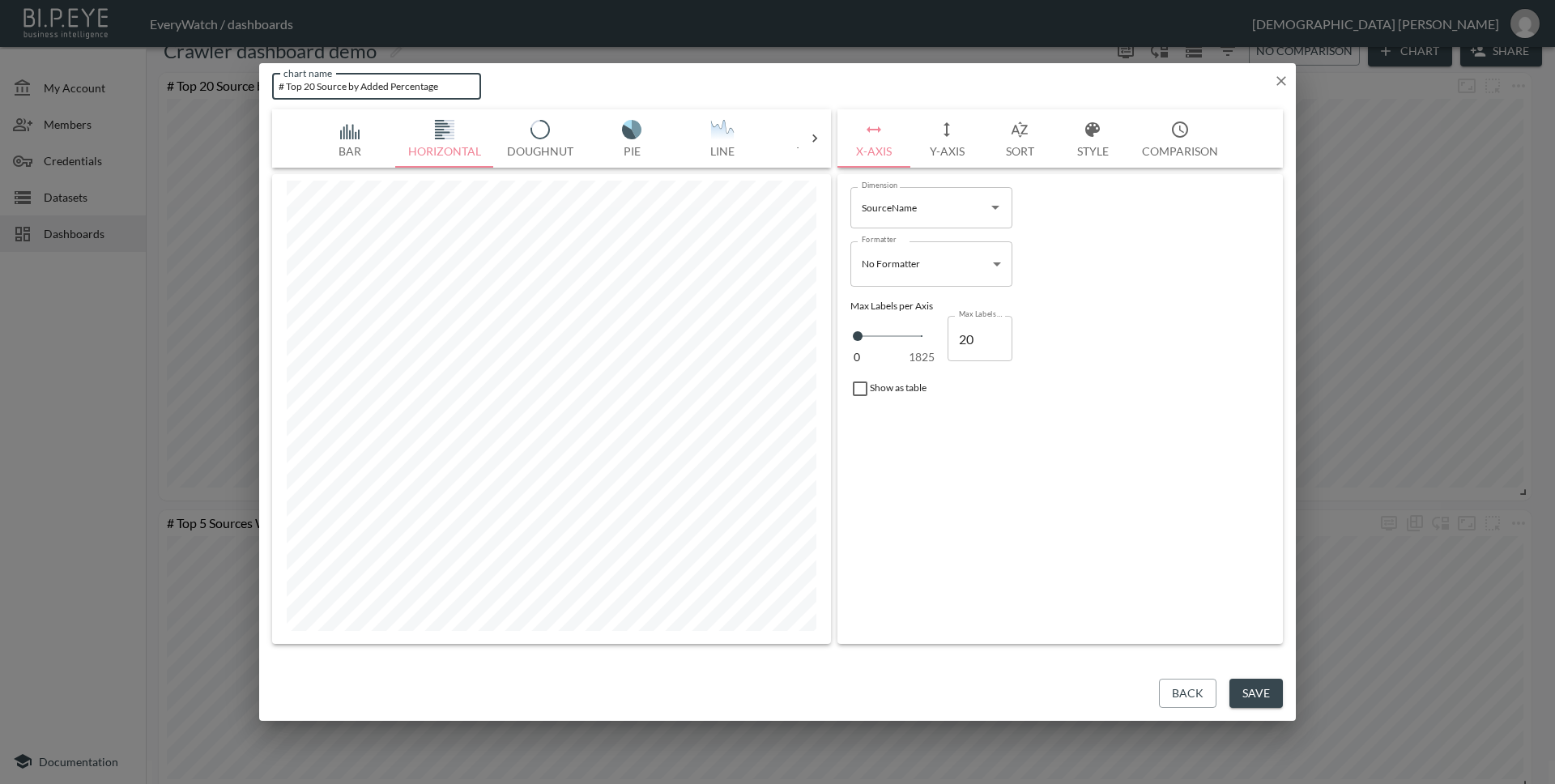
click at [309, 86] on input "# Top 20 Source by Added Percentage" at bounding box center [376, 86] width 209 height 27
click at [1265, 700] on button "Save" at bounding box center [1256, 693] width 54 height 30
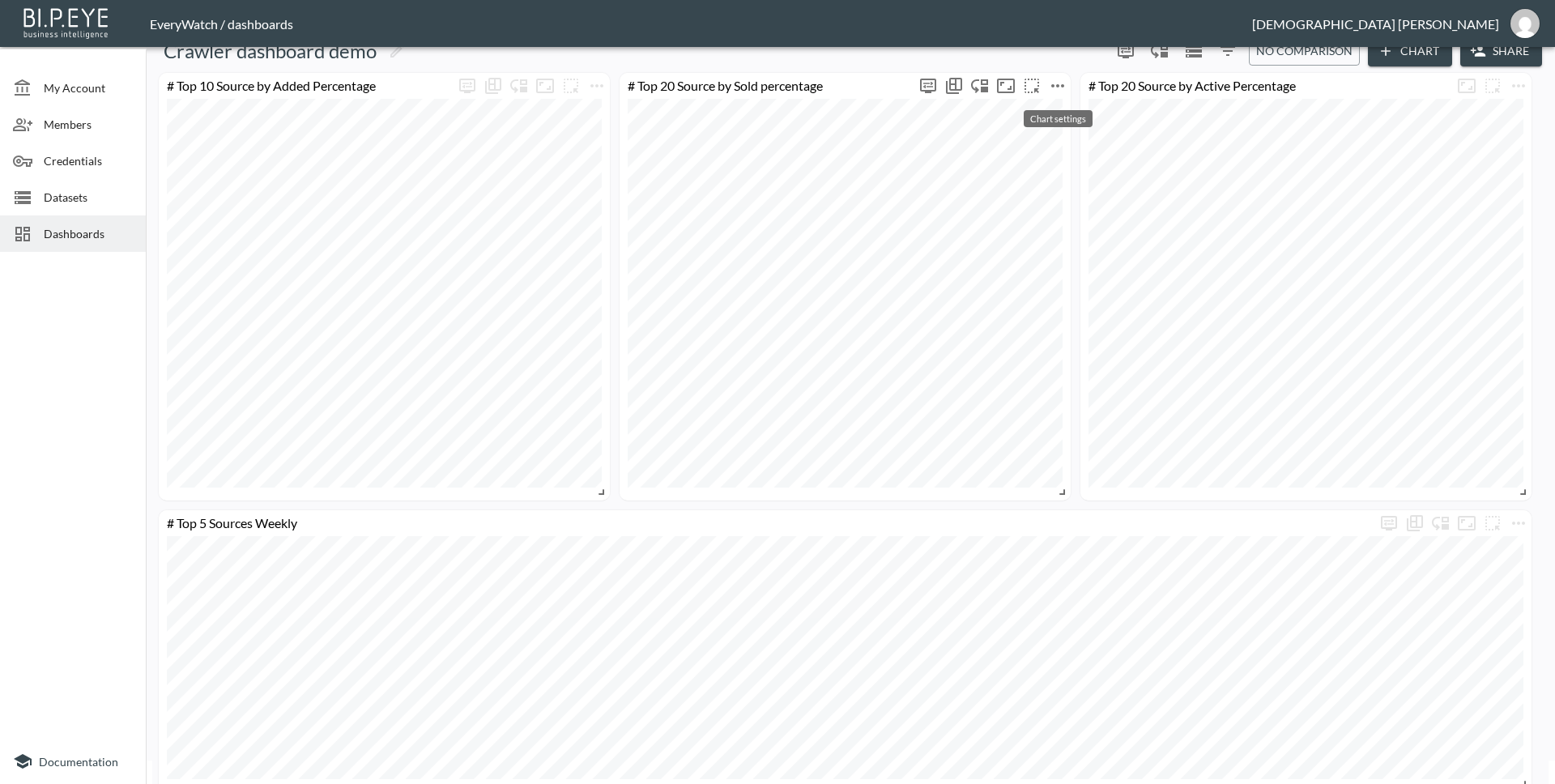
click at [1062, 79] on icon "more" at bounding box center [1057, 86] width 19 height 19
click at [1057, 110] on li "Edit" at bounding box center [1057, 117] width 126 height 29
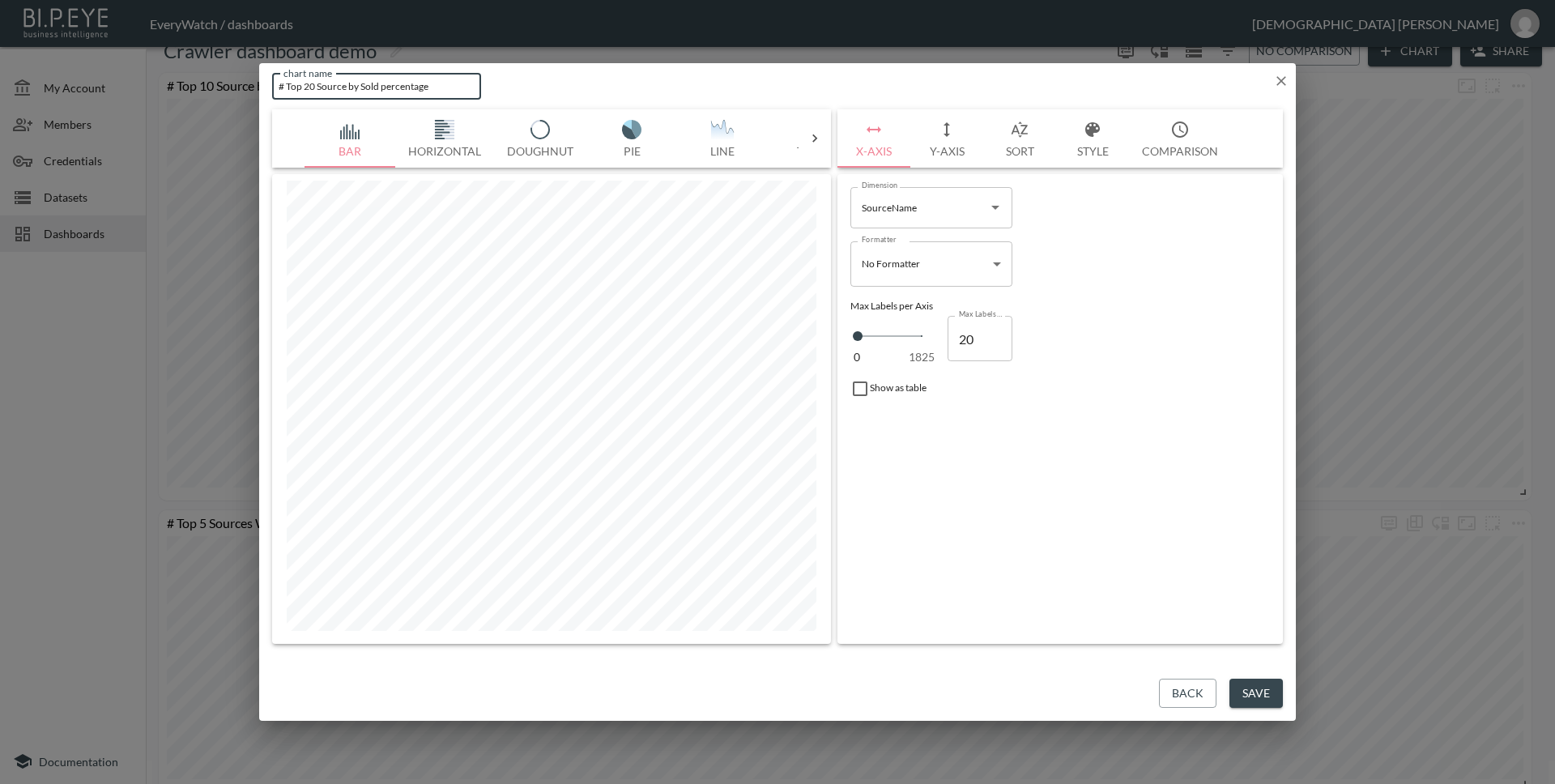
click at [309, 85] on input "# Top 20 Source by Sold percentage" at bounding box center [376, 86] width 209 height 27
click at [1264, 687] on button "Save" at bounding box center [1256, 693] width 54 height 30
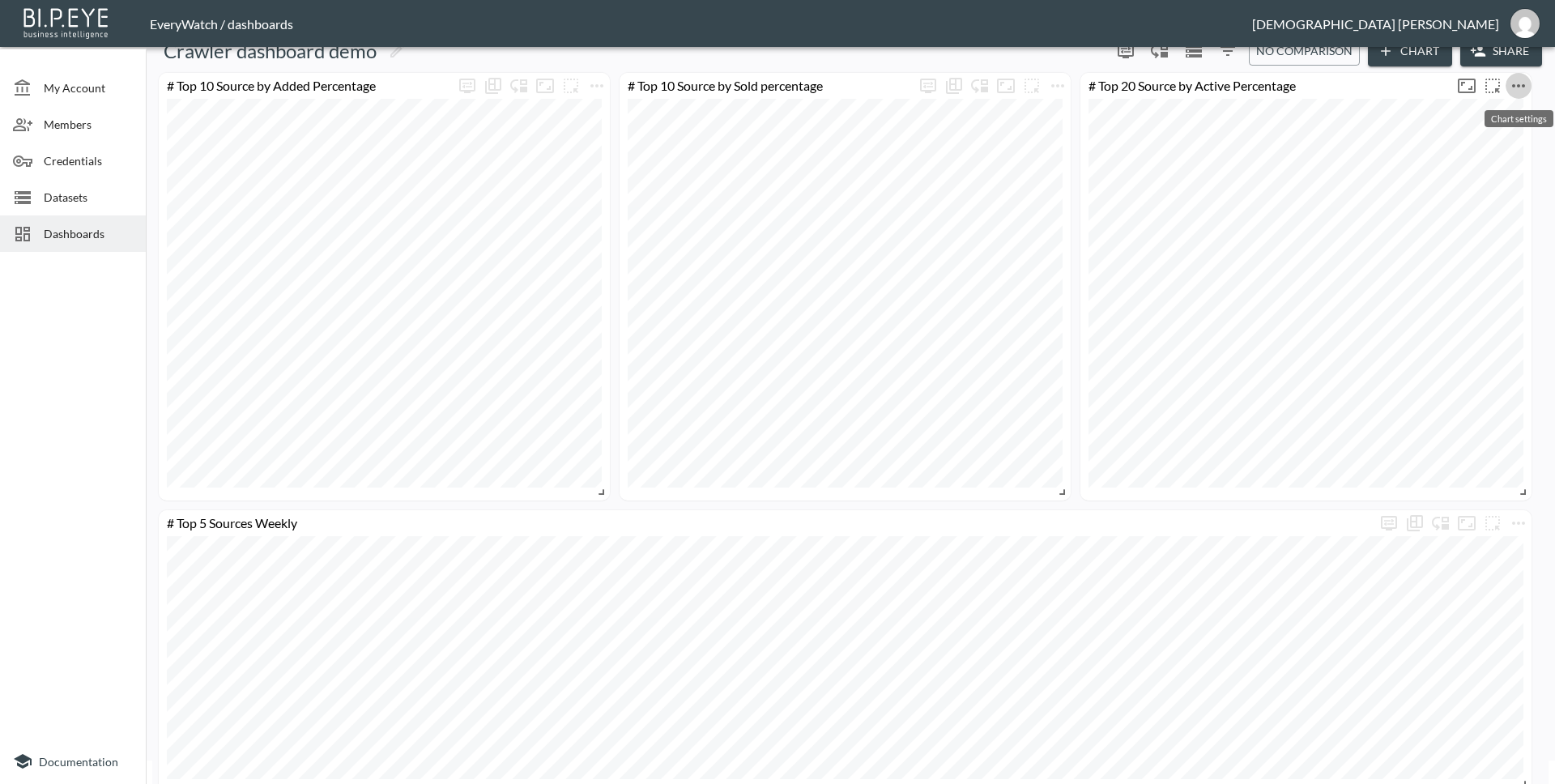
click at [1514, 86] on icon "more" at bounding box center [1518, 86] width 12 height 3
click at [1480, 118] on li "Edit" at bounding box center [1473, 117] width 126 height 29
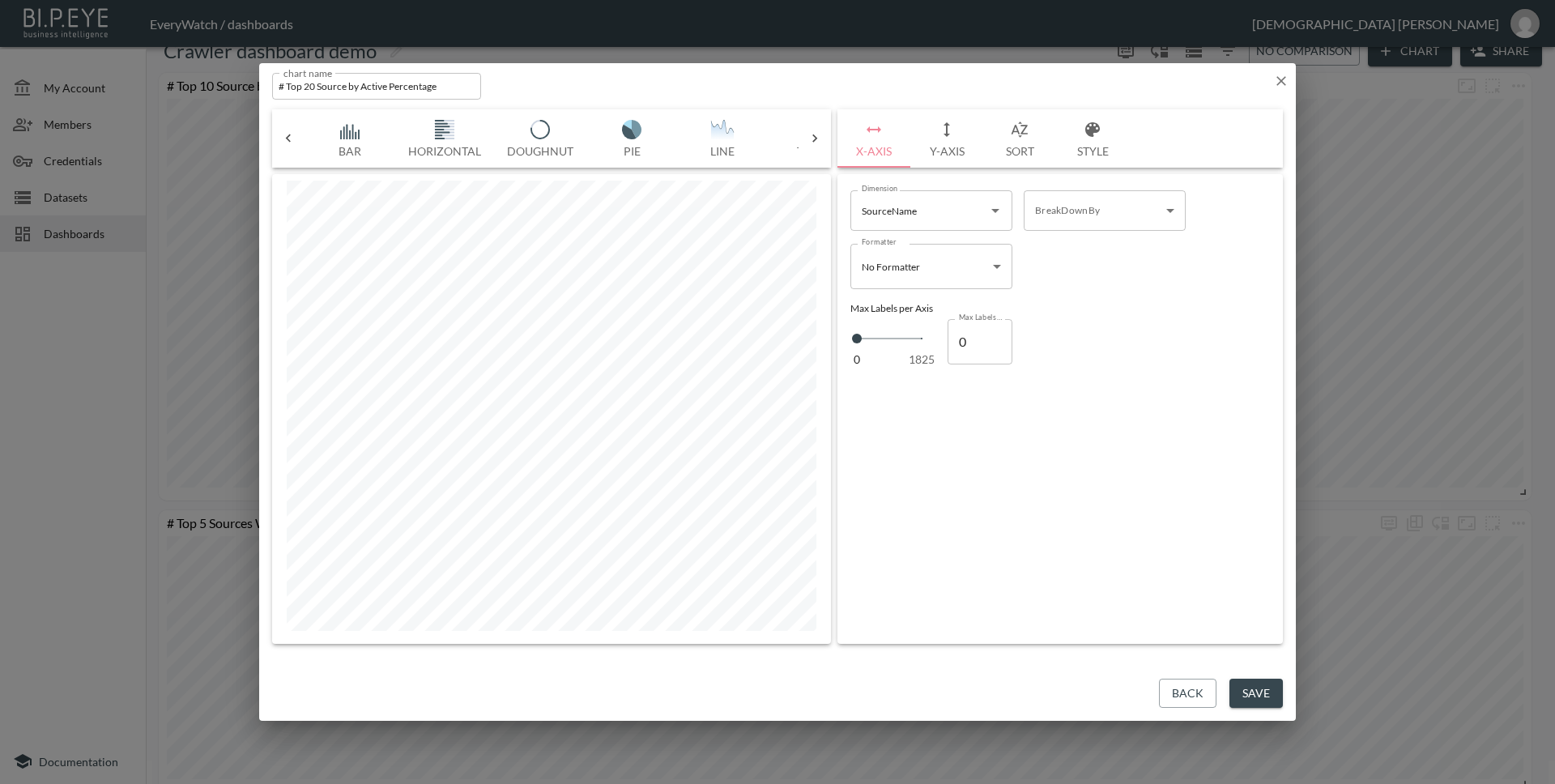
scroll to position [0, 358]
click at [307, 87] on input "# Top 20 Source by Active Percentage" at bounding box center [376, 86] width 209 height 27
click at [1251, 697] on button "Save" at bounding box center [1256, 693] width 54 height 30
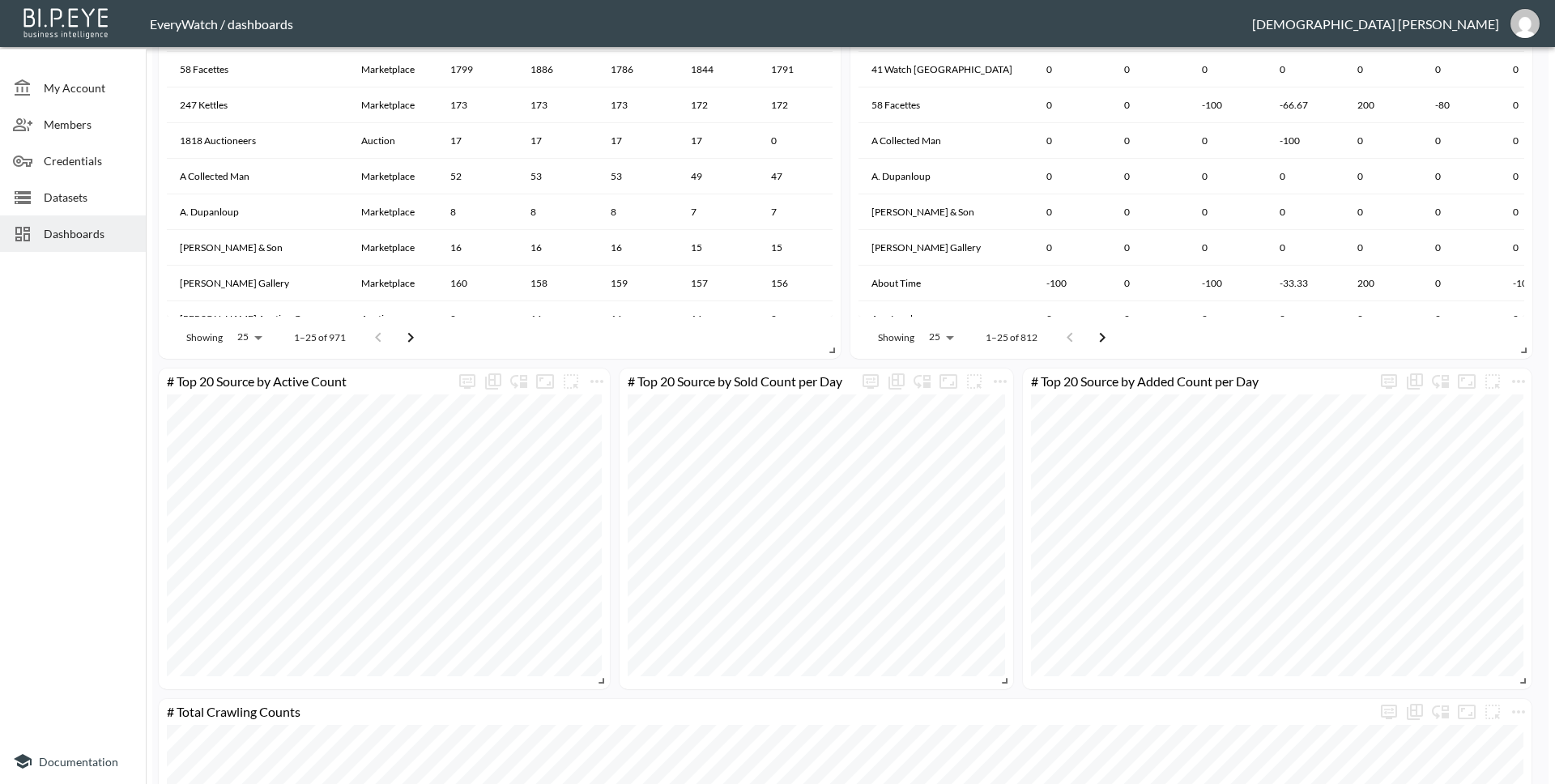
scroll to position [1648, 0]
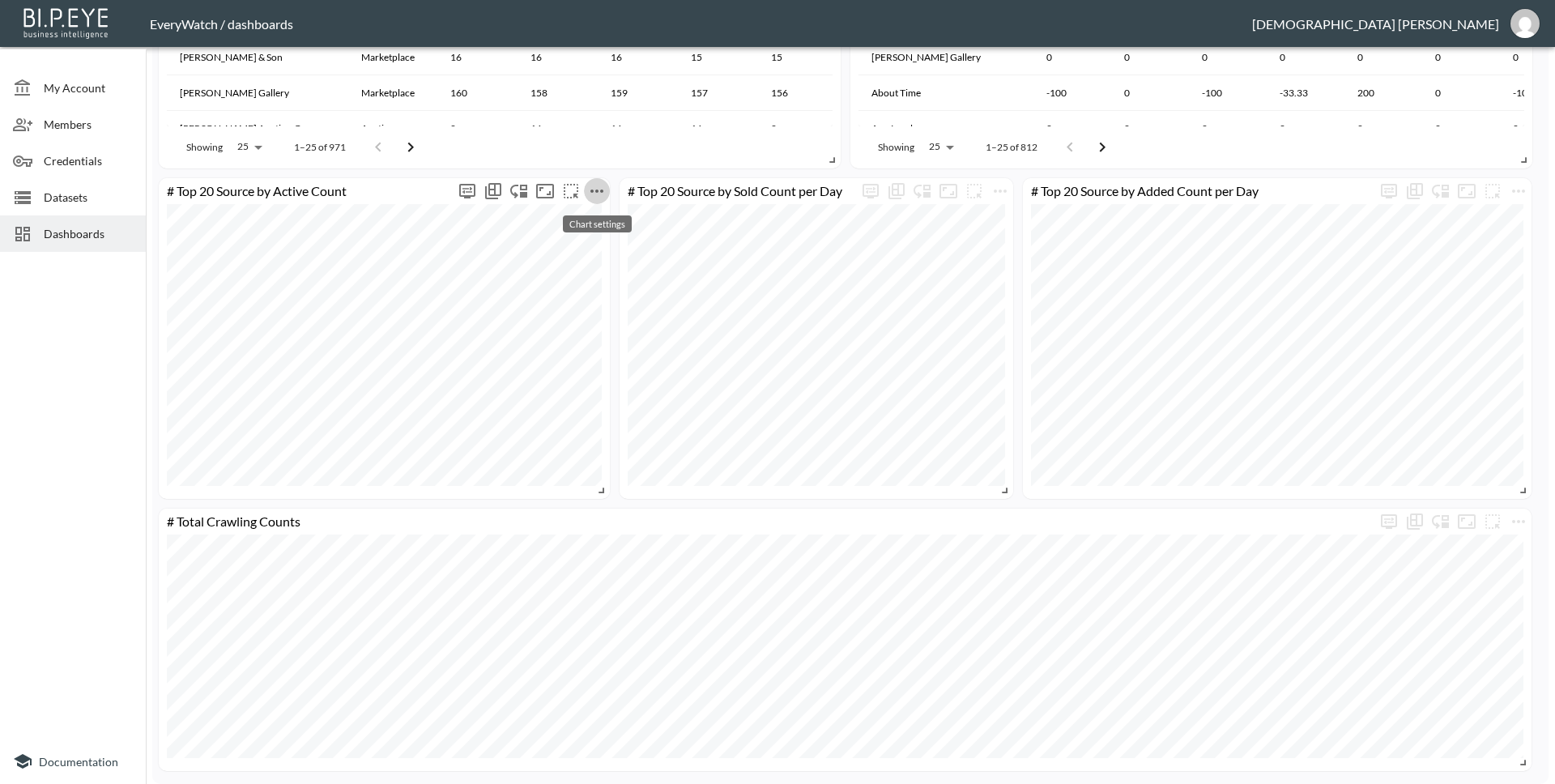
click at [598, 189] on icon "more" at bounding box center [596, 190] width 12 height 3
click at [601, 215] on li "Edit" at bounding box center [596, 223] width 126 height 29
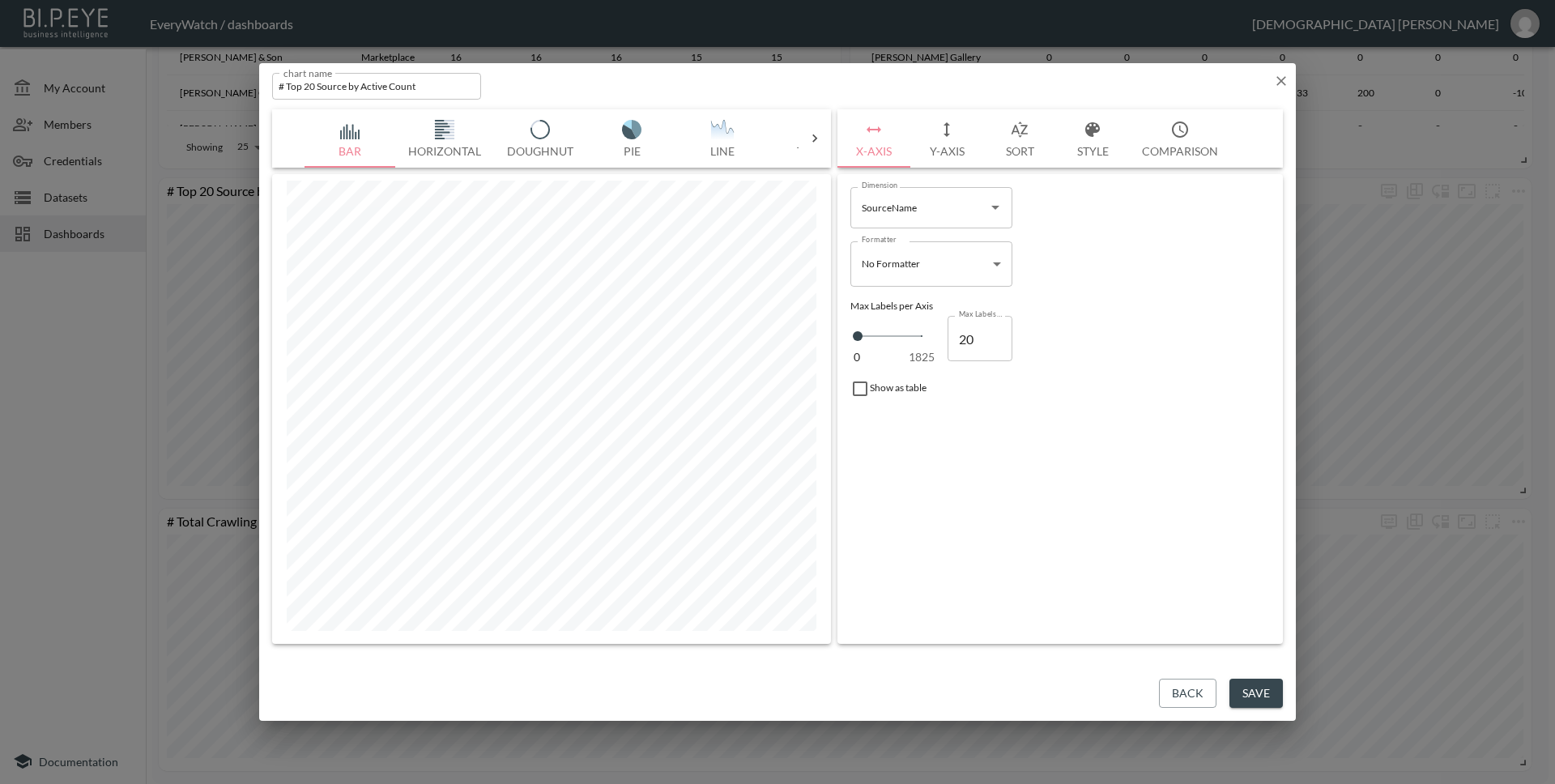
click at [306, 85] on input "# Top 20 Source by Active Count" at bounding box center [376, 86] width 209 height 27
click at [1098, 138] on button "Style" at bounding box center [1093, 138] width 73 height 59
click at [860, 341] on div at bounding box center [862, 336] width 24 height 24
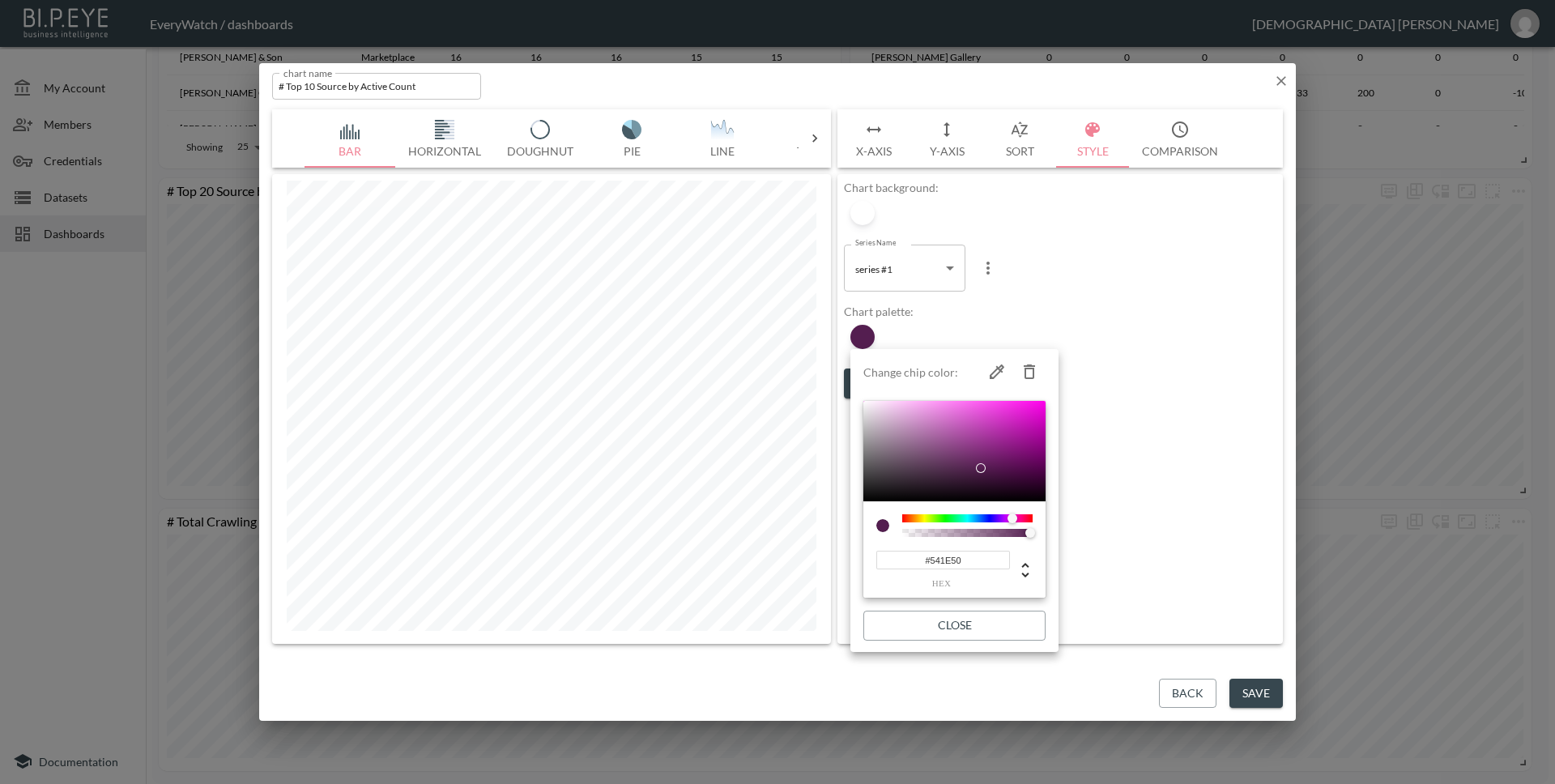
click at [977, 565] on input "#541E50" at bounding box center [943, 559] width 134 height 18
paste input "07509C"
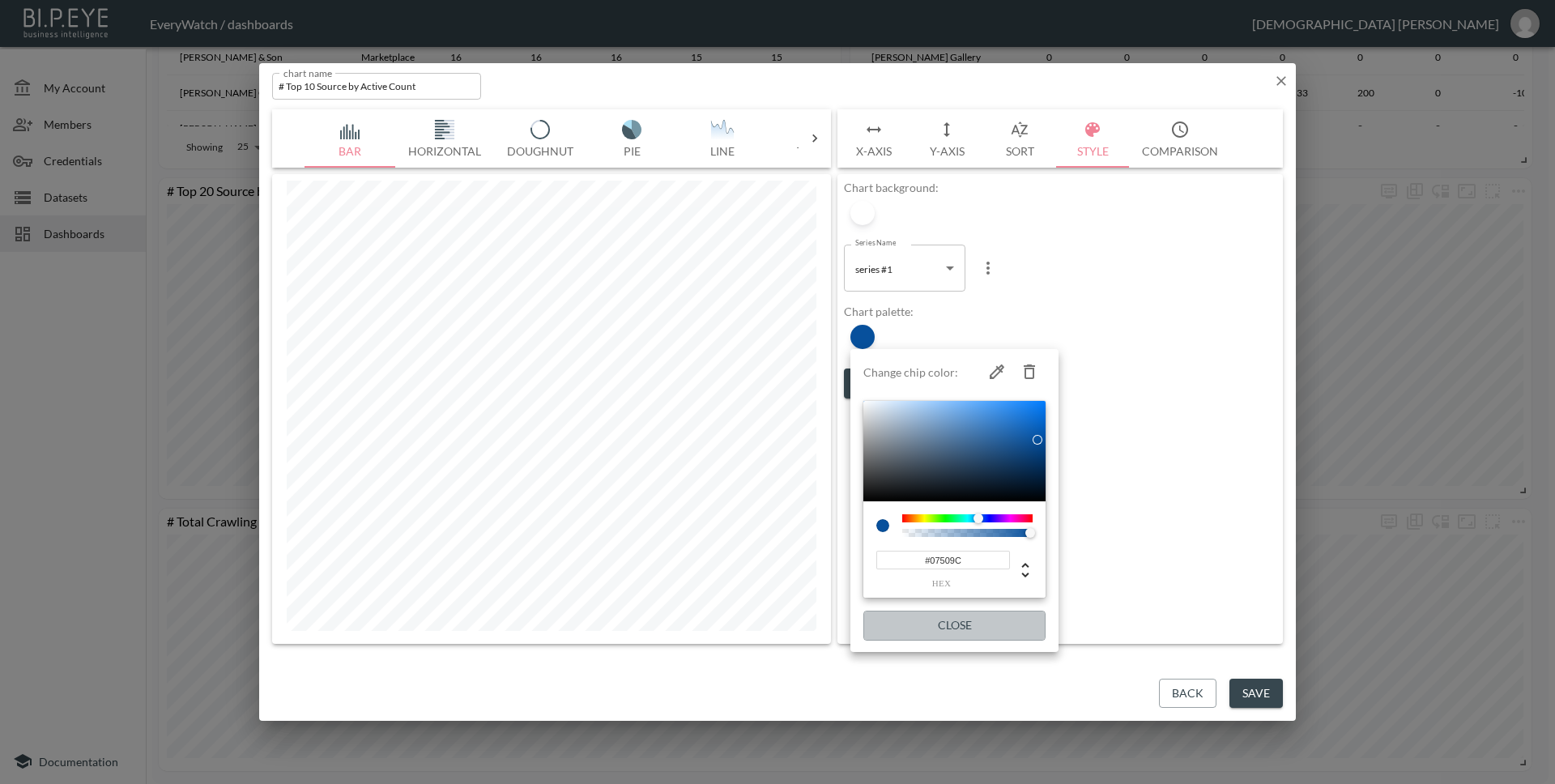
click at [973, 614] on button "Close" at bounding box center [954, 625] width 183 height 30
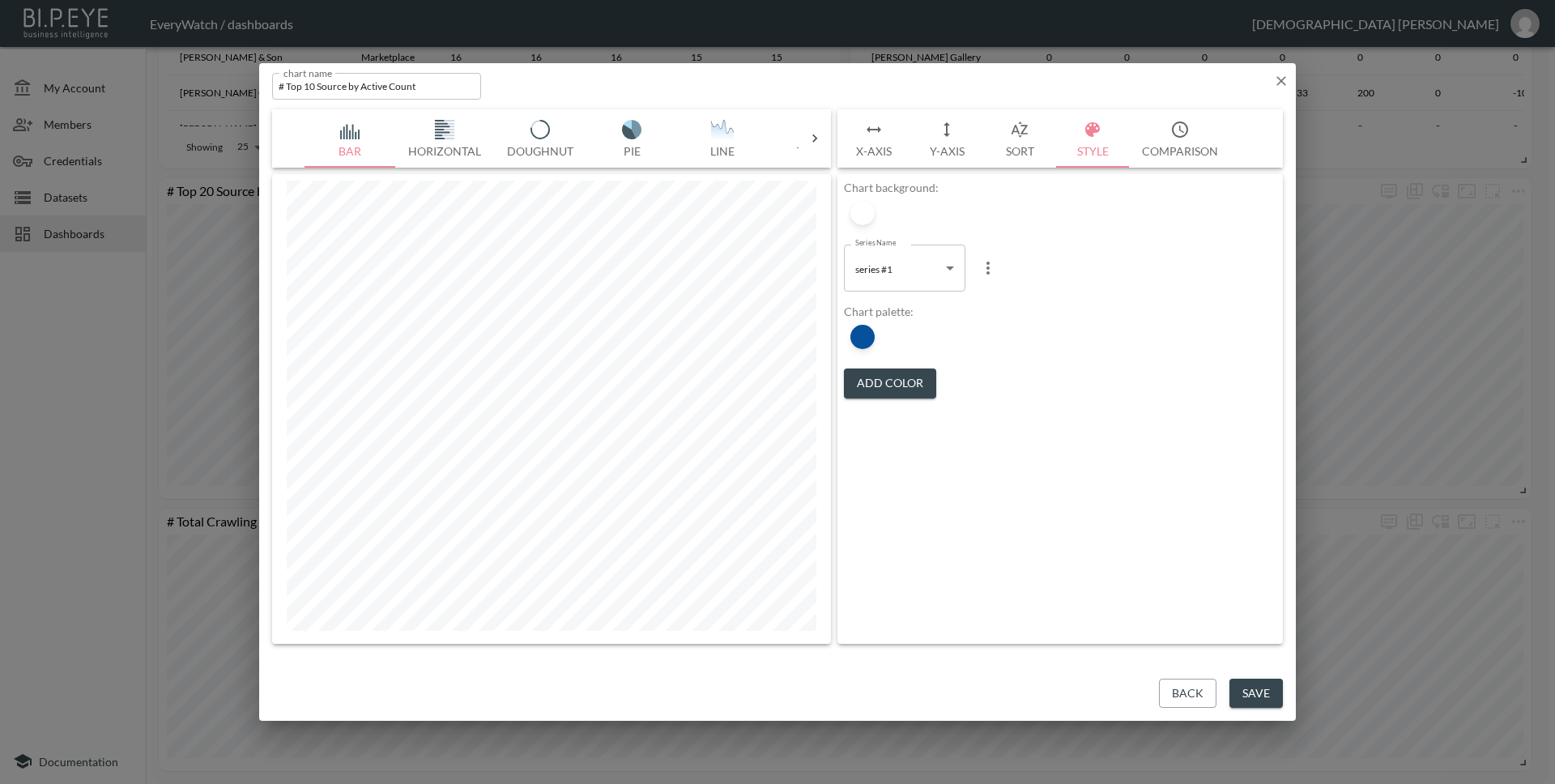
click at [1273, 681] on button "Save" at bounding box center [1256, 693] width 54 height 30
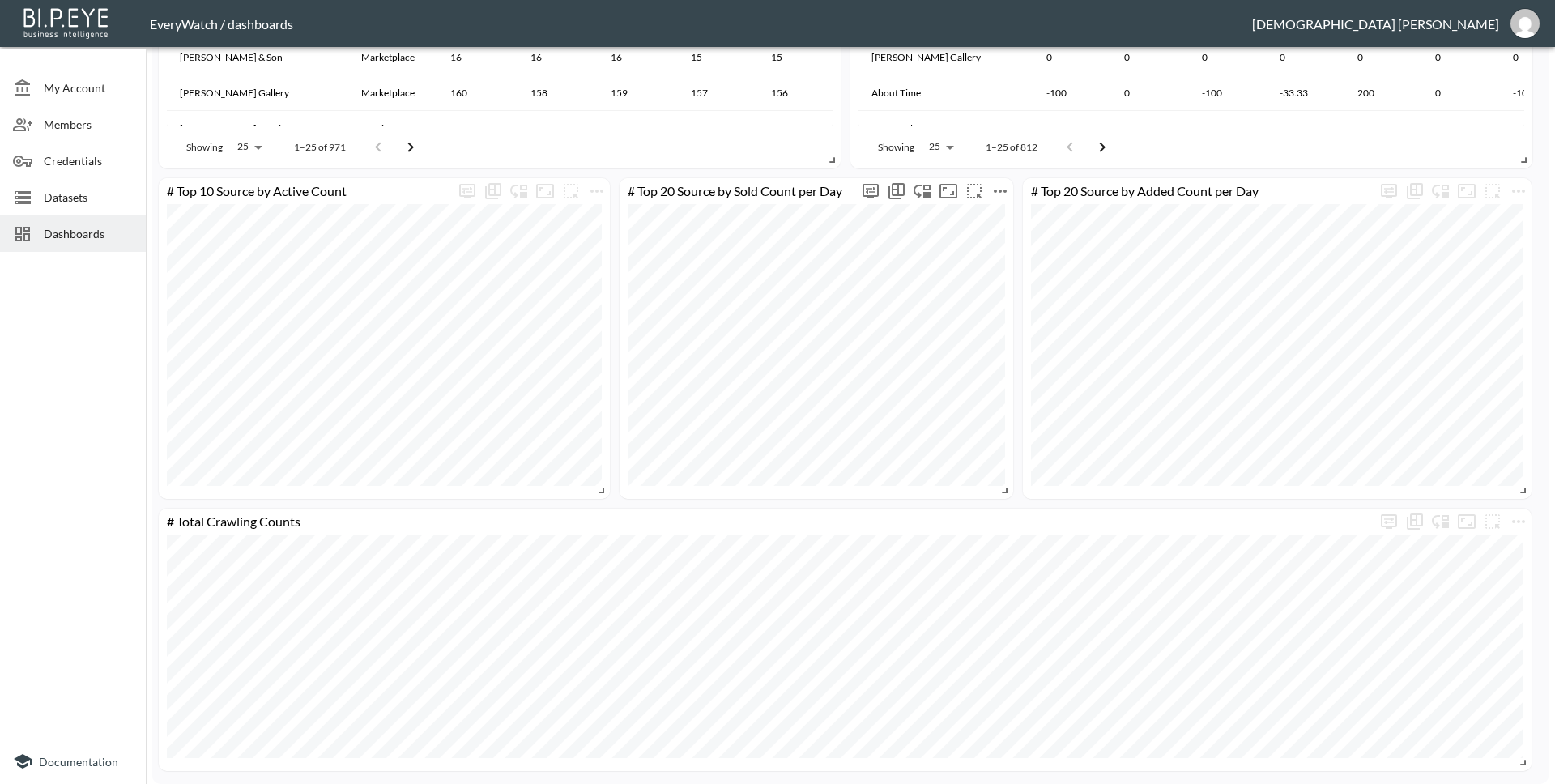
click at [1004, 189] on icon "more" at bounding box center [1000, 190] width 12 height 3
click at [1002, 230] on li "Edit" at bounding box center [1000, 223] width 126 height 29
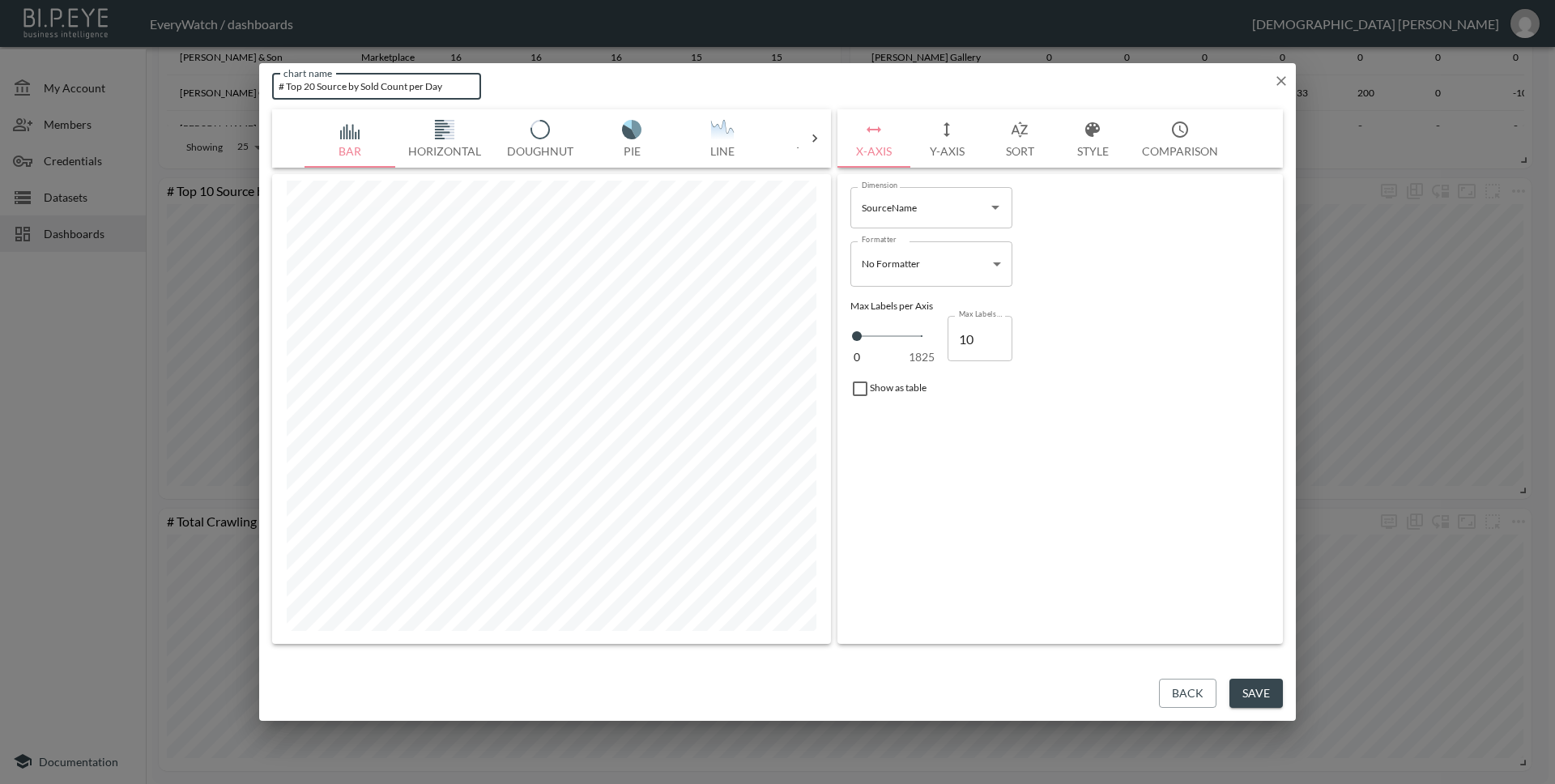
click at [309, 89] on input "# Top 20 Source by Sold Count per Day" at bounding box center [376, 86] width 209 height 27
click at [1086, 145] on button "Style" at bounding box center [1093, 138] width 73 height 59
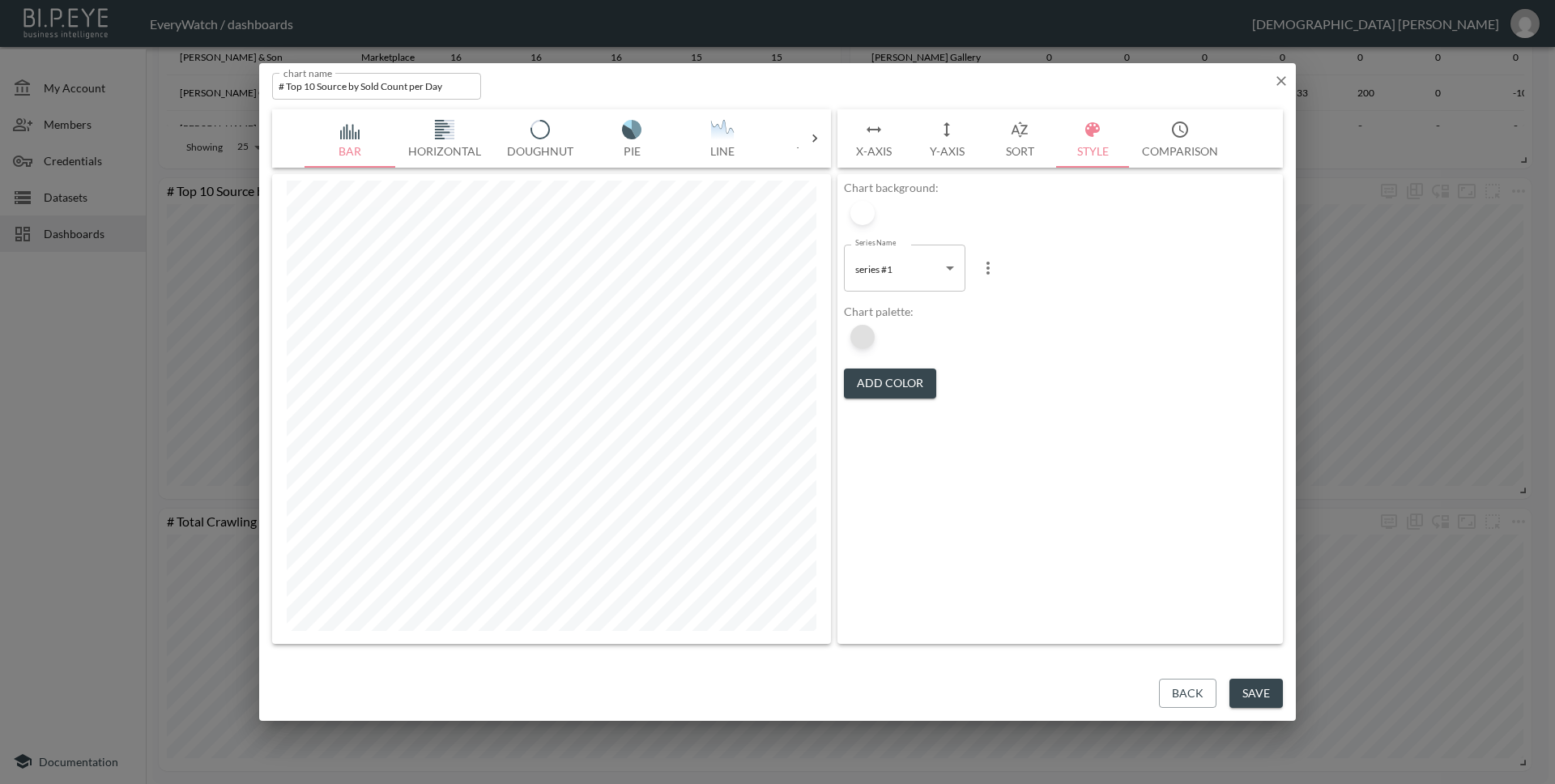
click at [868, 337] on div at bounding box center [862, 336] width 24 height 24
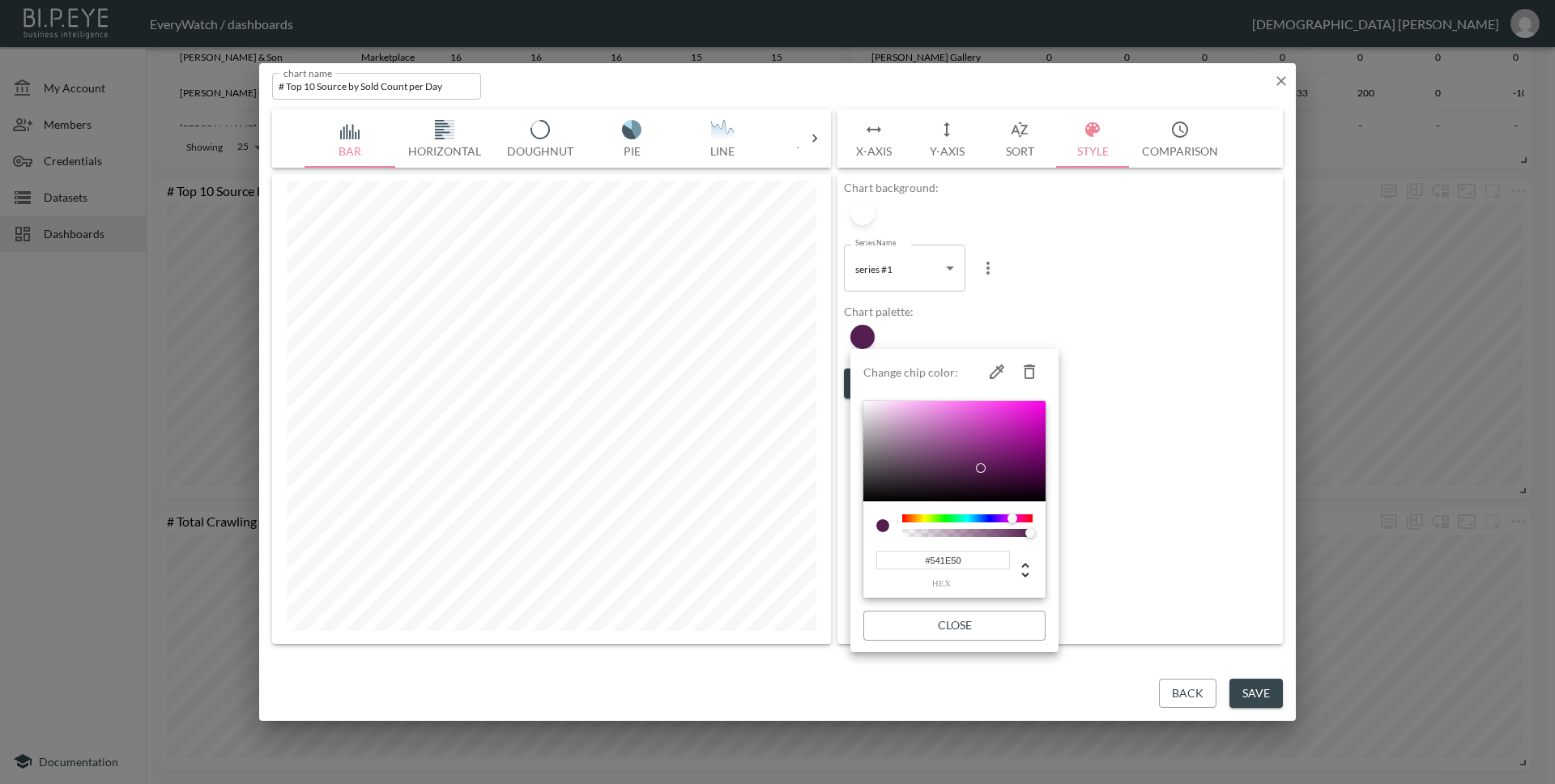
click at [969, 557] on input "#541E50" at bounding box center [943, 559] width 134 height 18
paste input "07509C"
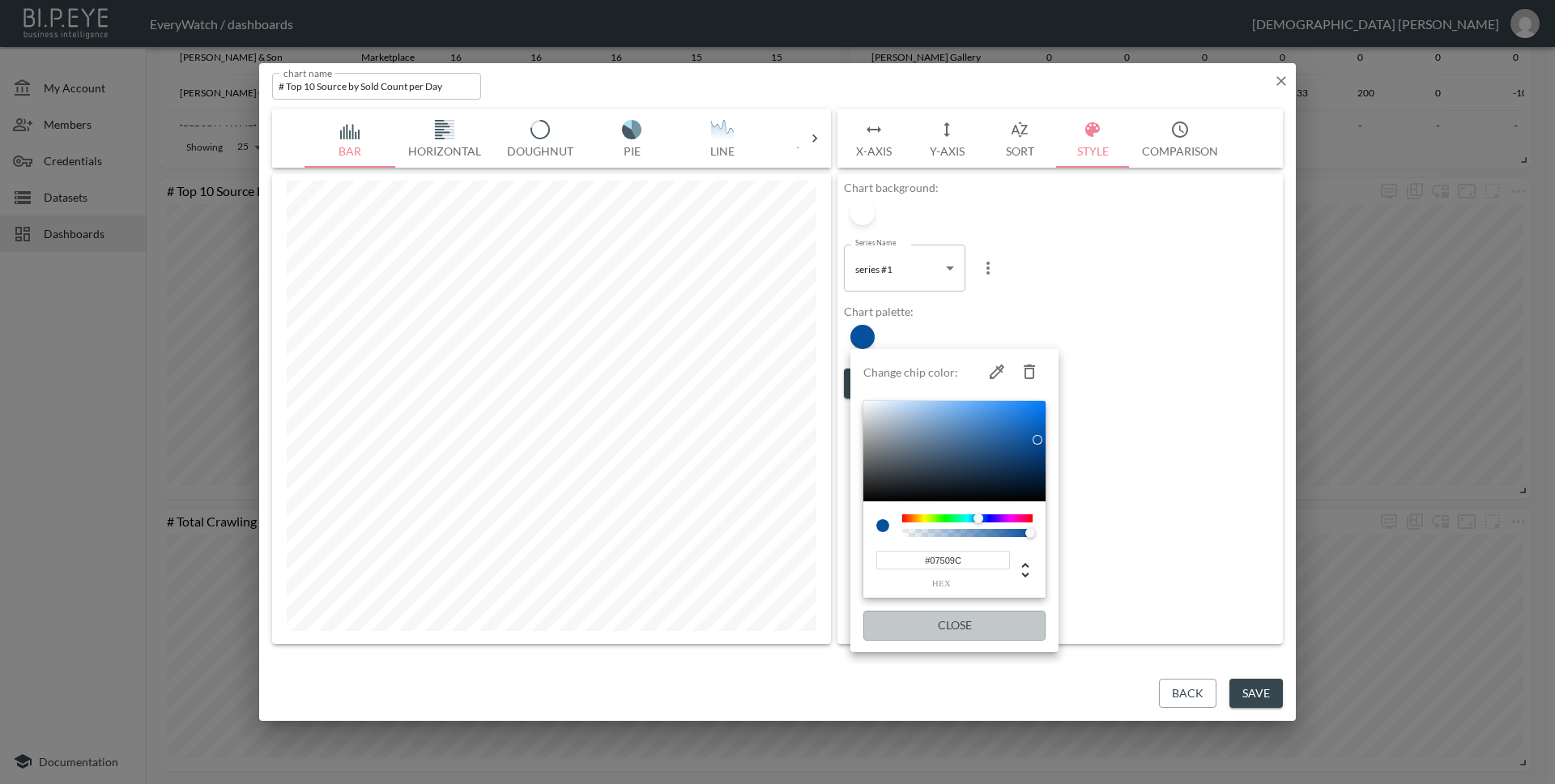
drag, startPoint x: 992, startPoint y: 627, endPoint x: 1085, endPoint y: 507, distance: 151.8
click at [992, 627] on button "Close" at bounding box center [954, 625] width 183 height 30
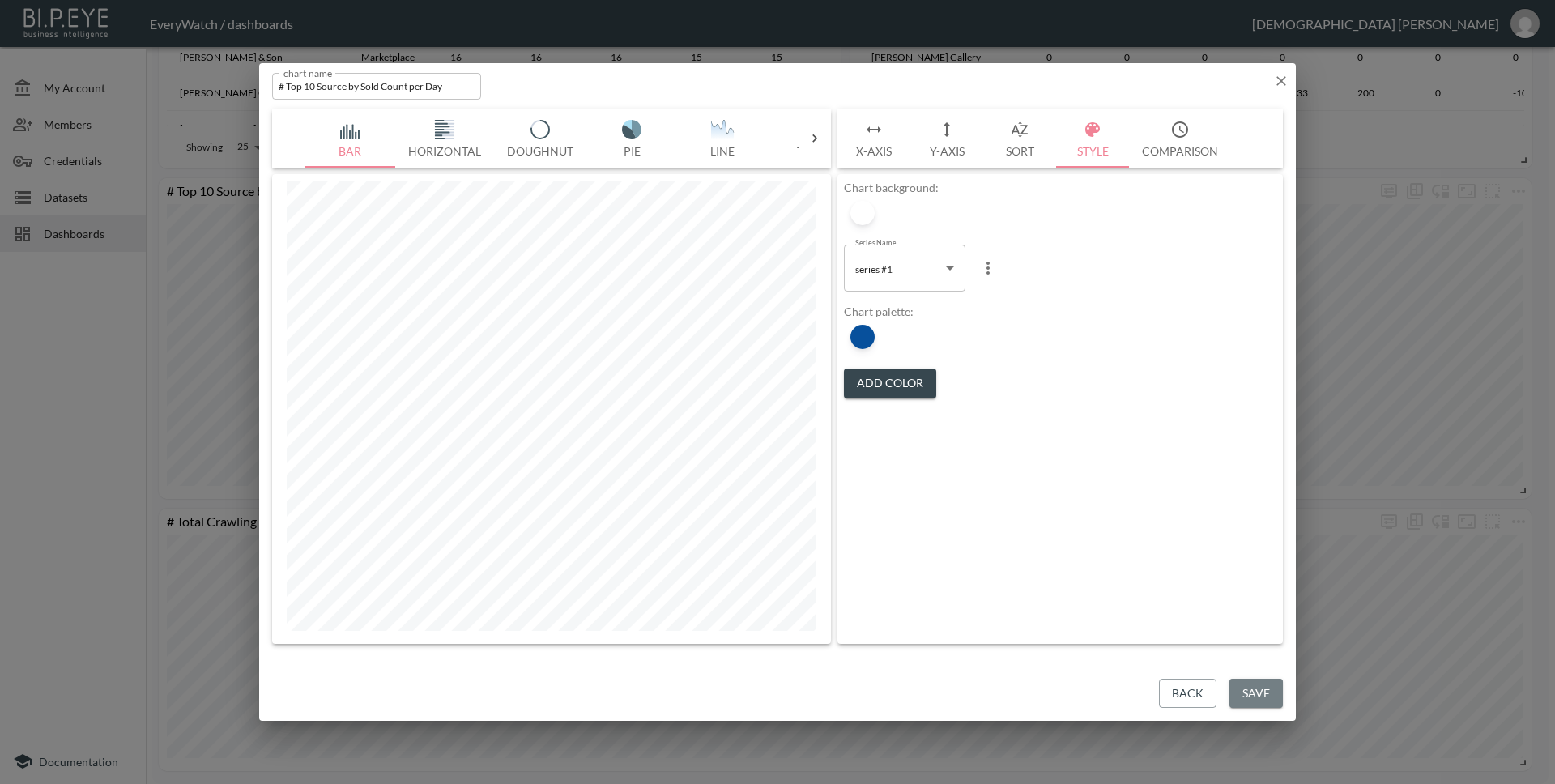
click at [1254, 693] on button "Save" at bounding box center [1256, 693] width 54 height 30
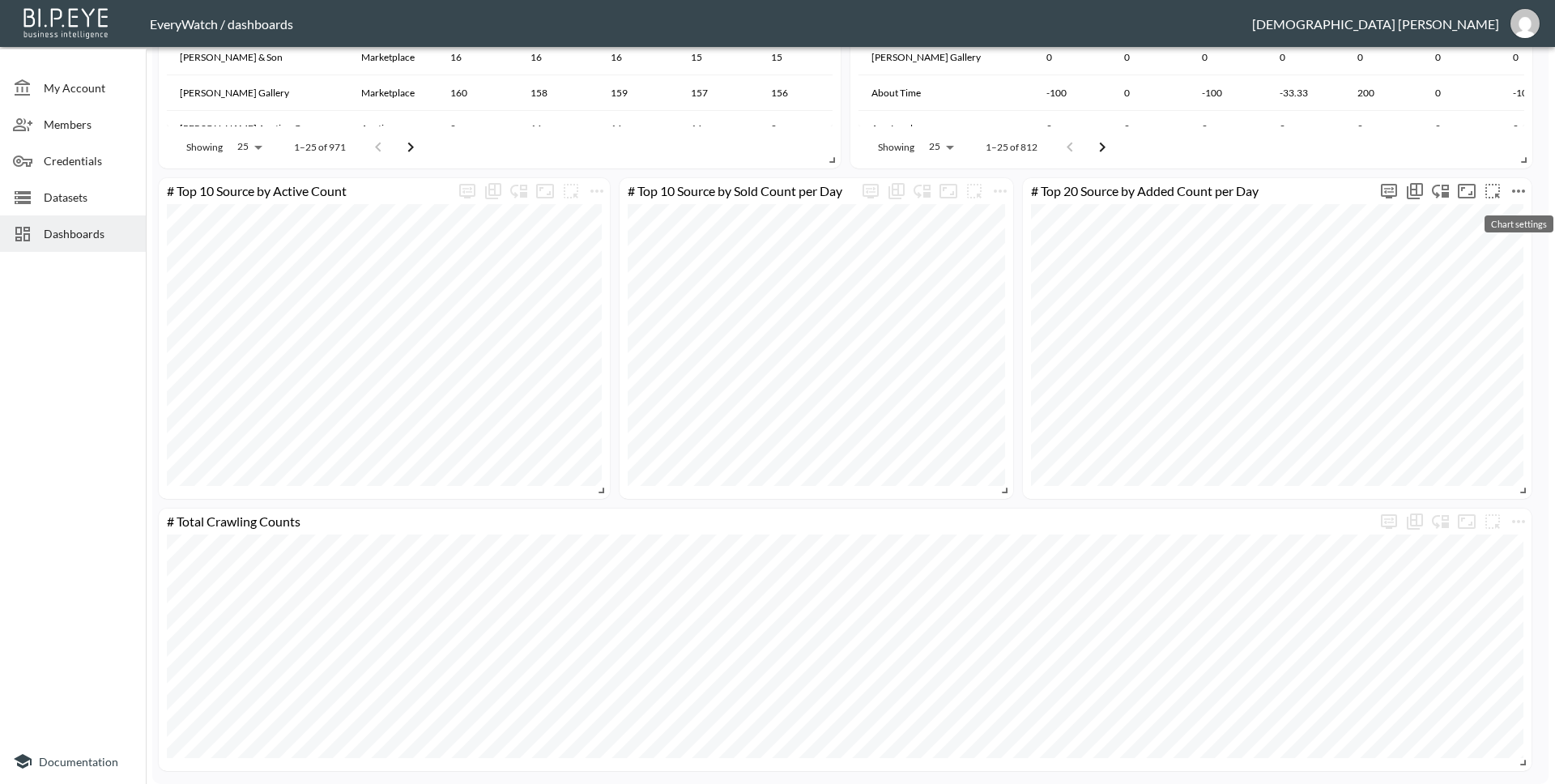
click at [1516, 189] on icon "more" at bounding box center [1518, 191] width 19 height 19
click at [1495, 210] on li "Edit" at bounding box center [1473, 223] width 126 height 29
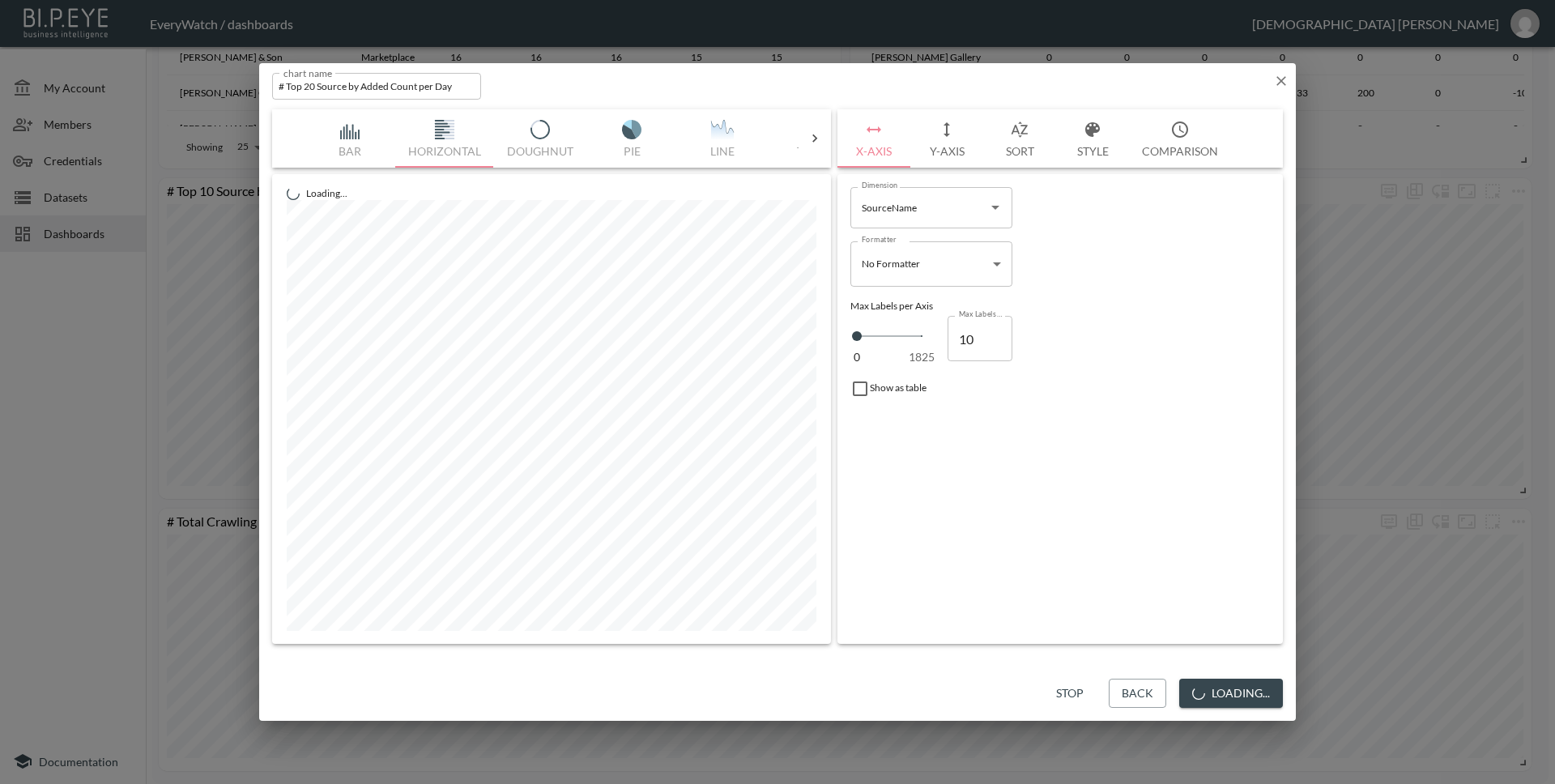
click at [1105, 140] on button "Style" at bounding box center [1093, 138] width 73 height 59
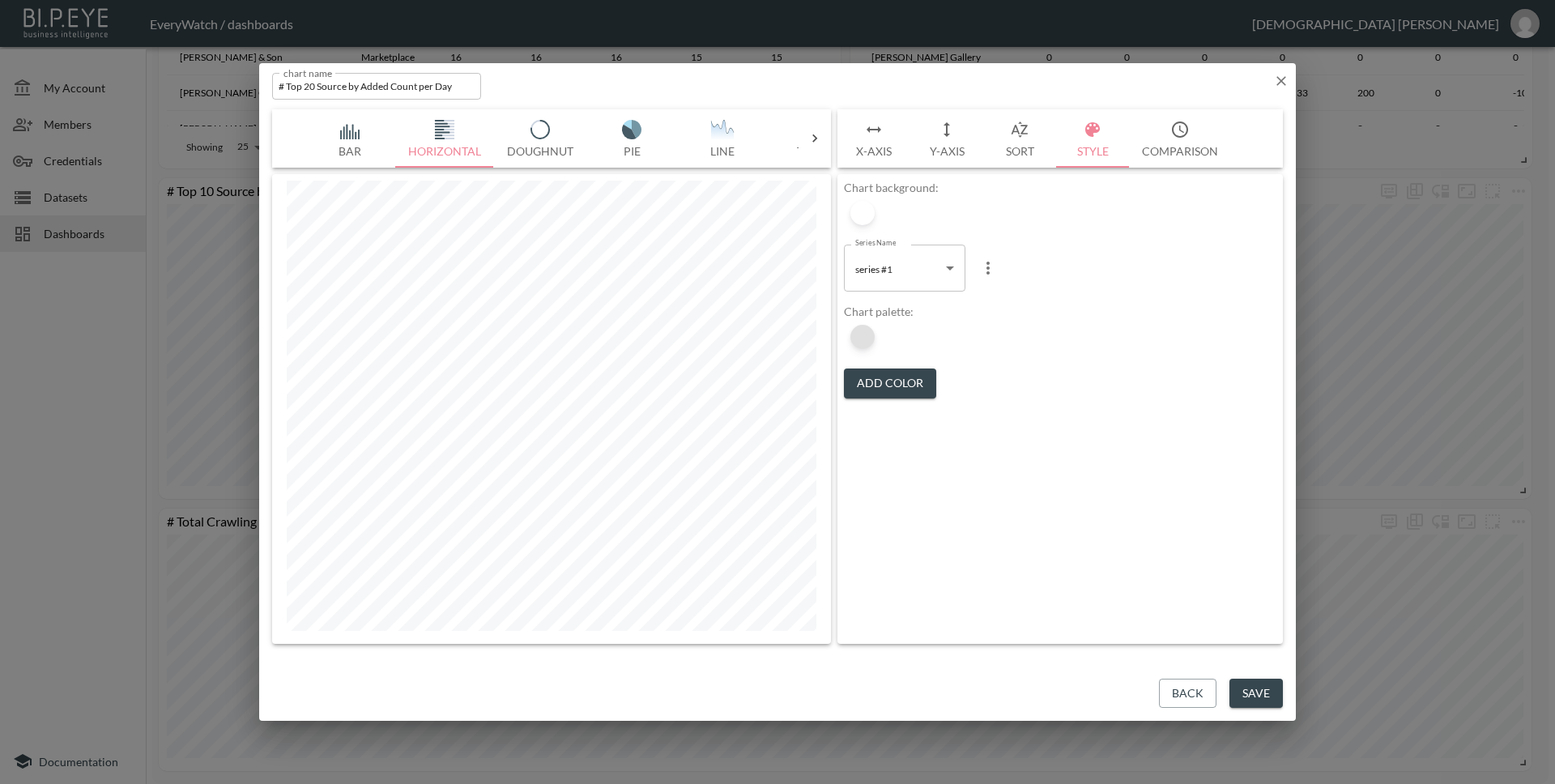
click at [869, 340] on div at bounding box center [862, 336] width 24 height 24
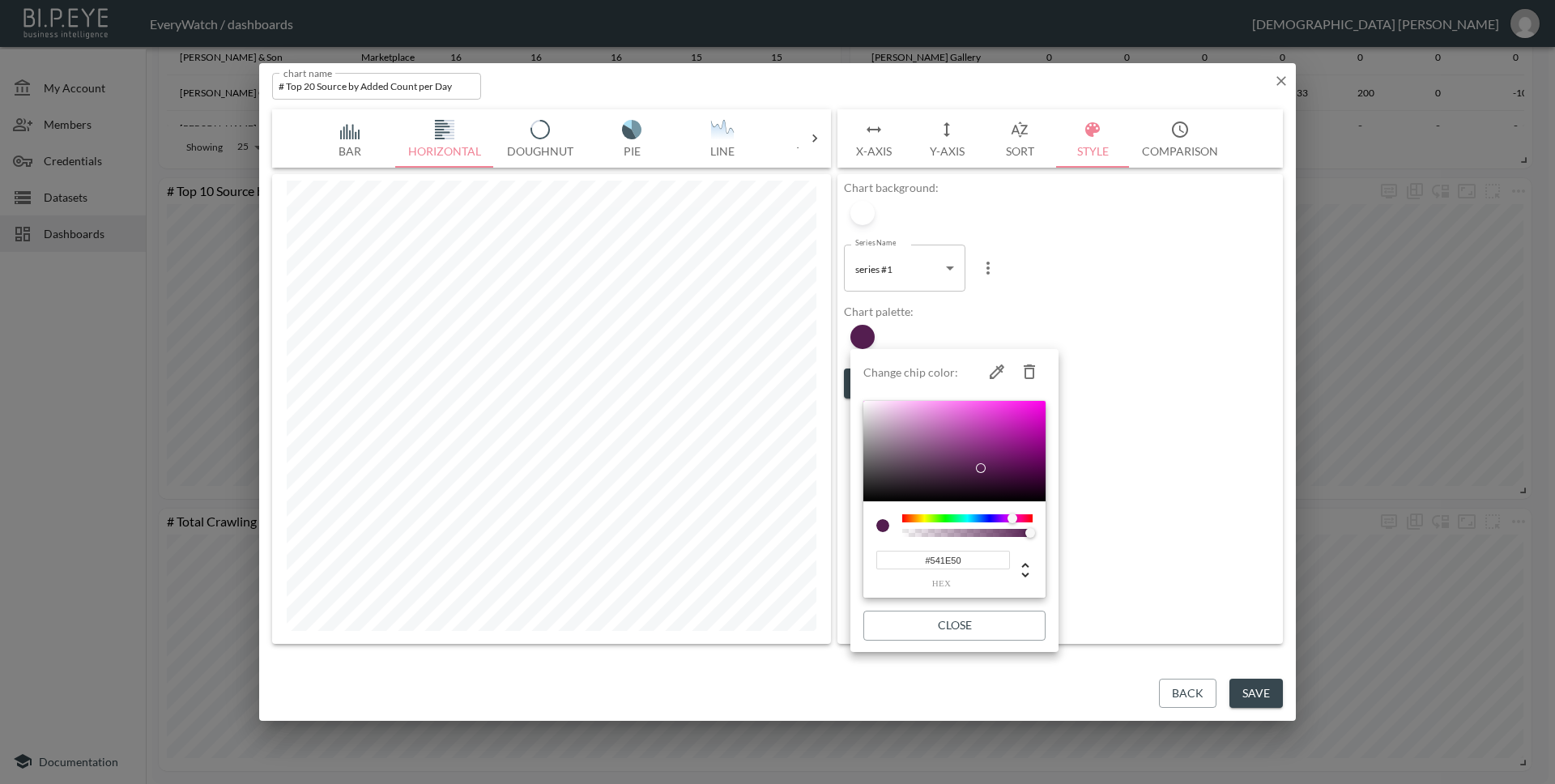
click at [976, 559] on input "#541E50" at bounding box center [943, 559] width 134 height 18
paste input "07509C"
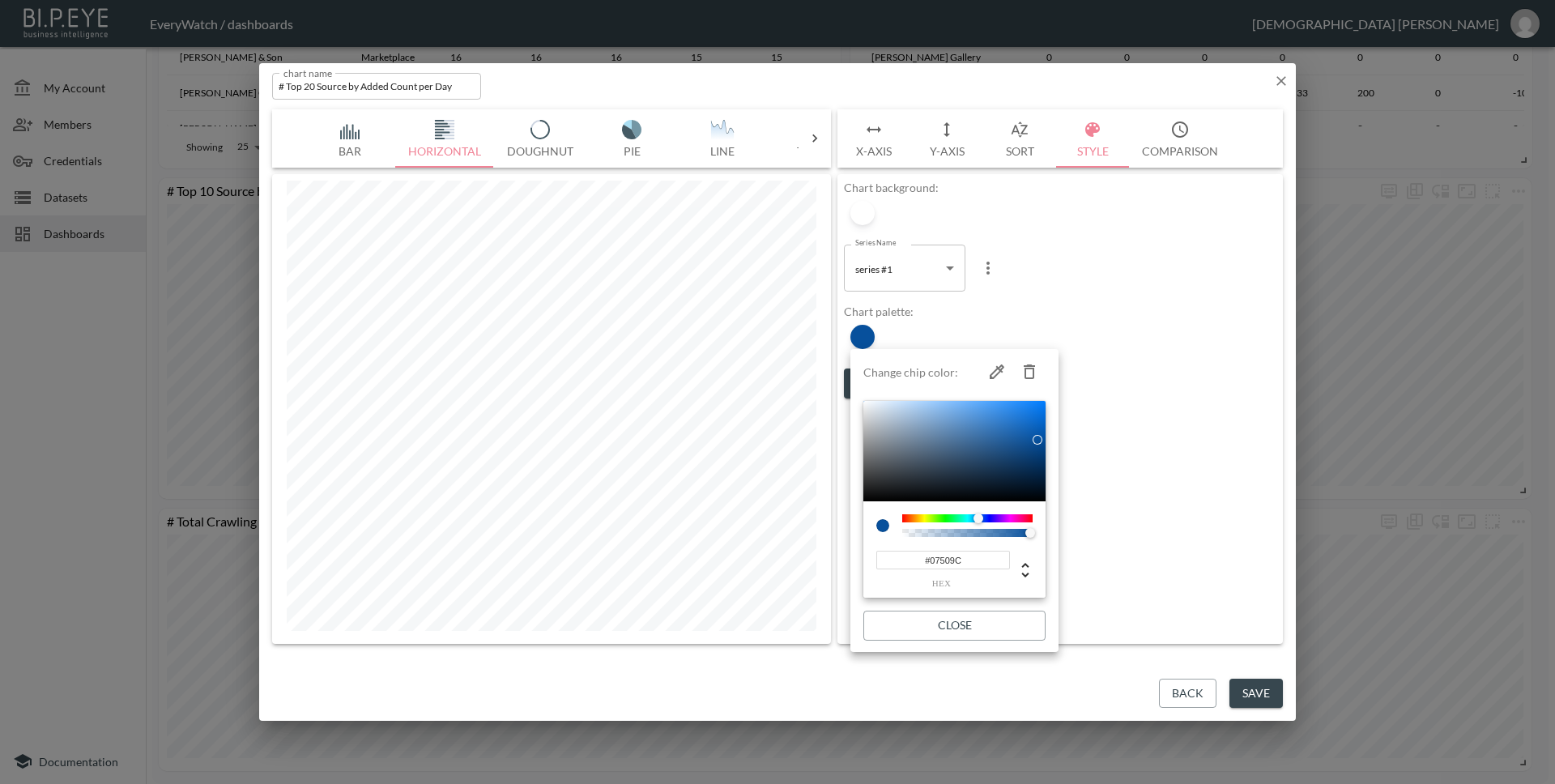
click at [306, 83] on div at bounding box center [778, 392] width 1555 height 784
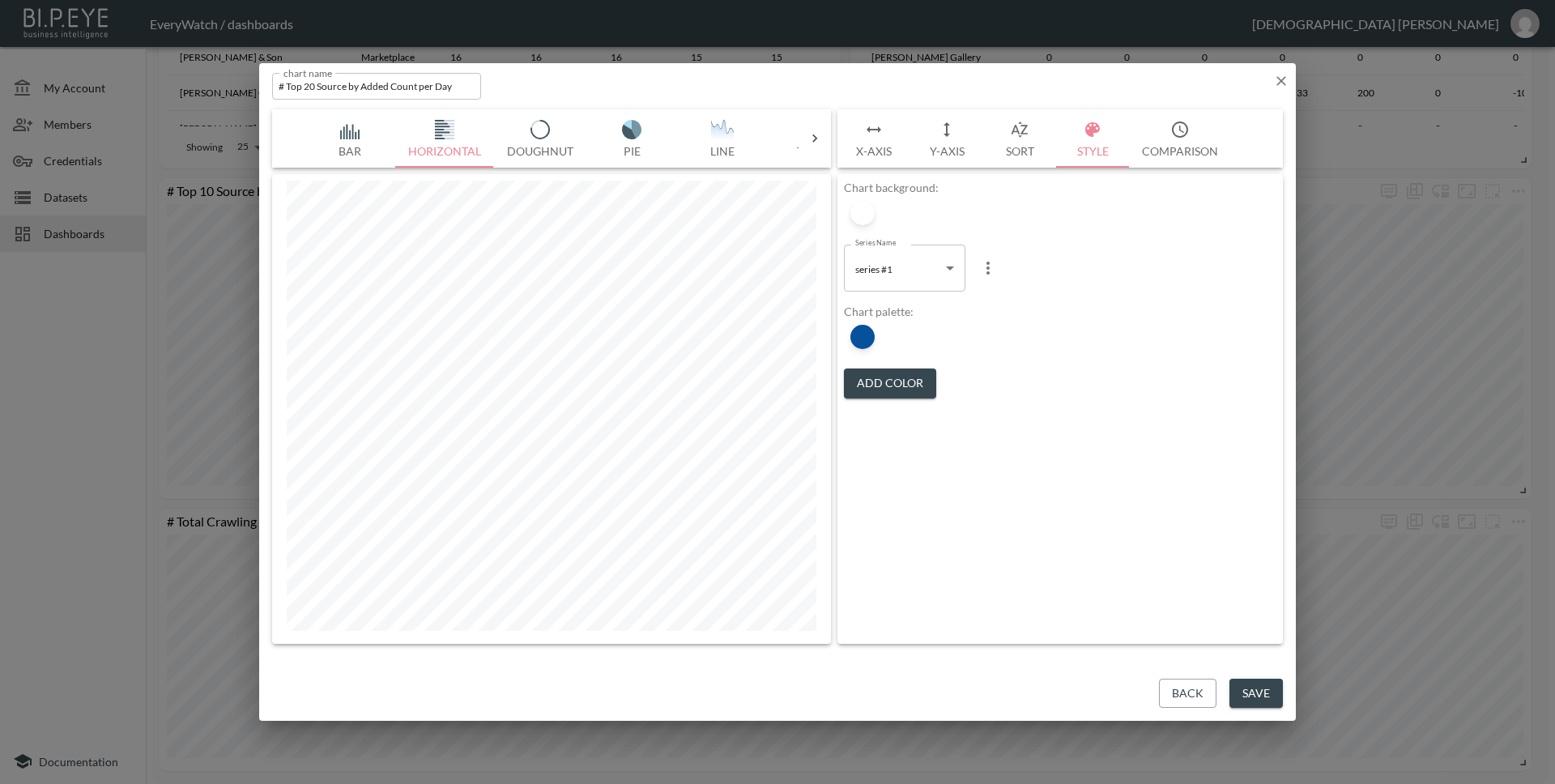
click at [307, 84] on input "# Top 20 Source by Added Count per Day" at bounding box center [376, 86] width 209 height 27
click at [1246, 700] on button "Save" at bounding box center [1256, 693] width 54 height 30
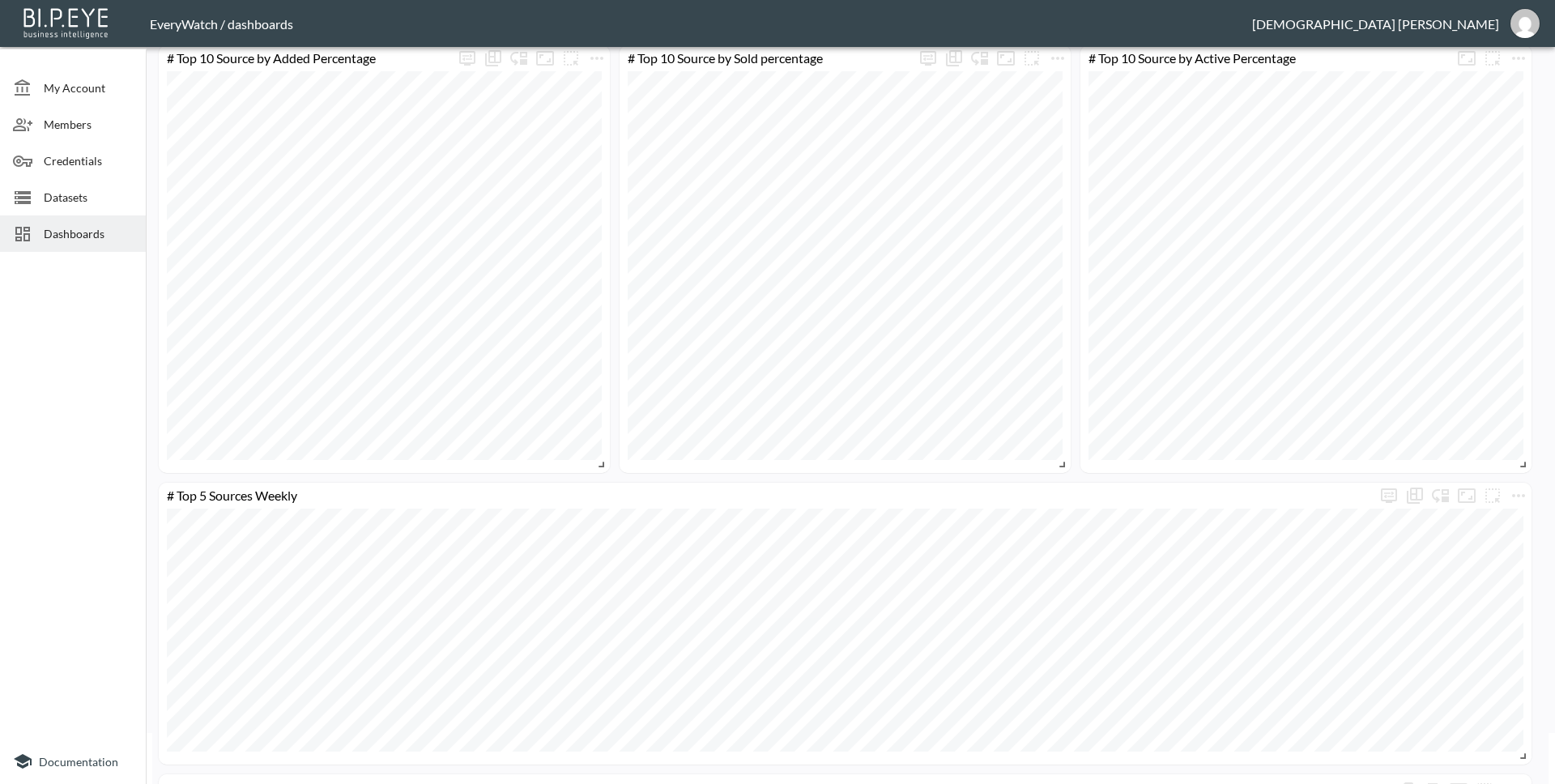
scroll to position [0, 0]
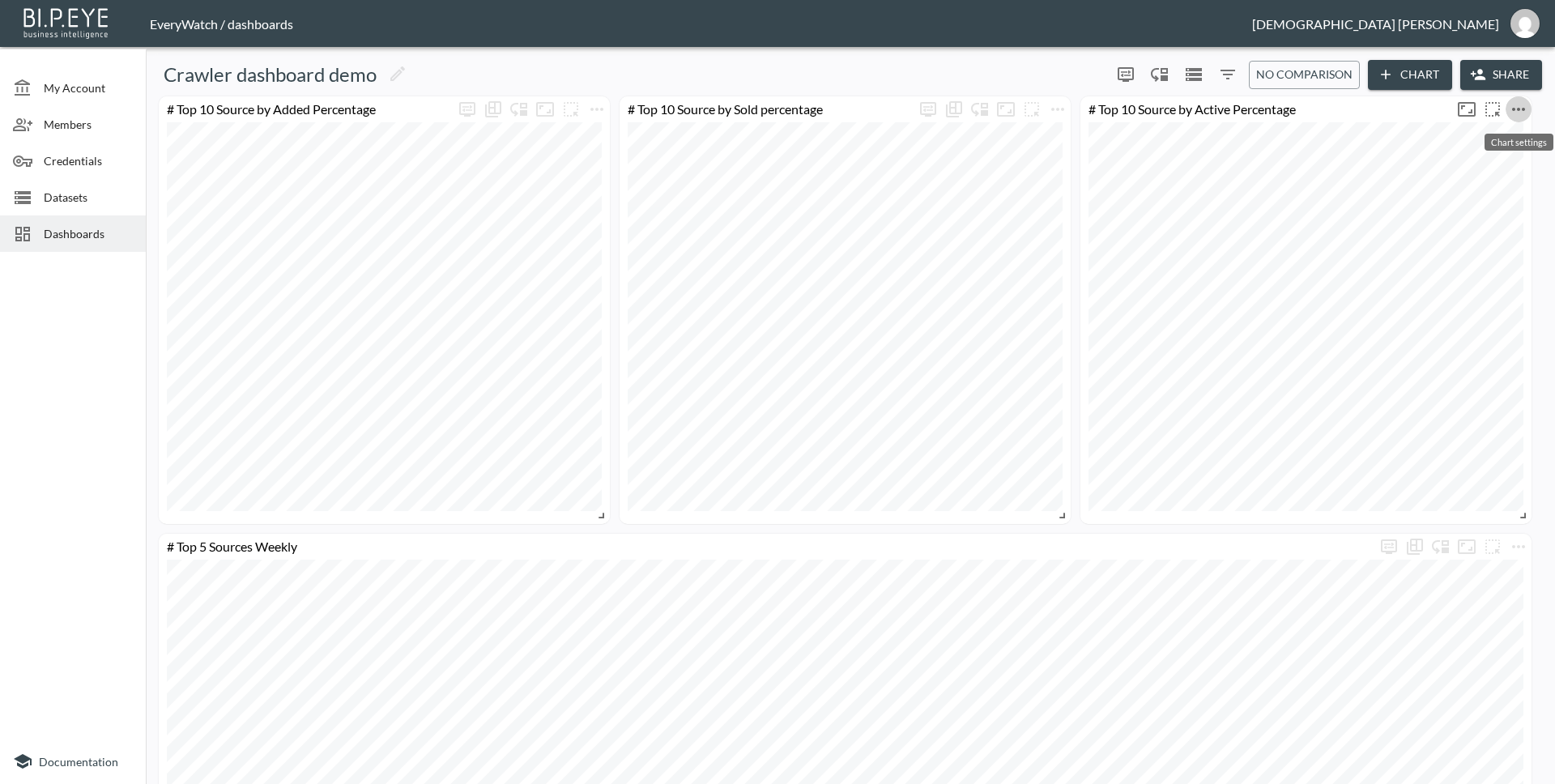
click at [1513, 110] on icon "more" at bounding box center [1518, 109] width 12 height 3
click at [1476, 142] on li "Edit" at bounding box center [1473, 140] width 126 height 29
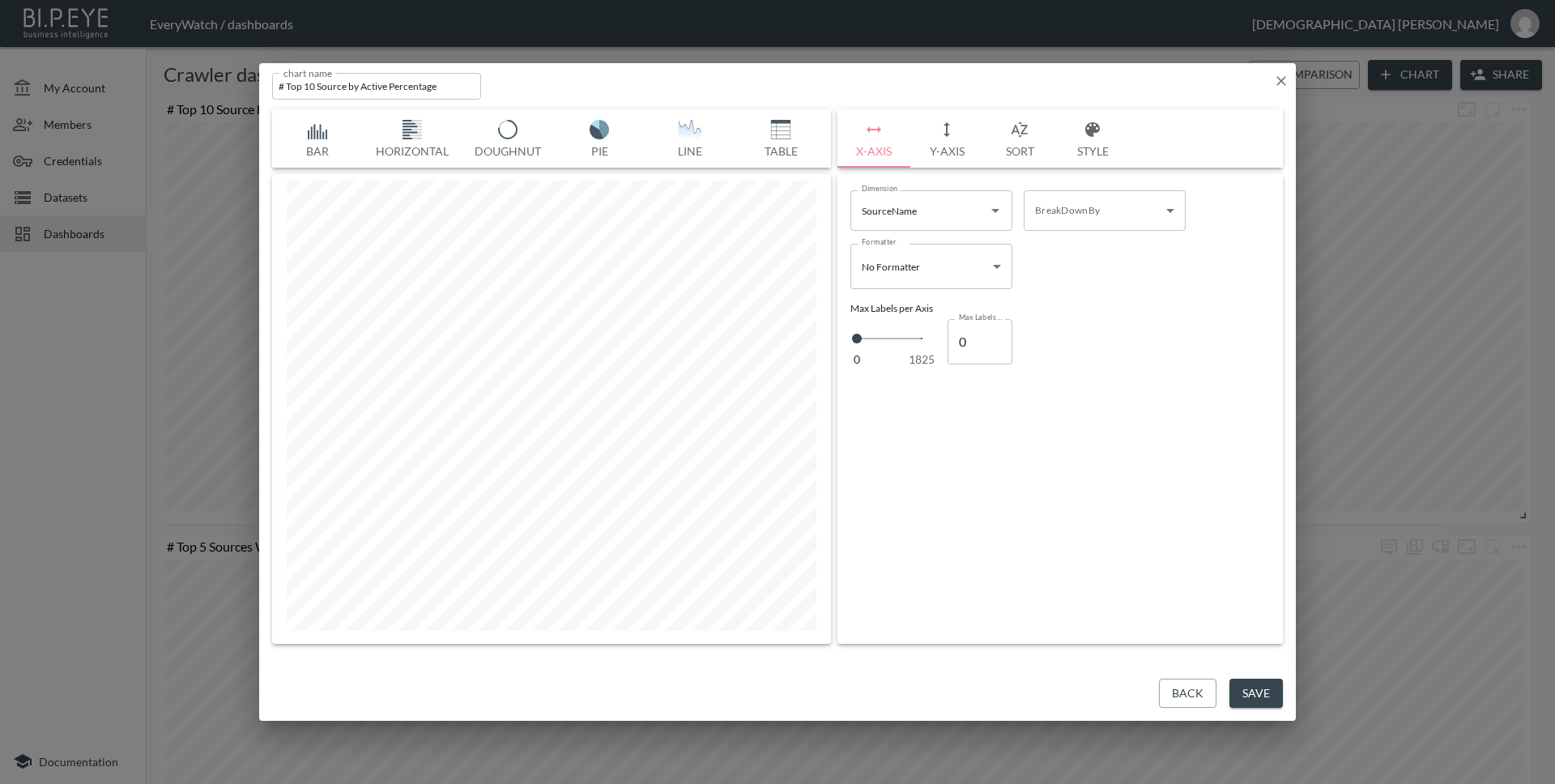
scroll to position [0, 358]
click at [298, 140] on div at bounding box center [288, 138] width 33 height 16
click at [463, 138] on button "Horizontal" at bounding box center [444, 138] width 99 height 59
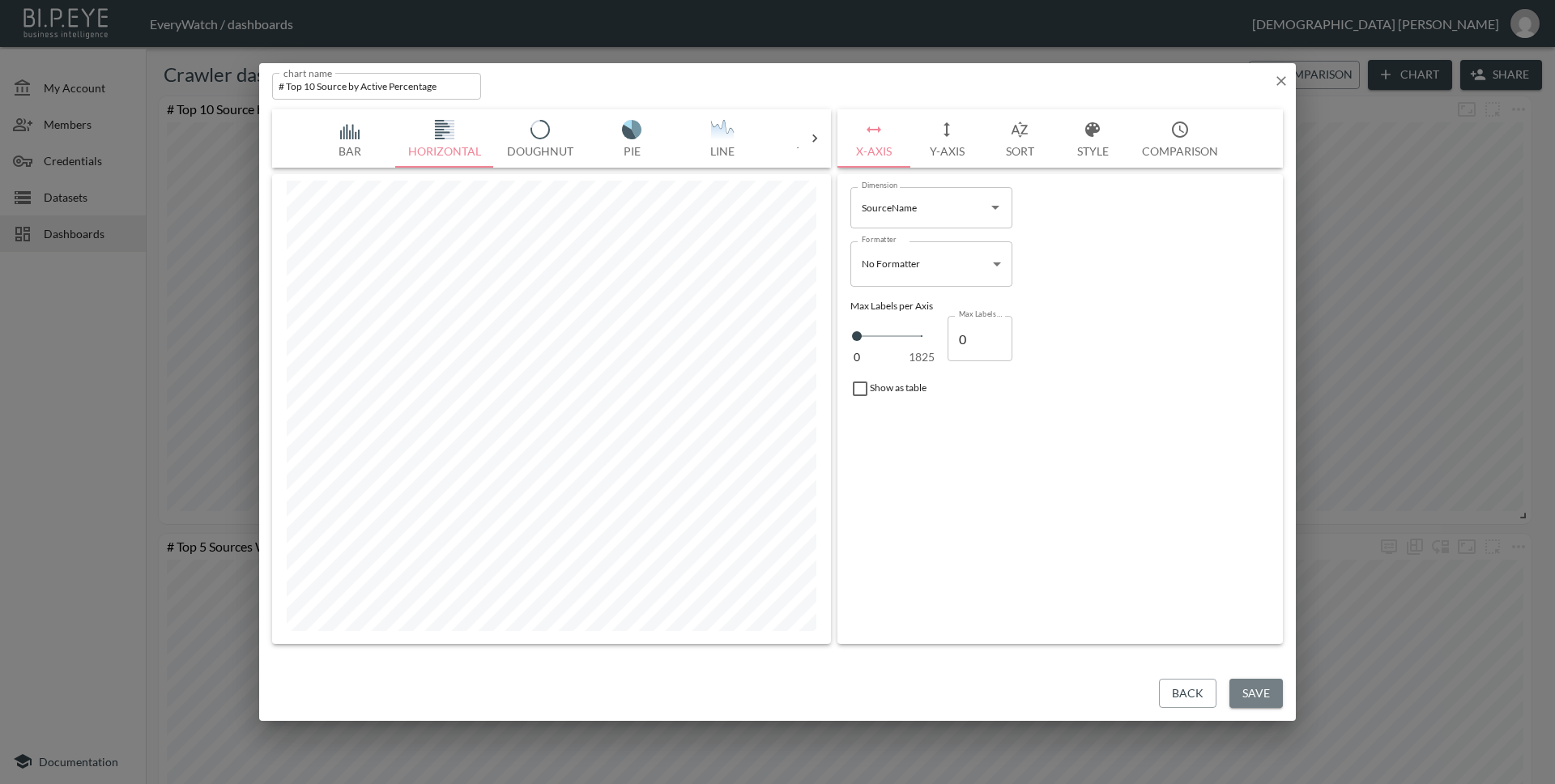
click at [1247, 686] on button "Save" at bounding box center [1256, 693] width 54 height 30
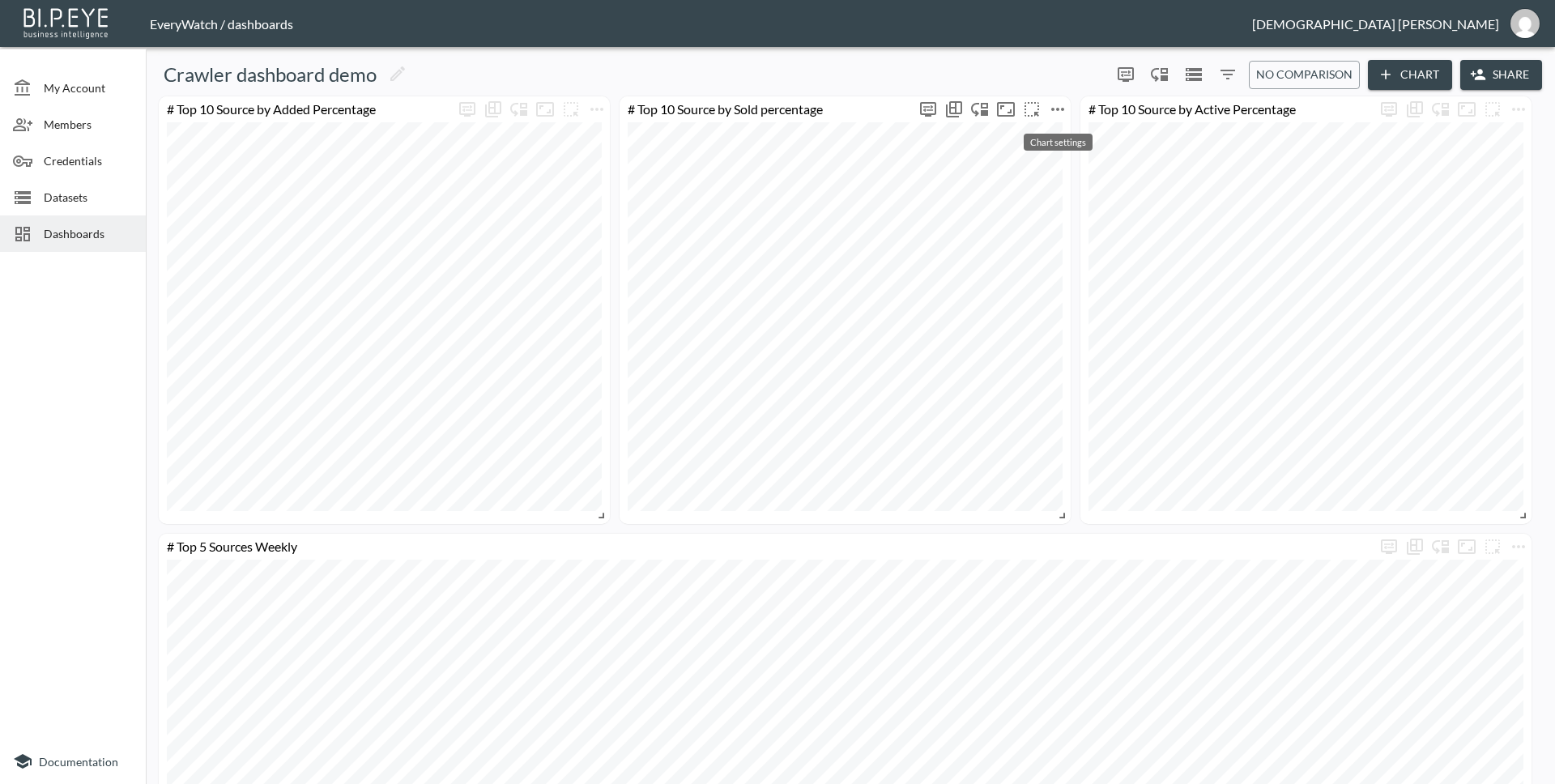
click at [1057, 100] on icon "more" at bounding box center [1057, 110] width 19 height 19
click at [1057, 130] on li "Edit" at bounding box center [1057, 140] width 126 height 29
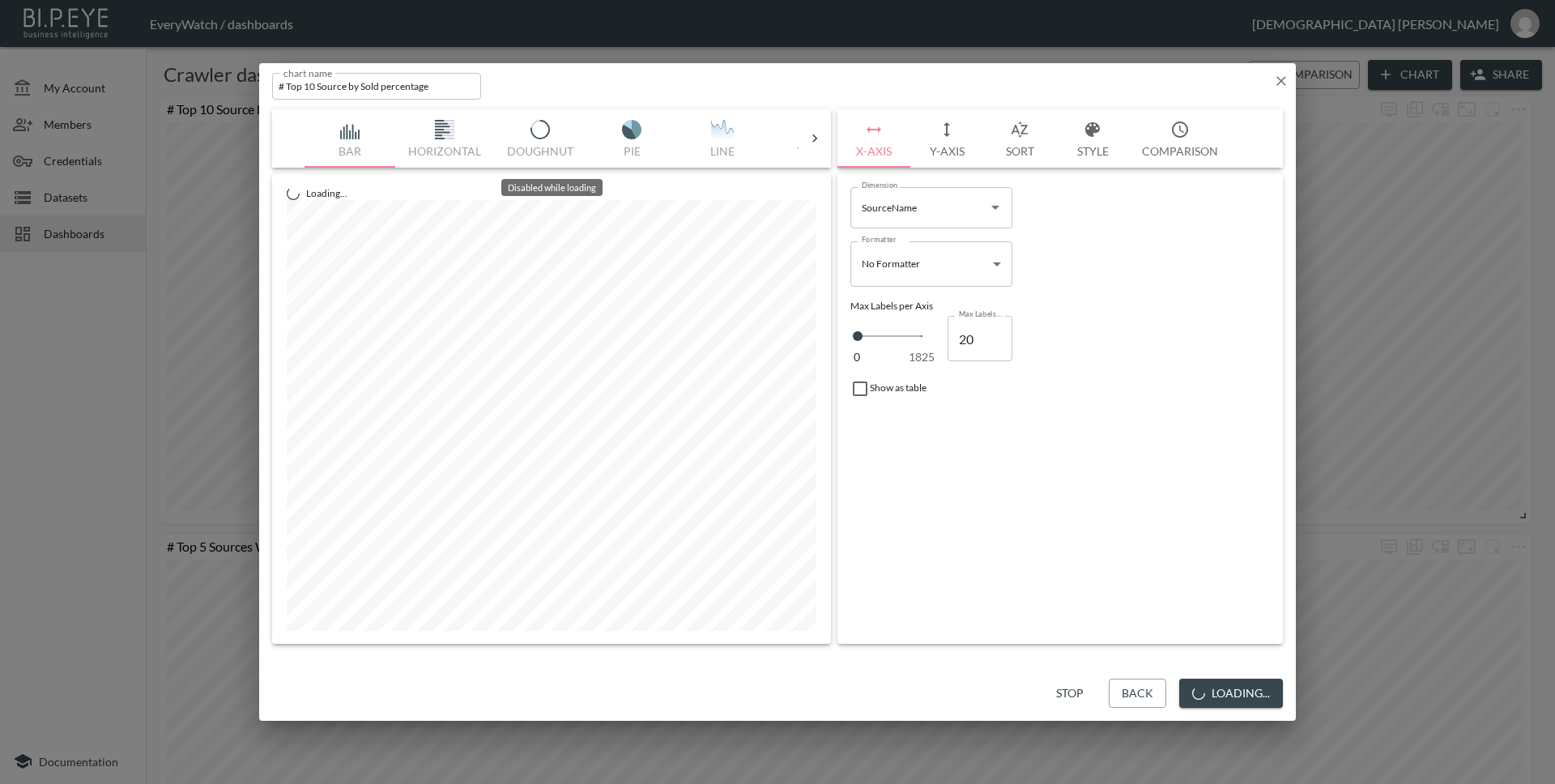
click at [454, 141] on div "Bar Horizontal Doughnut Pie Line Table Single Map Google Stacked Calendar Title" at bounding box center [552, 138] width 494 height 59
click at [448, 141] on button "Horizontal" at bounding box center [444, 138] width 99 height 59
click at [1264, 702] on button "Save" at bounding box center [1256, 693] width 54 height 30
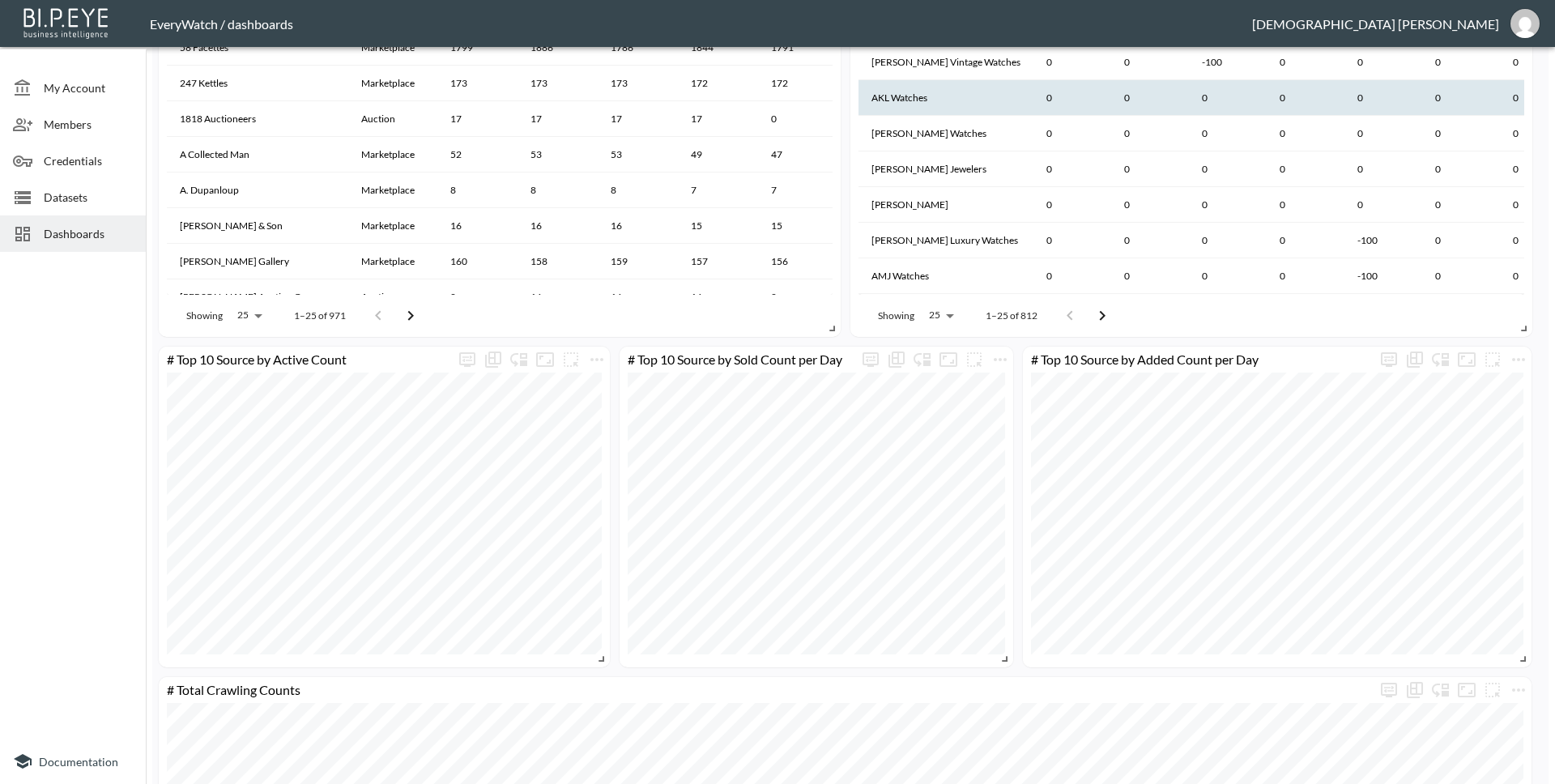
scroll to position [1648, 0]
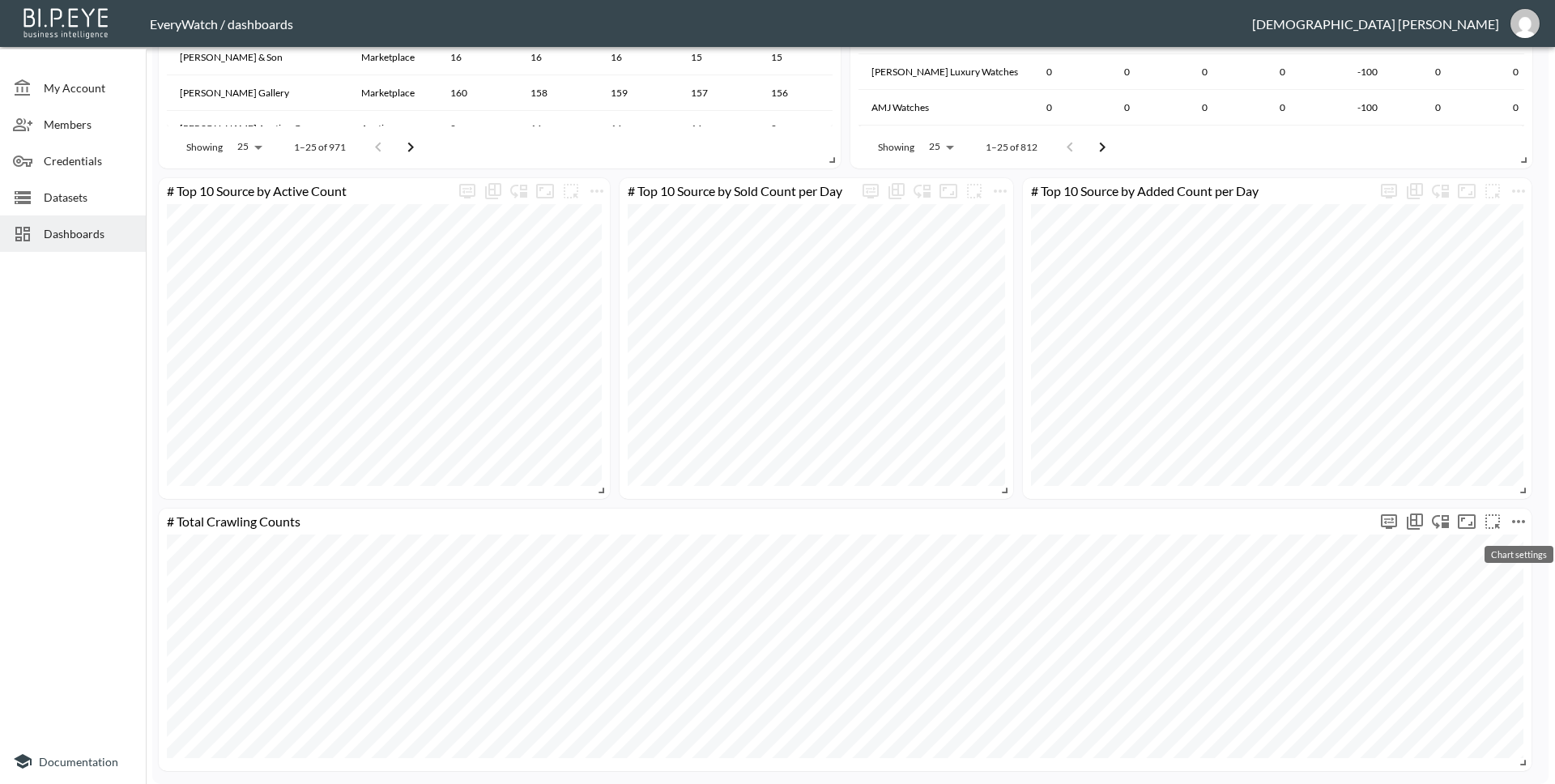
click at [1513, 517] on icon "more" at bounding box center [1518, 522] width 19 height 19
click at [1448, 556] on p "Edit" at bounding box center [1456, 552] width 23 height 19
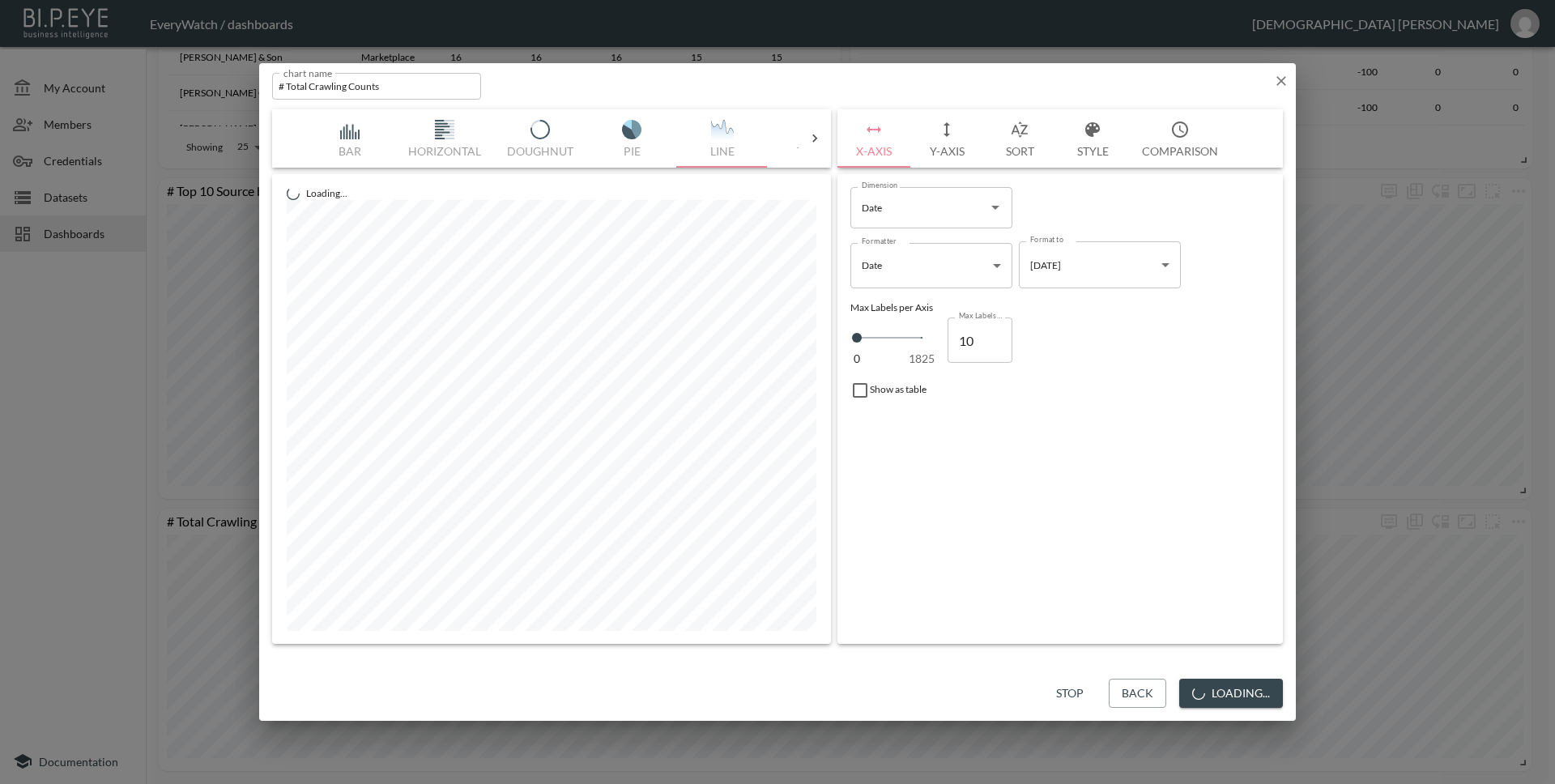
click at [1091, 139] on button "Style" at bounding box center [1093, 138] width 73 height 59
click at [862, 342] on div at bounding box center [862, 336] width 24 height 24
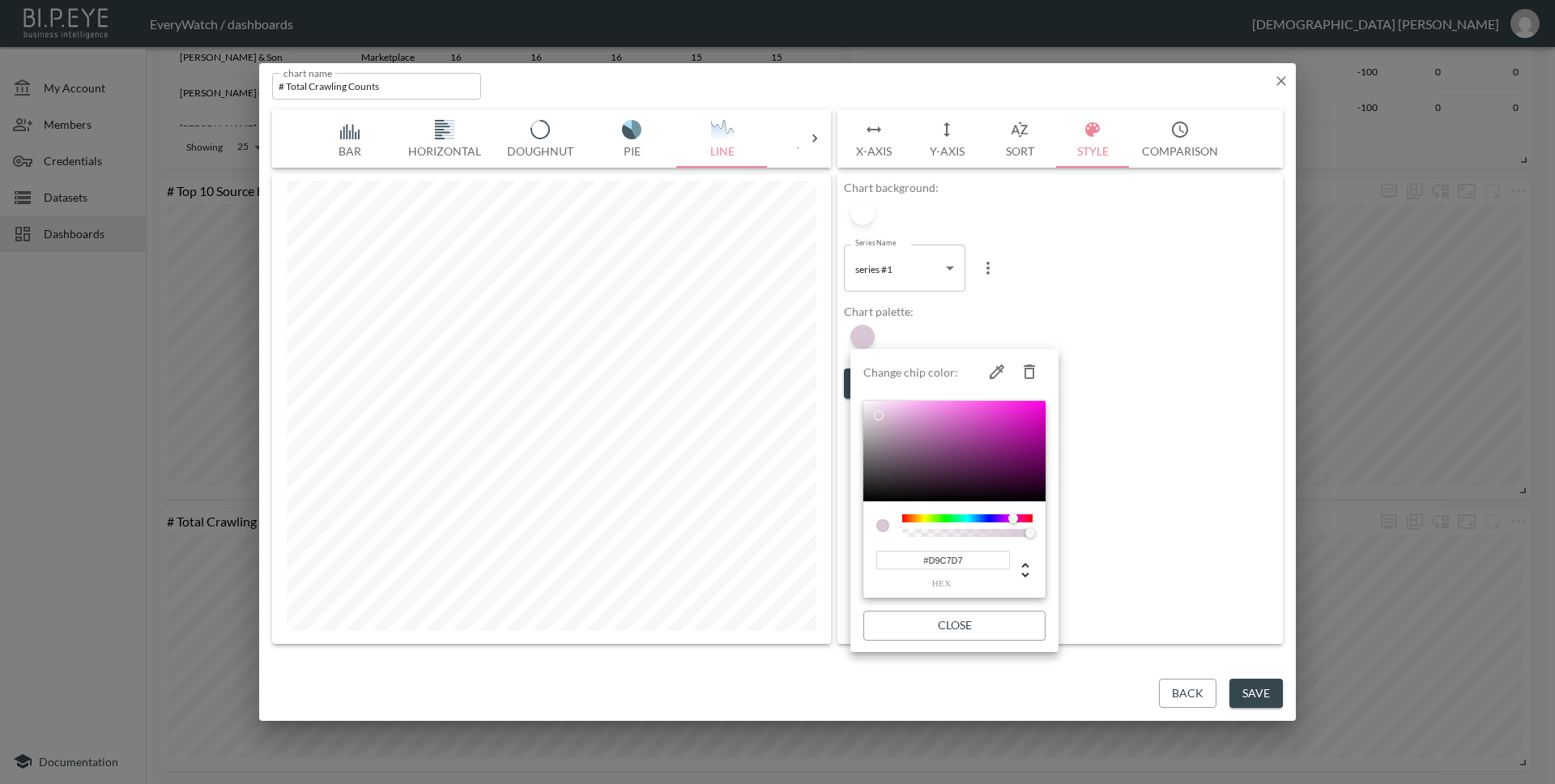
click at [968, 559] on input "#D9C7D7" at bounding box center [943, 559] width 134 height 18
paste input "07509C"
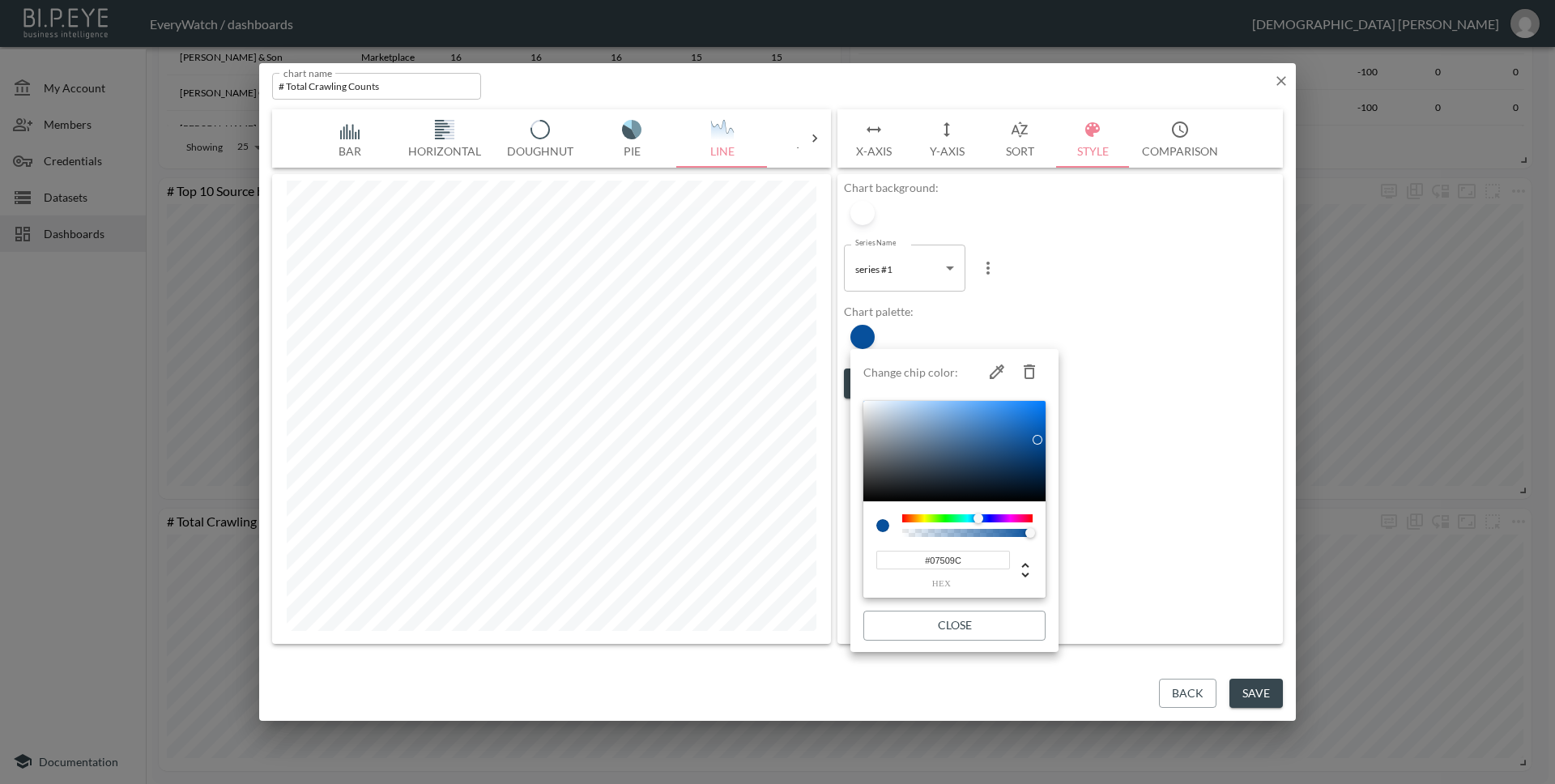
click at [984, 625] on button "Close" at bounding box center [954, 625] width 183 height 30
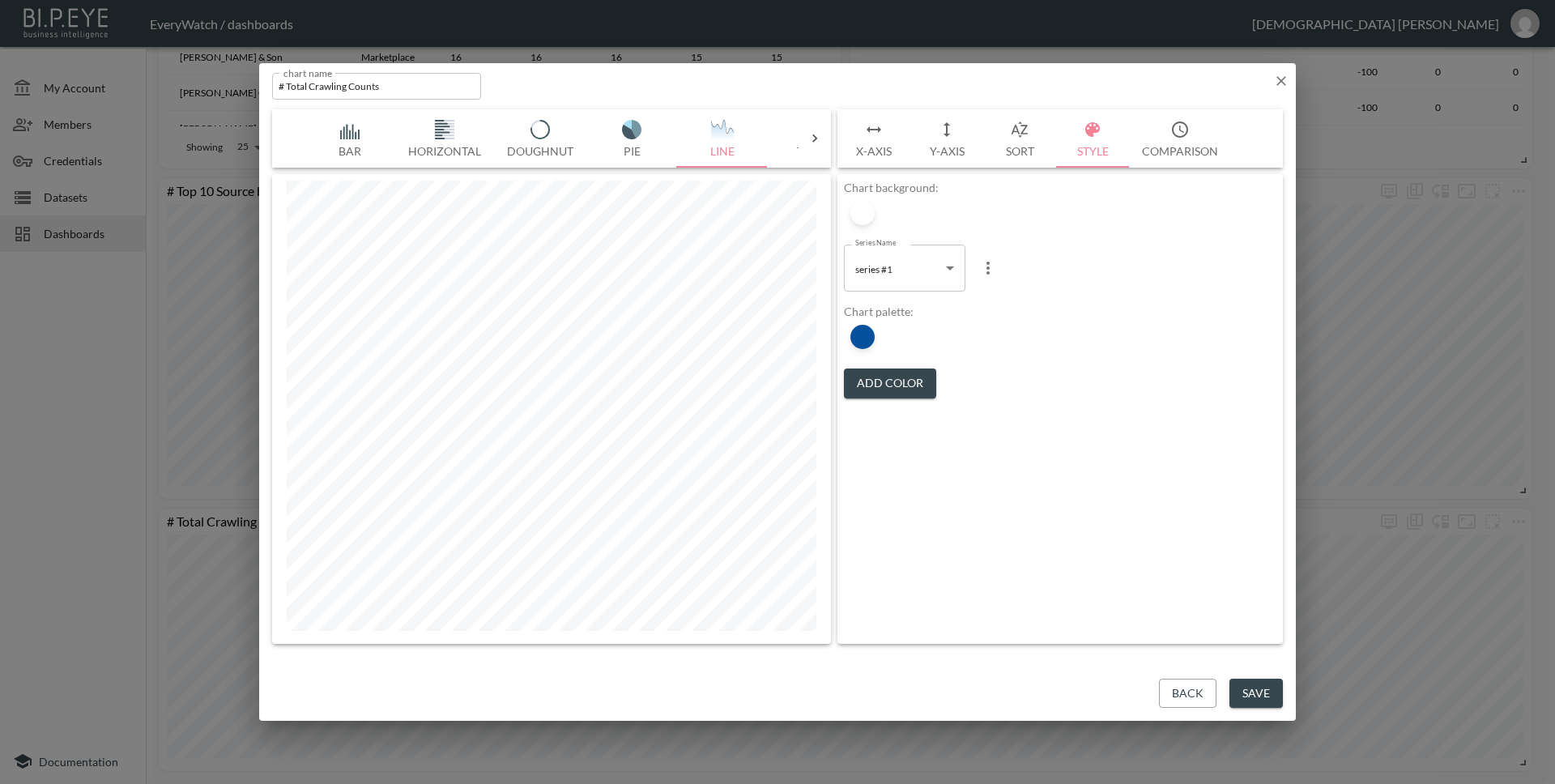
click at [1248, 686] on button "Save" at bounding box center [1256, 693] width 54 height 30
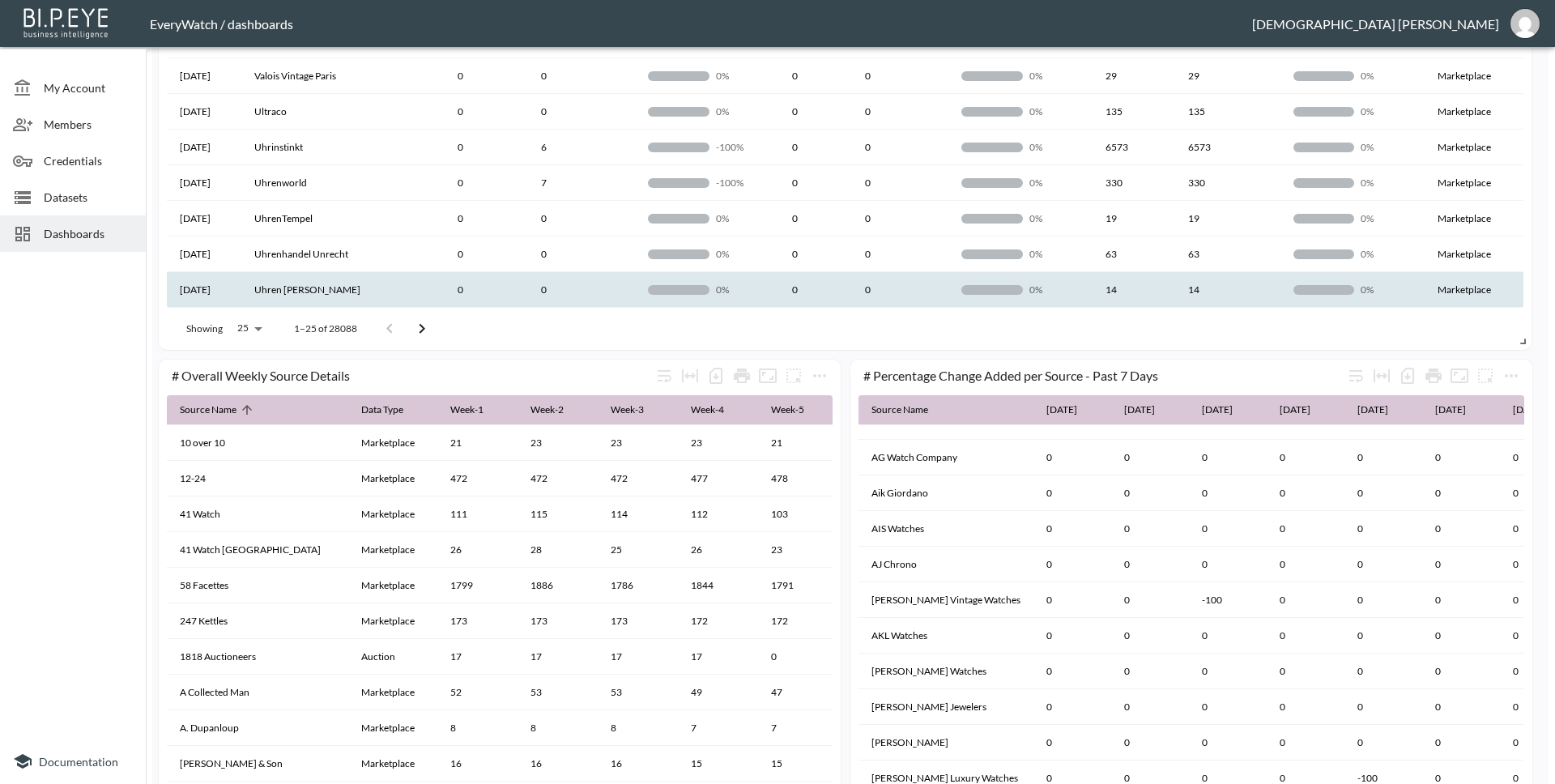
scroll to position [945, 0]
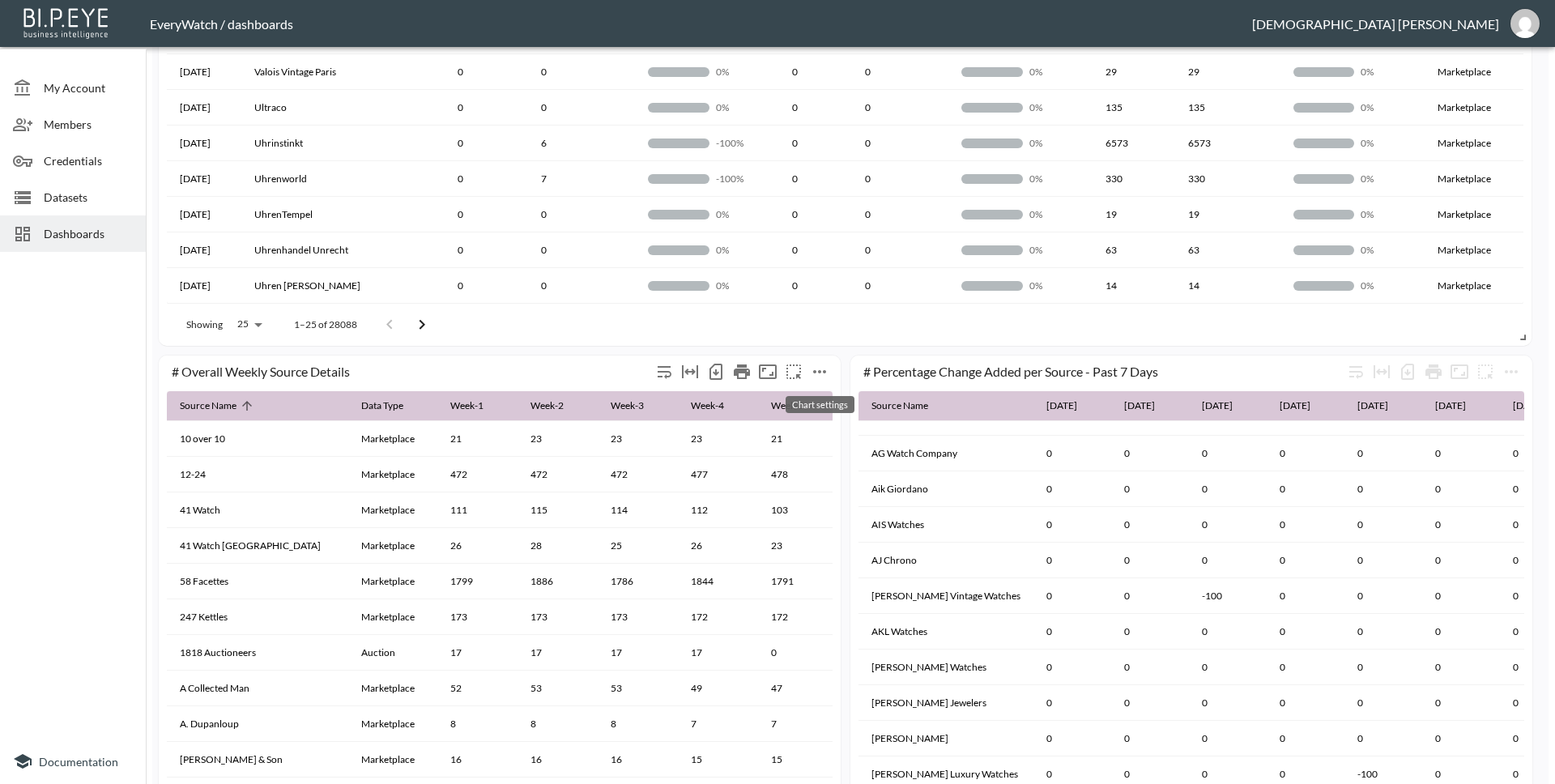
click at [817, 370] on icon "more" at bounding box center [820, 372] width 19 height 19
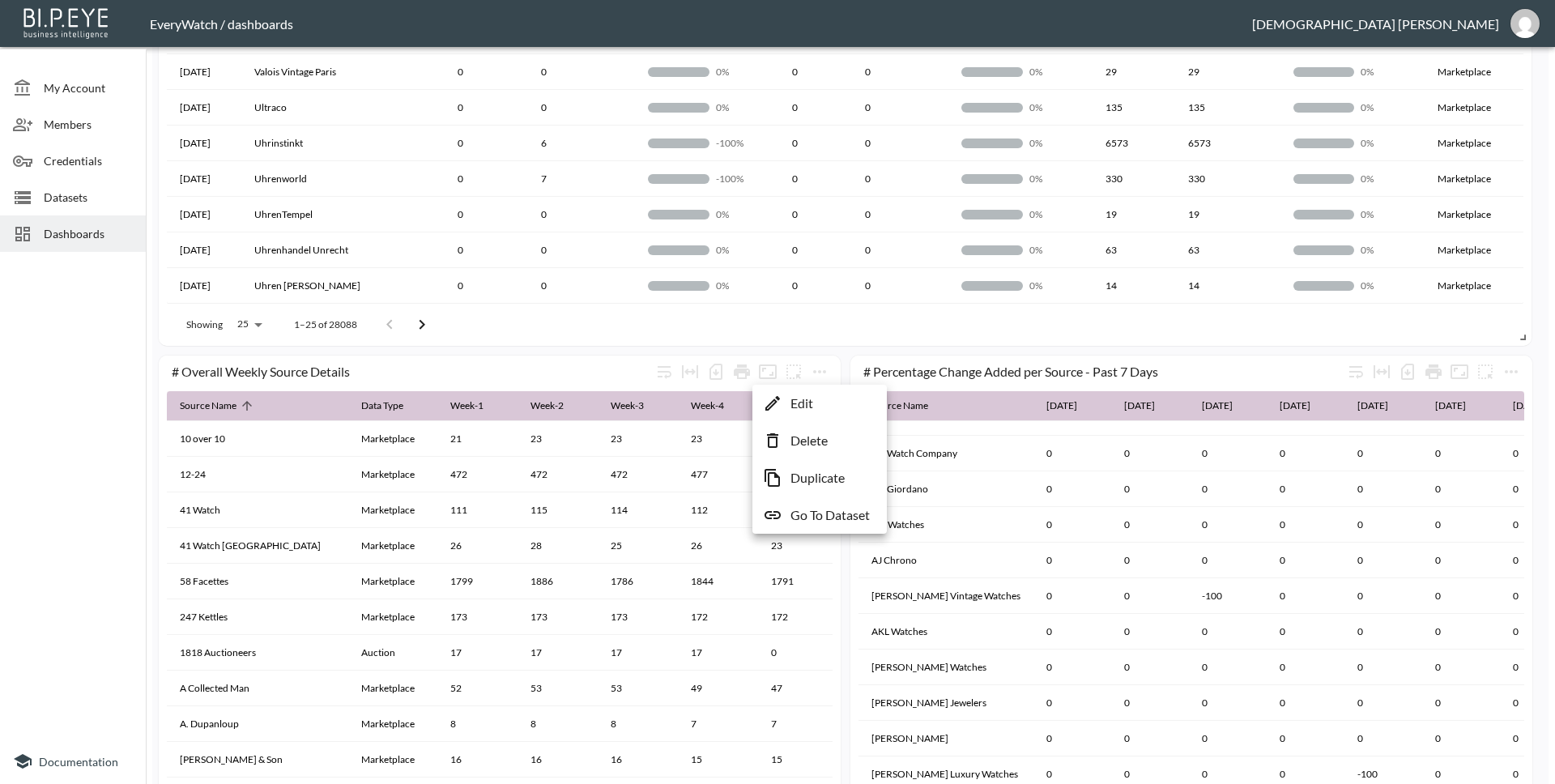
click at [819, 398] on li "Edit" at bounding box center [819, 403] width 126 height 29
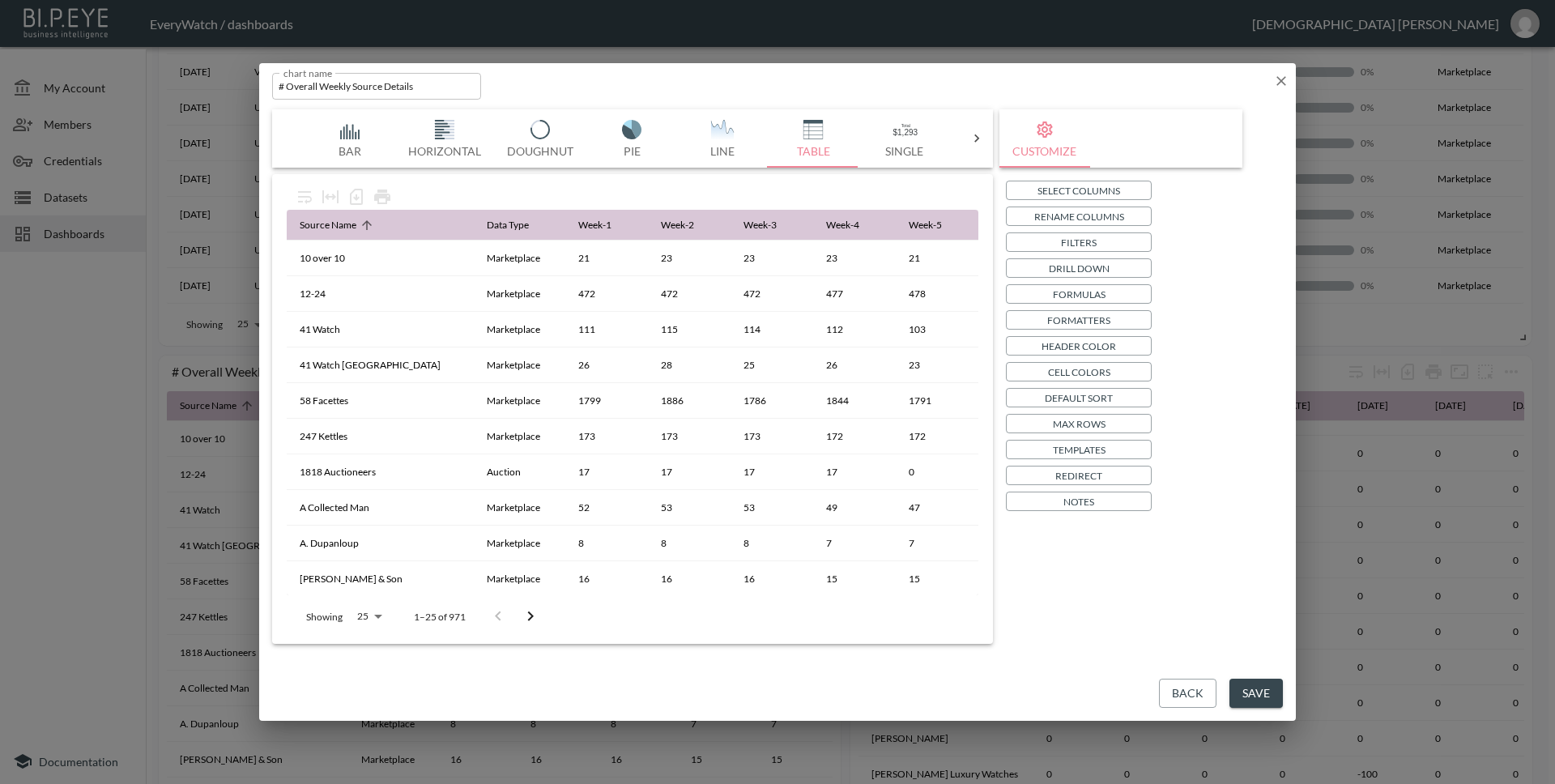
click at [1101, 342] on p "Header Color" at bounding box center [1079, 346] width 75 height 17
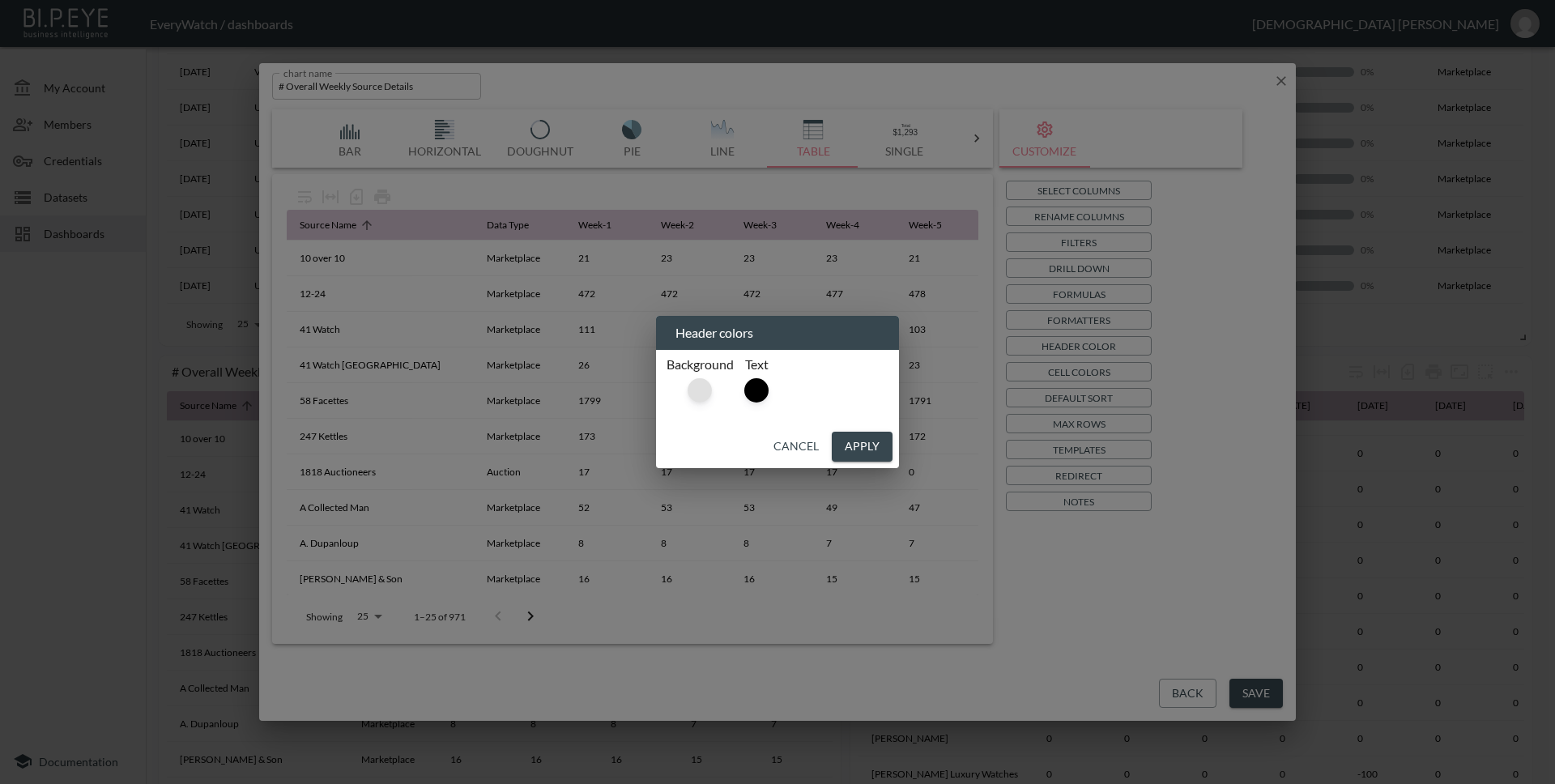
click at [704, 393] on div at bounding box center [699, 389] width 24 height 24
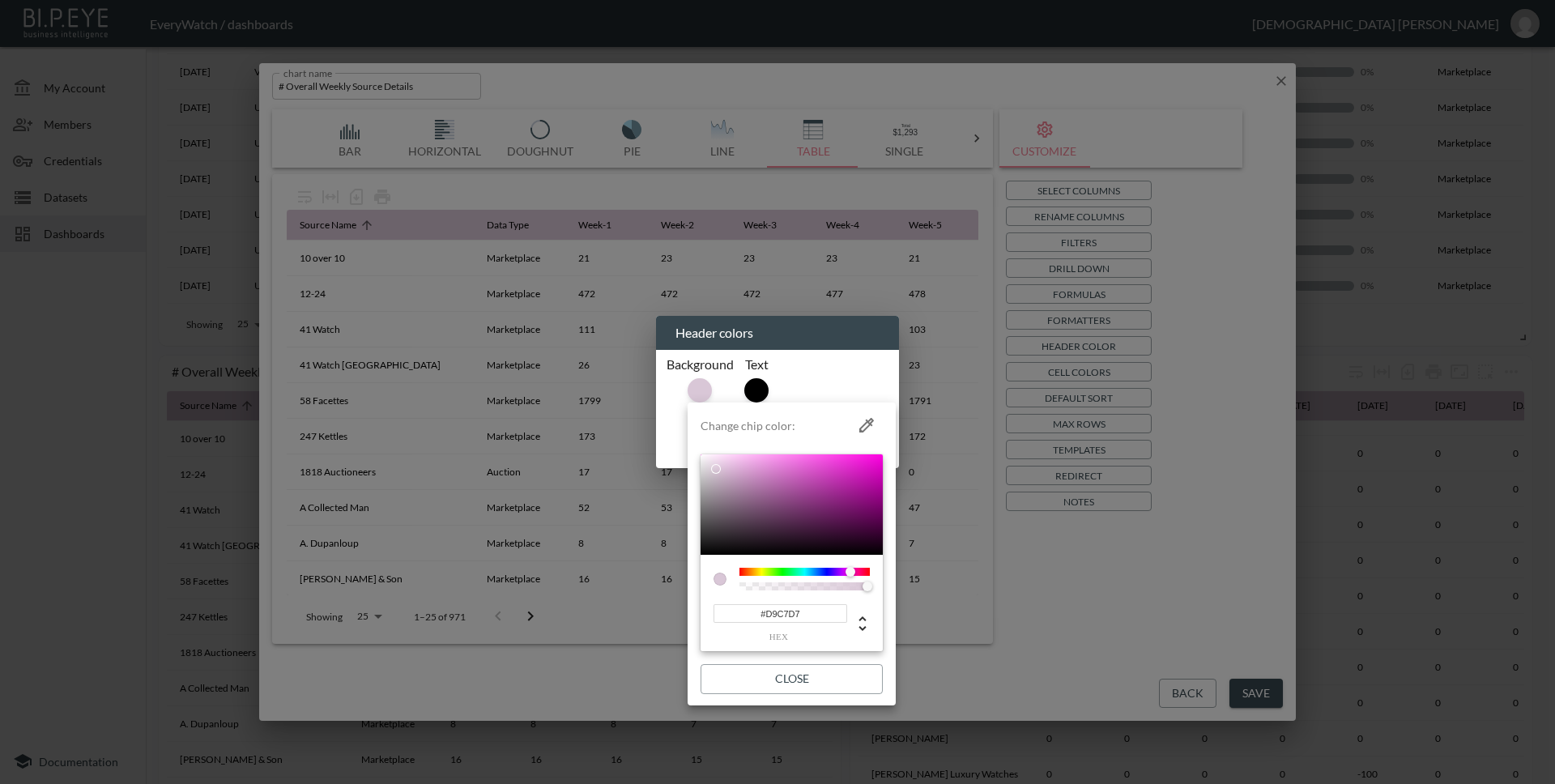
click at [804, 621] on input "#D9C7D7" at bounding box center [779, 613] width 134 height 18
drag, startPoint x: 760, startPoint y: 612, endPoint x: 817, endPoint y: 615, distance: 57.1
click at [817, 615] on input "#D9C7D7" at bounding box center [779, 613] width 134 height 18
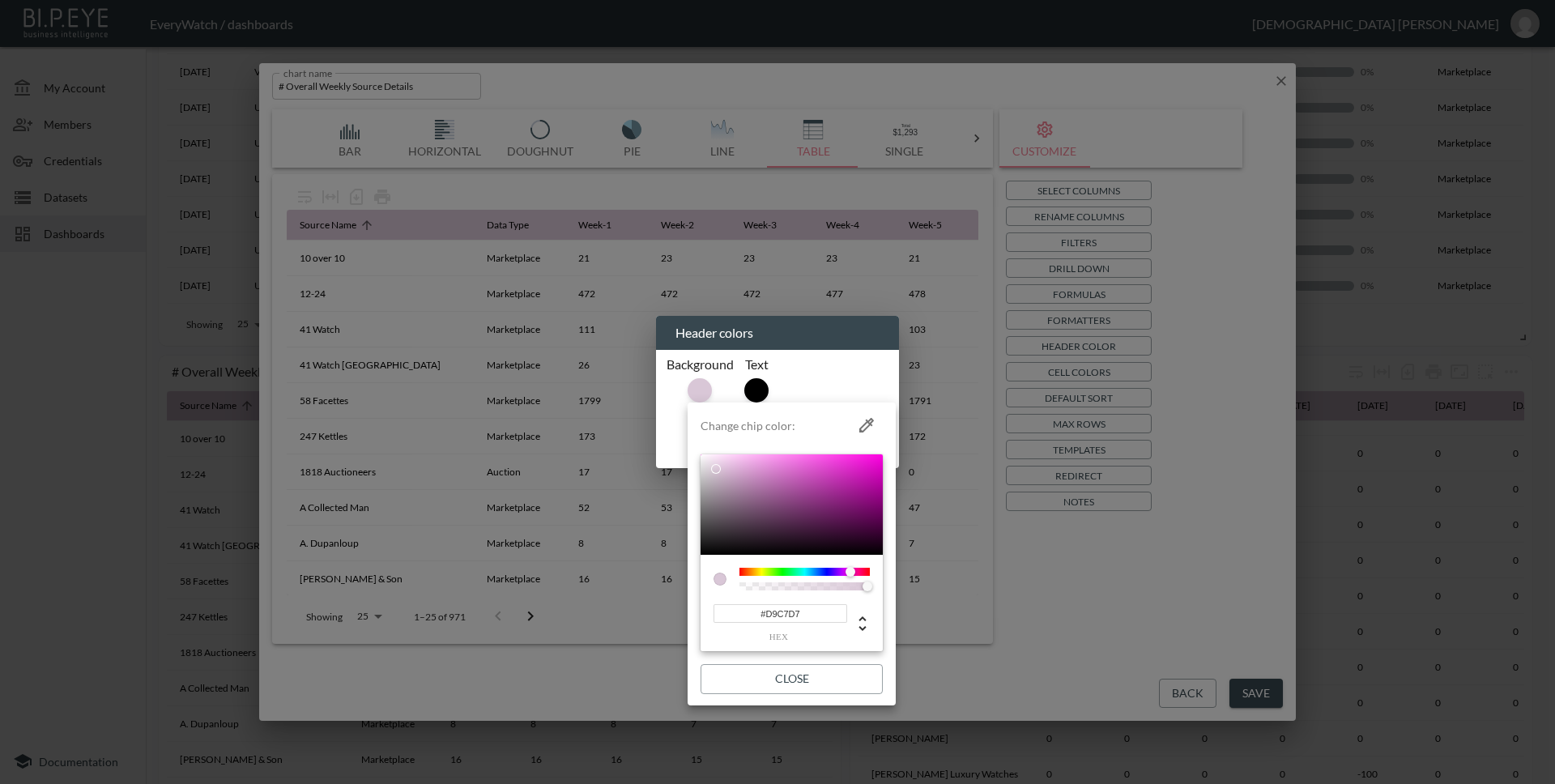
paste input "07509C"
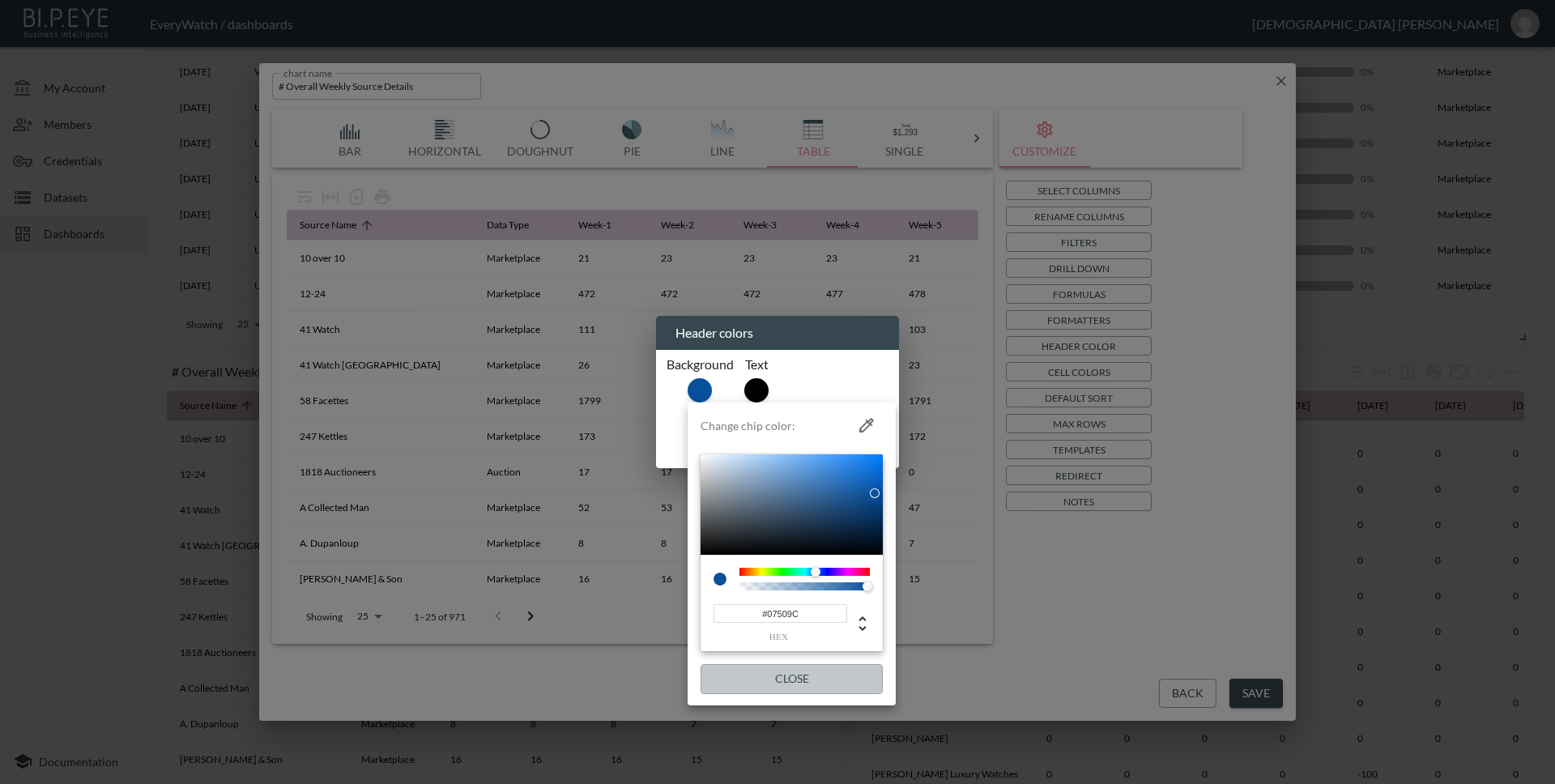
click at [817, 672] on button "Close" at bounding box center [792, 678] width 183 height 30
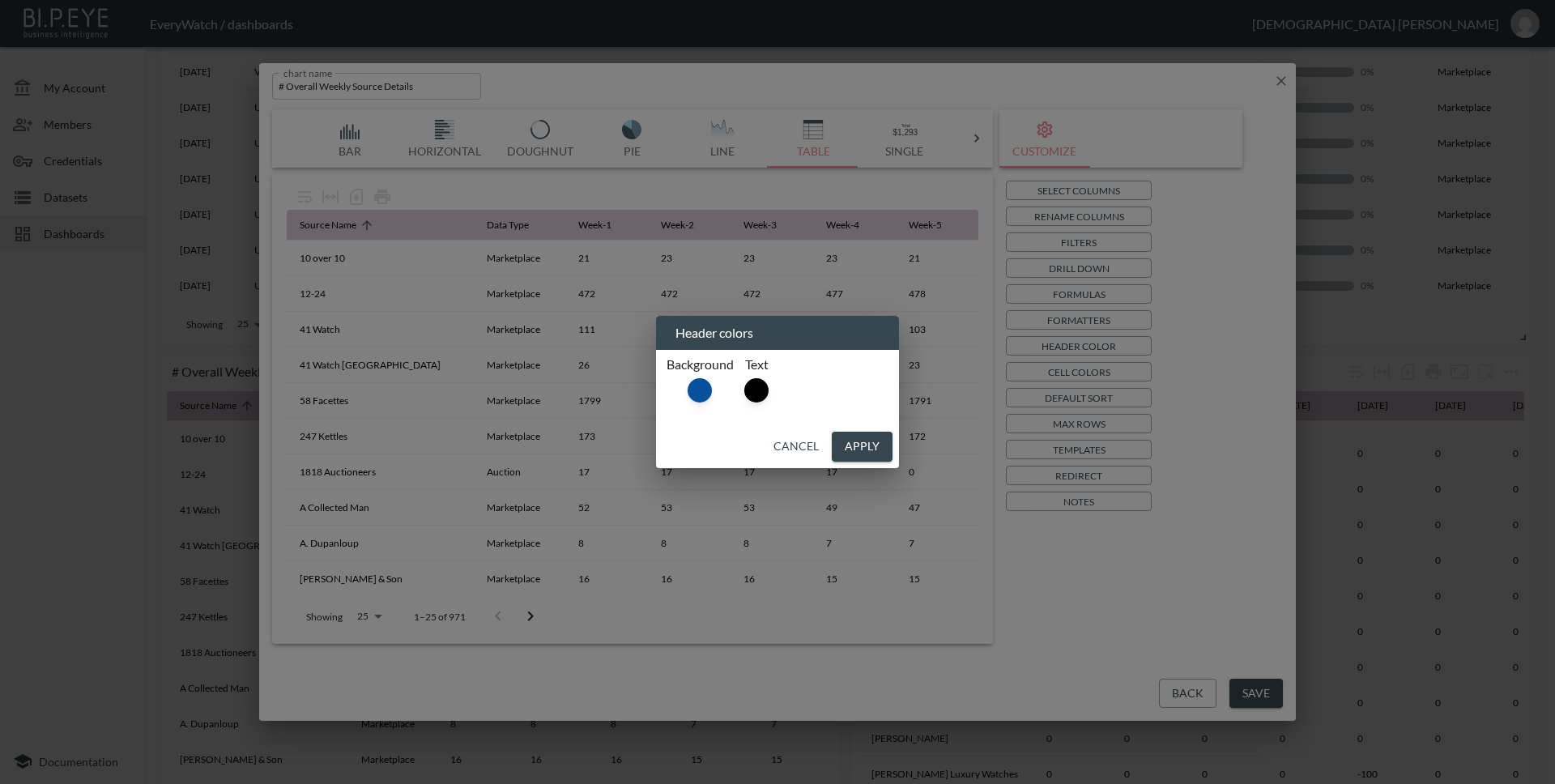
click at [859, 446] on button "Apply" at bounding box center [861, 446] width 61 height 30
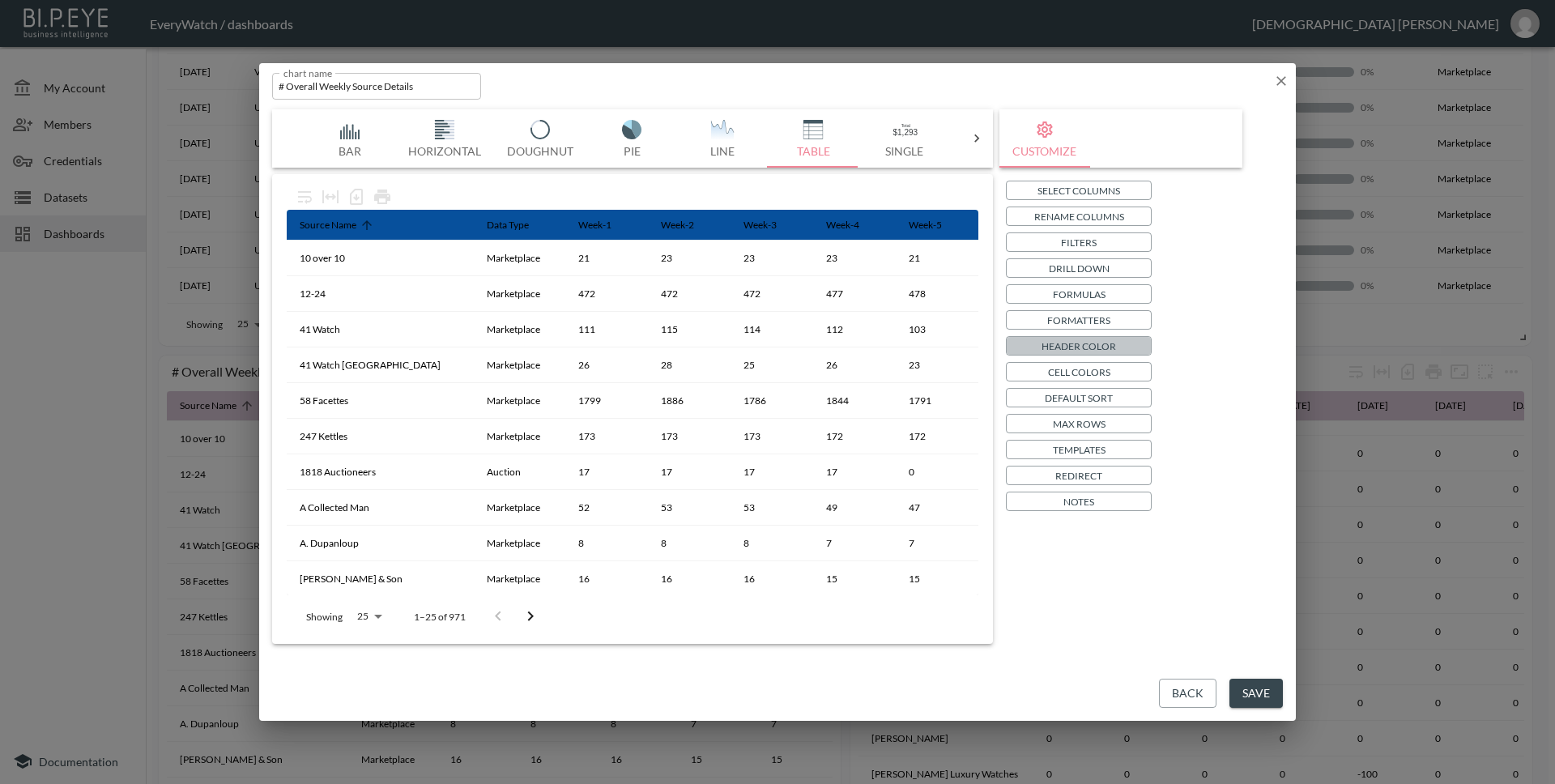
click at [1081, 344] on p "Header Color" at bounding box center [1079, 346] width 75 height 17
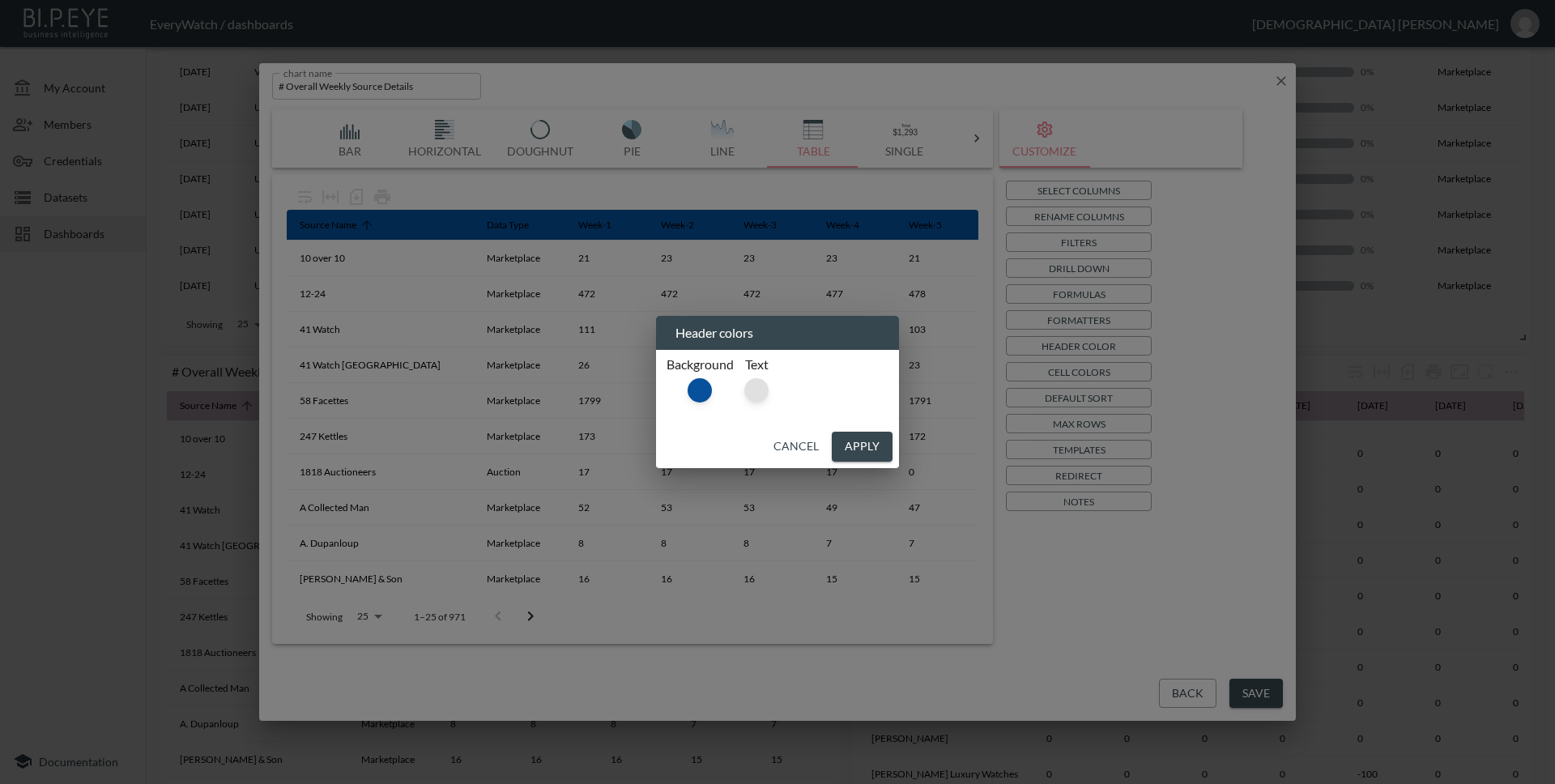
click at [762, 393] on div at bounding box center [755, 389] width 24 height 24
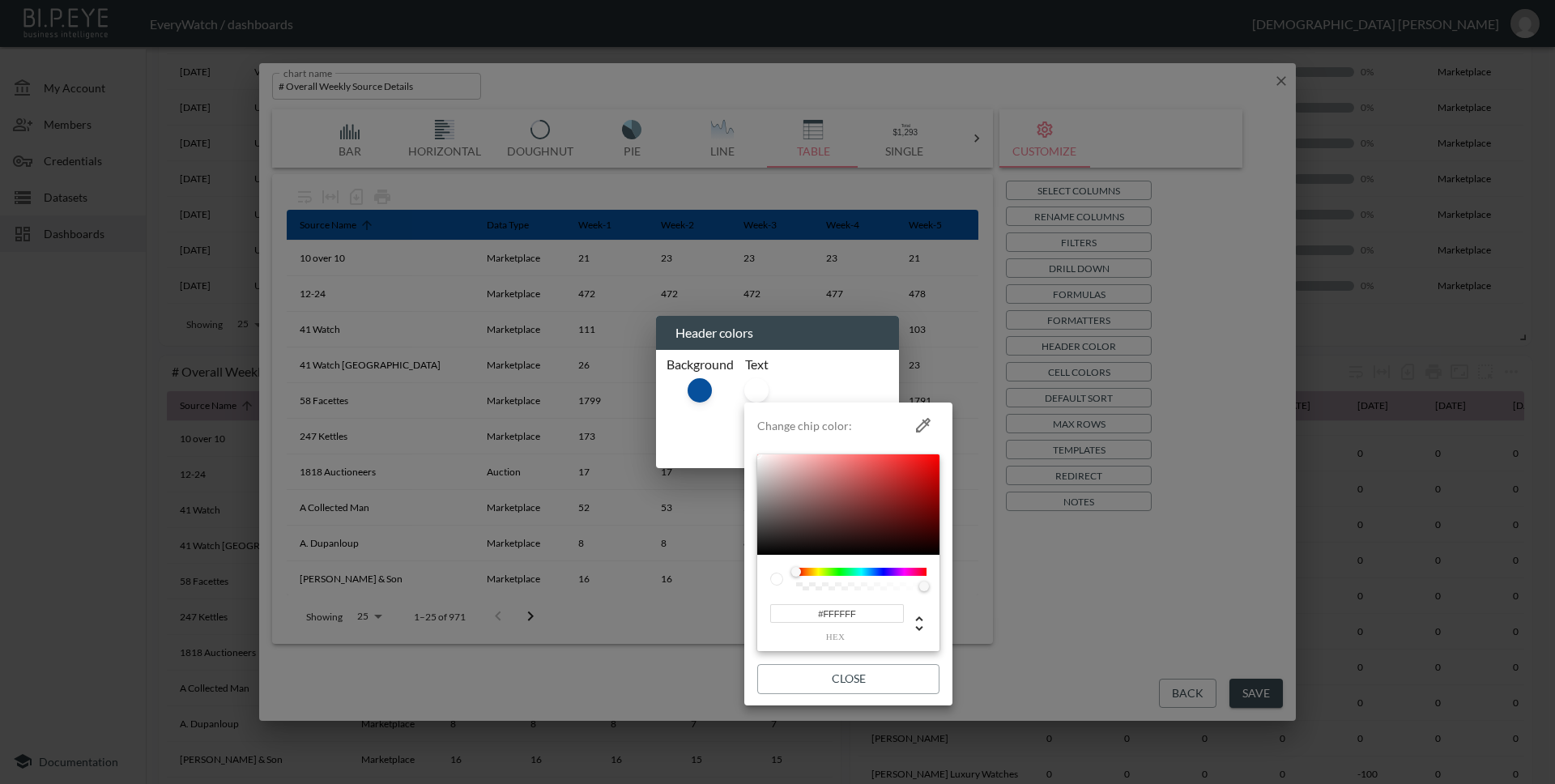
drag, startPoint x: 758, startPoint y: 551, endPoint x: 753, endPoint y: 453, distance: 98.1
click at [753, 453] on li "Change chip color: #FFFFFF hex Close" at bounding box center [848, 554] width 209 height 290
click at [870, 676] on button "Close" at bounding box center [849, 678] width 183 height 30
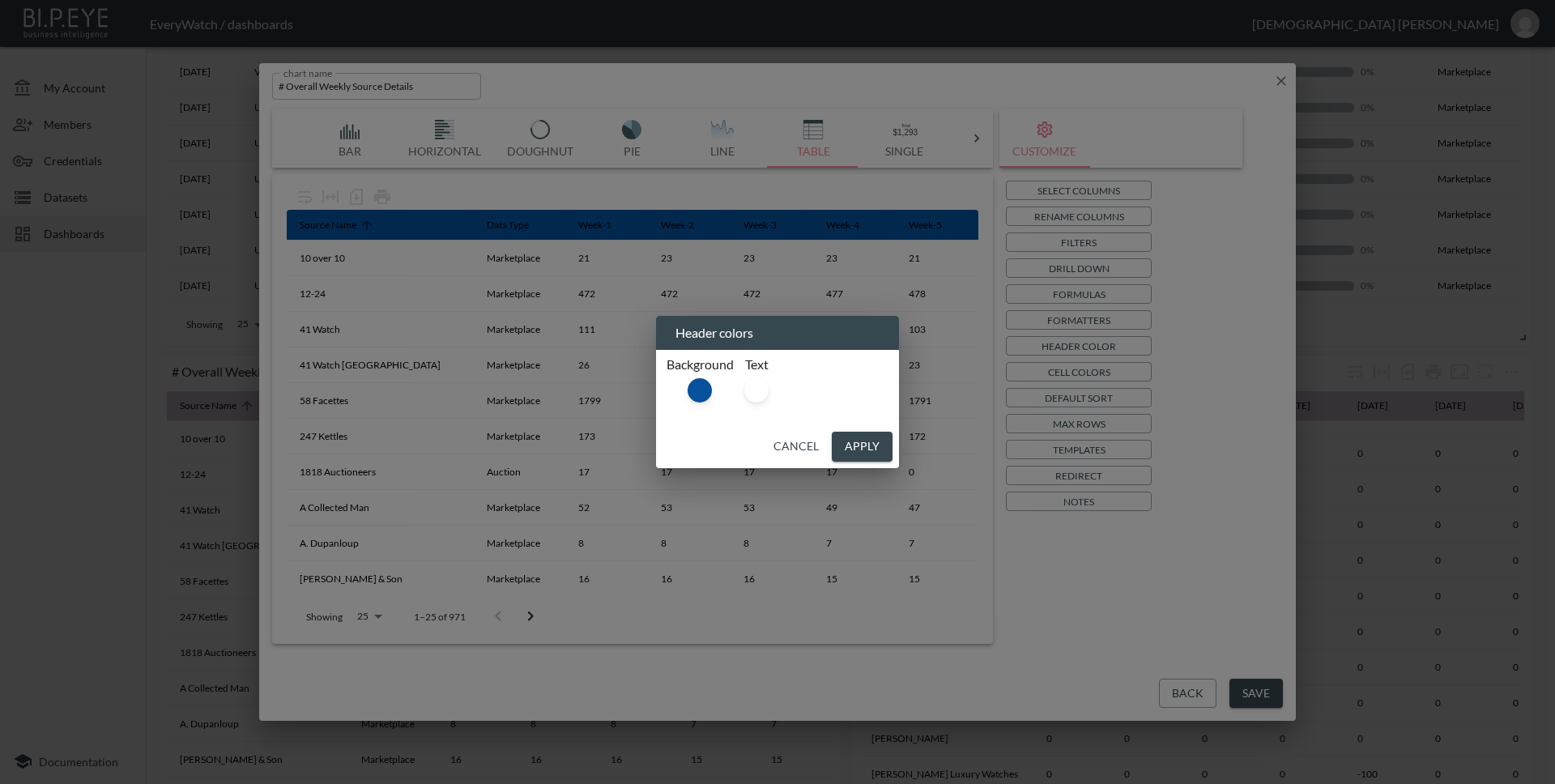
click at [872, 453] on button "Apply" at bounding box center [861, 446] width 61 height 30
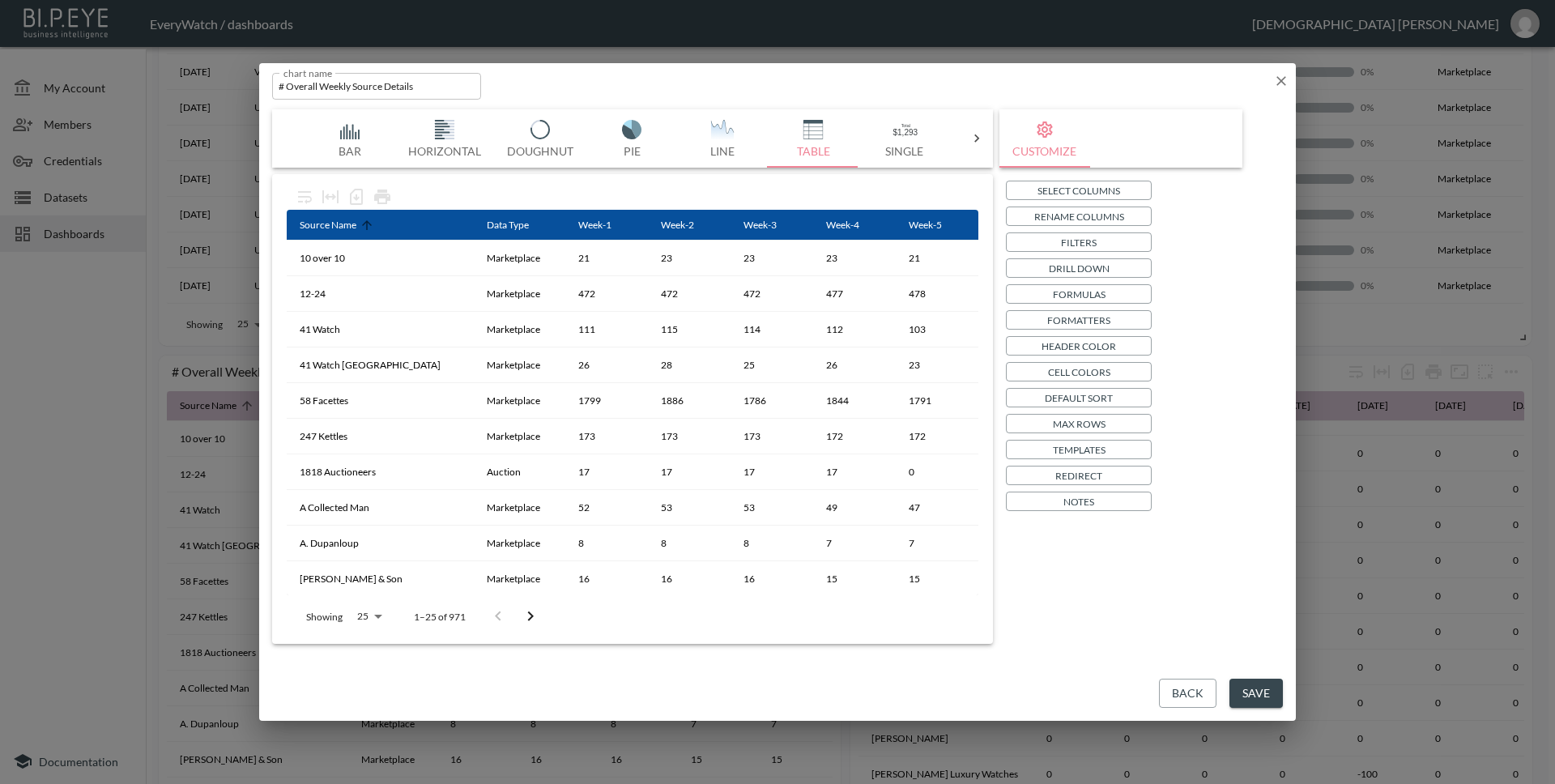
click at [1237, 690] on button "Save" at bounding box center [1256, 693] width 54 height 30
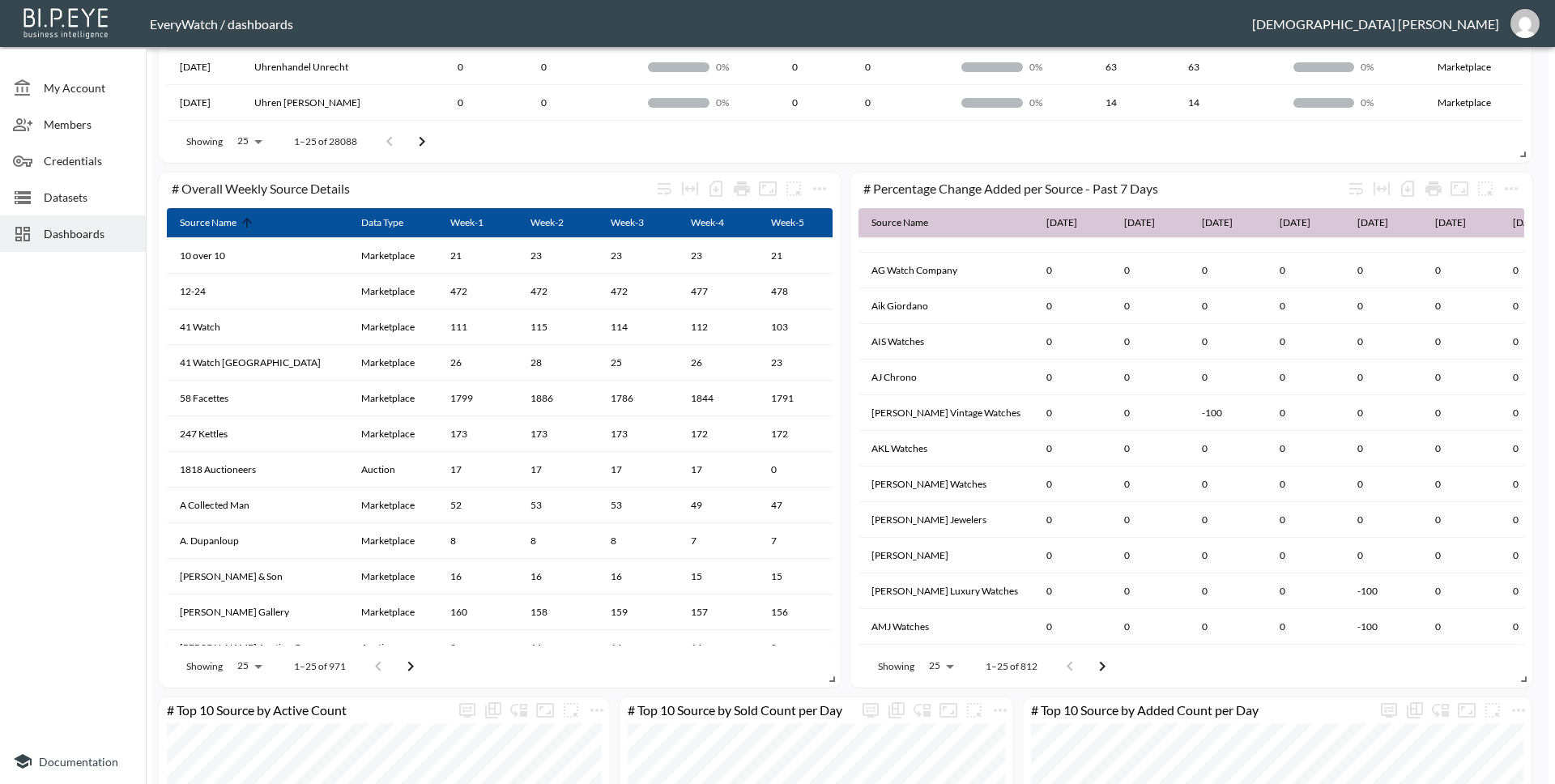
scroll to position [1131, 0]
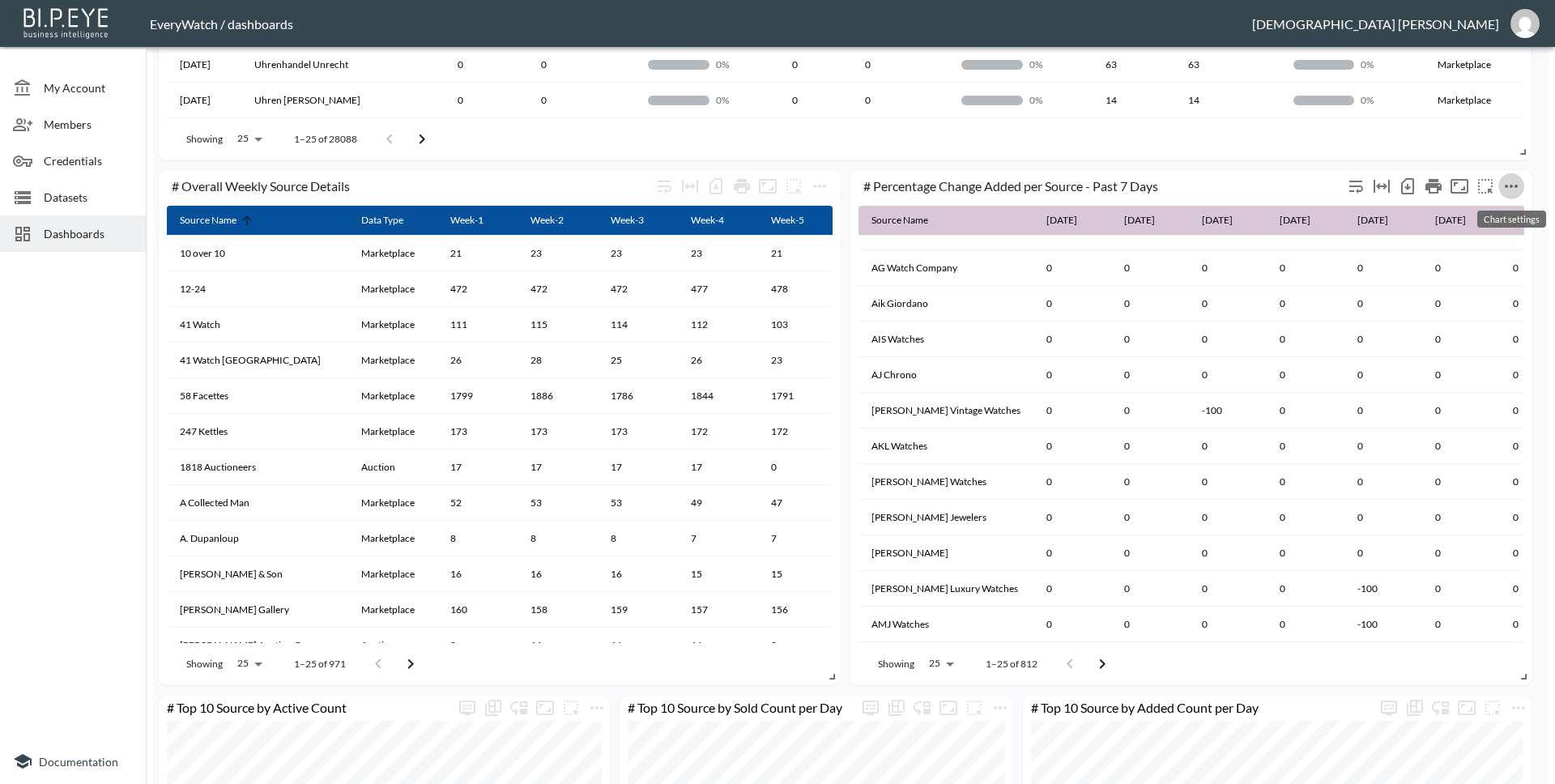
click at [1515, 187] on icon "more" at bounding box center [1511, 186] width 19 height 19
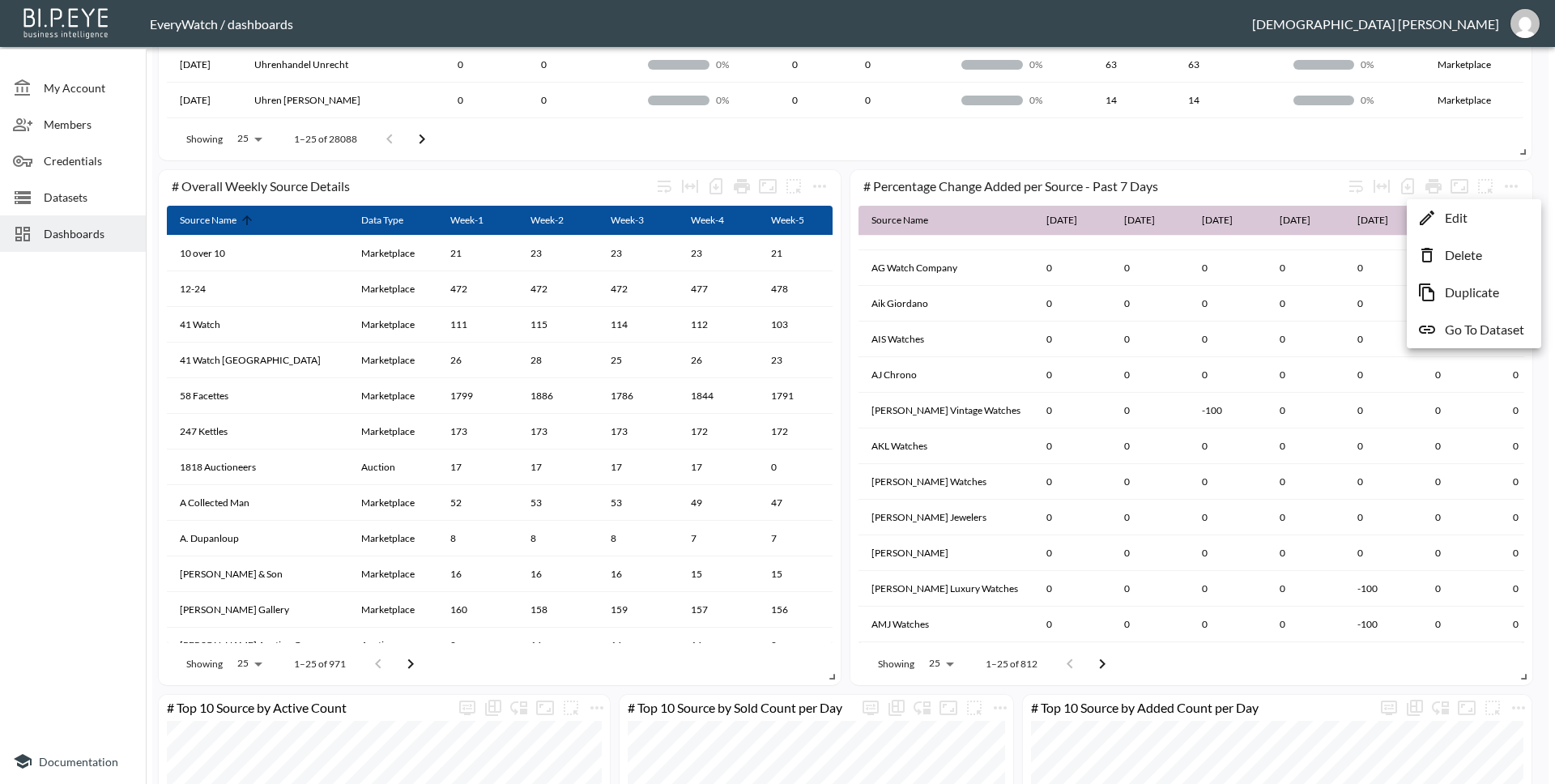
click at [1495, 208] on li "Edit" at bounding box center [1473, 217] width 126 height 29
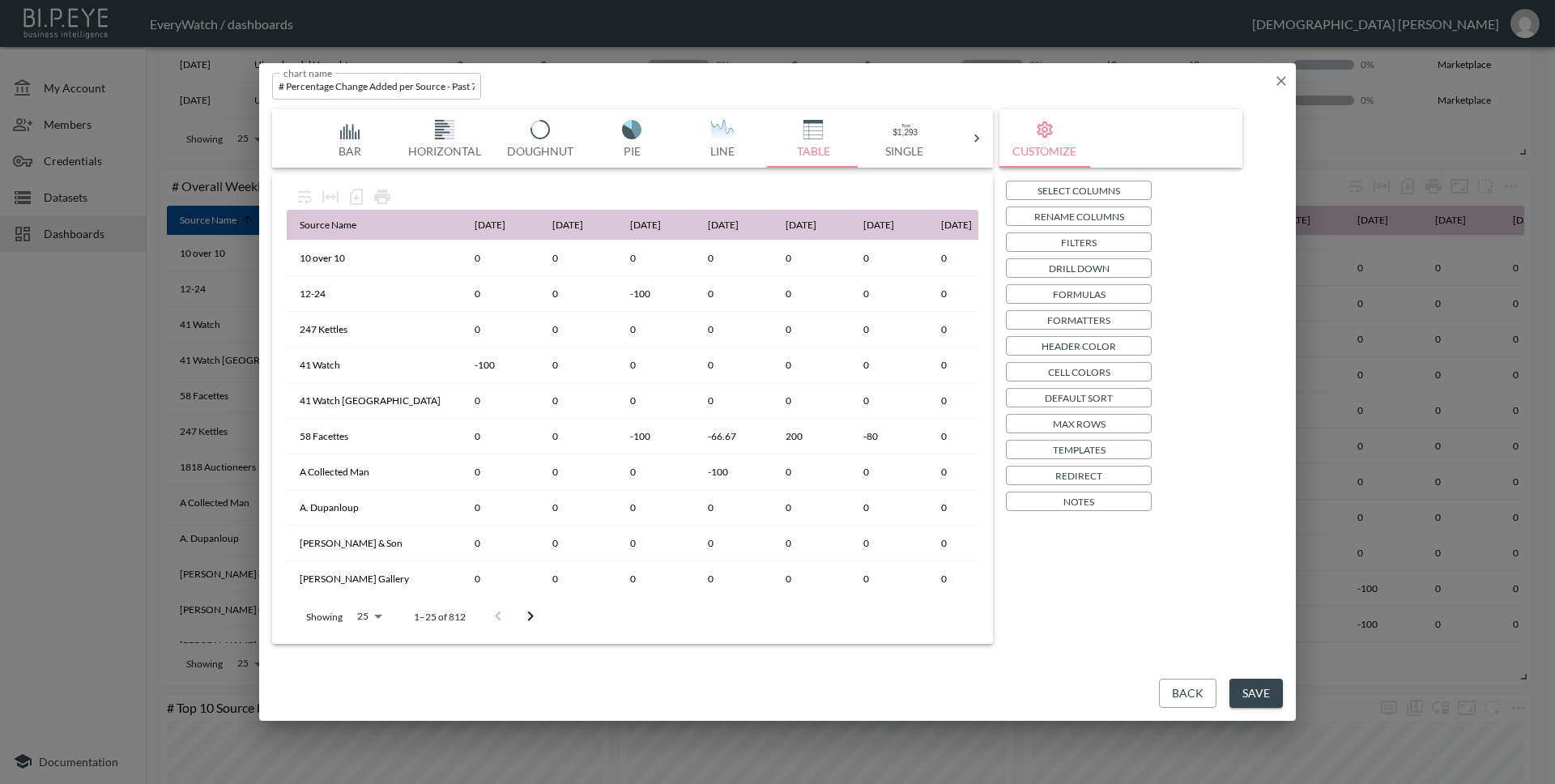
click at [1080, 353] on p "Header Color" at bounding box center [1079, 346] width 75 height 17
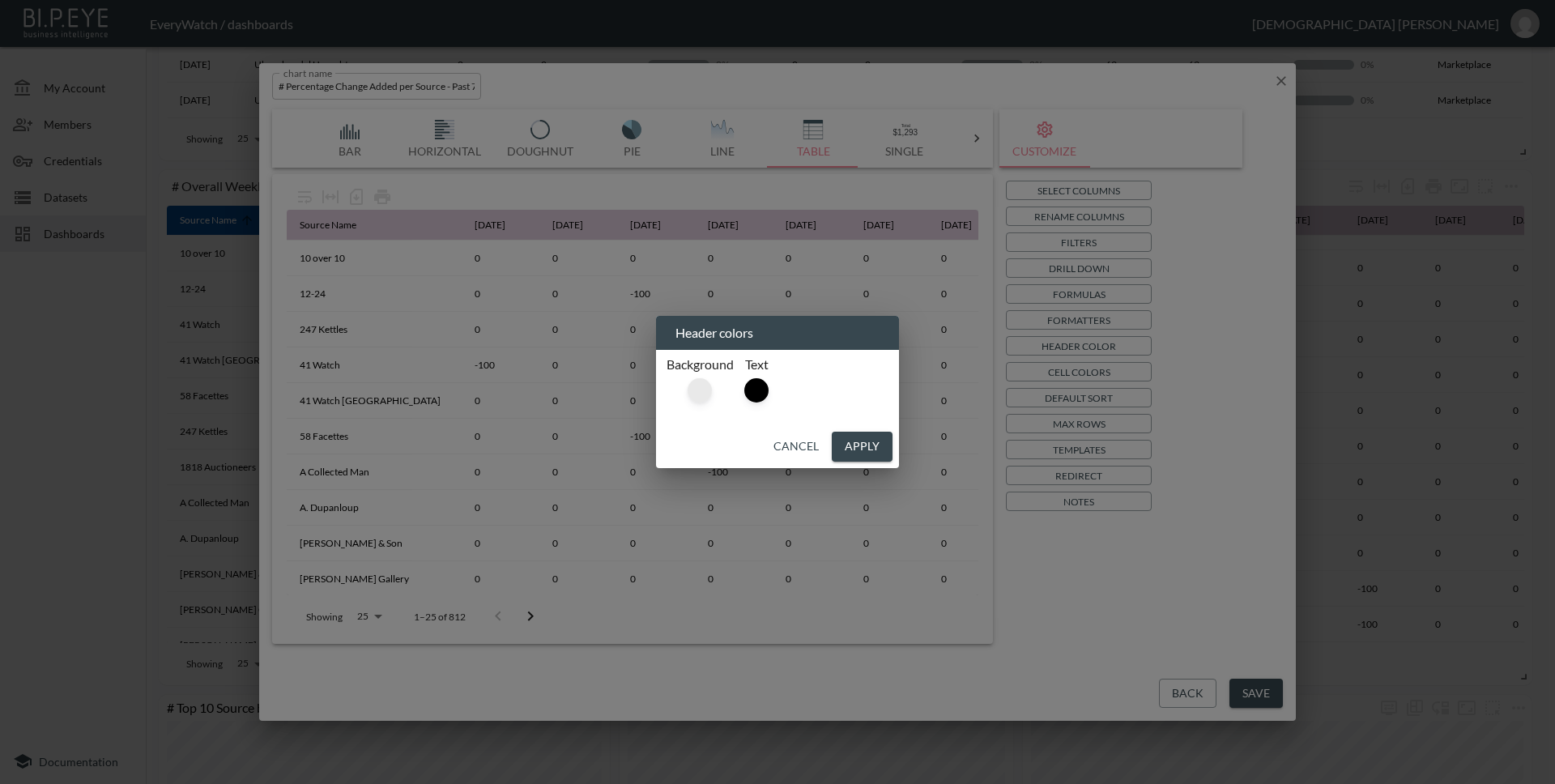
click at [709, 396] on div at bounding box center [699, 389] width 24 height 24
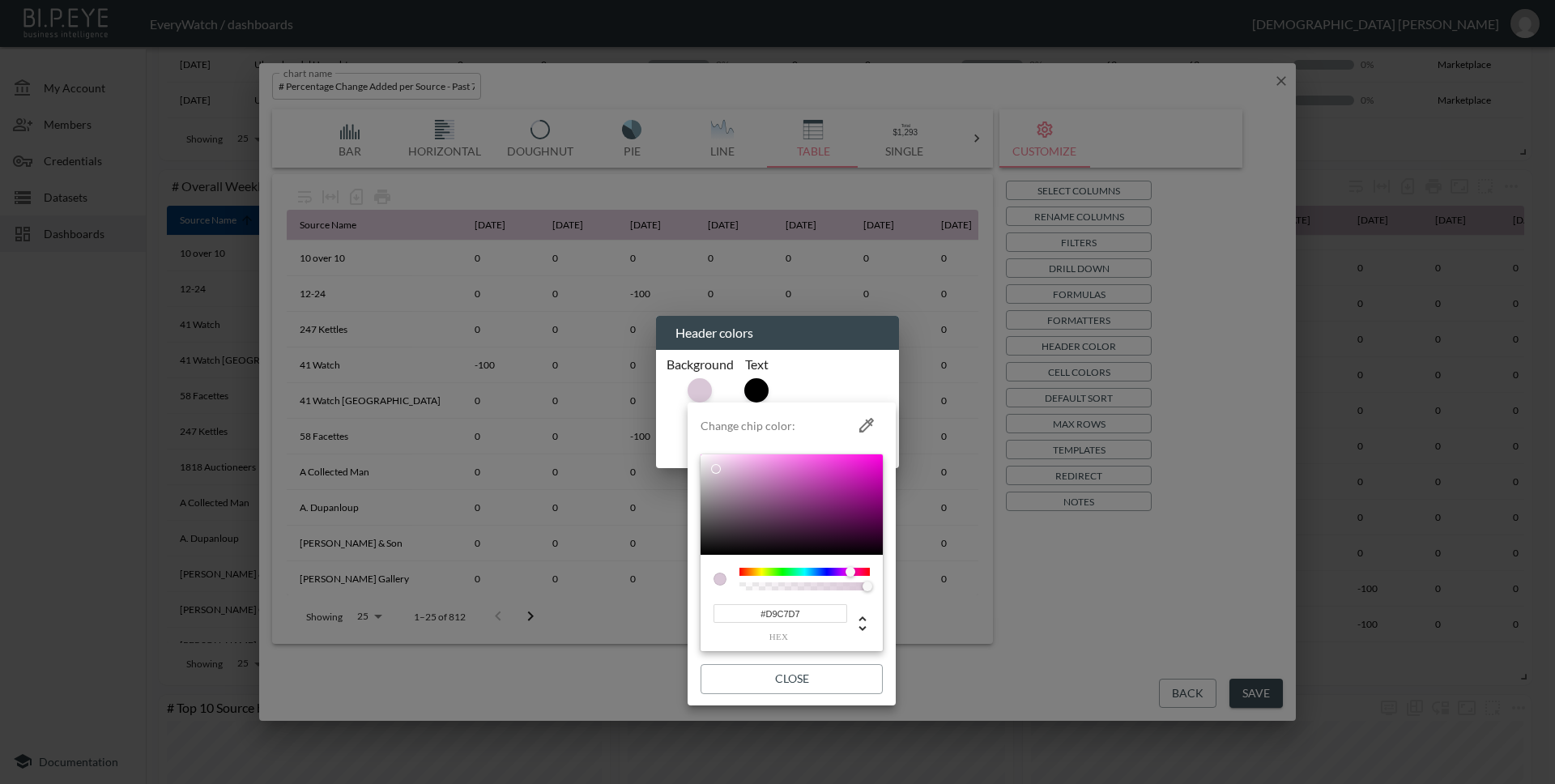
drag, startPoint x: 805, startPoint y: 615, endPoint x: 697, endPoint y: 610, distance: 108.1
click at [696, 609] on li "Change chip color: #D9C7D7 hex Close" at bounding box center [791, 554] width 209 height 290
paste input "07509C"
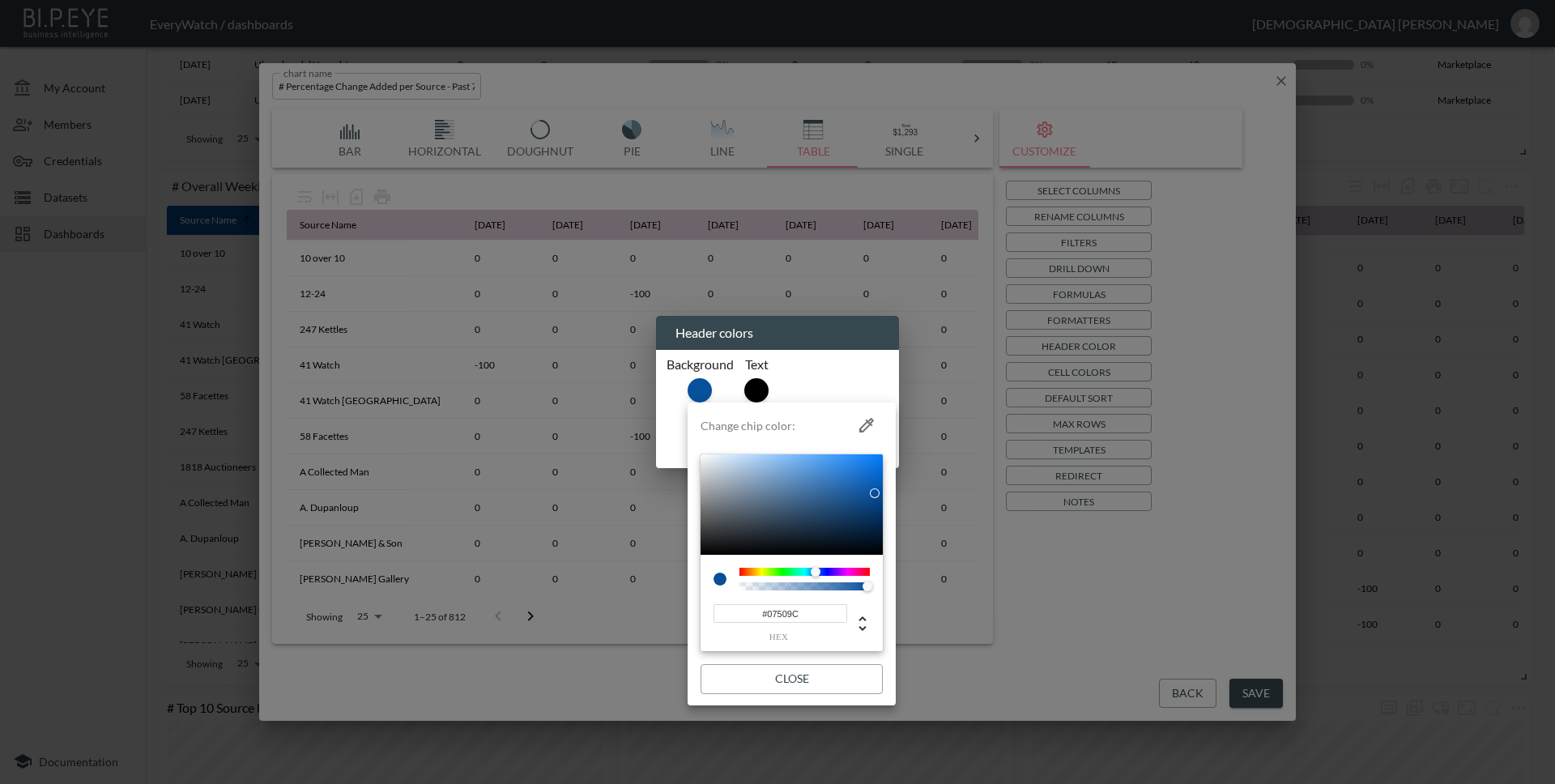
click at [804, 673] on button "Close" at bounding box center [792, 678] width 183 height 30
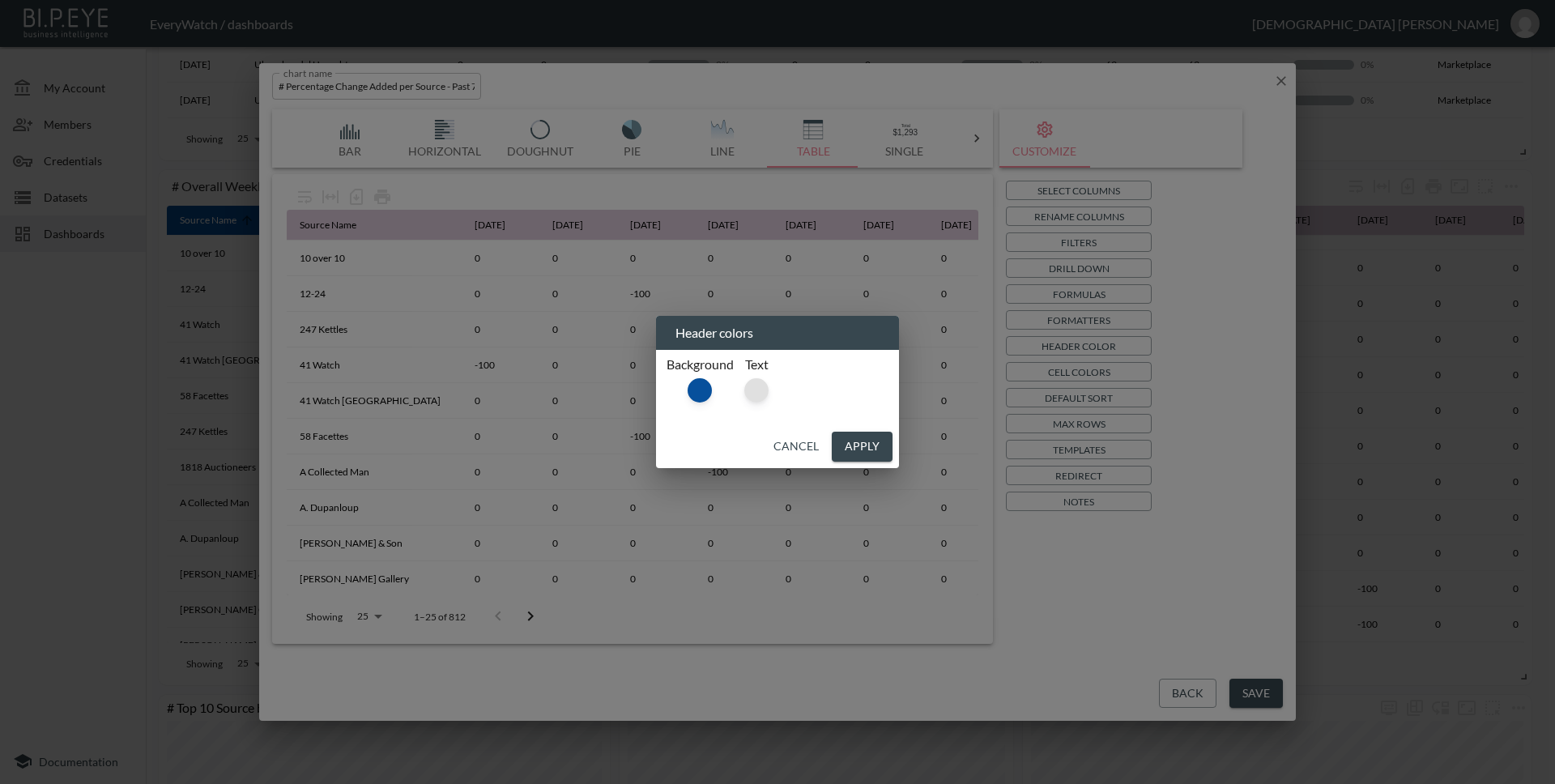
click at [756, 390] on div at bounding box center [755, 389] width 24 height 24
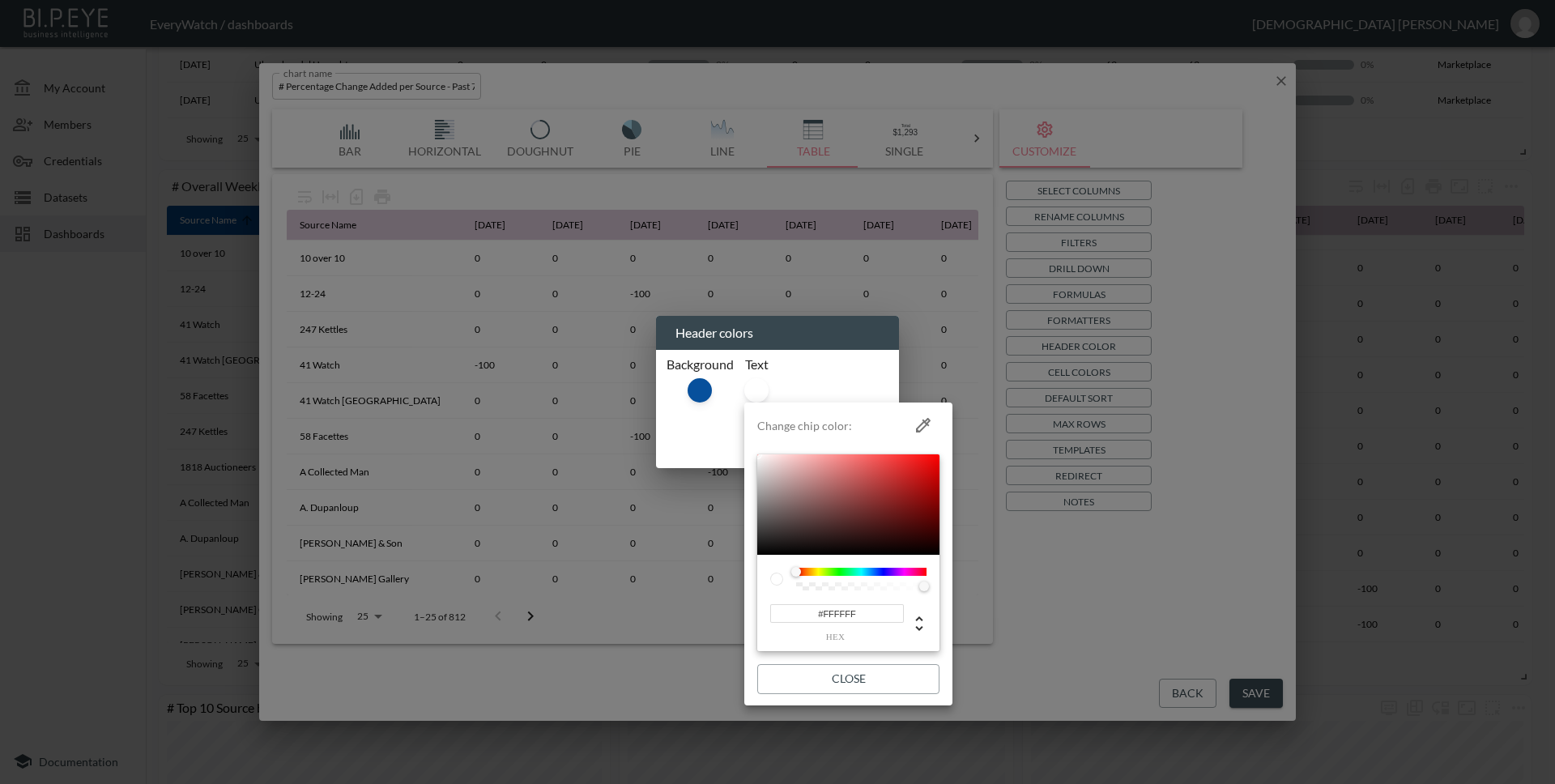
drag, startPoint x: 763, startPoint y: 461, endPoint x: 753, endPoint y: 445, distance: 18.9
click at [753, 445] on li "Change chip color: #FFFFFF hex Close" at bounding box center [848, 554] width 209 height 290
click at [849, 675] on button "Close" at bounding box center [849, 678] width 183 height 30
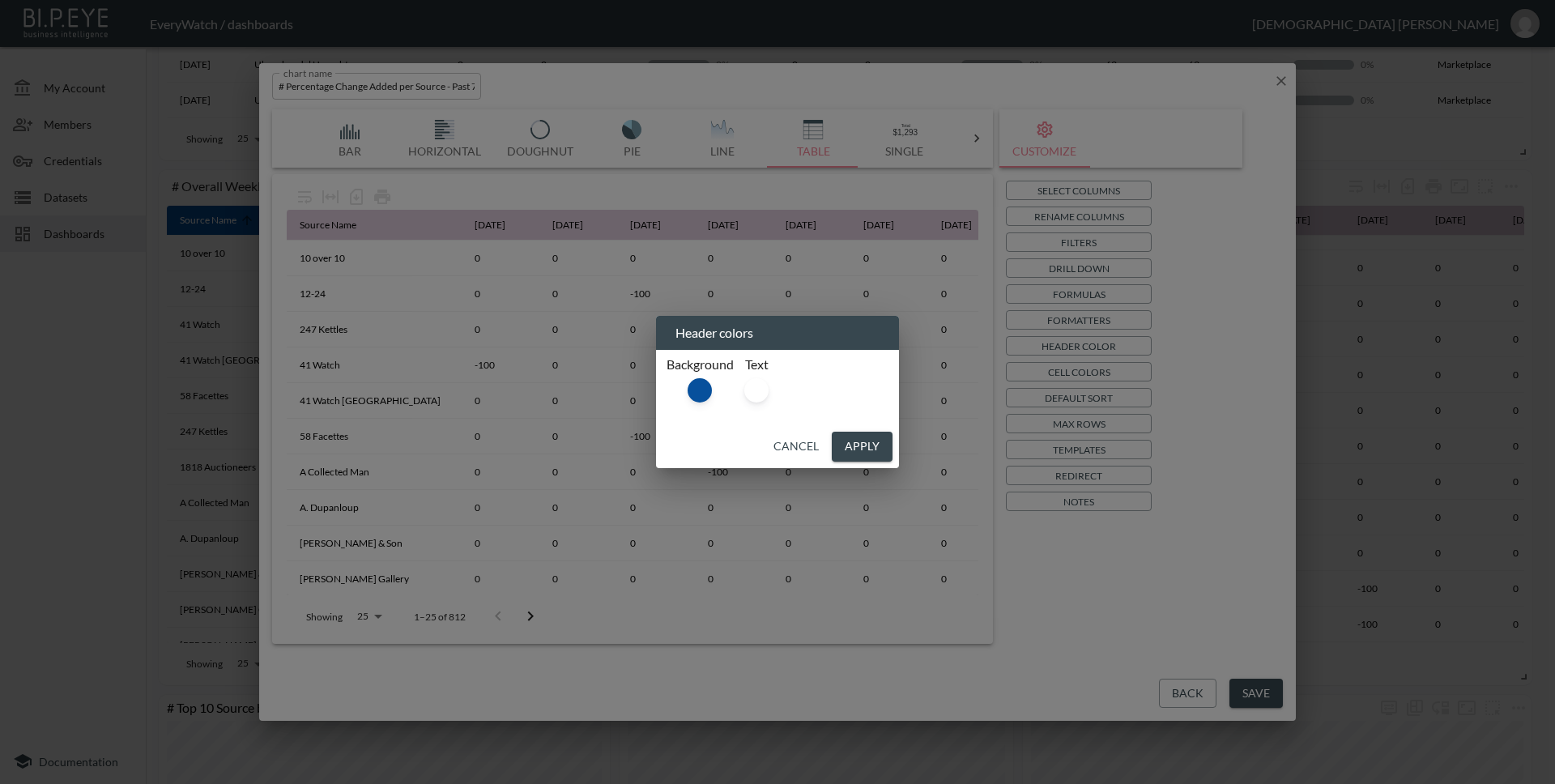
click at [845, 449] on button "Apply" at bounding box center [861, 446] width 61 height 30
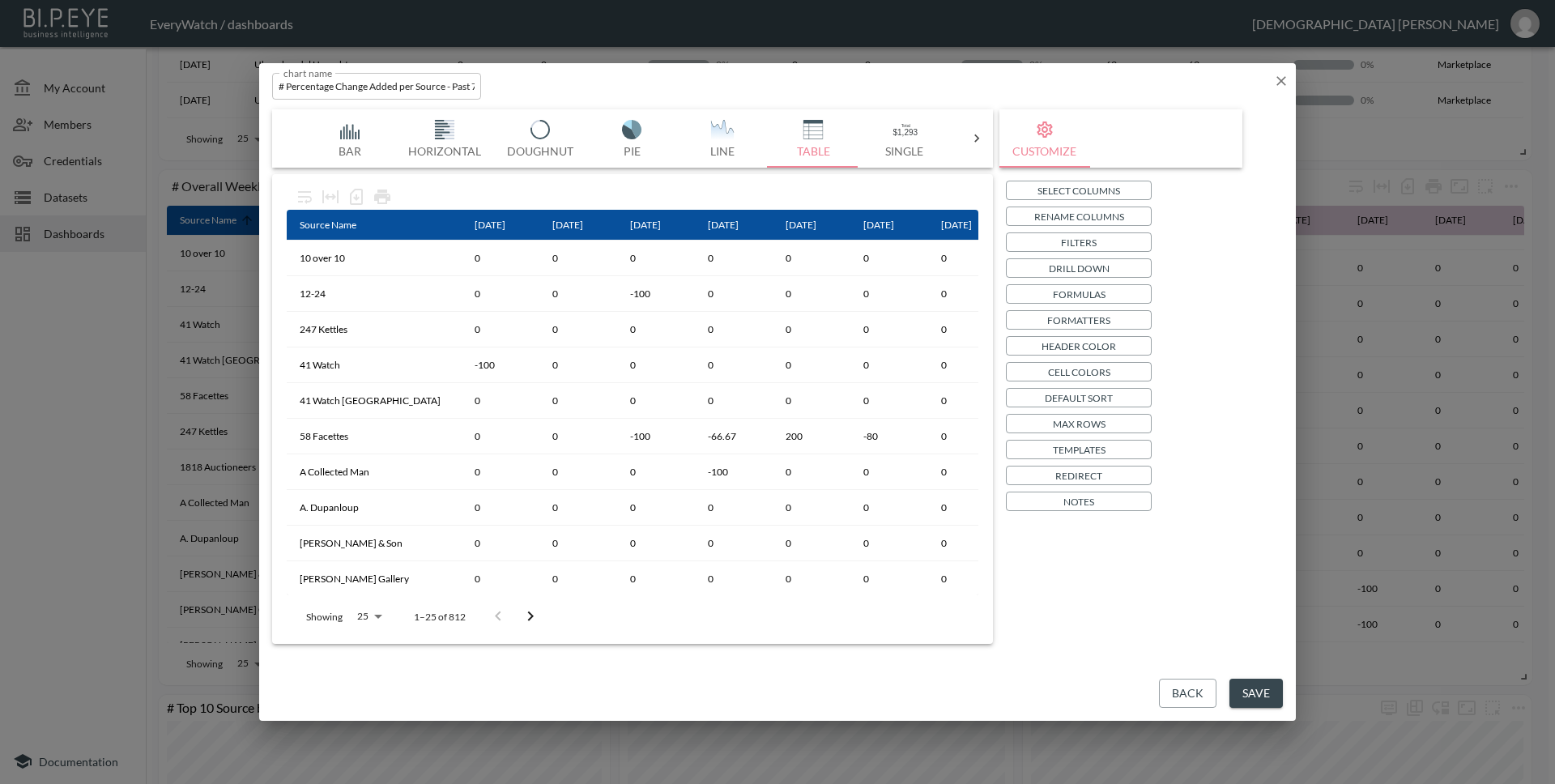
click at [1247, 688] on button "Save" at bounding box center [1256, 693] width 54 height 30
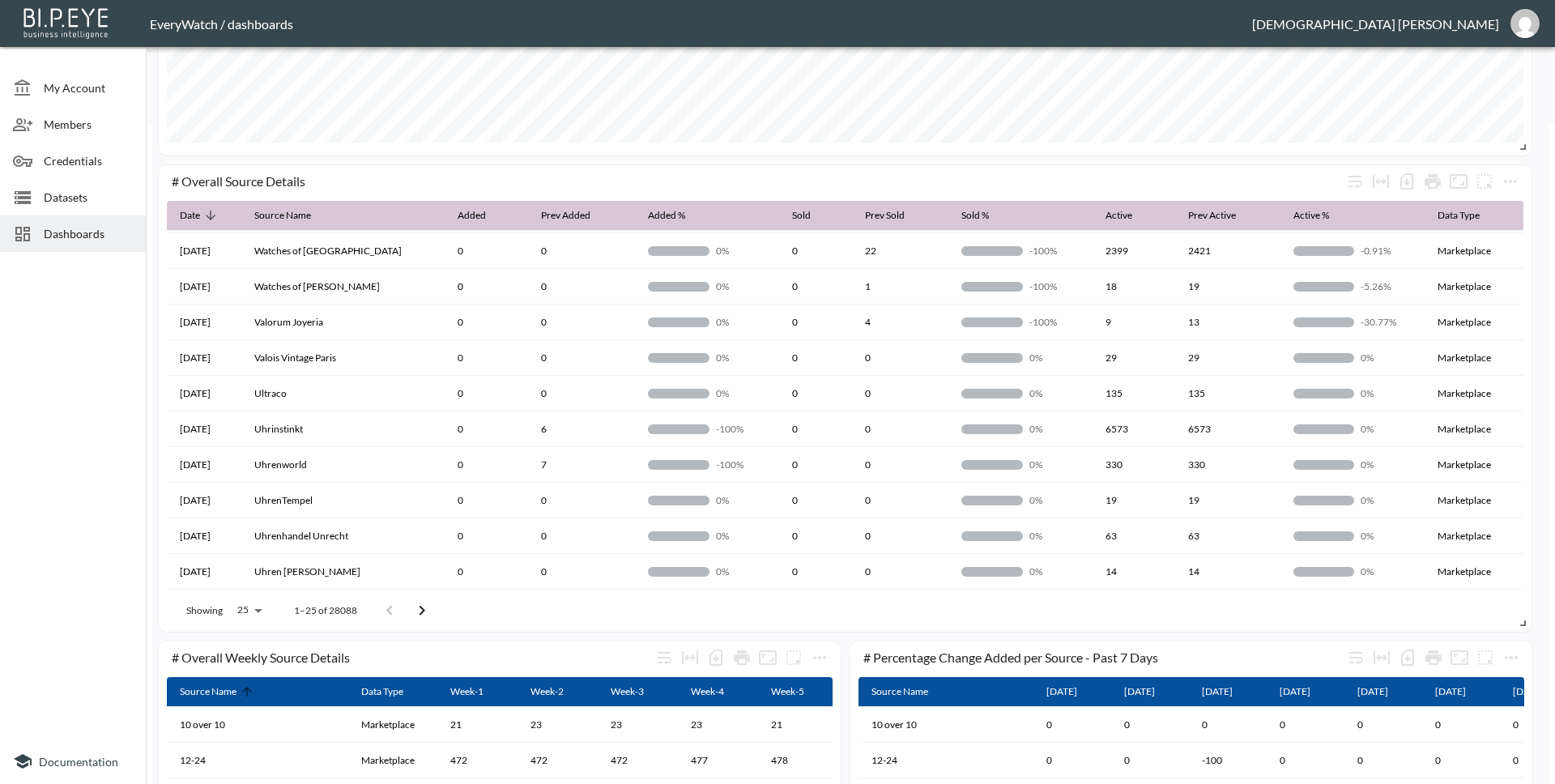
scroll to position [659, 0]
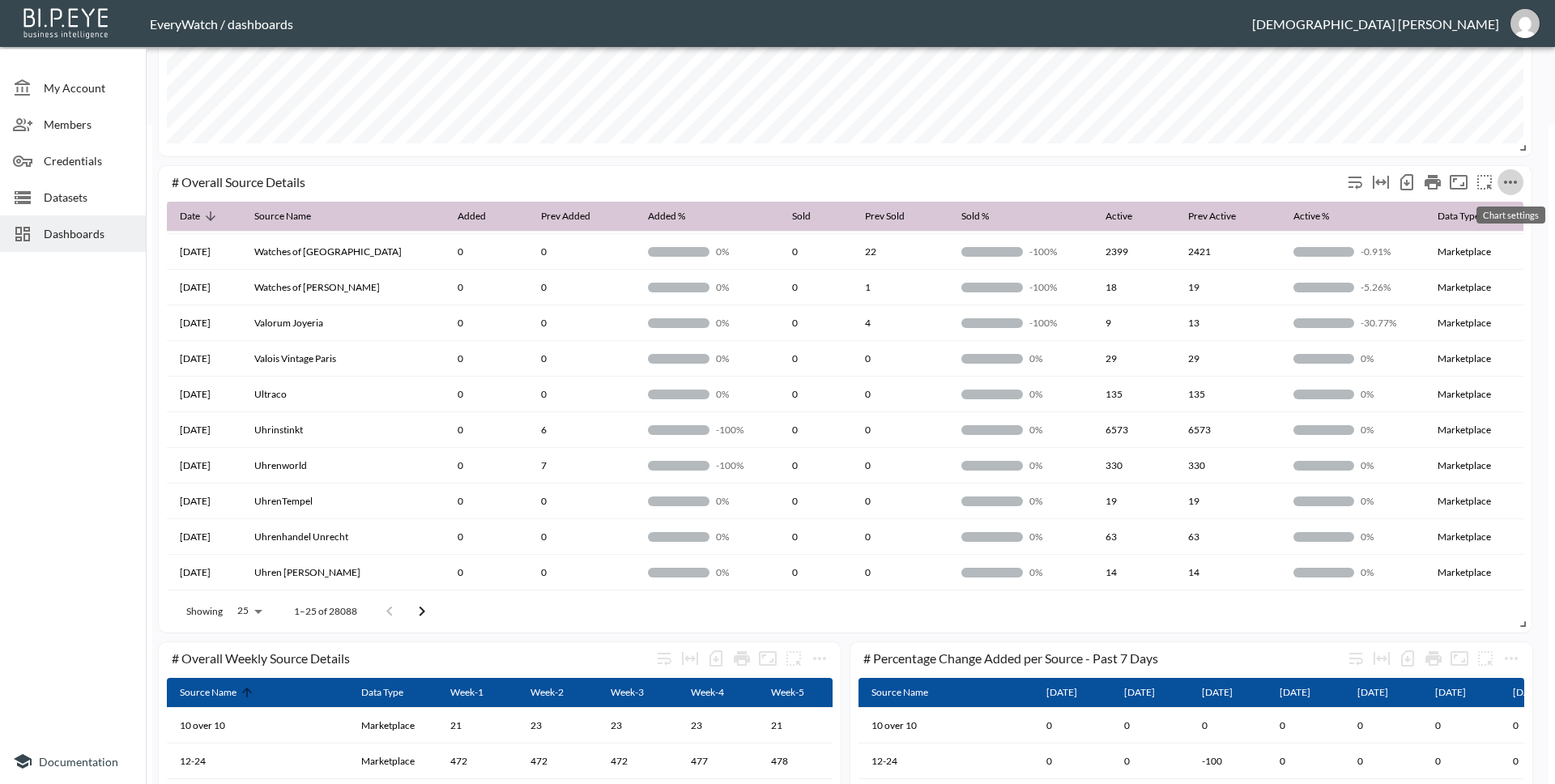
click at [1505, 188] on icon "more" at bounding box center [1510, 182] width 19 height 19
click at [1478, 212] on li "Edit" at bounding box center [1473, 213] width 126 height 29
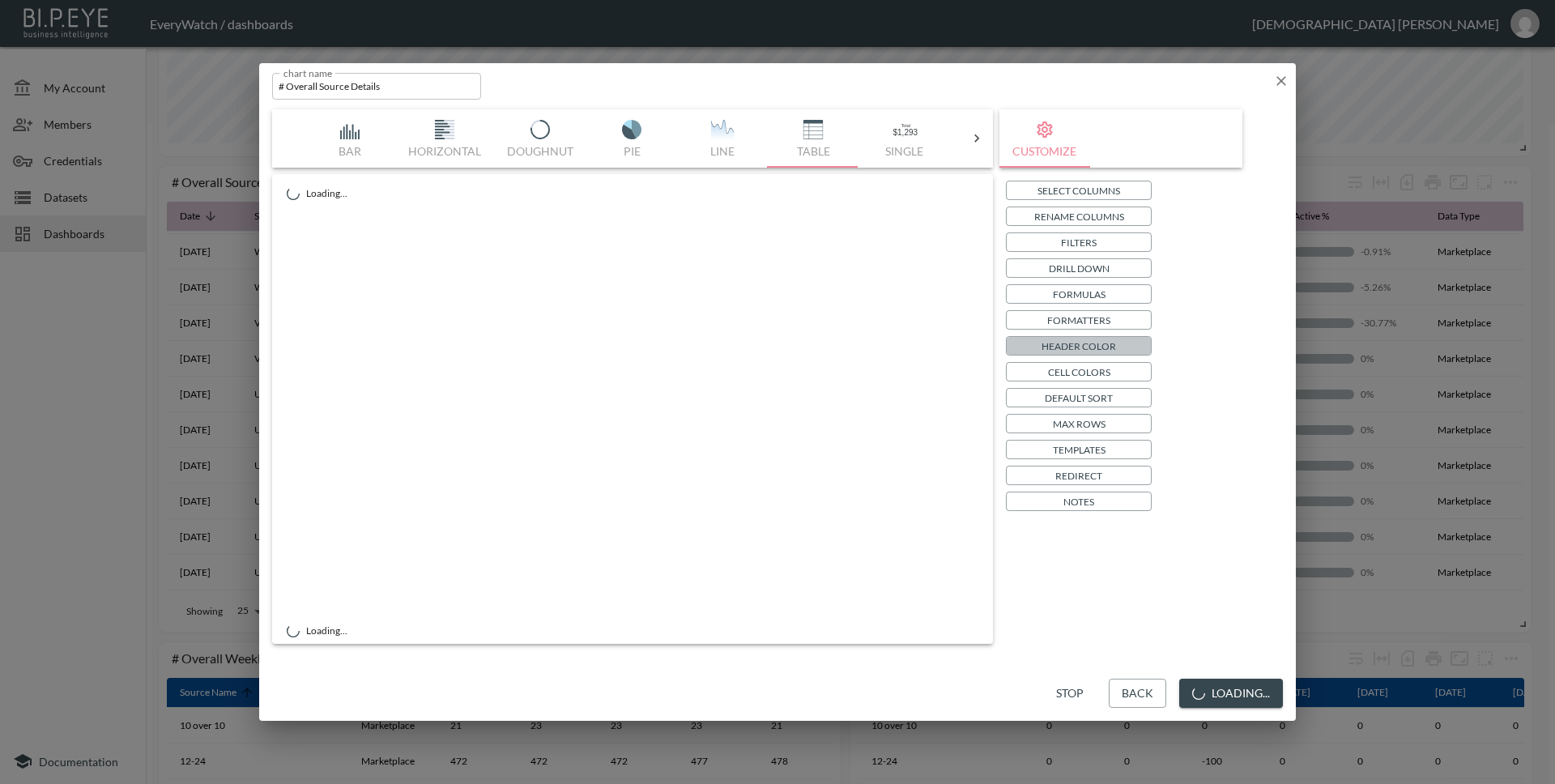
click at [1084, 342] on p "Header Color" at bounding box center [1079, 346] width 75 height 17
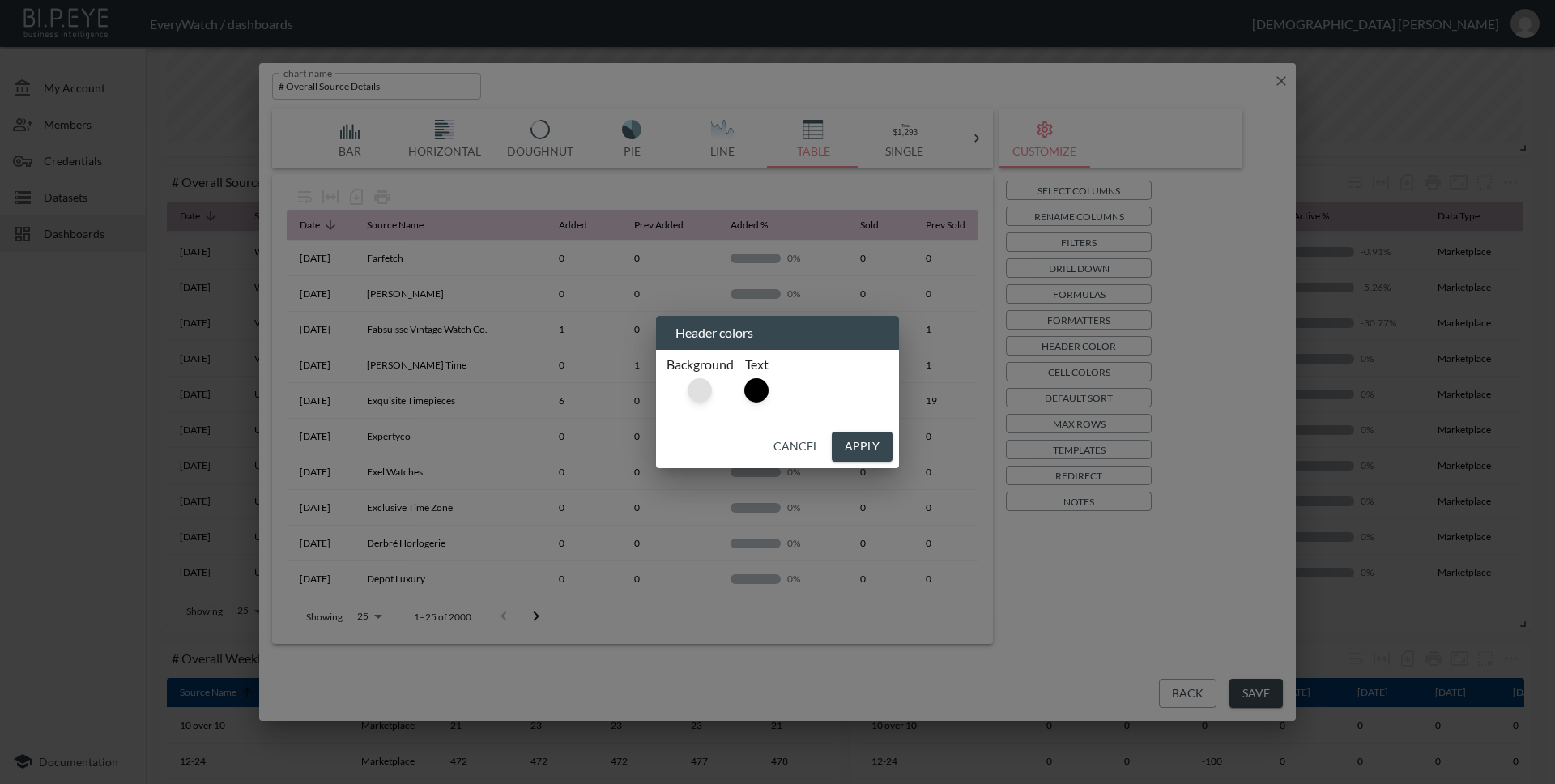
click at [692, 397] on div at bounding box center [699, 389] width 24 height 24
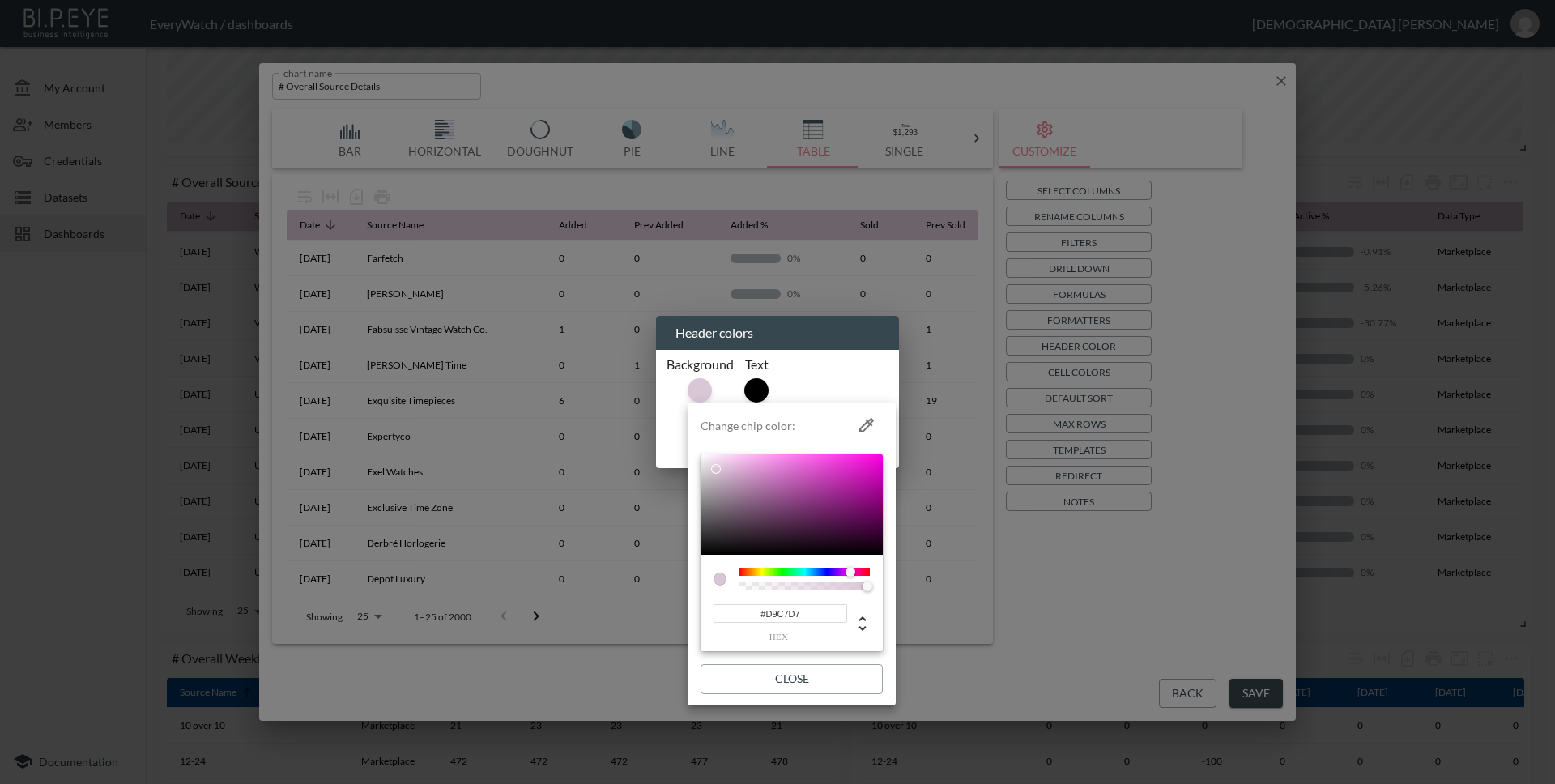
click at [816, 618] on input "#D9C7D7" at bounding box center [779, 613] width 134 height 18
paste input "07509C"
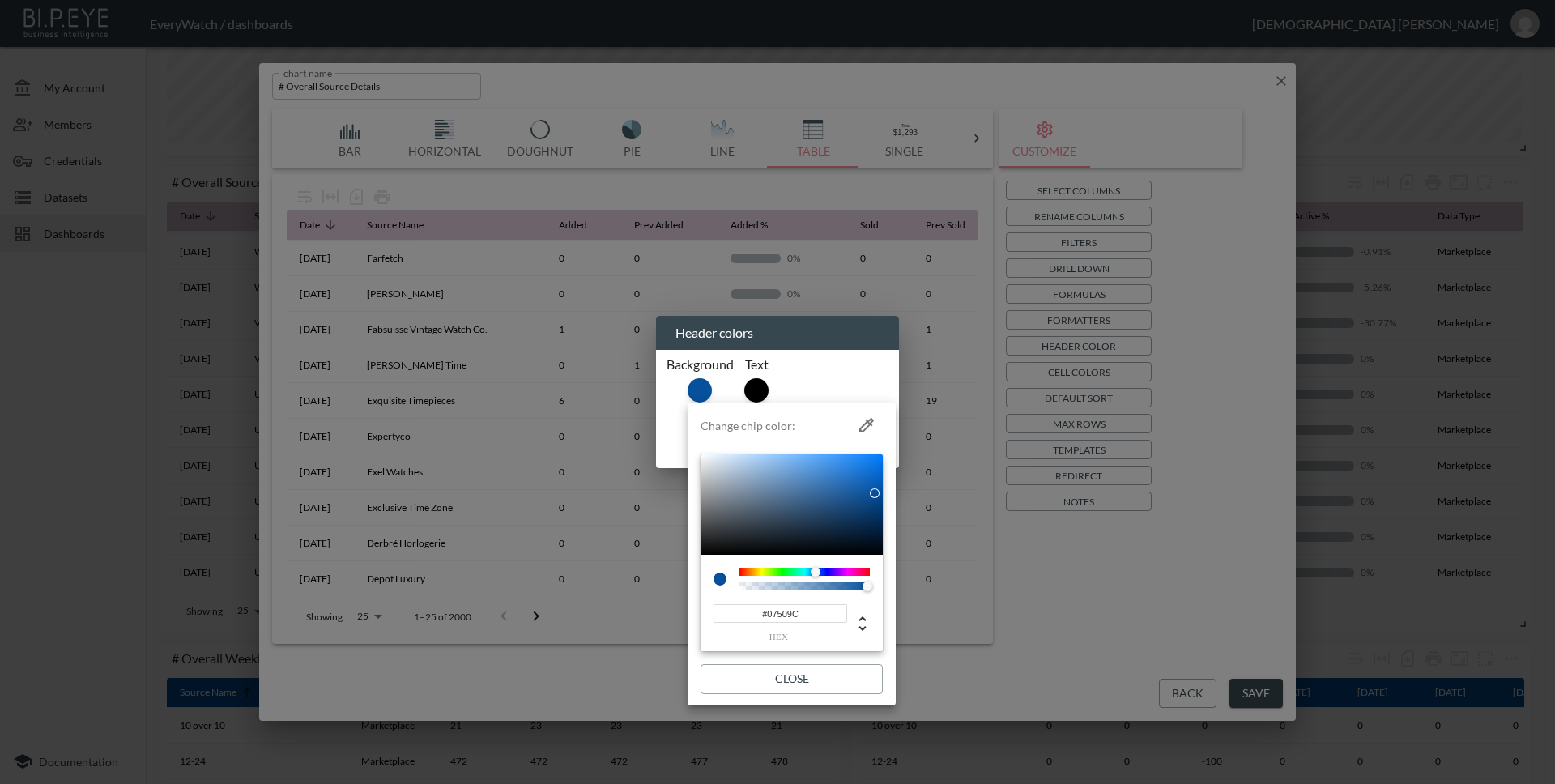
click at [804, 675] on button "Close" at bounding box center [792, 678] width 183 height 30
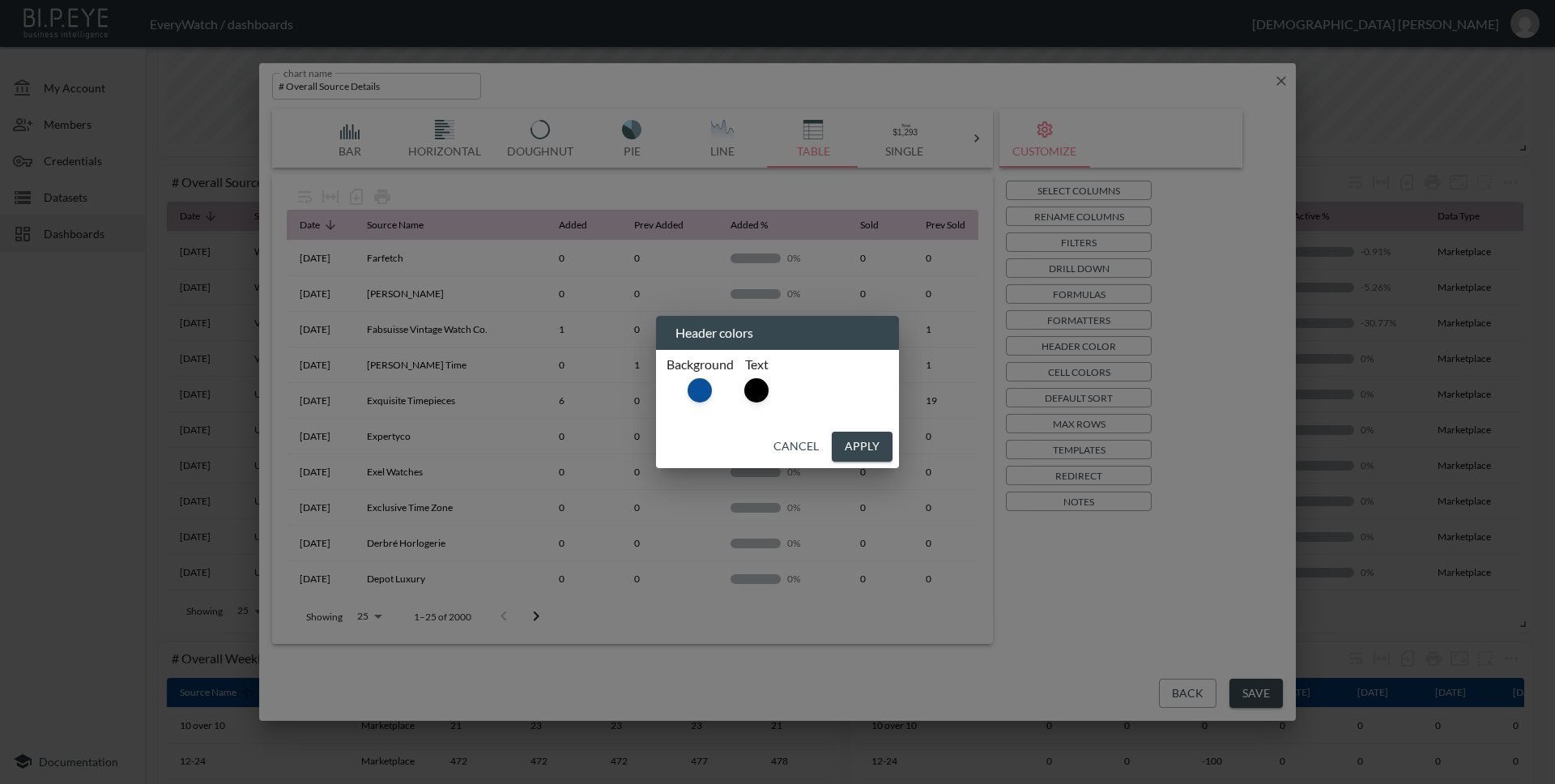
click at [762, 378] on li at bounding box center [756, 390] width 31 height 31
click at [761, 389] on div at bounding box center [755, 389] width 24 height 24
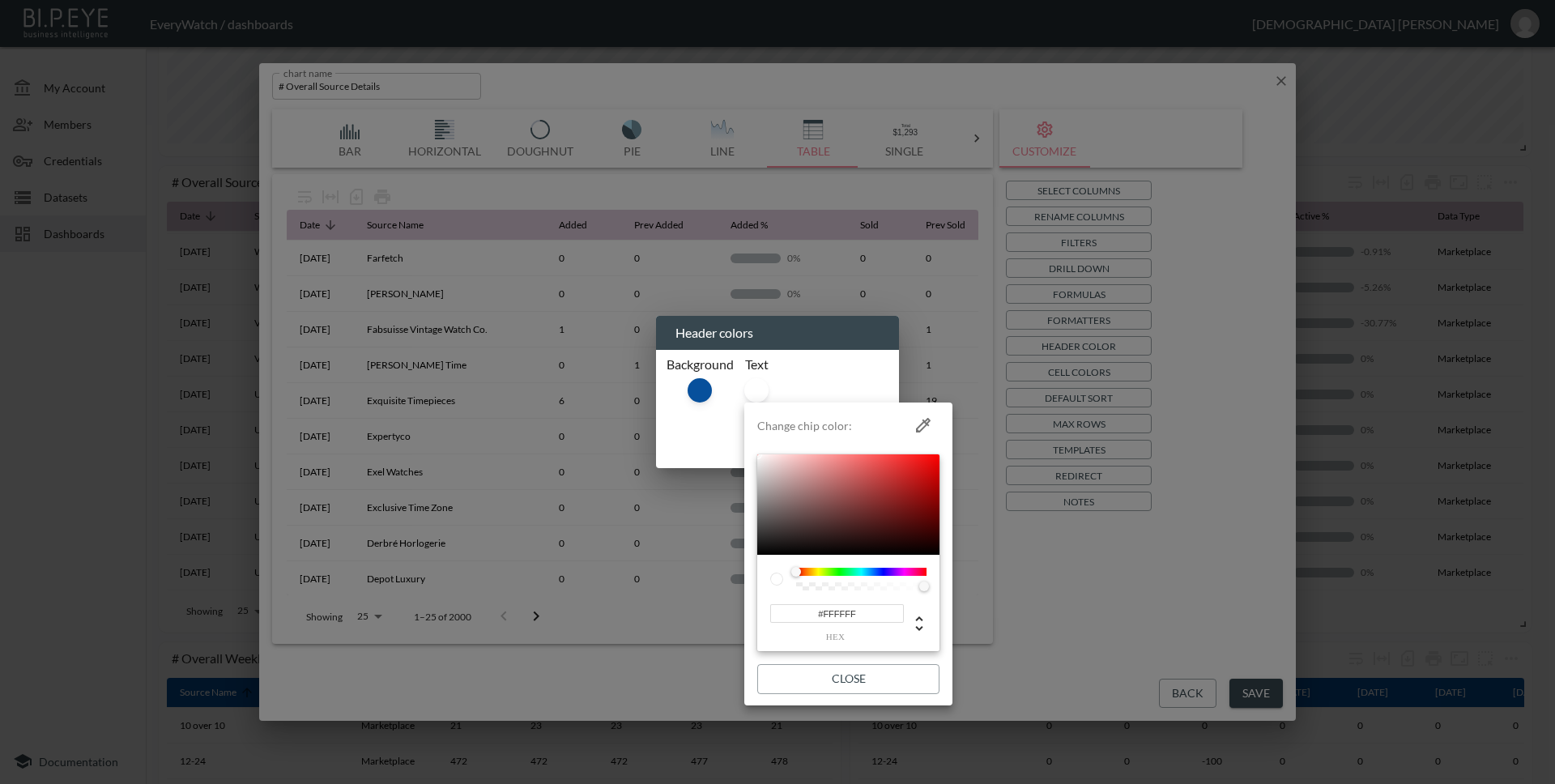
drag, startPoint x: 768, startPoint y: 471, endPoint x: 753, endPoint y: 448, distance: 27.5
click at [753, 448] on li "Change chip color: #FFFFFF hex Close" at bounding box center [848, 554] width 209 height 290
click at [856, 675] on button "Close" at bounding box center [849, 678] width 183 height 30
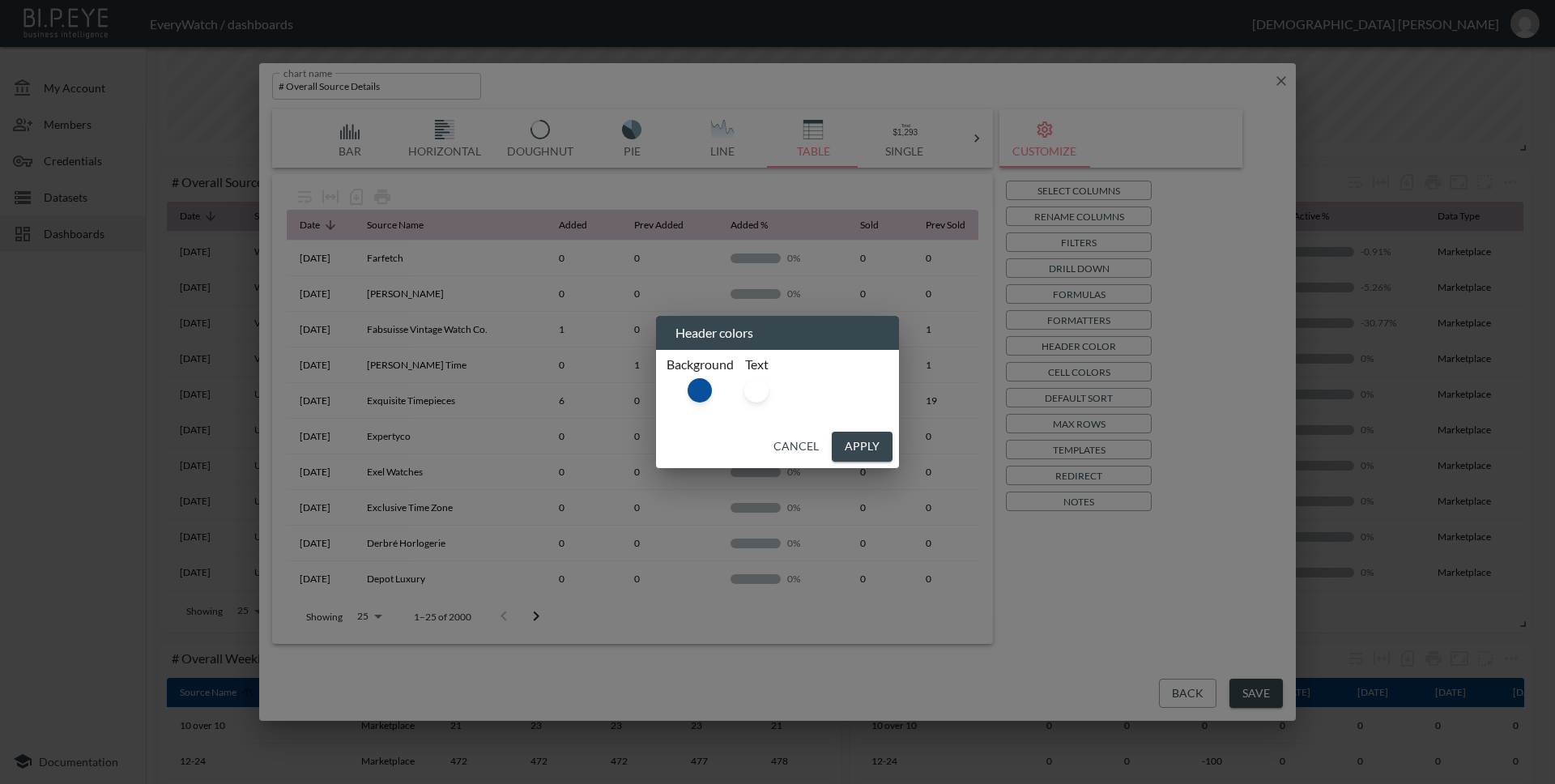
click at [885, 456] on button "Apply" at bounding box center [861, 446] width 61 height 30
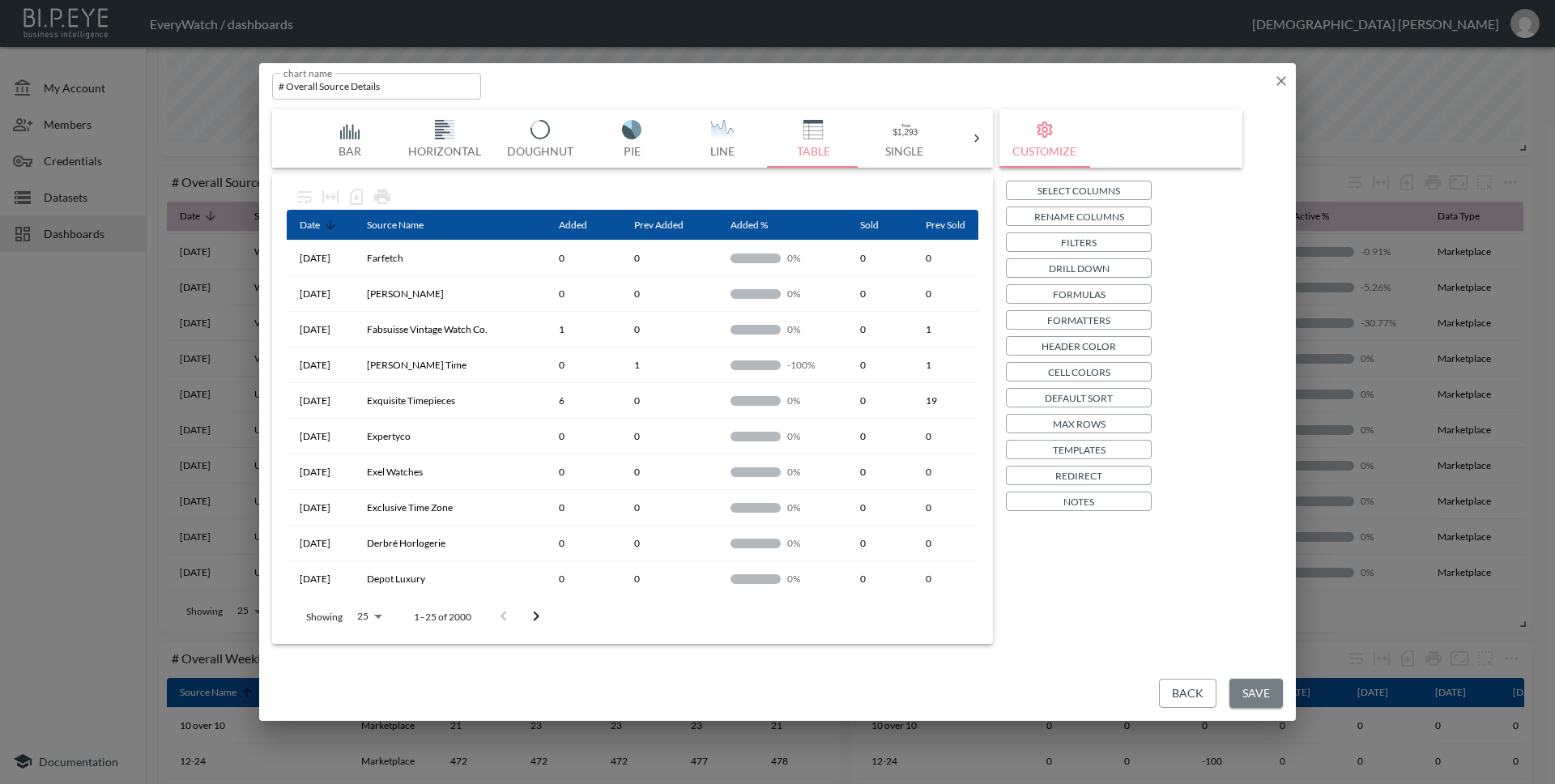
click at [1271, 687] on button "Save" at bounding box center [1256, 693] width 54 height 30
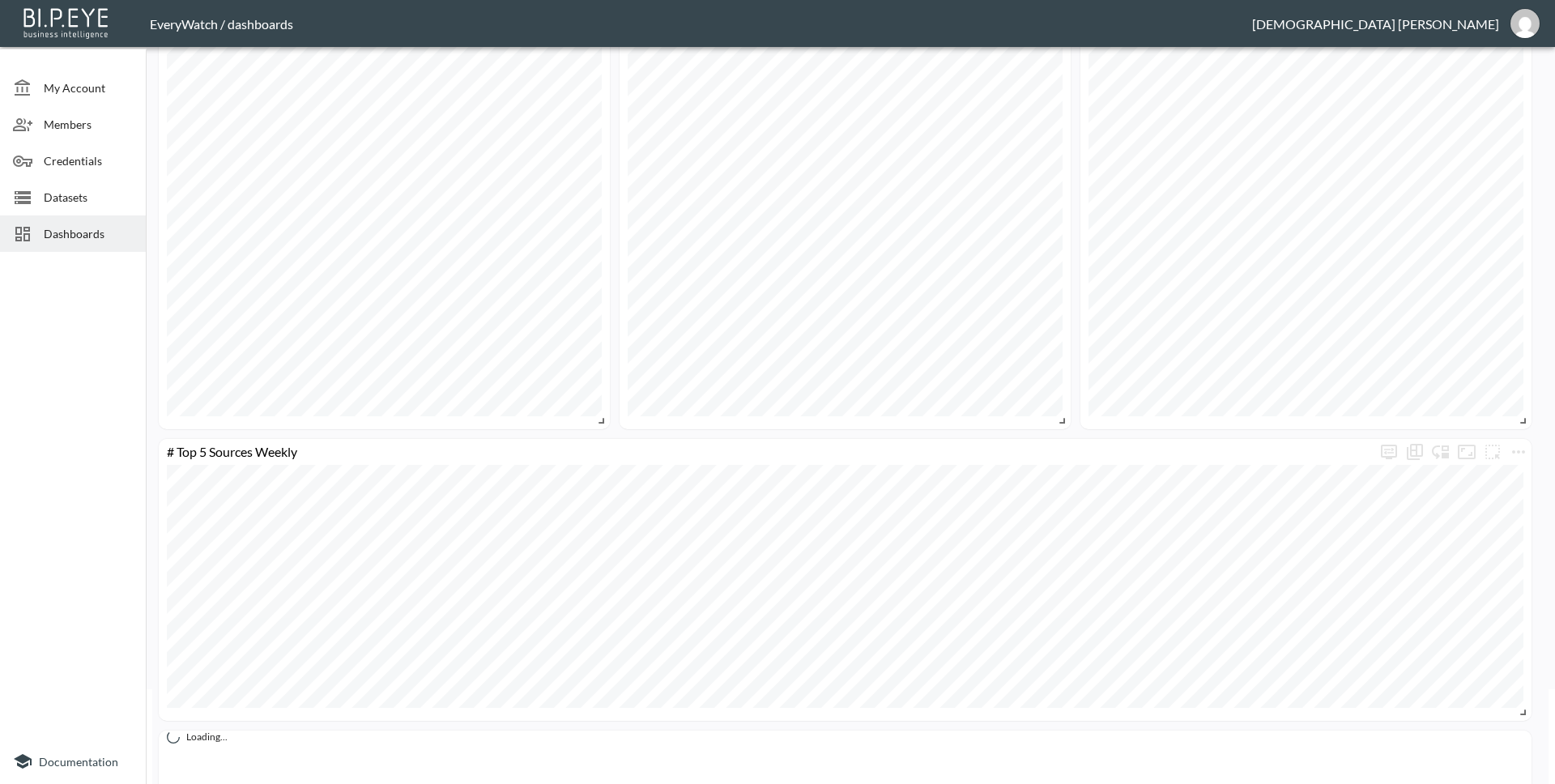
scroll to position [38, 0]
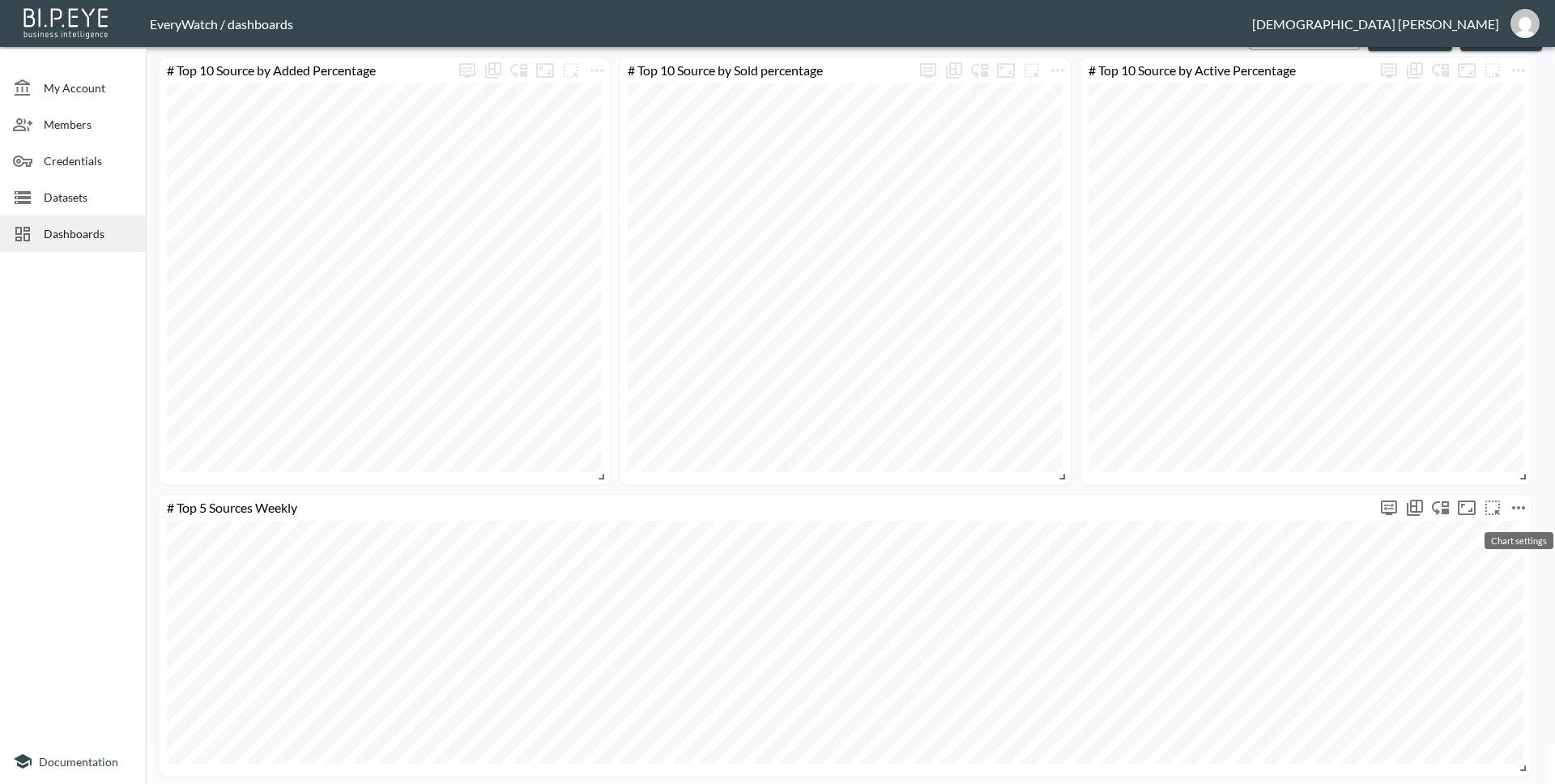
click at [1525, 503] on icon "more" at bounding box center [1518, 507] width 19 height 19
click at [1460, 540] on p "Edit" at bounding box center [1456, 539] width 23 height 19
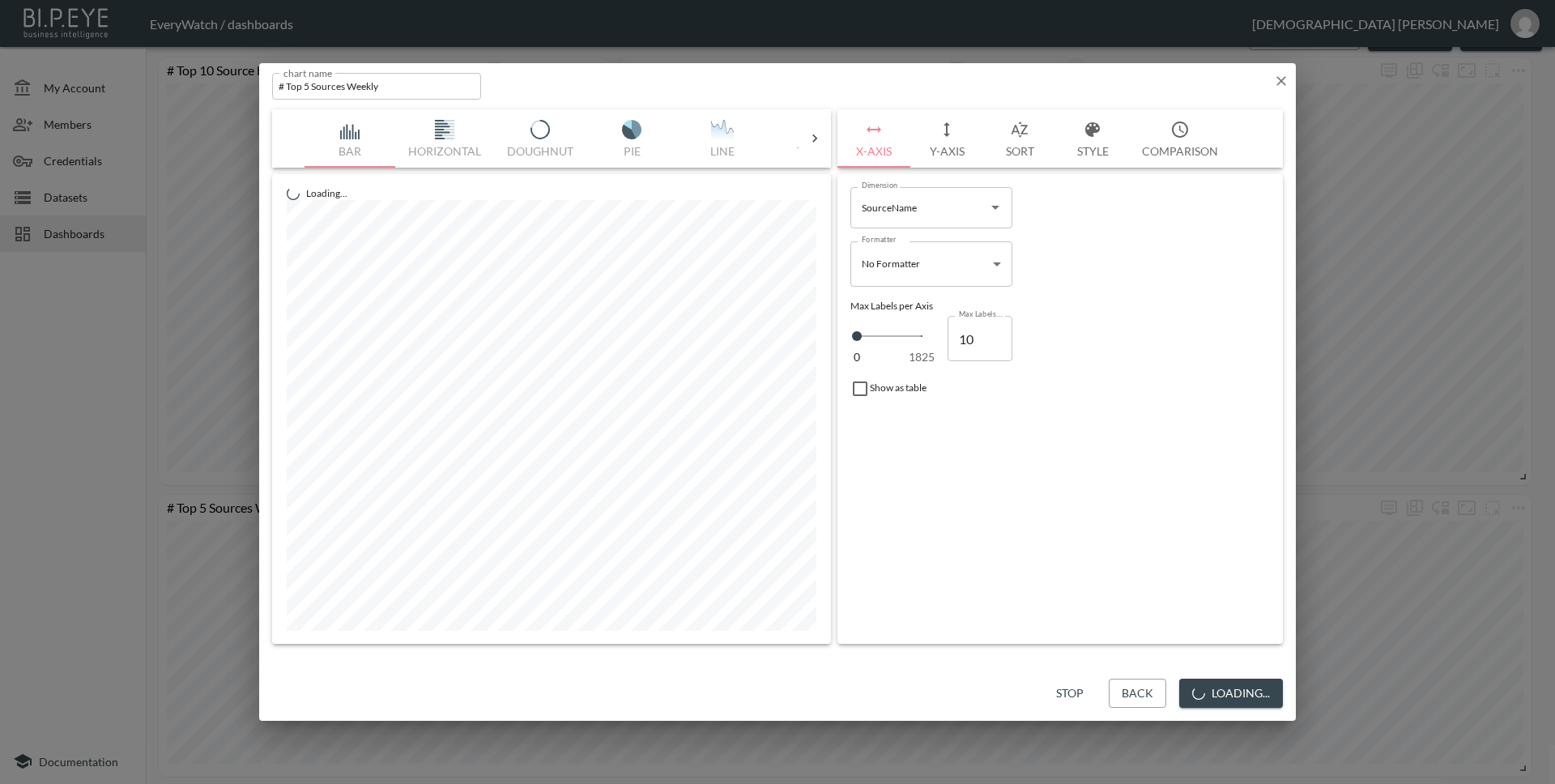
click at [1090, 147] on button "Style" at bounding box center [1093, 138] width 73 height 59
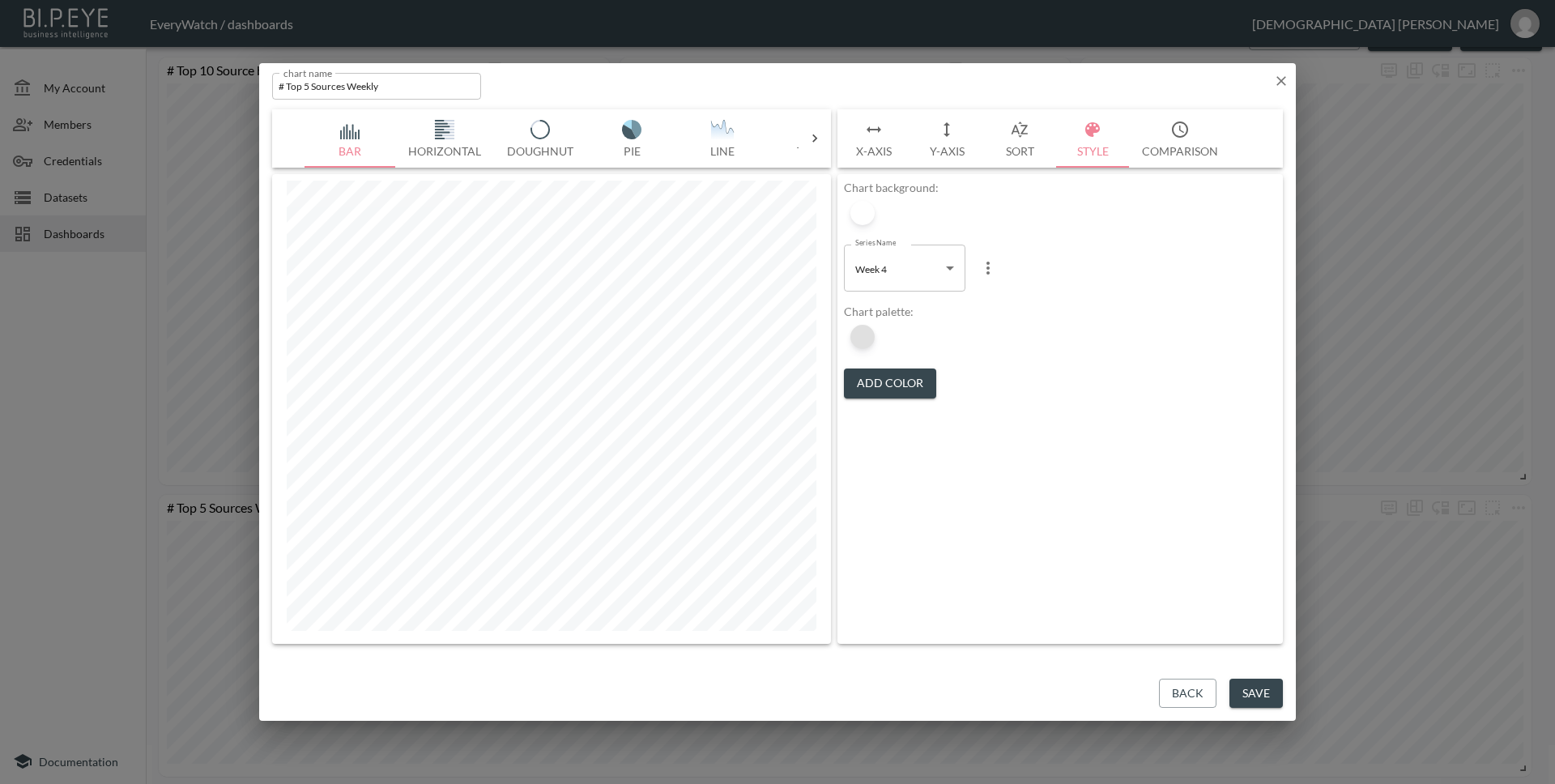
click at [860, 345] on div at bounding box center [862, 336] width 24 height 24
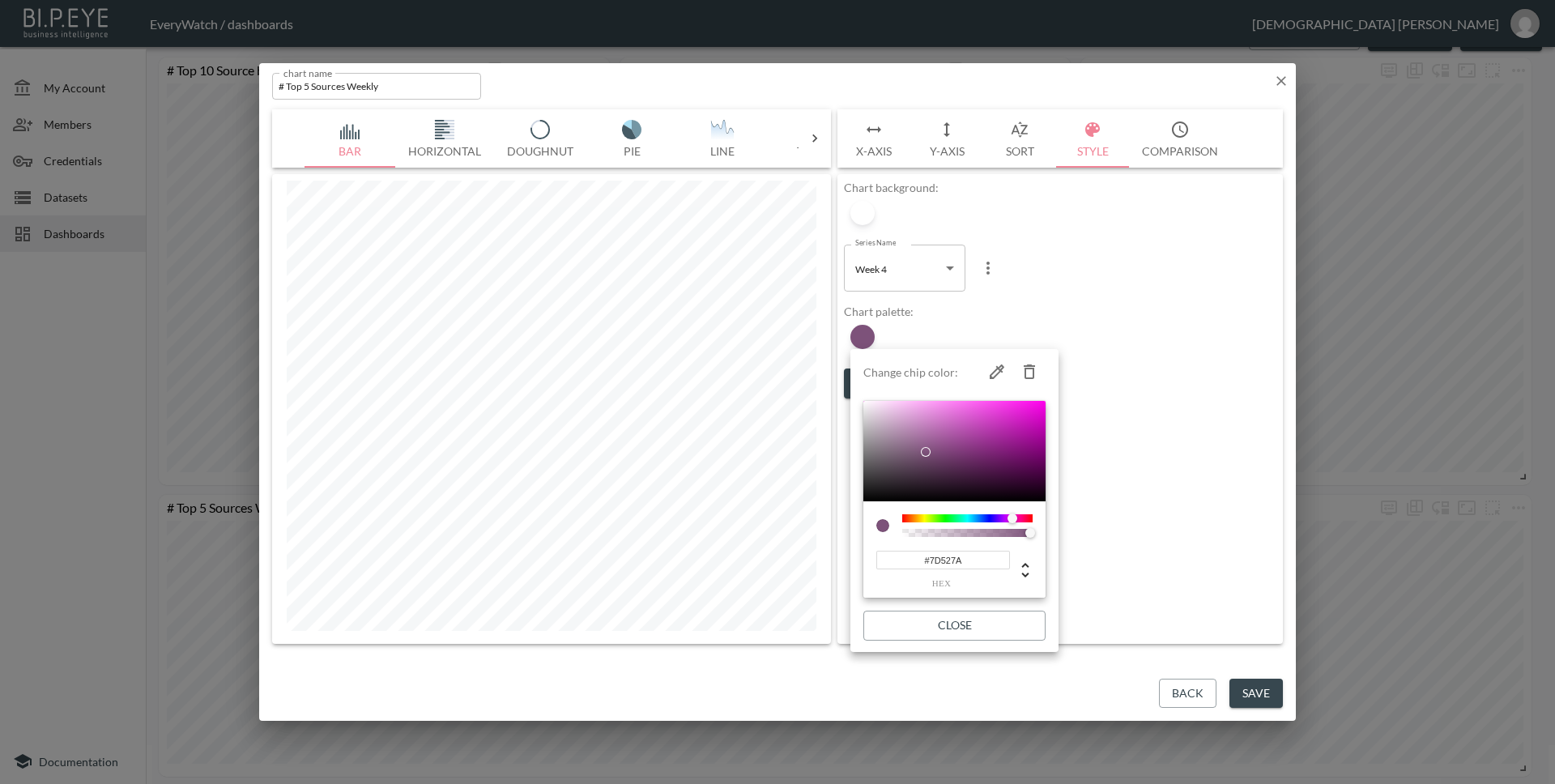
click at [913, 275] on div at bounding box center [778, 392] width 1555 height 784
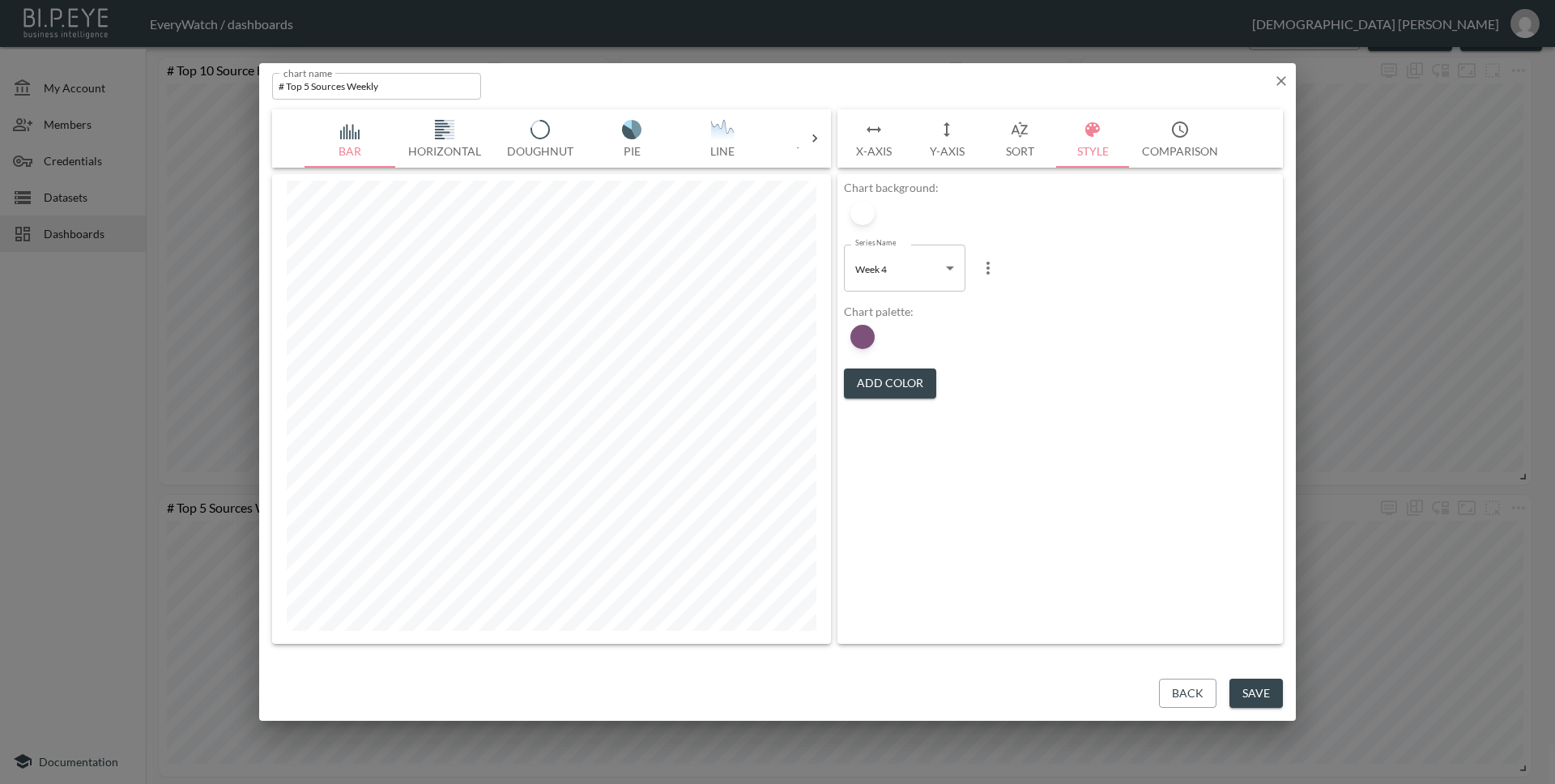
click at [924, 269] on body "BI.P.EYE, Interactive Analytics Dashboards - app EveryWatch / dashboards [PERSO…" at bounding box center [778, 392] width 1555 height 784
click at [895, 317] on li "Week 1" at bounding box center [904, 309] width 121 height 24
click at [870, 337] on div at bounding box center [862, 336] width 24 height 24
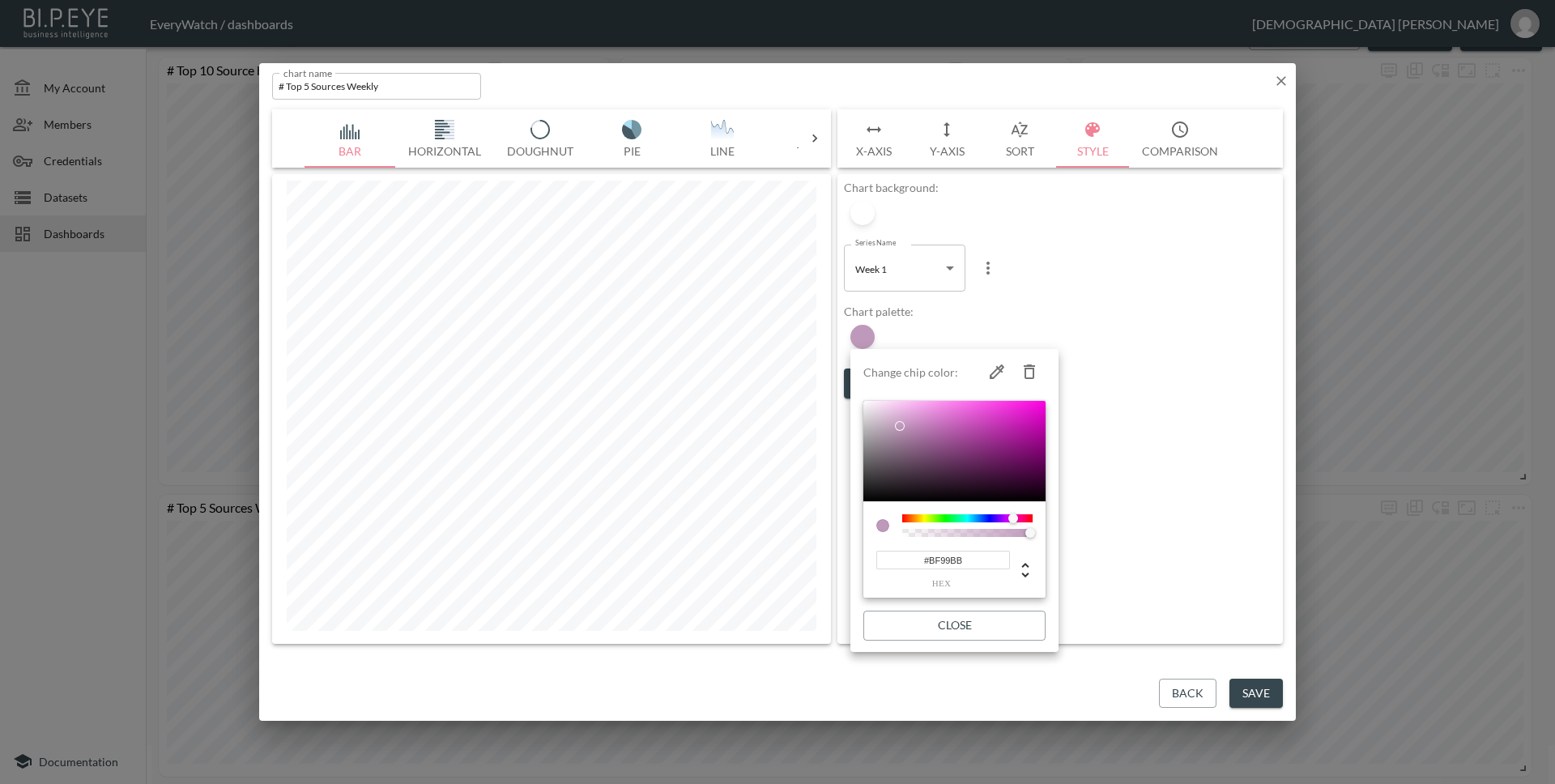
click at [1018, 234] on div at bounding box center [778, 392] width 1555 height 784
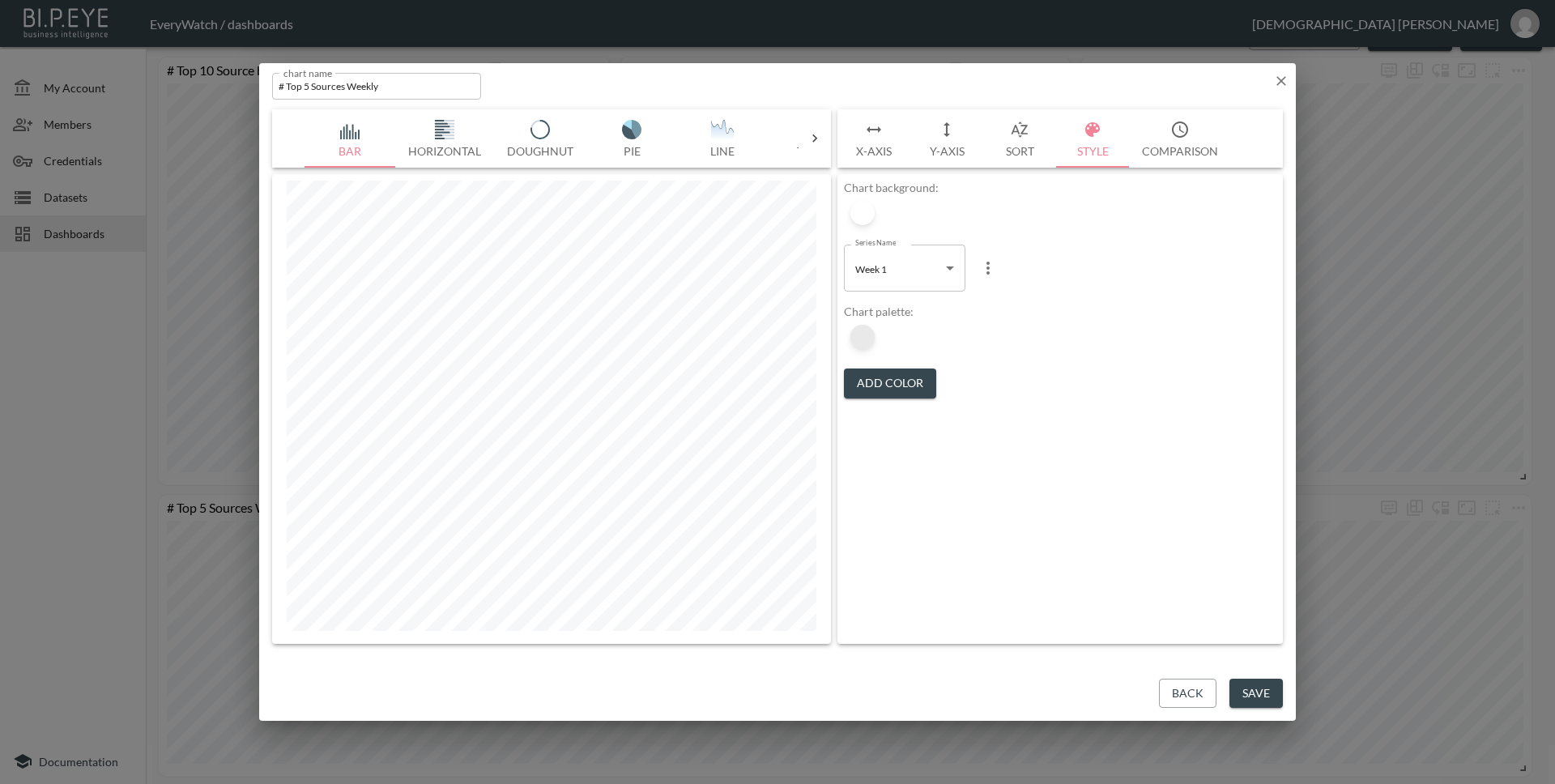
click at [857, 335] on div at bounding box center [862, 336] width 24 height 24
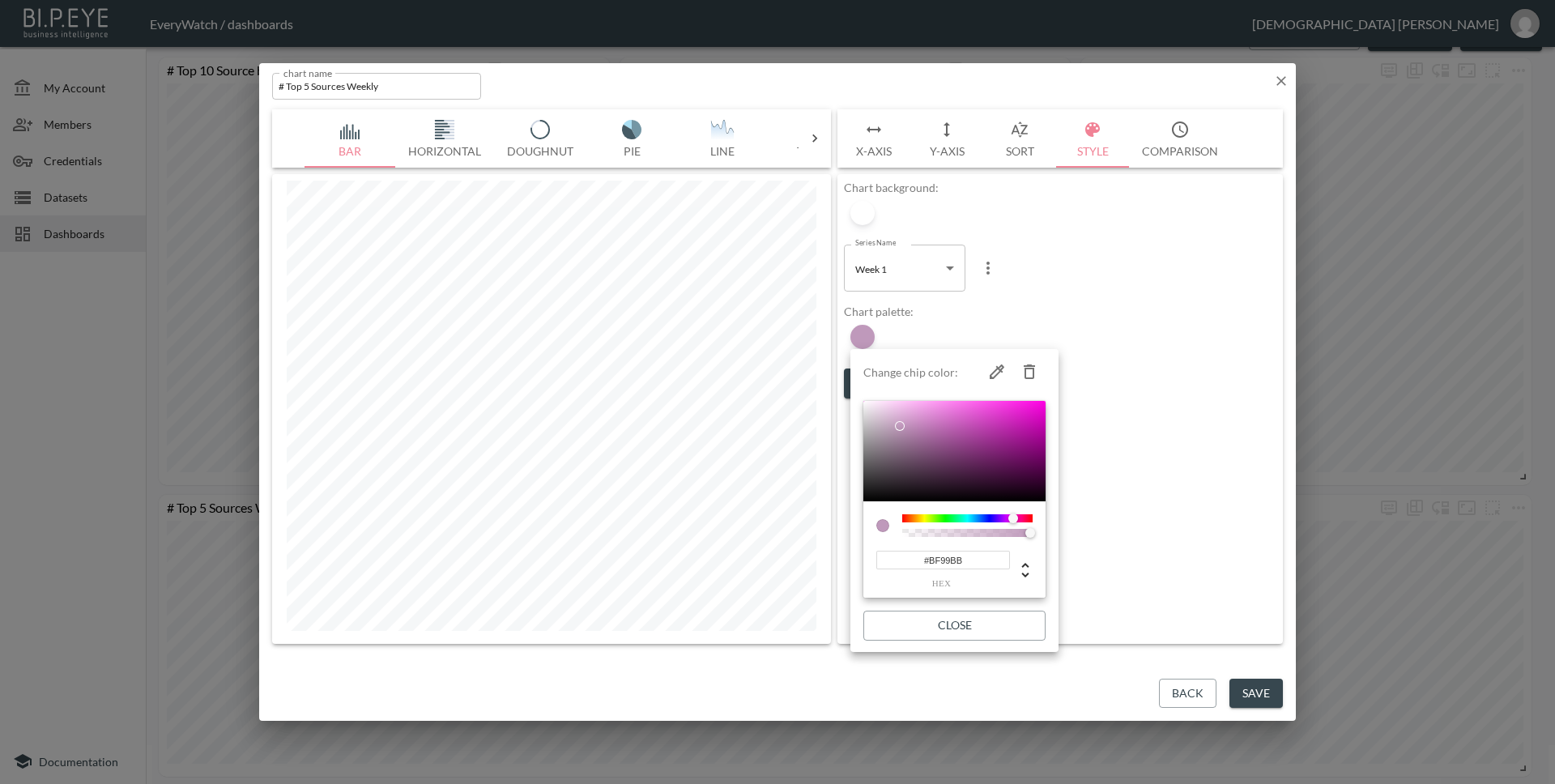
click at [988, 564] on input "#BF99BB" at bounding box center [943, 559] width 134 height 18
paste input "07509C"
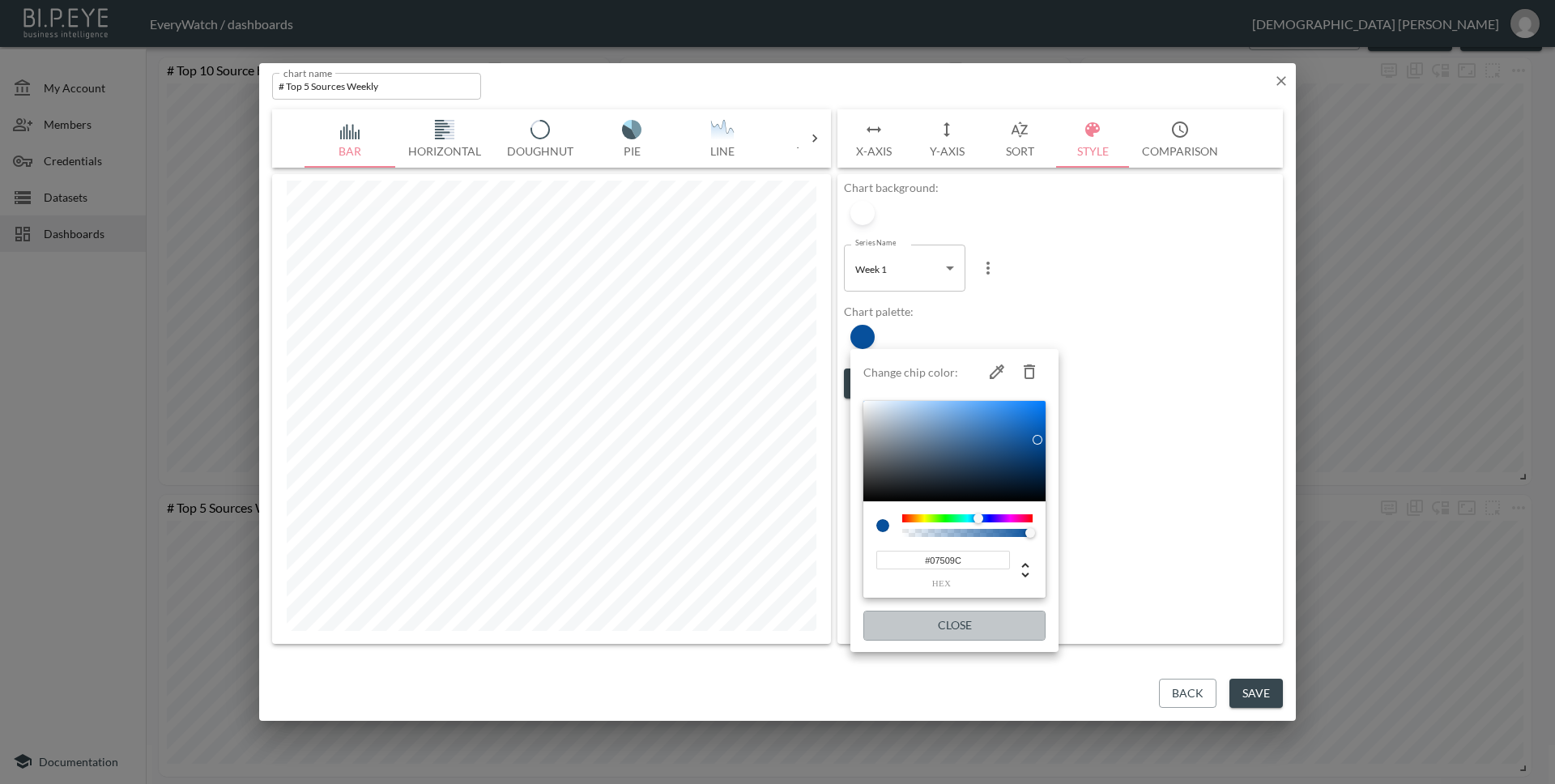
click at [959, 629] on button "Close" at bounding box center [954, 625] width 183 height 30
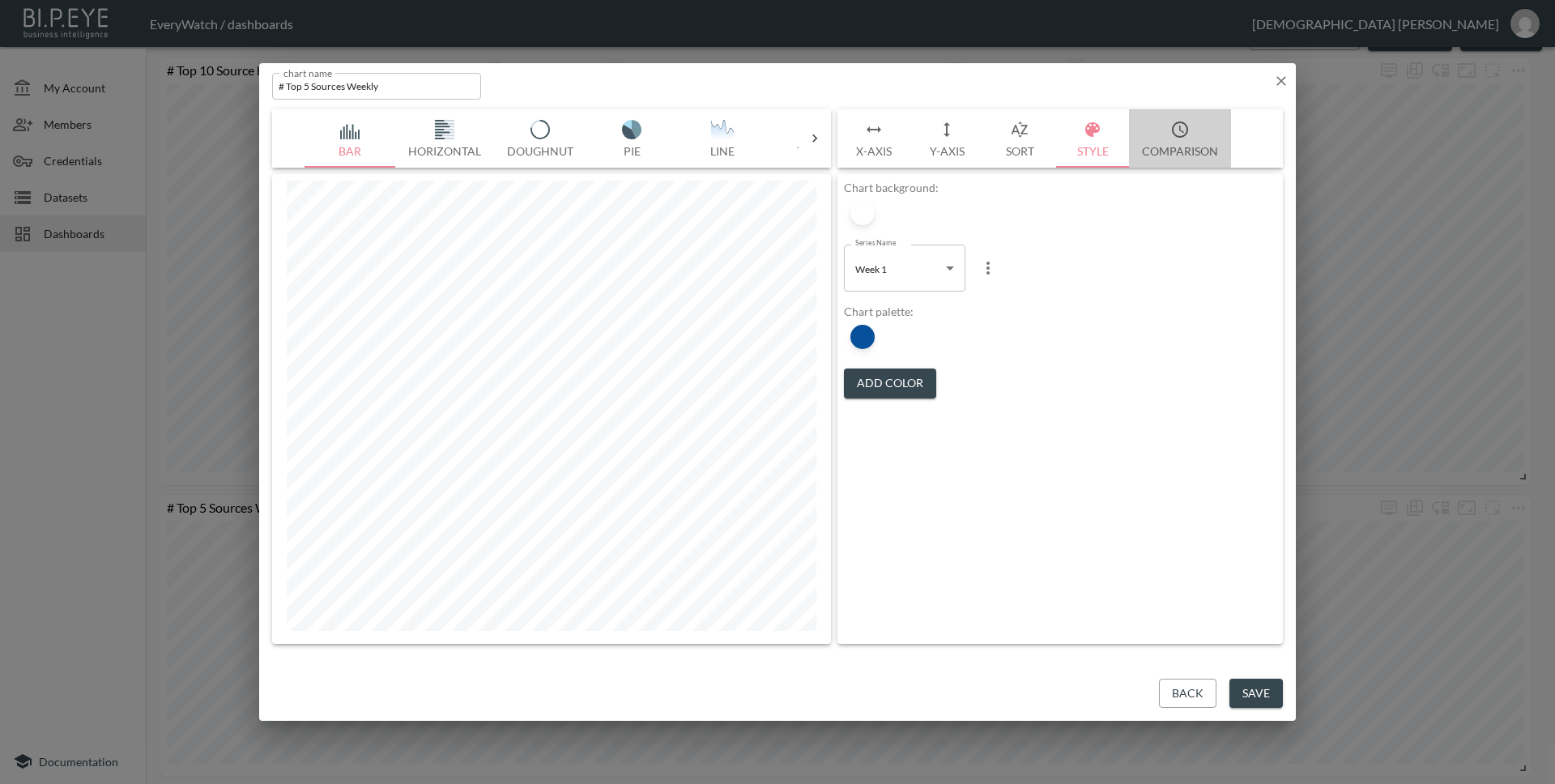
click at [1155, 143] on button "Comparison" at bounding box center [1180, 138] width 102 height 59
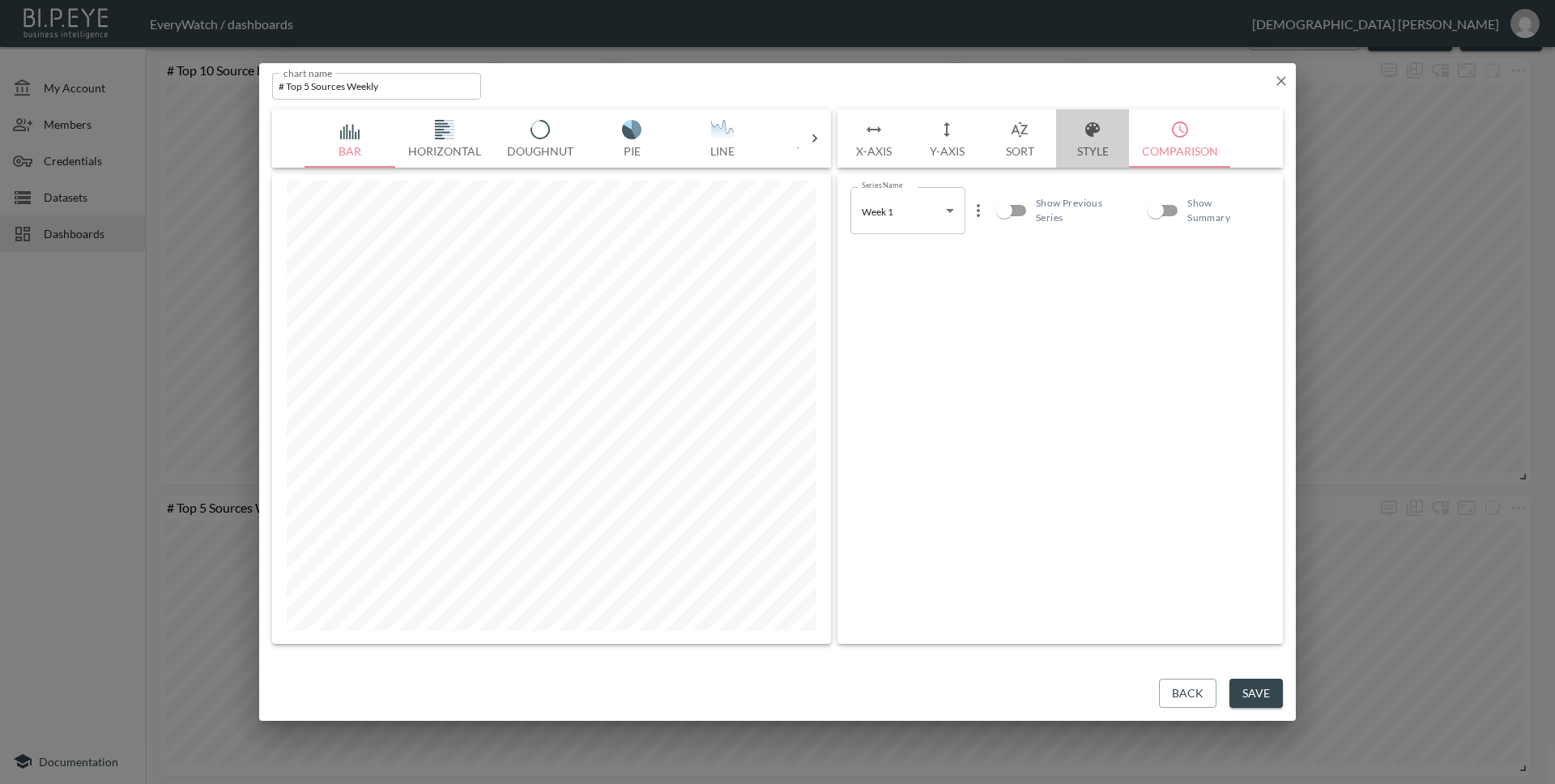
click at [1082, 143] on button "Style" at bounding box center [1093, 138] width 73 height 59
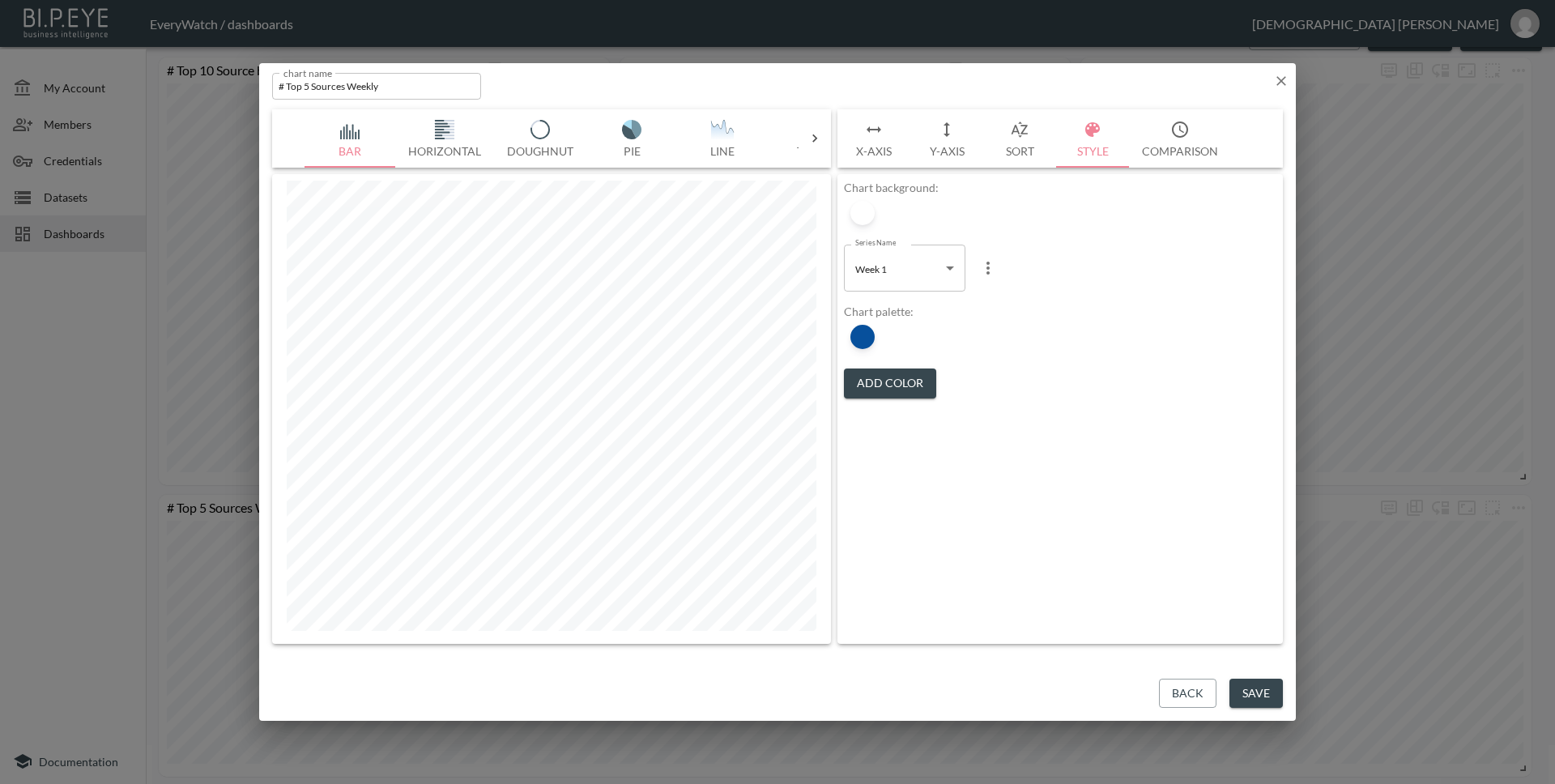
click at [914, 273] on body "BI.P.EYE, Interactive Analytics Dashboards - app EveryWatch / dashboards [PERSO…" at bounding box center [778, 392] width 1555 height 784
click at [987, 267] on div at bounding box center [778, 392] width 1555 height 784
click at [990, 267] on icon "more" at bounding box center [988, 268] width 19 height 19
click at [1162, 240] on div at bounding box center [778, 392] width 1555 height 784
click at [918, 270] on body "BI.P.EYE, Interactive Analytics Dashboards - app EveryWatch / dashboards [PERSO…" at bounding box center [778, 392] width 1555 height 784
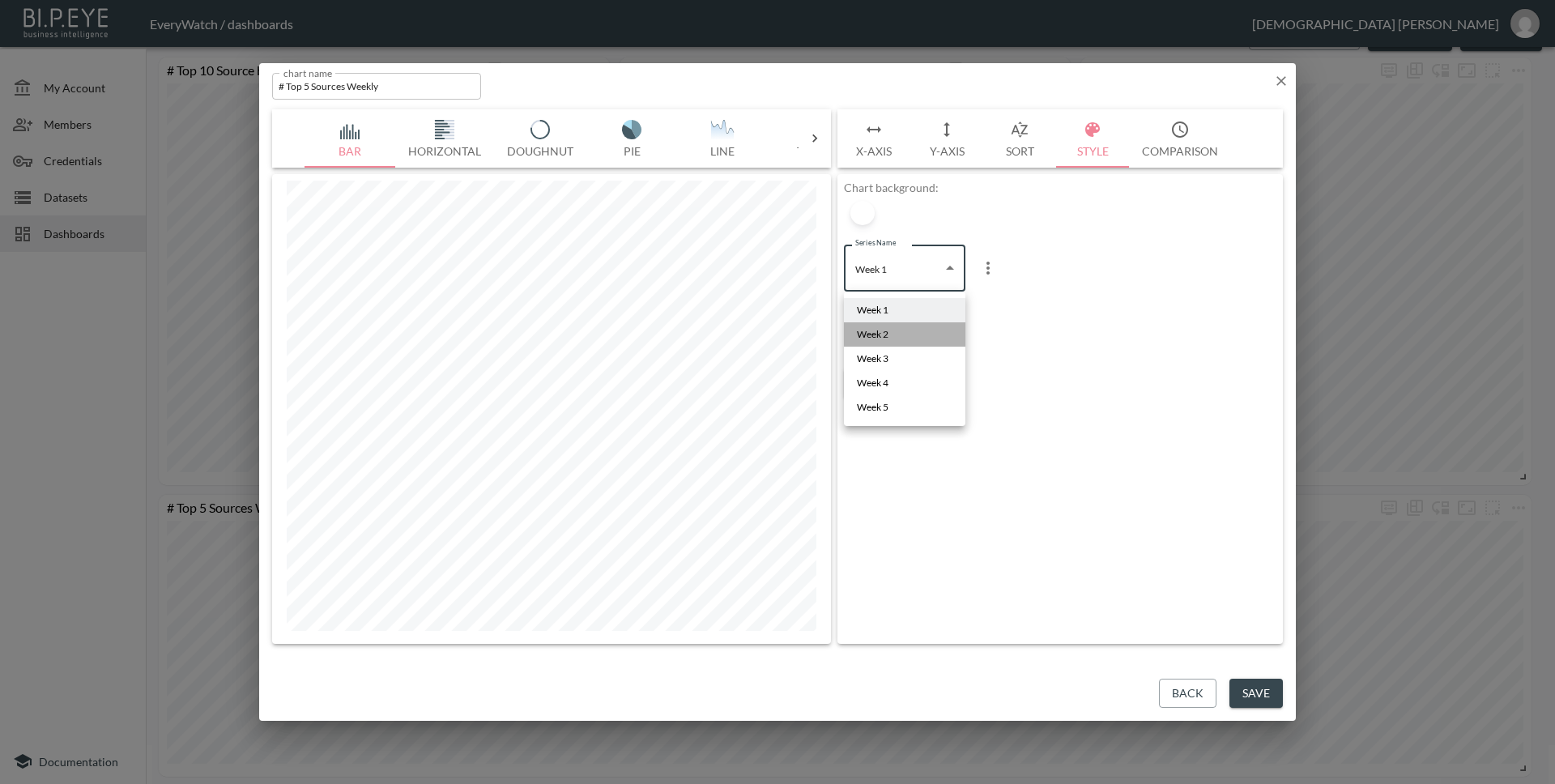
click at [925, 331] on li "Week 2" at bounding box center [904, 333] width 121 height 24
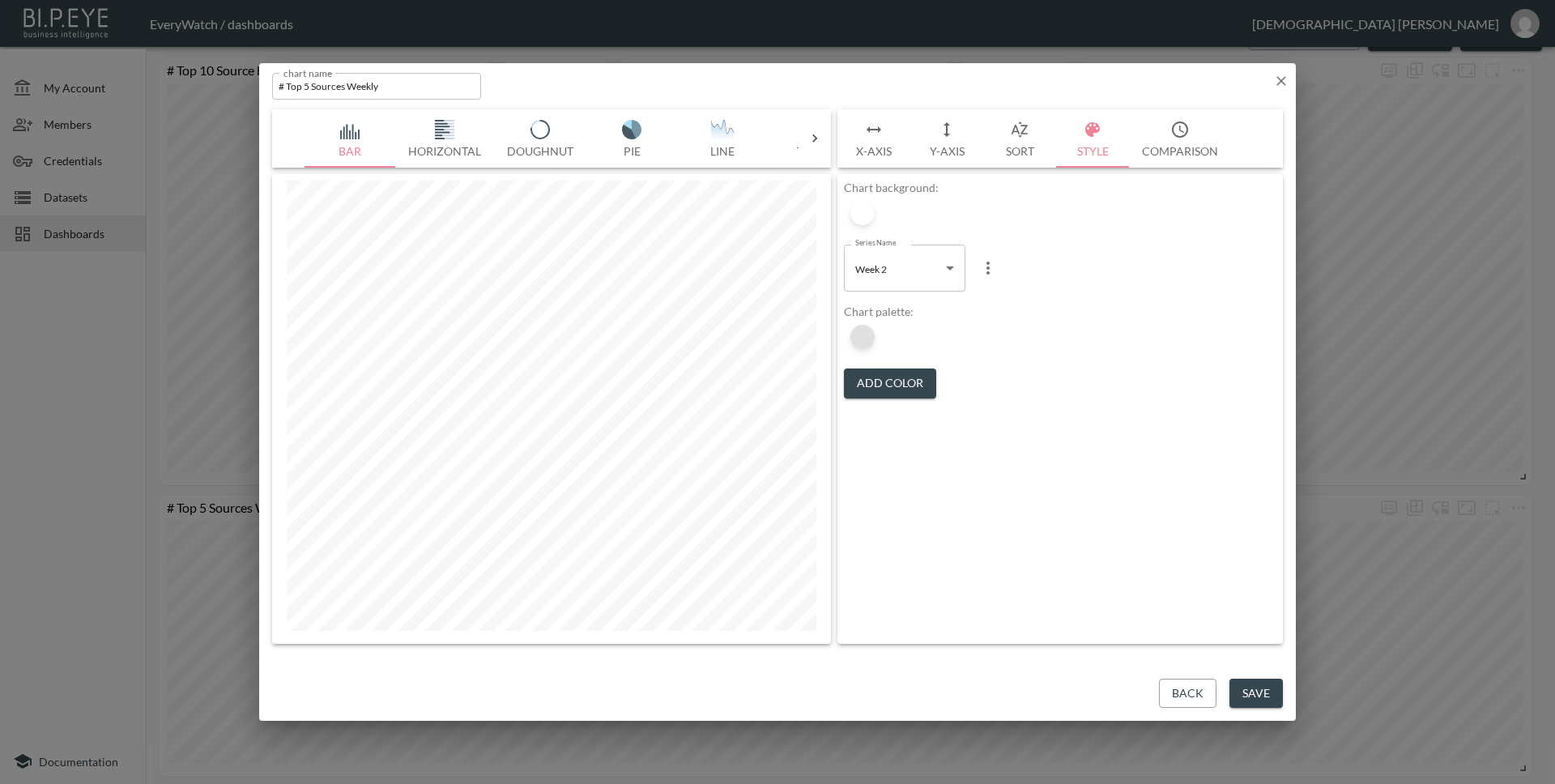
click at [862, 338] on div at bounding box center [862, 336] width 24 height 24
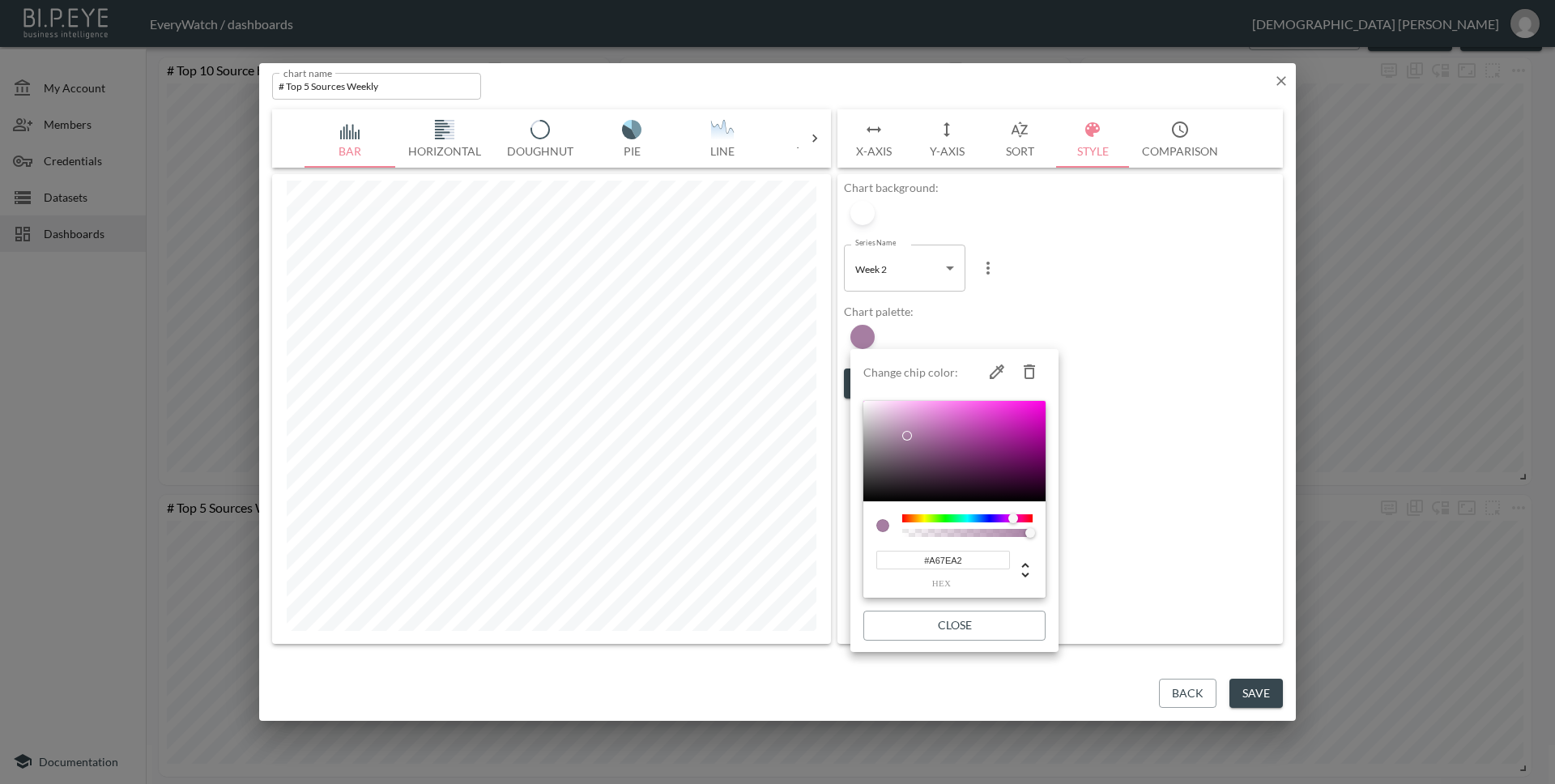
click at [981, 563] on input "#A67EA2" at bounding box center [943, 559] width 134 height 18
paste input "07509C"
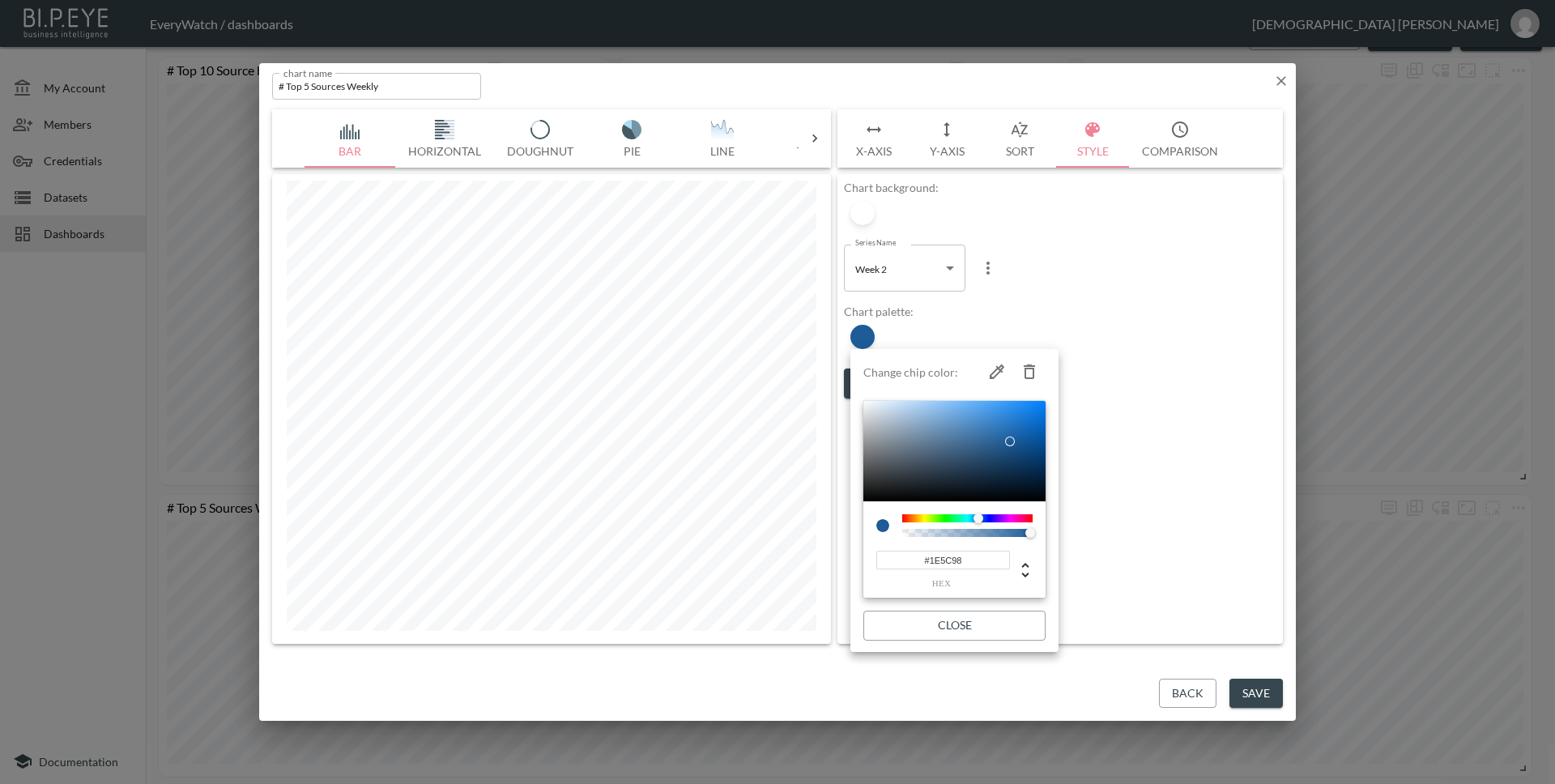
drag, startPoint x: 1038, startPoint y: 440, endPoint x: 1010, endPoint y: 441, distance: 28.0
click at [1010, 441] on div at bounding box center [1010, 441] width 10 height 10
click at [965, 558] on input "#1E5C98" at bounding box center [943, 559] width 134 height 18
click at [964, 558] on input "#1E5C98" at bounding box center [943, 559] width 134 height 18
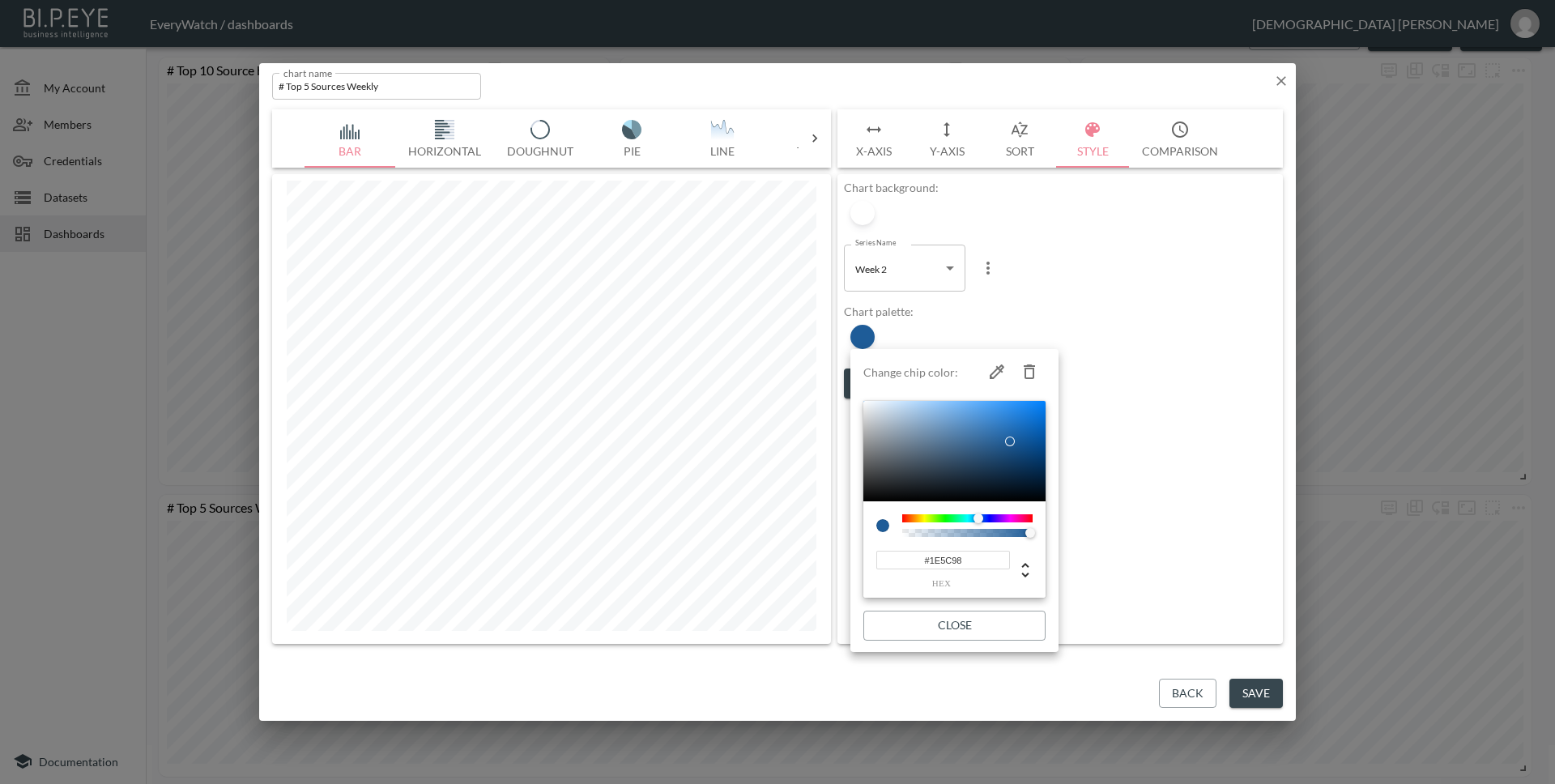
paste input "07509C"
click at [934, 561] on input "#07509C" at bounding box center [943, 559] width 134 height 18
click at [965, 566] on input "#509C" at bounding box center [943, 559] width 134 height 18
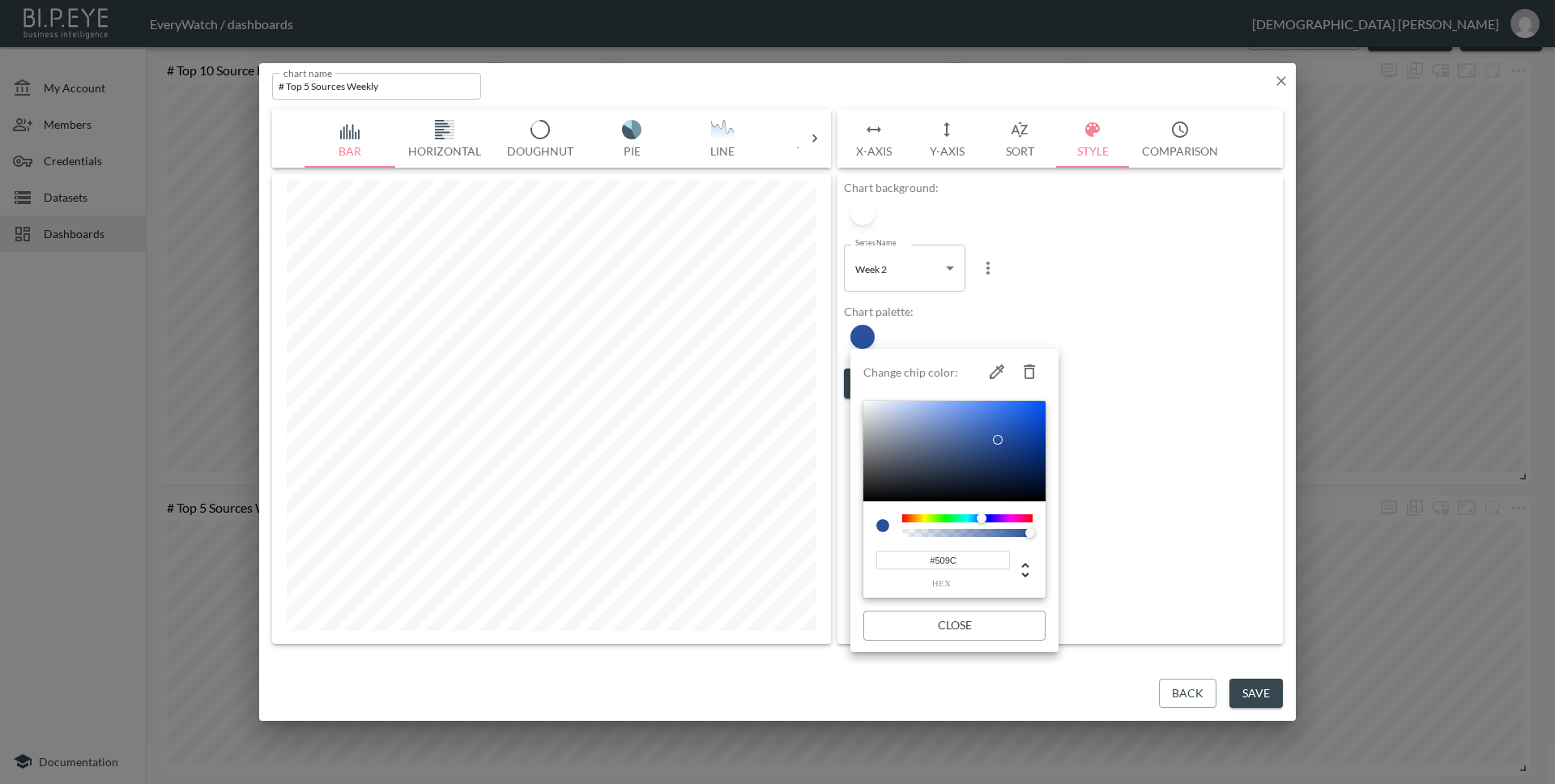
paste input "07"
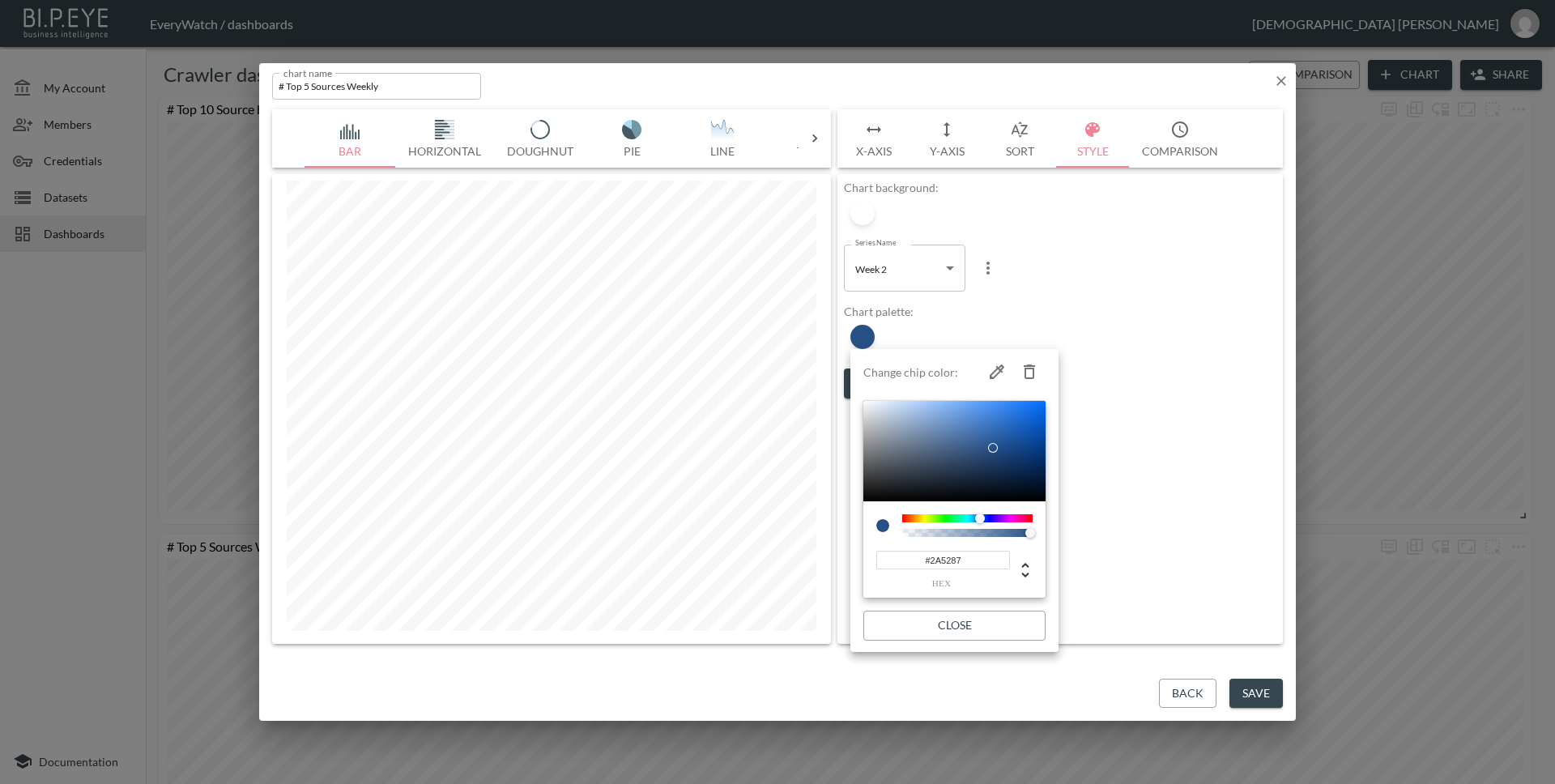
scroll to position [38, 0]
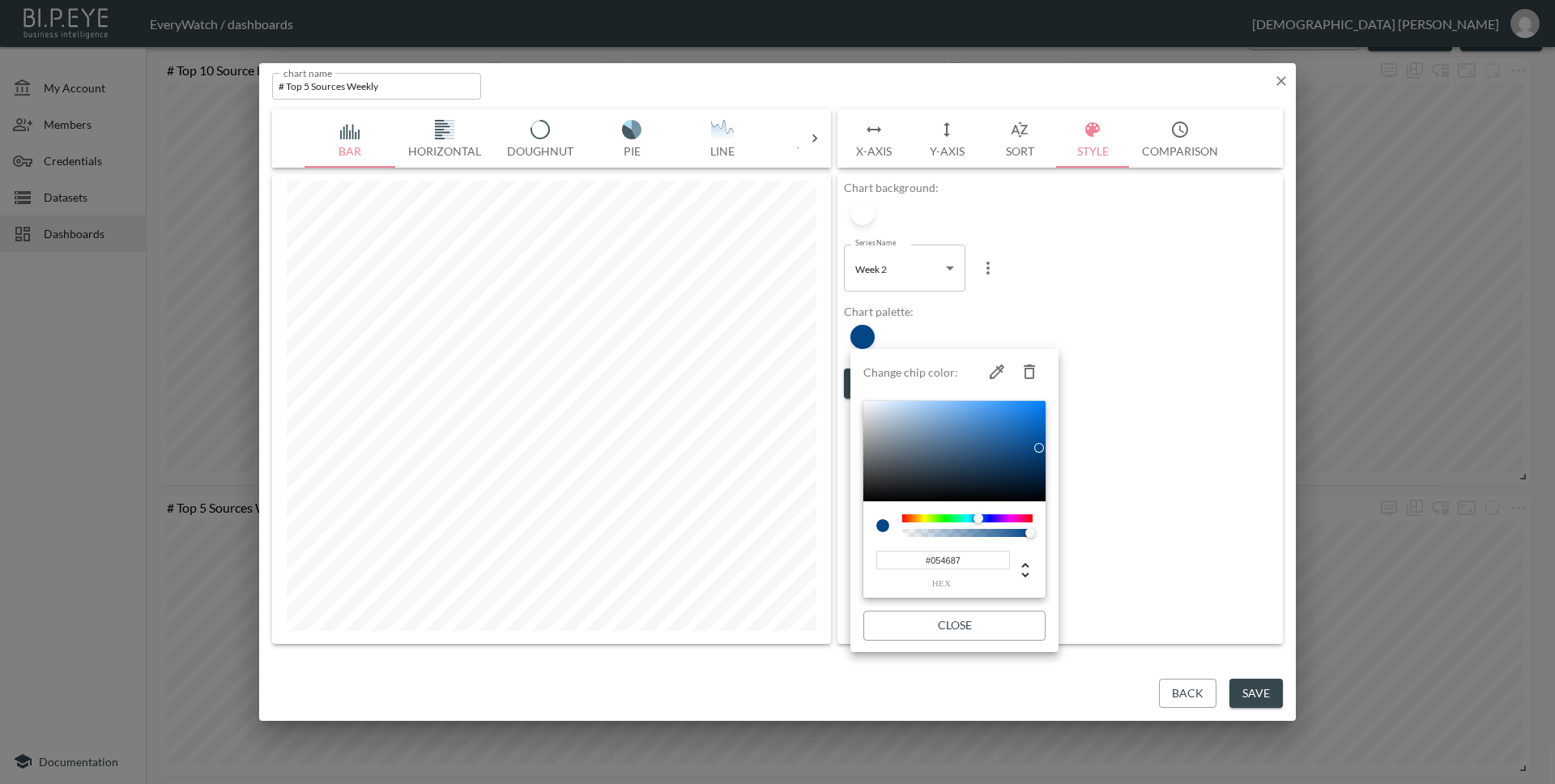
click at [1039, 448] on div at bounding box center [1039, 448] width 10 height 10
click at [985, 561] on input "#054687" at bounding box center [943, 559] width 134 height 18
paste input "7509C"
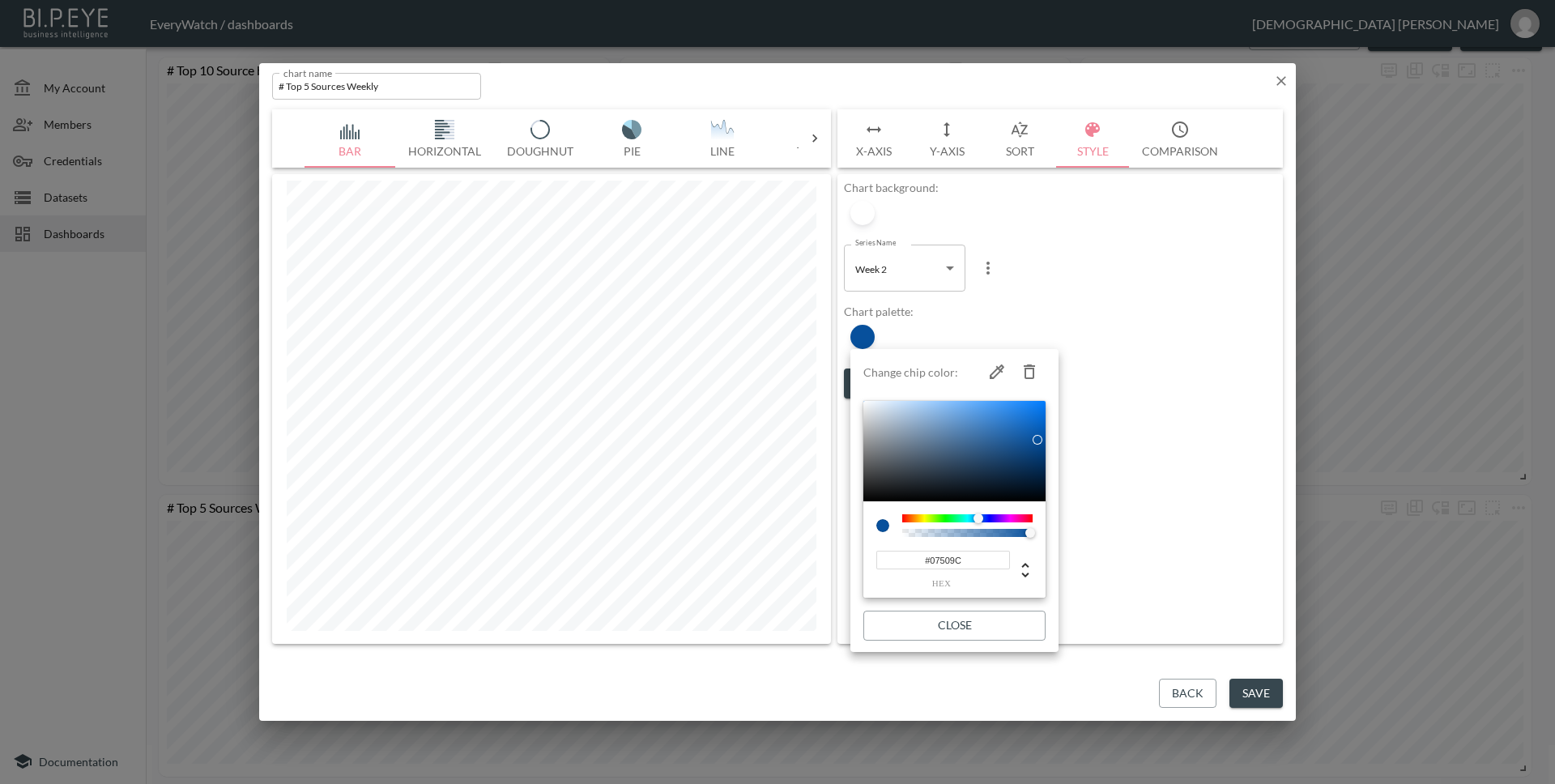
type input "#095FB9"
click at [1037, 429] on div at bounding box center [954, 451] width 183 height 100
click at [989, 624] on button "Close" at bounding box center [954, 625] width 183 height 30
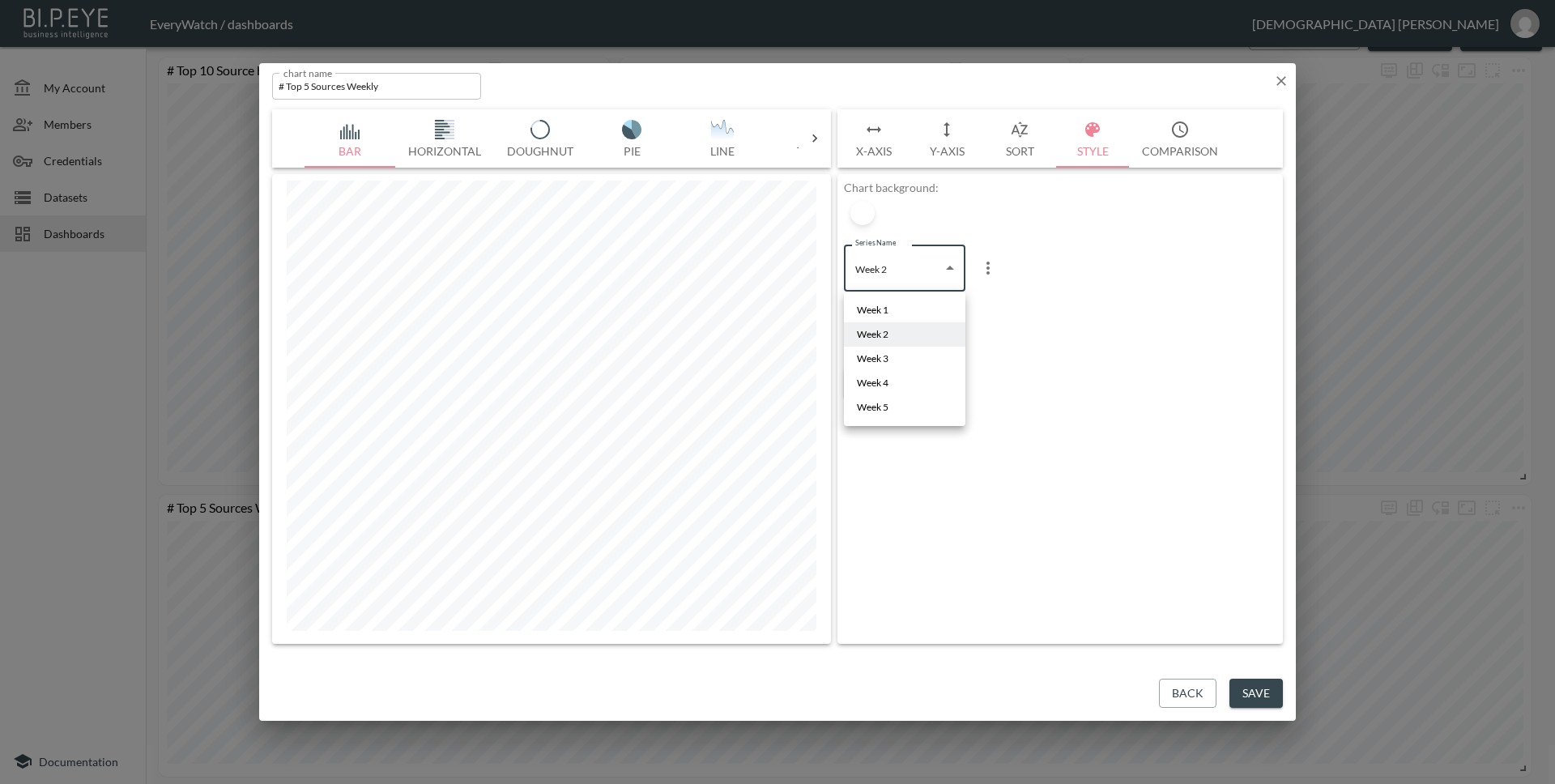
click at [926, 264] on body "BI.P.EYE, Interactive Analytics Dashboards - app EveryWatch / dashboards [PERSO…" at bounding box center [778, 392] width 1555 height 784
click at [908, 362] on li "Week 3" at bounding box center [904, 358] width 121 height 24
type input "5d70e1c5-5a5a-4a91-b94f-3749e73d3f51"
click at [853, 331] on div at bounding box center [862, 336] width 24 height 24
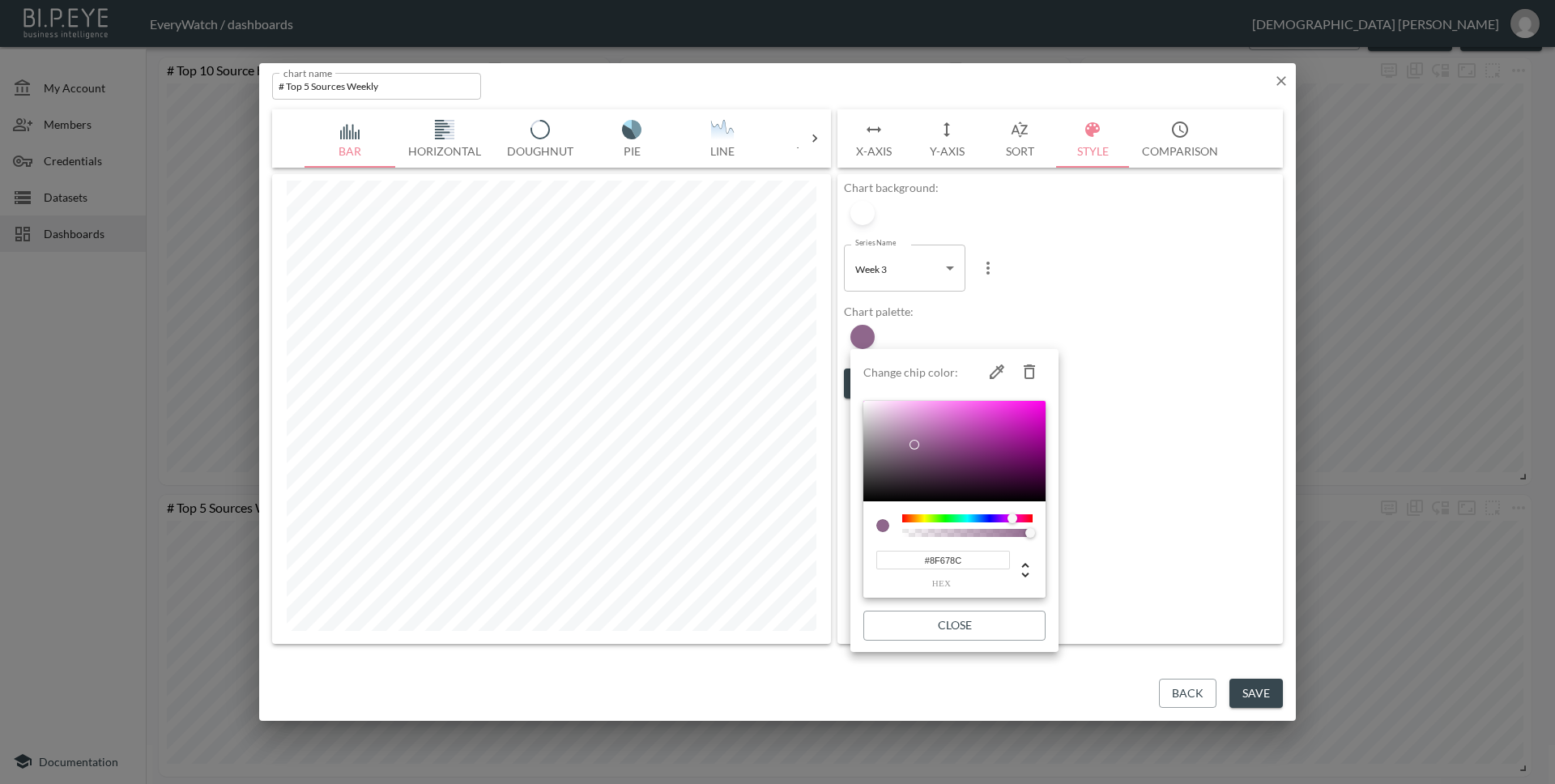
click at [987, 563] on input "#8F678C" at bounding box center [943, 559] width 134 height 18
paste input "07509"
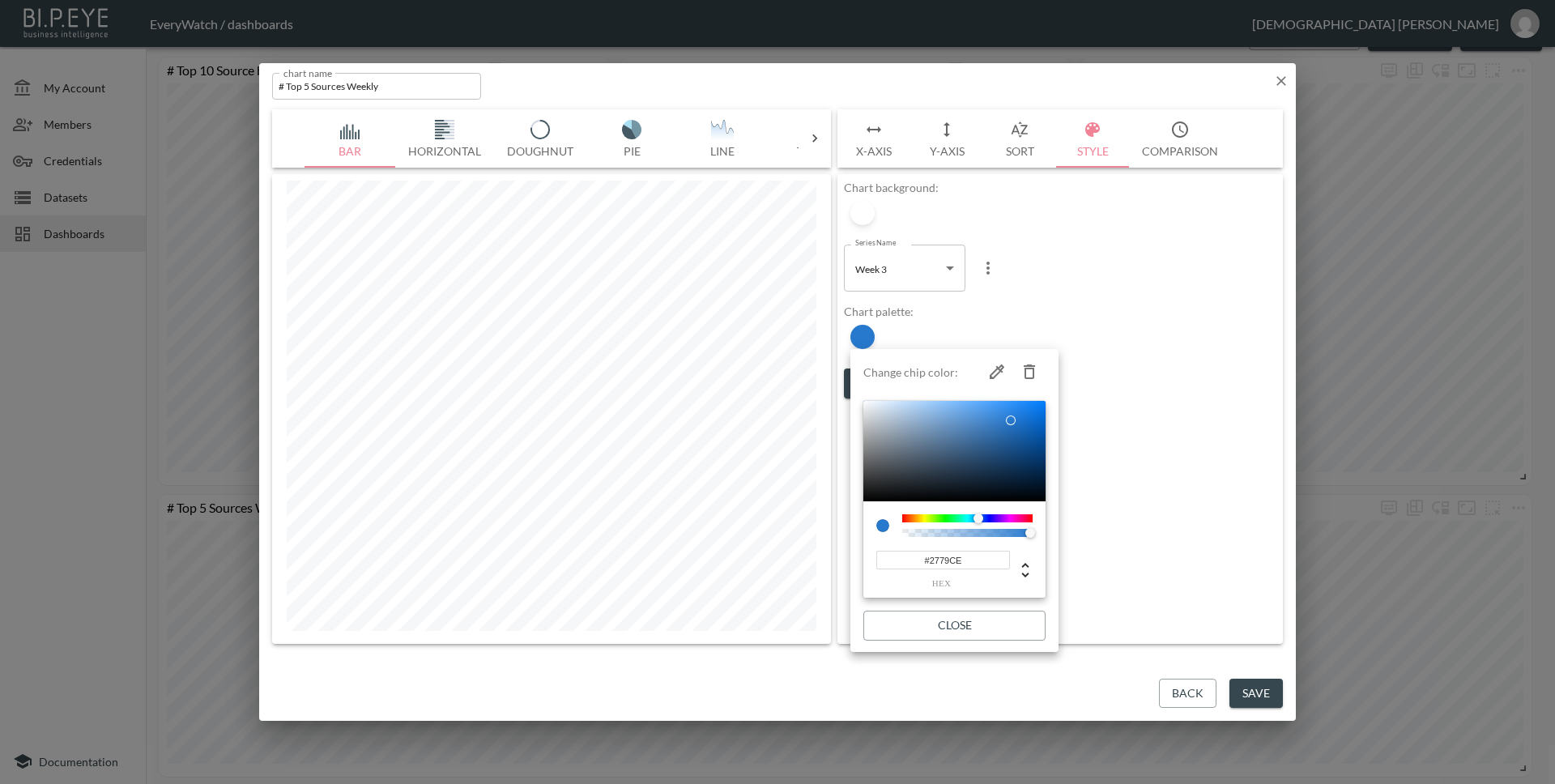
click at [1011, 420] on div at bounding box center [954, 451] width 183 height 100
type input "#2D7DD0"
click at [1005, 419] on div at bounding box center [1010, 420] width 10 height 10
click at [1014, 631] on button "Close" at bounding box center [954, 625] width 183 height 30
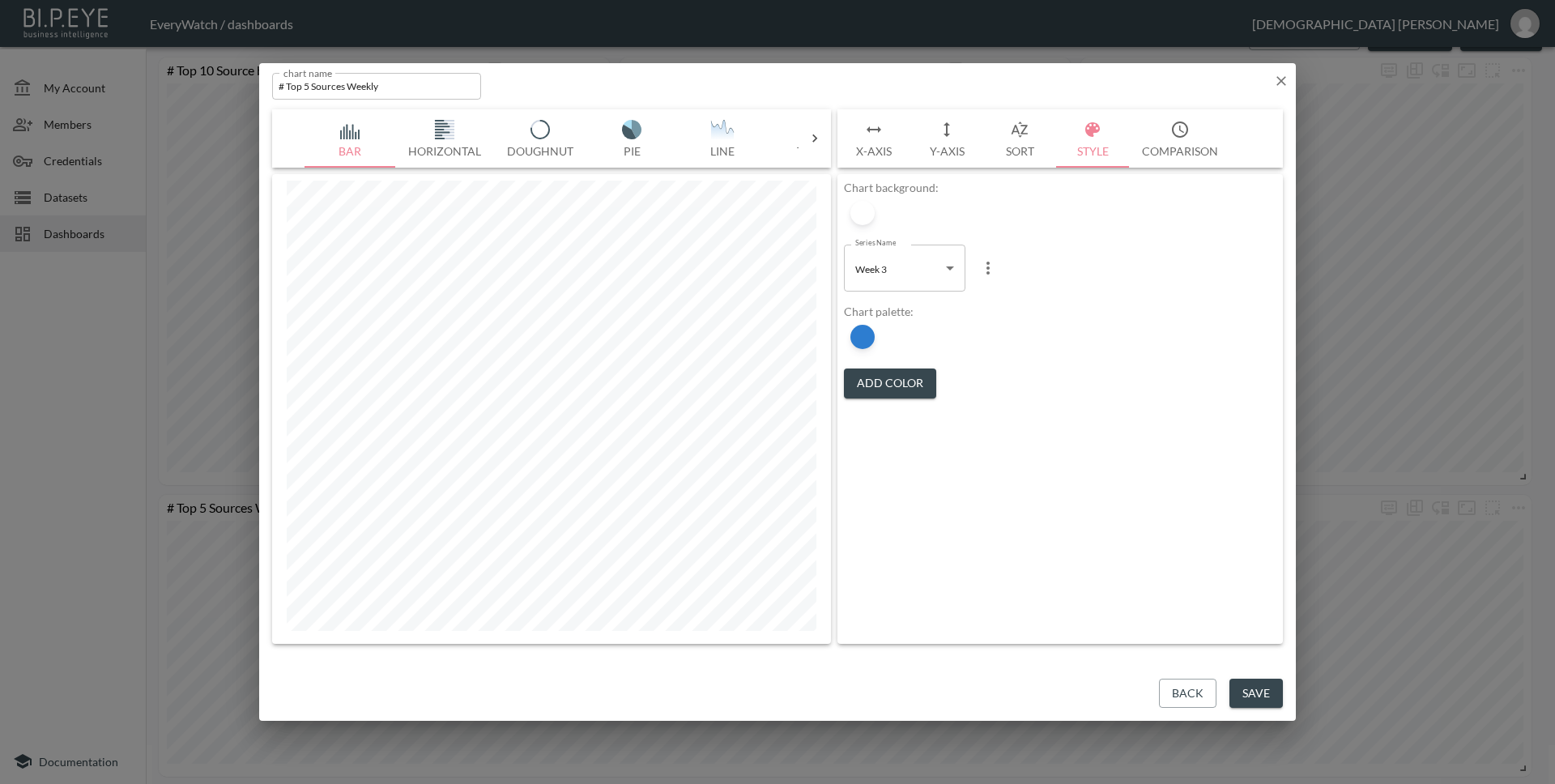
click at [898, 281] on body "BI.P.EYE, Interactive Analytics Dashboards - app EveryWatch / dashboards [PERSO…" at bounding box center [778, 392] width 1555 height 784
click at [908, 381] on li "Week 4" at bounding box center [904, 382] width 121 height 24
type input "bfebfa3f-5da0-453b-9f65-93a0f56f7922"
click at [861, 340] on div at bounding box center [862, 336] width 24 height 24
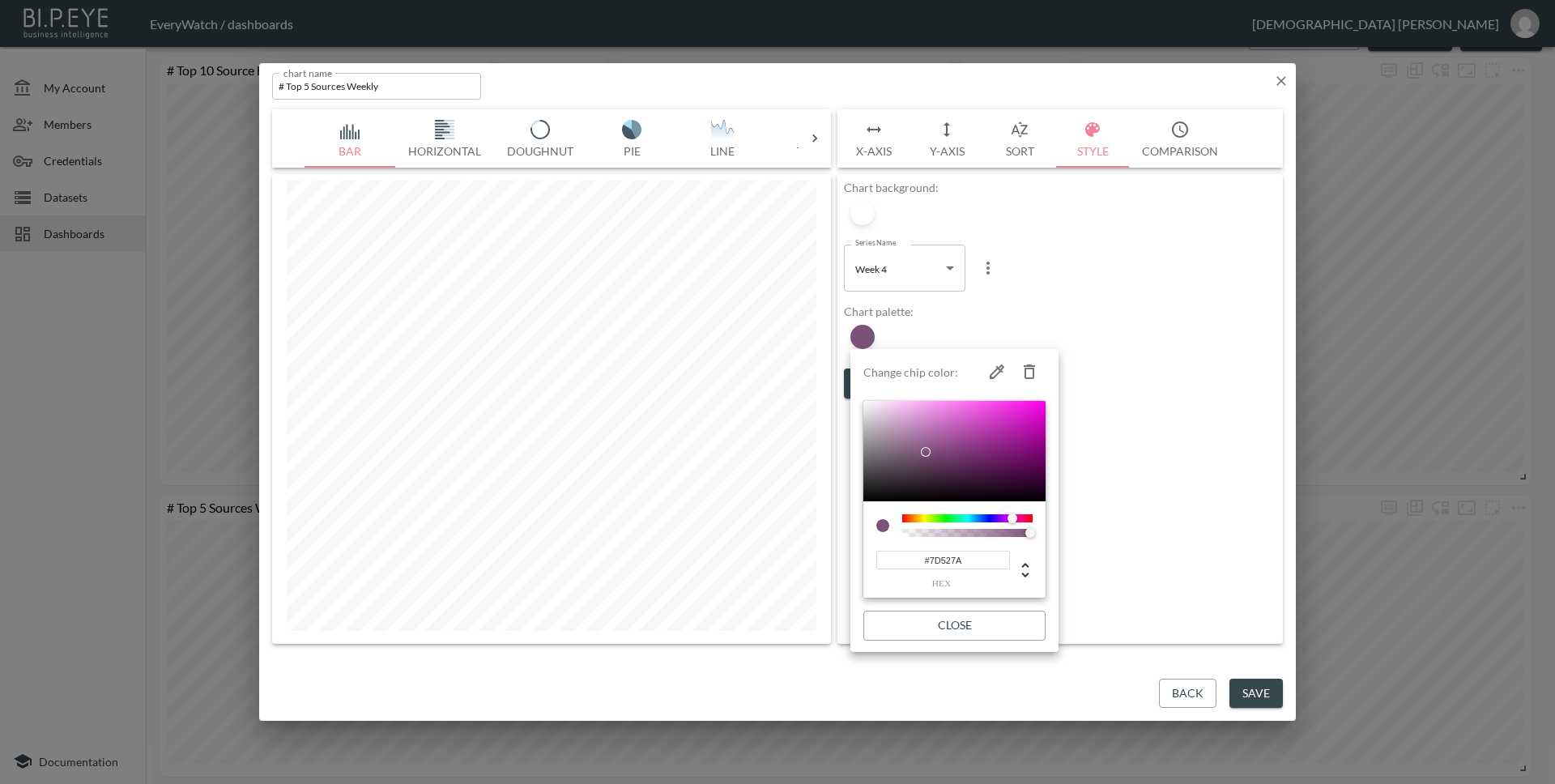
click at [980, 563] on input "#7D527A" at bounding box center [943, 559] width 134 height 18
paste input "07509C"
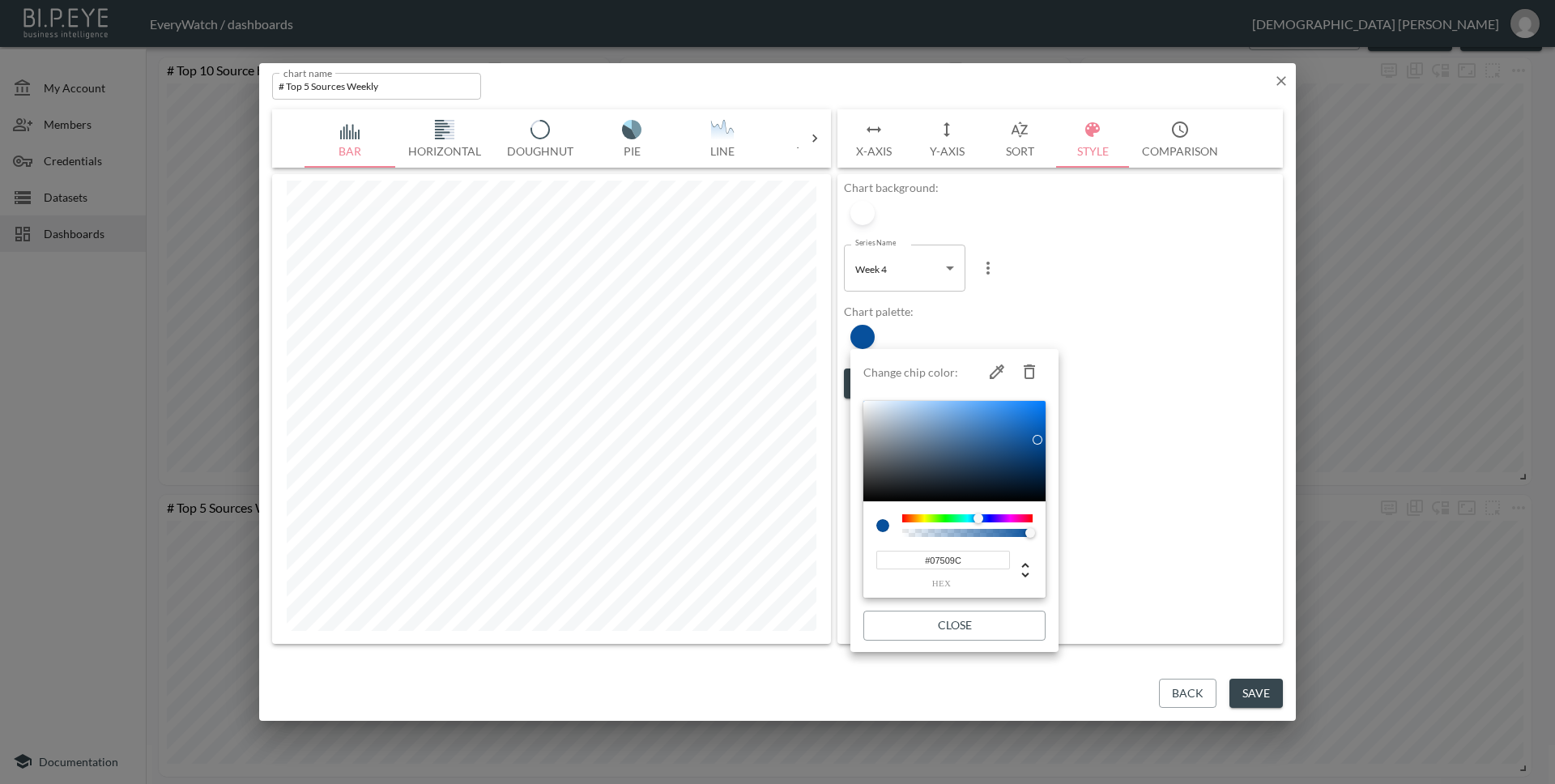
type input "#5B9EE4"
click at [973, 411] on div at bounding box center [954, 451] width 183 height 100
click at [1016, 624] on button "Close" at bounding box center [954, 625] width 183 height 30
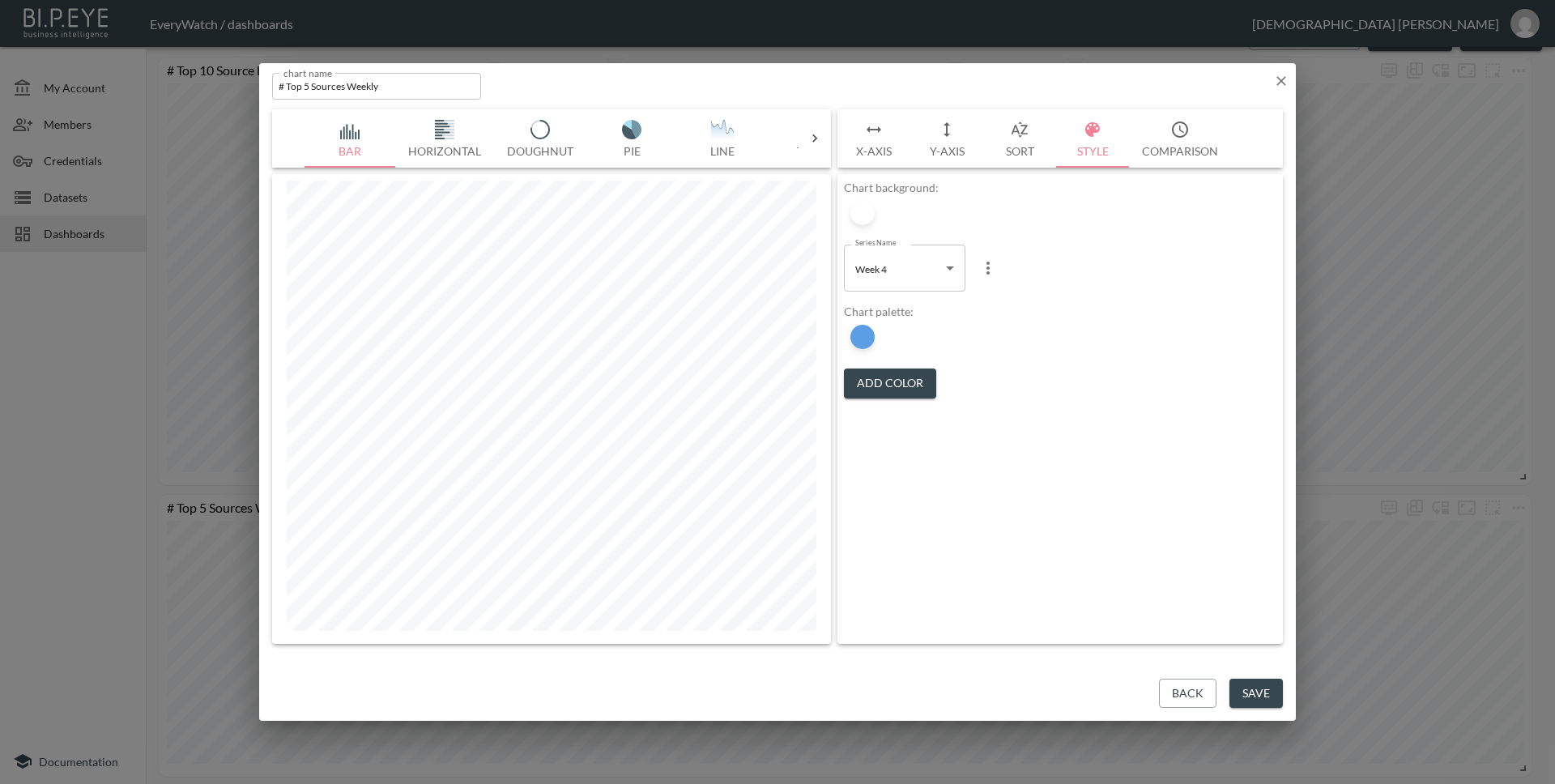
click at [894, 275] on body "BI.P.EYE, Interactive Analytics Dashboards - app EveryWatch / dashboards [PERSO…" at bounding box center [778, 392] width 1555 height 784
click at [914, 403] on li "Week 5" at bounding box center [904, 406] width 121 height 24
type input "5deffd6b-5099-4d8c-920b-f7a2ad140166"
click at [869, 337] on div at bounding box center [862, 336] width 24 height 24
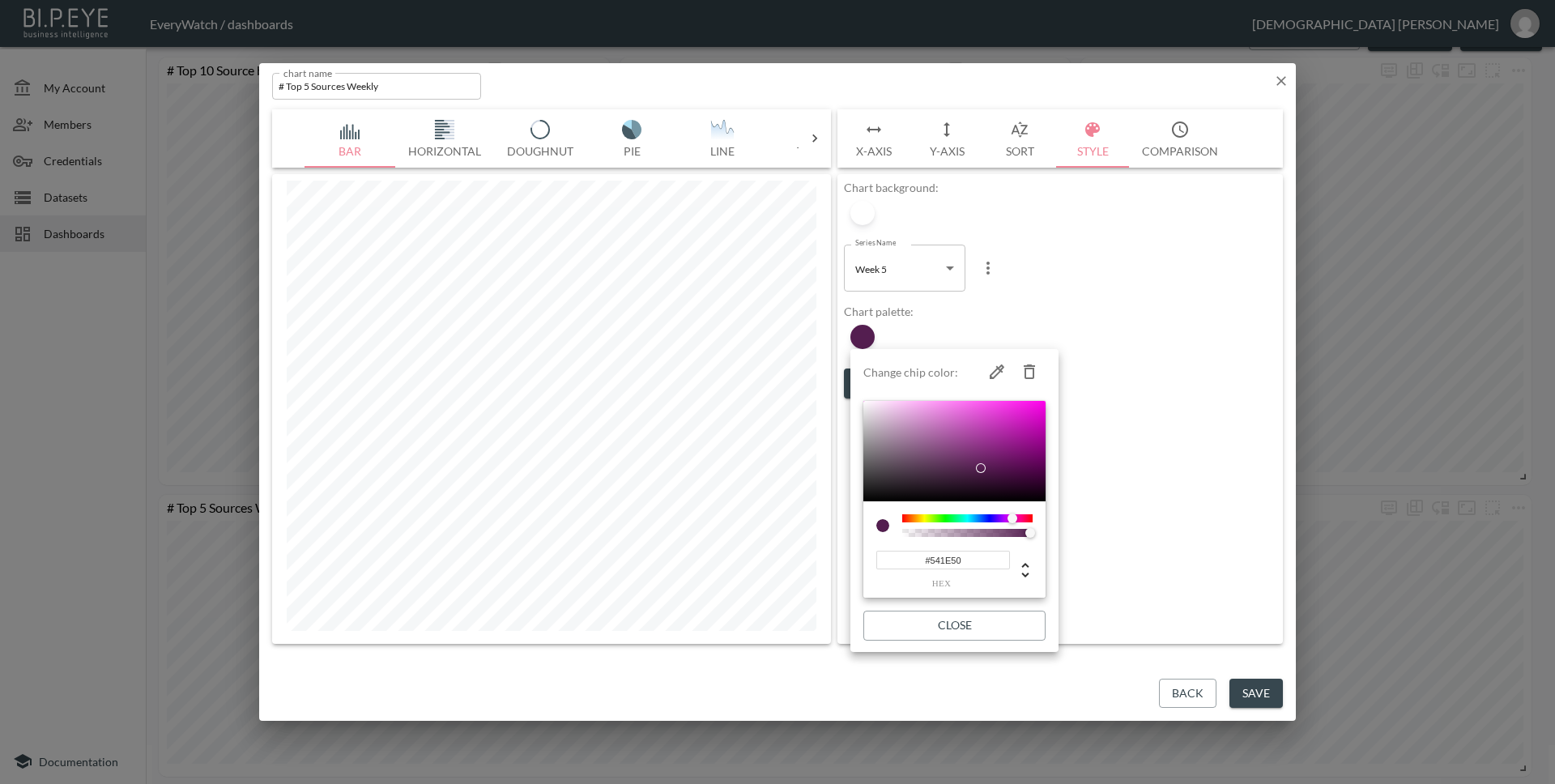
click at [999, 561] on input "#541E50" at bounding box center [943, 559] width 134 height 18
paste input "07509C"
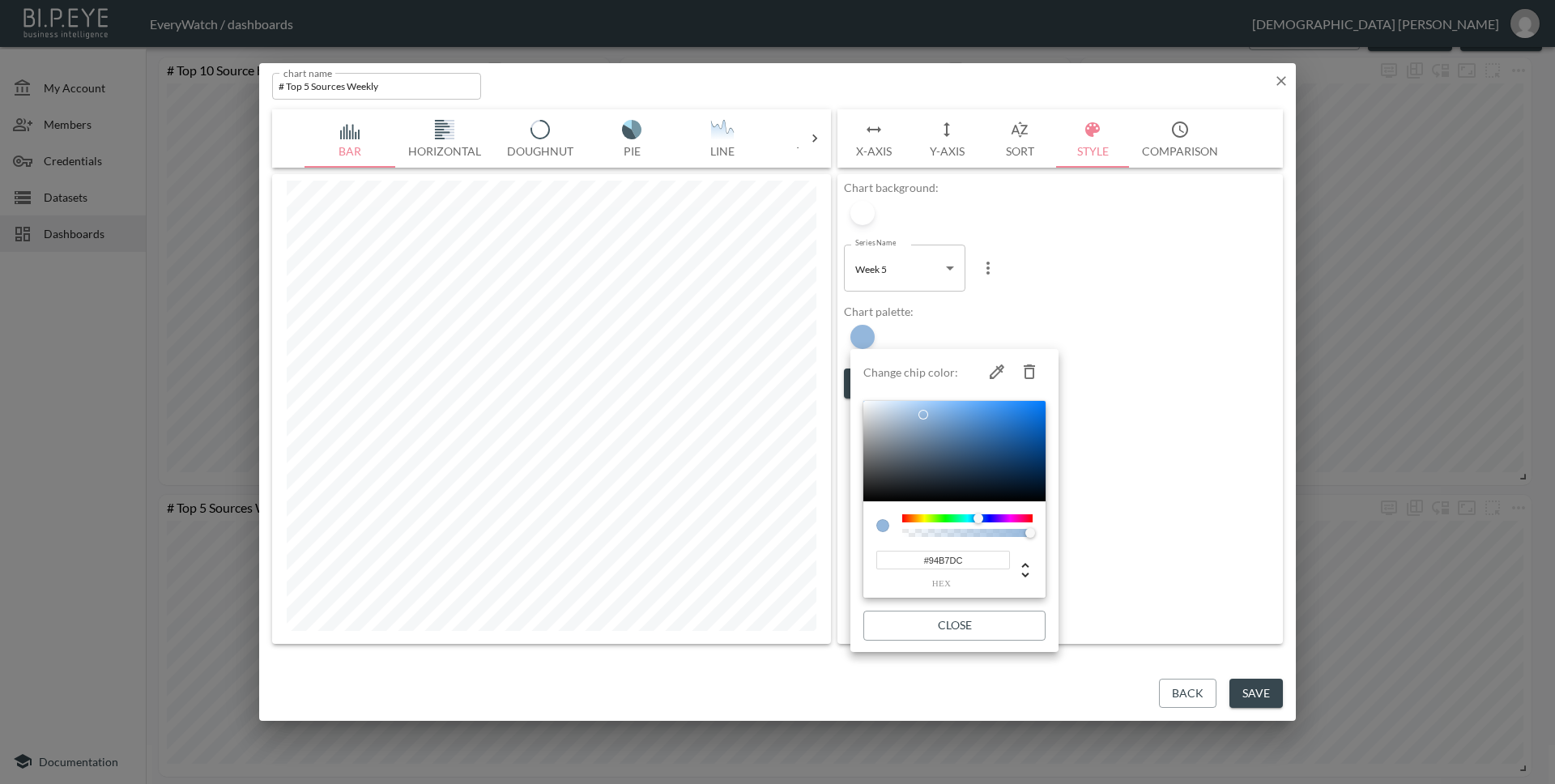
click at [924, 414] on div at bounding box center [954, 451] width 183 height 100
click at [911, 409] on div at bounding box center [954, 451] width 183 height 100
click at [920, 412] on div at bounding box center [925, 417] width 10 height 10
click at [932, 408] on div at bounding box center [954, 451] width 183 height 100
type input "#86B8EA"
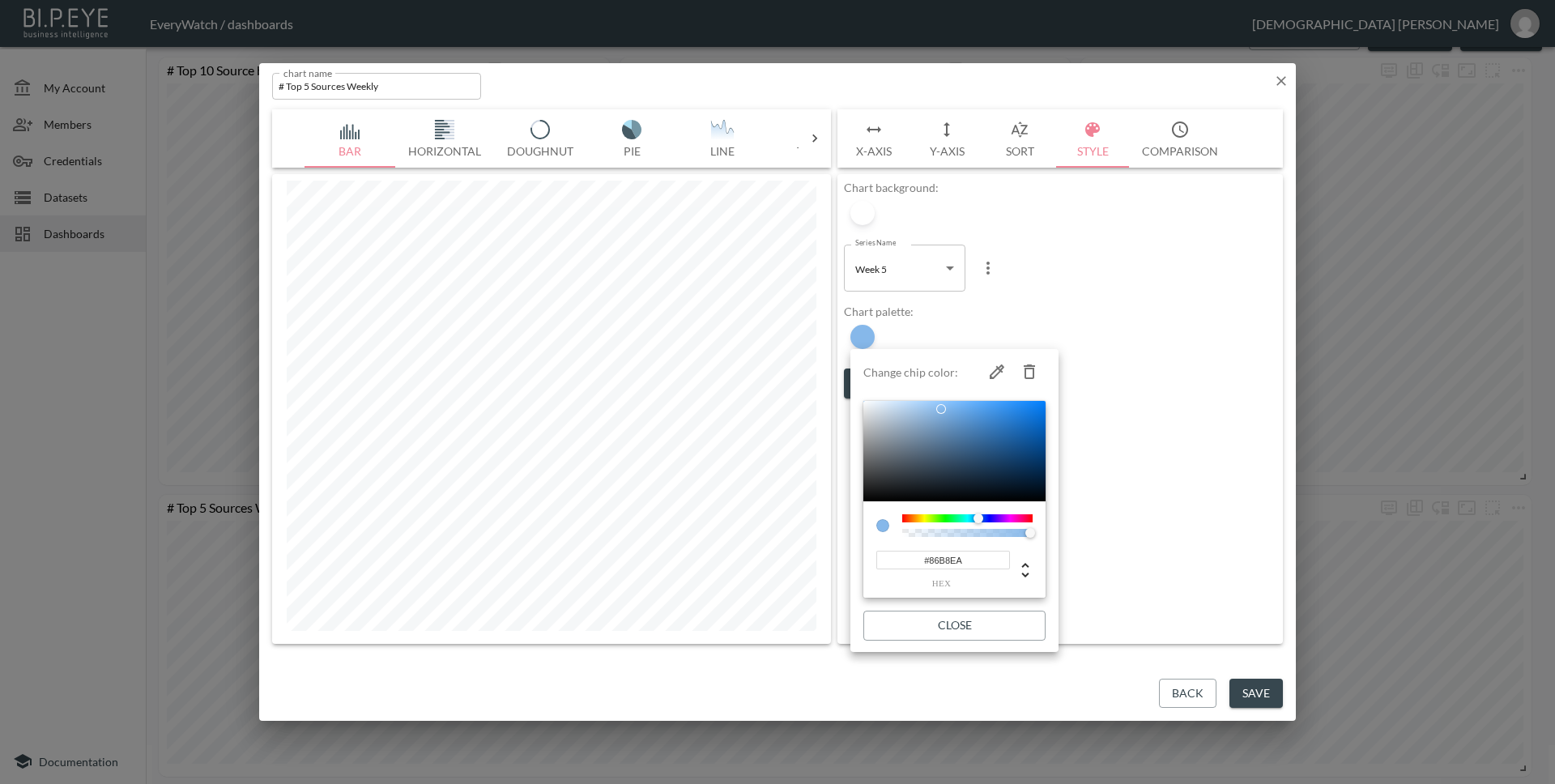
click at [941, 409] on div at bounding box center [946, 414] width 10 height 10
click at [1145, 538] on div at bounding box center [778, 392] width 1555 height 784
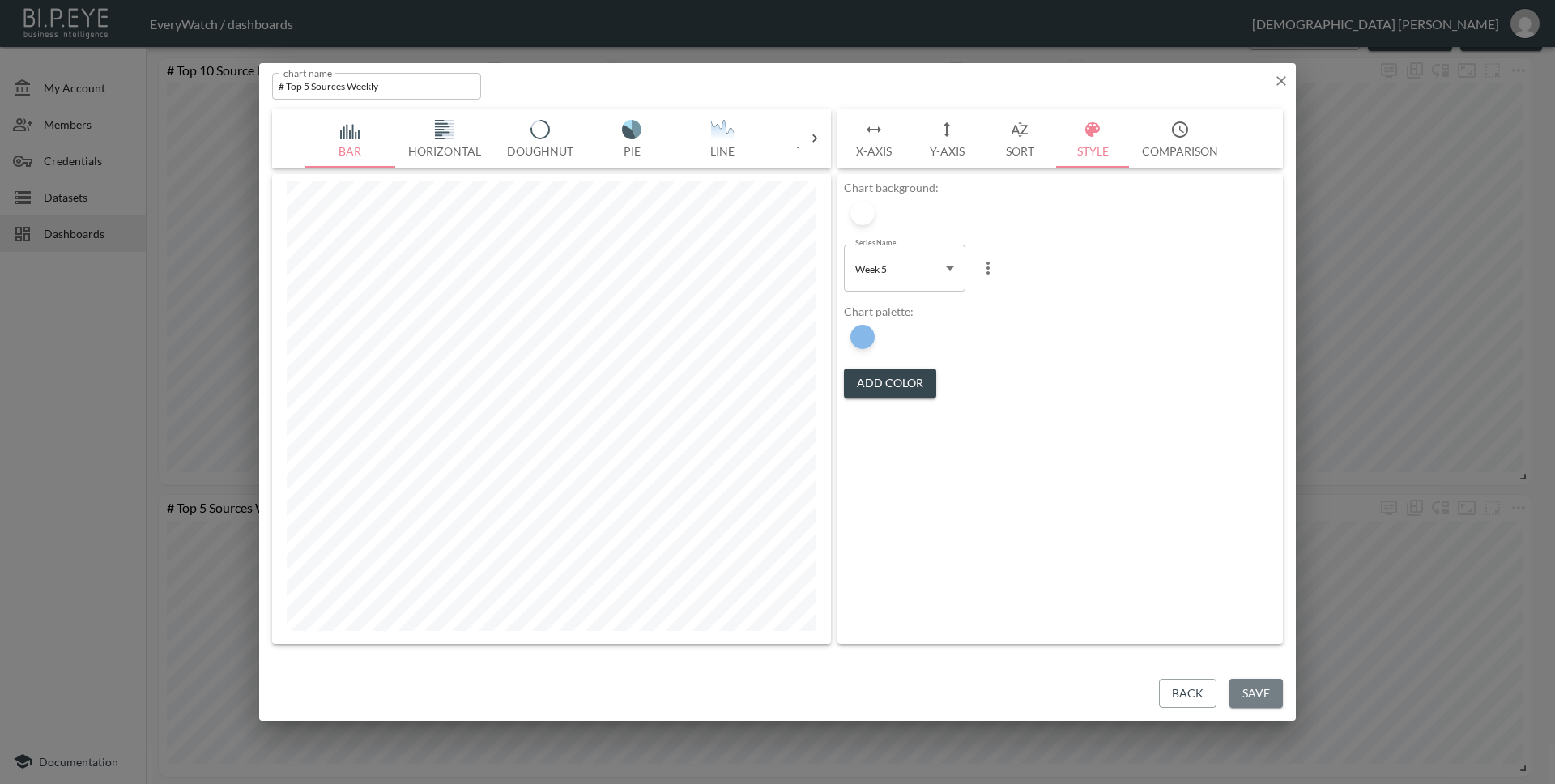
click at [1243, 688] on button "Save" at bounding box center [1256, 693] width 54 height 30
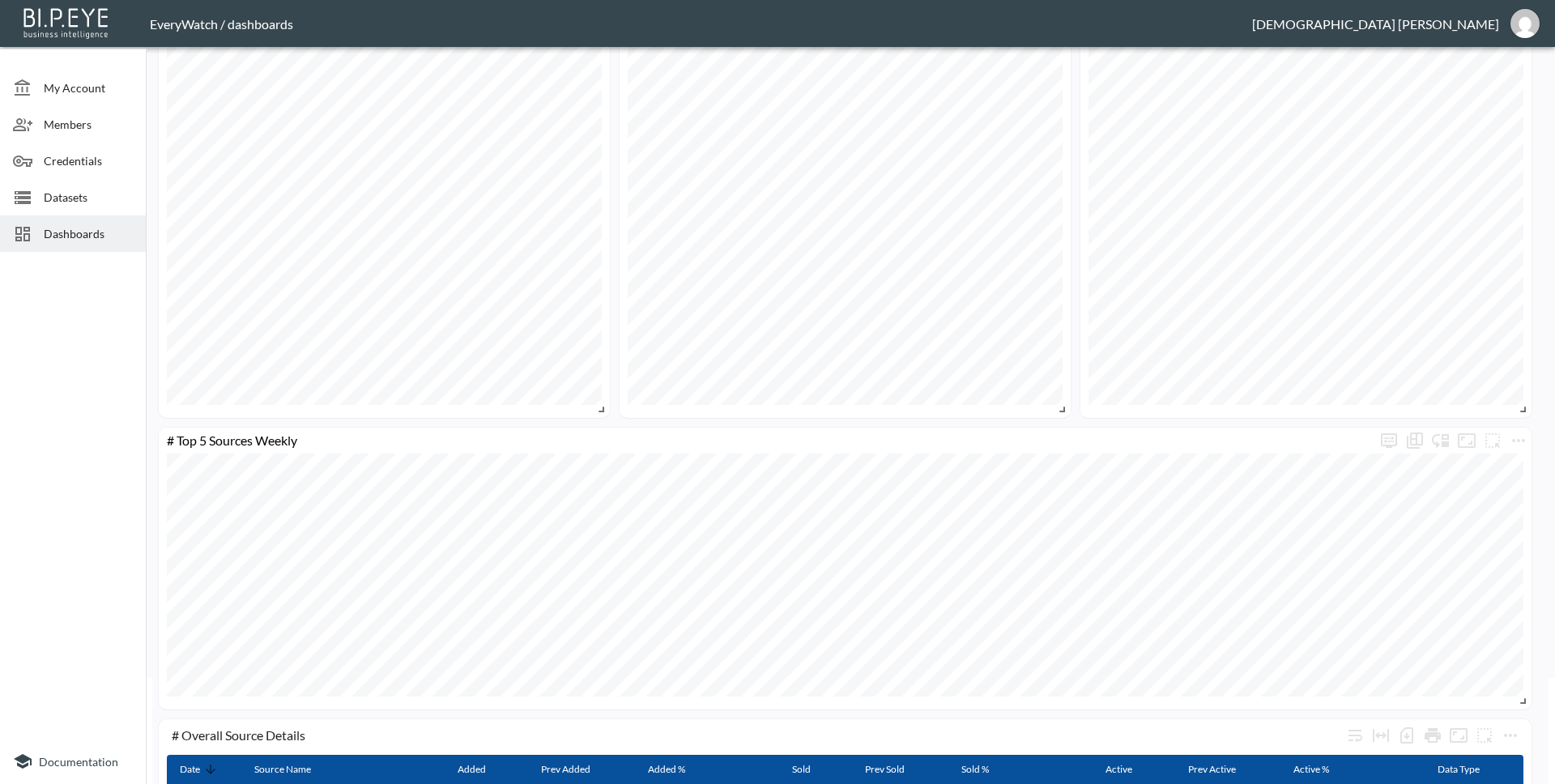
scroll to position [0, 0]
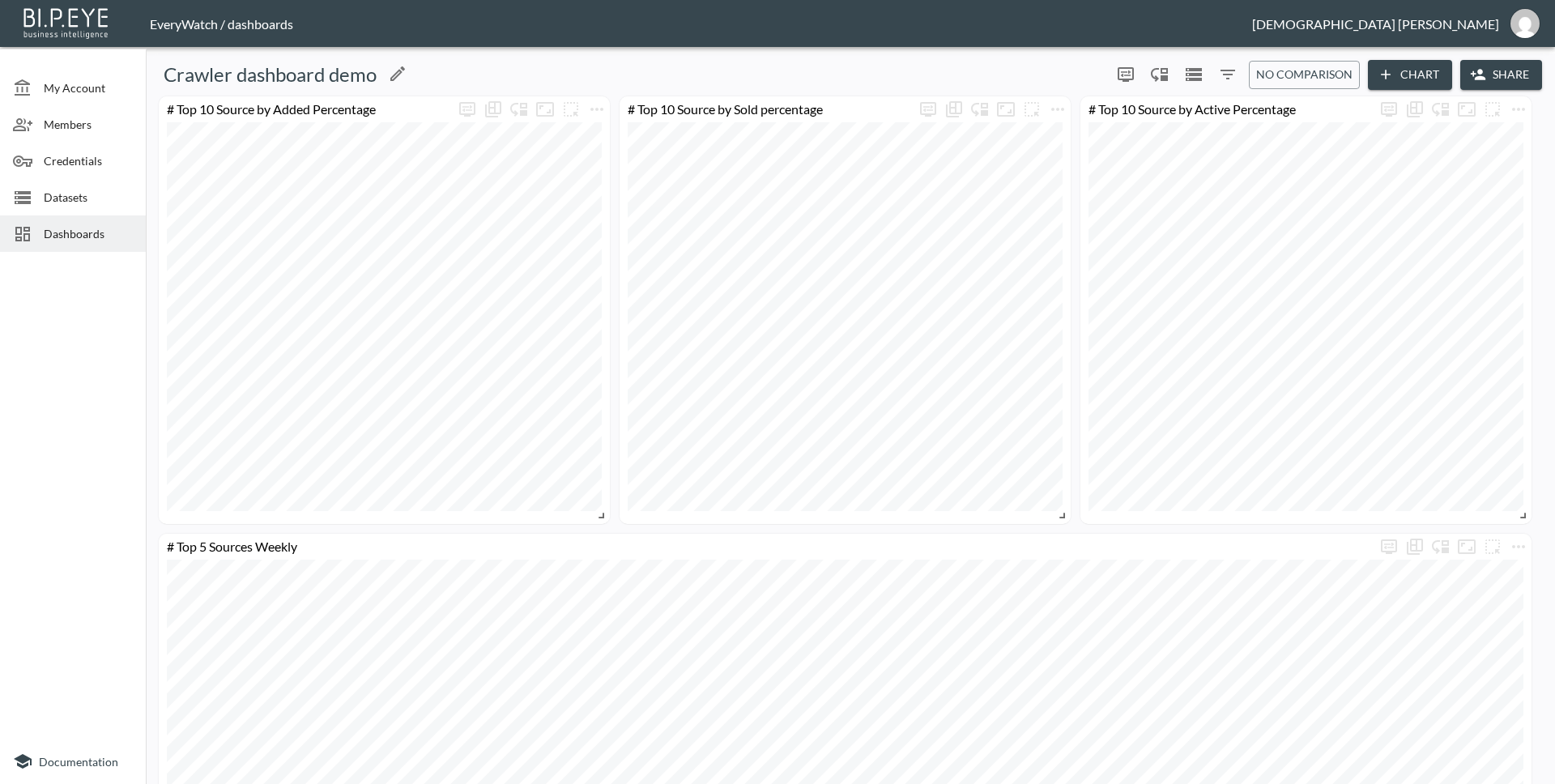
click at [914, 69] on div "Crawler dashboard demo" at bounding box center [628, 74] width 952 height 26
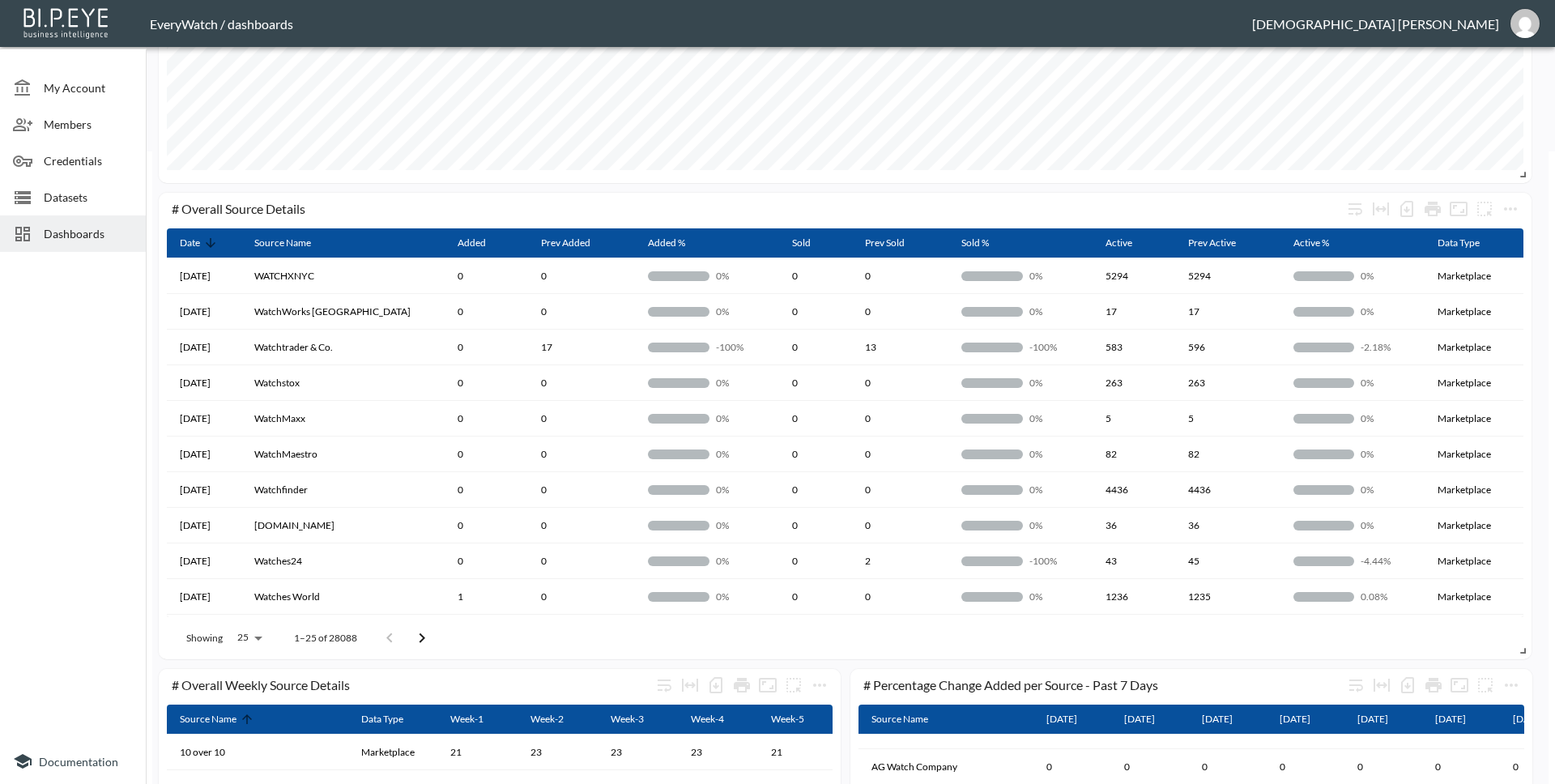
scroll to position [692, 0]
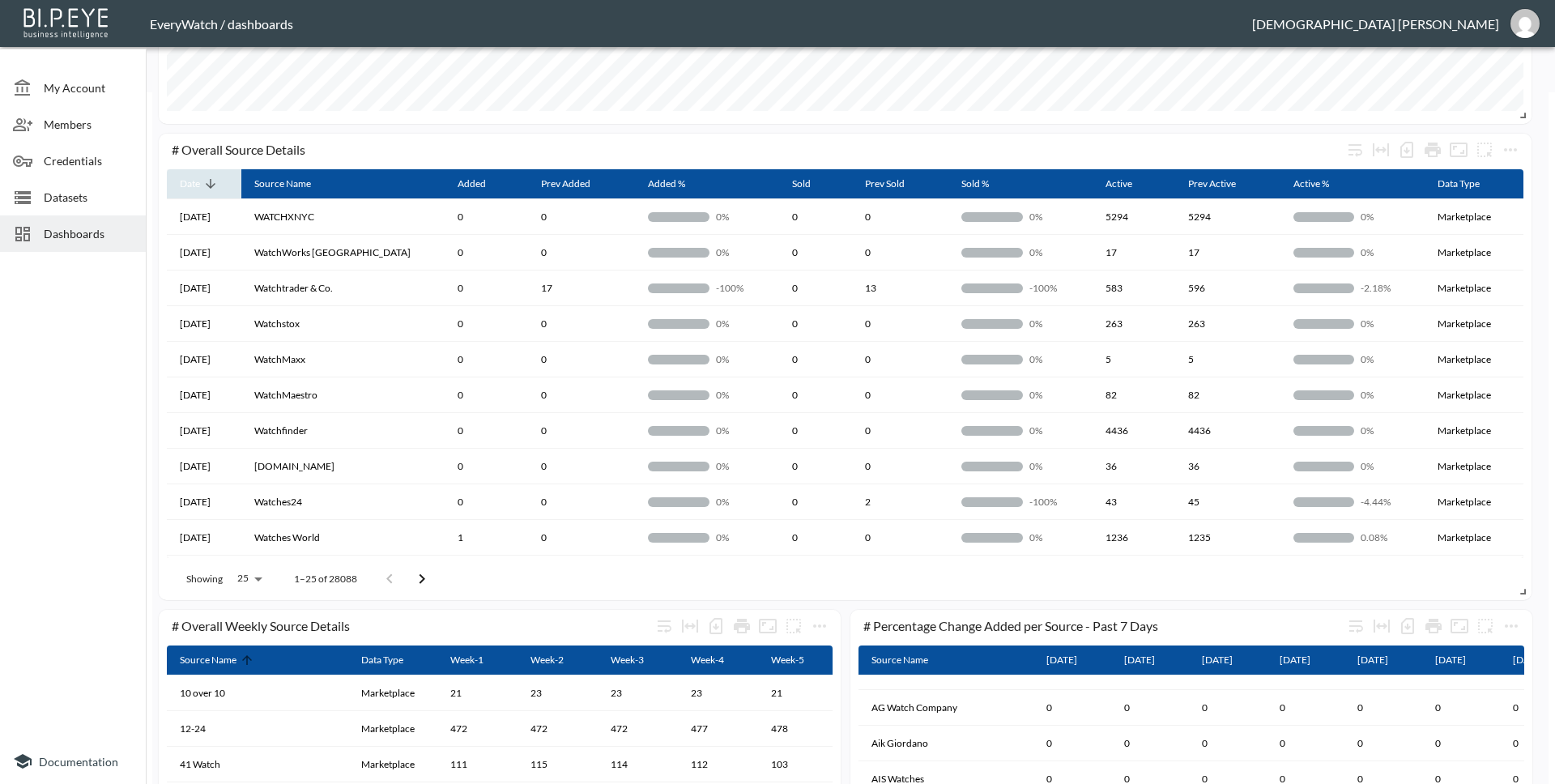
click at [211, 181] on icon at bounding box center [210, 184] width 10 height 10
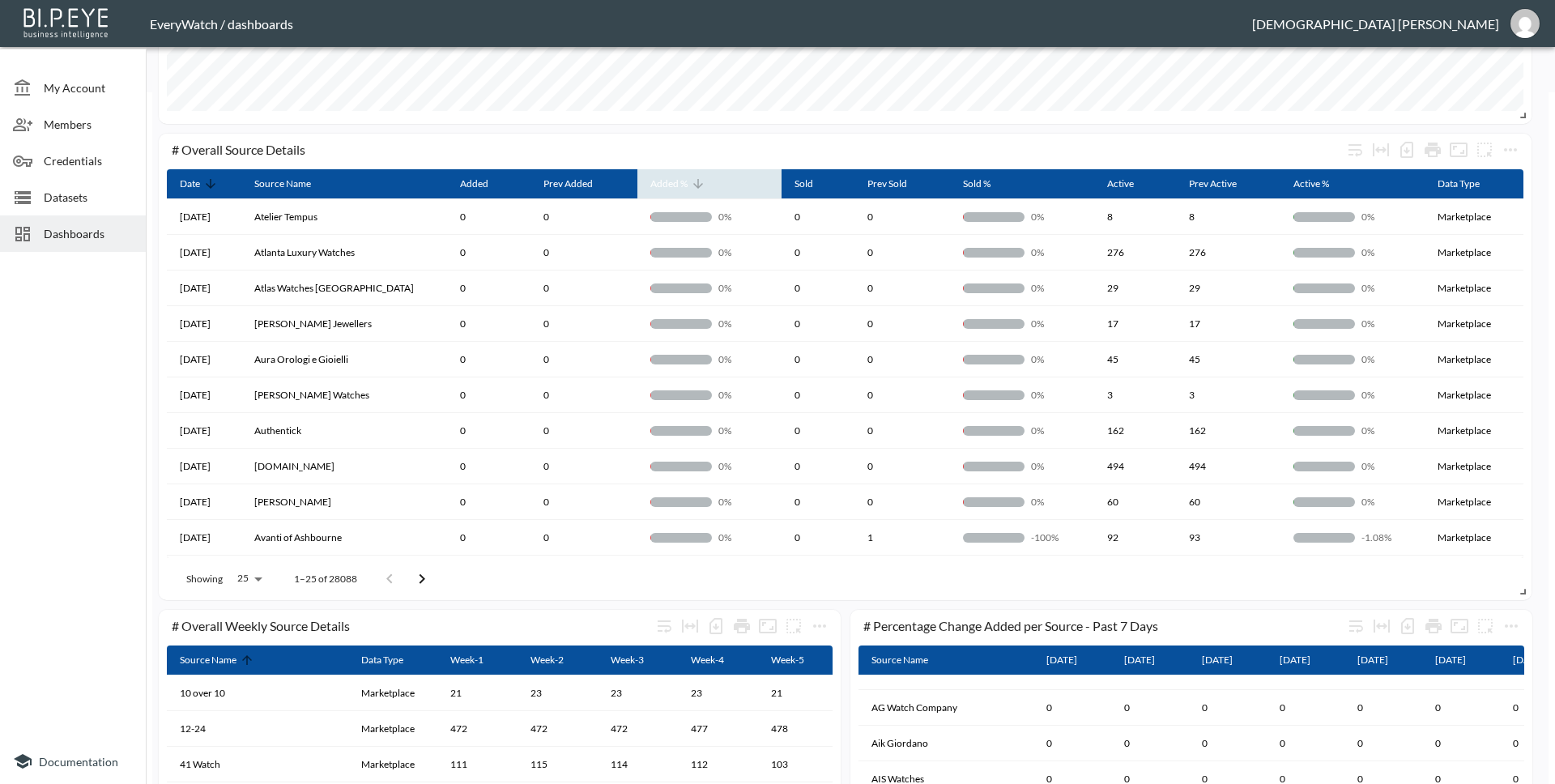
click at [676, 187] on span "Added %" at bounding box center [679, 184] width 59 height 19
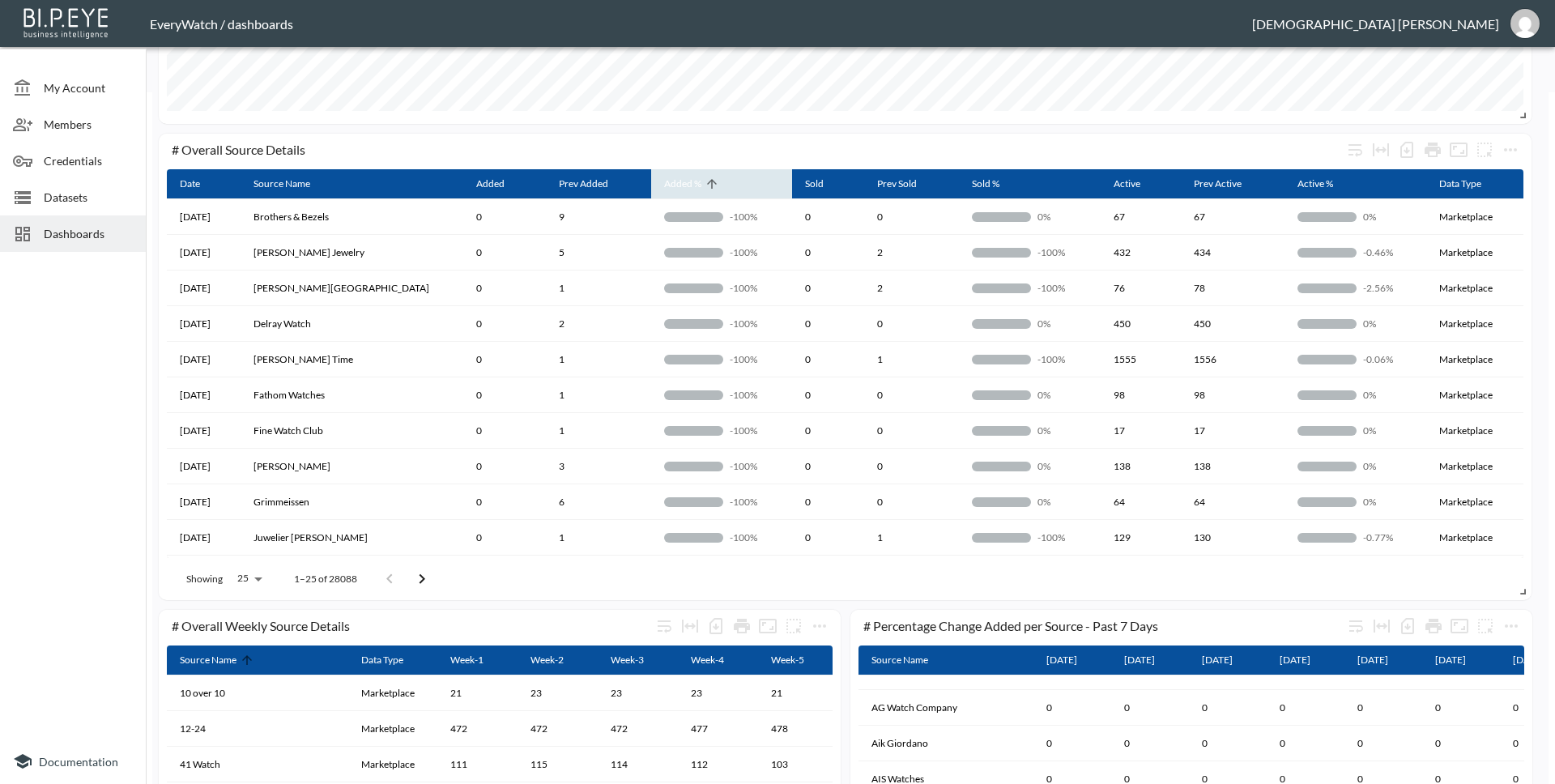
click at [704, 187] on icon at bounding box center [711, 184] width 14 height 14
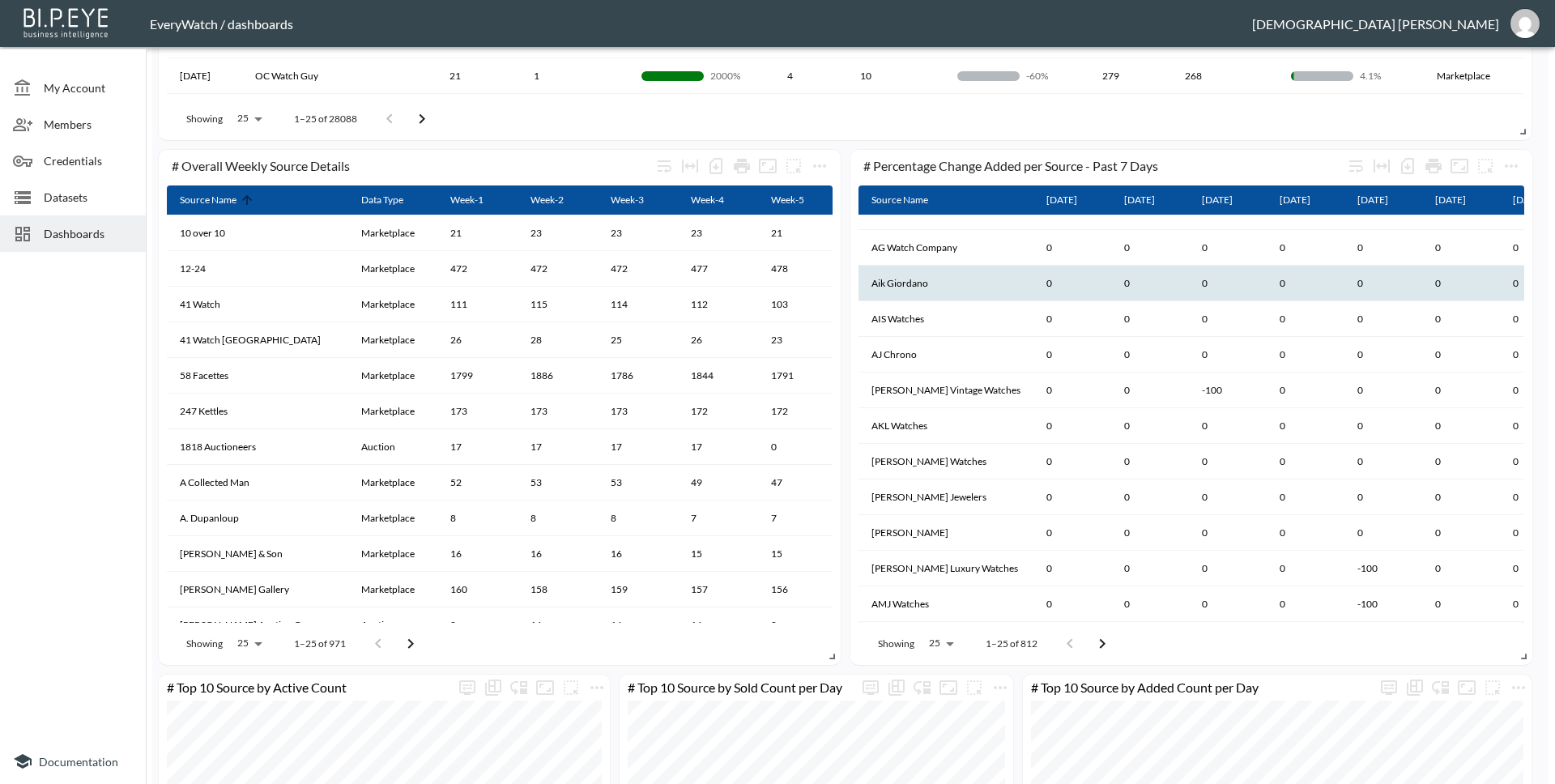
scroll to position [0, 0]
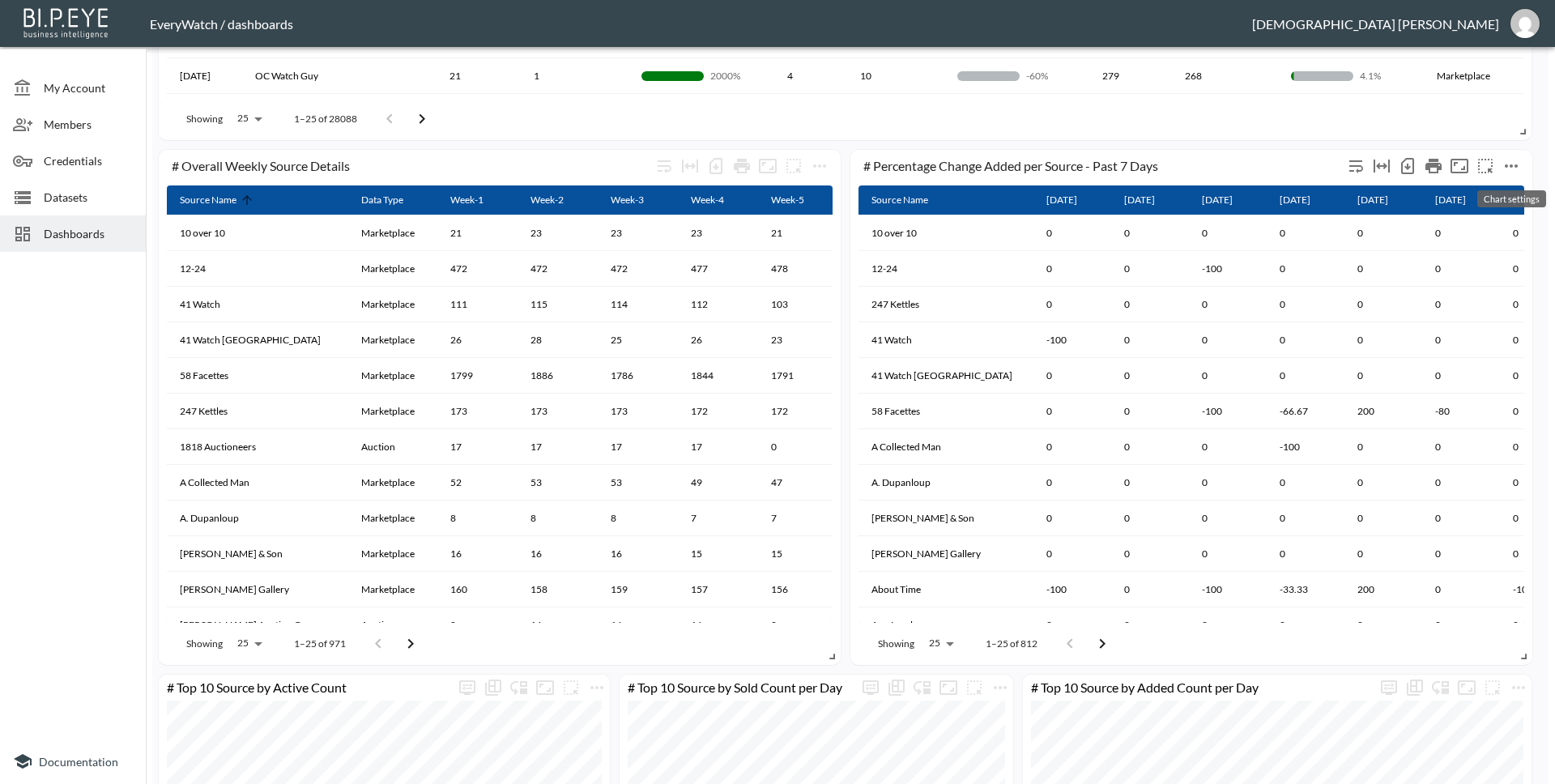
click at [1516, 160] on icon "more" at bounding box center [1511, 166] width 19 height 19
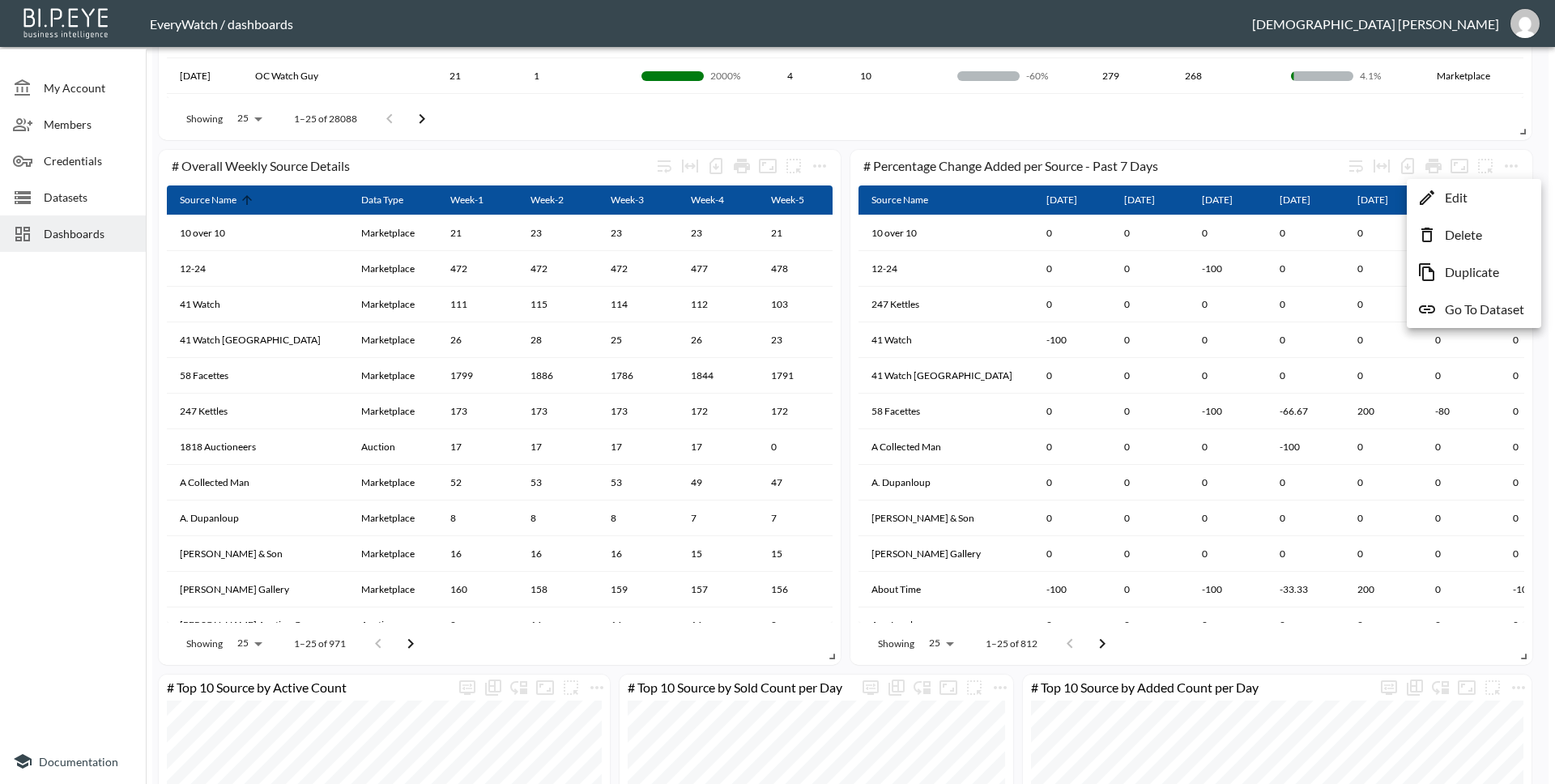
click at [1475, 189] on li "Edit" at bounding box center [1473, 197] width 126 height 29
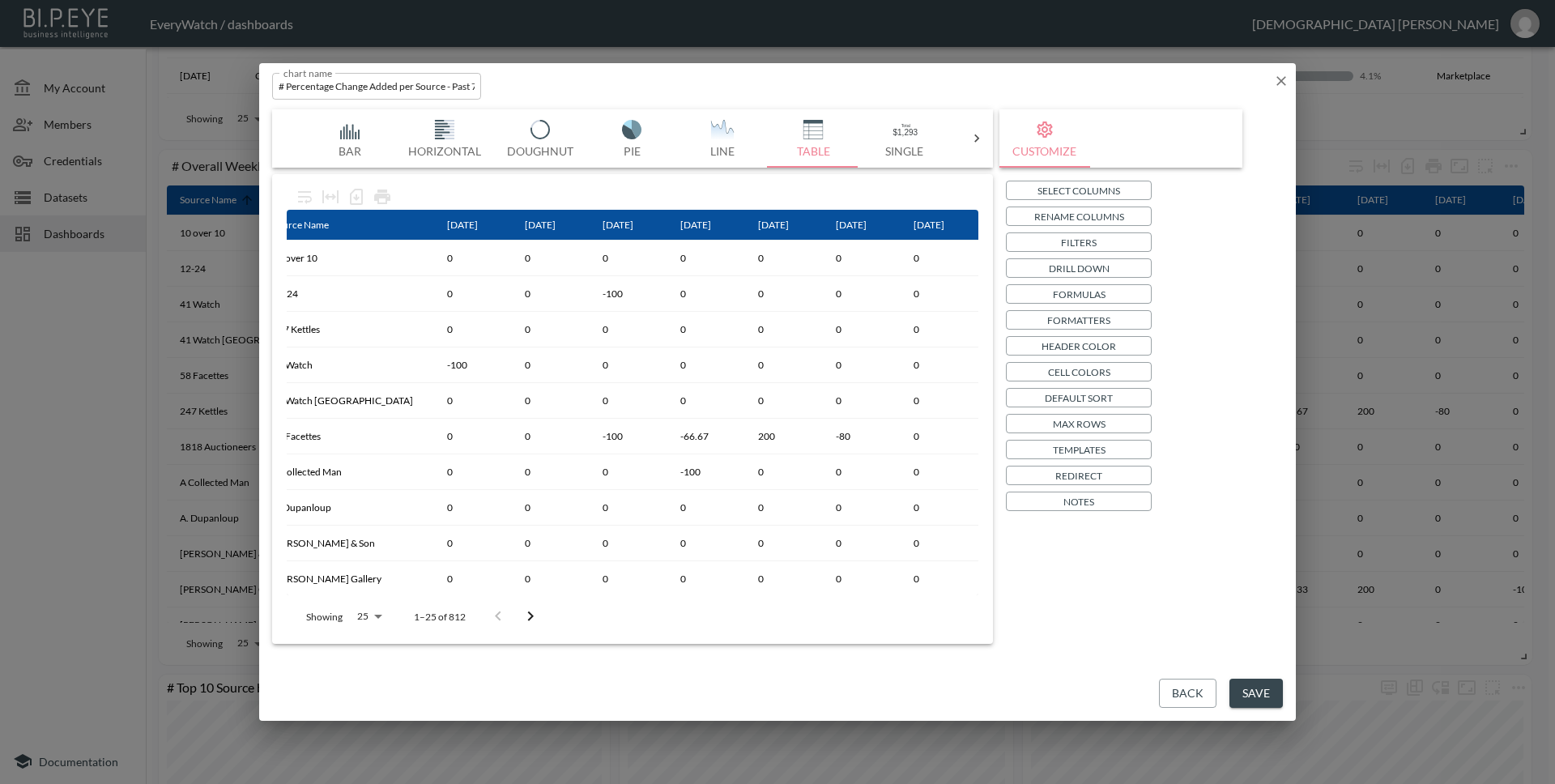
scroll to position [0, 95]
click at [1049, 265] on p "Drill Down" at bounding box center [1078, 268] width 61 height 17
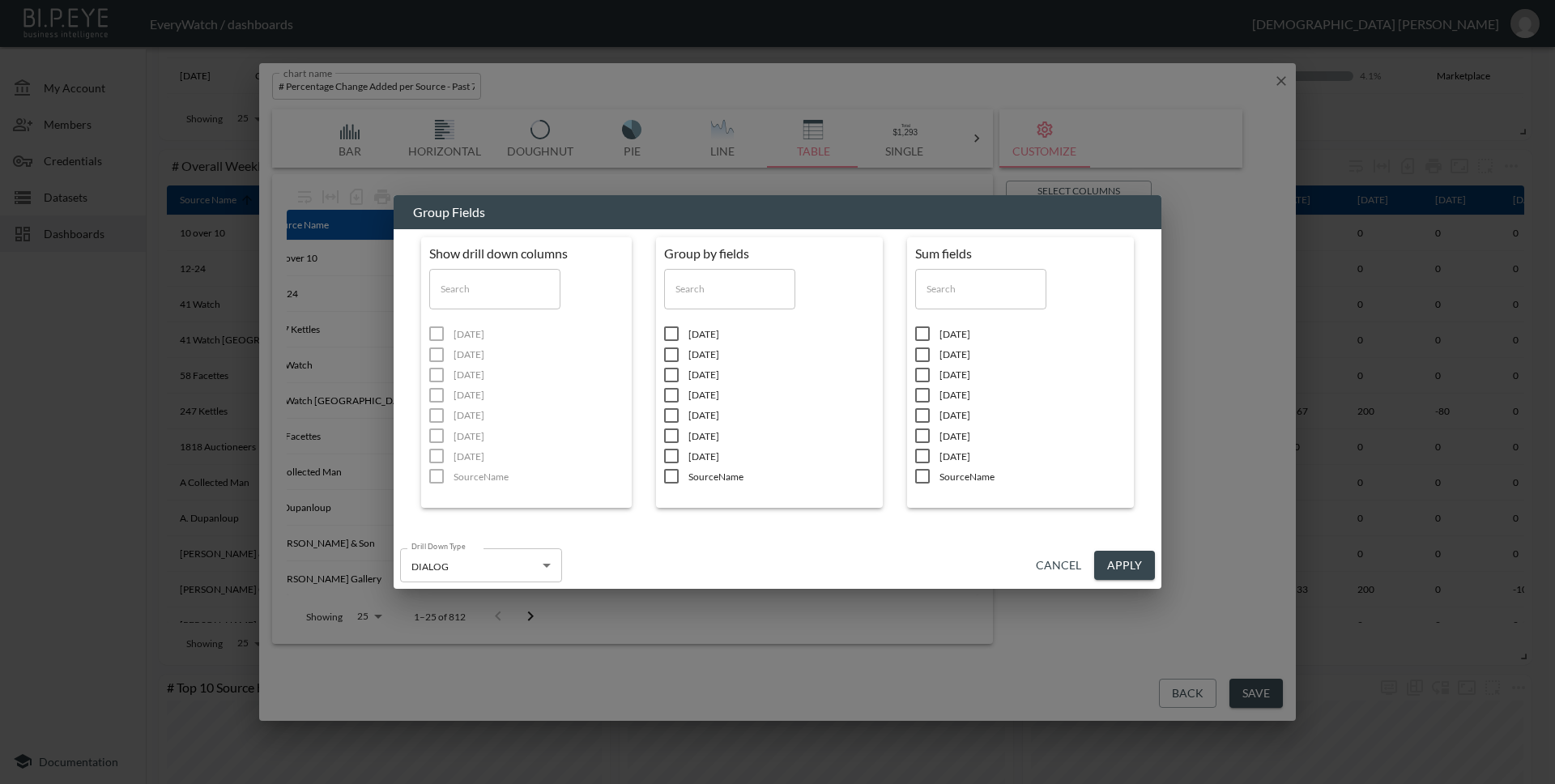
click at [1045, 562] on button "Cancel" at bounding box center [1058, 565] width 59 height 30
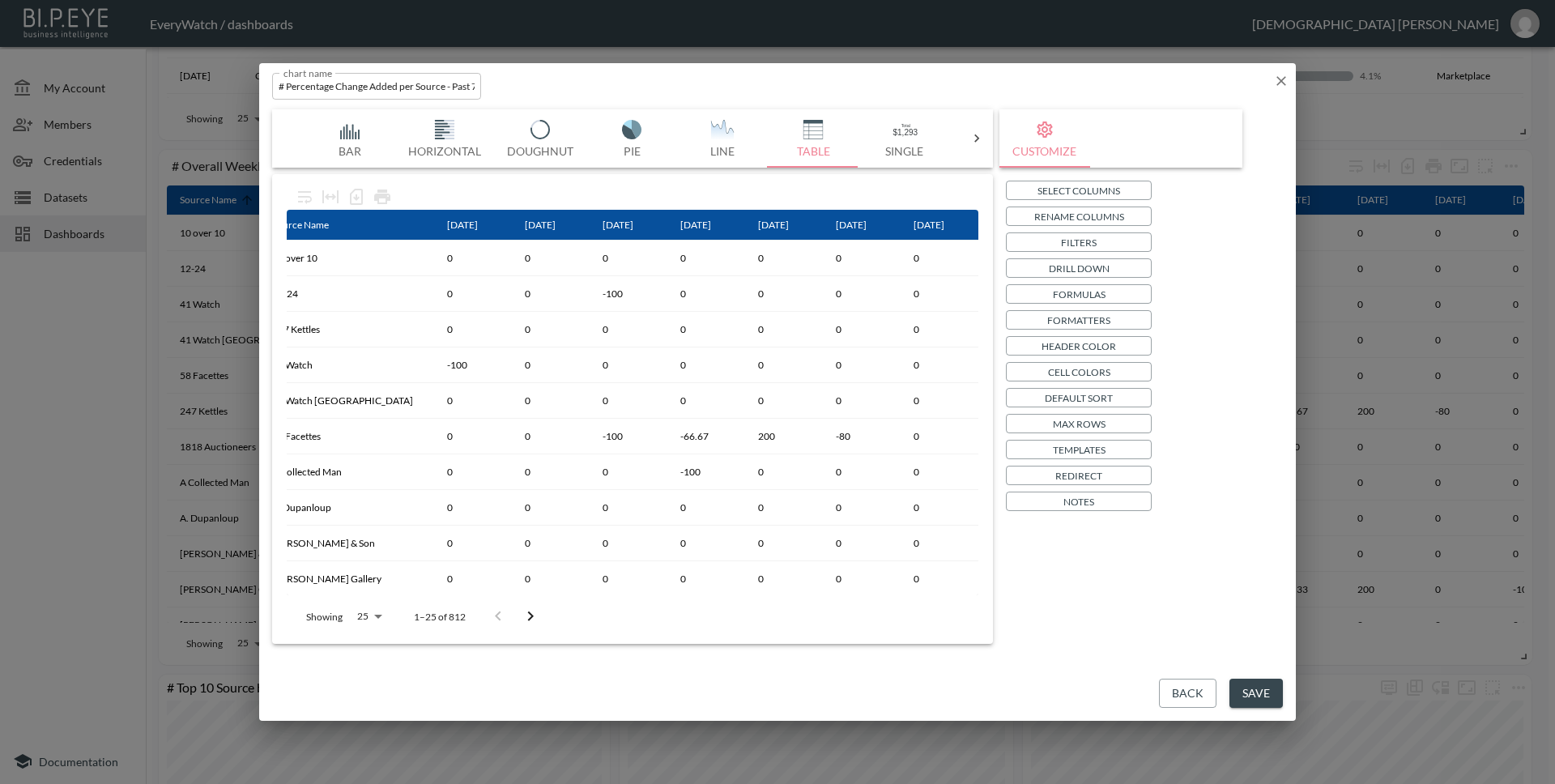
click at [1077, 302] on p "Formulas" at bounding box center [1078, 294] width 53 height 17
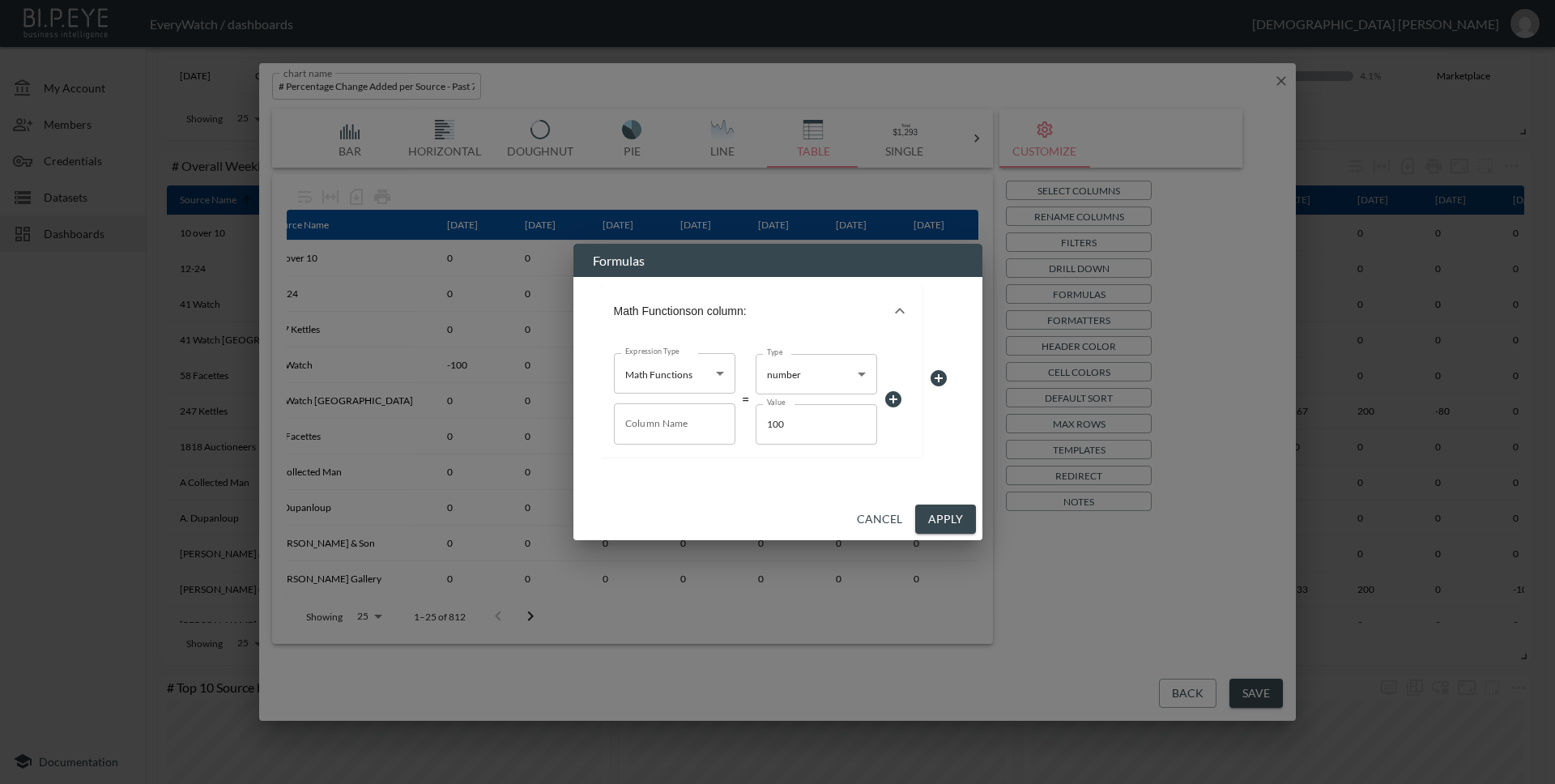
click at [863, 527] on button "Cancel" at bounding box center [879, 519] width 59 height 30
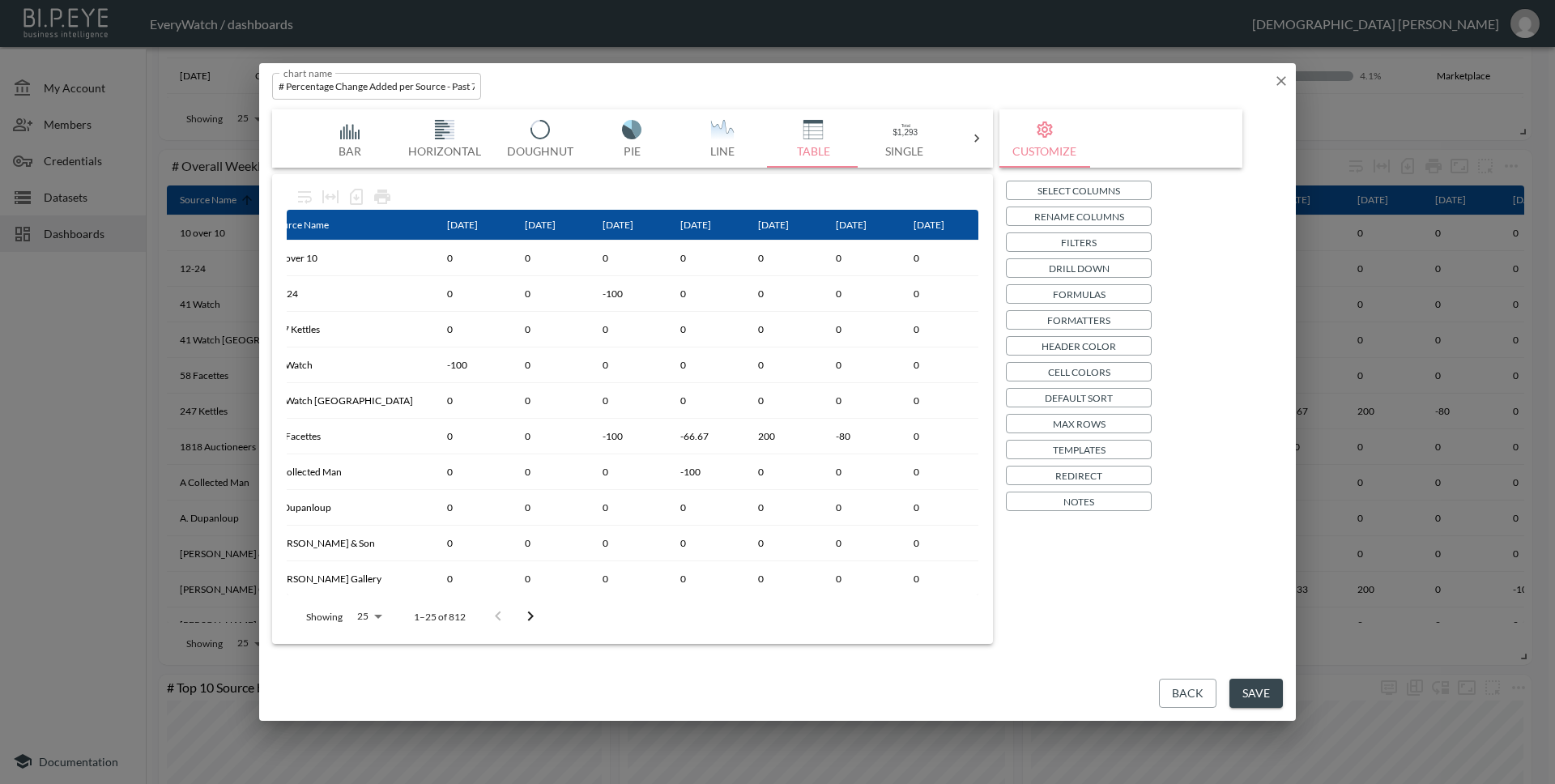
click at [1059, 314] on p "Formatters" at bounding box center [1078, 320] width 63 height 17
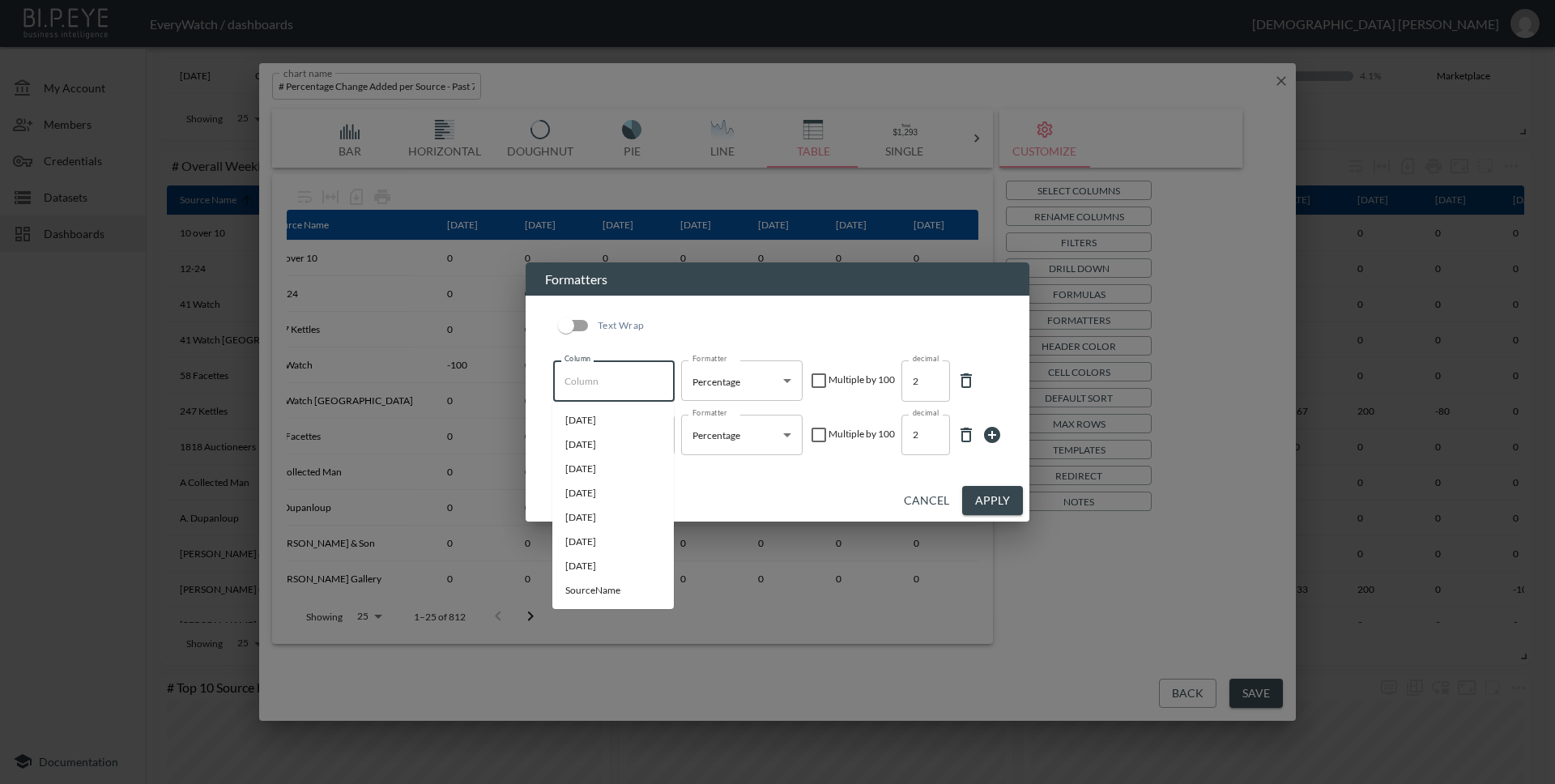
click at [615, 390] on input "Column" at bounding box center [613, 380] width 107 height 26
click at [617, 419] on li "[DATE]" at bounding box center [613, 420] width 121 height 24
type input "[DATE]"
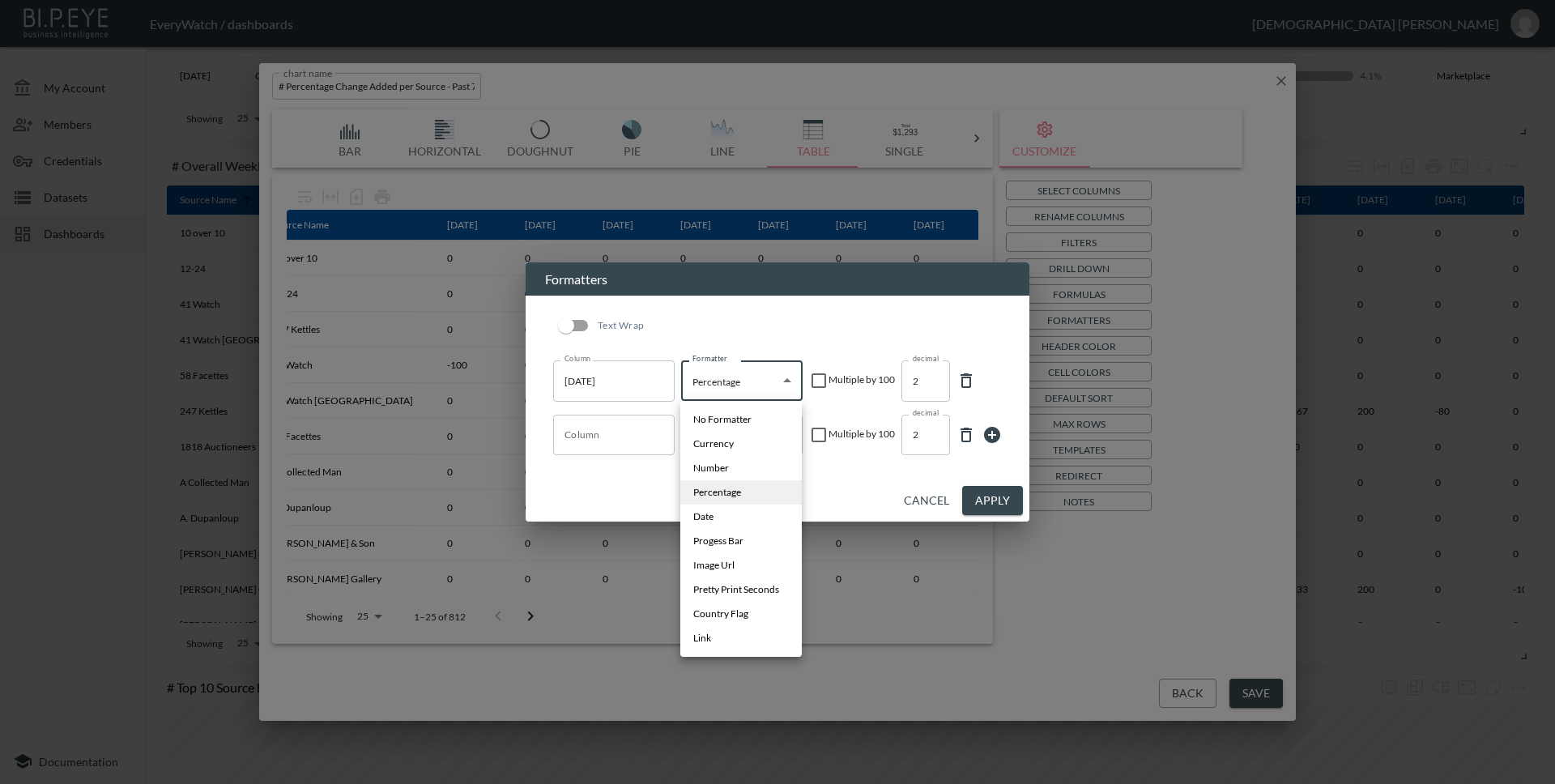
click at [753, 373] on body "BI.P.EYE, Interactive Analytics Dashboards - app EveryWatch / dashboards Vishnu…" at bounding box center [778, 392] width 1555 height 784
click at [753, 373] on div at bounding box center [778, 392] width 1555 height 784
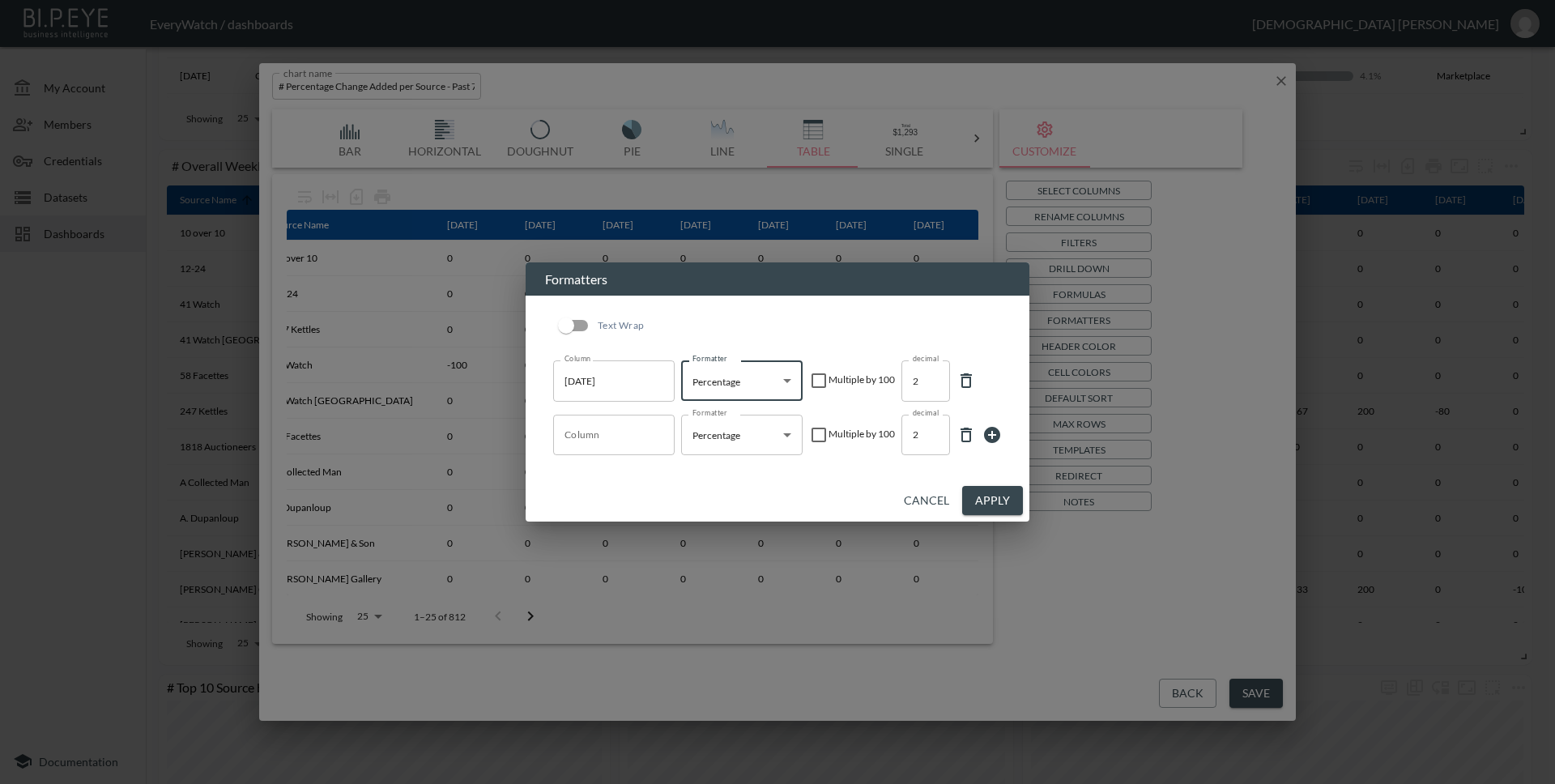
click at [822, 382] on input "checkbox" at bounding box center [819, 380] width 19 height 19
checkbox input "false"
click at [943, 503] on button "Cancel" at bounding box center [926, 501] width 59 height 30
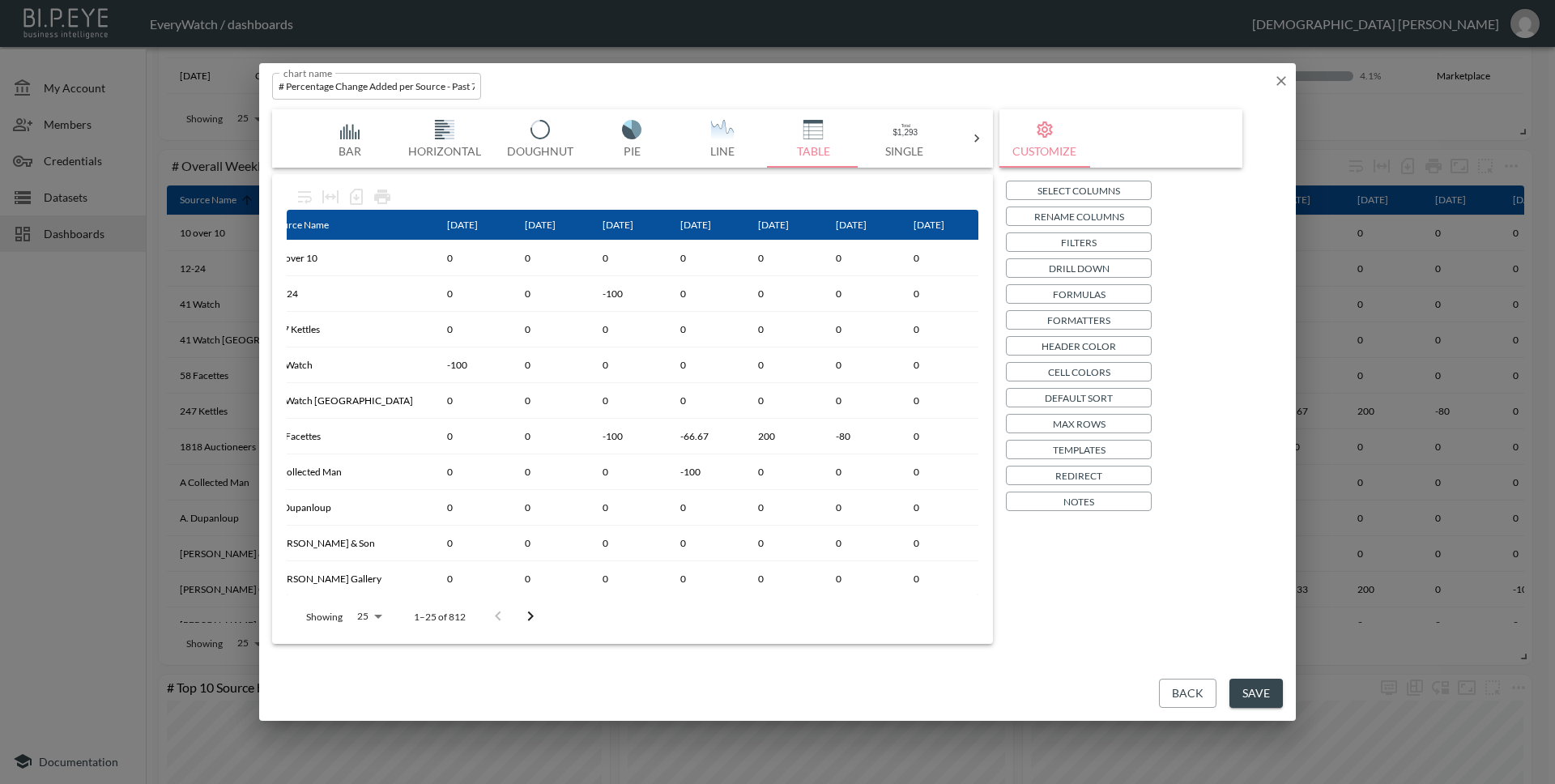
click at [1089, 316] on p "Formatters" at bounding box center [1078, 320] width 63 height 17
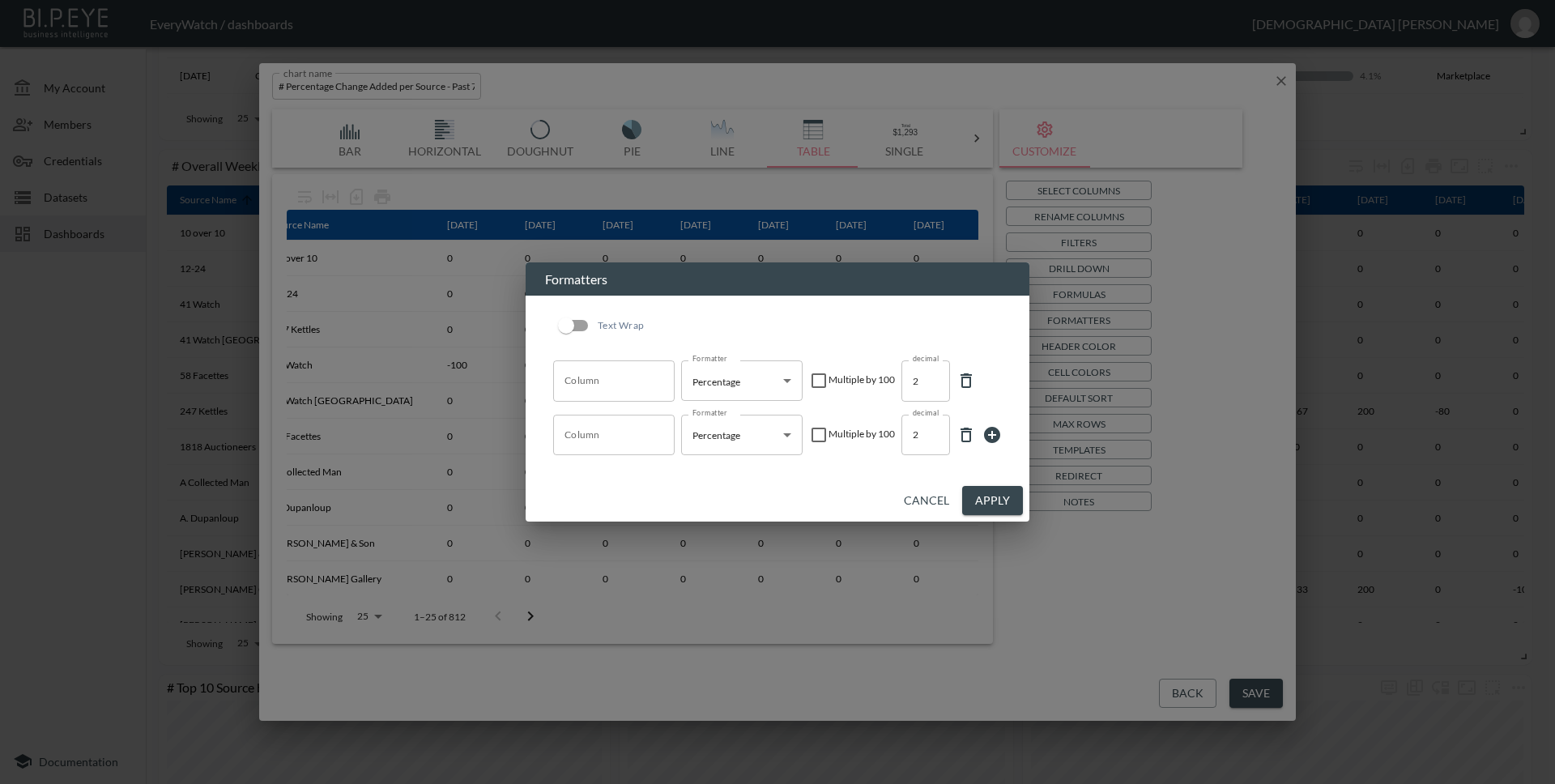
click at [942, 502] on button "Cancel" at bounding box center [926, 501] width 59 height 30
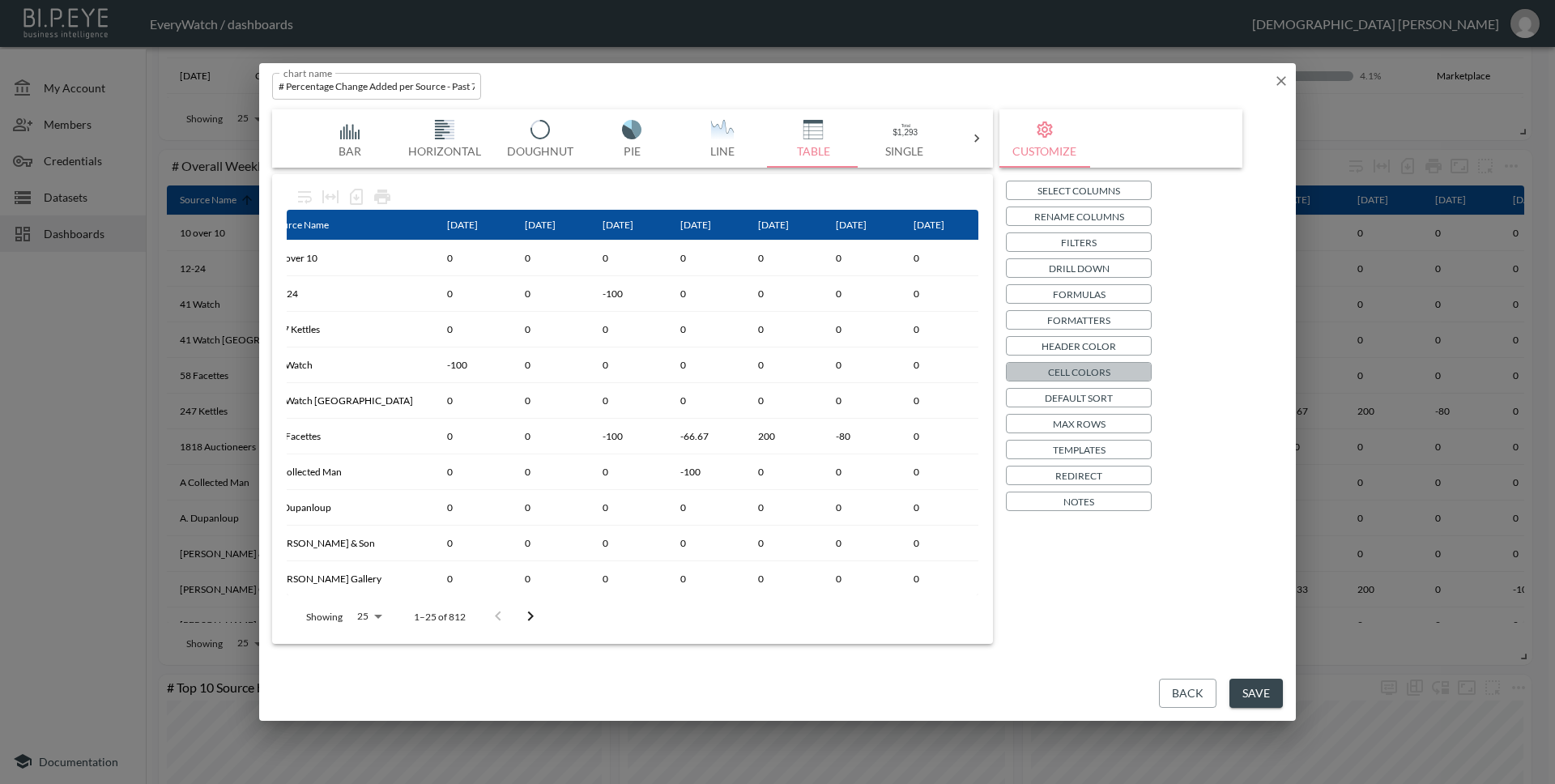
click at [1067, 368] on p "Cell Colors" at bounding box center [1078, 372] width 62 height 17
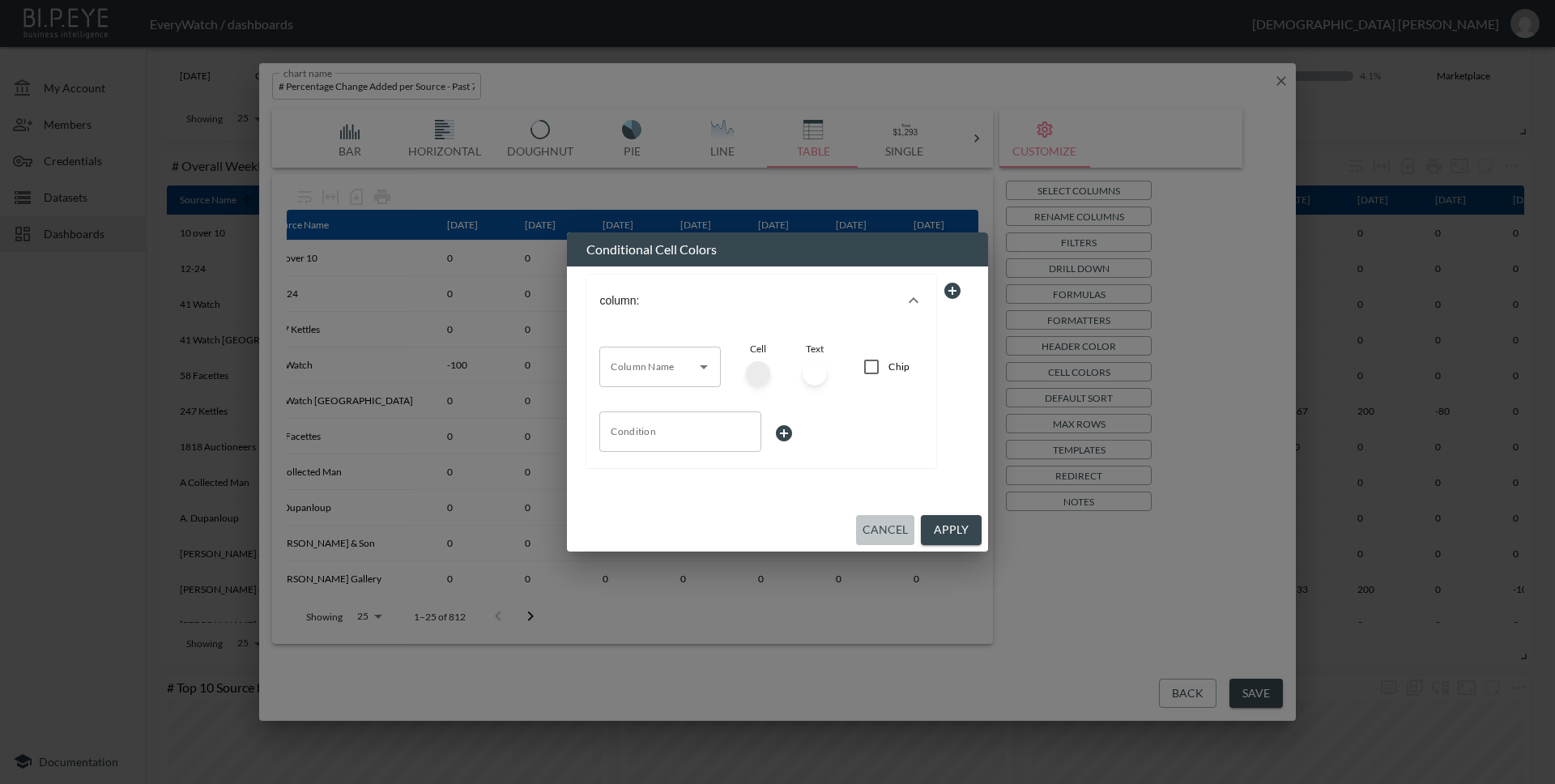
click at [883, 527] on button "Cancel" at bounding box center [885, 529] width 59 height 30
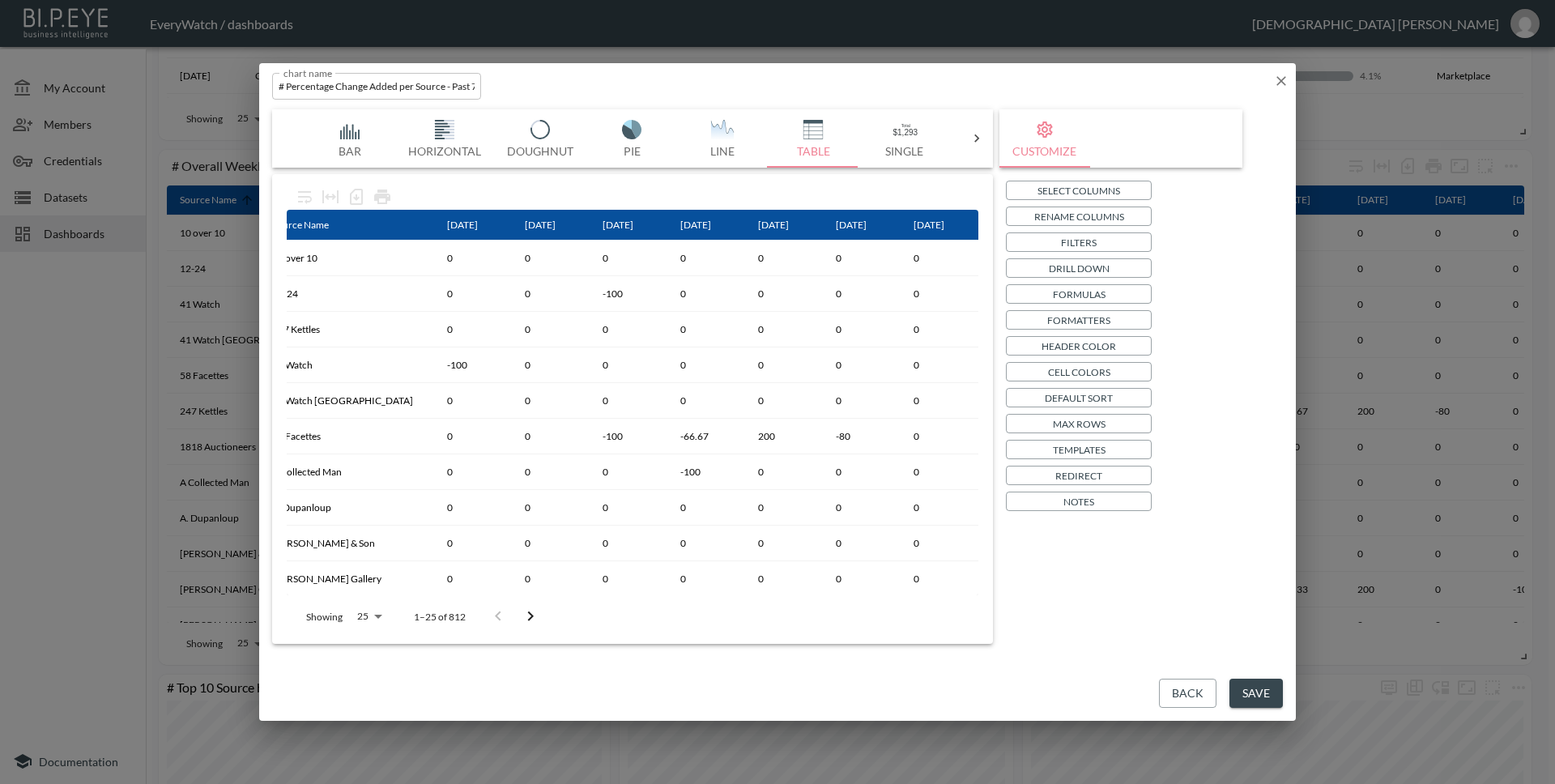
click at [1060, 447] on p "Templates" at bounding box center [1078, 450] width 53 height 17
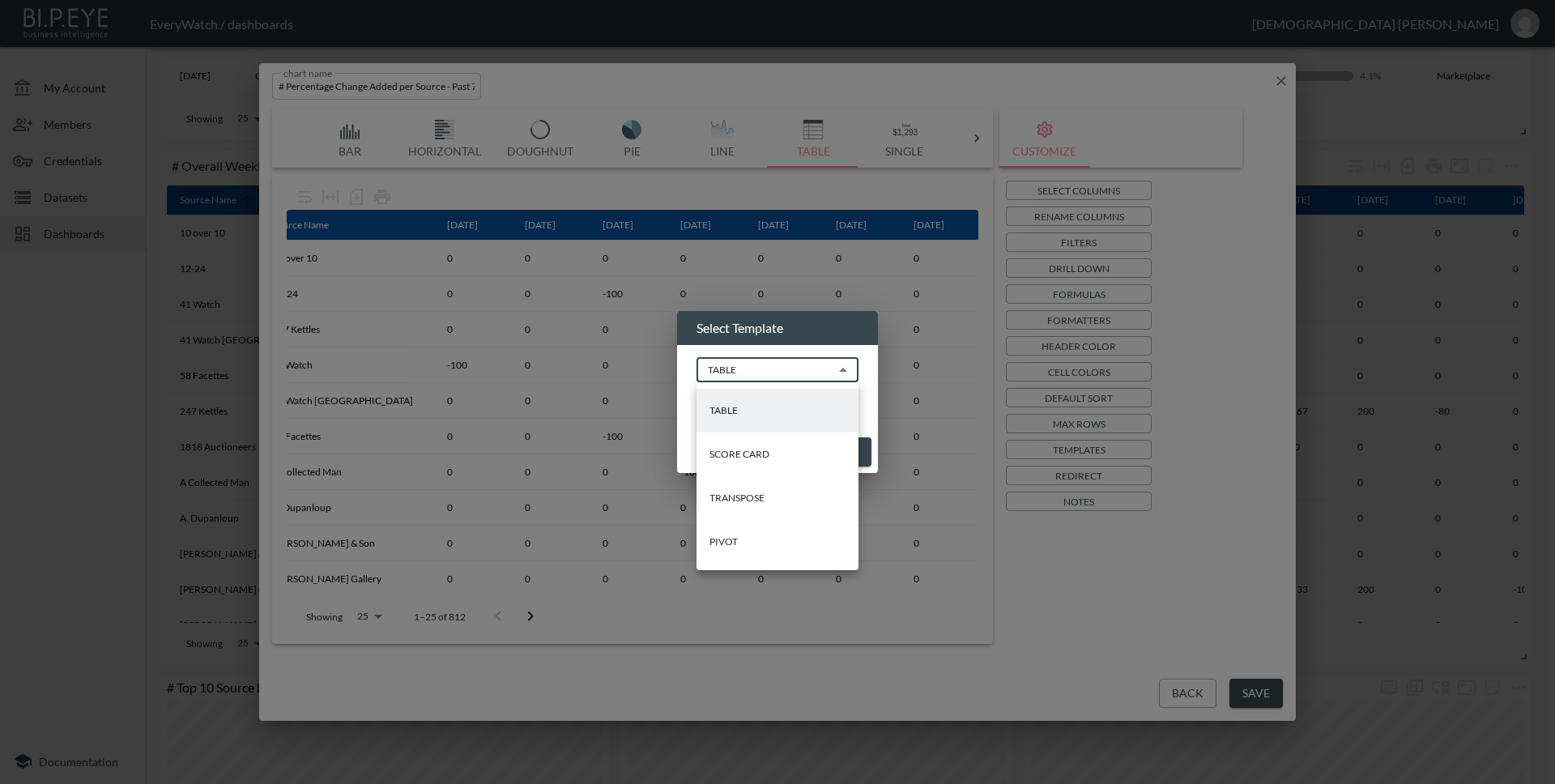
click at [826, 375] on body "BI.P.EYE, Interactive Analytics Dashboards - app EveryWatch / dashboards Vishnu…" at bounding box center [778, 392] width 1555 height 784
click at [745, 537] on li "PIVOT" at bounding box center [778, 541] width 162 height 43
type input "PIVOT"
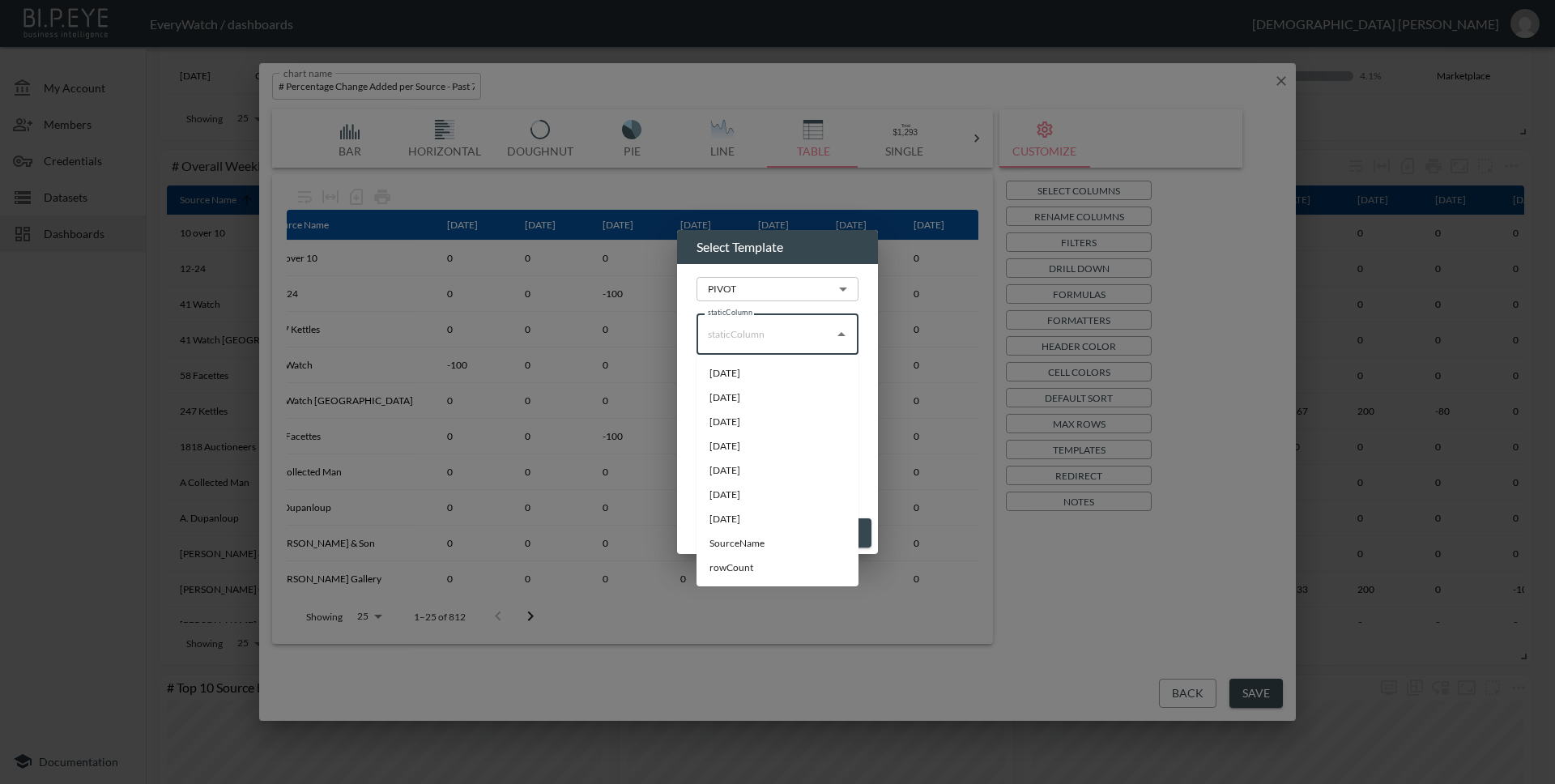
click at [812, 340] on input "staticColumn" at bounding box center [765, 334] width 123 height 26
click at [884, 287] on div "Select Template PIVOT PIVOT ​ staticColumn staticColumn columnValuesToColumns c…" at bounding box center [778, 392] width 1555 height 784
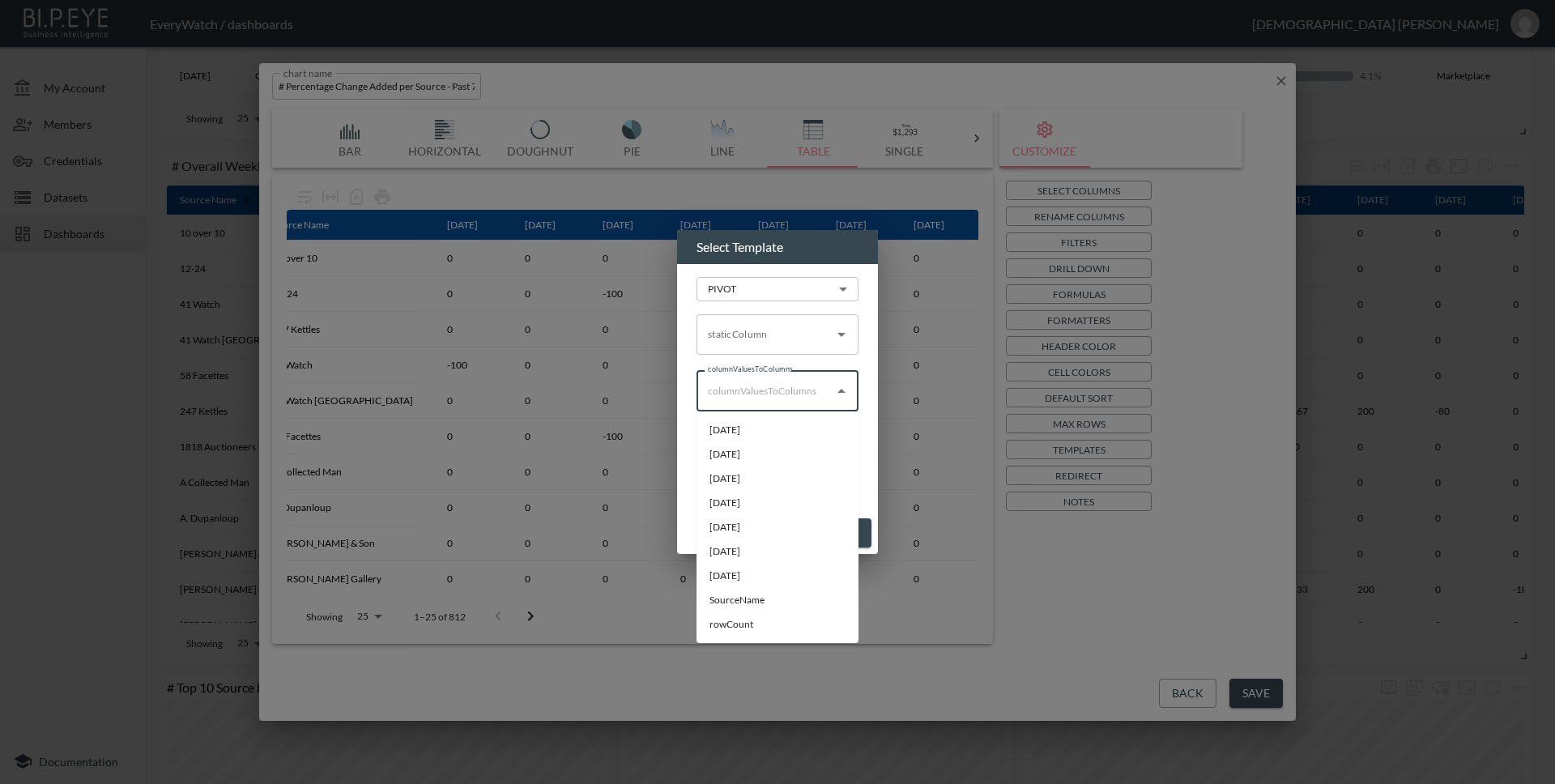
click at [783, 383] on input "columnValuesToColumns" at bounding box center [765, 390] width 123 height 26
click at [857, 359] on div "staticColumn staticColumn columnValuesToColumns columnValuesToColumns measure m…" at bounding box center [778, 384] width 162 height 167
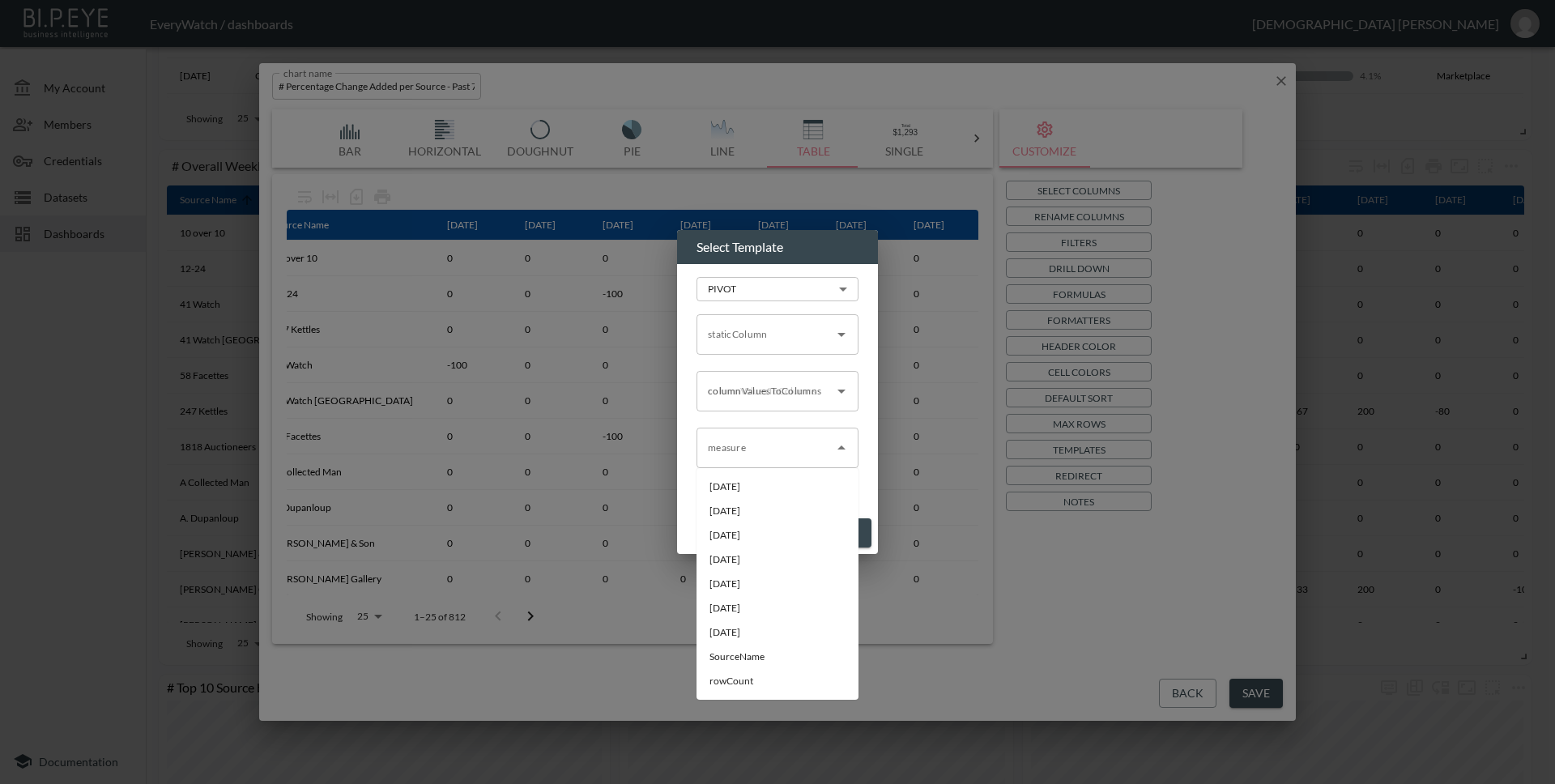
click at [808, 429] on div "measure" at bounding box center [778, 448] width 162 height 40
click at [866, 401] on div "PIVOT PIVOT ​ staticColumn staticColumn columnValuesToColumns columnValuesToCol…" at bounding box center [777, 388] width 201 height 248
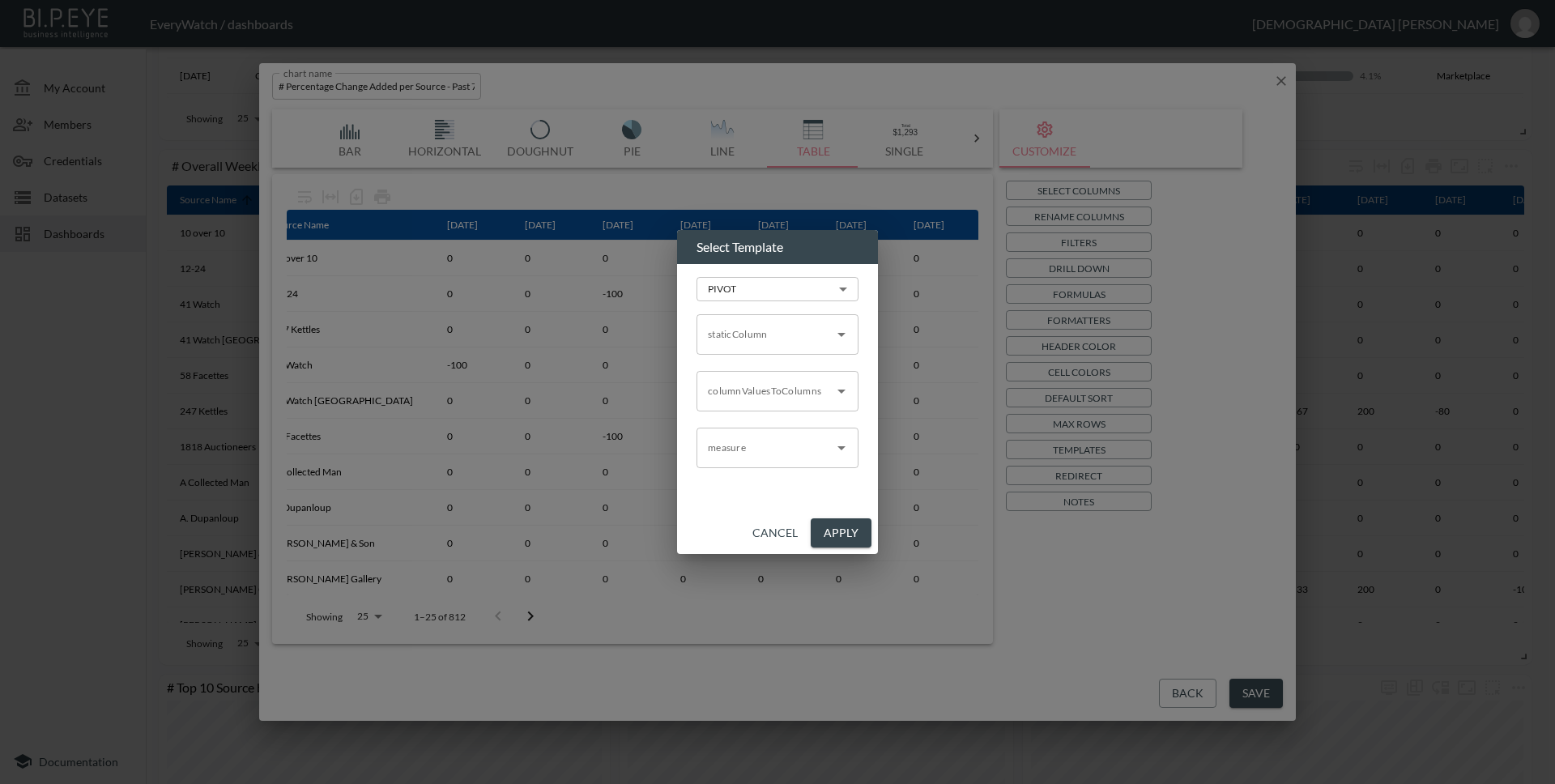
click at [784, 524] on button "Cancel" at bounding box center [775, 532] width 59 height 30
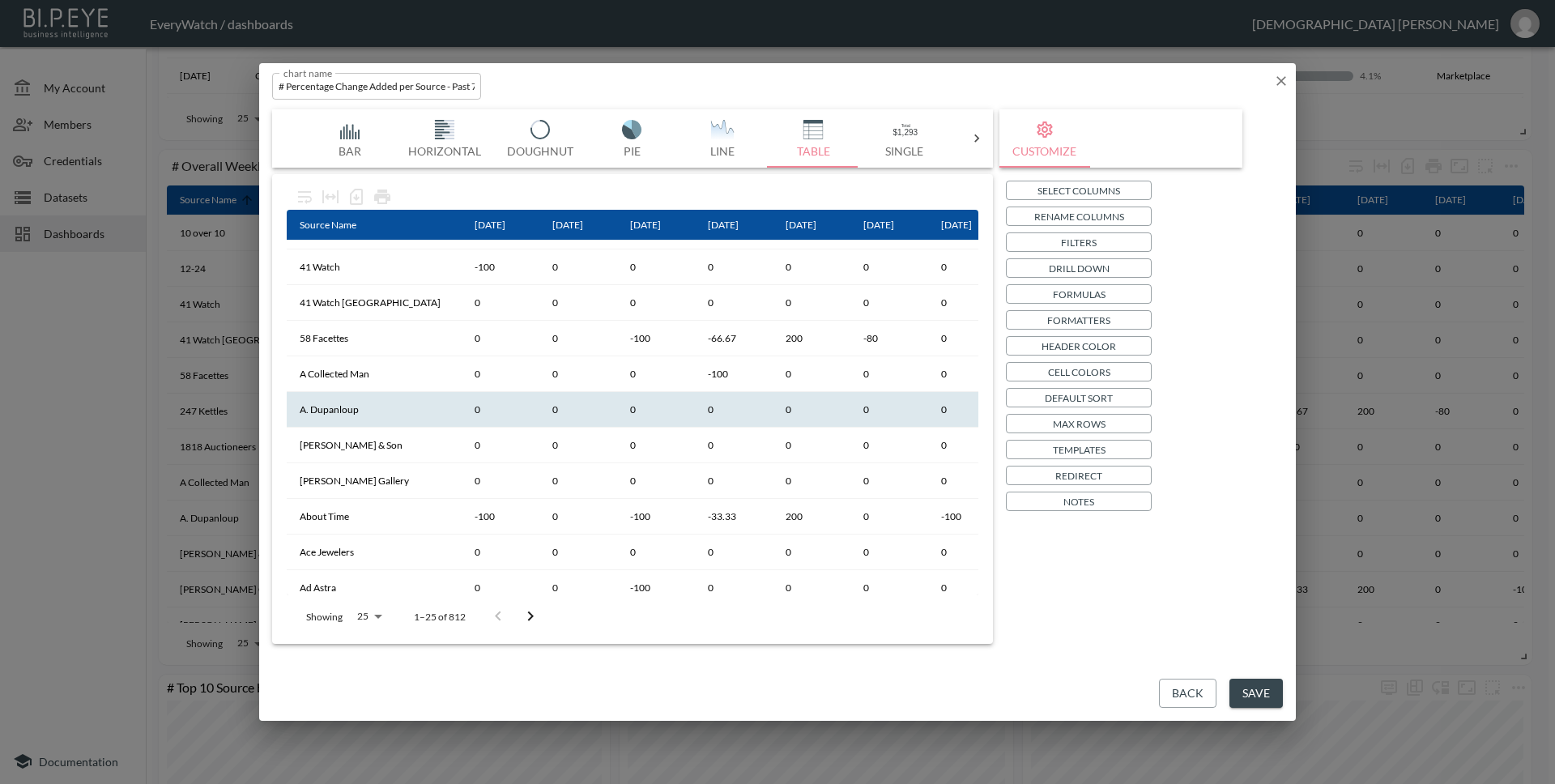
scroll to position [0, 0]
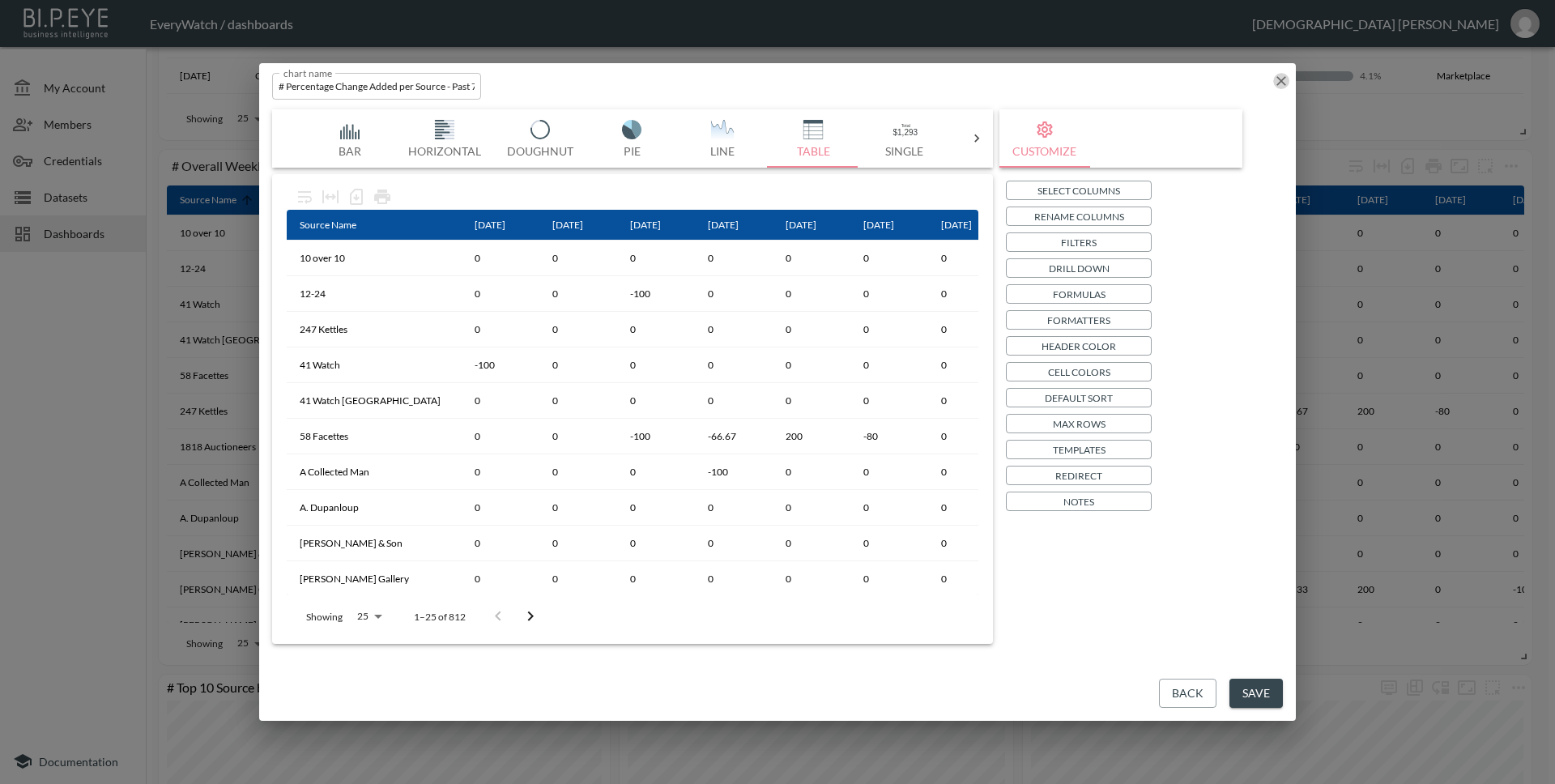
click at [1279, 77] on icon "button" at bounding box center [1281, 81] width 16 height 16
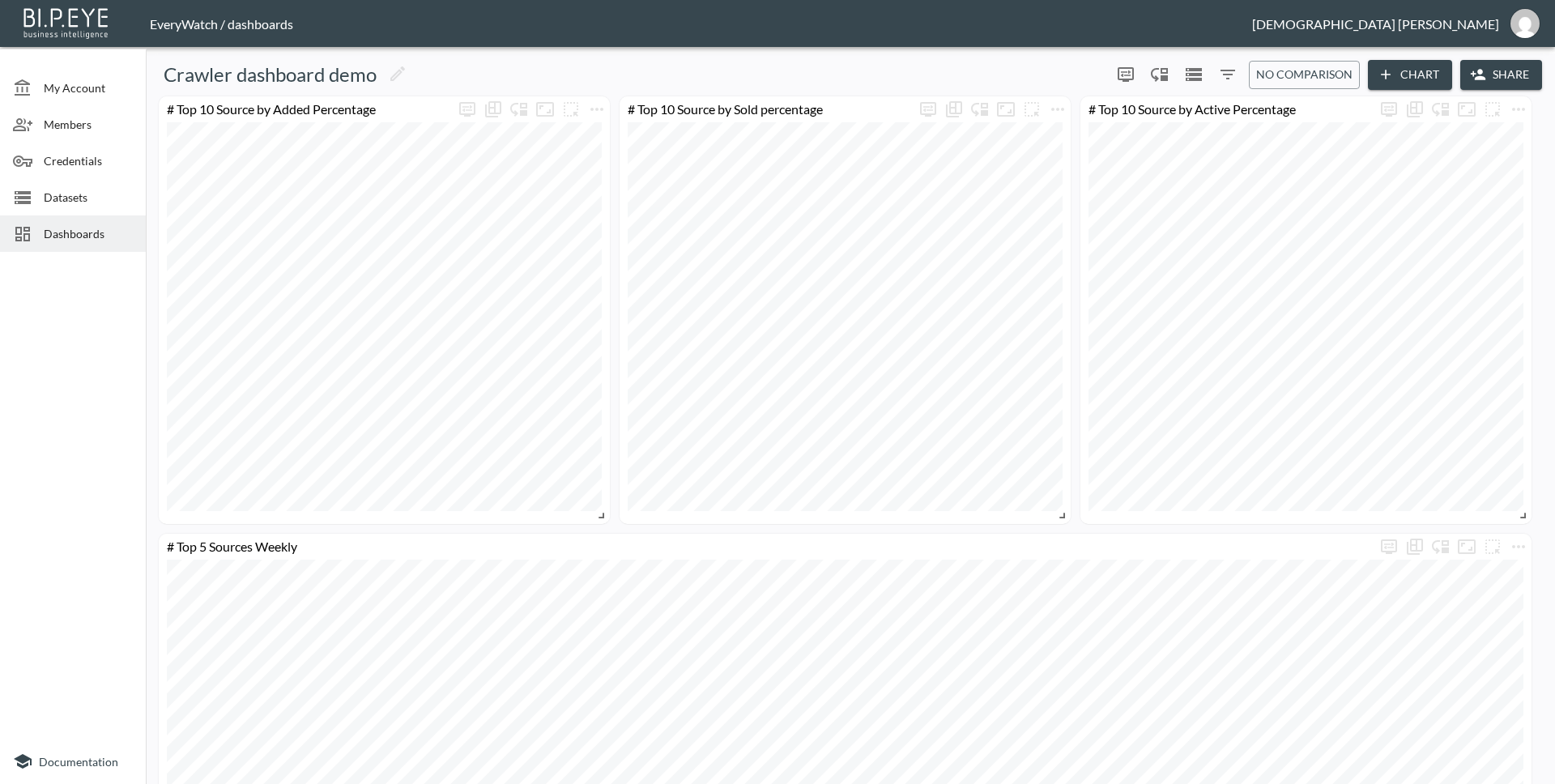
click at [140, 221] on div "Dashboards" at bounding box center [73, 233] width 146 height 37
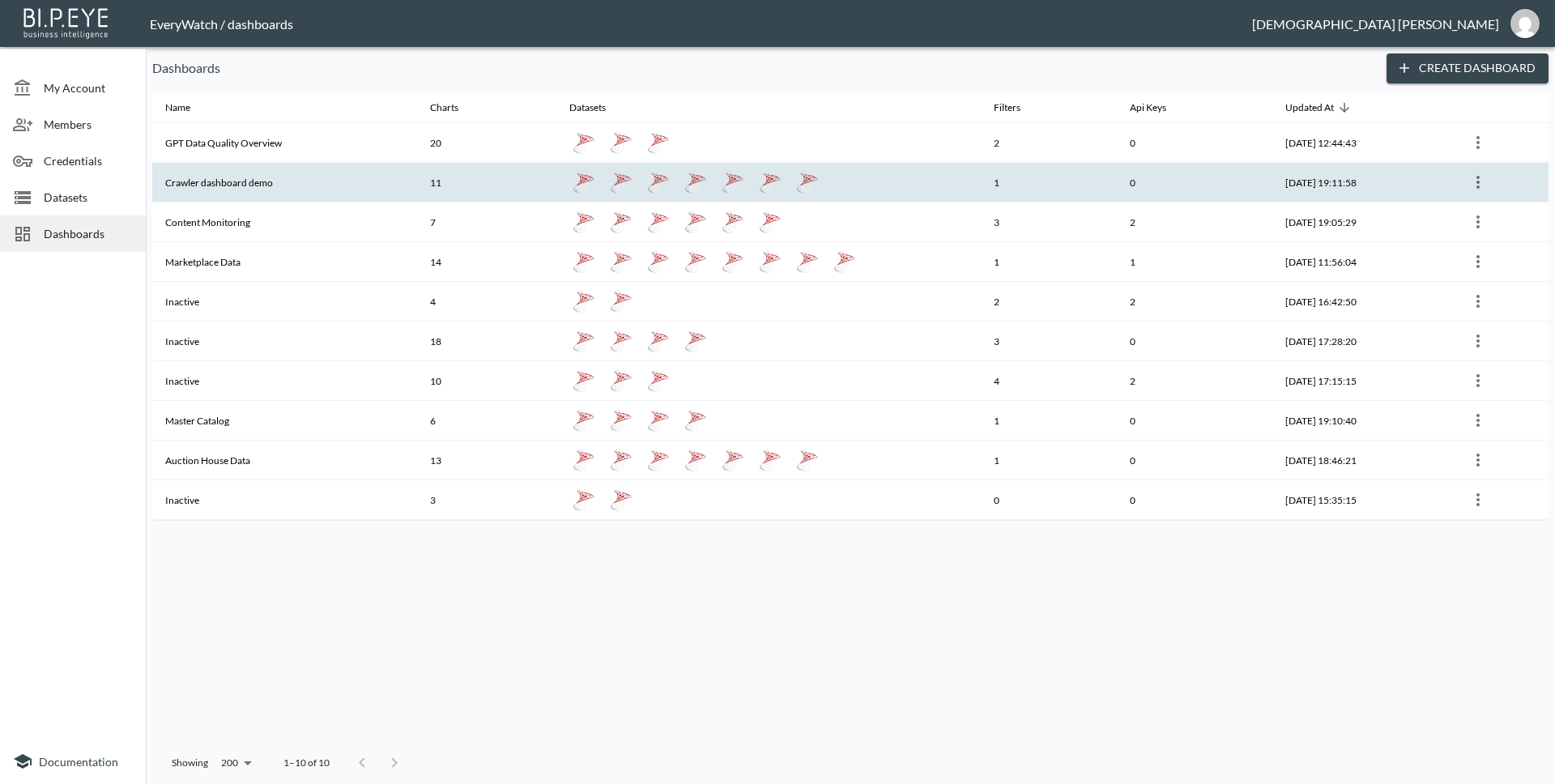
click at [274, 174] on th "Crawler dashboard demo" at bounding box center [284, 182] width 265 height 39
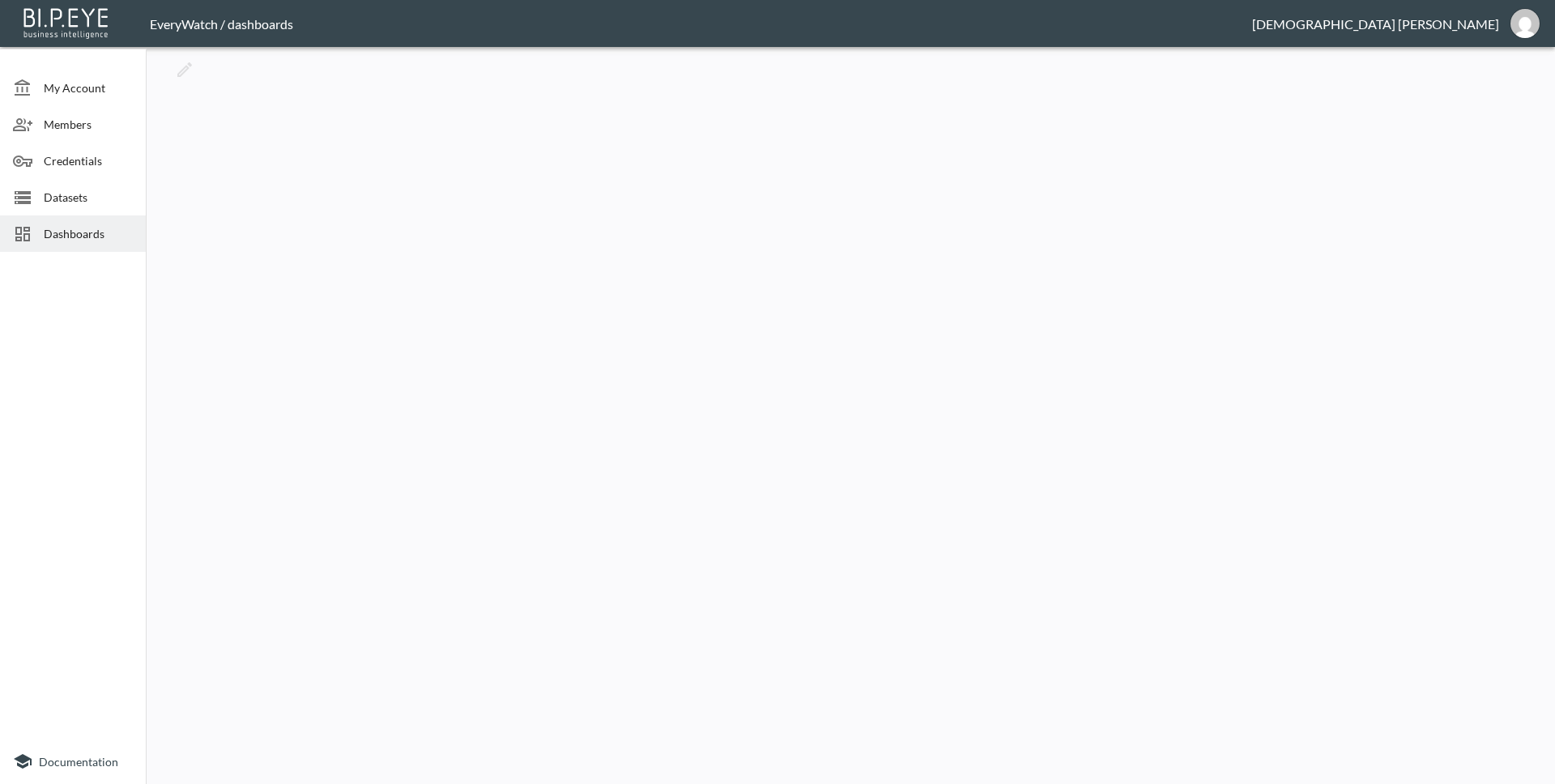
click at [65, 237] on span "Dashboards" at bounding box center [87, 233] width 89 height 17
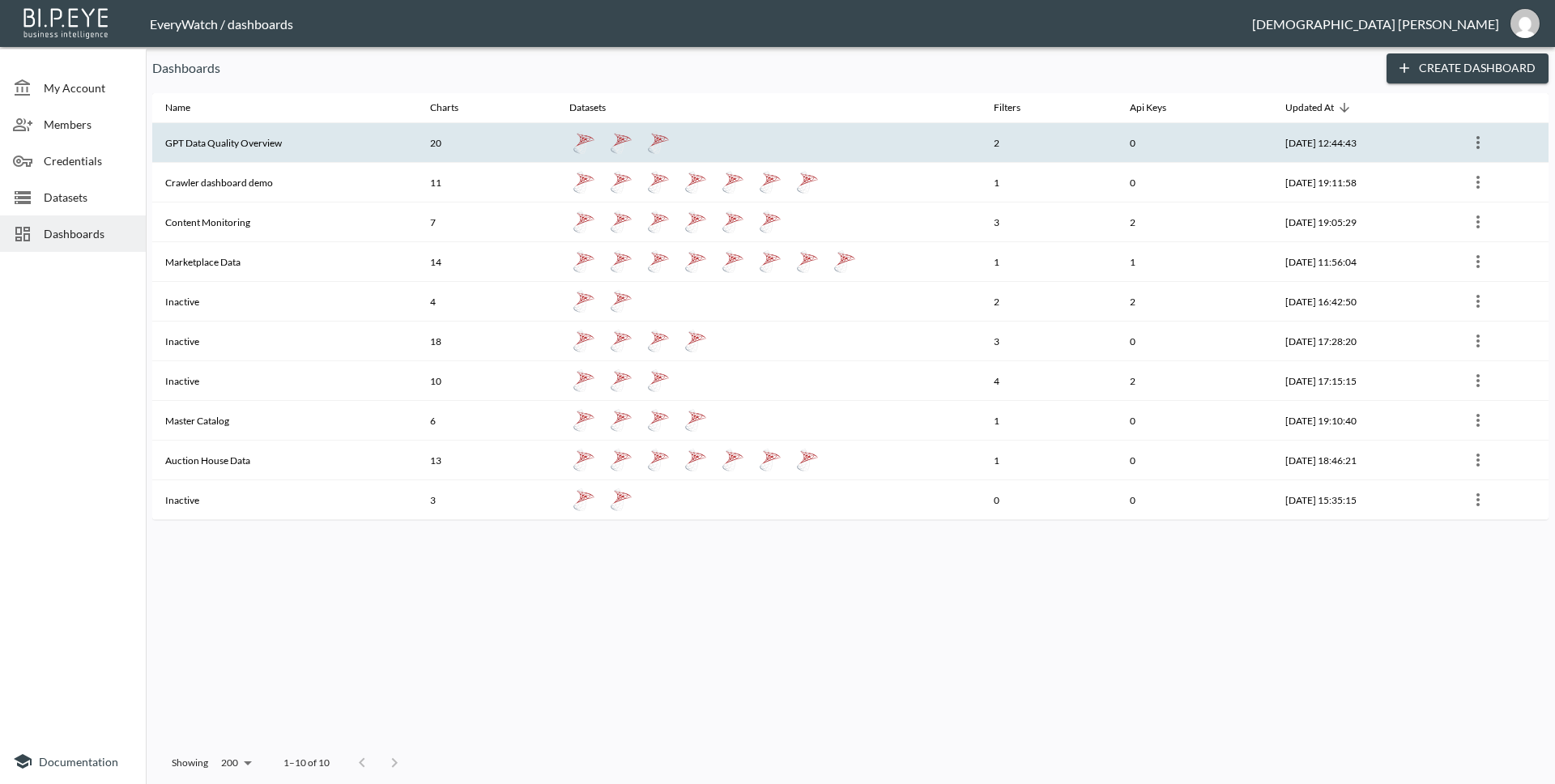
click at [269, 147] on th "GPT Data Quality Overview" at bounding box center [284, 142] width 265 height 39
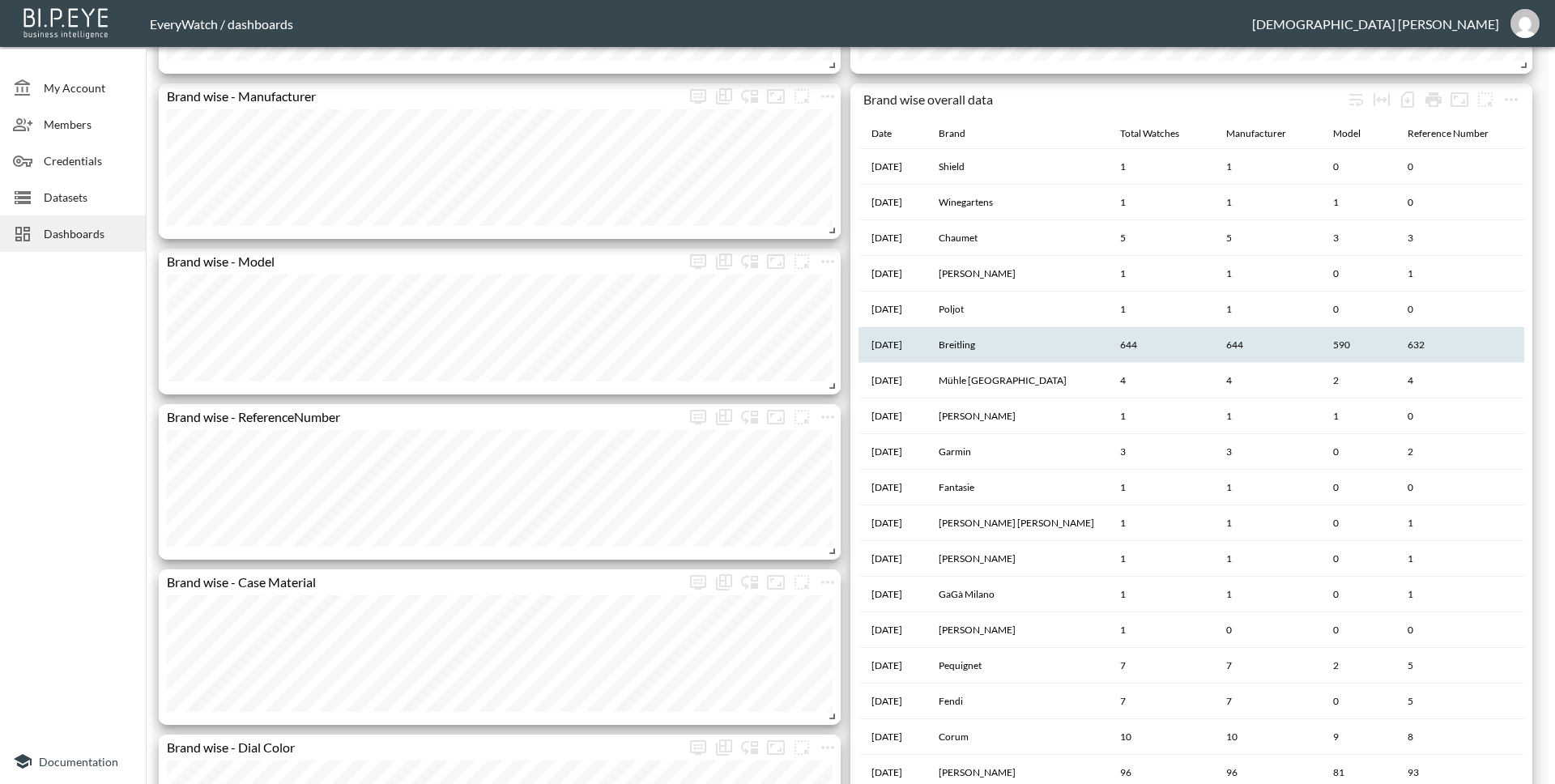
scroll to position [1114, 0]
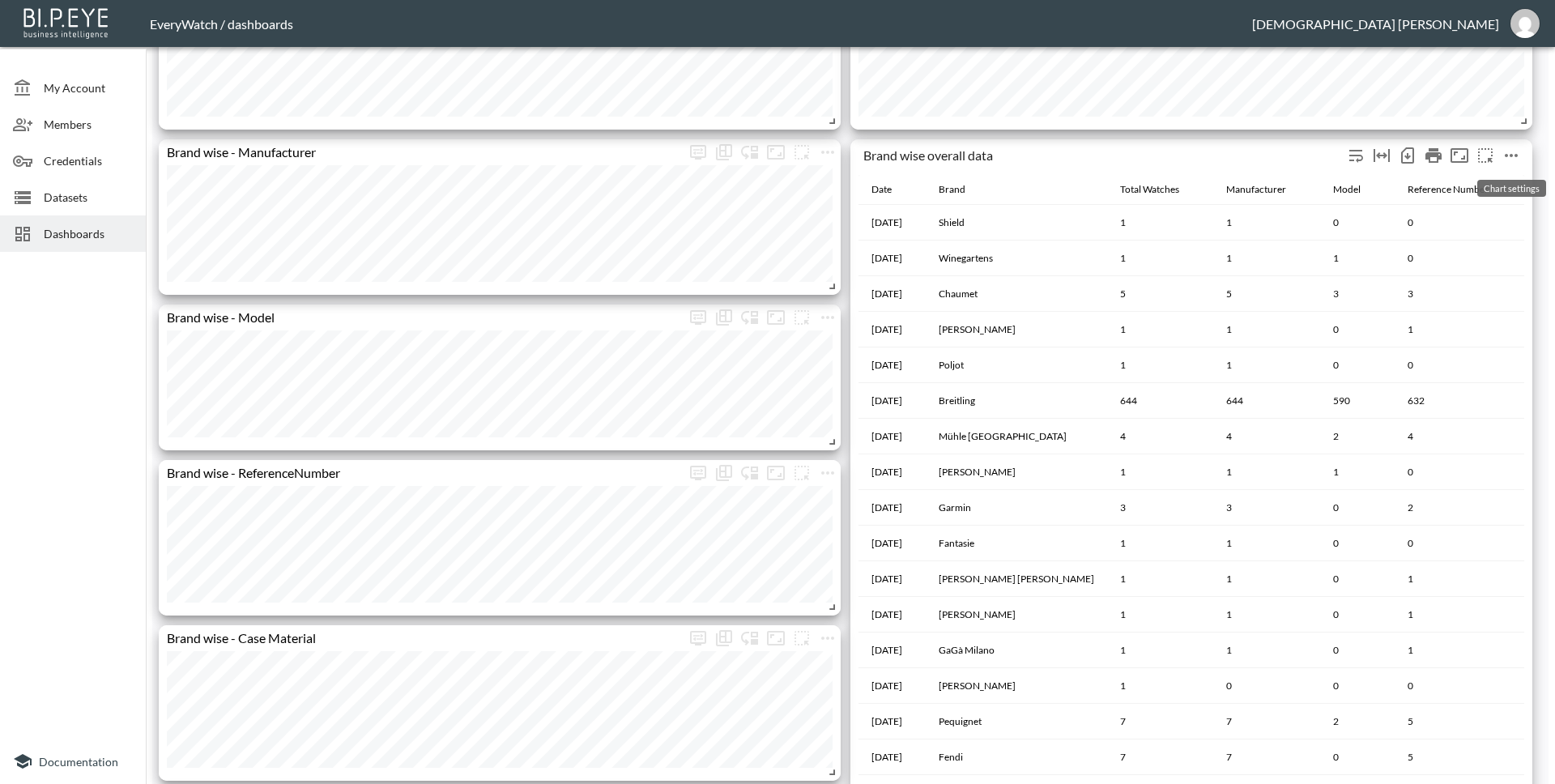
click at [1518, 157] on icon "more" at bounding box center [1511, 156] width 19 height 19
click at [931, 240] on div at bounding box center [778, 392] width 1555 height 784
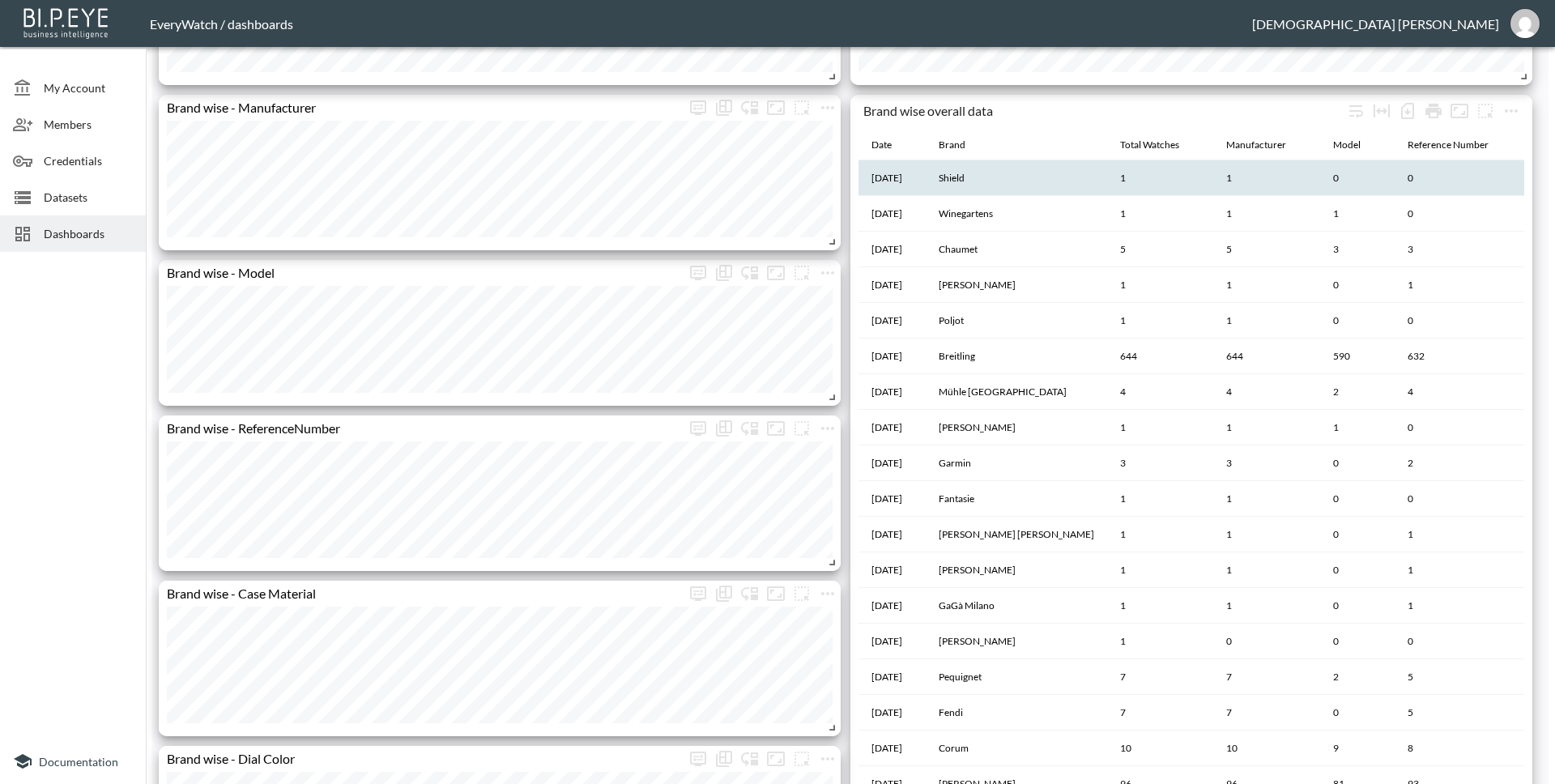
scroll to position [1169, 0]
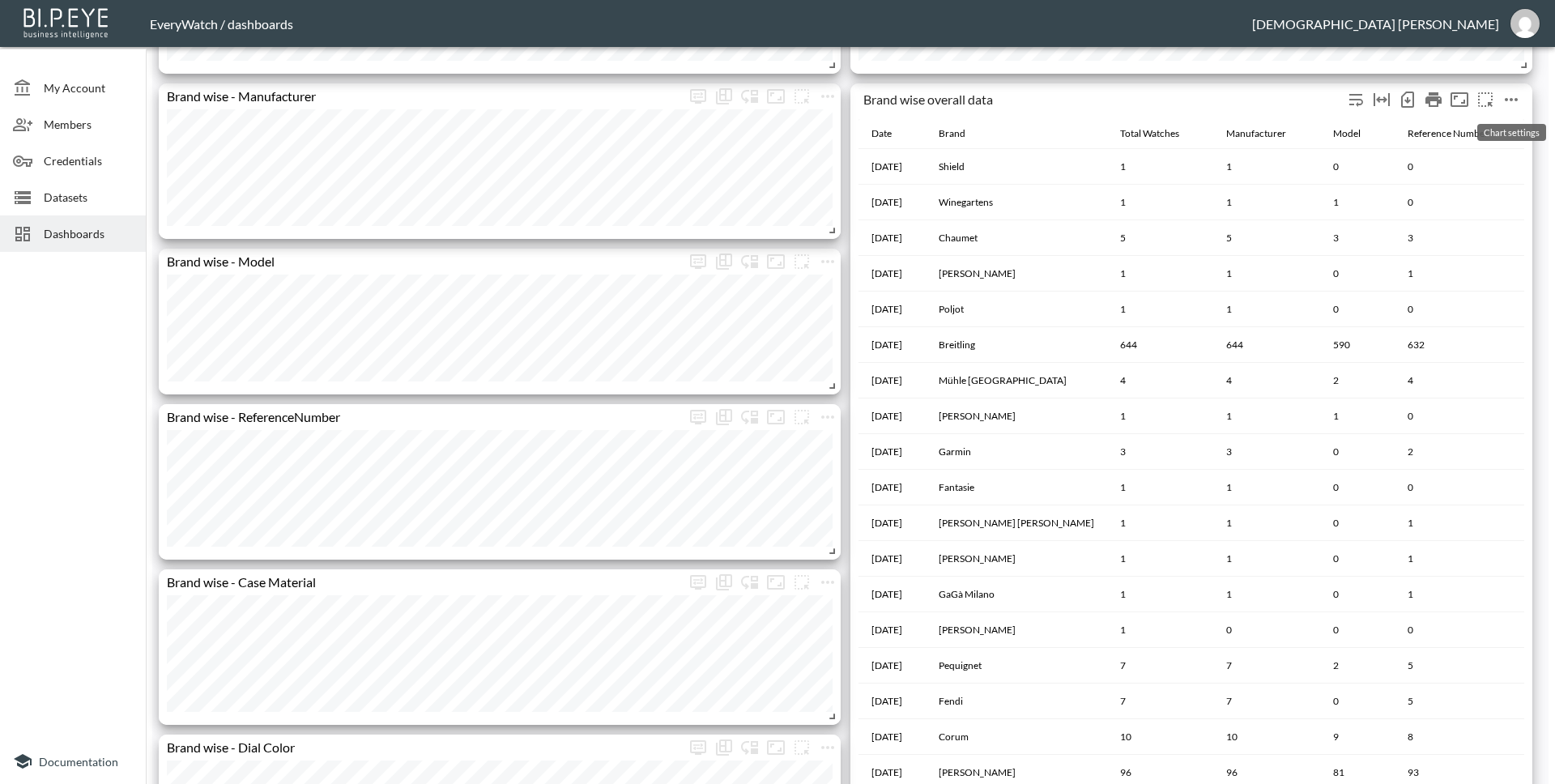
click at [1510, 106] on icon "more" at bounding box center [1511, 100] width 19 height 19
click at [1493, 131] on li "Edit" at bounding box center [1473, 131] width 126 height 29
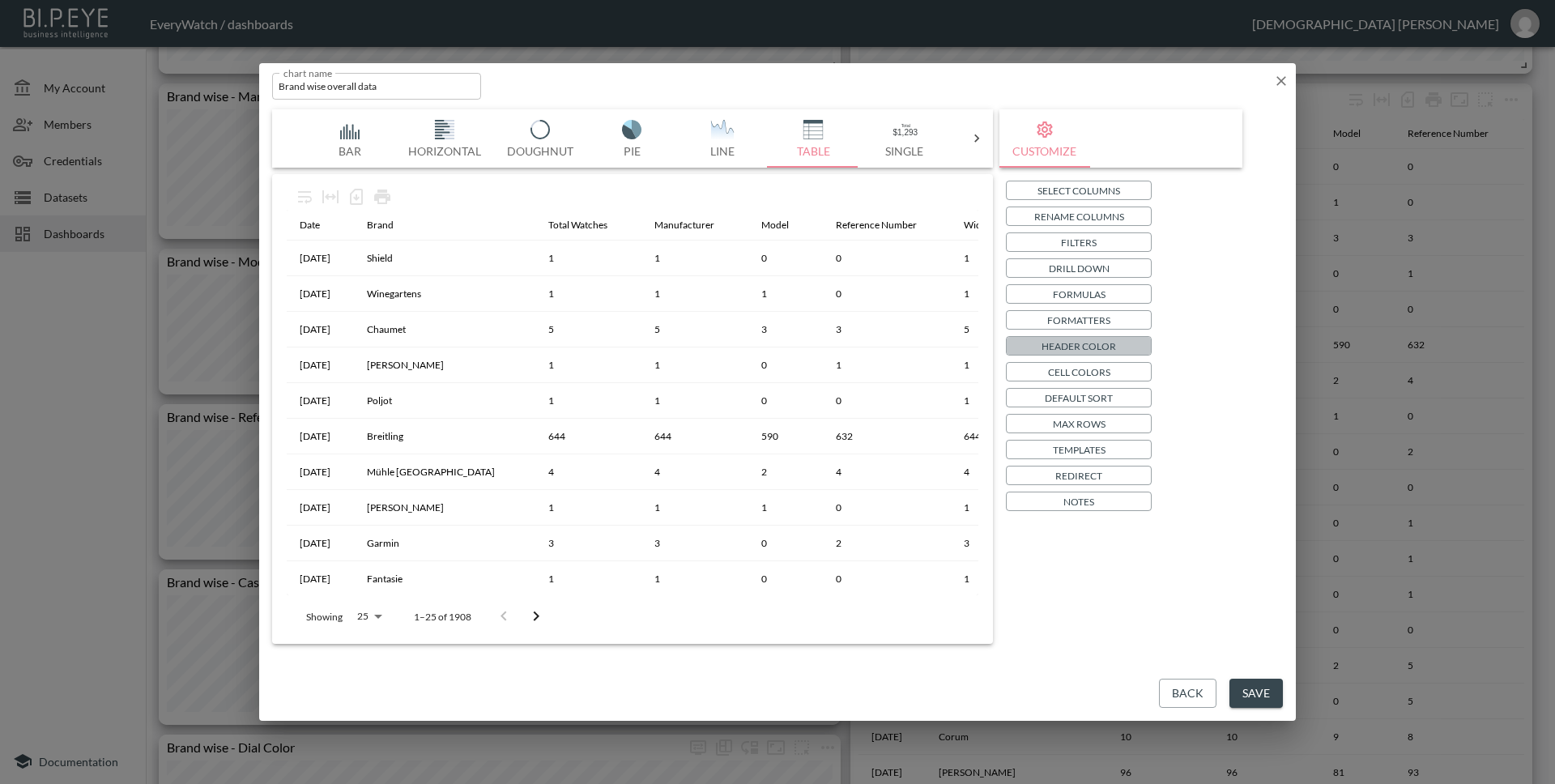
click at [1104, 347] on p "Header Color" at bounding box center [1079, 346] width 75 height 17
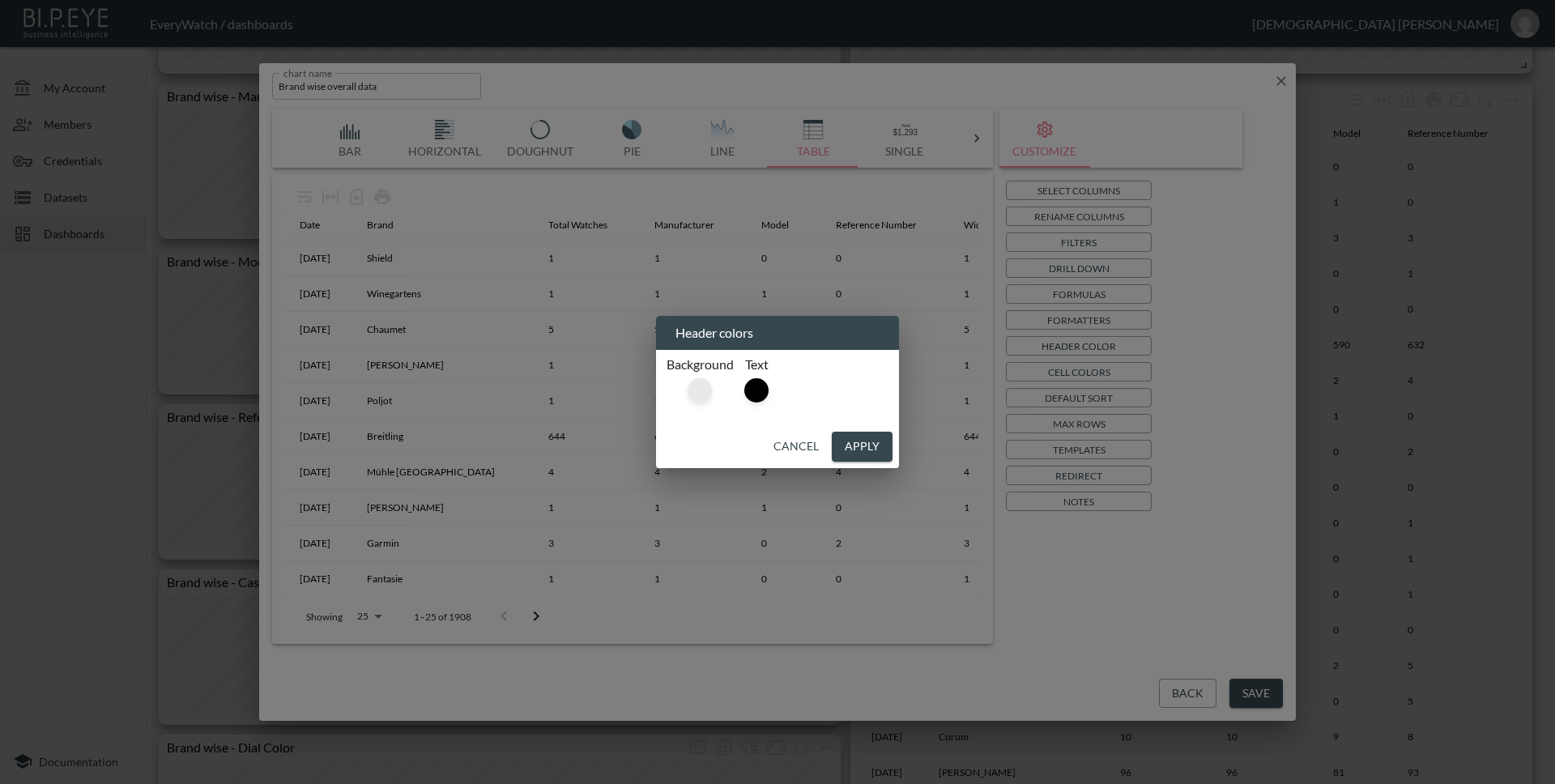
click at [697, 398] on div at bounding box center [699, 389] width 24 height 24
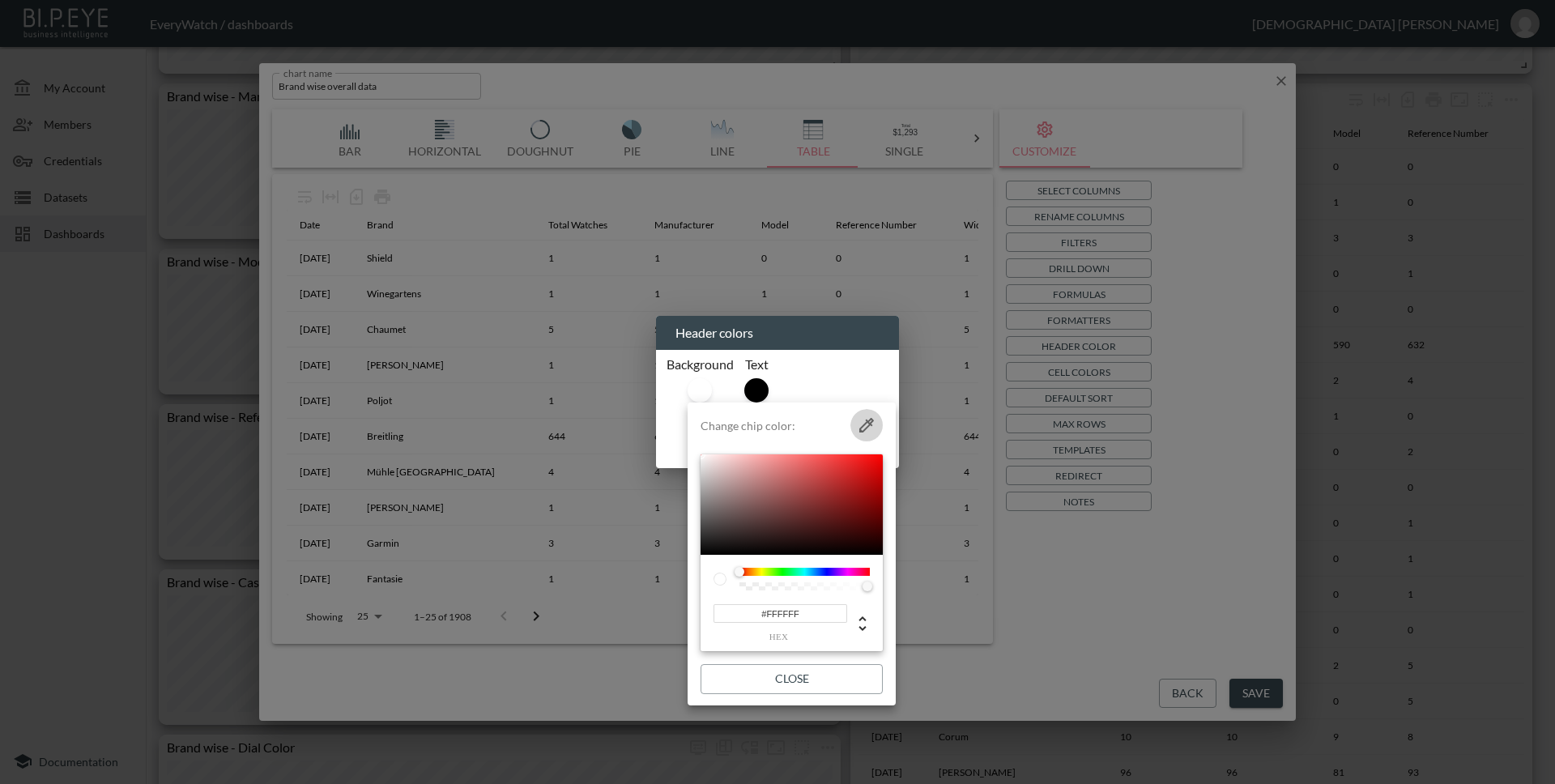
click at [863, 425] on icon "button" at bounding box center [866, 425] width 14 height 14
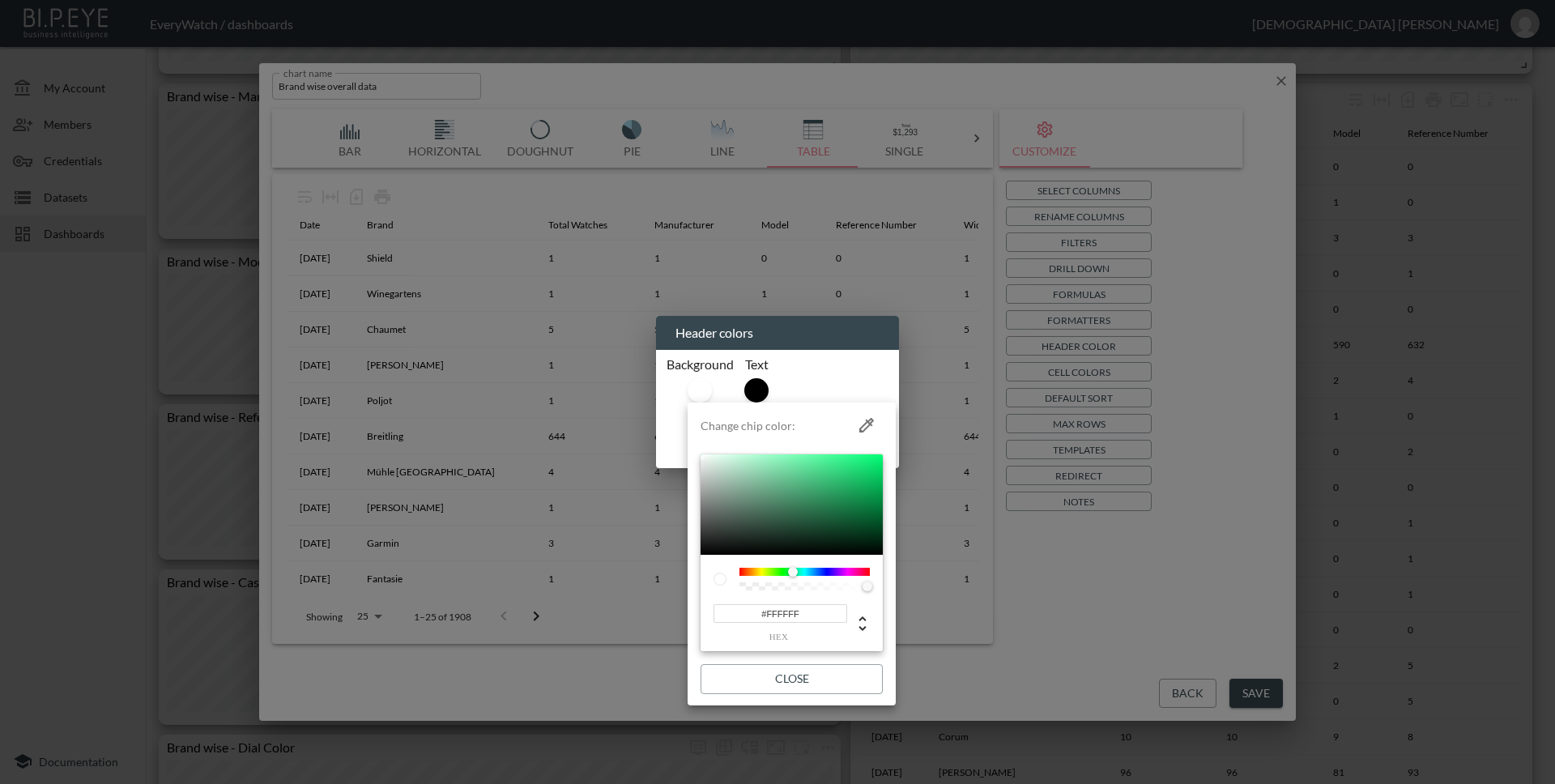
drag, startPoint x: 740, startPoint y: 572, endPoint x: 793, endPoint y: 571, distance: 53.0
click at [793, 571] on div at bounding box center [793, 572] width 10 height 10
click at [800, 476] on div at bounding box center [792, 504] width 183 height 100
click at [778, 474] on div at bounding box center [792, 504] width 183 height 100
click at [764, 471] on div at bounding box center [792, 504] width 183 height 100
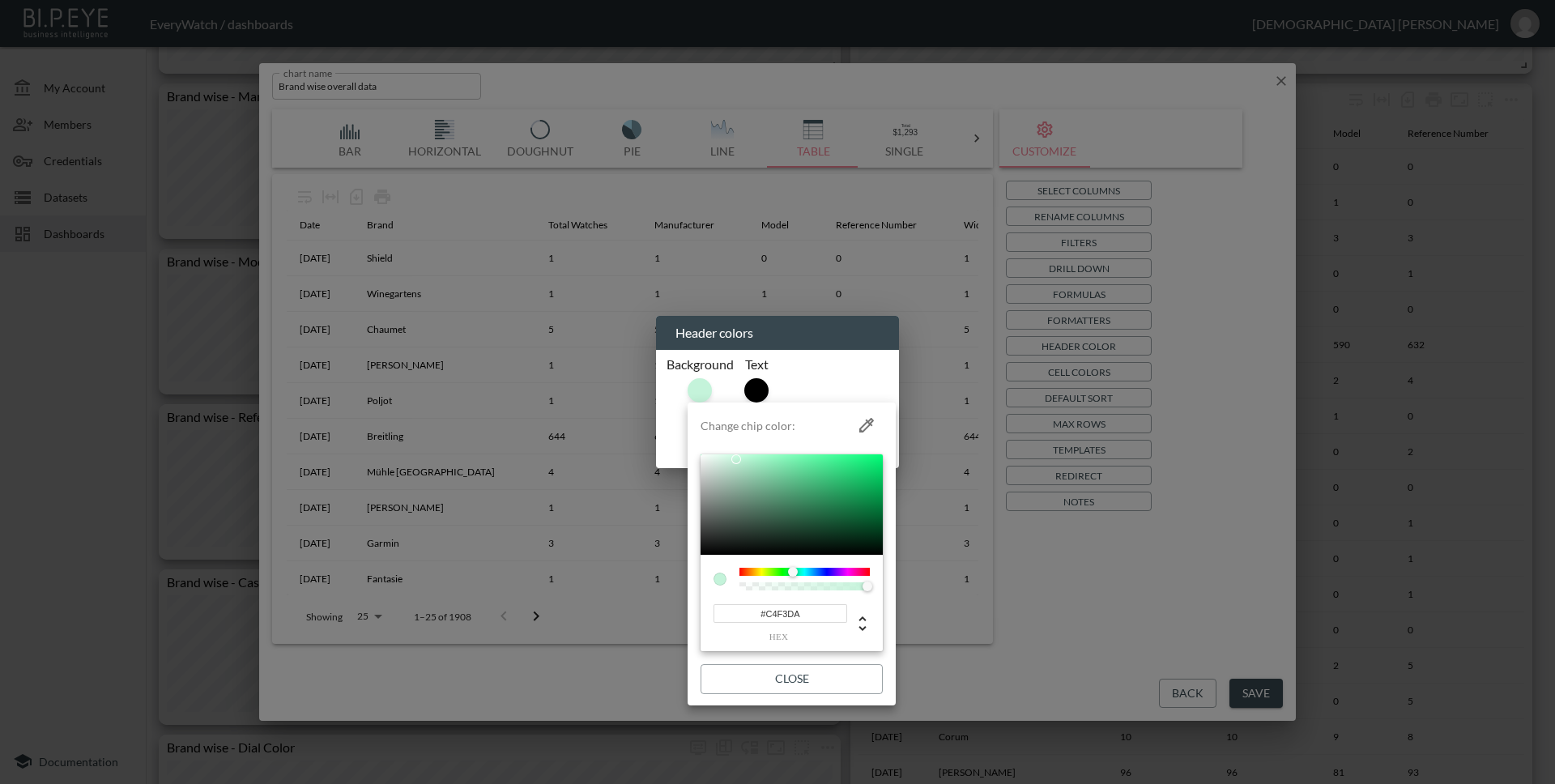
click at [735, 459] on div at bounding box center [792, 504] width 183 height 100
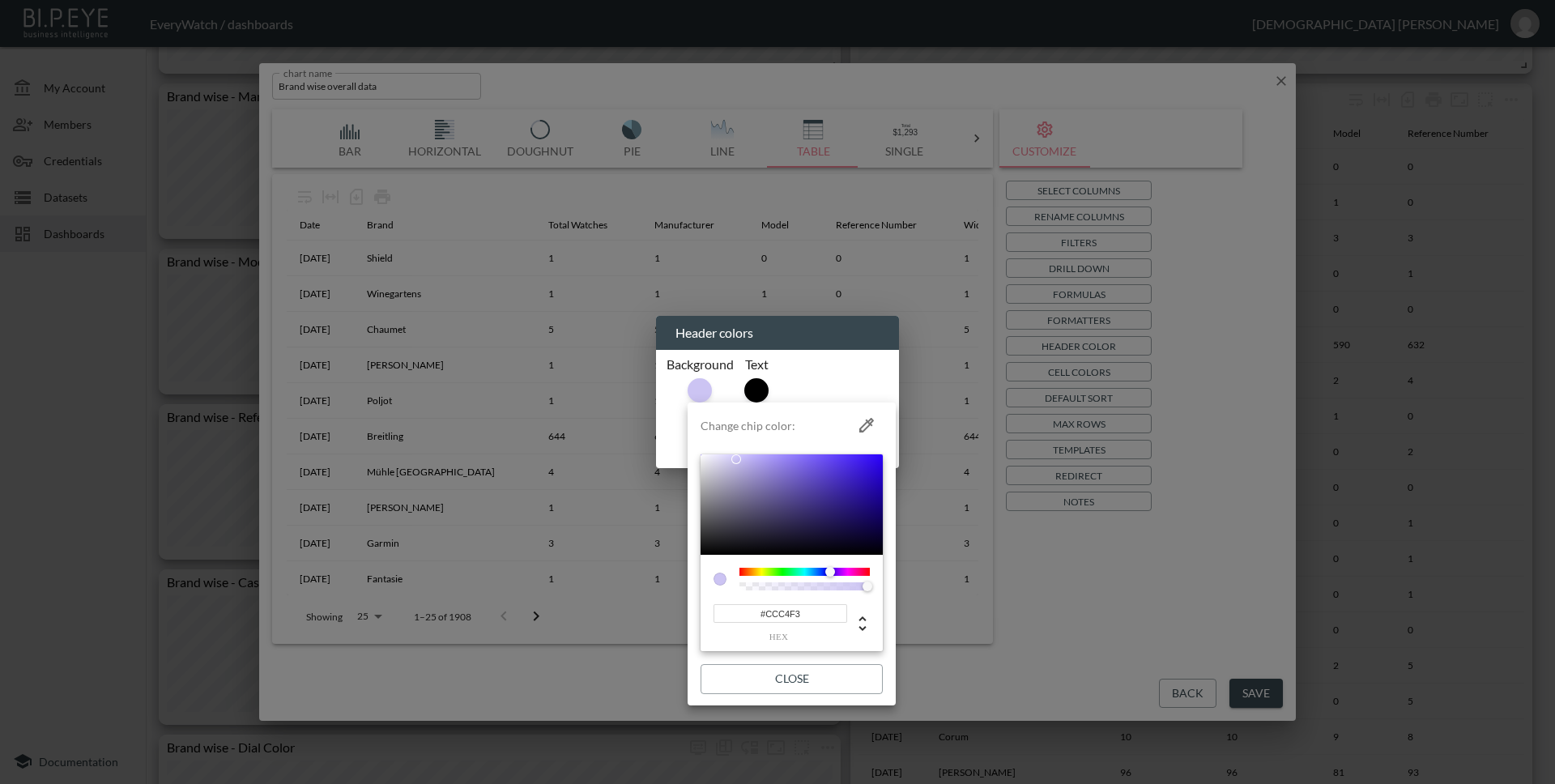
drag, startPoint x: 795, startPoint y: 571, endPoint x: 830, endPoint y: 573, distance: 35.1
click at [830, 573] on div at bounding box center [830, 572] width 10 height 10
drag, startPoint x: 736, startPoint y: 461, endPoint x: 827, endPoint y: 501, distance: 99.4
click at [827, 501] on div at bounding box center [827, 501] width 10 height 10
click at [810, 619] on input "#3C2A8A" at bounding box center [779, 613] width 134 height 18
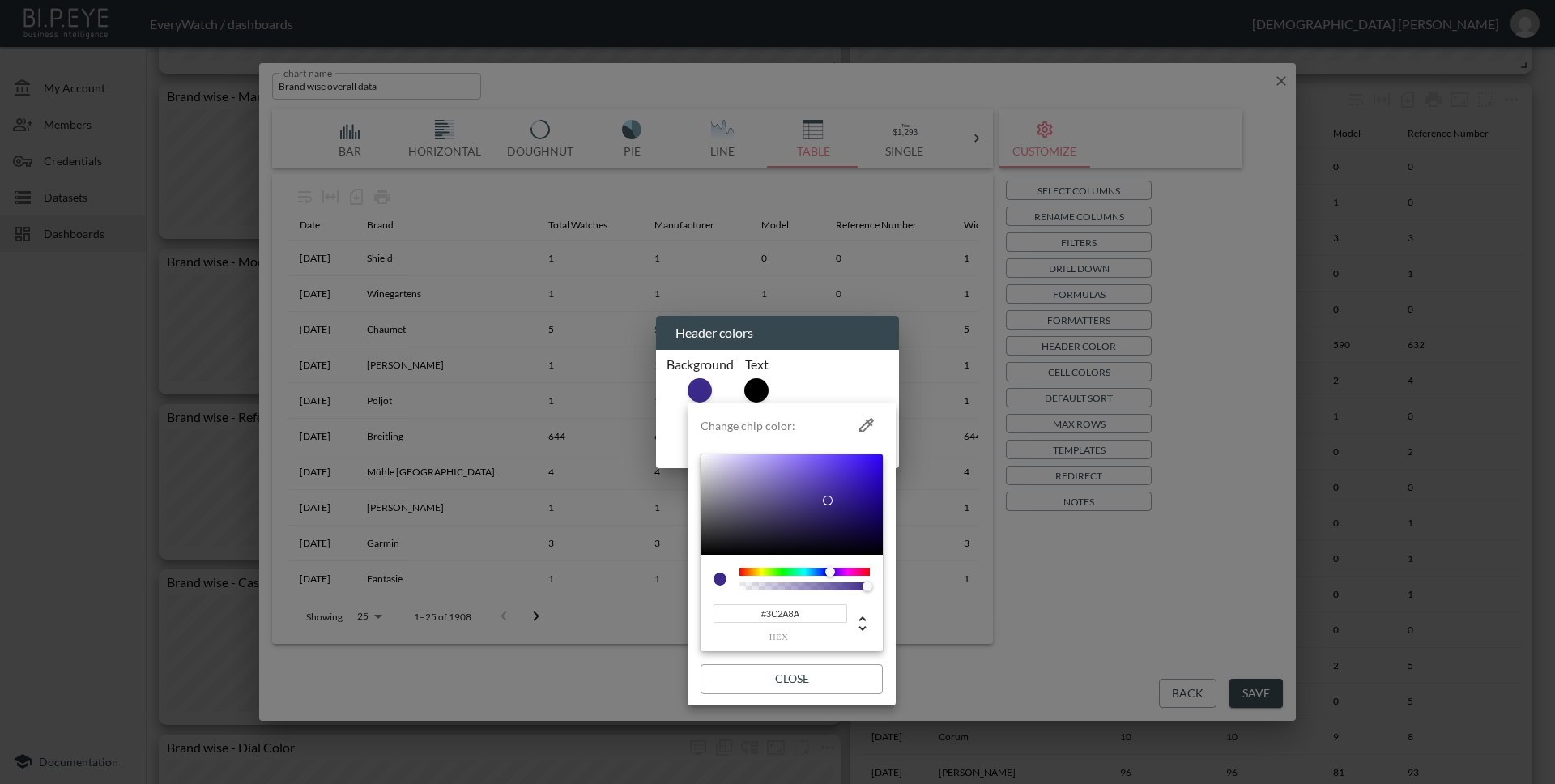
click at [810, 619] on input "#3C2A8A" at bounding box center [779, 613] width 134 height 18
paste input "07509C"
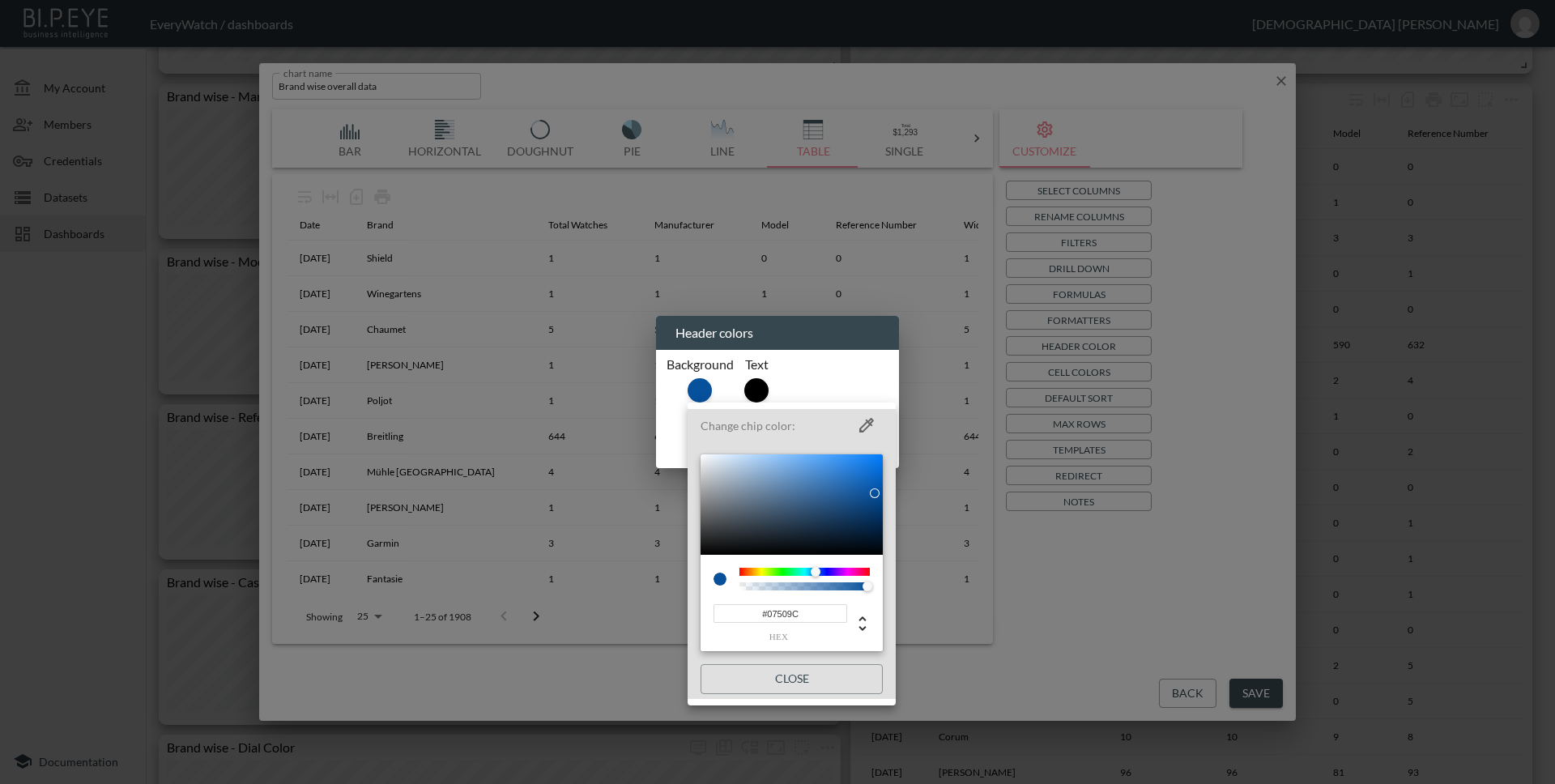
type input "#07509C"
click at [753, 385] on div at bounding box center [778, 392] width 1555 height 784
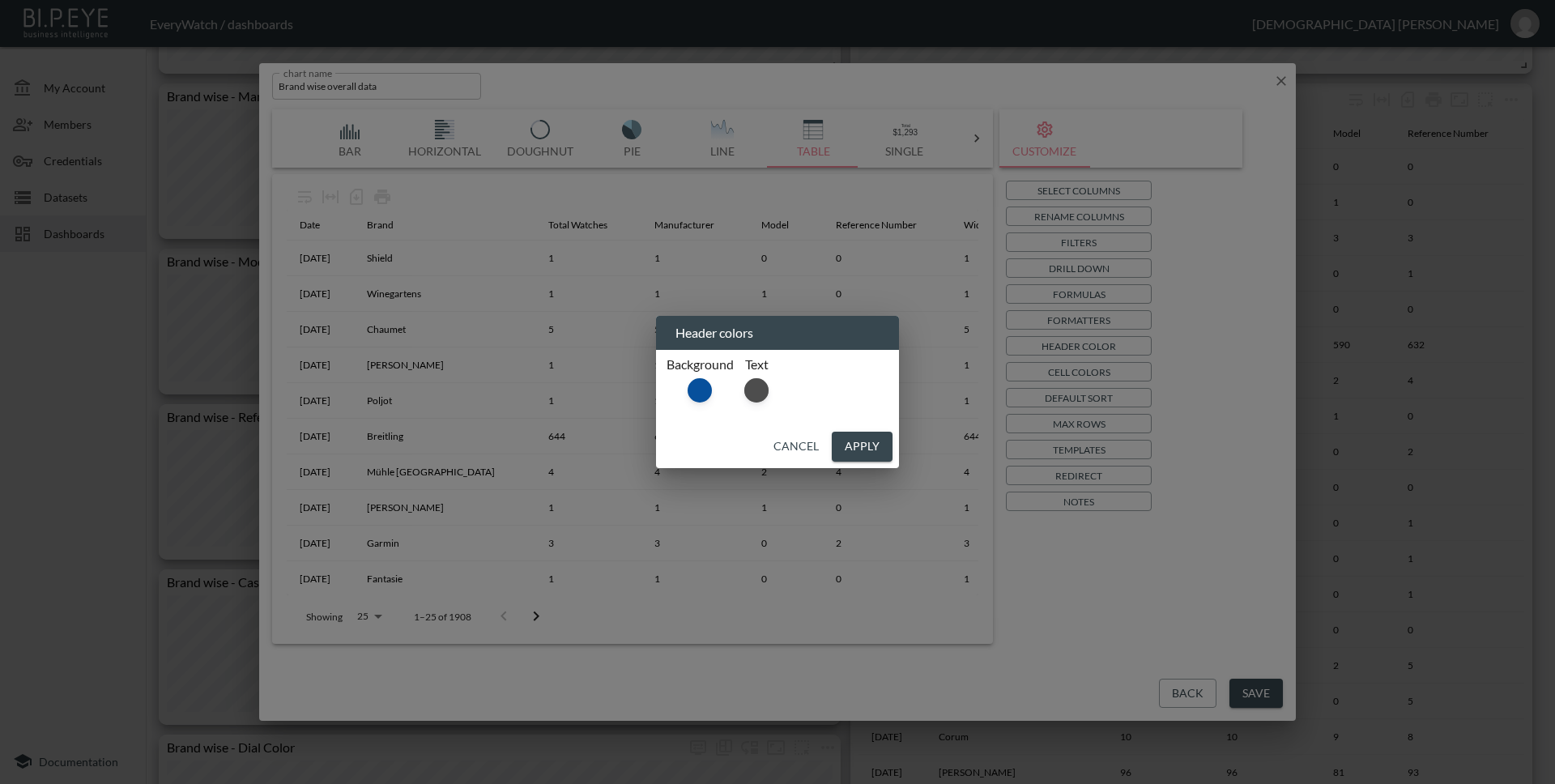
click at [753, 385] on div at bounding box center [755, 389] width 24 height 24
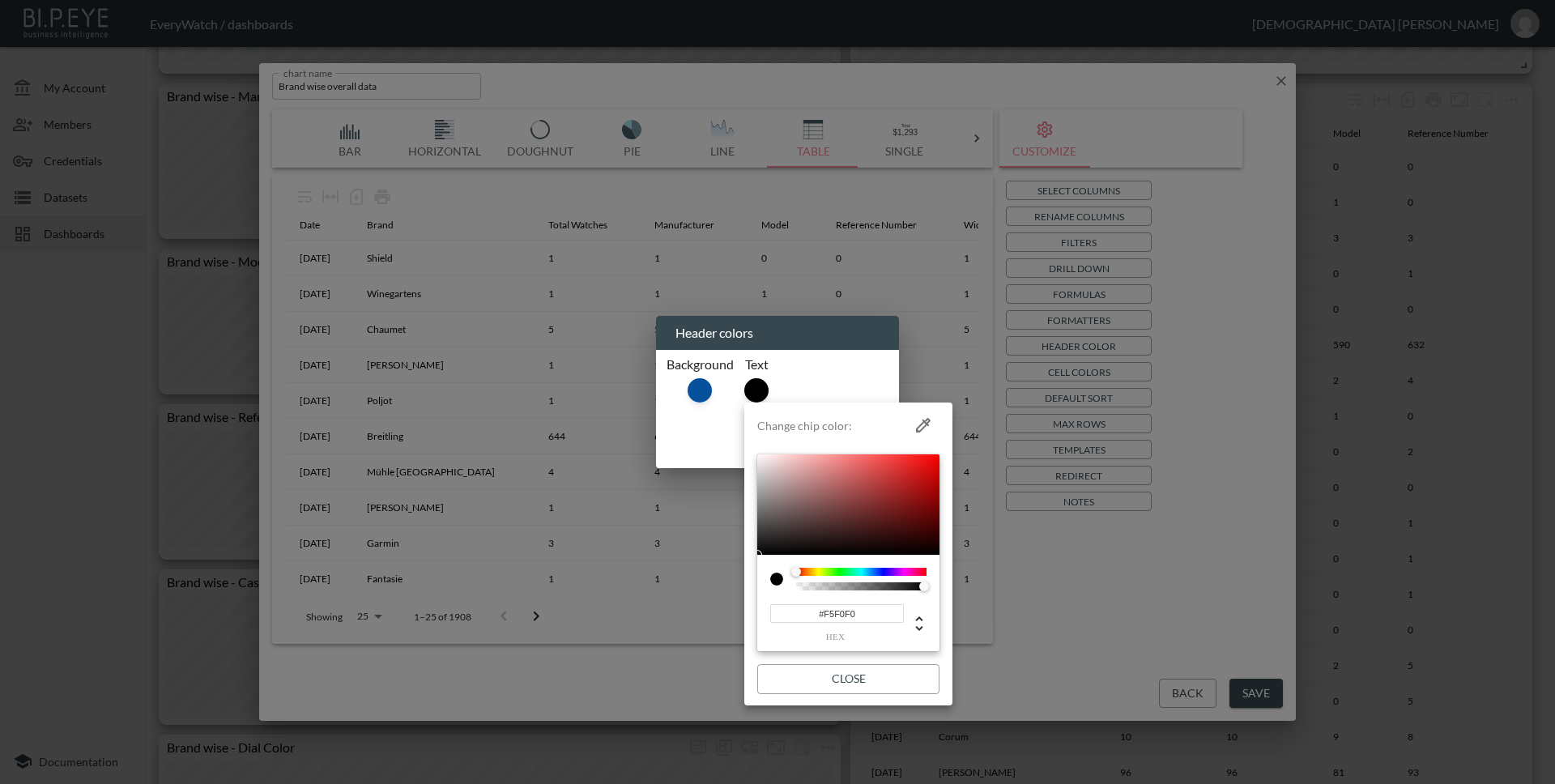
type input "#FFFFFF"
drag, startPoint x: 760, startPoint y: 459, endPoint x: 751, endPoint y: 442, distance: 19.2
click at [751, 442] on li "Change chip color: #FFFFFF hex Close" at bounding box center [848, 554] width 209 height 290
click at [862, 682] on button "Close" at bounding box center [849, 678] width 183 height 30
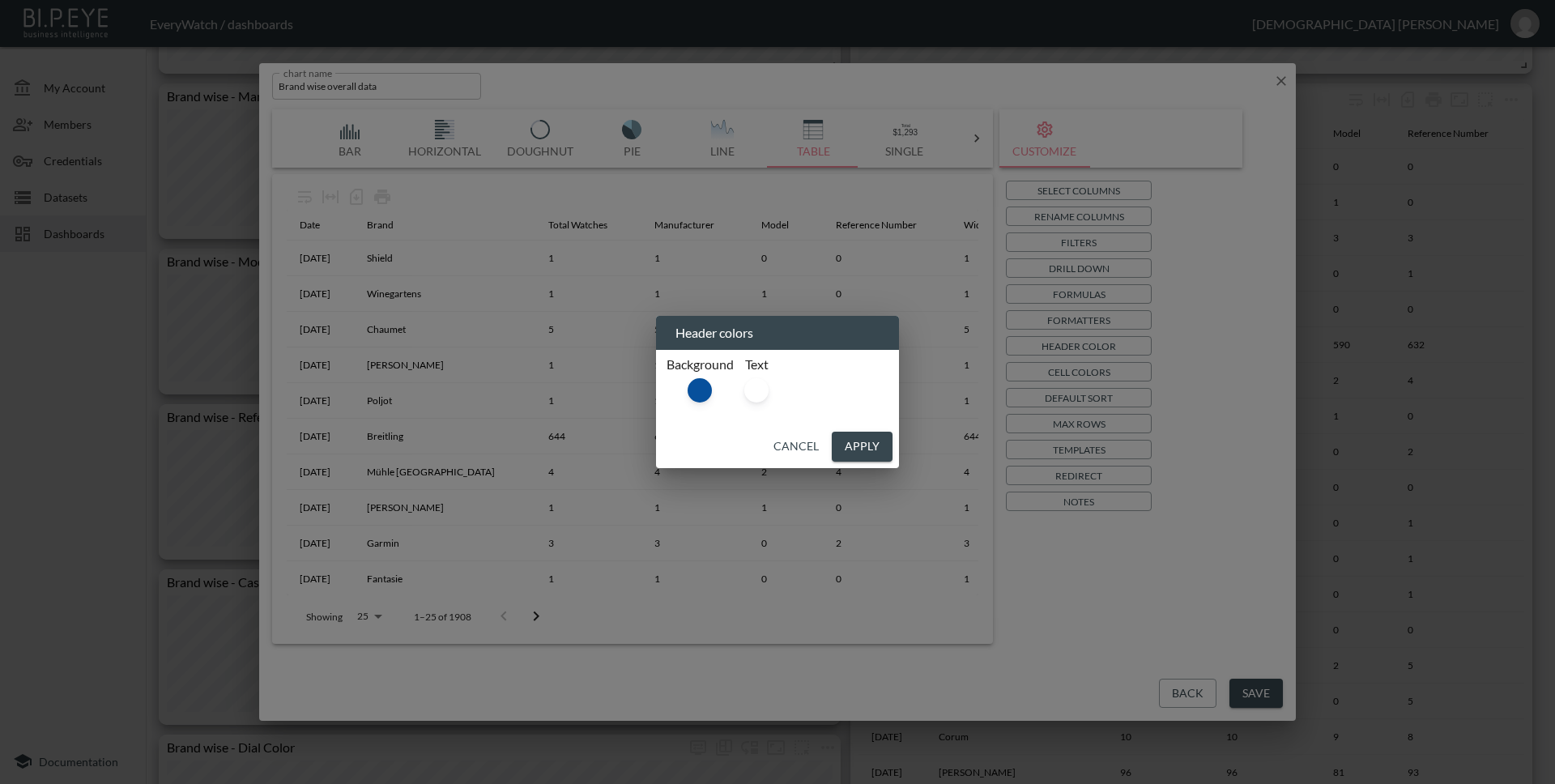
click at [866, 447] on button "Apply" at bounding box center [861, 446] width 61 height 30
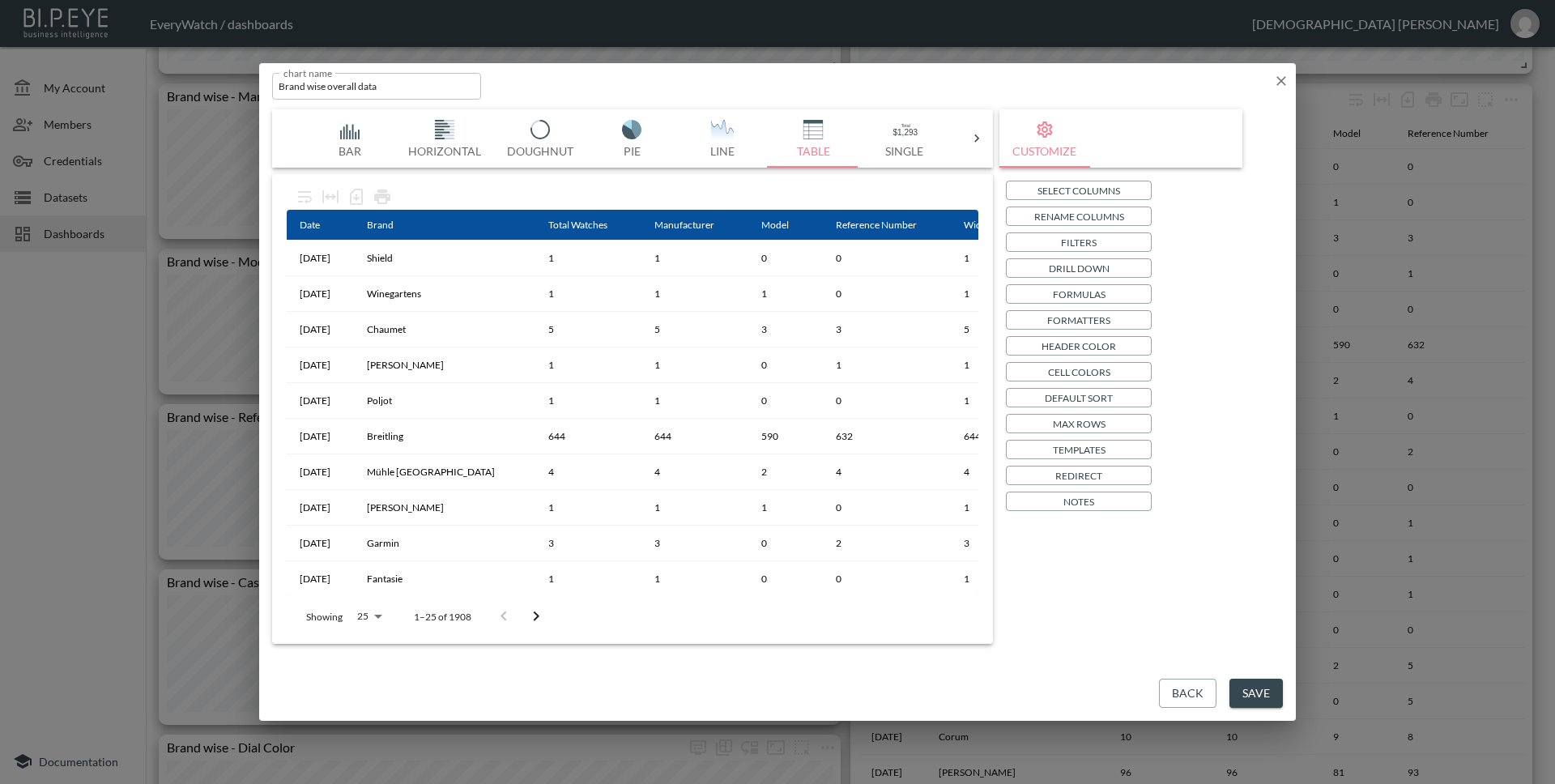
click at [1254, 702] on button "Save" at bounding box center [1256, 693] width 54 height 30
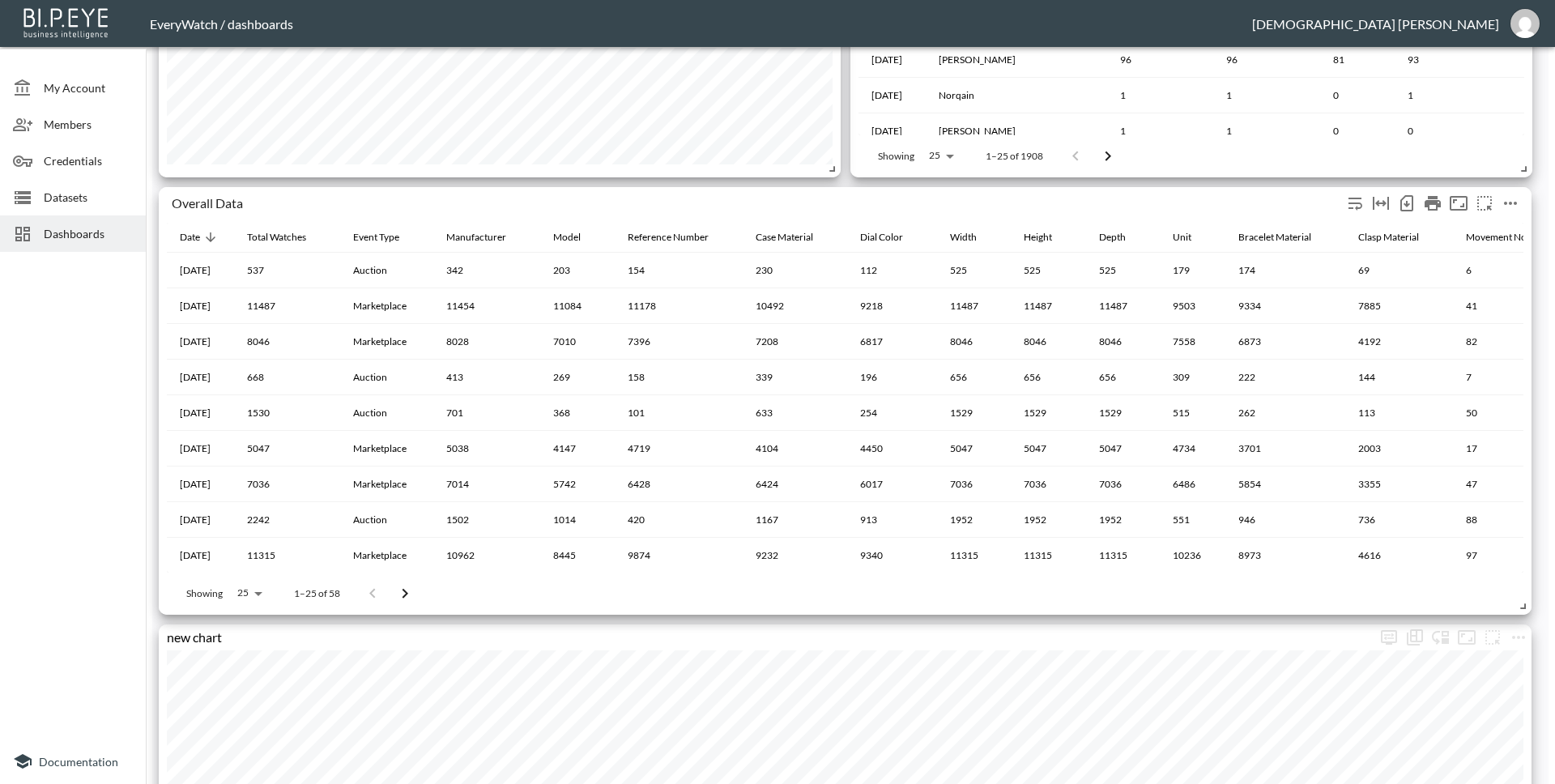
scroll to position [1880, 0]
click at [1505, 203] on icon "more" at bounding box center [1510, 204] width 12 height 3
click at [1482, 226] on li "Edit" at bounding box center [1473, 235] width 126 height 29
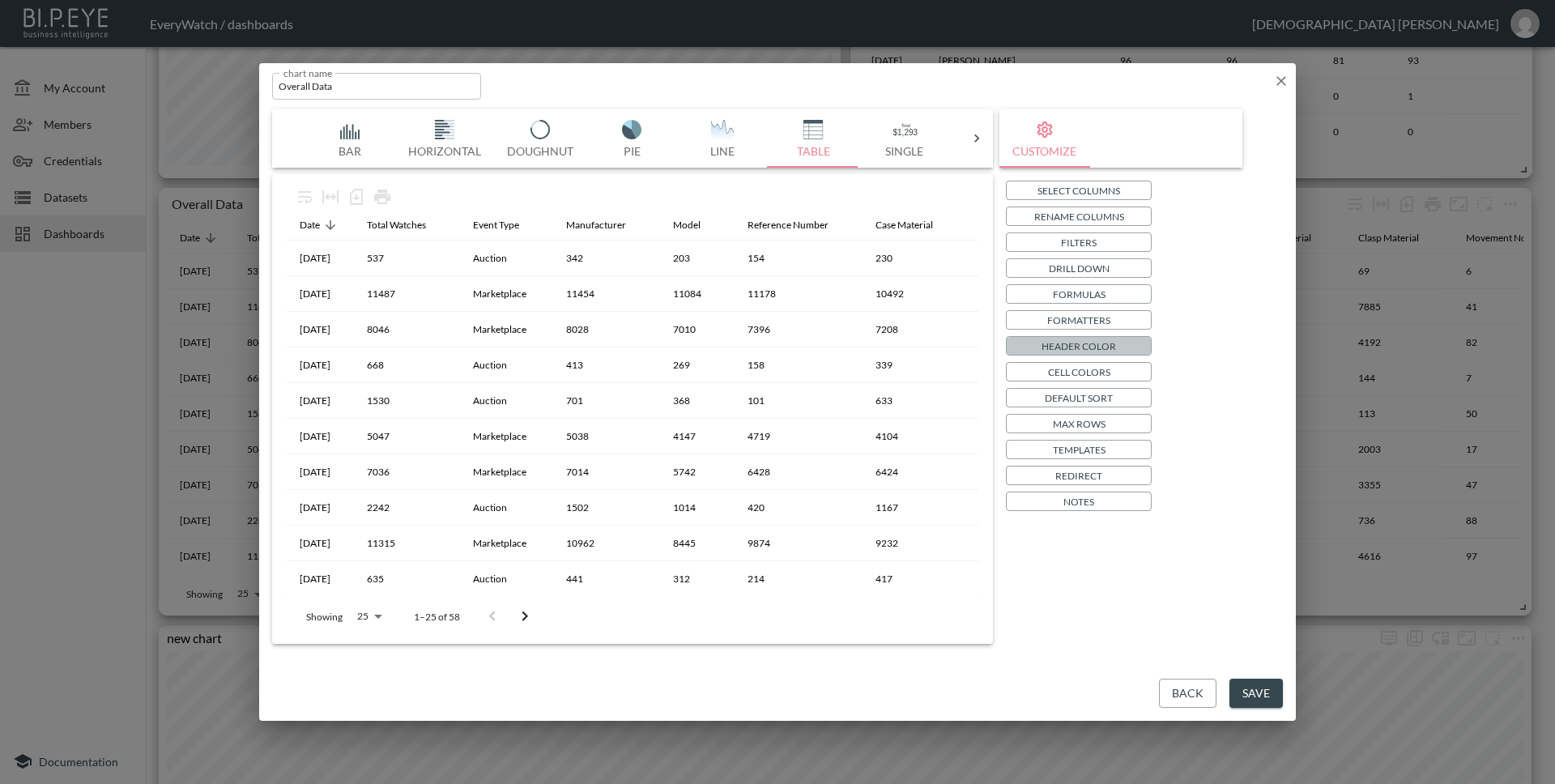
click at [1091, 345] on p "Header Color" at bounding box center [1079, 346] width 75 height 17
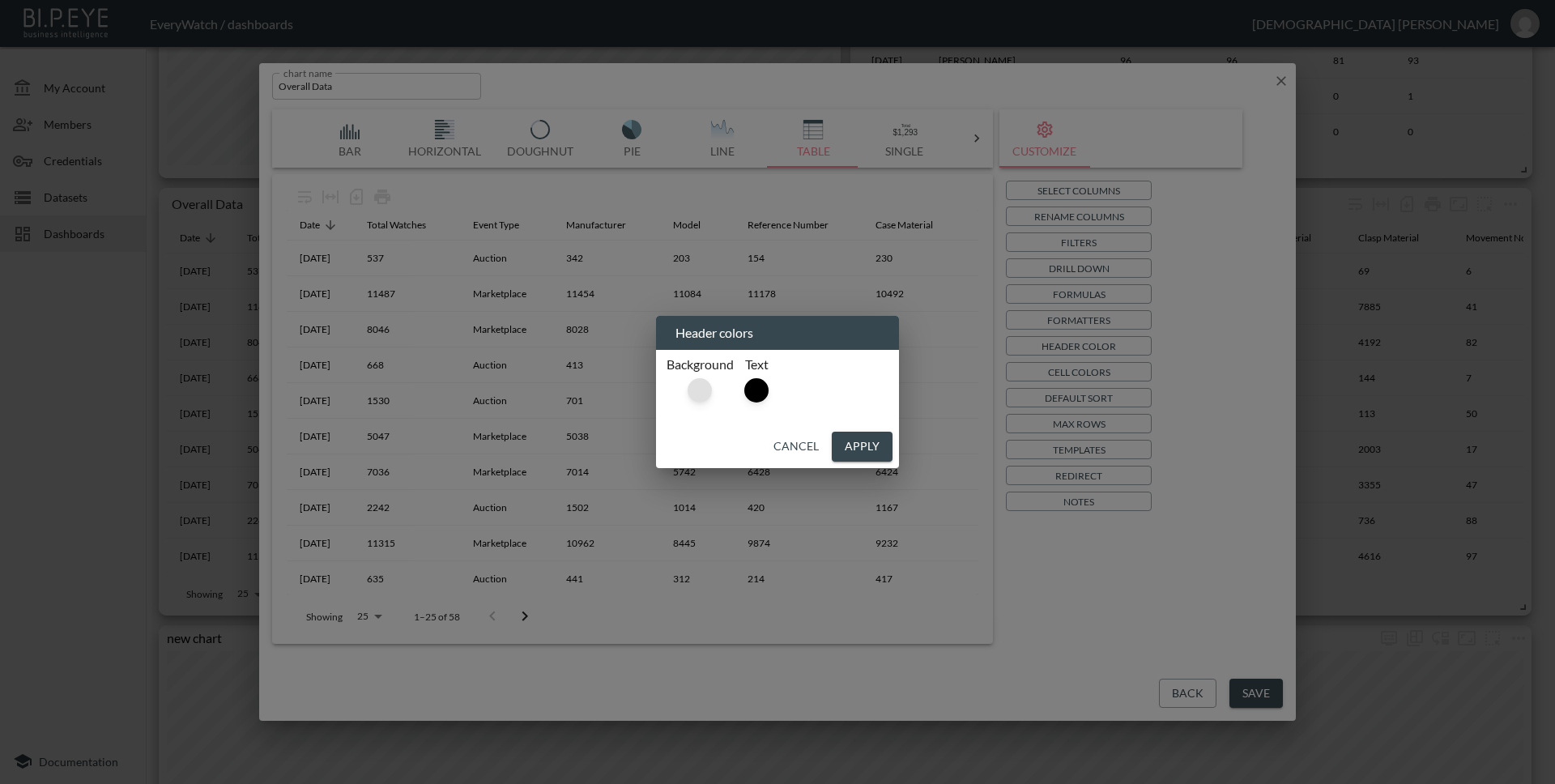
click at [708, 391] on div at bounding box center [699, 389] width 24 height 24
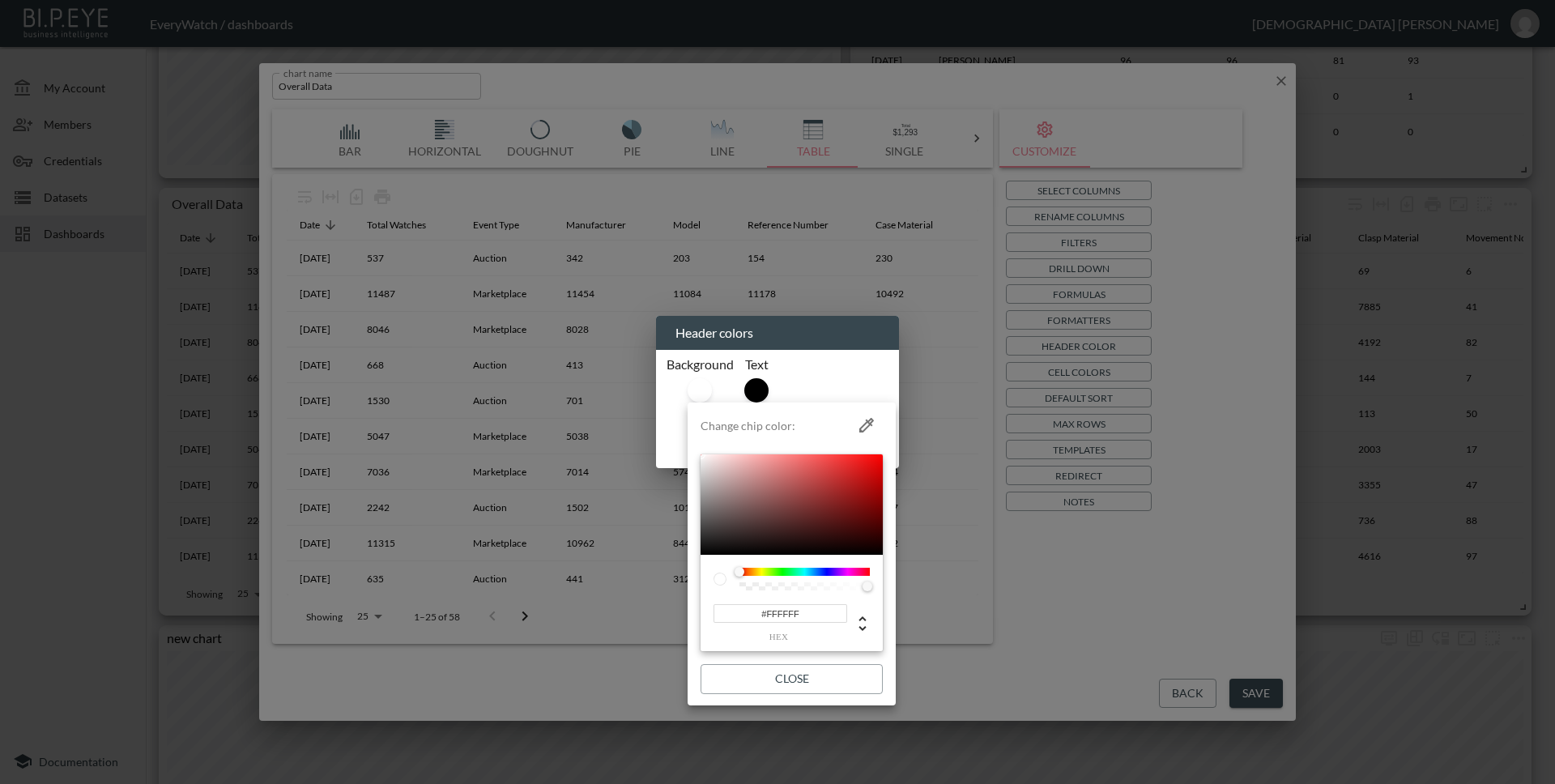
click at [822, 609] on input "#FFFFFF" at bounding box center [779, 613] width 134 height 18
paste input "07509C"
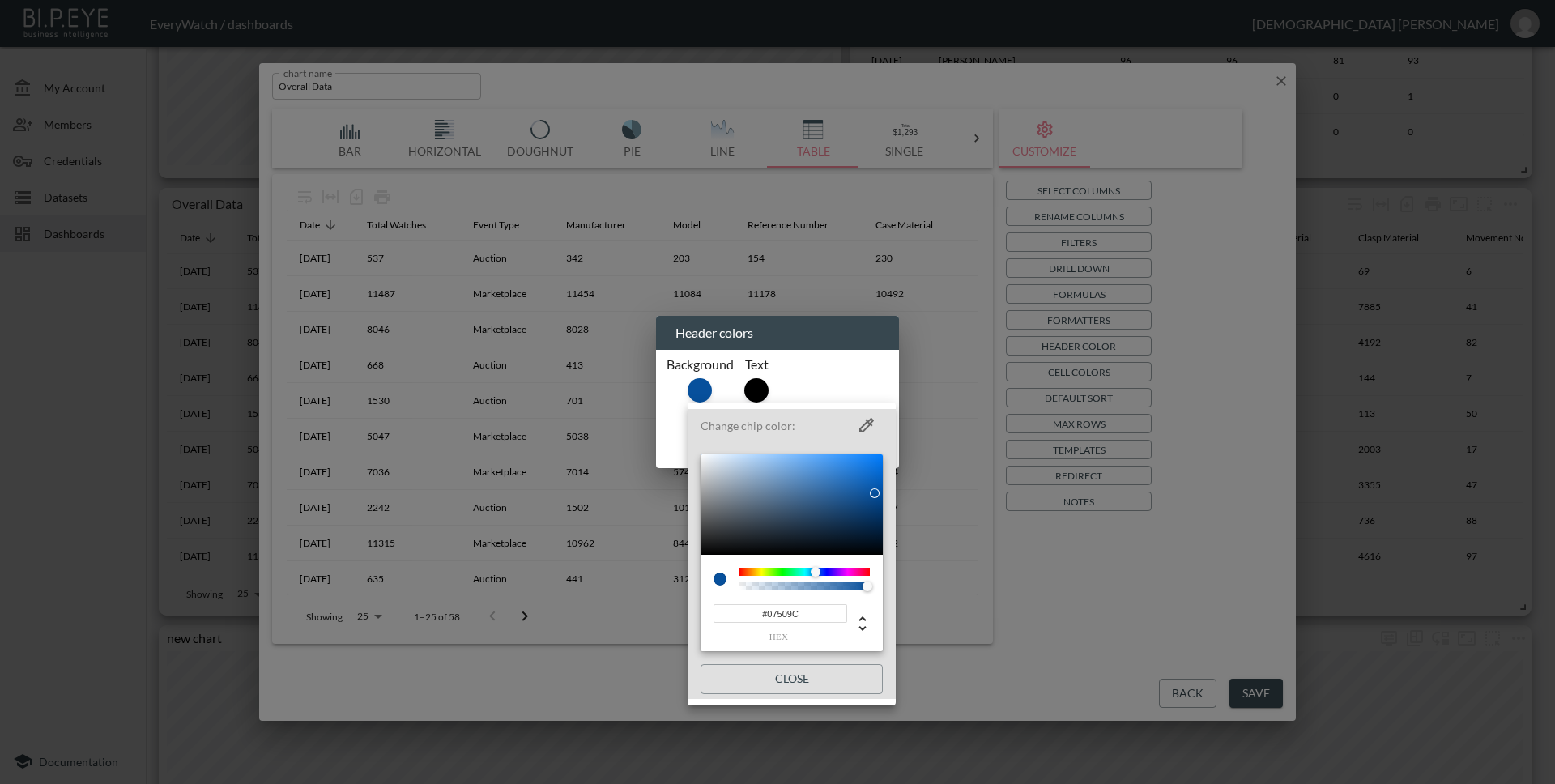
type input "#07509C"
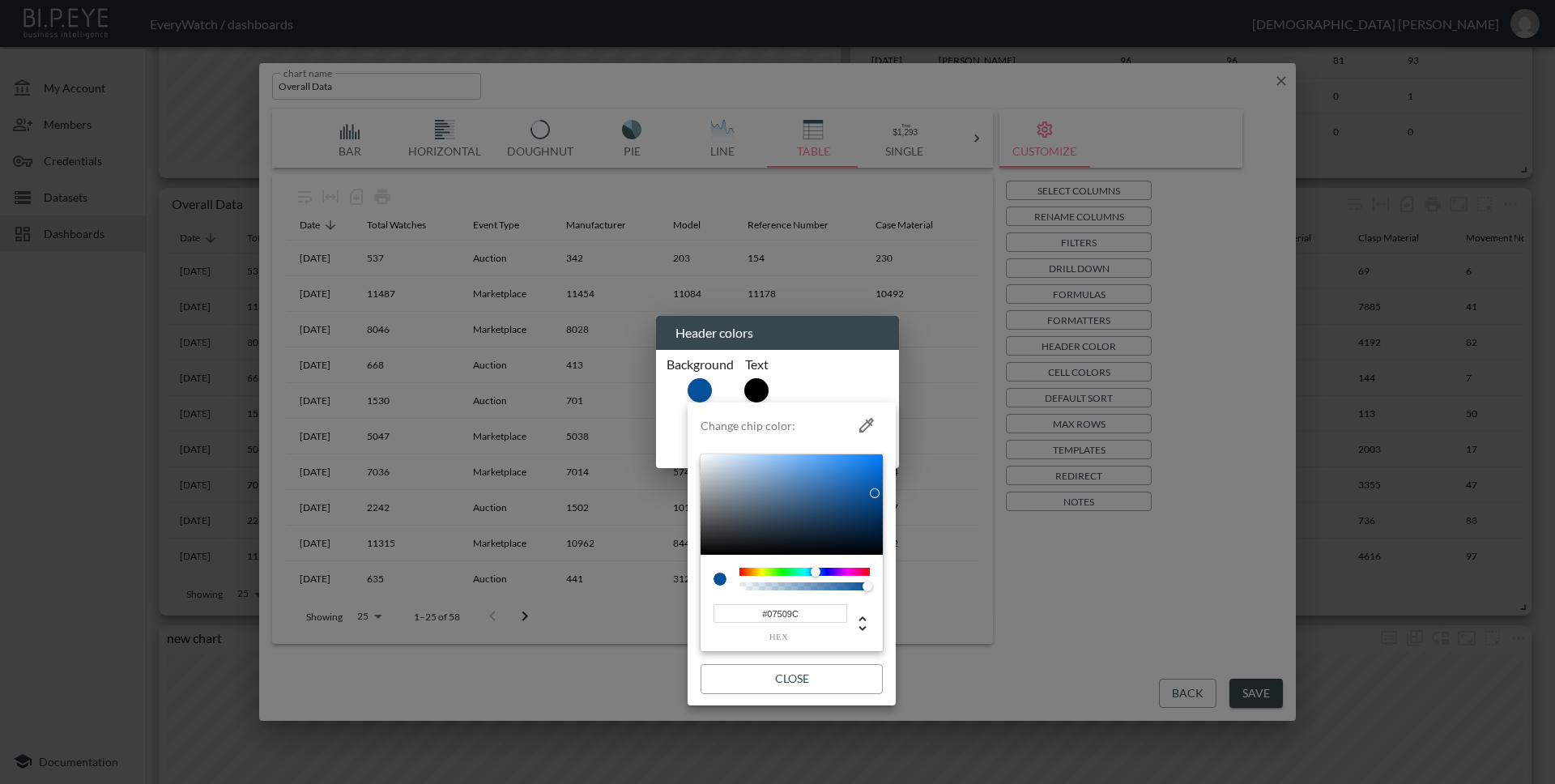
click at [752, 392] on div at bounding box center [778, 392] width 1555 height 784
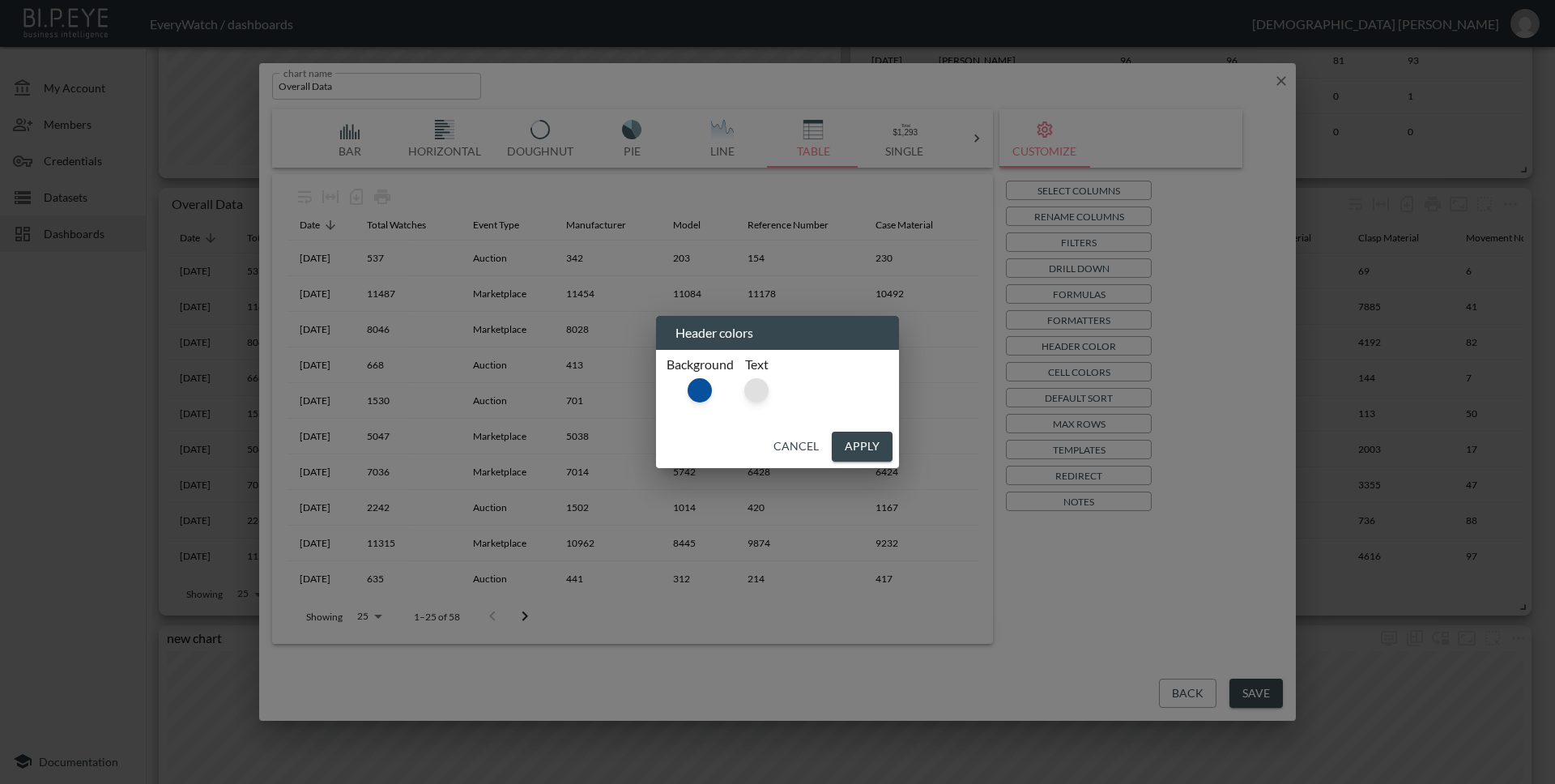
click at [753, 392] on div at bounding box center [755, 389] width 24 height 24
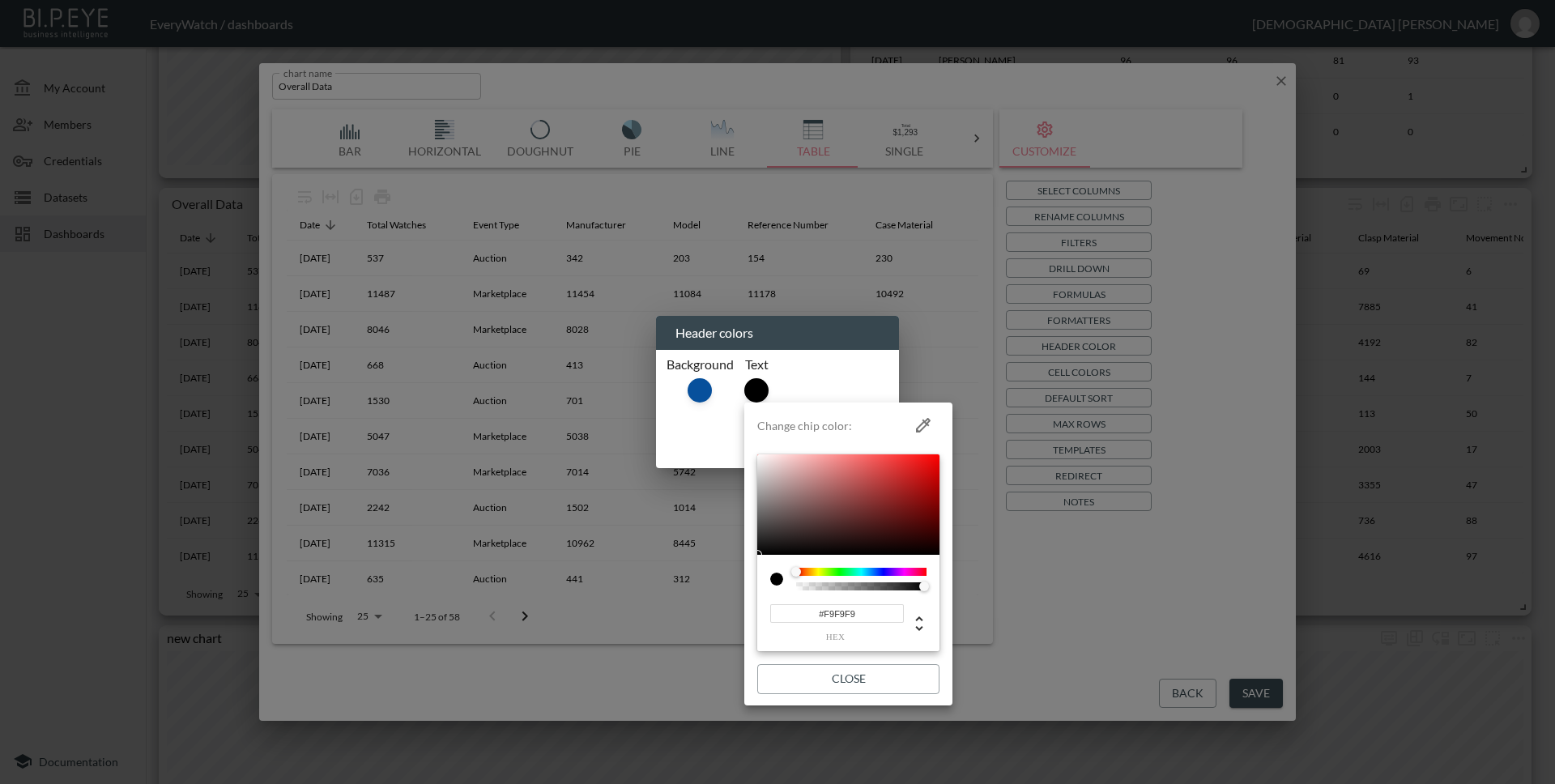
type input "#FFFFFF"
drag, startPoint x: 760, startPoint y: 464, endPoint x: 753, endPoint y: 447, distance: 18.4
click at [753, 449] on li "Change chip color: #FFFFFF hex Close" at bounding box center [848, 554] width 209 height 290
click at [821, 676] on button "Close" at bounding box center [849, 678] width 183 height 30
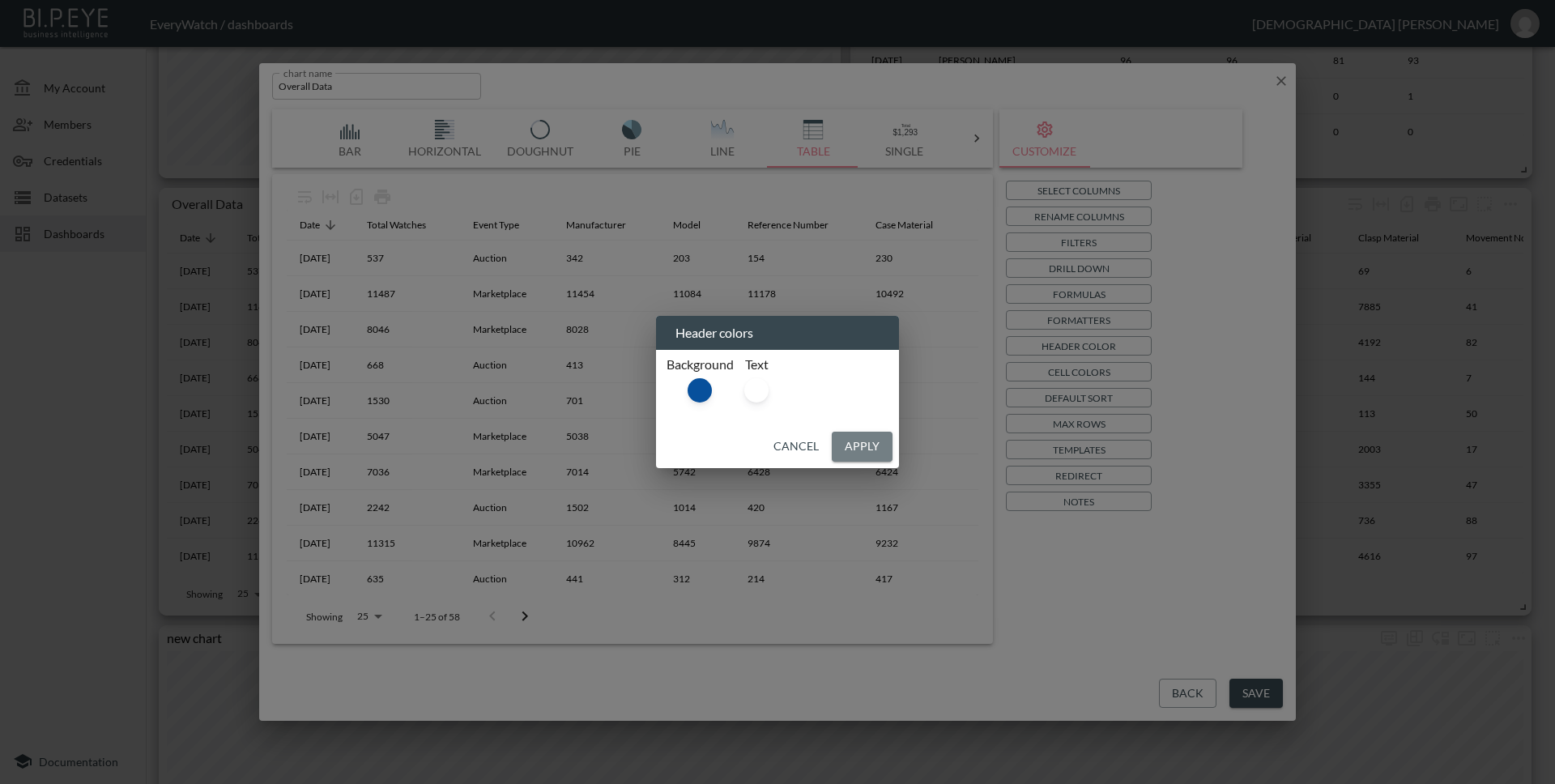
click at [863, 434] on button "Apply" at bounding box center [861, 446] width 61 height 30
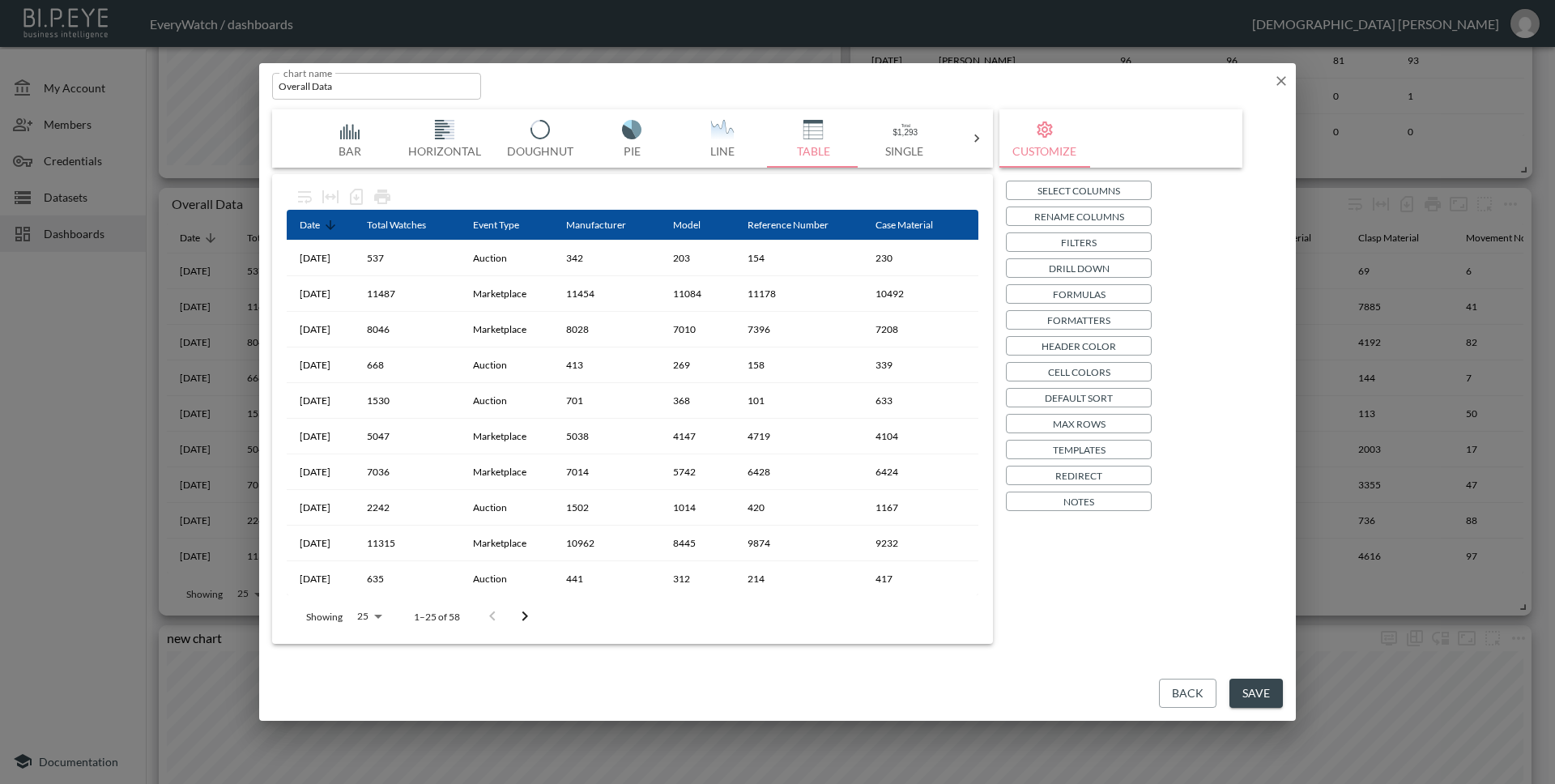
click at [1272, 702] on button "Save" at bounding box center [1256, 693] width 54 height 30
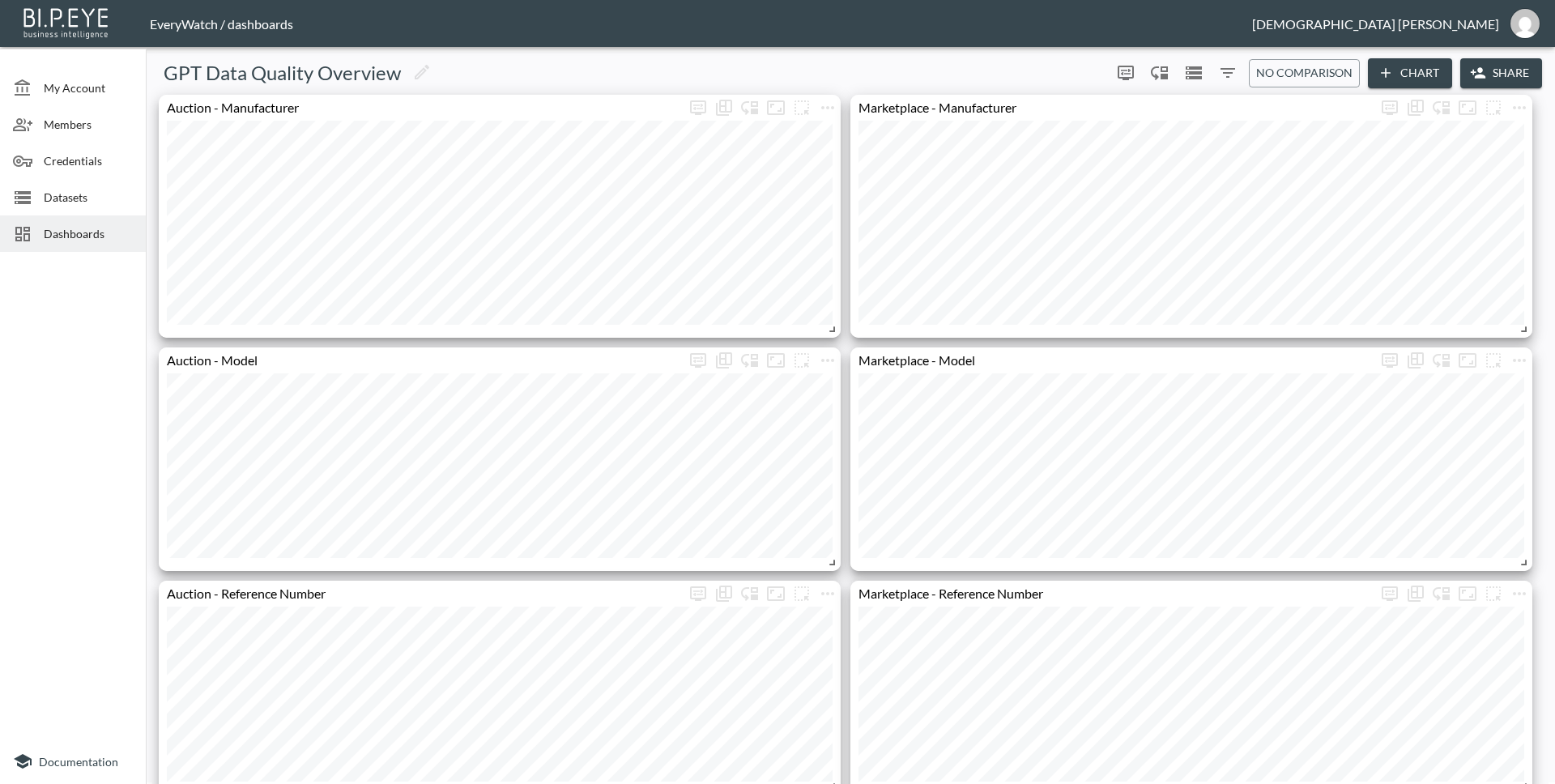
scroll to position [0, 0]
click at [823, 70] on div "GPT Data Quality Overview" at bounding box center [628, 74] width 952 height 26
click at [836, 62] on div "GPT Data Quality Overview" at bounding box center [628, 74] width 952 height 26
click at [735, 68] on div "GPT Data Quality Overview" at bounding box center [628, 74] width 952 height 26
